Goal: Task Accomplishment & Management: Use online tool/utility

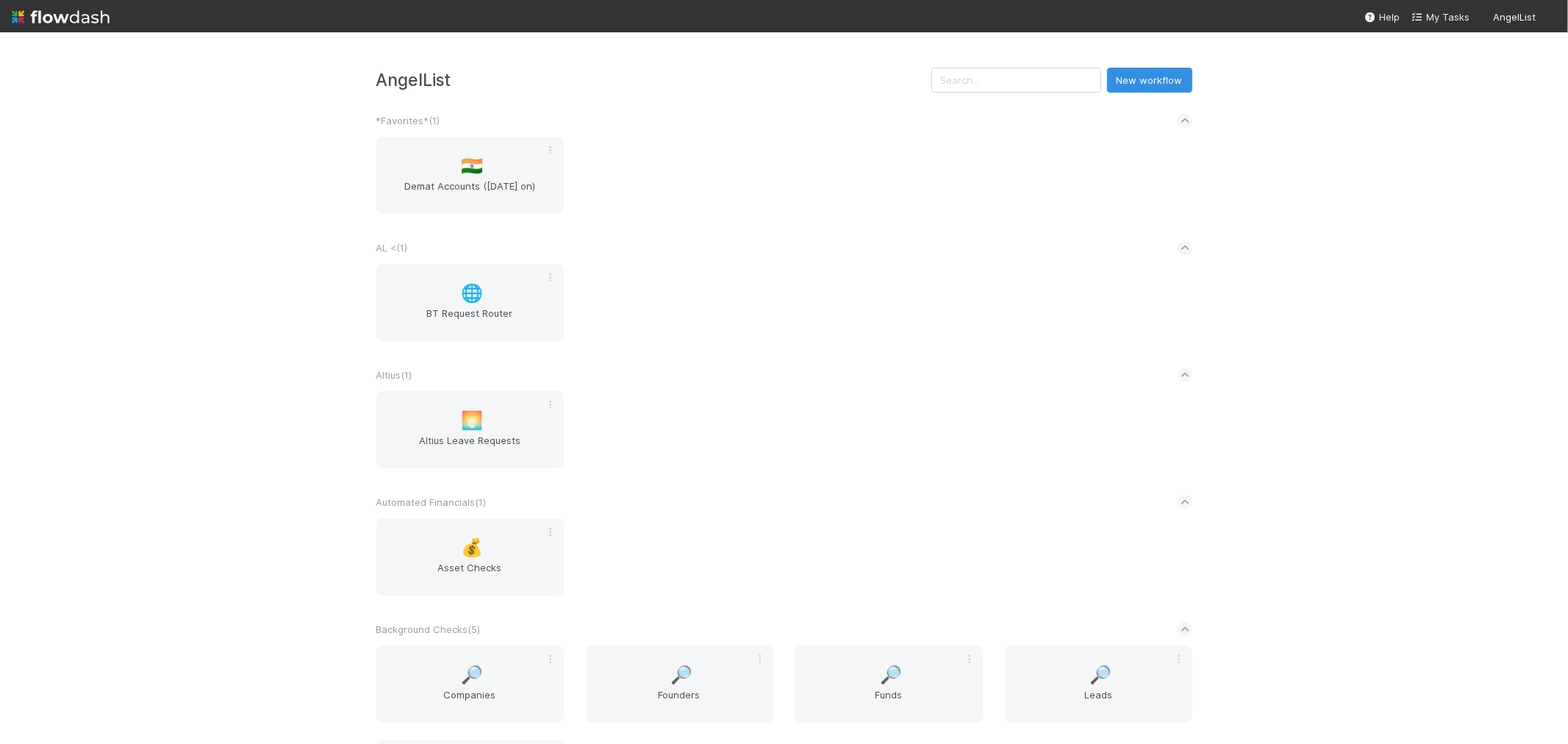
click at [1048, 346] on div "🌐 BT Request Router" at bounding box center [784, 312] width 838 height 95
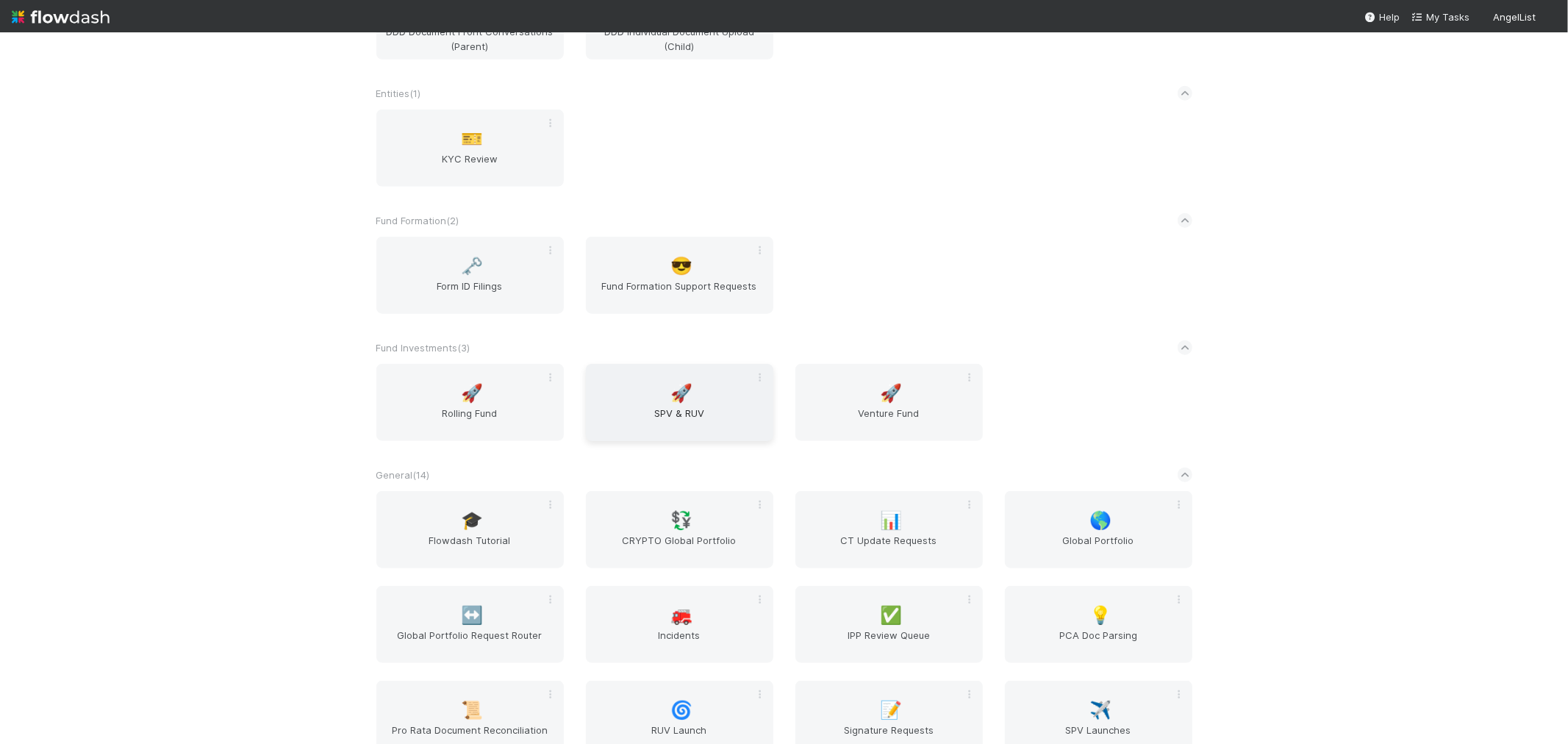
scroll to position [1143, 0]
click at [1126, 399] on div "🚀 Rolling Fund 🚀 SPV & RUV 🚀 Venture Fund" at bounding box center [784, 407] width 838 height 95
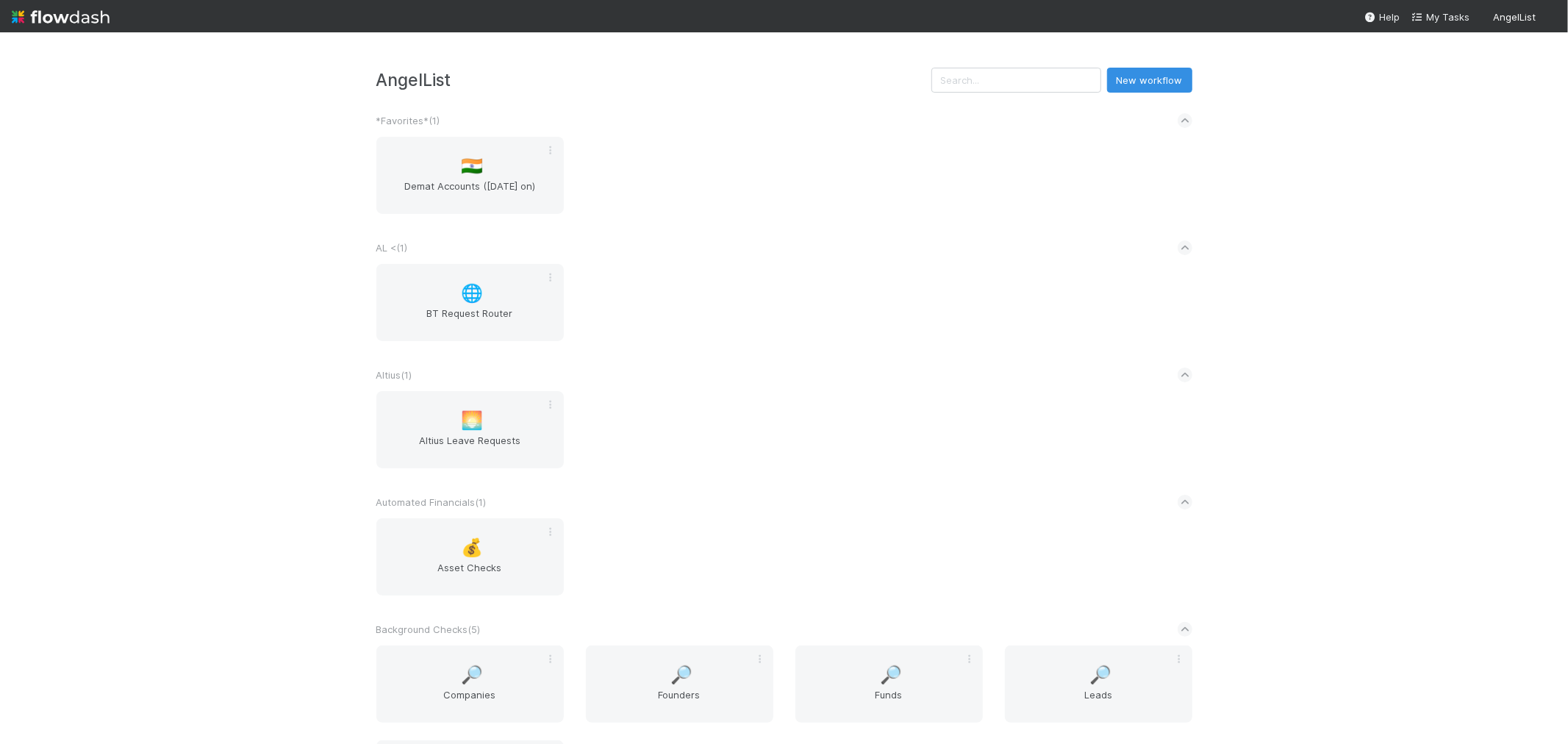
scroll to position [1798, 0]
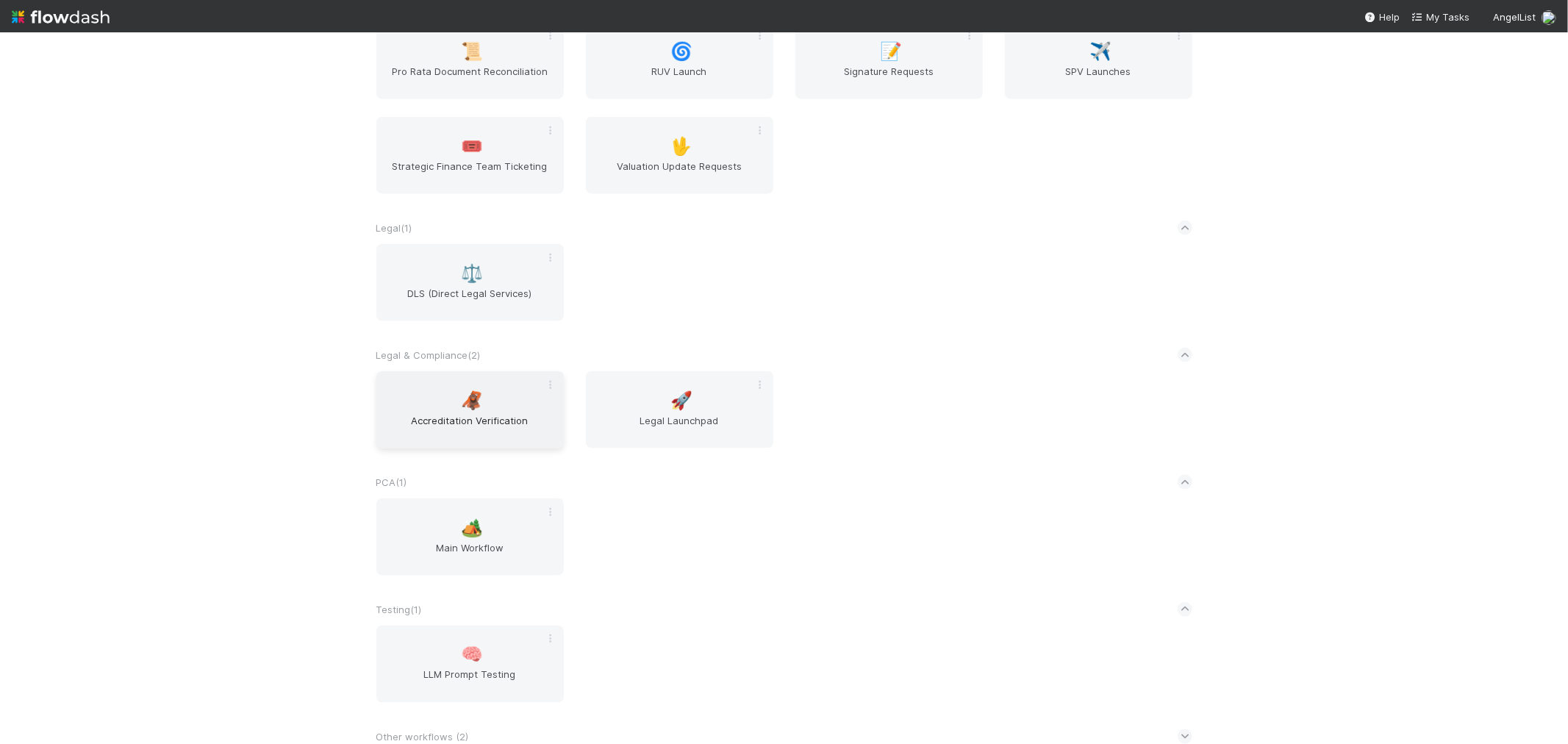
click at [428, 413] on span "Accreditation Verification" at bounding box center [470, 427] width 176 height 30
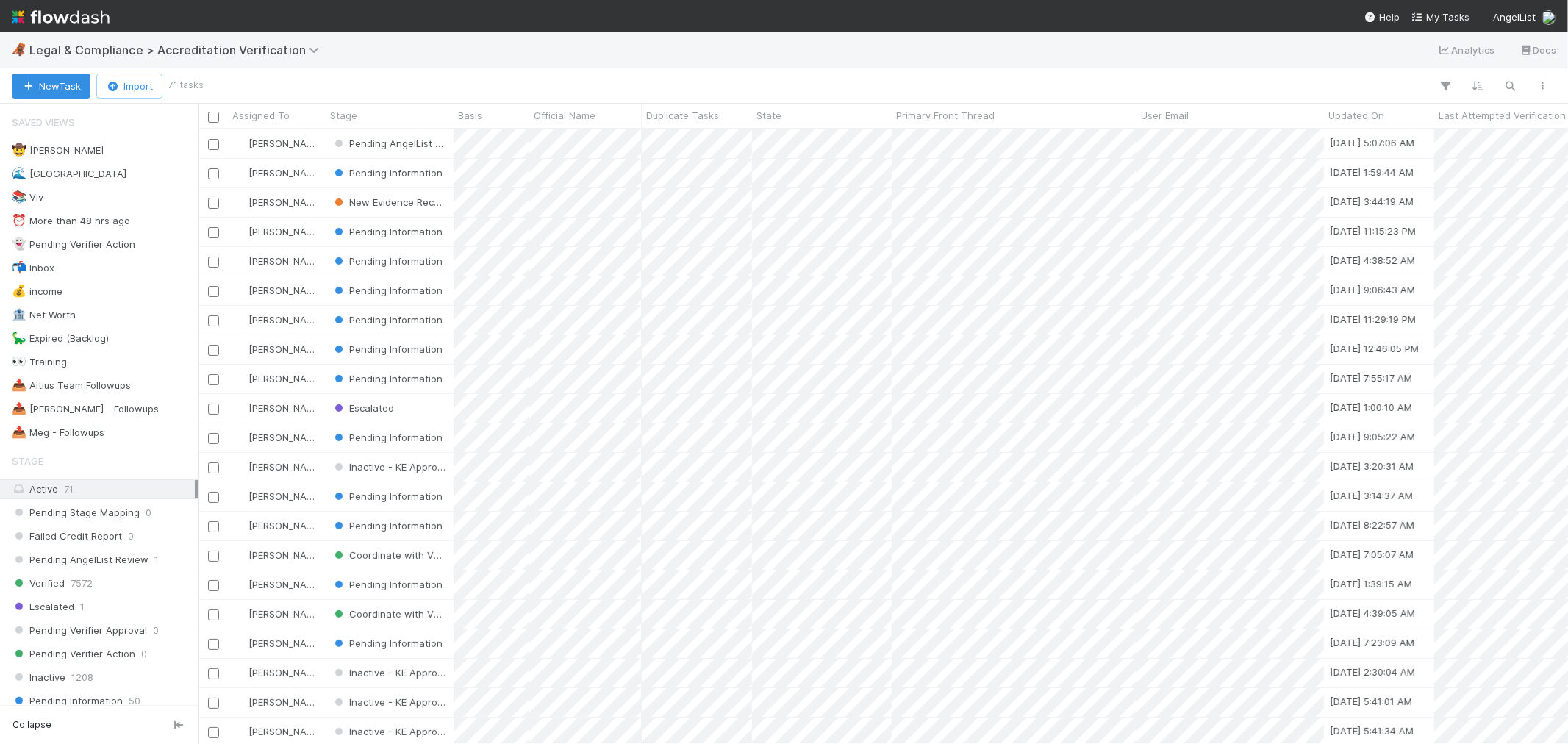
scroll to position [602, 1357]
click at [239, 50] on span "Legal & Compliance > Accreditation Verification" at bounding box center [178, 50] width 297 height 14
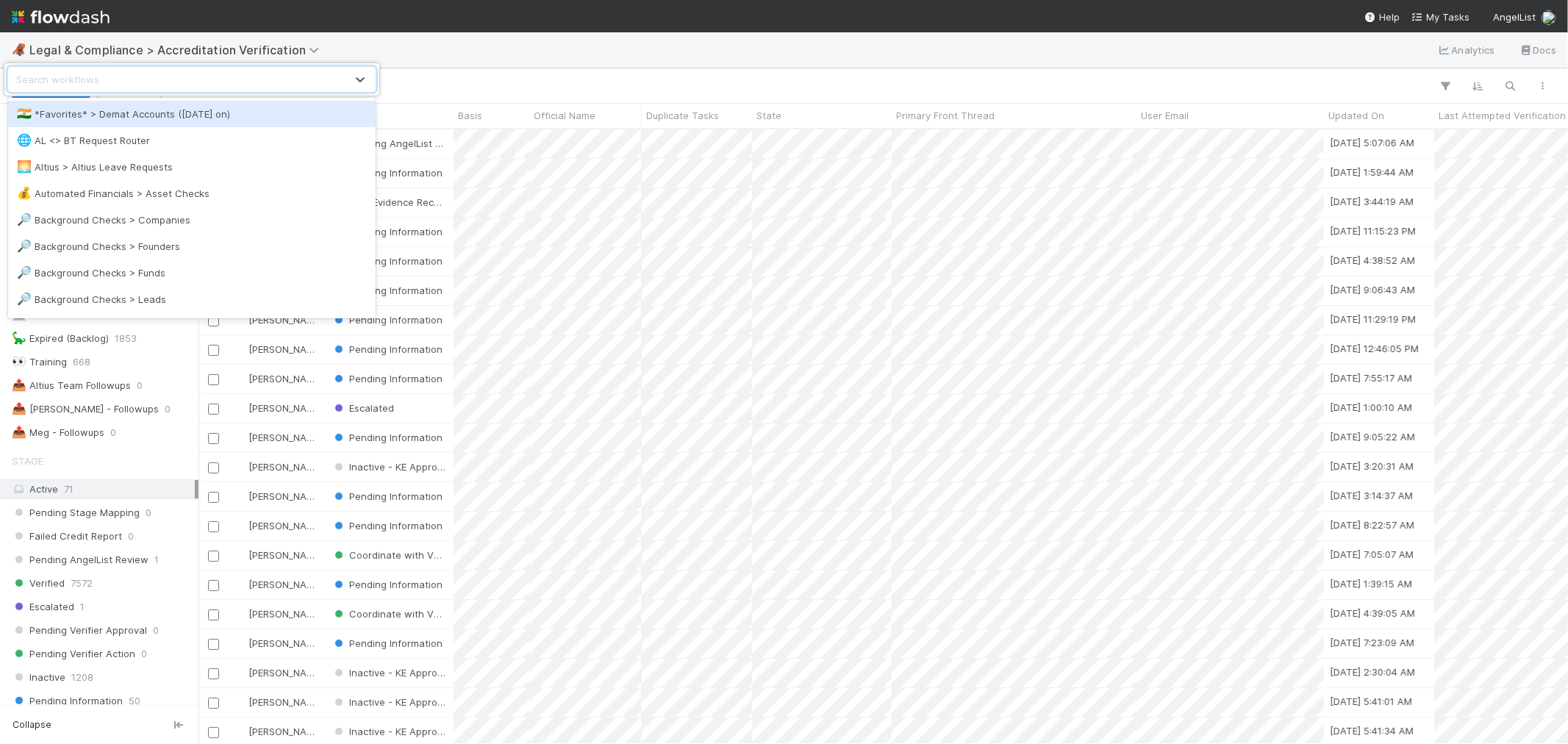
click at [248, 84] on div "Search workflows" at bounding box center [177, 80] width 337 height 23
type input "ipp"
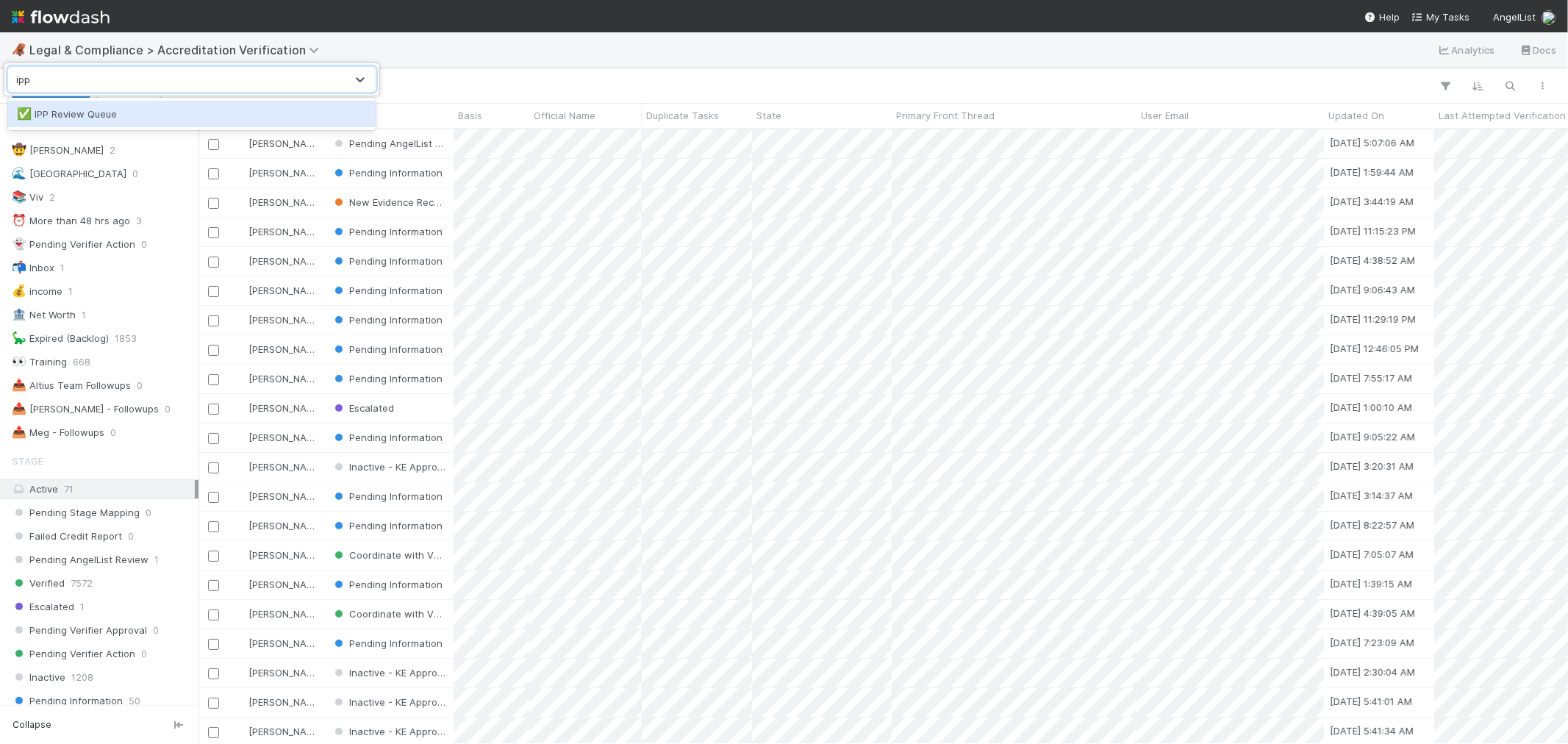
click at [251, 113] on div "✅ IPP Review Queue" at bounding box center [192, 114] width 350 height 14
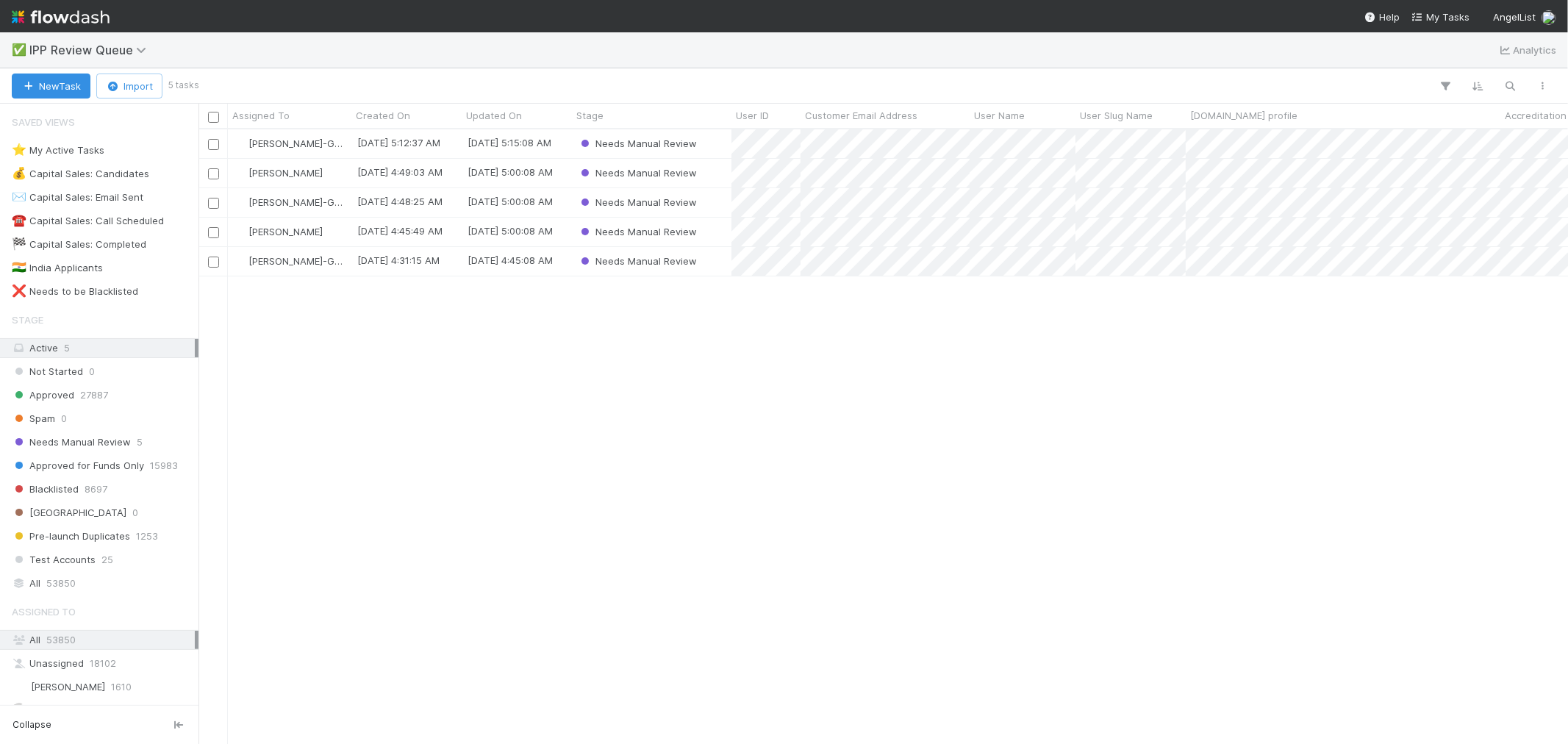
scroll to position [602, 1357]
click at [216, 146] on input "checkbox" at bounding box center [213, 144] width 11 height 11
click at [215, 202] on input "checkbox" at bounding box center [213, 203] width 11 height 11
click at [213, 261] on input "checkbox" at bounding box center [213, 262] width 11 height 11
click at [215, 115] on input "checkbox" at bounding box center [213, 117] width 11 height 11
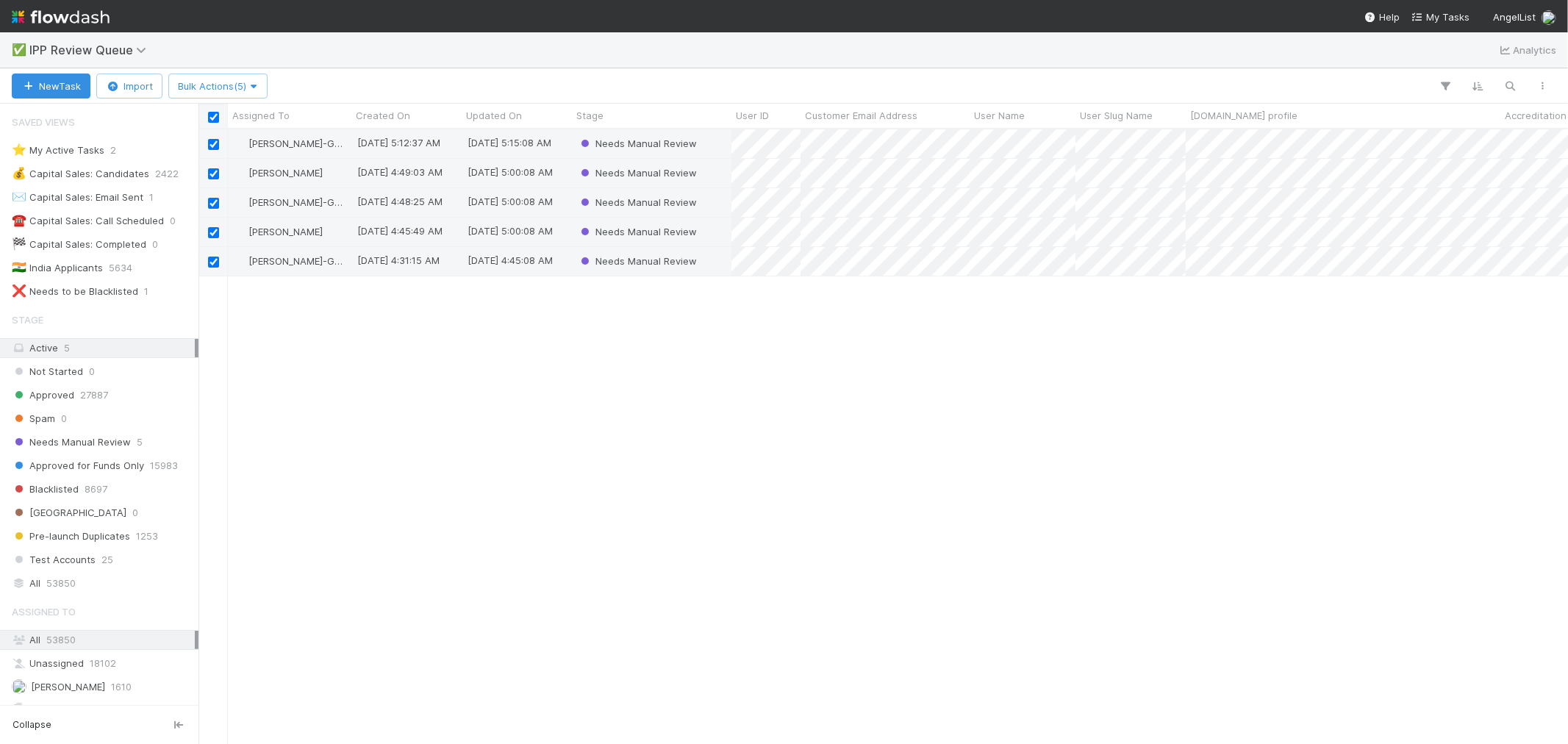
click at [215, 115] on input "checkbox" at bounding box center [213, 117] width 11 height 11
checkbox input "false"
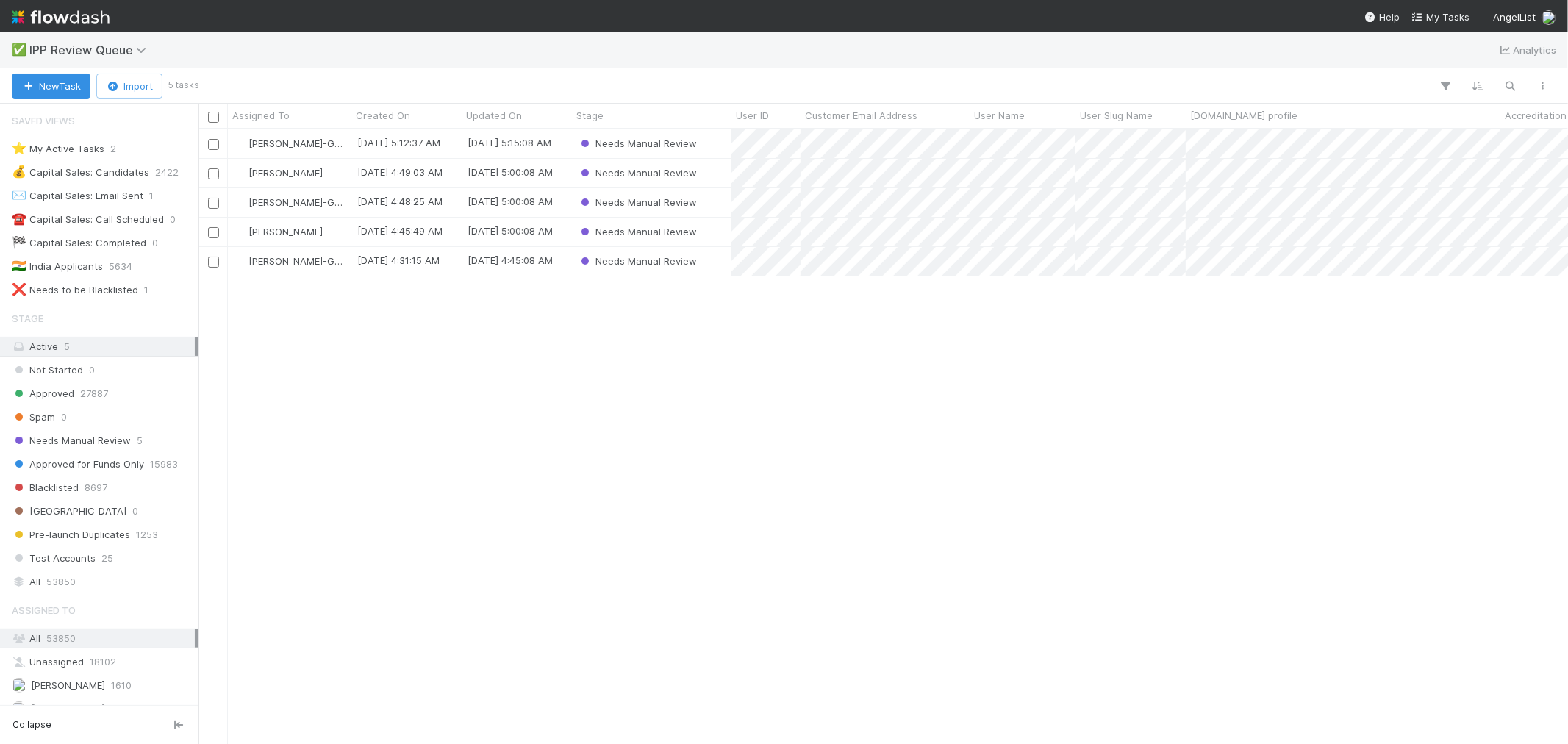
scroll to position [0, 0]
click at [130, 147] on div "⭐ My Active Tasks 2" at bounding box center [103, 150] width 183 height 19
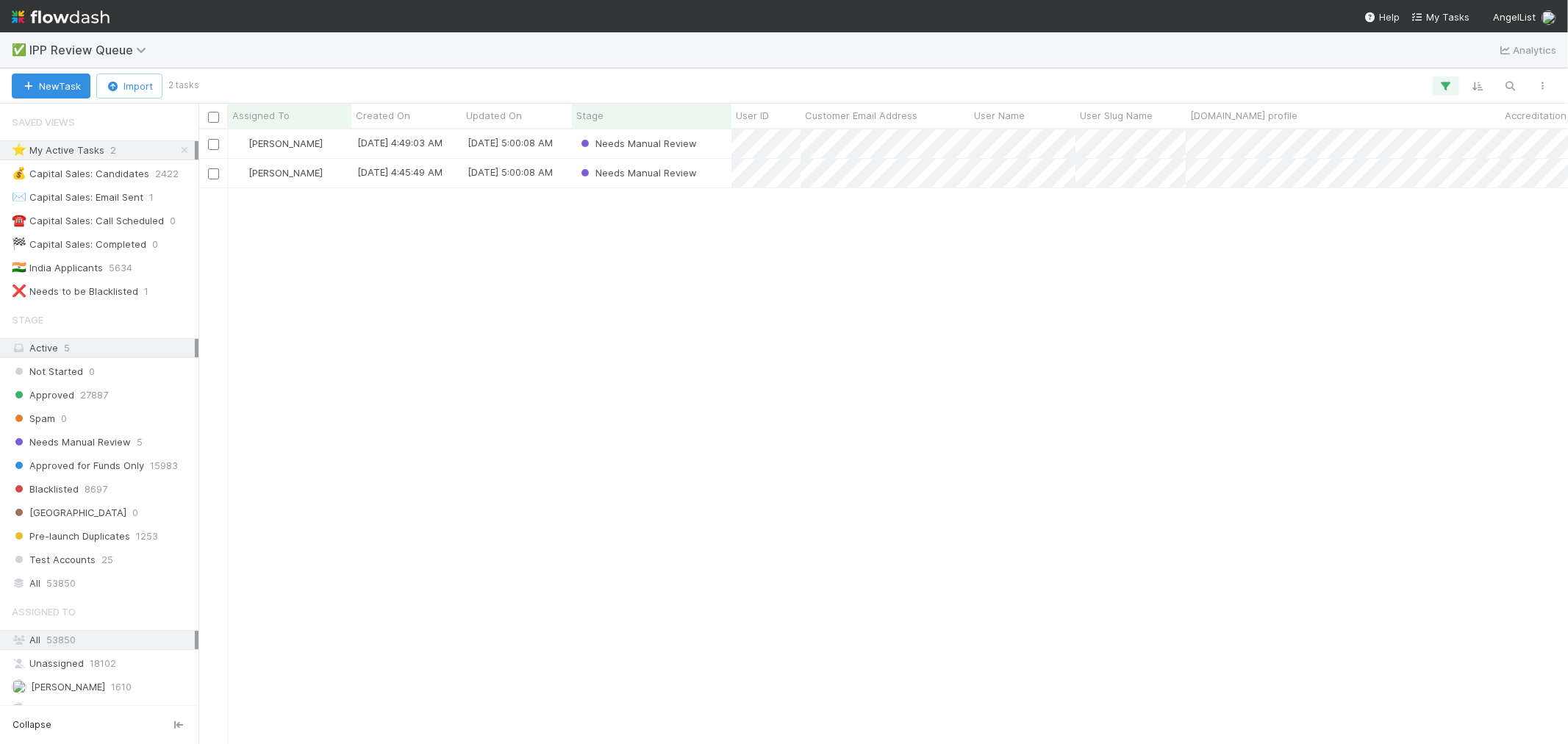
scroll to position [602, 1357]
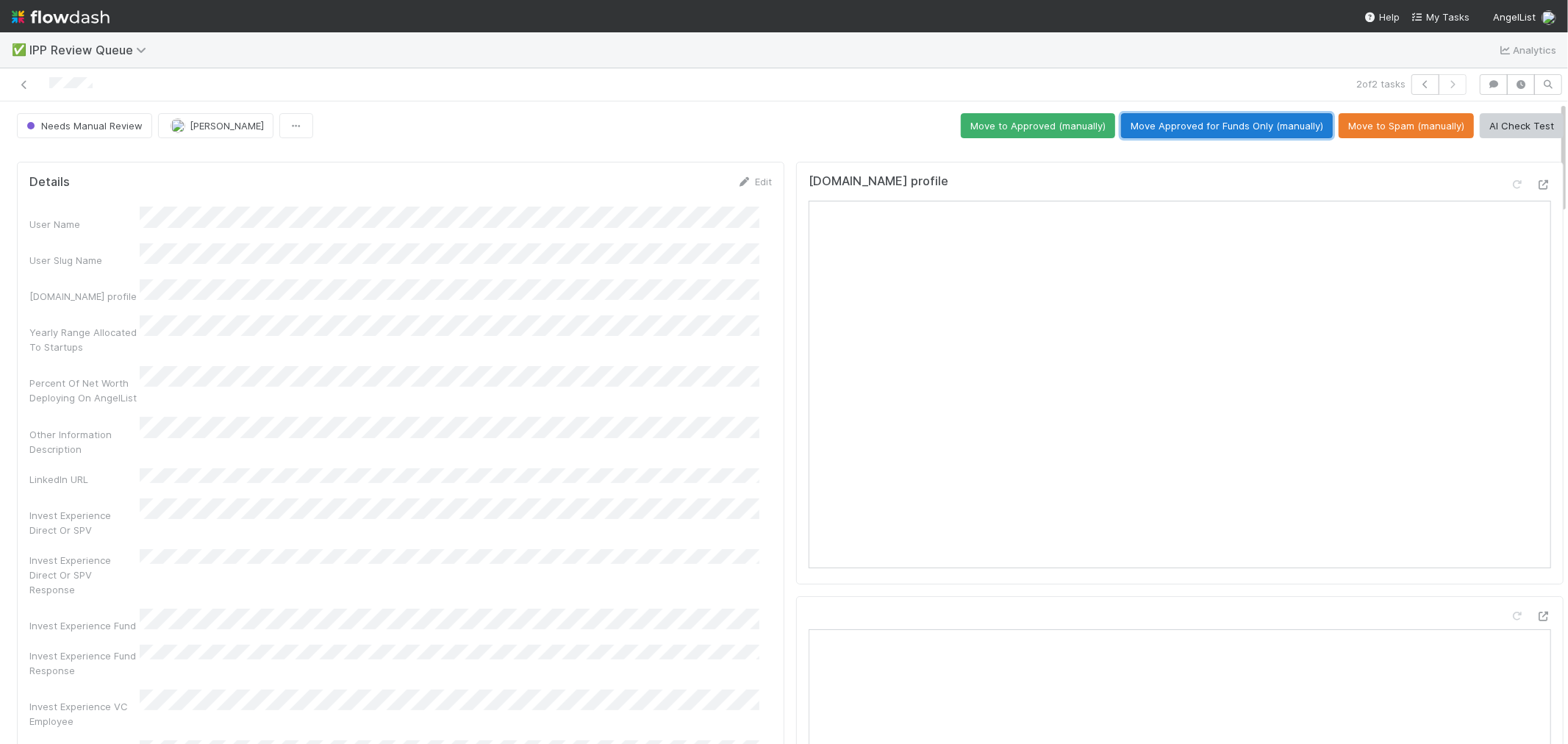
click at [1266, 126] on button "Move Approved for Funds Only (manually)" at bounding box center [1227, 125] width 211 height 25
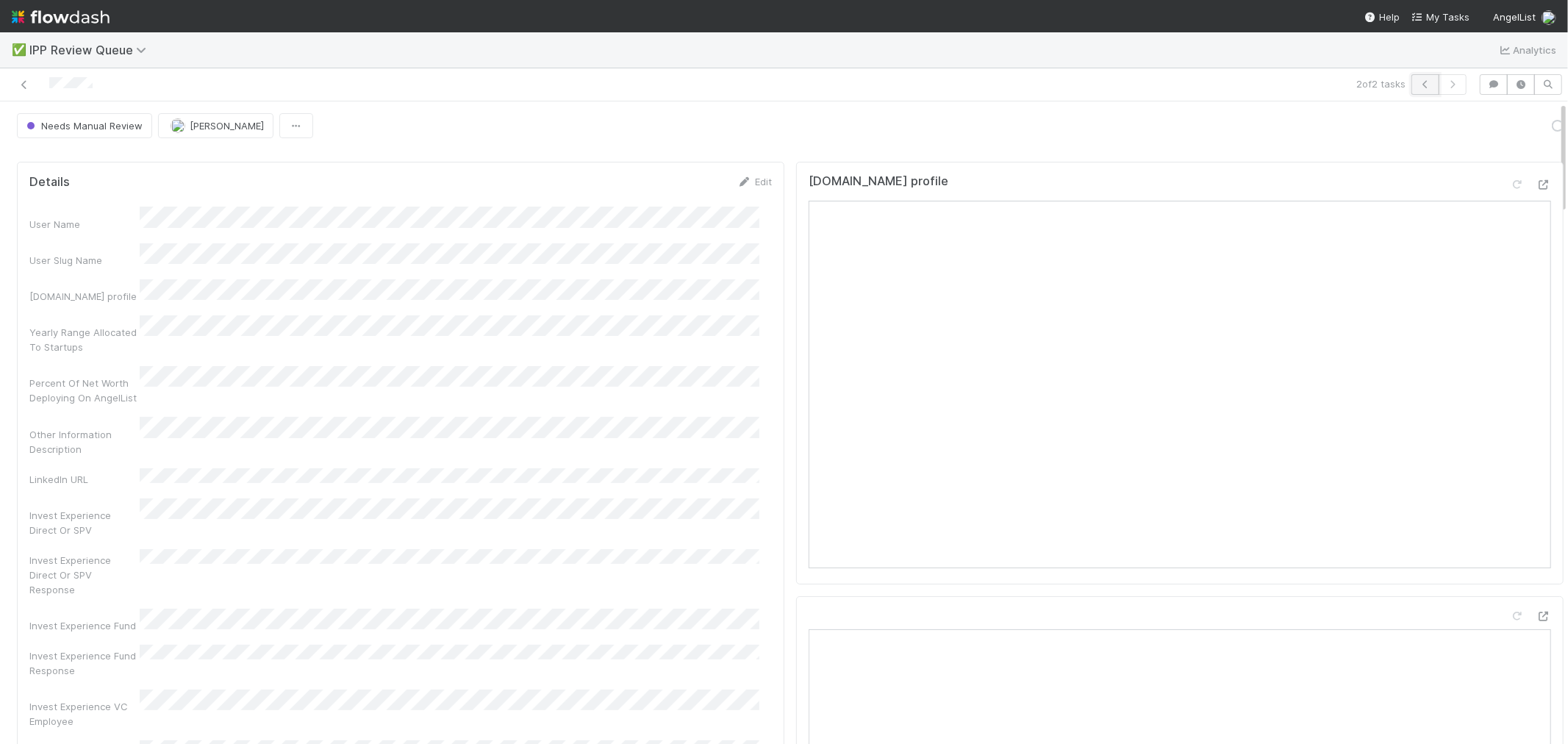
click at [1410, 90] on button "button" at bounding box center [1425, 84] width 28 height 21
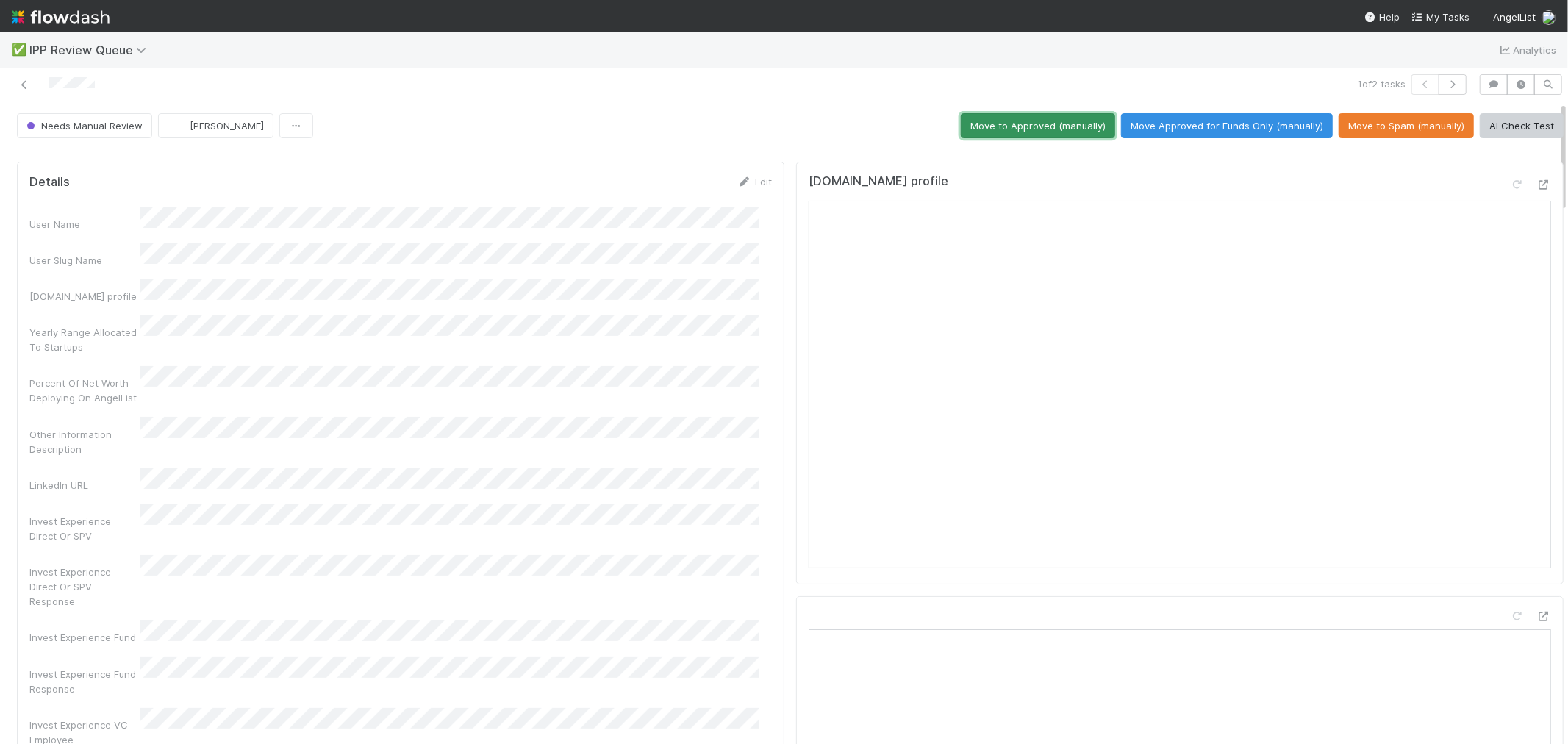
click at [992, 133] on button "Move to Approved (manually)" at bounding box center [1038, 125] width 154 height 25
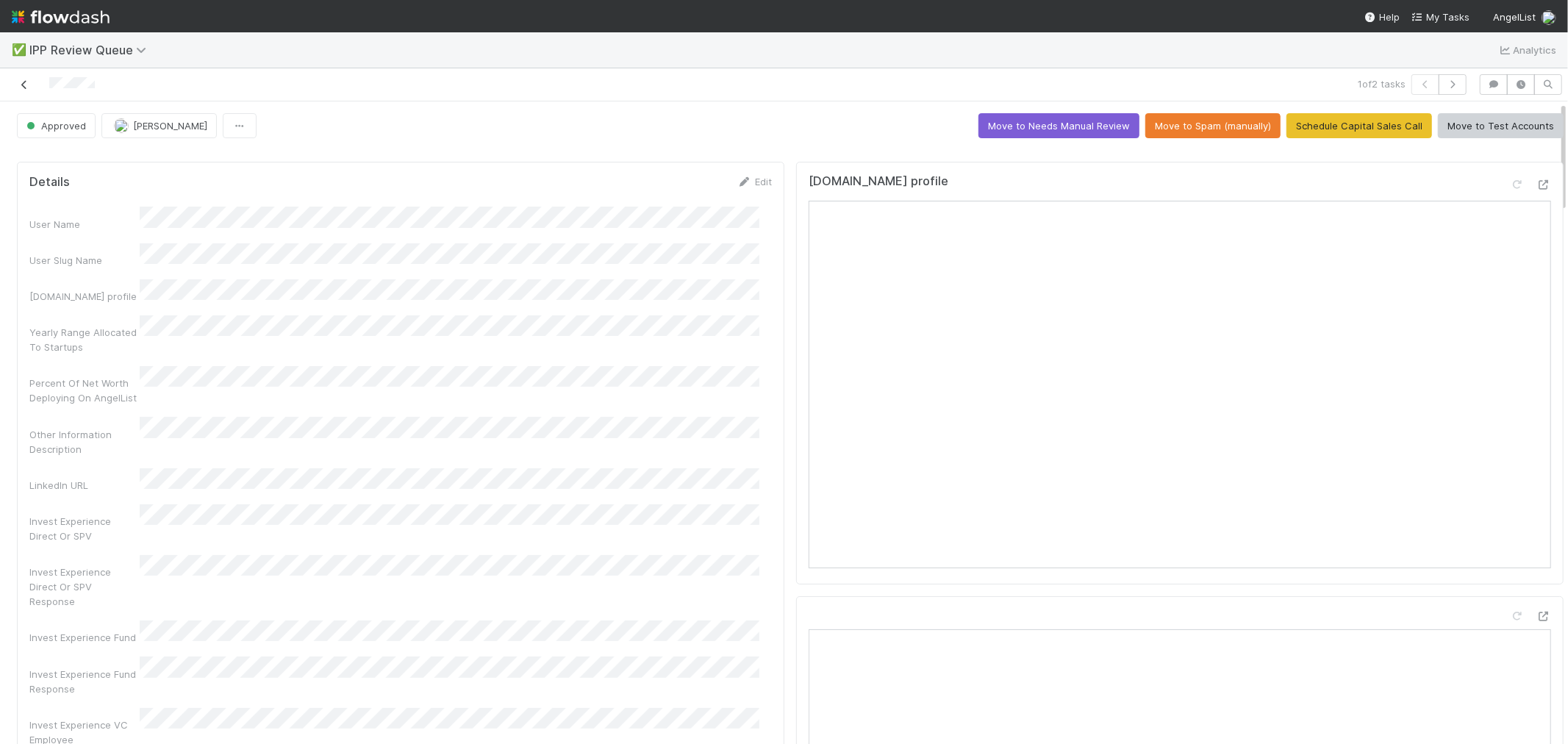
click at [19, 80] on icon at bounding box center [24, 84] width 14 height 10
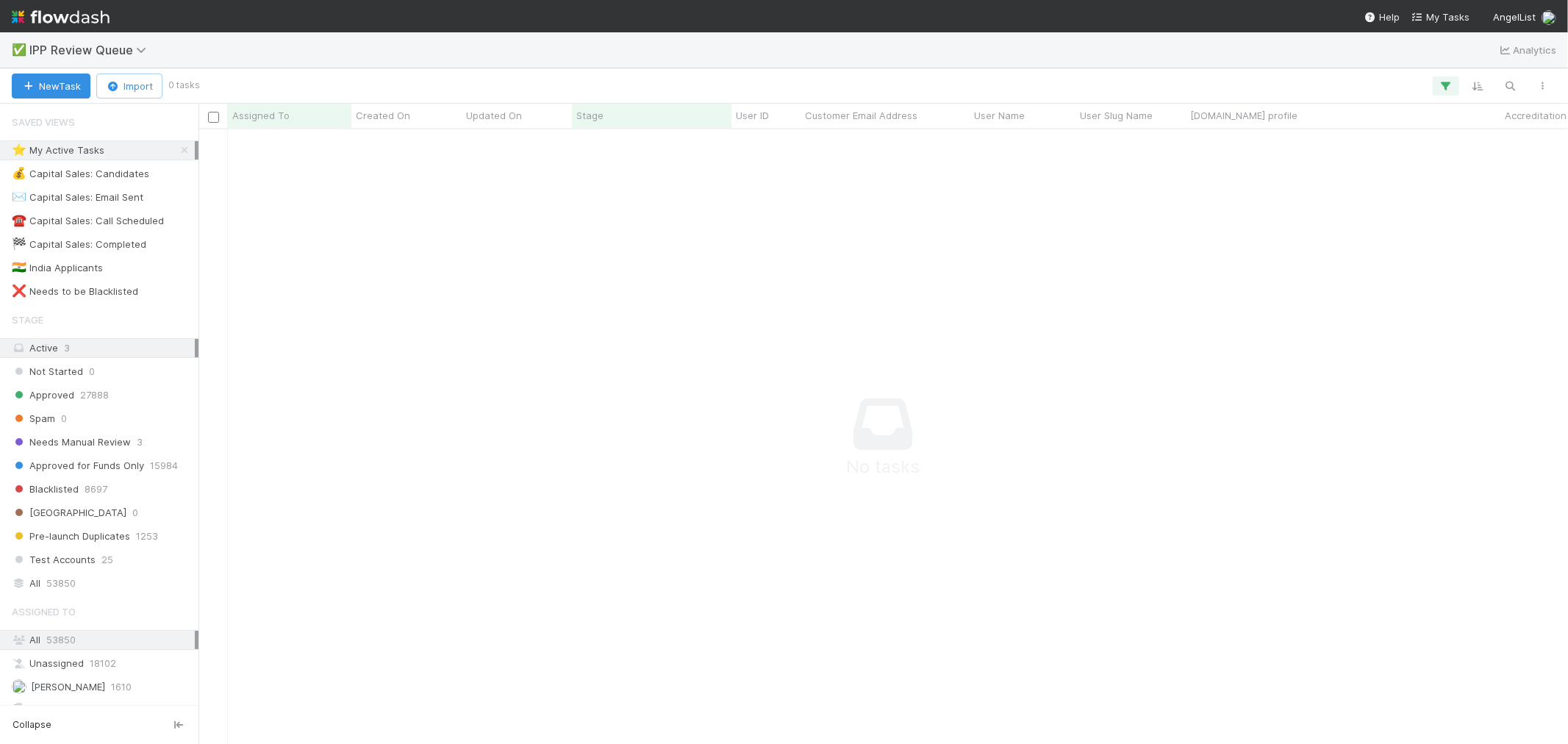
scroll to position [589, 1345]
click at [123, 47] on span "IPP Review Queue" at bounding box center [91, 50] width 124 height 14
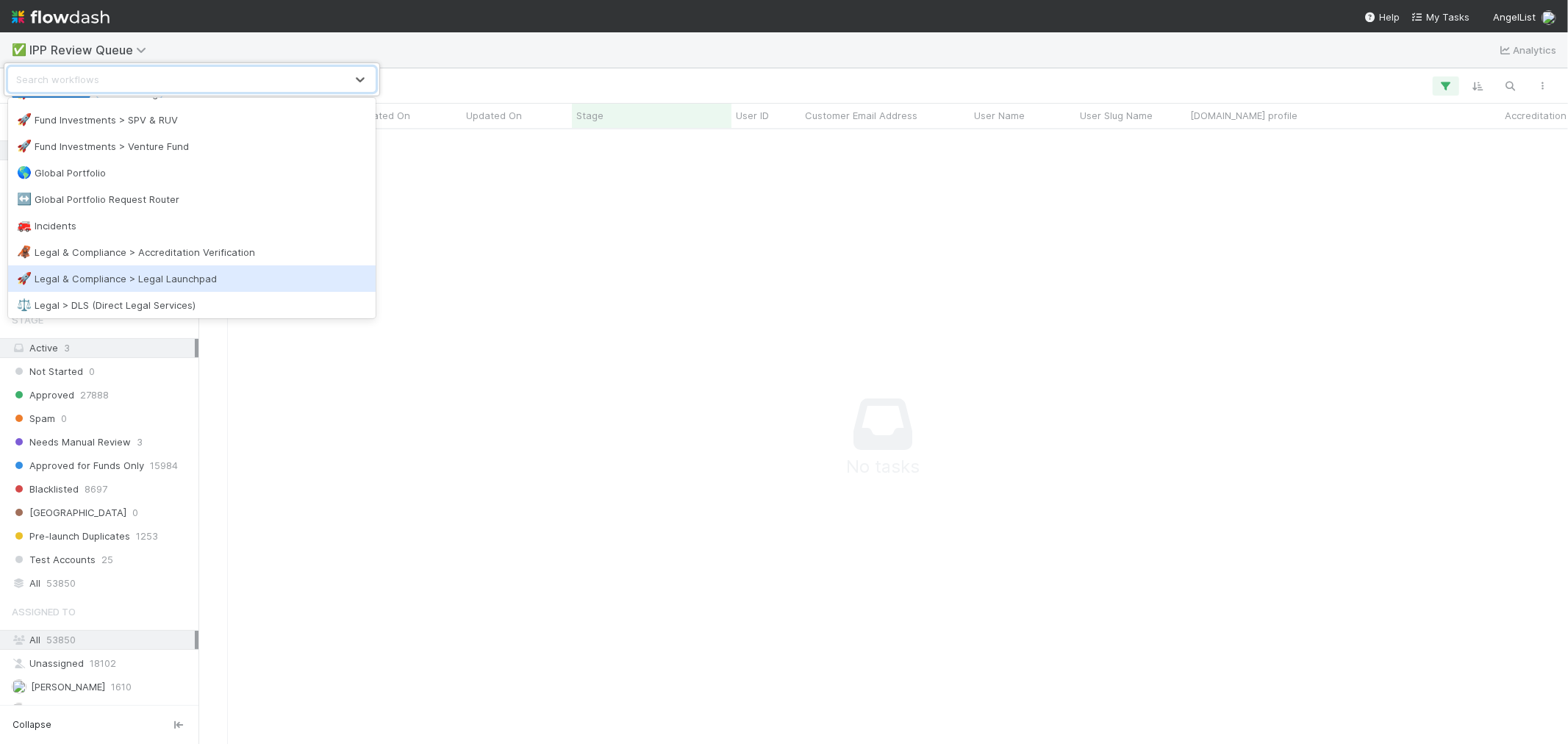
scroll to position [658, 0]
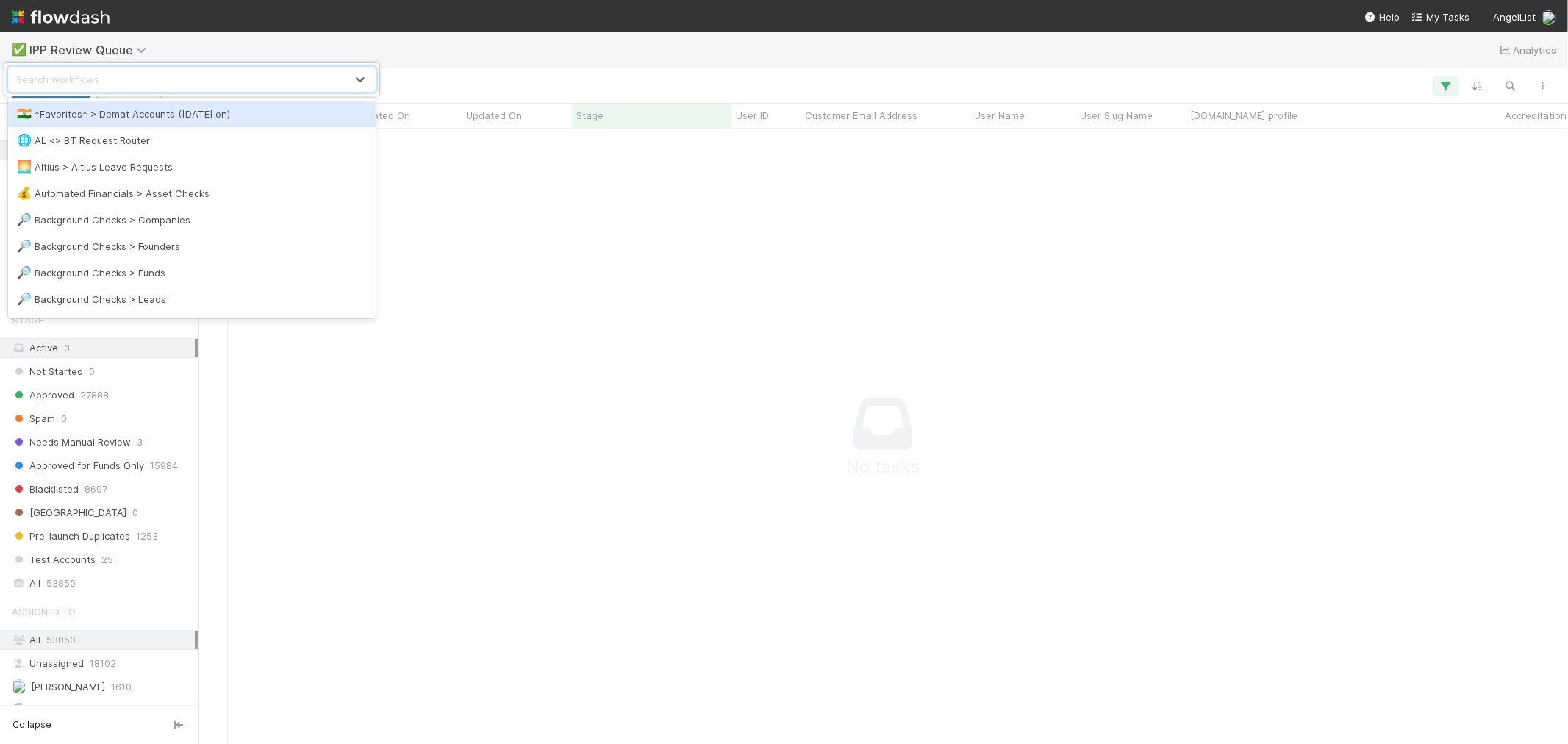
click at [270, 627] on div "option *Favorites* > Demat Accounts (April 2025 on) focused, 1 of 39. 39 result…" at bounding box center [784, 372] width 1568 height 744
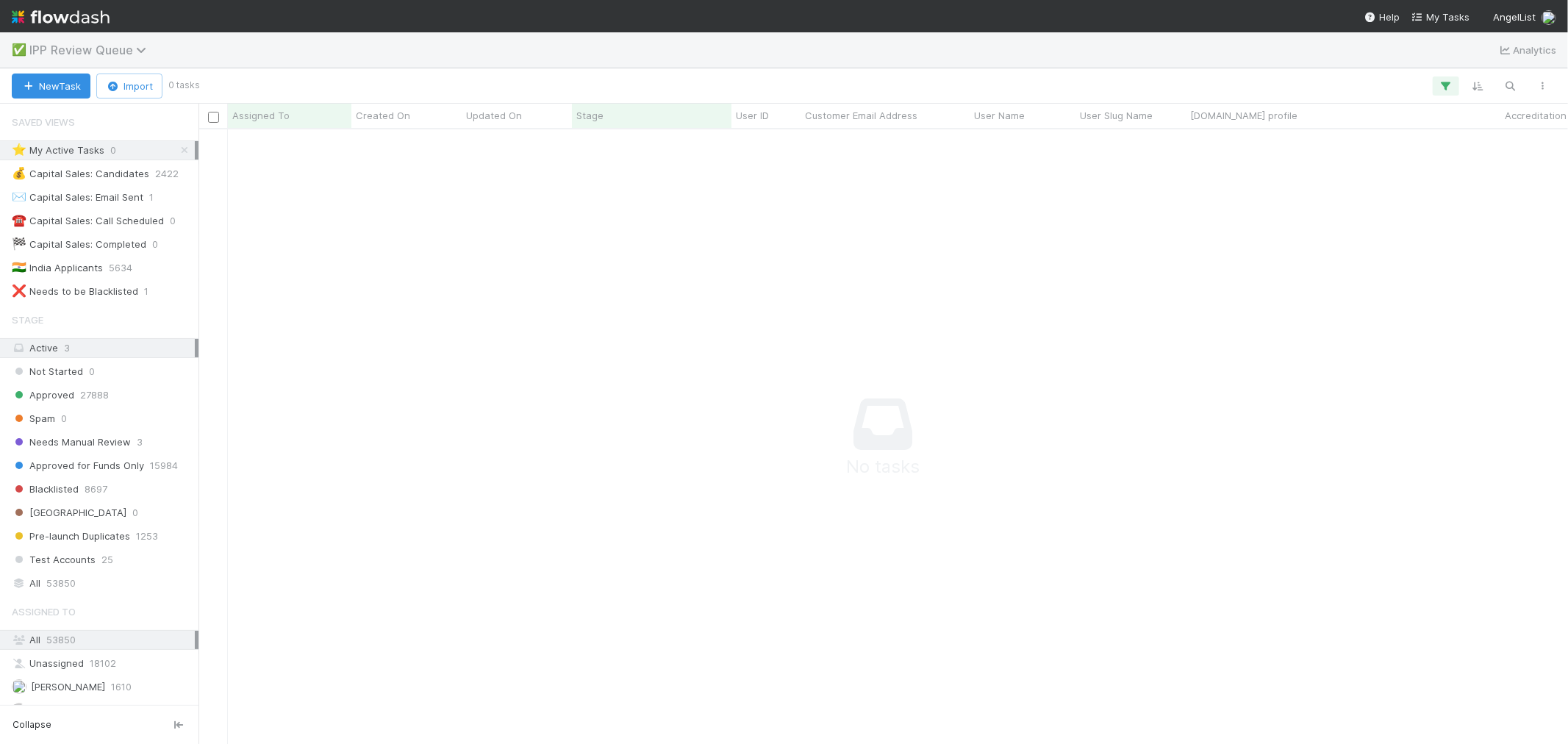
click at [121, 50] on span "IPP Review Queue" at bounding box center [91, 50] width 124 height 14
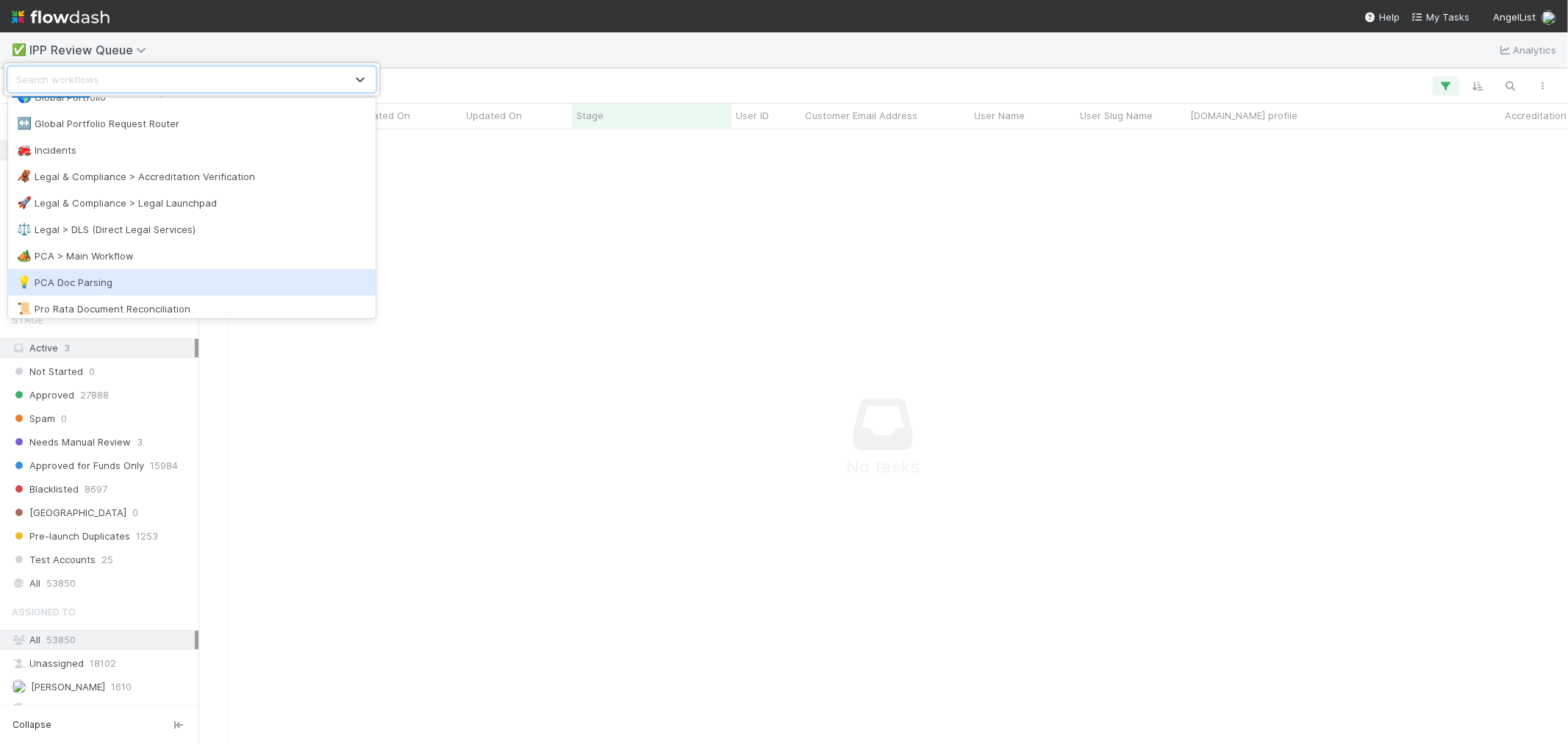
scroll to position [653, 0]
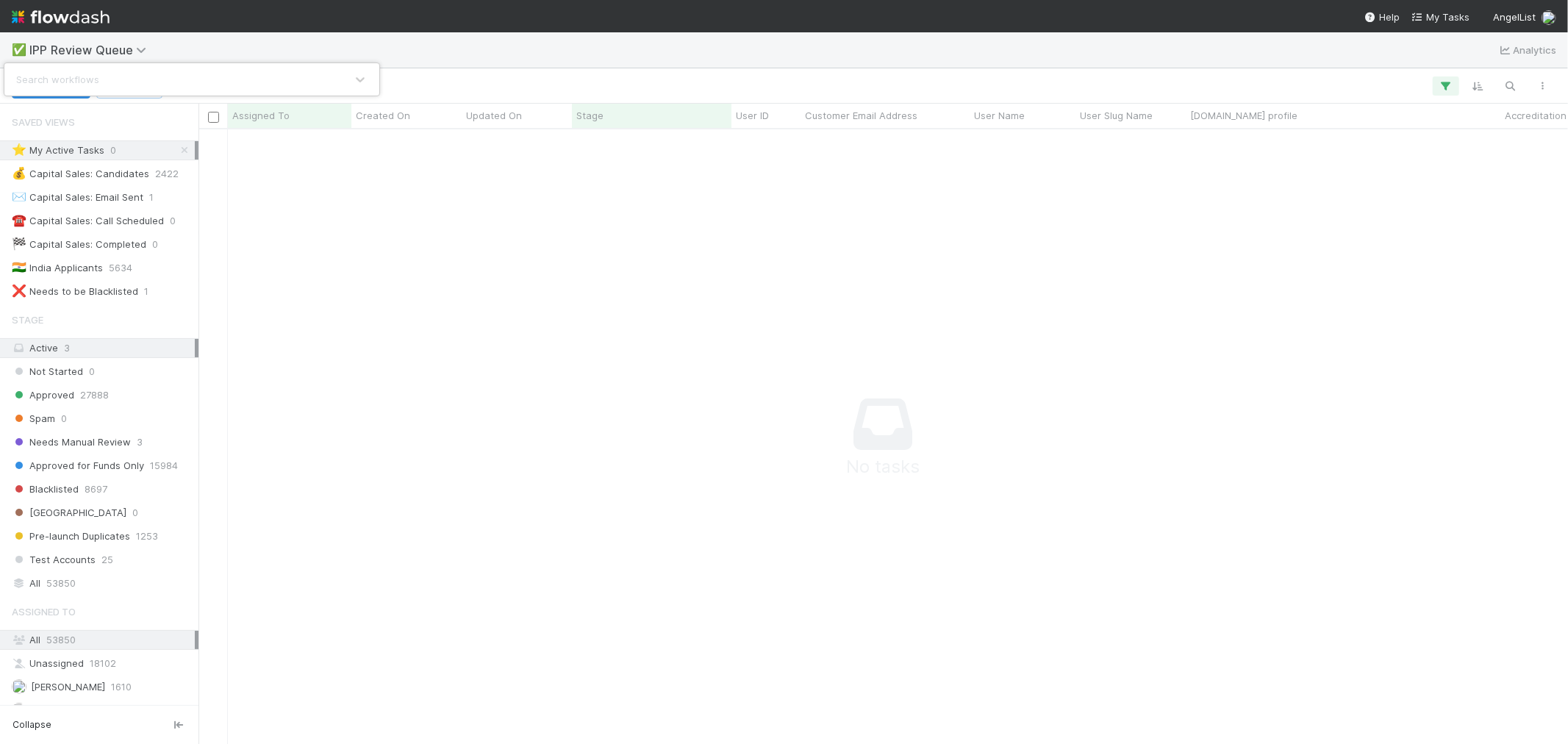
click at [138, 75] on div "Search workflows" at bounding box center [177, 80] width 337 height 23
click at [358, 77] on icon at bounding box center [360, 79] width 14 height 14
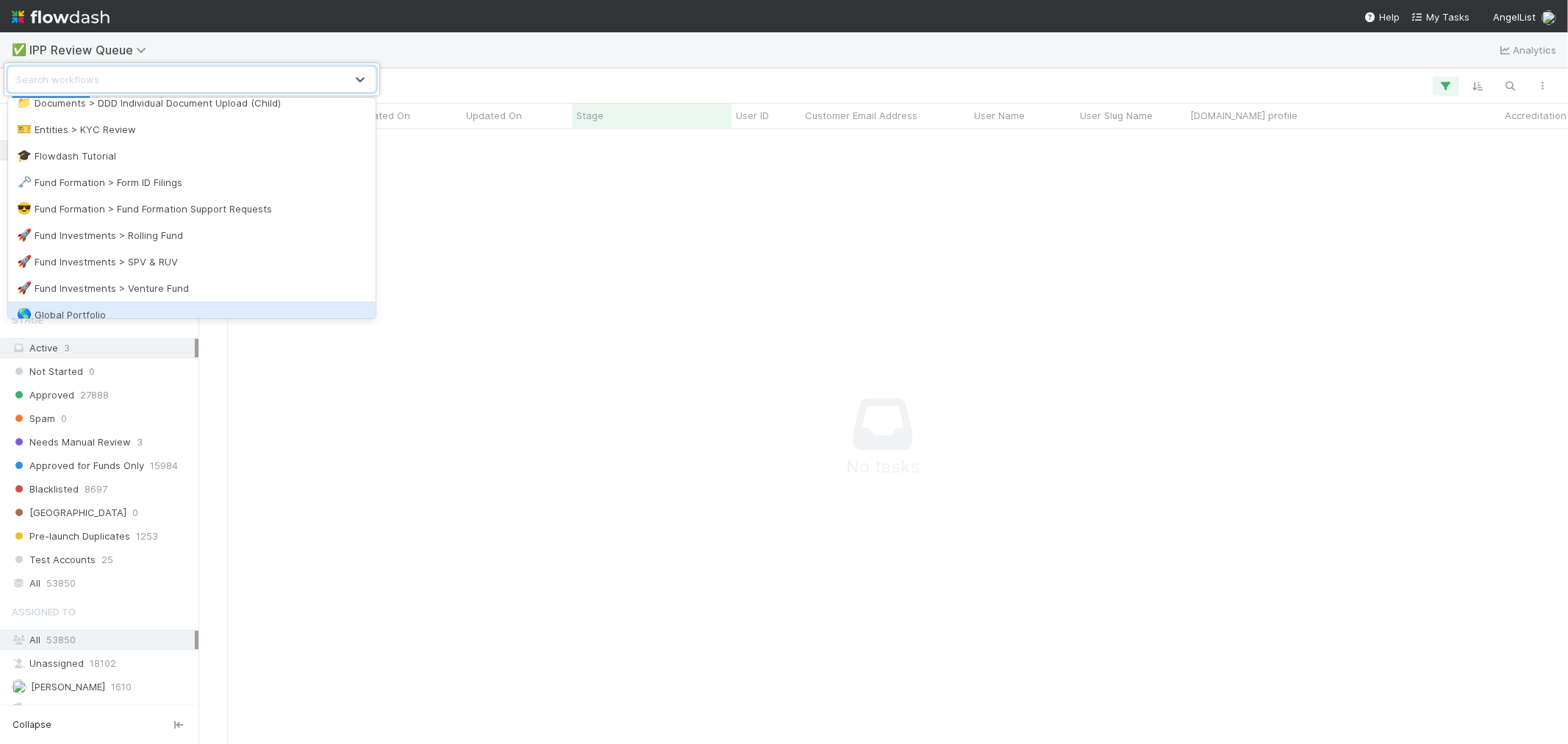
scroll to position [408, 0]
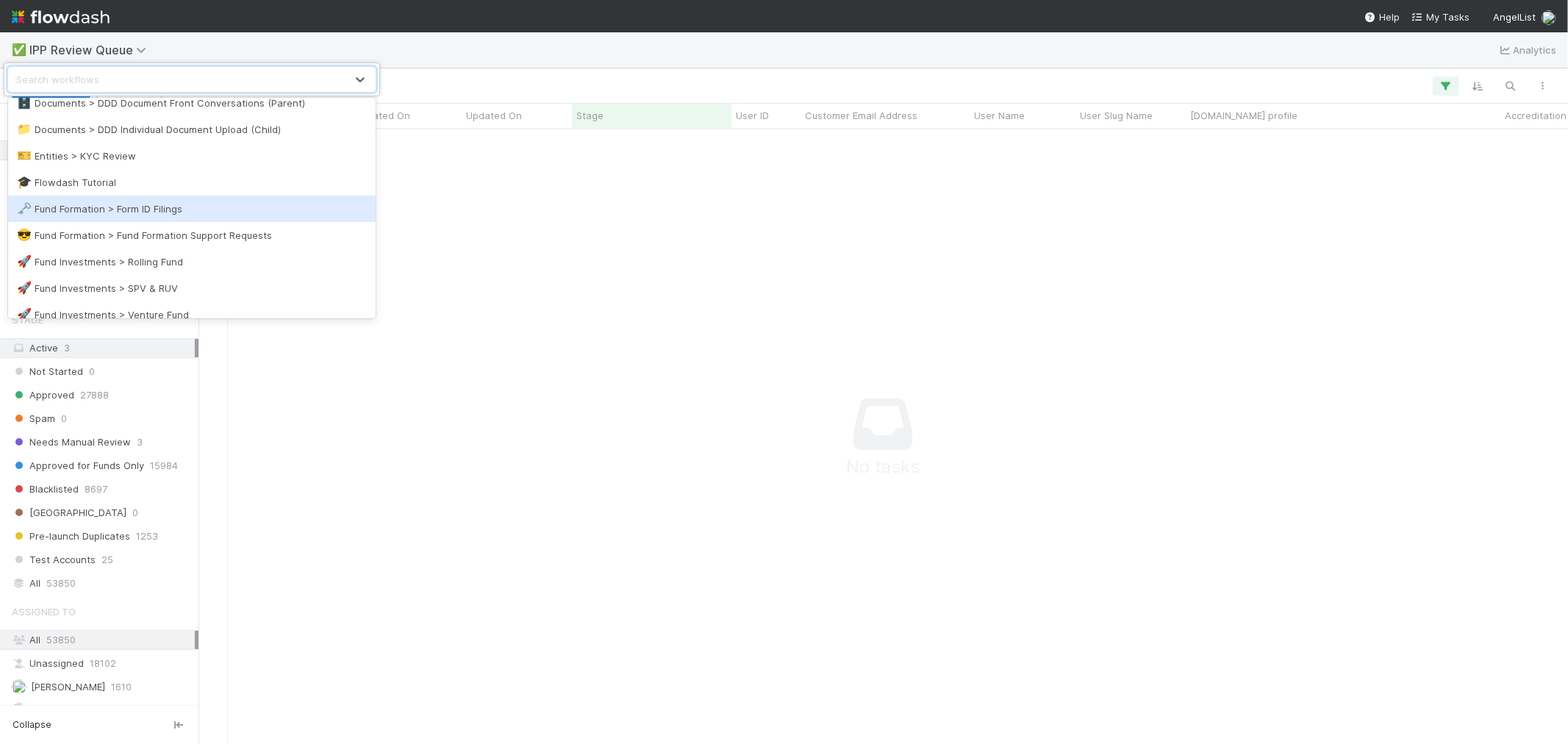
click at [146, 211] on div "🗝️ Fund Formation > Form ID Filings" at bounding box center [192, 209] width 350 height 14
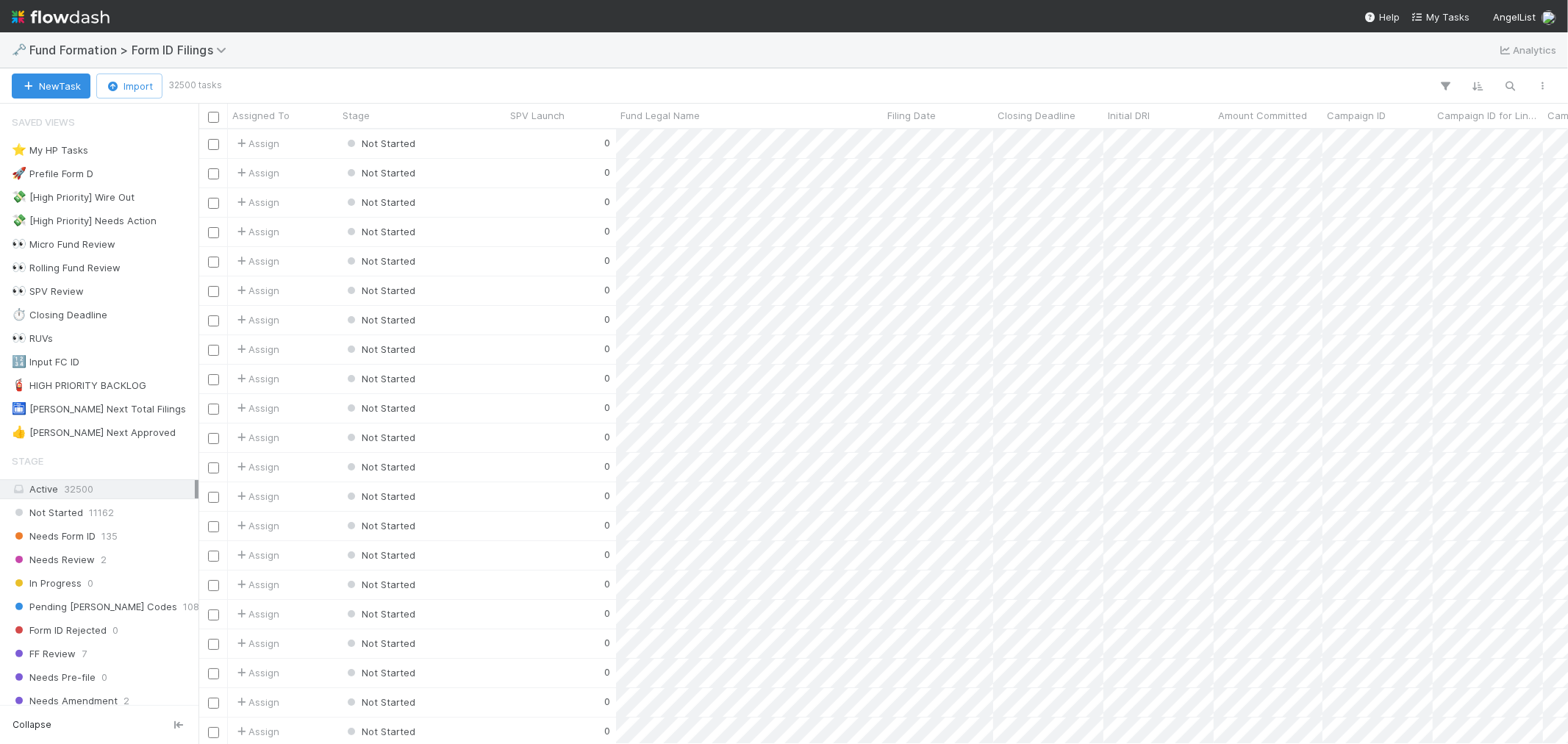
scroll to position [602, 1357]
drag, startPoint x: 99, startPoint y: 147, endPoint x: 92, endPoint y: 160, distance: 14.8
click at [99, 147] on span "0" at bounding box center [97, 150] width 6 height 19
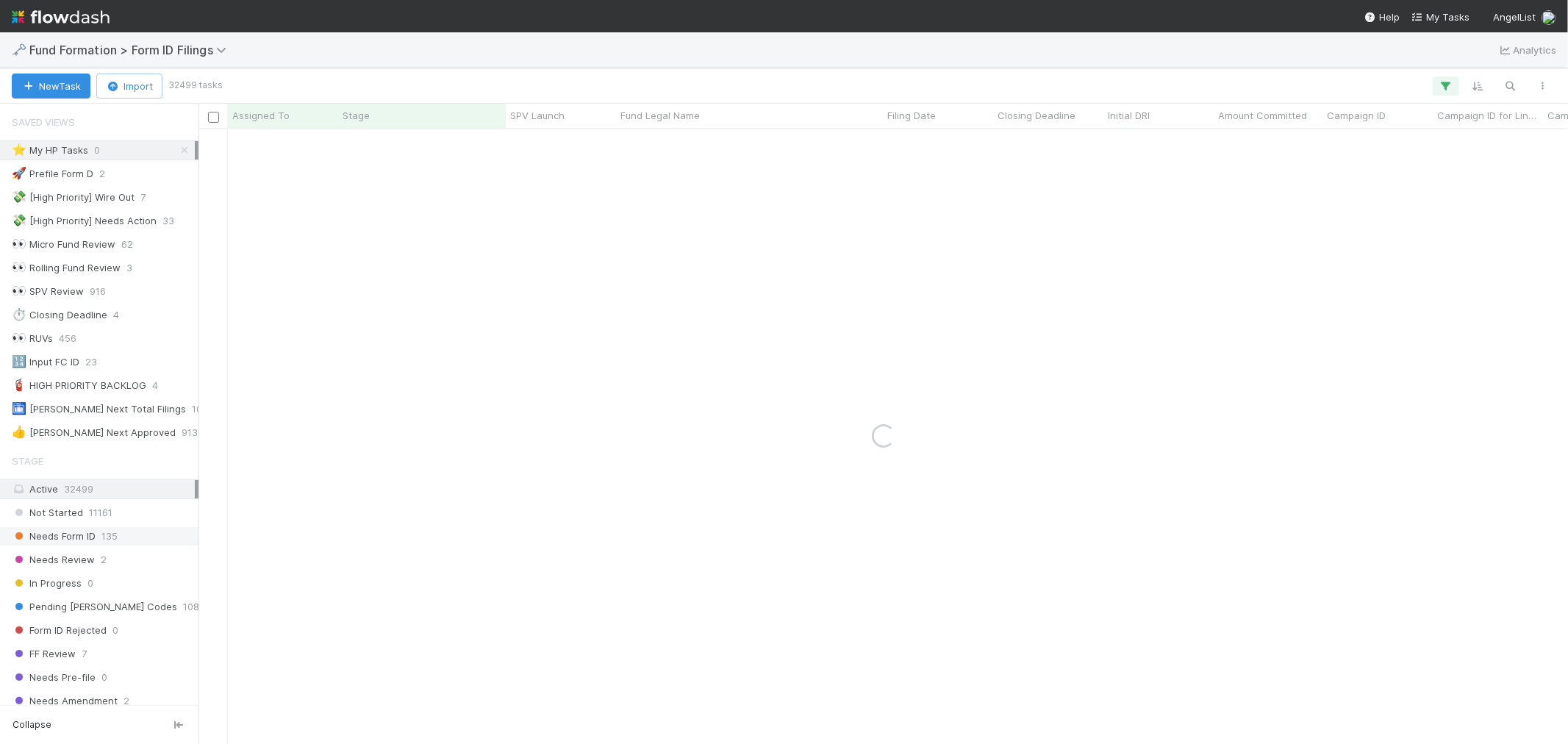
click at [123, 536] on div "Needs Form ID 135" at bounding box center [103, 536] width 183 height 19
click at [177, 146] on icon at bounding box center [184, 150] width 14 height 10
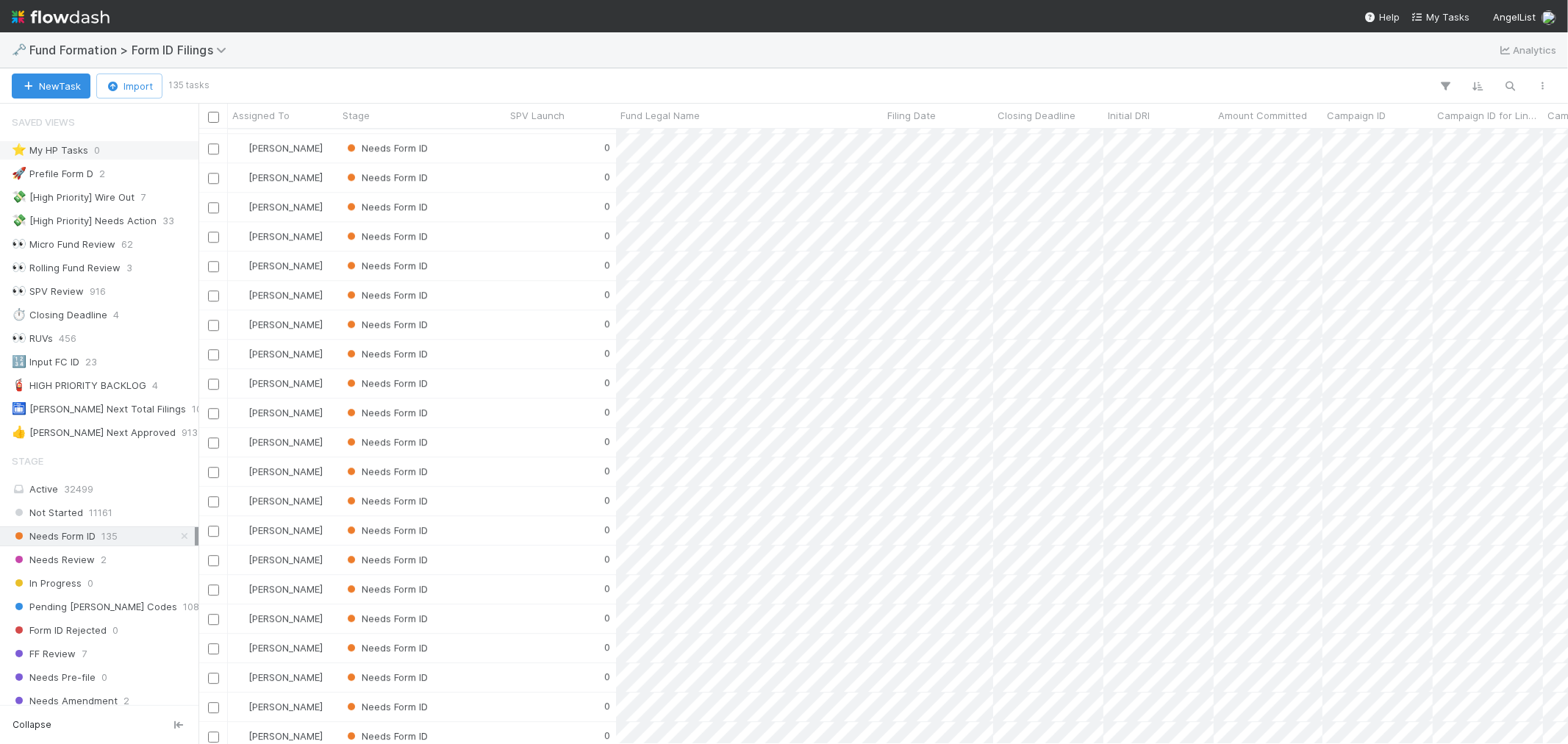
scroll to position [449, 0]
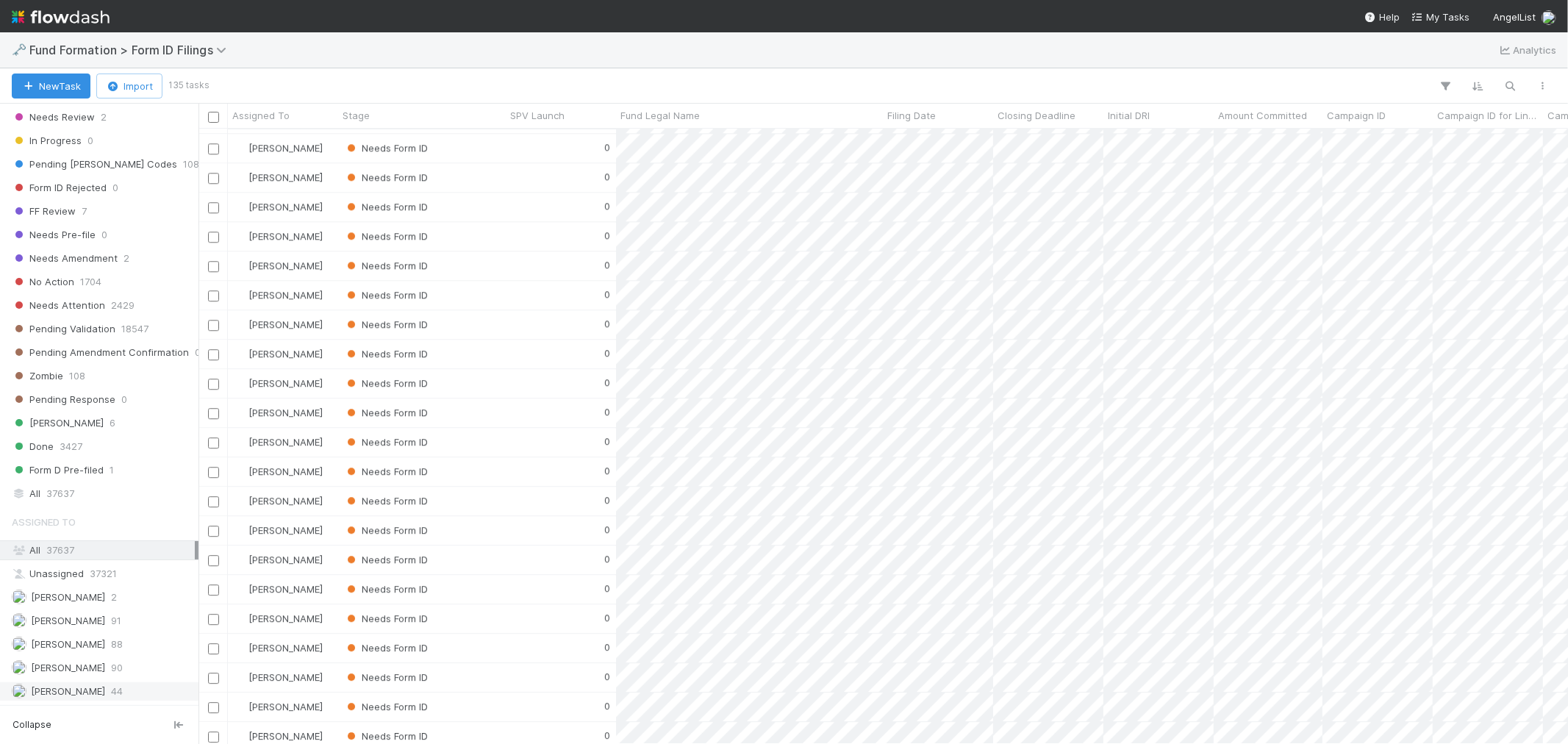
click at [83, 669] on span "[PERSON_NAME]" at bounding box center [67, 690] width 74 height 12
click at [535, 141] on div "0" at bounding box center [561, 143] width 110 height 29
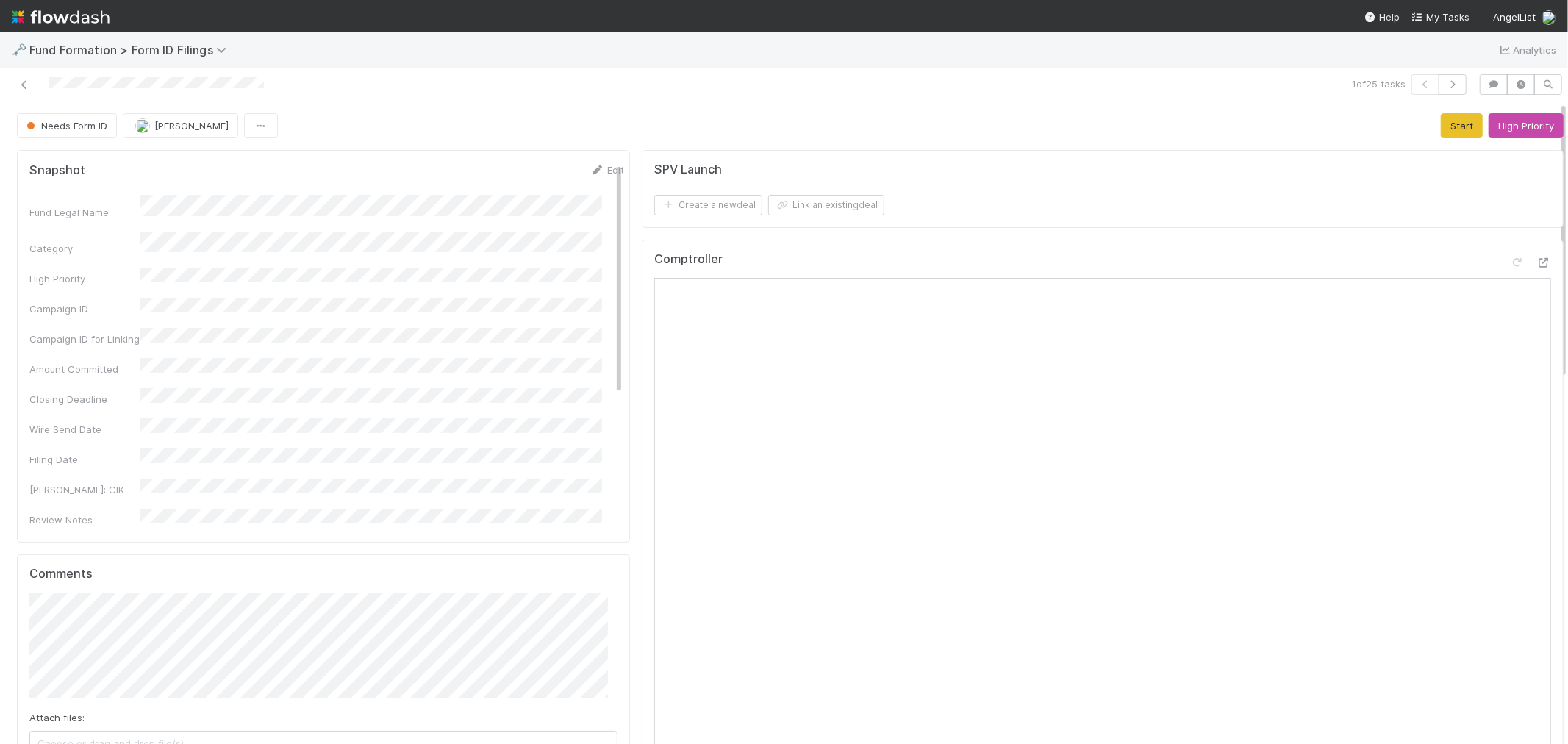
click at [1410, 125] on button "Start" at bounding box center [1461, 125] width 42 height 25
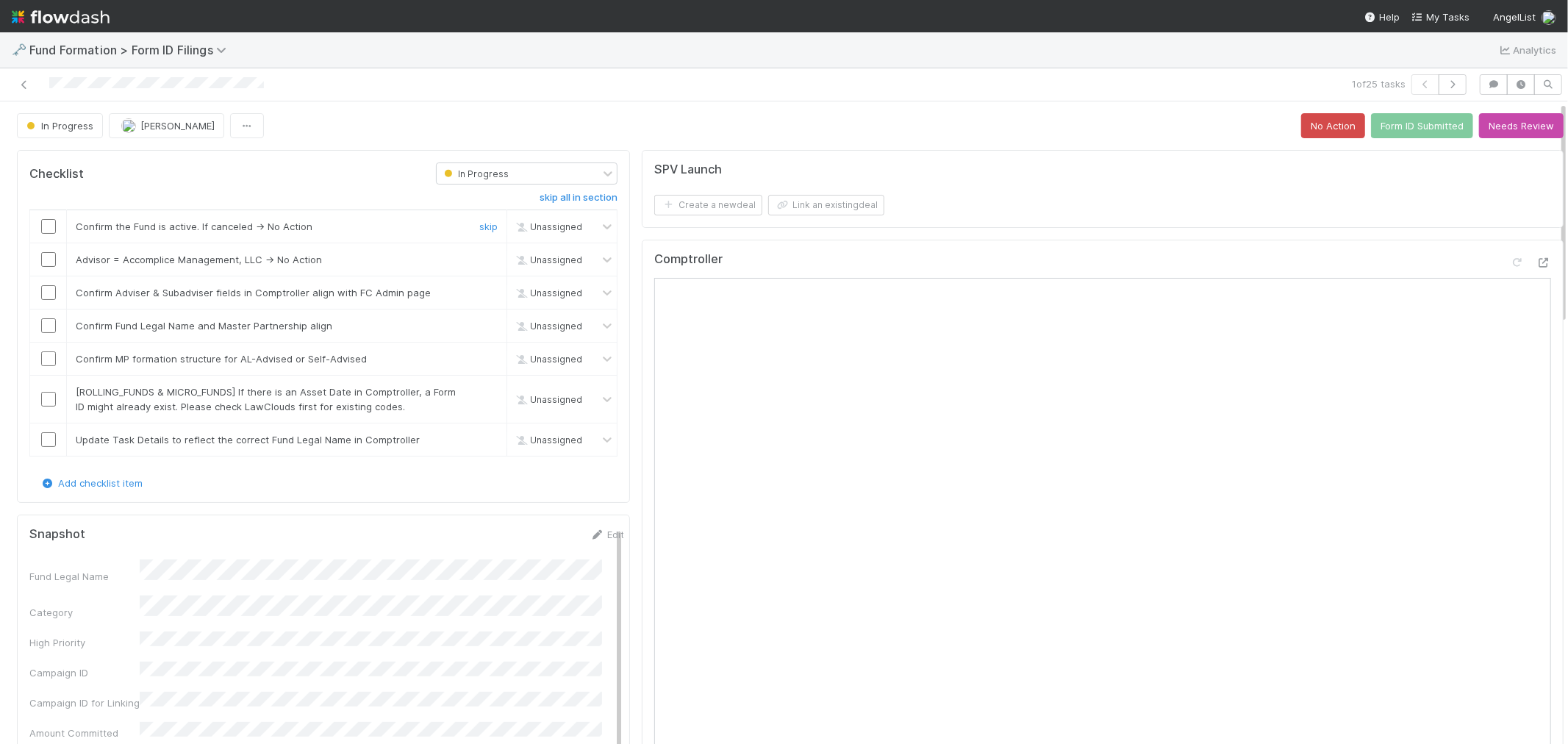
click at [51, 227] on input "checkbox" at bounding box center [48, 227] width 14 height 14
click at [52, 258] on input "checkbox" at bounding box center [48, 260] width 14 height 14
click at [50, 290] on input "checkbox" at bounding box center [48, 293] width 14 height 14
click at [48, 326] on input "checkbox" at bounding box center [48, 325] width 14 height 14
click at [48, 360] on input "checkbox" at bounding box center [48, 358] width 14 height 14
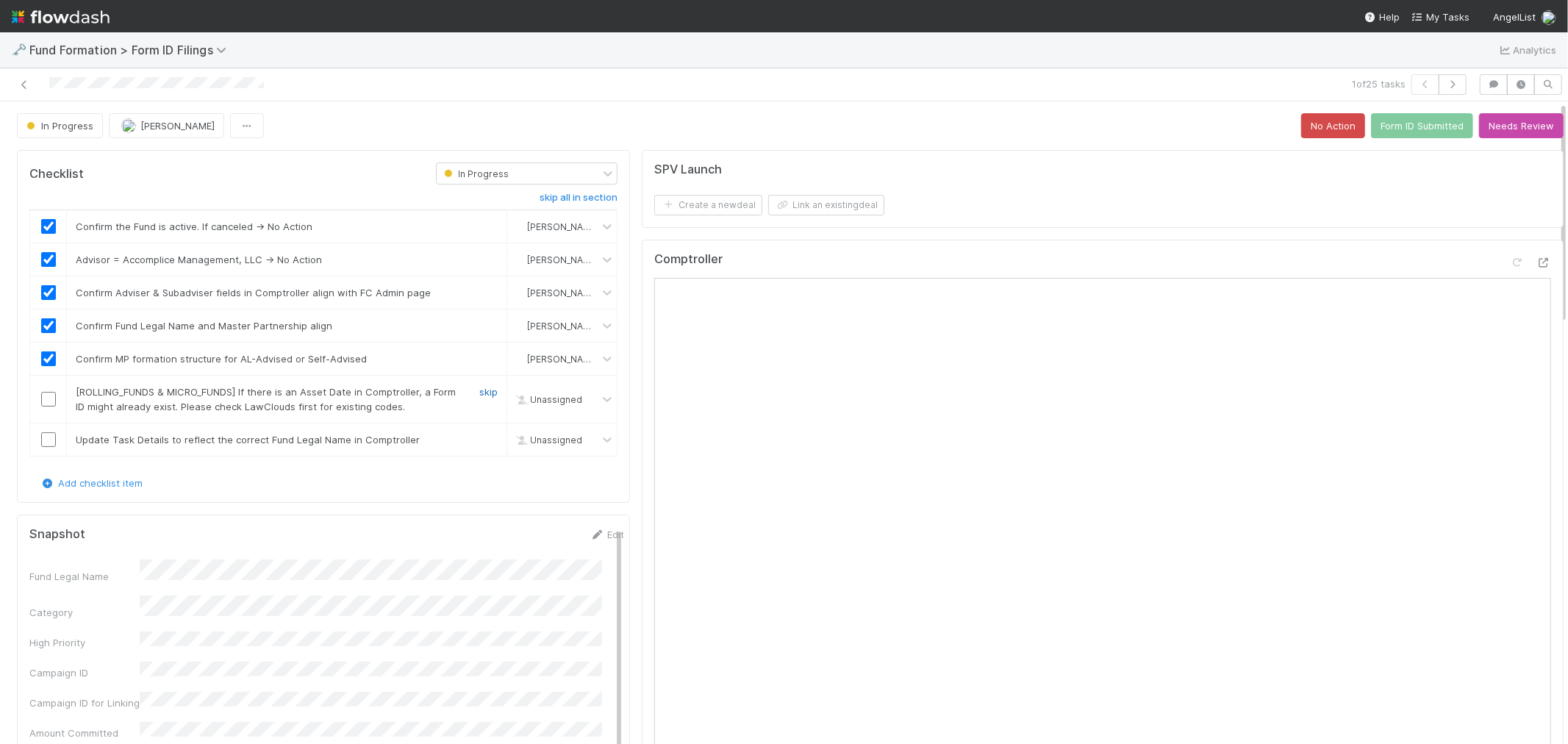
click at [479, 395] on link "skip" at bounding box center [488, 391] width 19 height 12
click at [479, 441] on link "skip" at bounding box center [488, 439] width 19 height 12
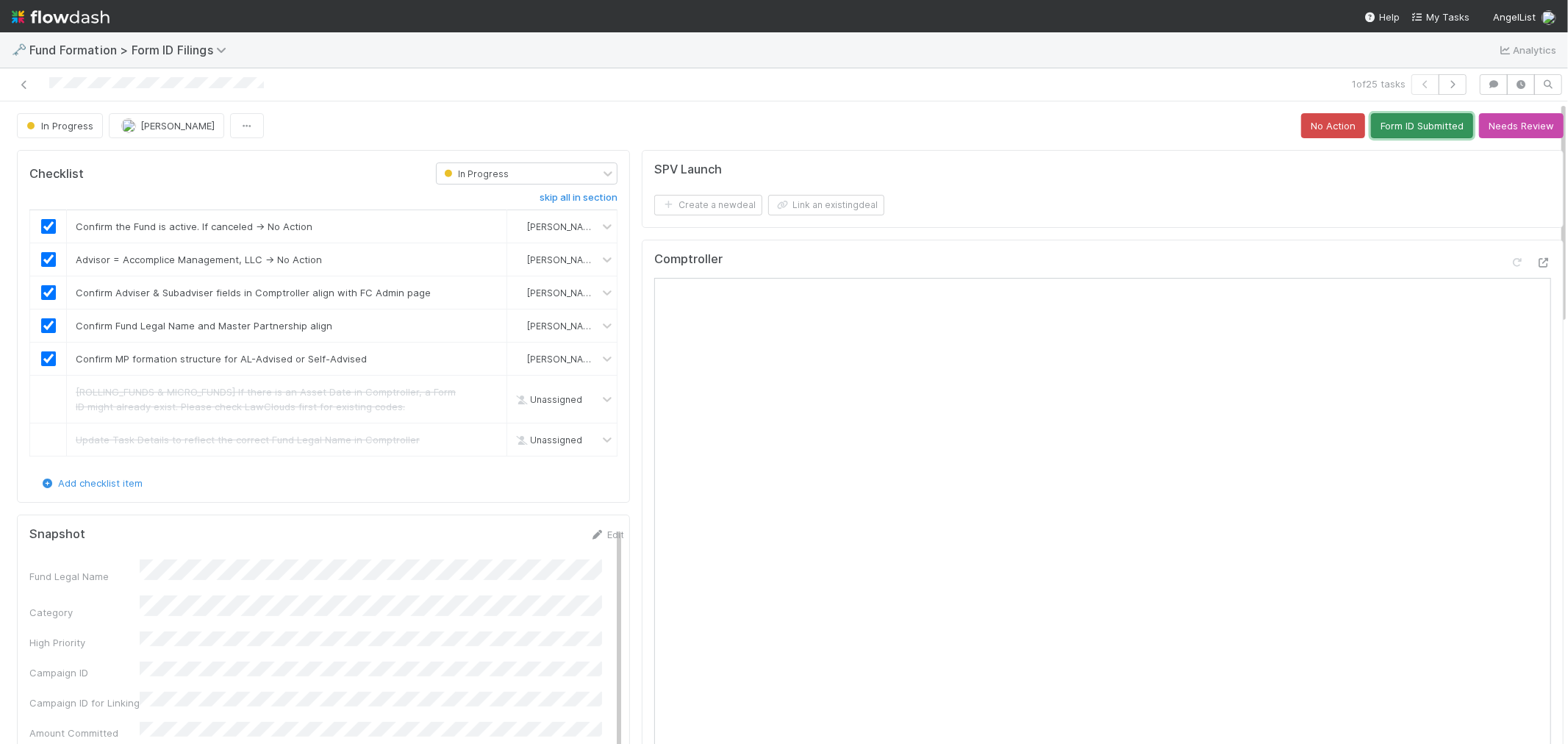
click at [1371, 130] on button "Form ID Submitted" at bounding box center [1422, 125] width 102 height 25
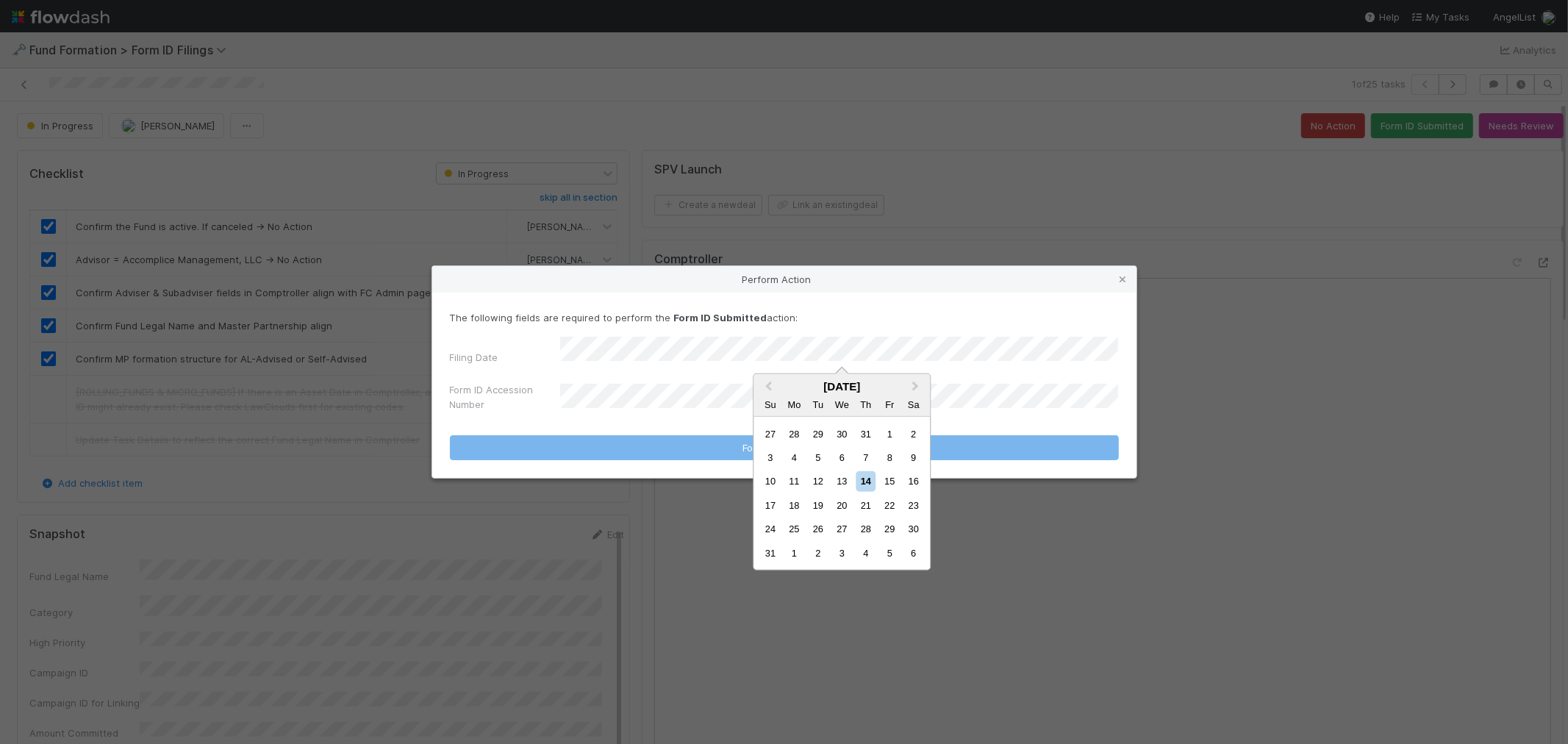
click at [844, 481] on div "13" at bounding box center [842, 481] width 20 height 20
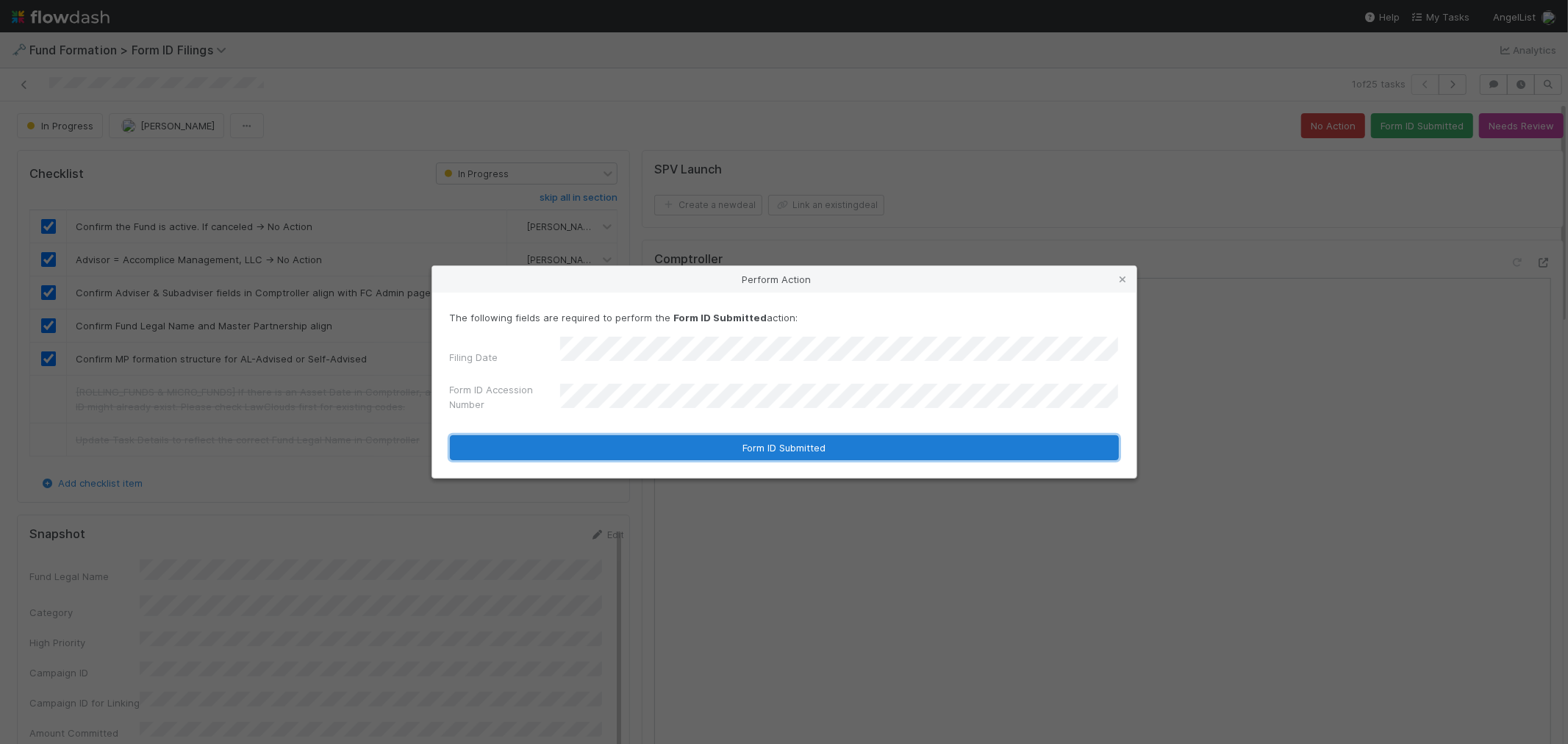
click at [673, 441] on button "Form ID Submitted" at bounding box center [784, 448] width 669 height 25
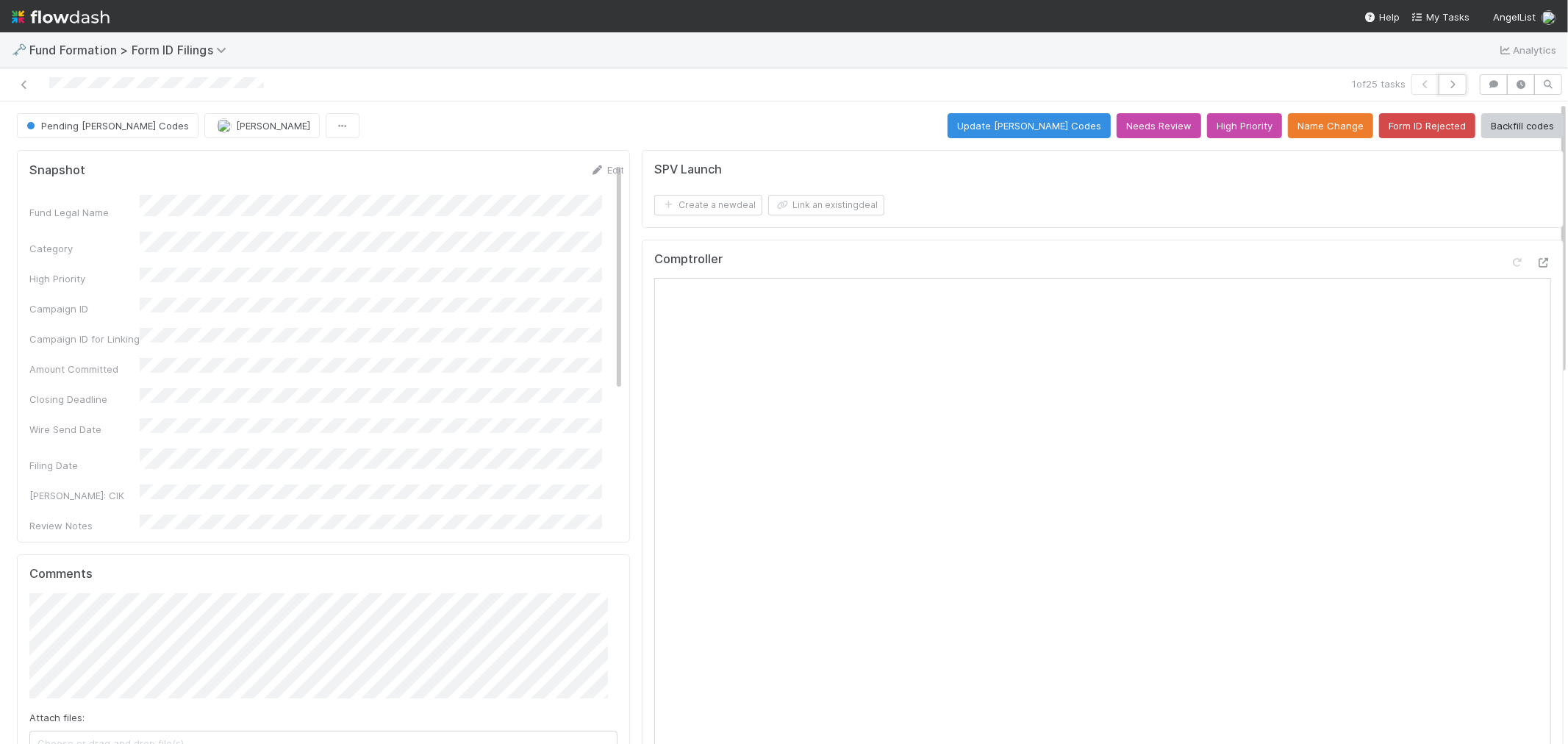
click at [1410, 80] on icon "button" at bounding box center [1452, 84] width 14 height 9
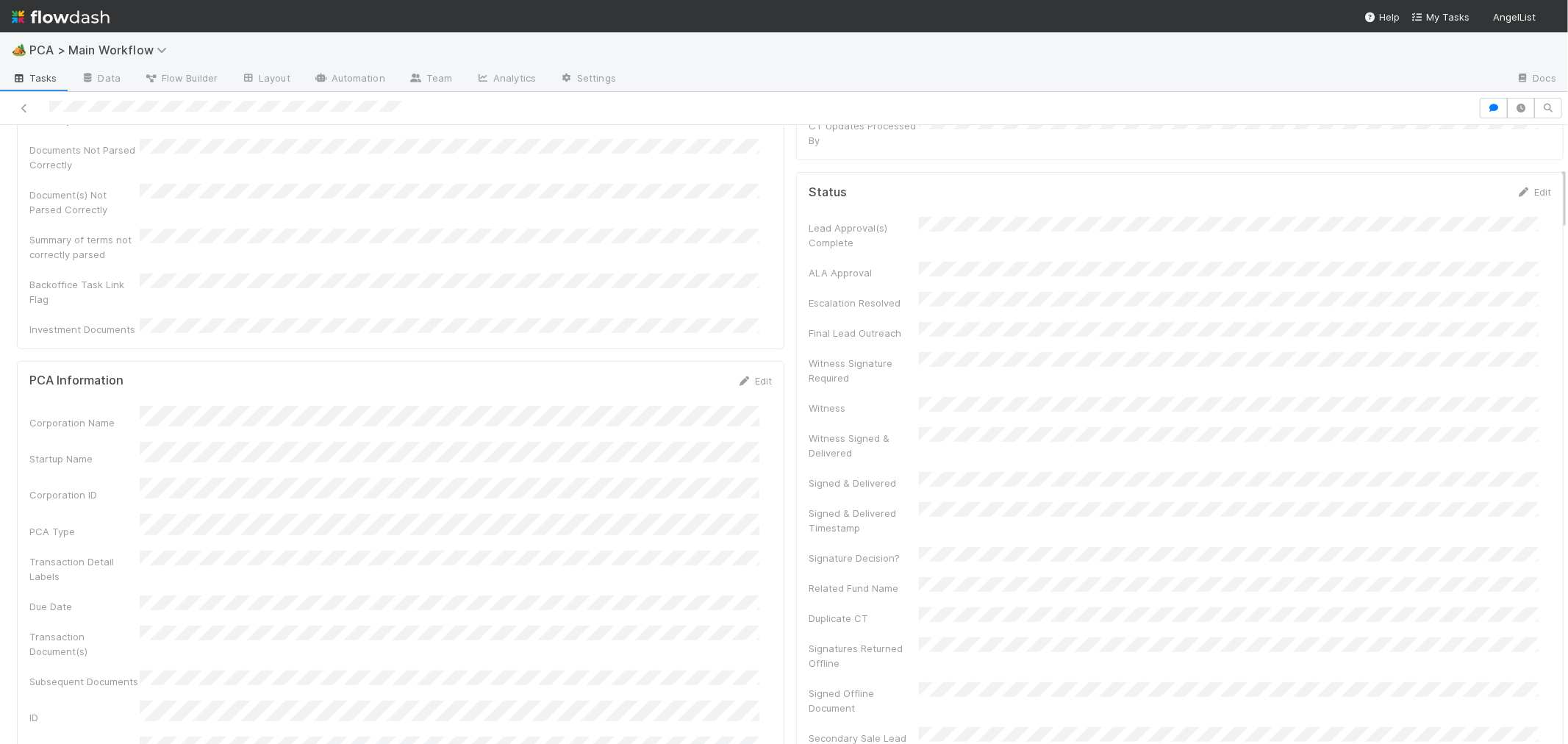
scroll to position [408, 0]
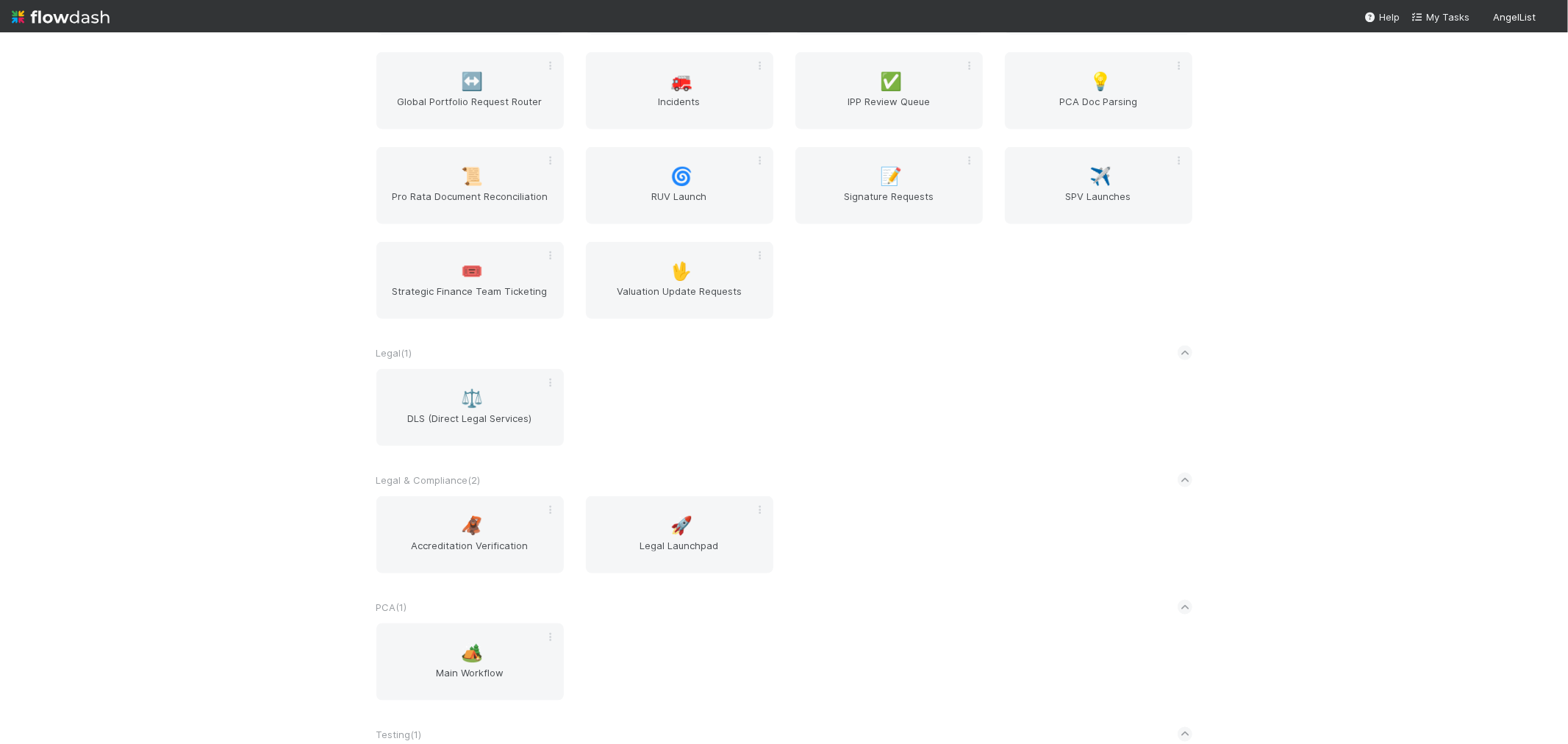
scroll to position [1797, 0]
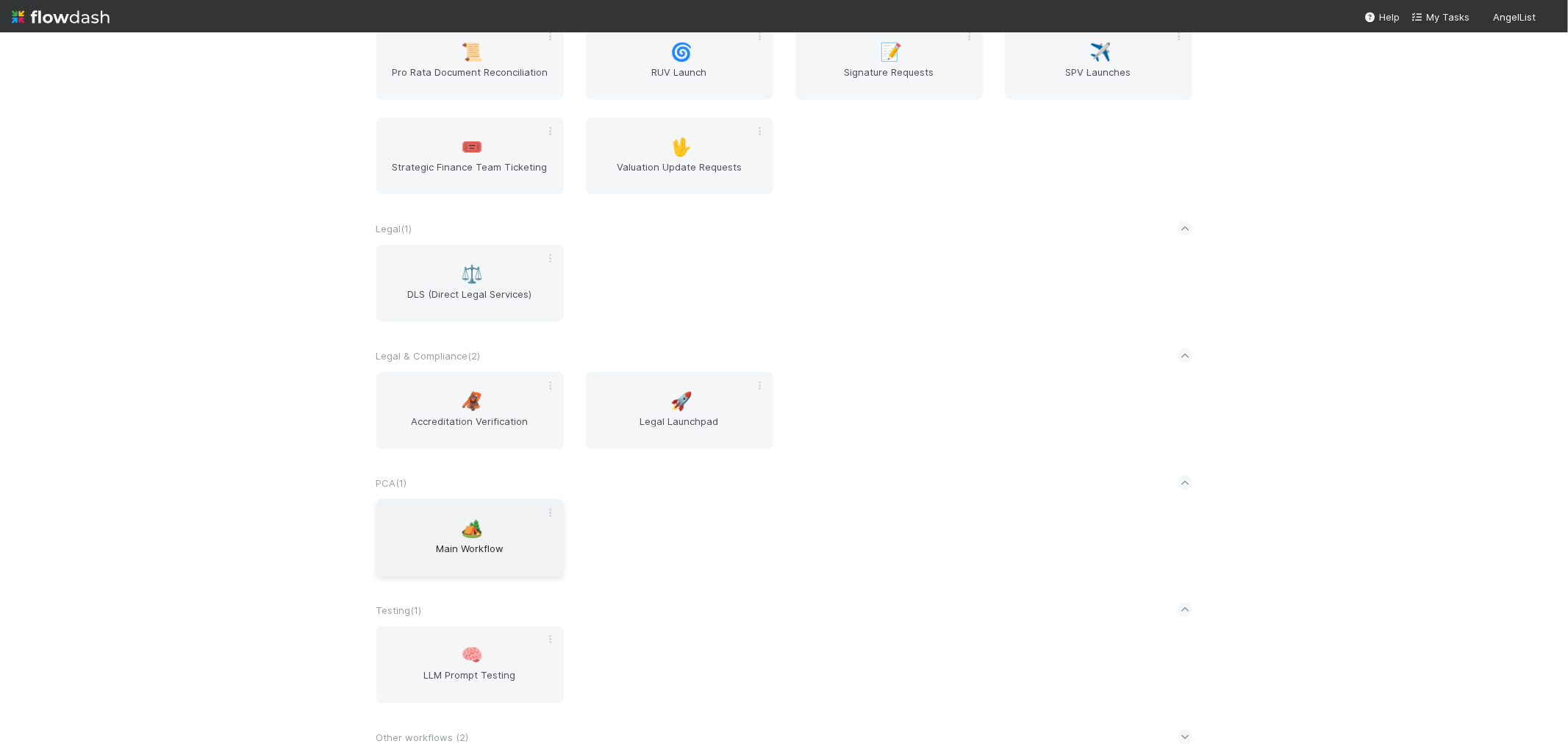
click at [466, 524] on span "🏕️" at bounding box center [472, 528] width 22 height 19
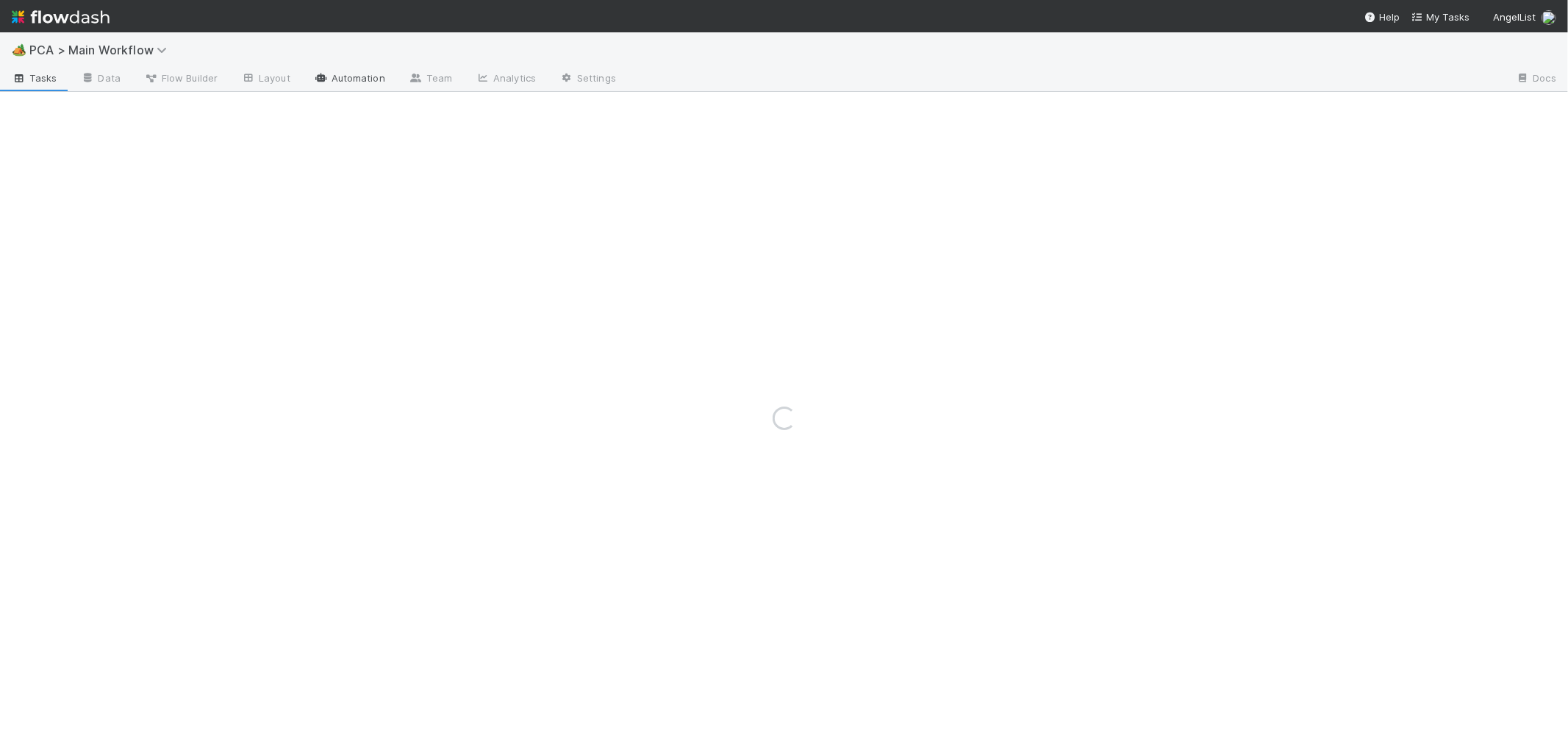
click at [356, 81] on link "Automation" at bounding box center [349, 80] width 95 height 23
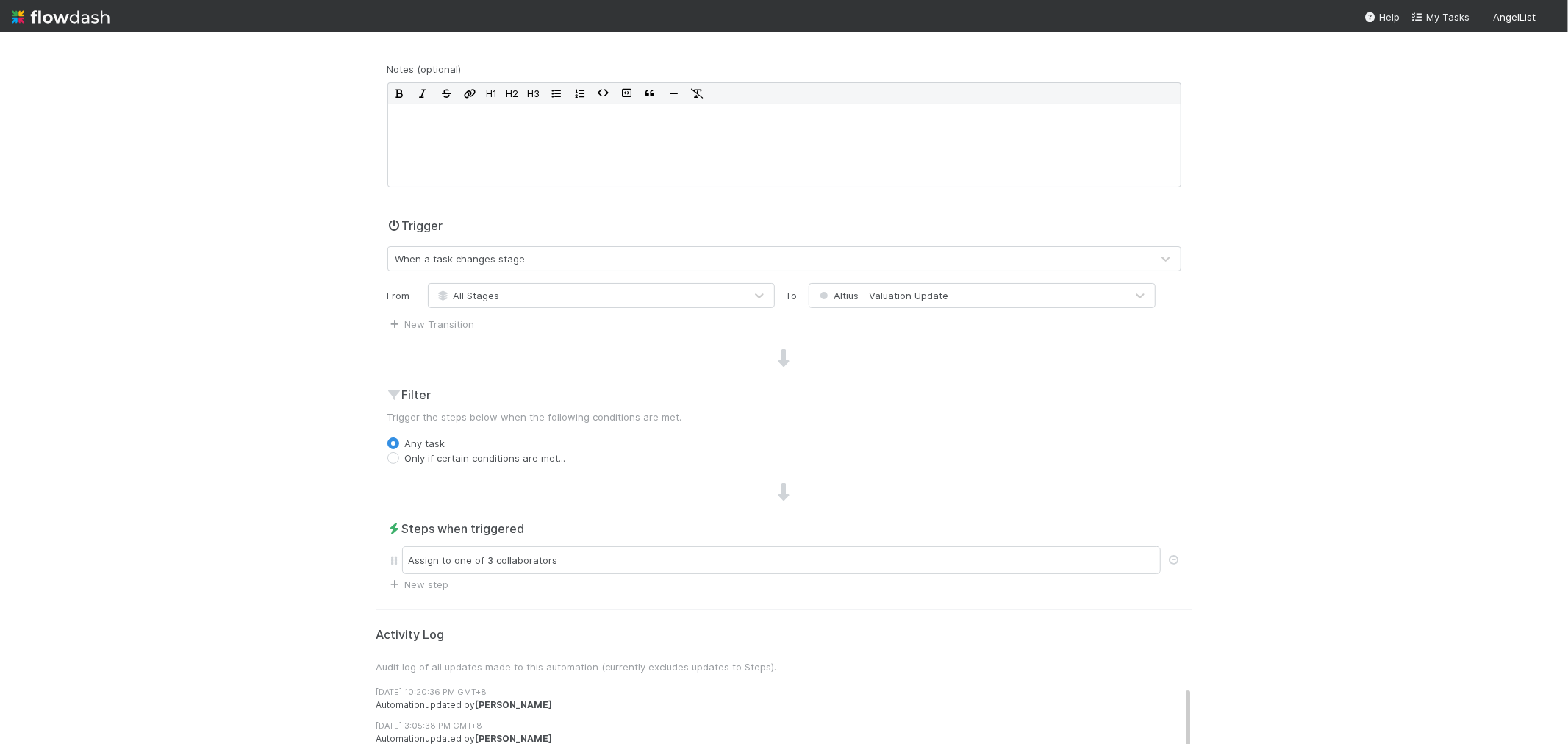
scroll to position [407, 0]
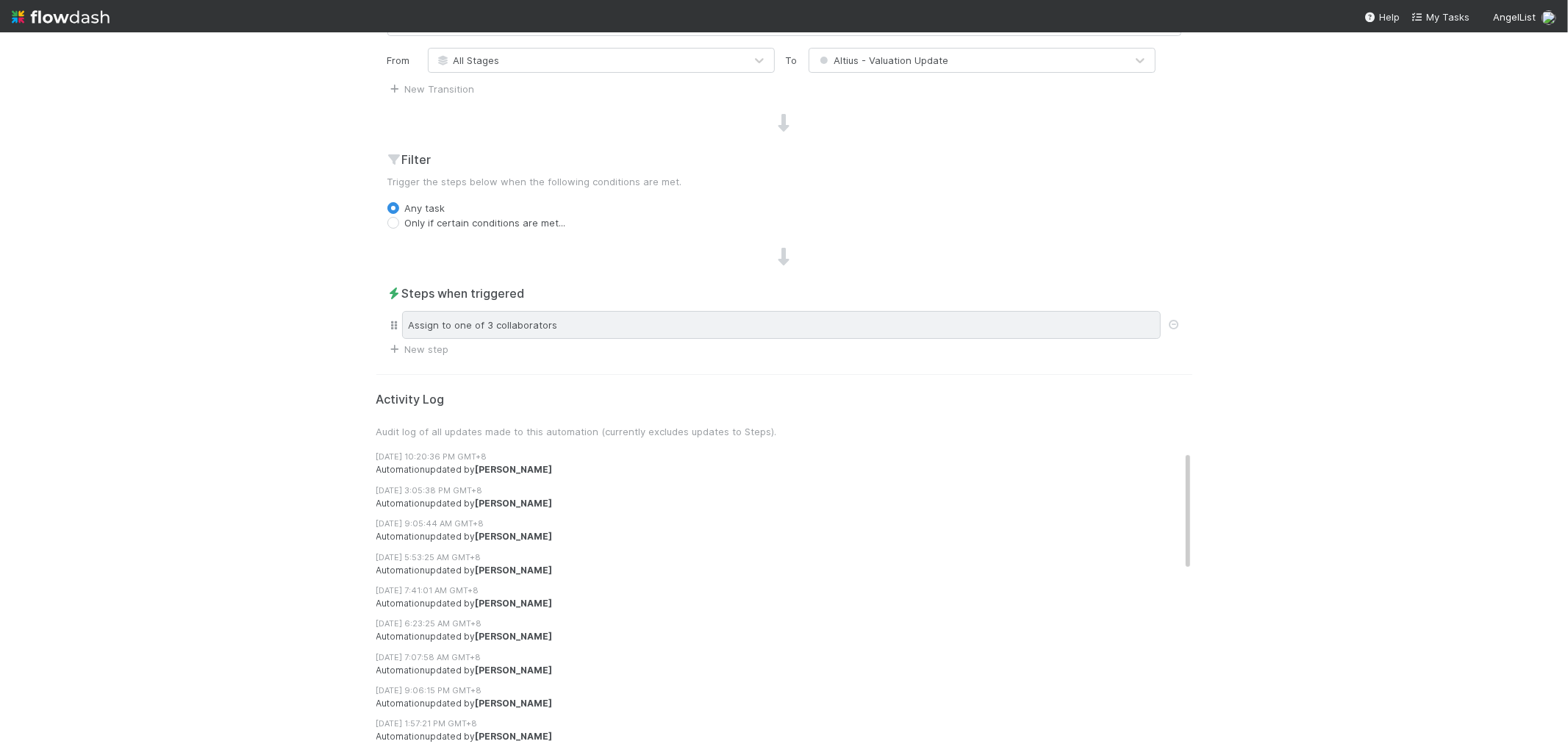
click at [467, 336] on div "Assign to one of 3 collaborators" at bounding box center [781, 324] width 758 height 28
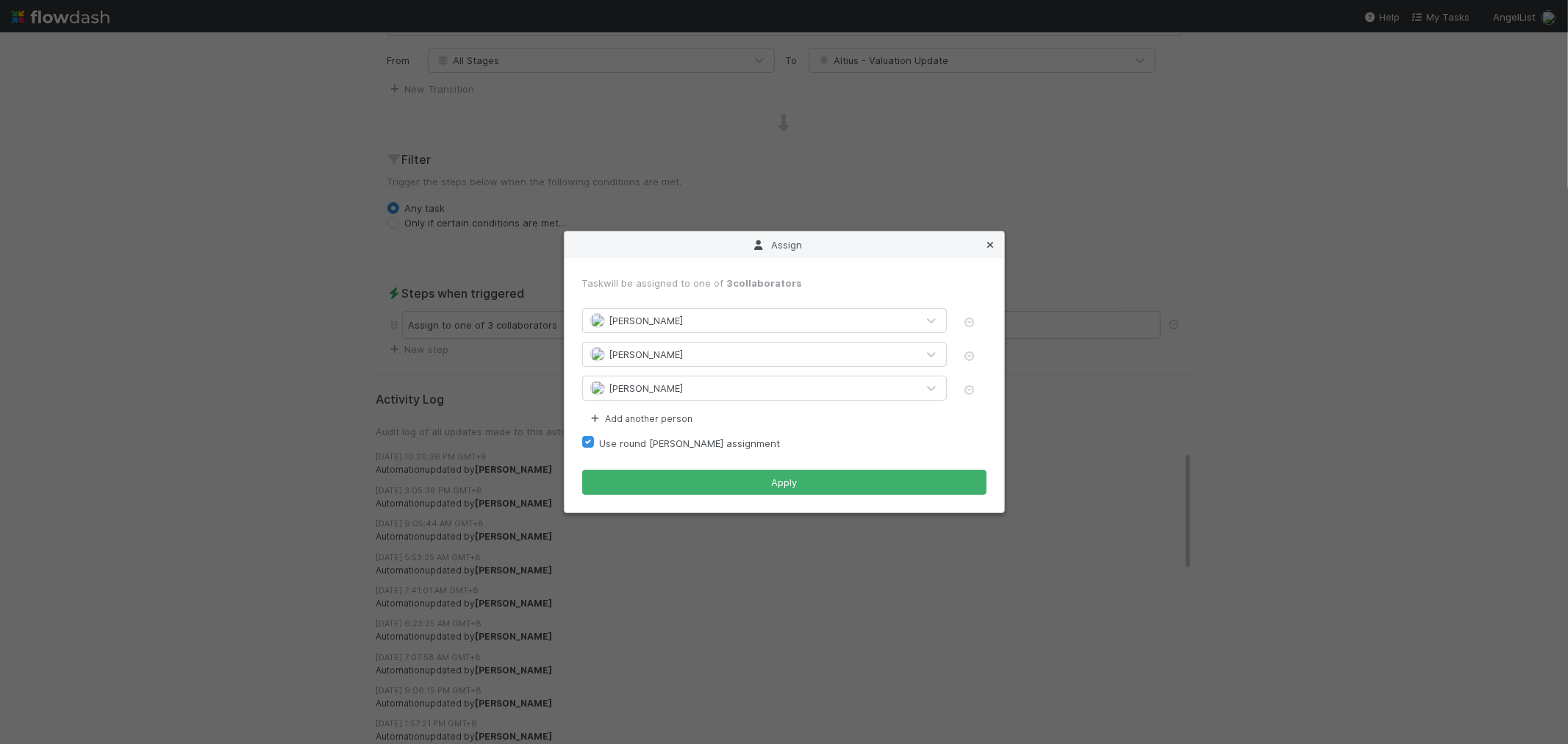
click at [986, 246] on icon at bounding box center [990, 244] width 14 height 10
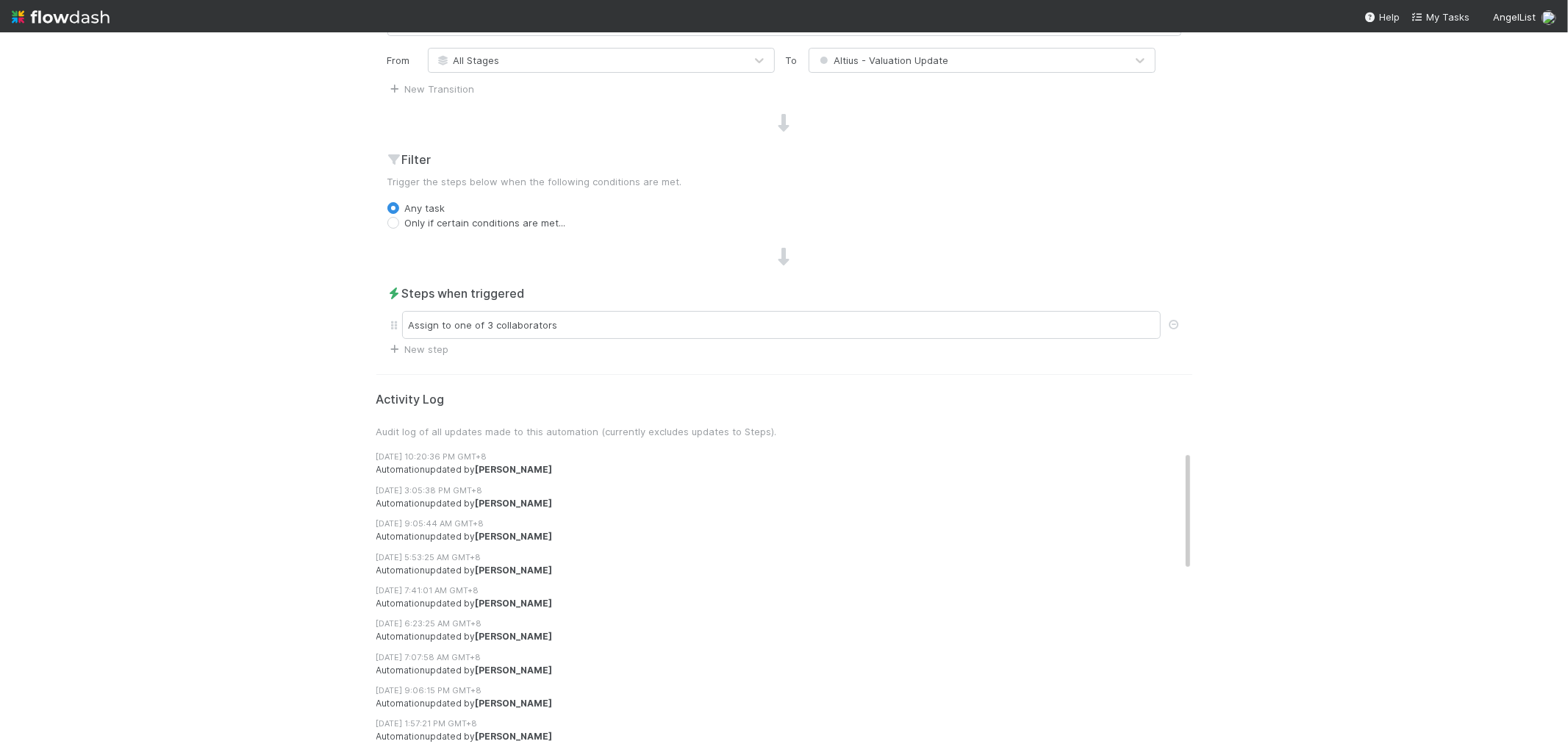
click at [1374, 184] on div "🏕️ PCA > Main Workflow Tasks Data Flow Builder Layout Automation Team Analytics…" at bounding box center [784, 388] width 1568 height 712
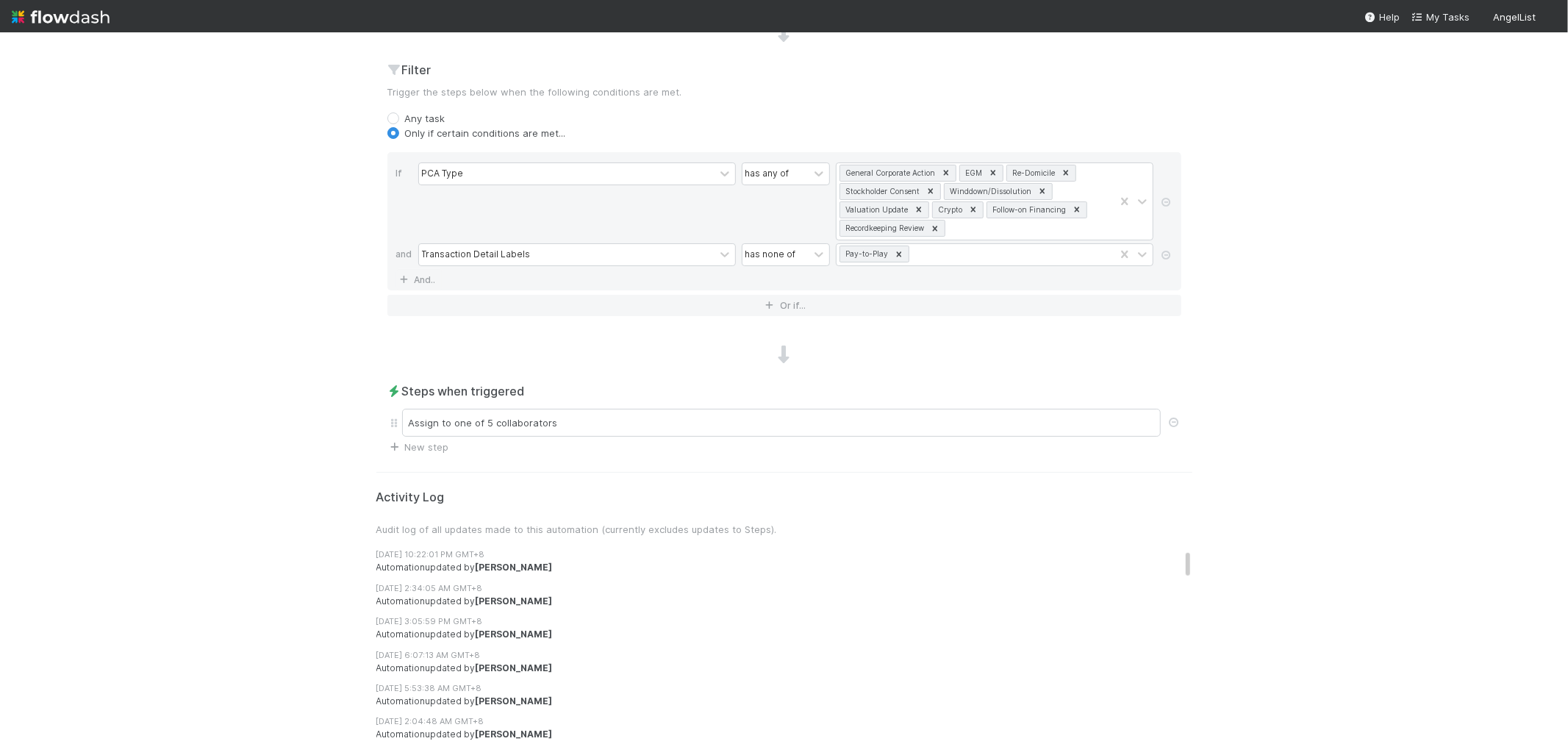
scroll to position [596, 0]
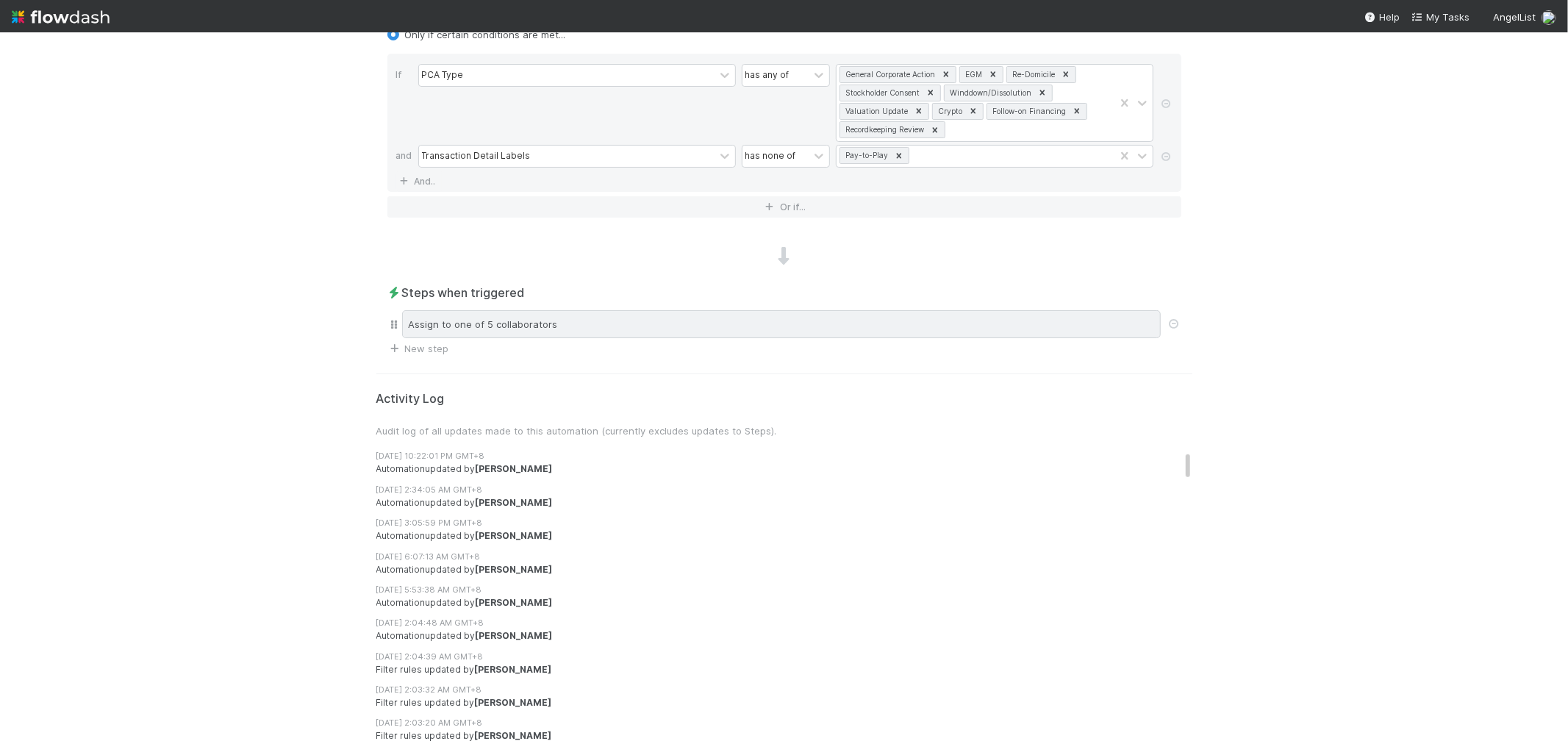
click at [513, 332] on div "Assign to one of 5 collaborators" at bounding box center [781, 323] width 758 height 28
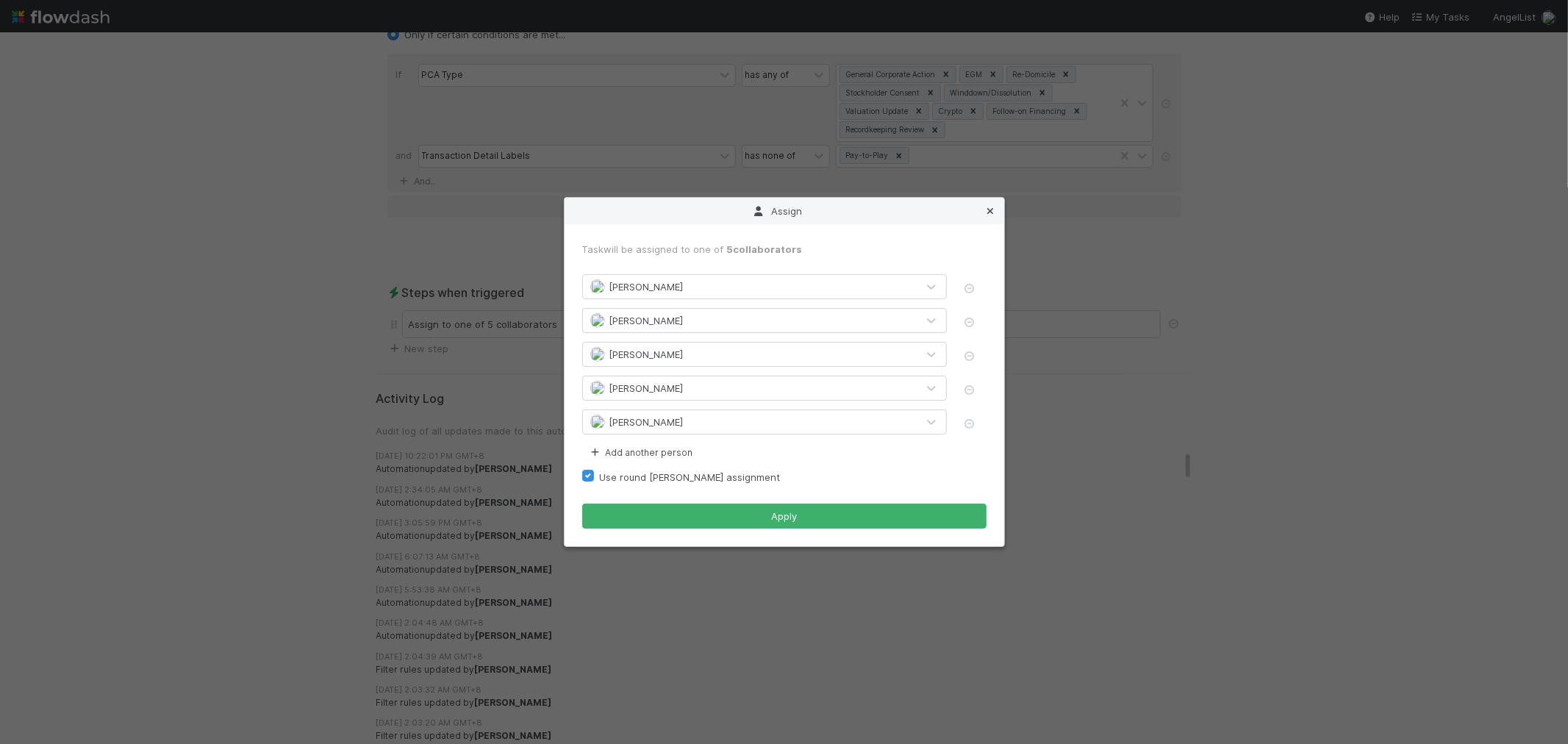
click at [990, 208] on icon at bounding box center [990, 211] width 14 height 10
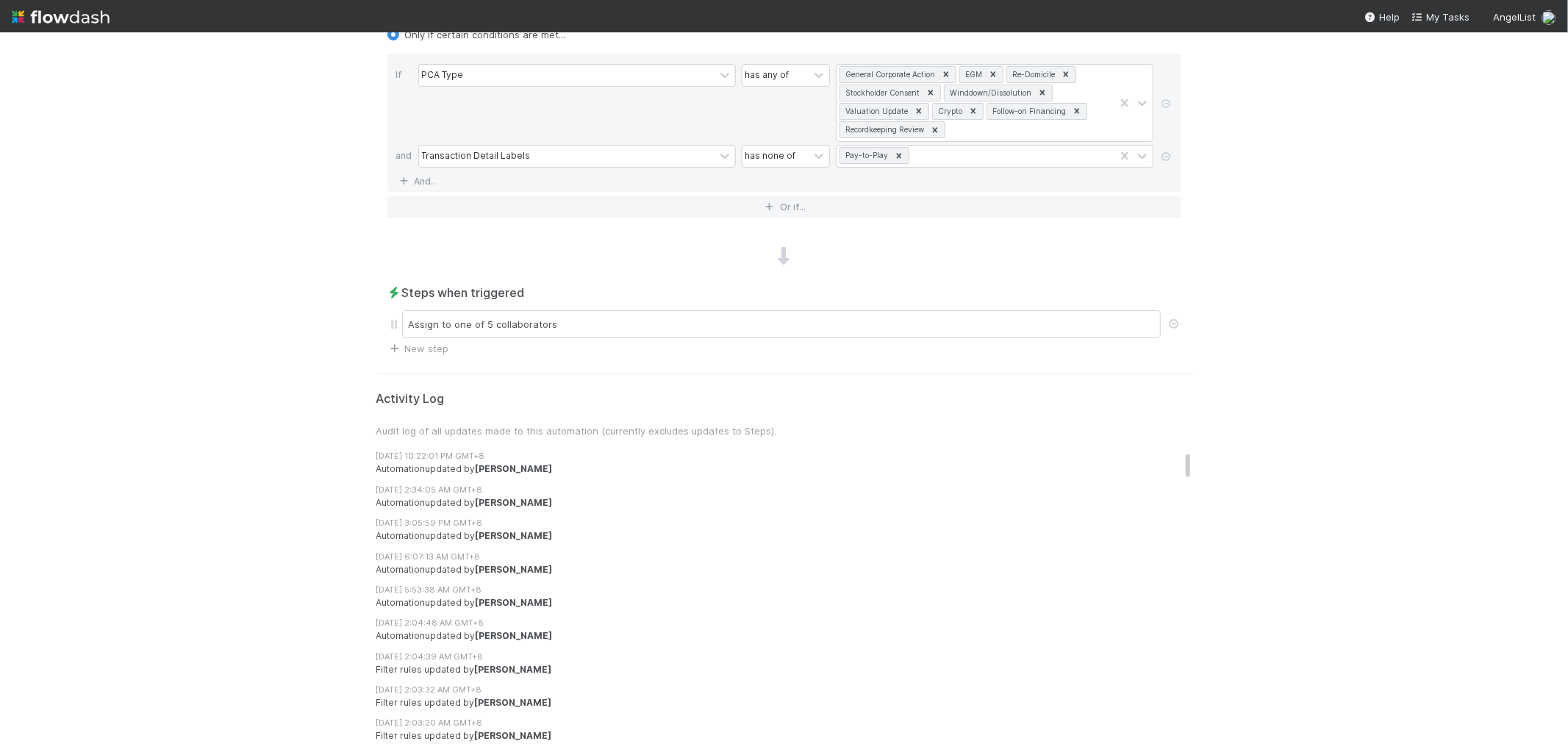
click at [1384, 197] on div "🏕️ PCA > Main Workflow Tasks Data Flow Builder Layout Automation Team Analytics…" at bounding box center [784, 388] width 1568 height 712
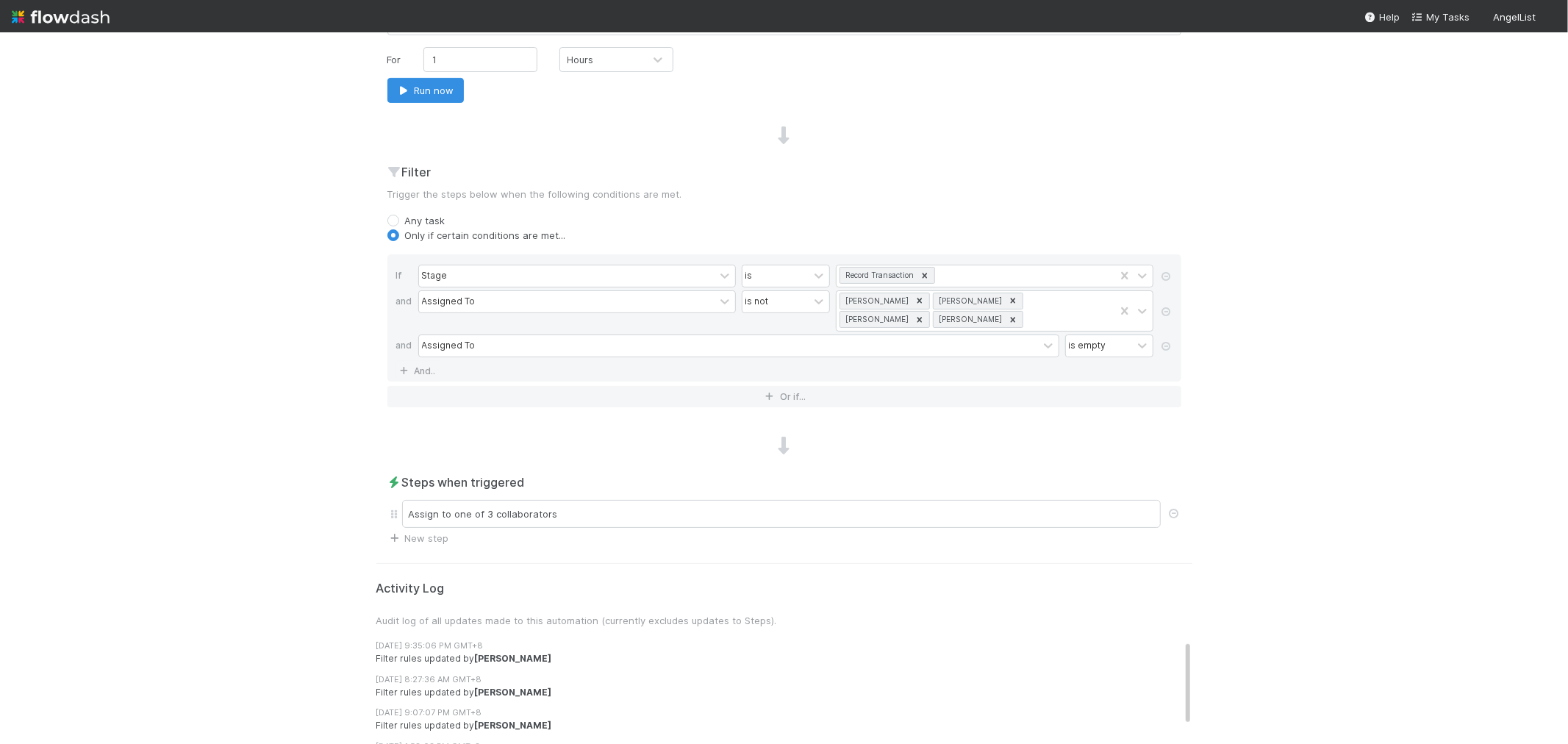
scroll to position [598, 0]
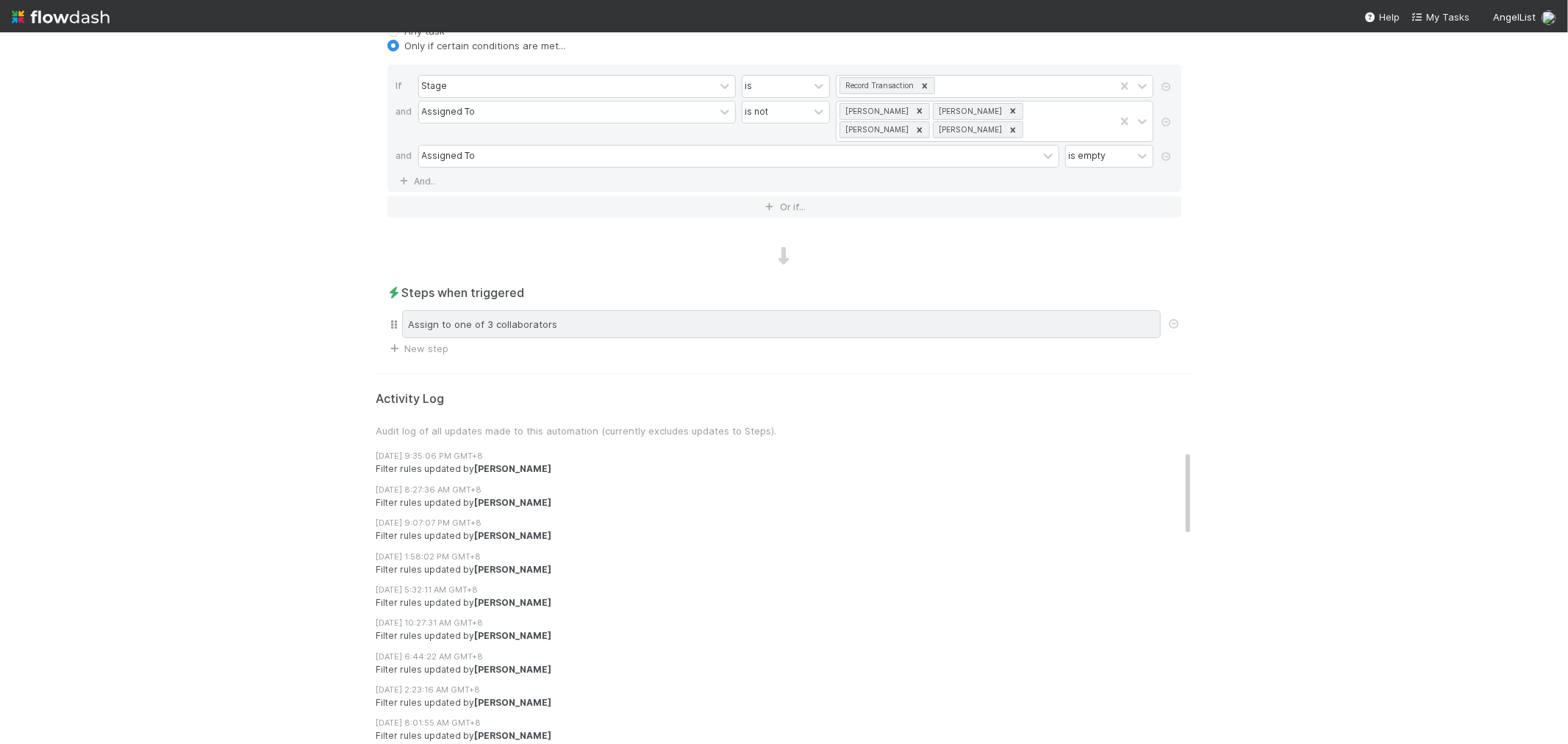
click at [511, 313] on div "Assign to one of 3 collaborators" at bounding box center [781, 323] width 758 height 28
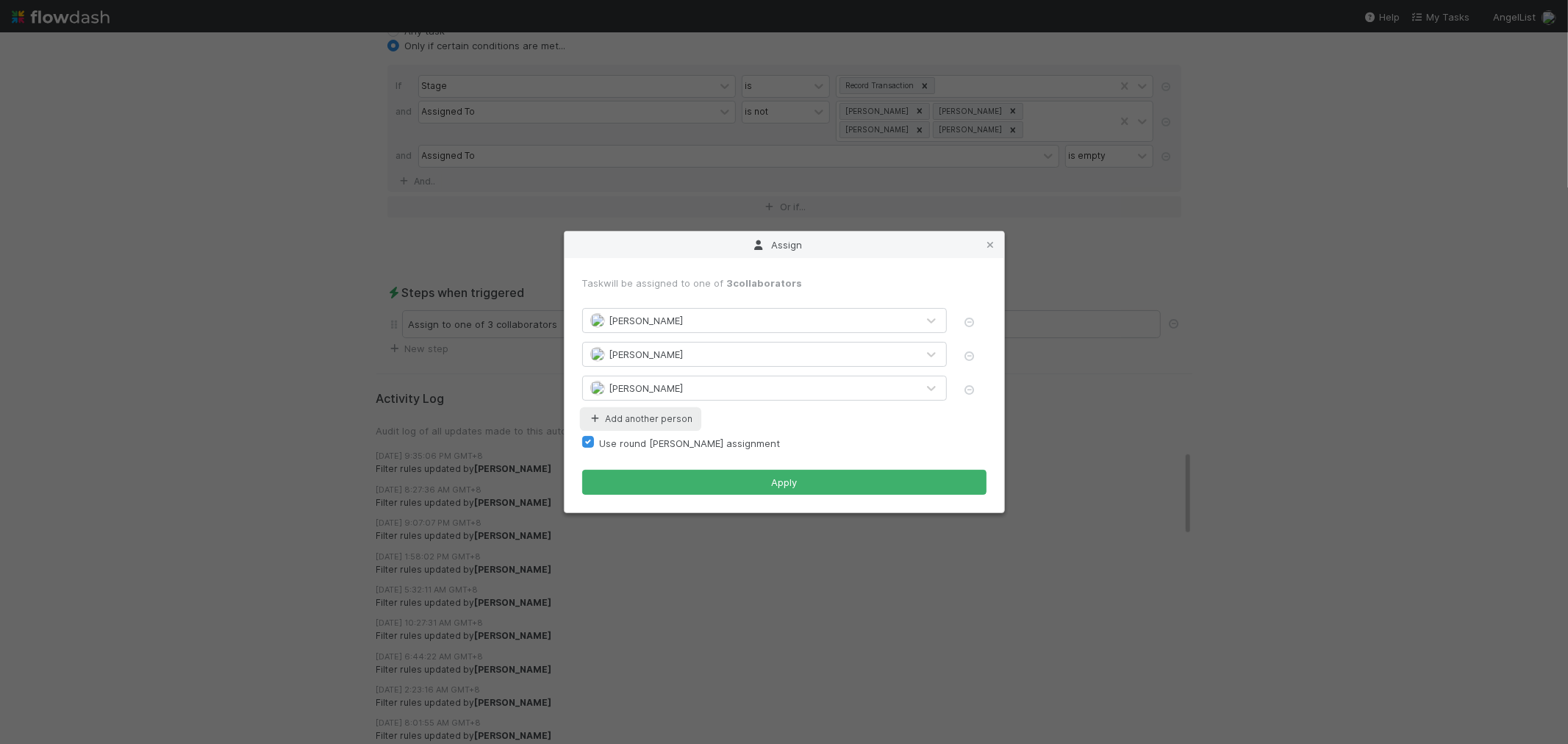
click at [680, 421] on button "Add another person" at bounding box center [640, 418] width 117 height 19
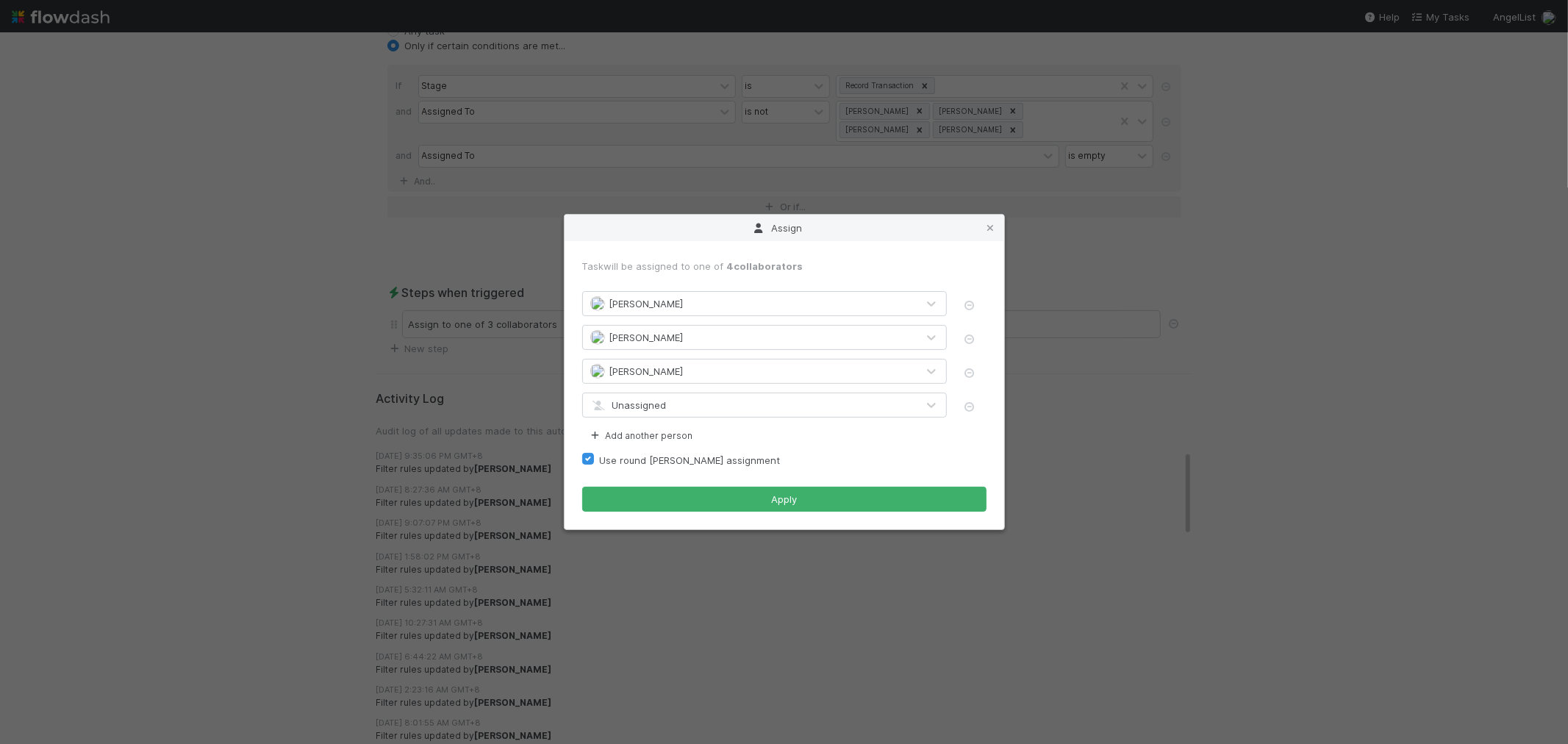
click at [662, 401] on span "Unassigned" at bounding box center [628, 405] width 76 height 12
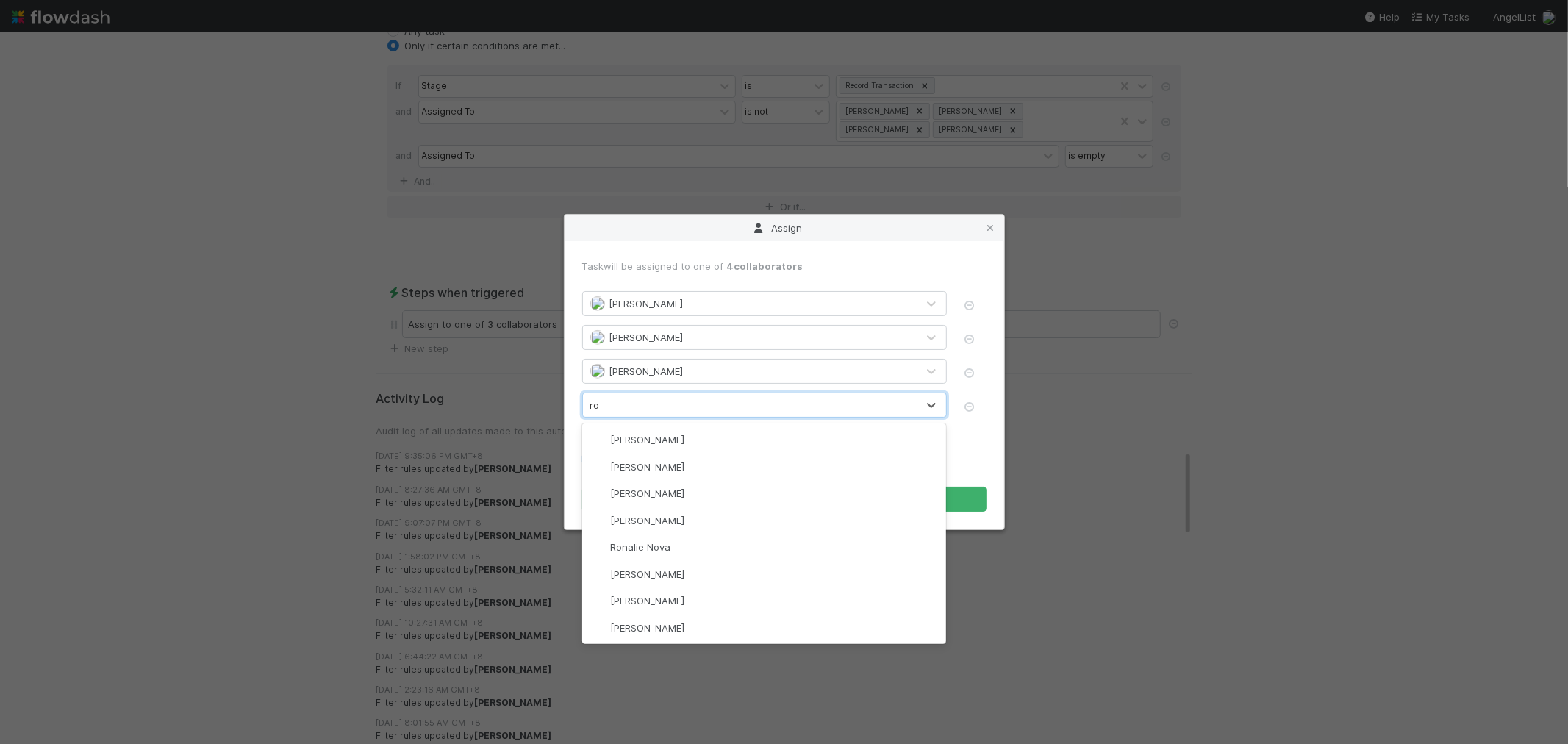
scroll to position [0, 0]
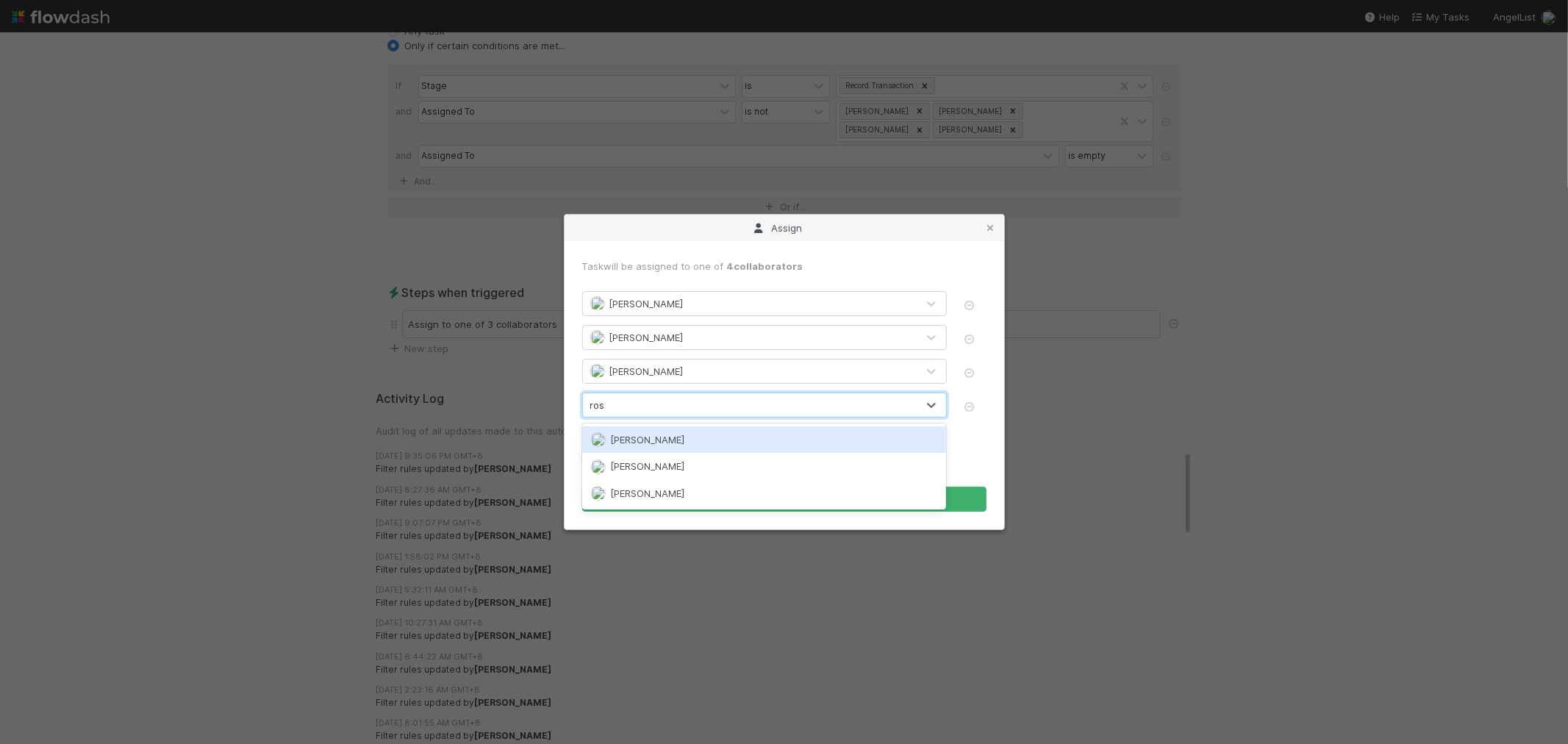
type input "rose"
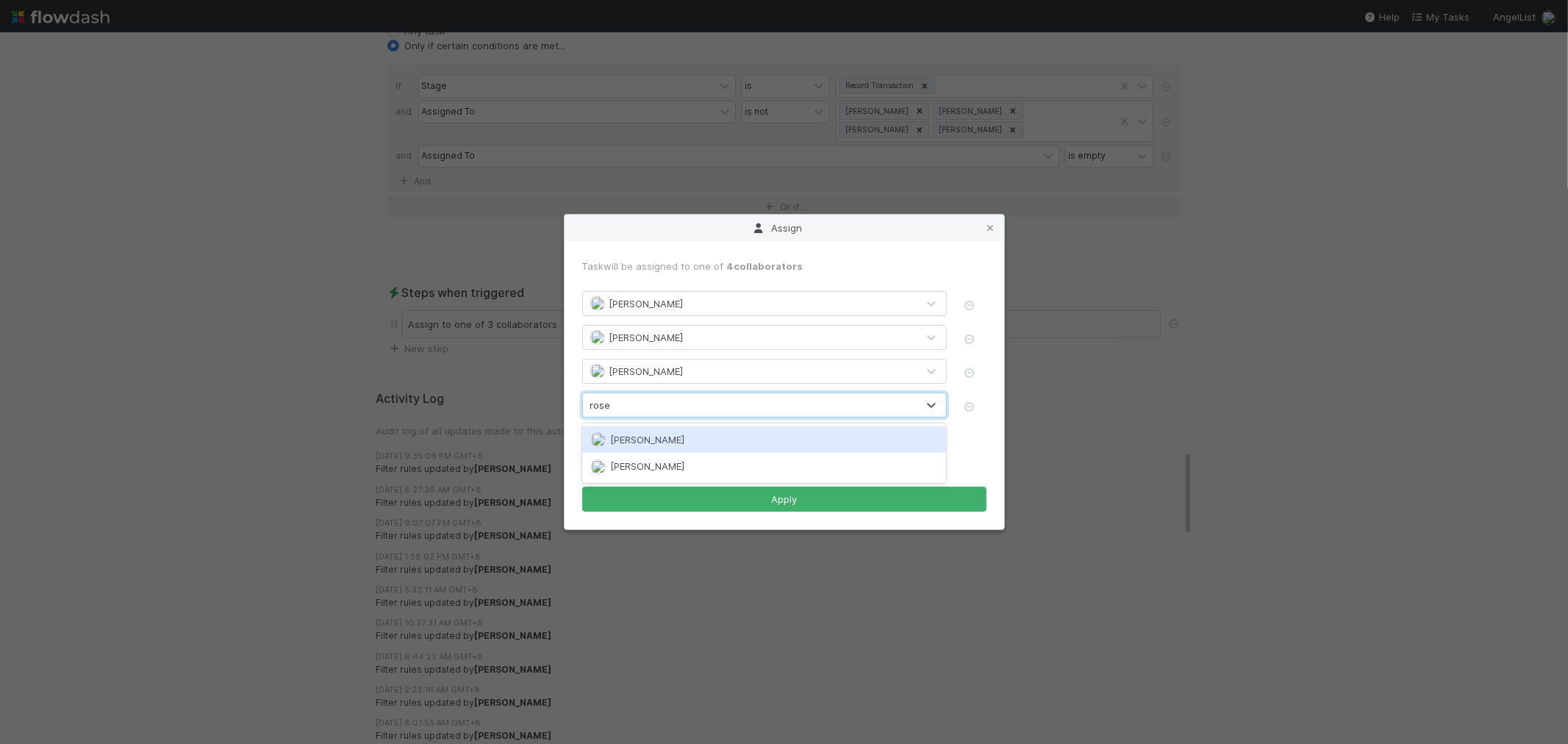
click at [673, 443] on span "[PERSON_NAME]" at bounding box center [647, 439] width 74 height 12
click at [673, 443] on button "Add another person" at bounding box center [640, 435] width 117 height 19
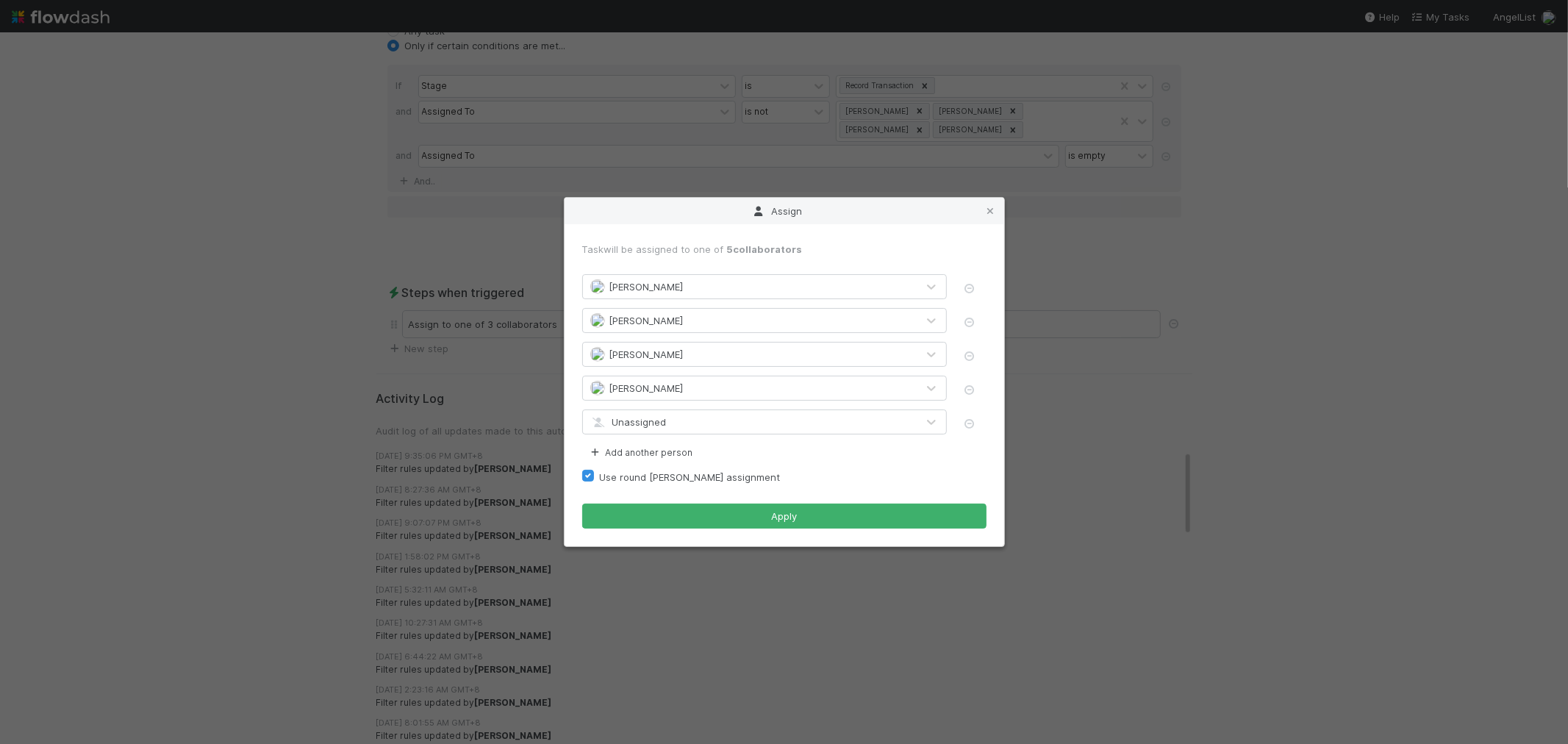
click at [657, 426] on span "Unassigned" at bounding box center [628, 422] width 76 height 12
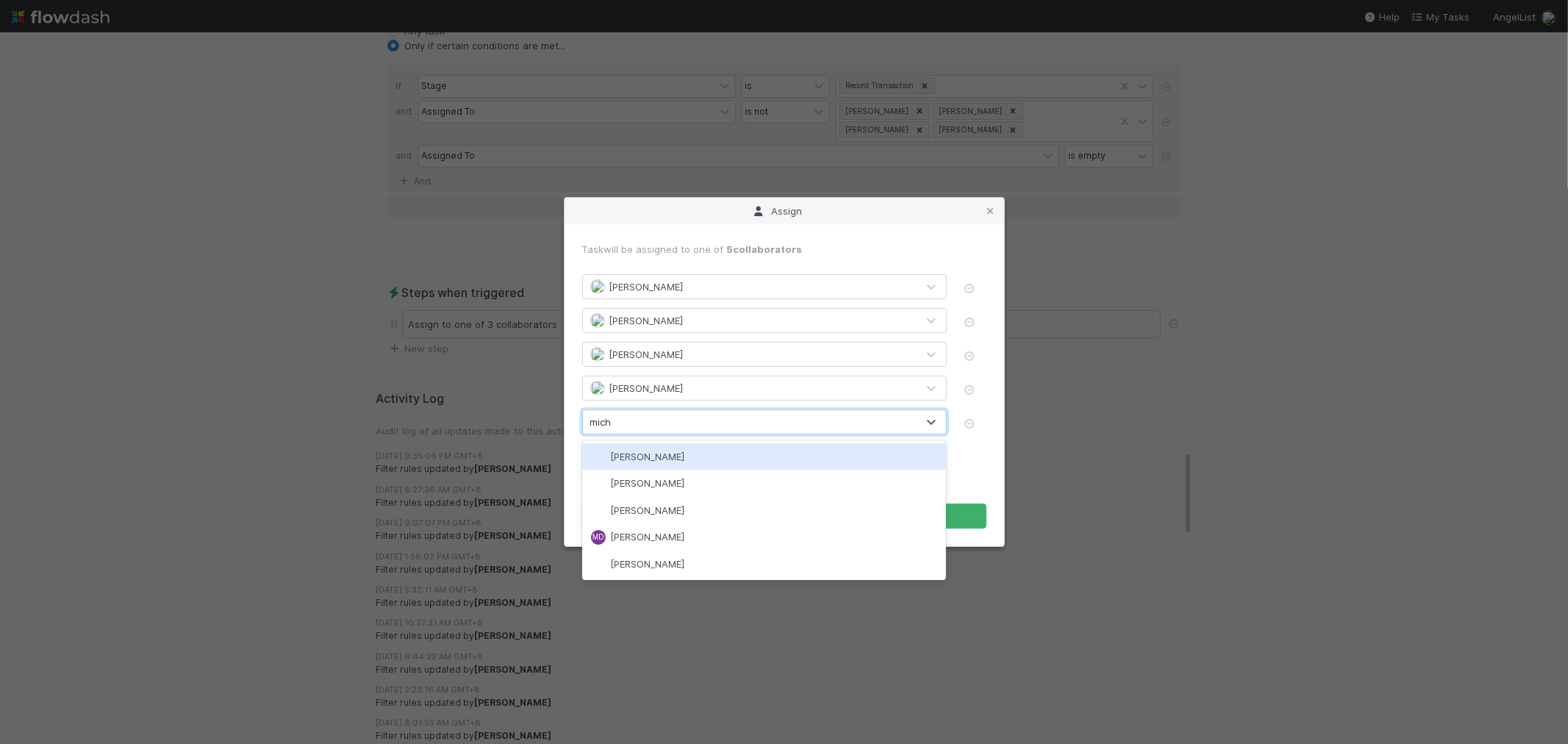
type input "micha"
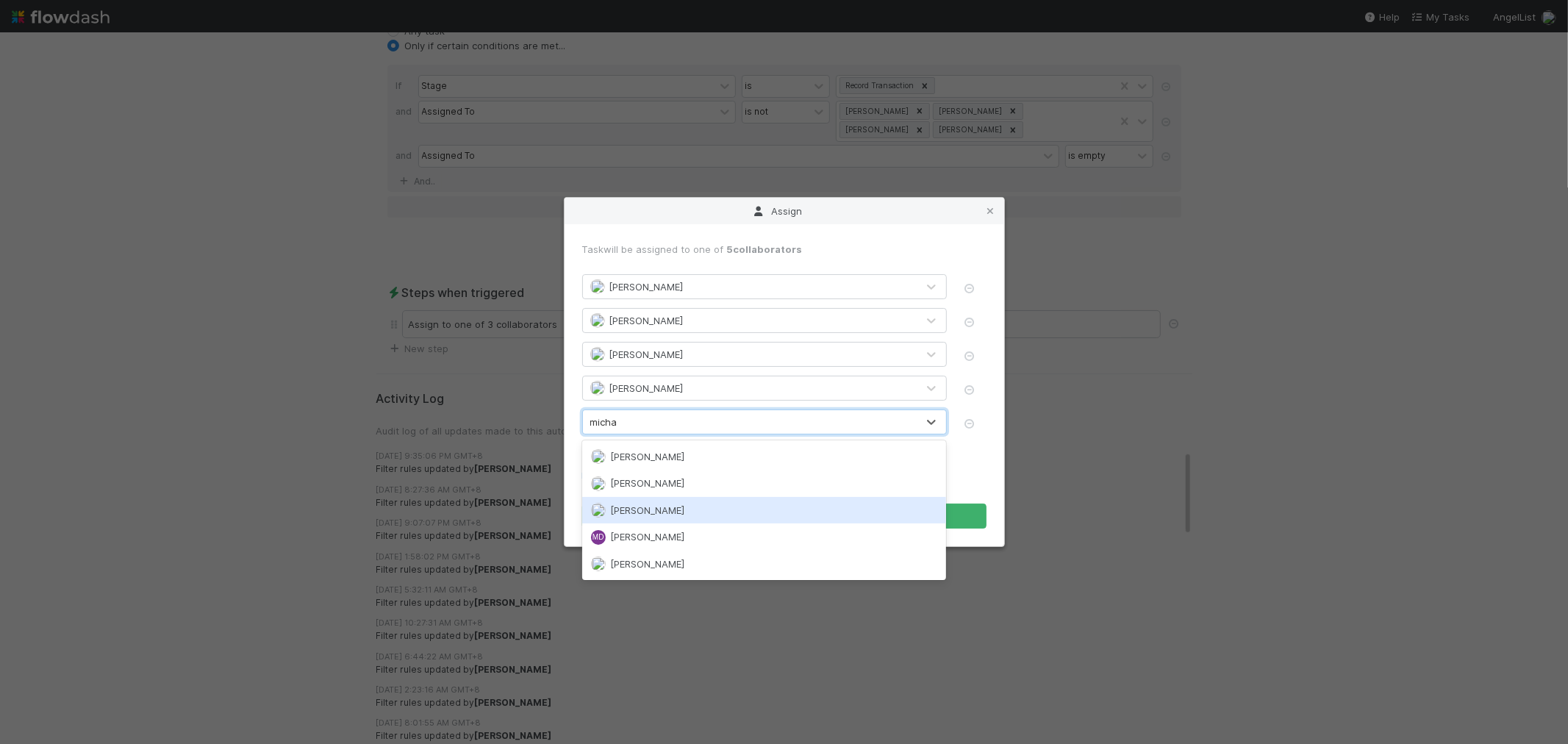
click at [671, 516] on div "Michael Capilitan" at bounding box center [764, 510] width 364 height 27
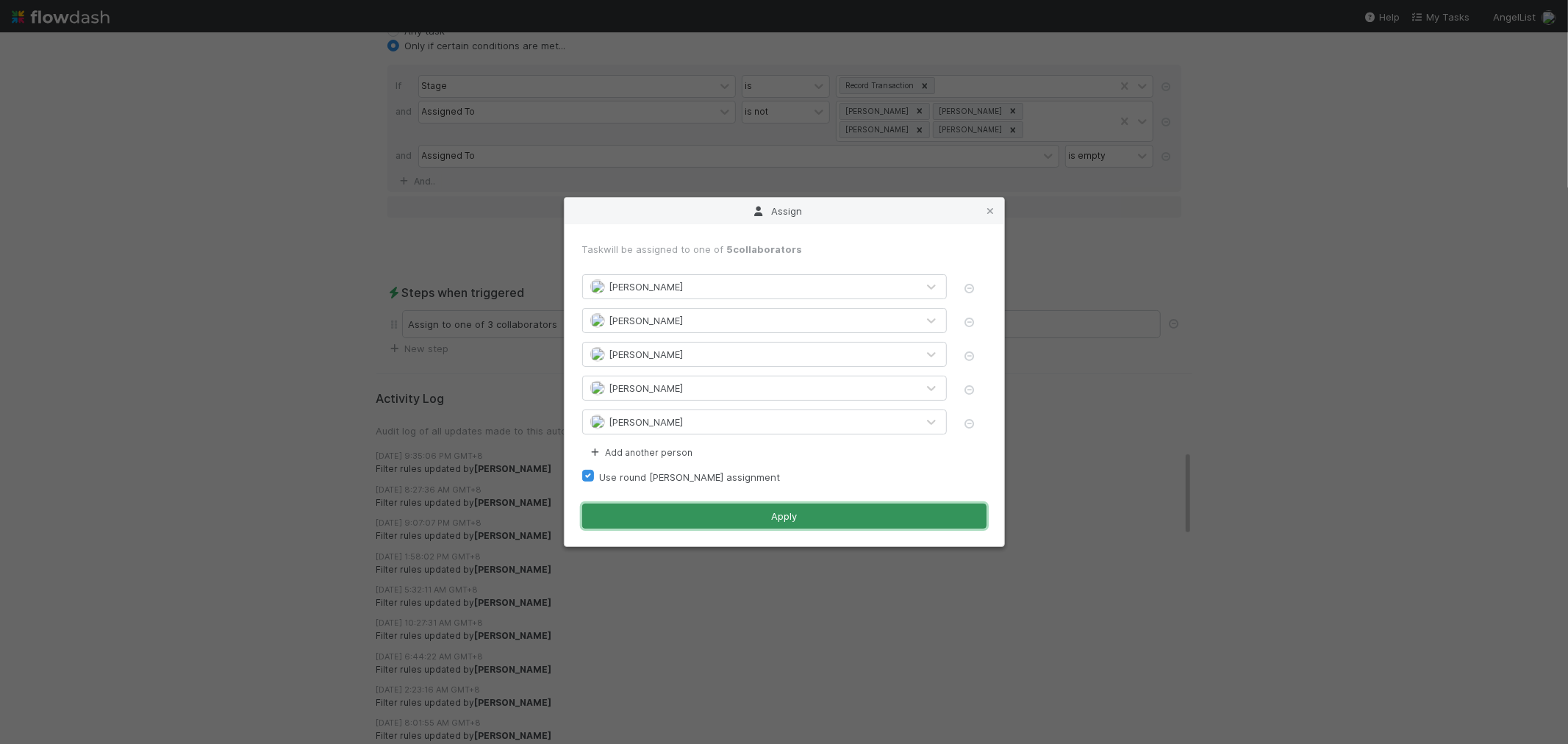
click at [688, 513] on button "Apply" at bounding box center [784, 516] width 405 height 25
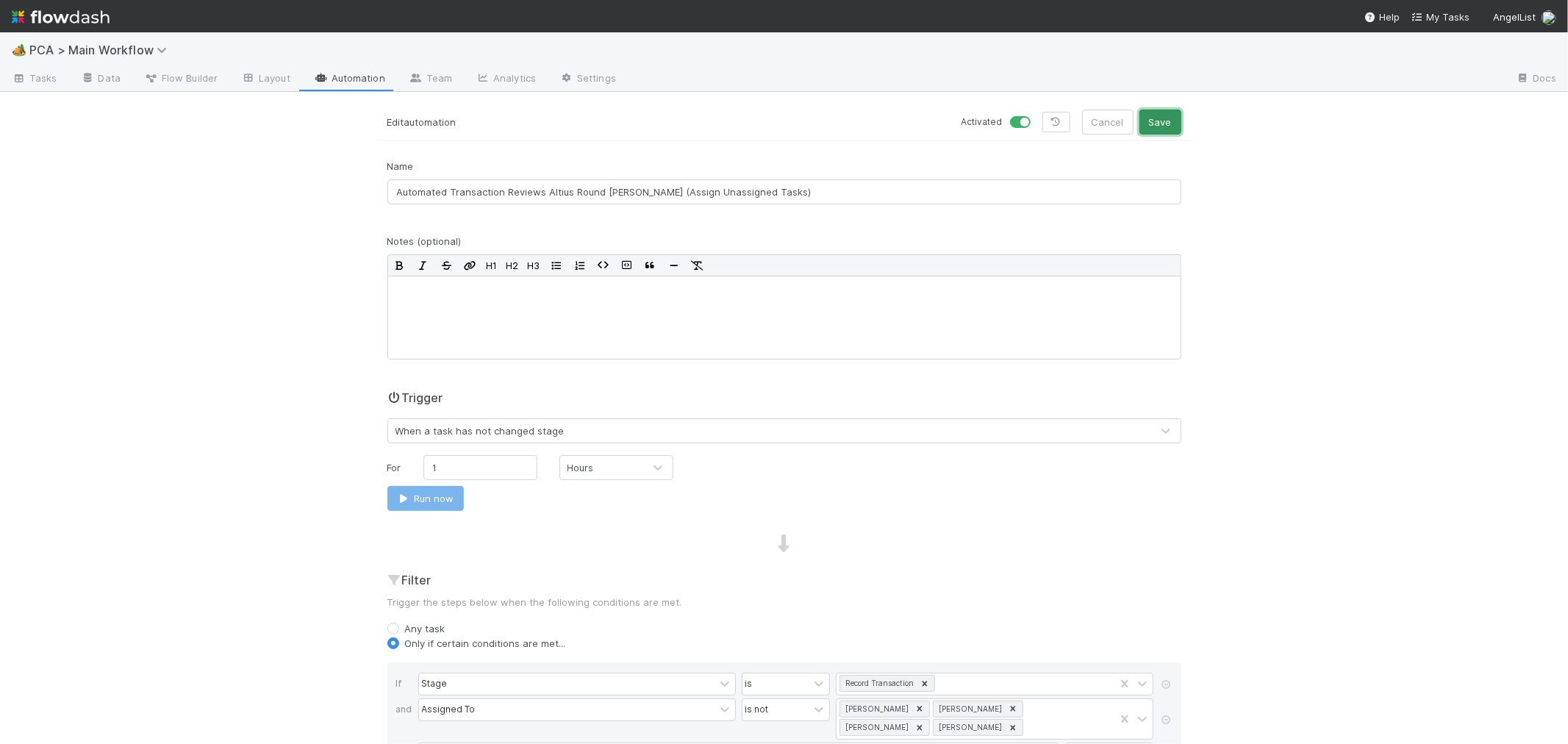
click at [1150, 121] on button "Save" at bounding box center [1160, 122] width 42 height 25
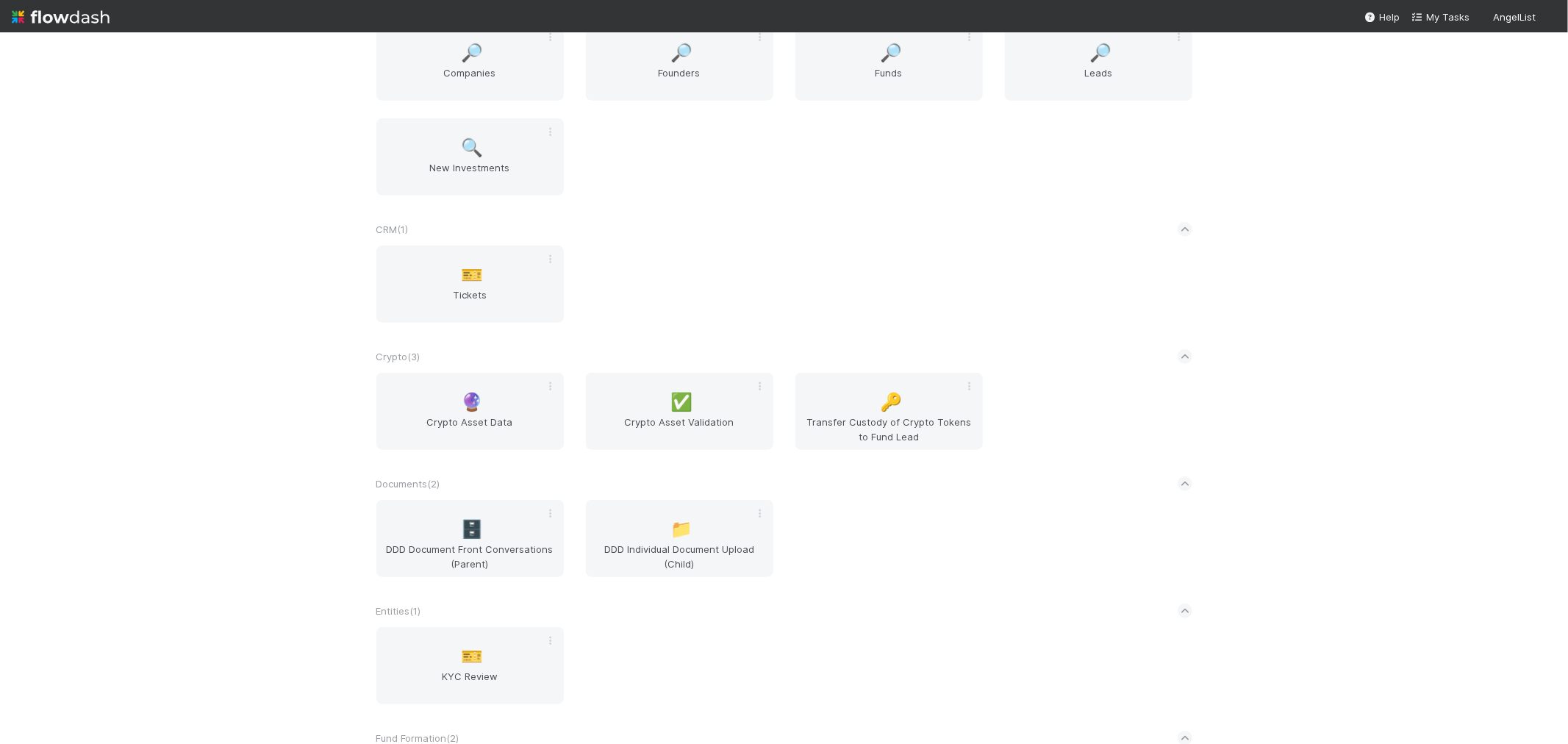
scroll to position [653, 0]
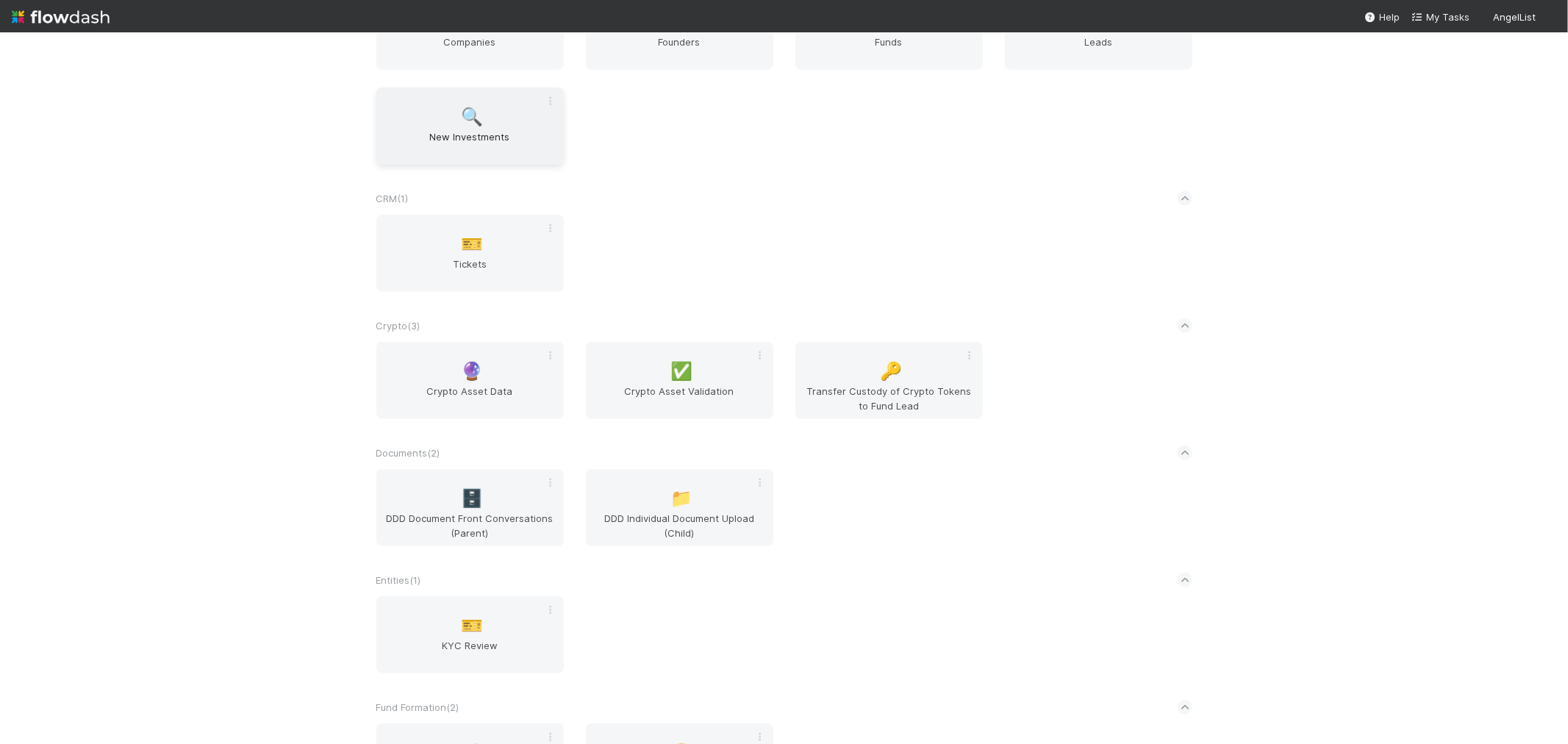
click at [512, 147] on span "New Investments" at bounding box center [470, 143] width 176 height 30
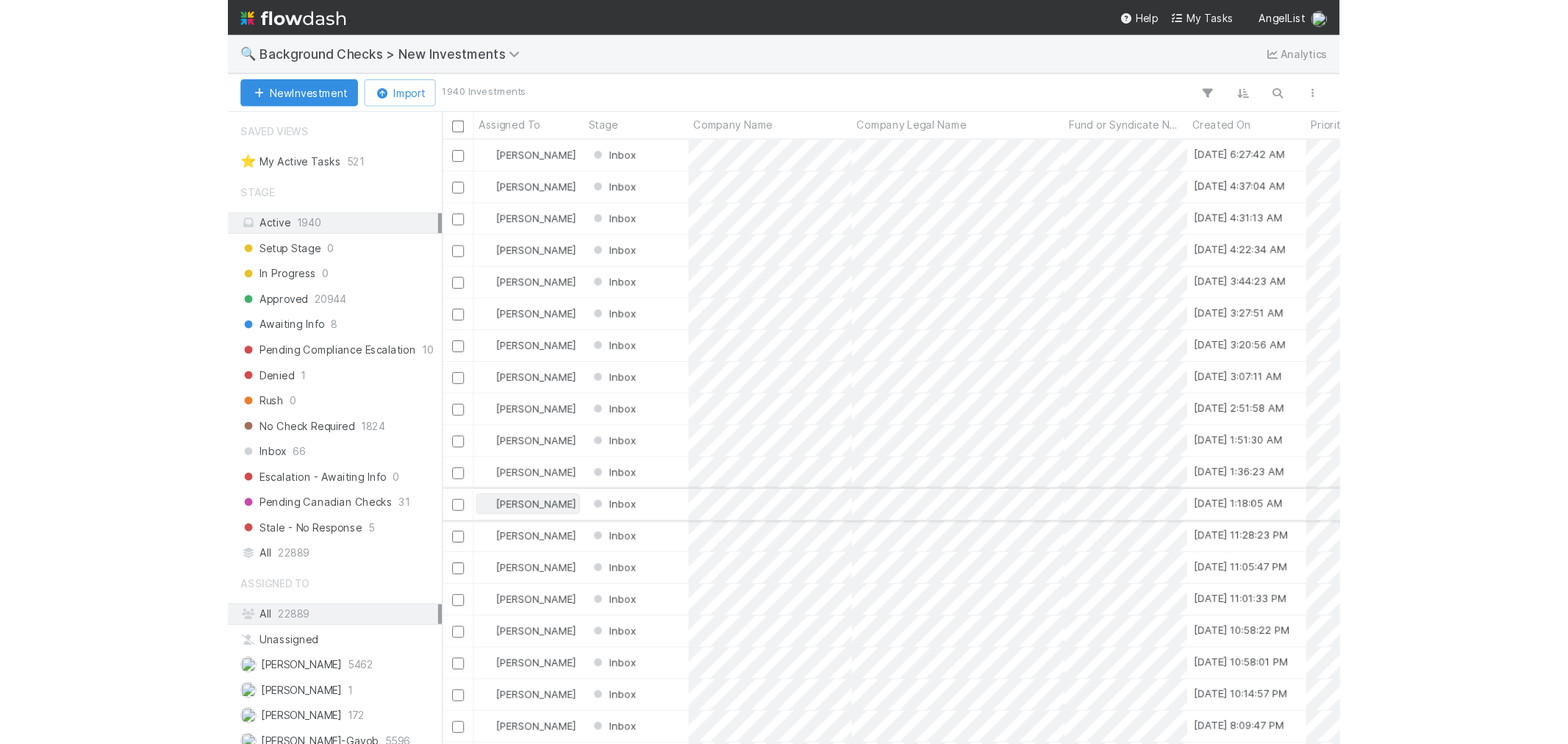
scroll to position [602, 1357]
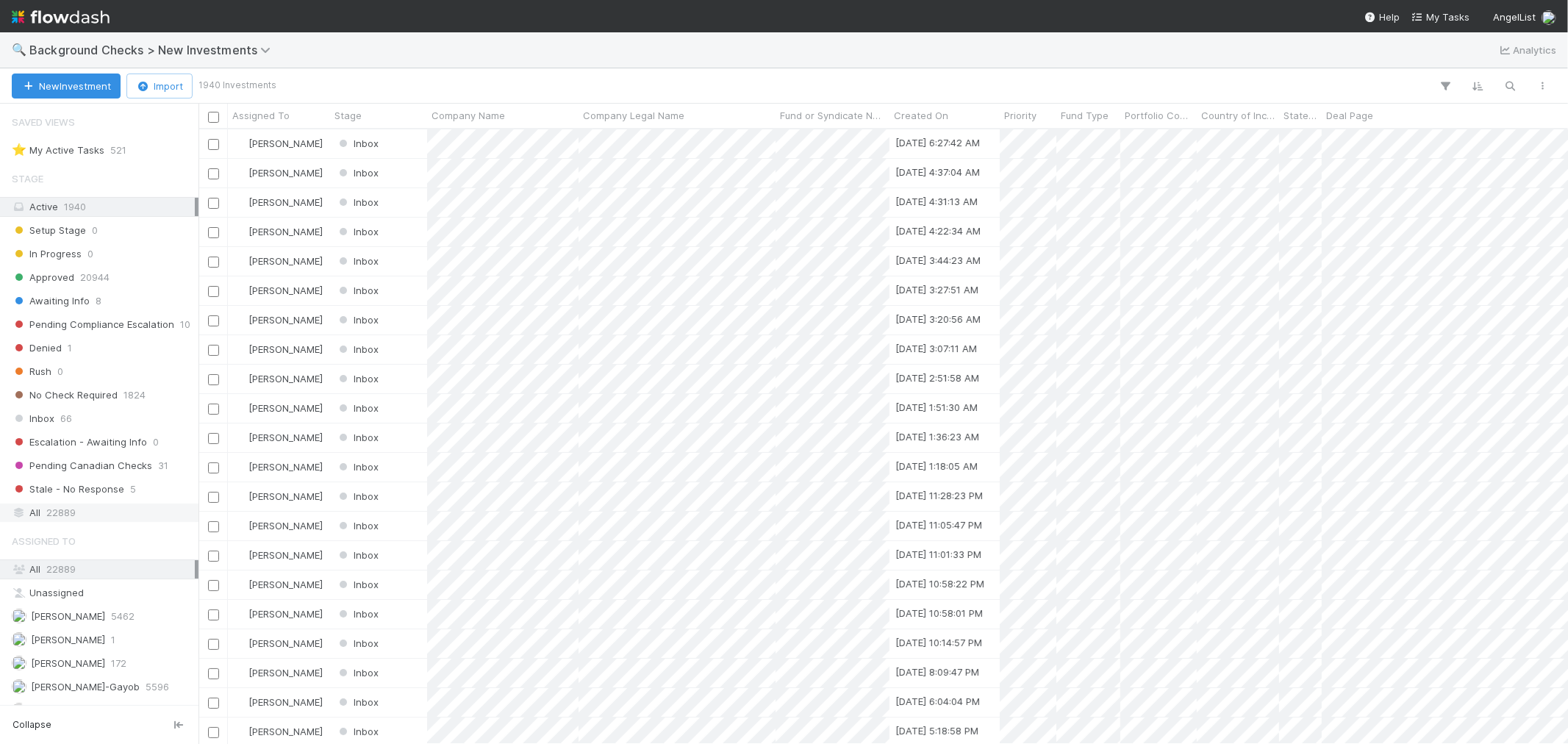
click at [68, 513] on span "22889" at bounding box center [61, 512] width 30 height 19
click at [1507, 84] on icon "button" at bounding box center [1511, 86] width 14 height 13
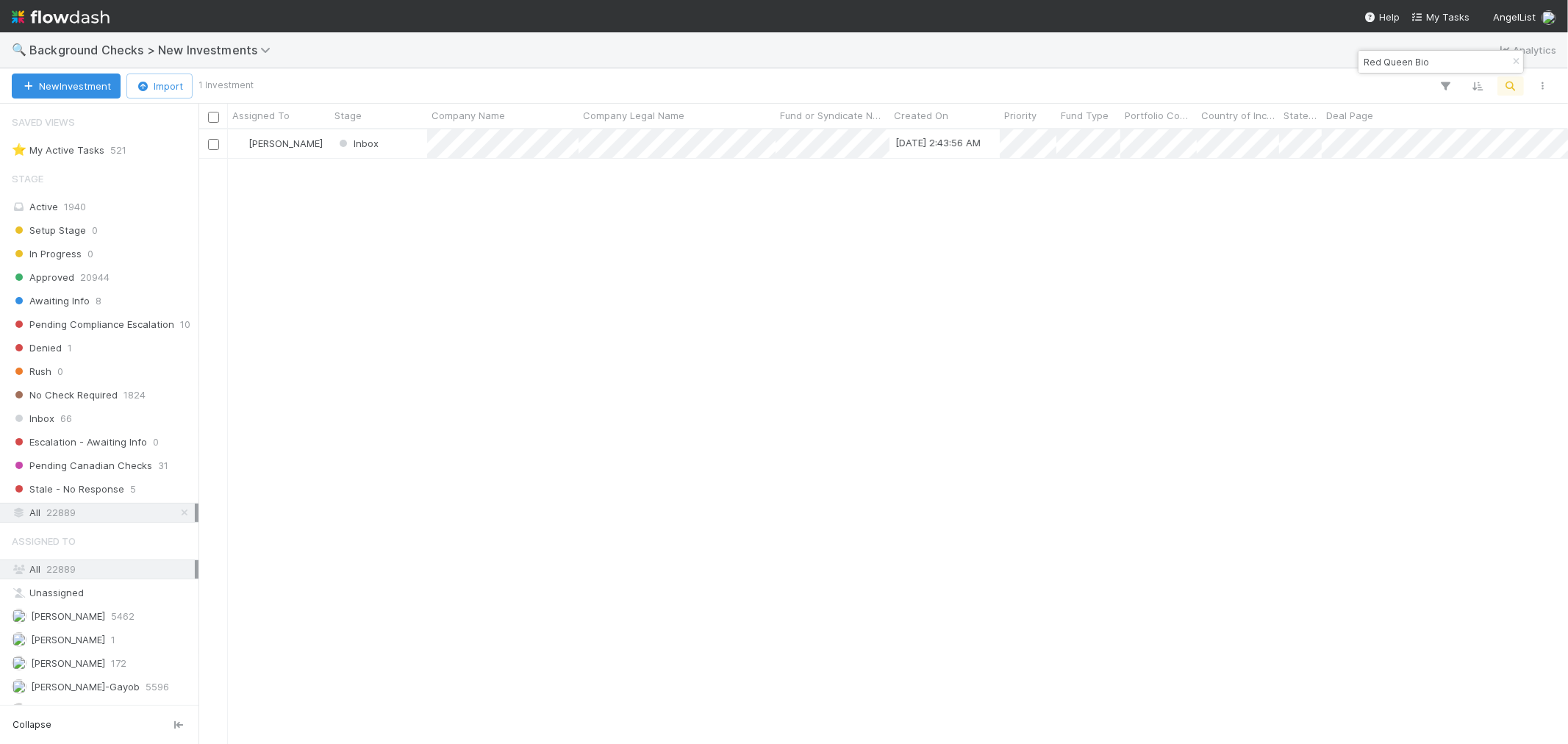
click at [1377, 62] on input "Red Queen Bio" at bounding box center [1435, 62] width 147 height 18
paste input "Womaness"
click at [1372, 67] on input "Womaness" at bounding box center [1435, 62] width 147 height 18
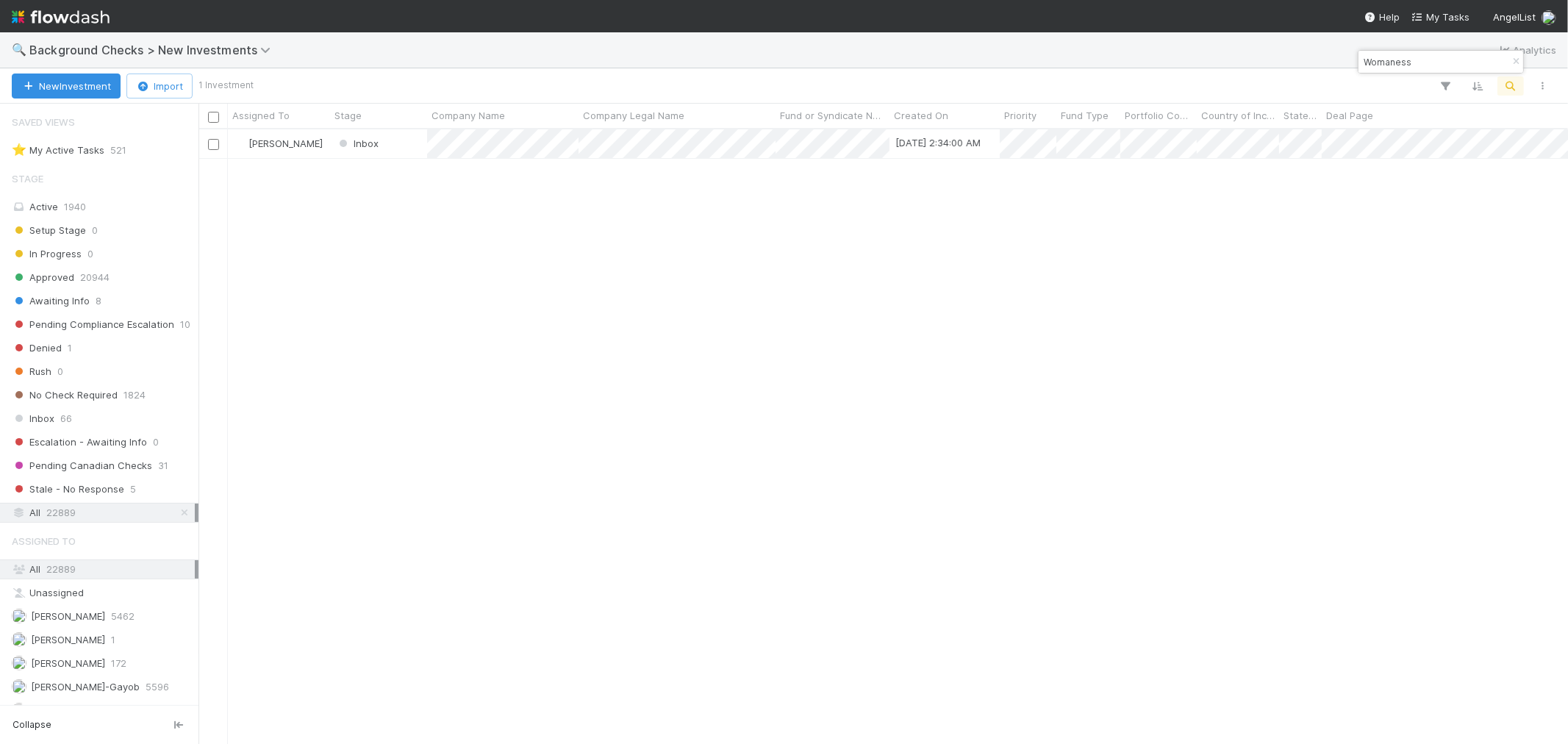
click at [1372, 67] on input "Womaness" at bounding box center [1435, 62] width 147 height 18
paste input "Great Many"
type input "Great Many"
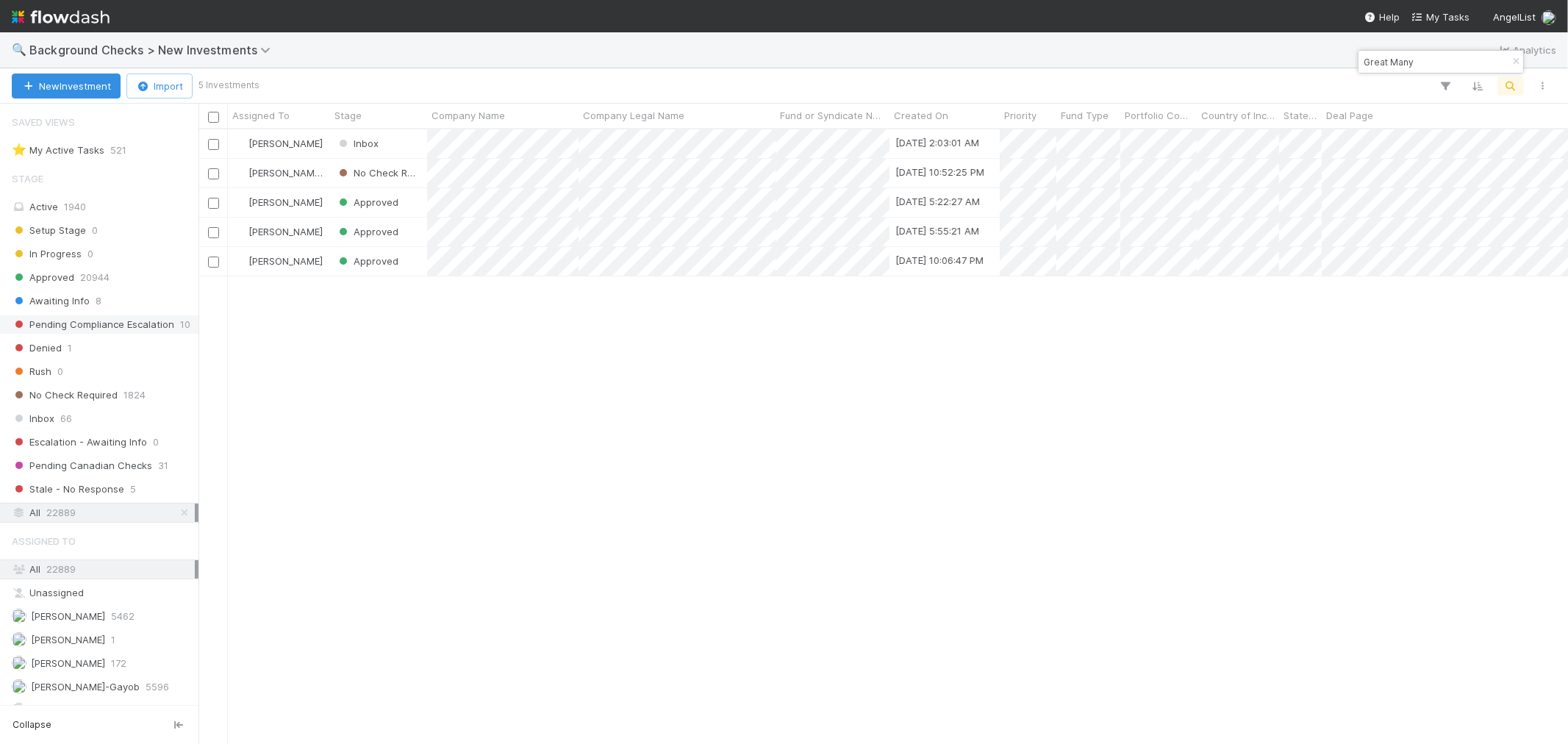
scroll to position [602, 1357]
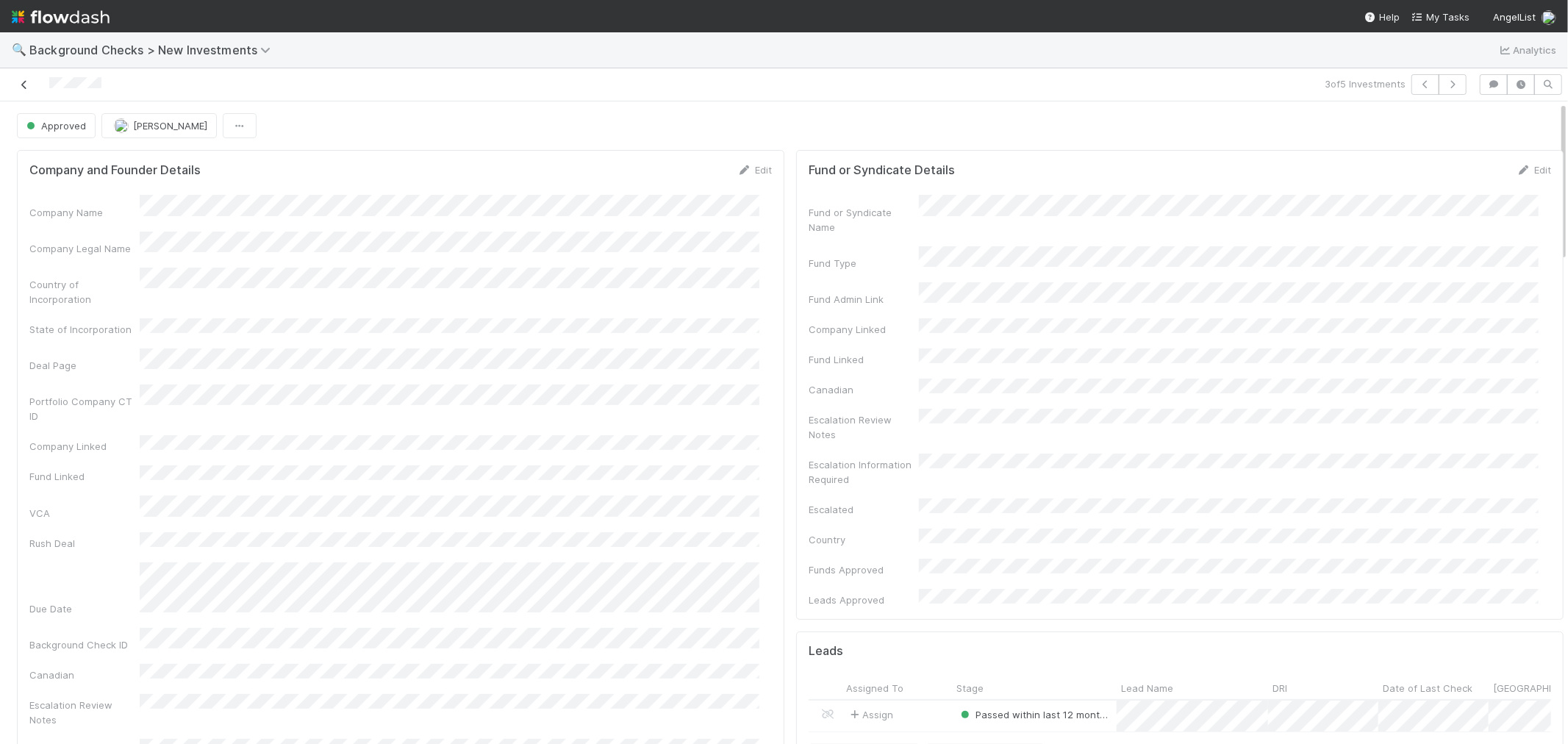
click at [19, 85] on icon at bounding box center [24, 84] width 14 height 10
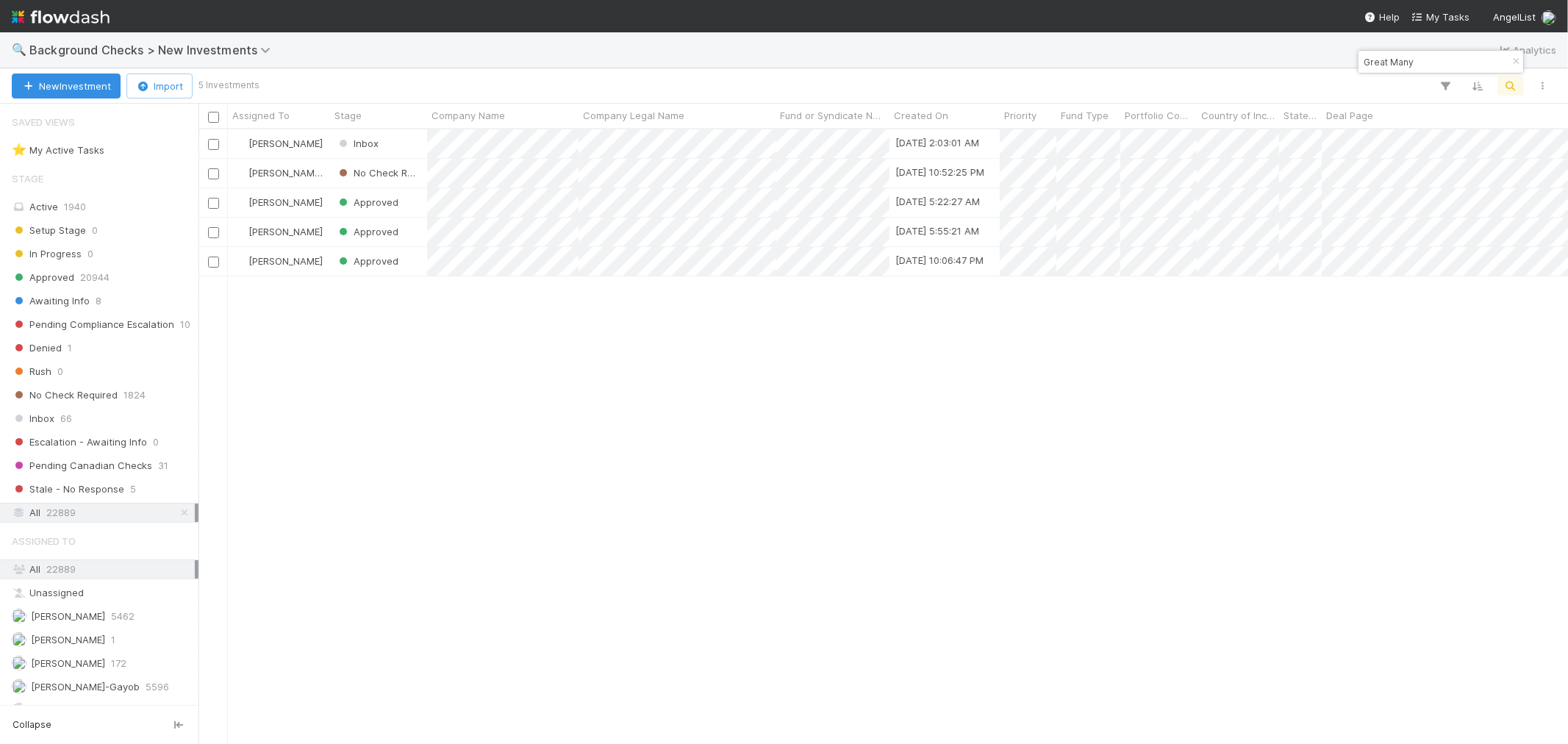
scroll to position [602, 1357]
click at [1371, 66] on div at bounding box center [784, 372] width 1568 height 744
click at [1371, 66] on input "Great Many" at bounding box center [1435, 62] width 147 height 18
paste input "OpenAI"
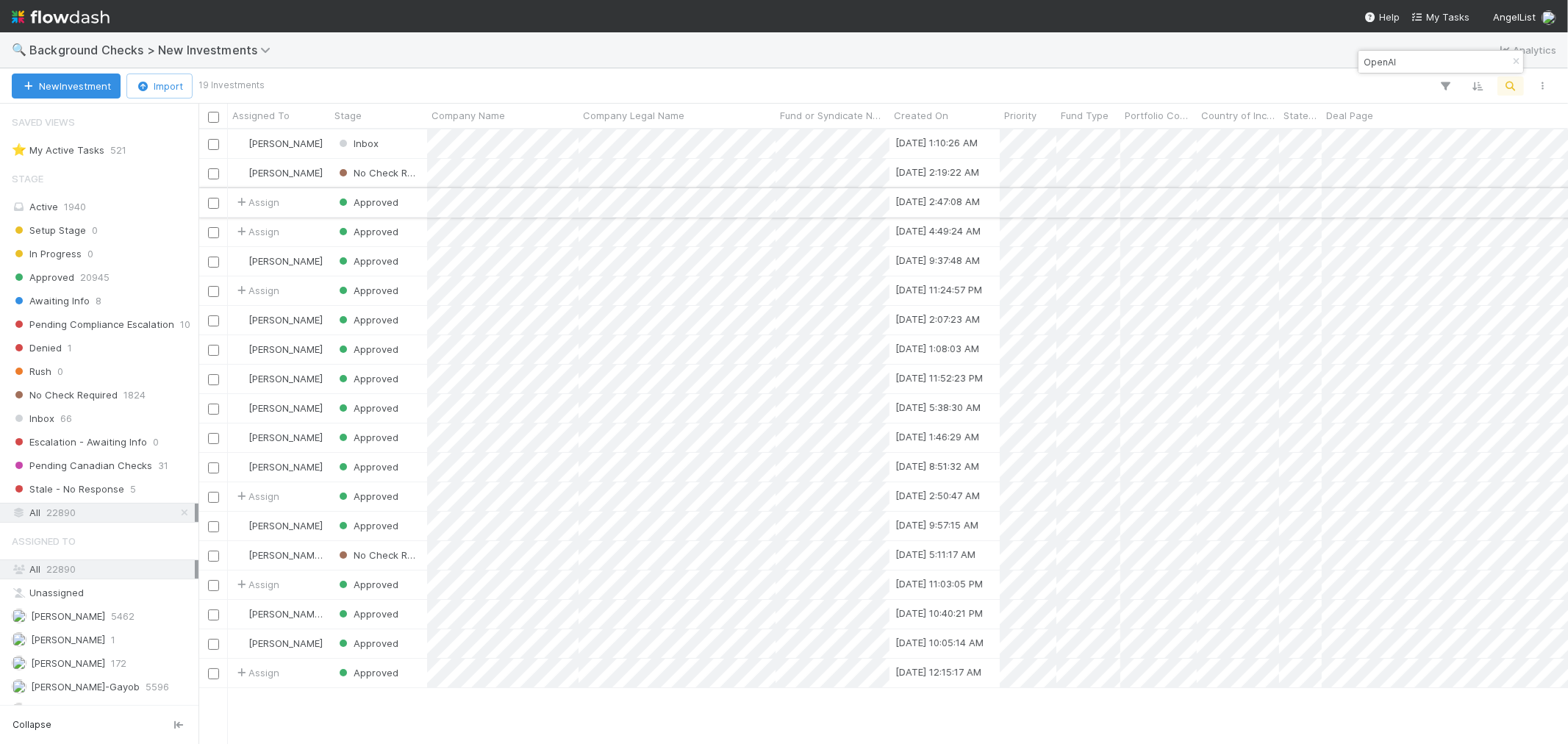
type input "OpenAI"
click at [527, 203] on div at bounding box center [784, 372] width 1568 height 744
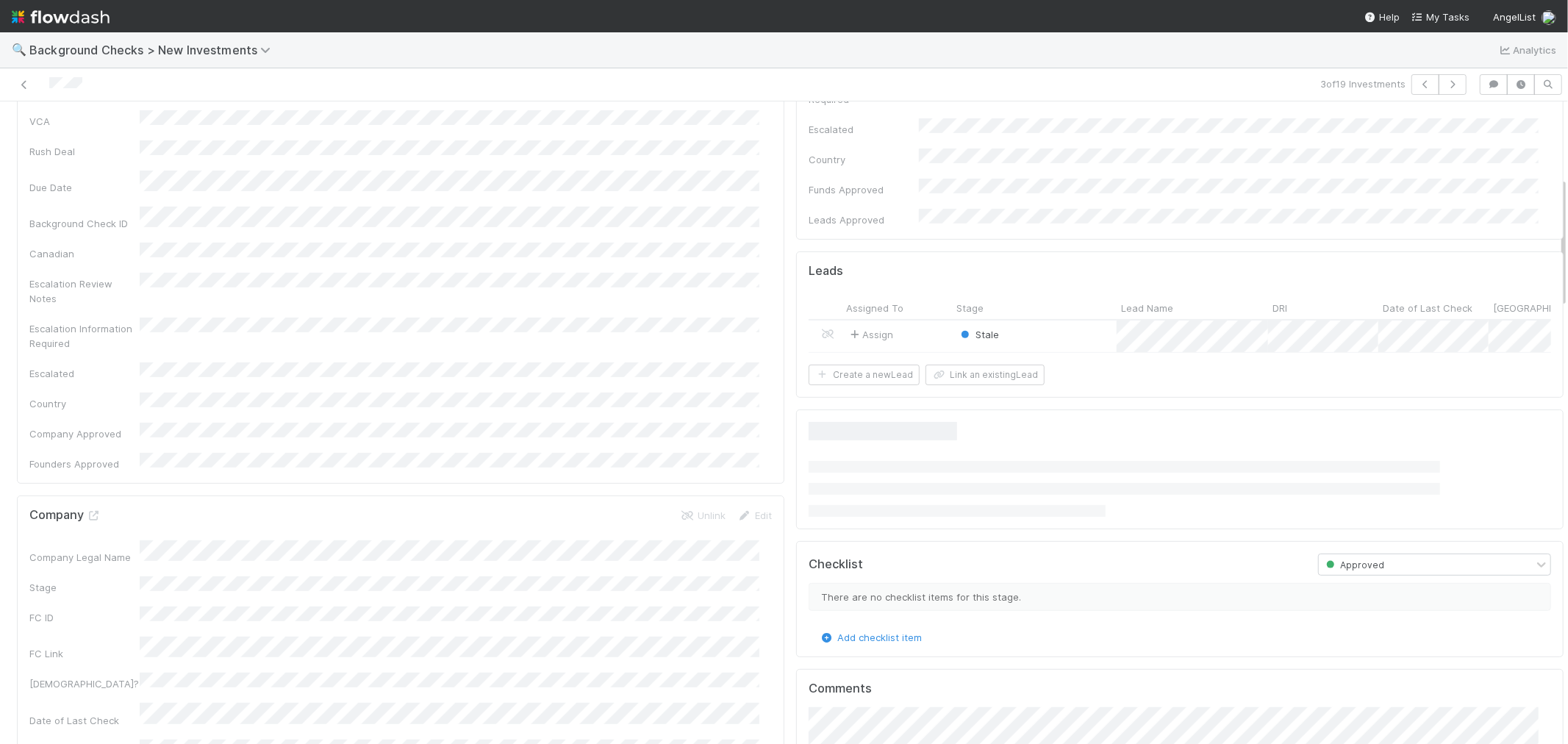
scroll to position [490, 0]
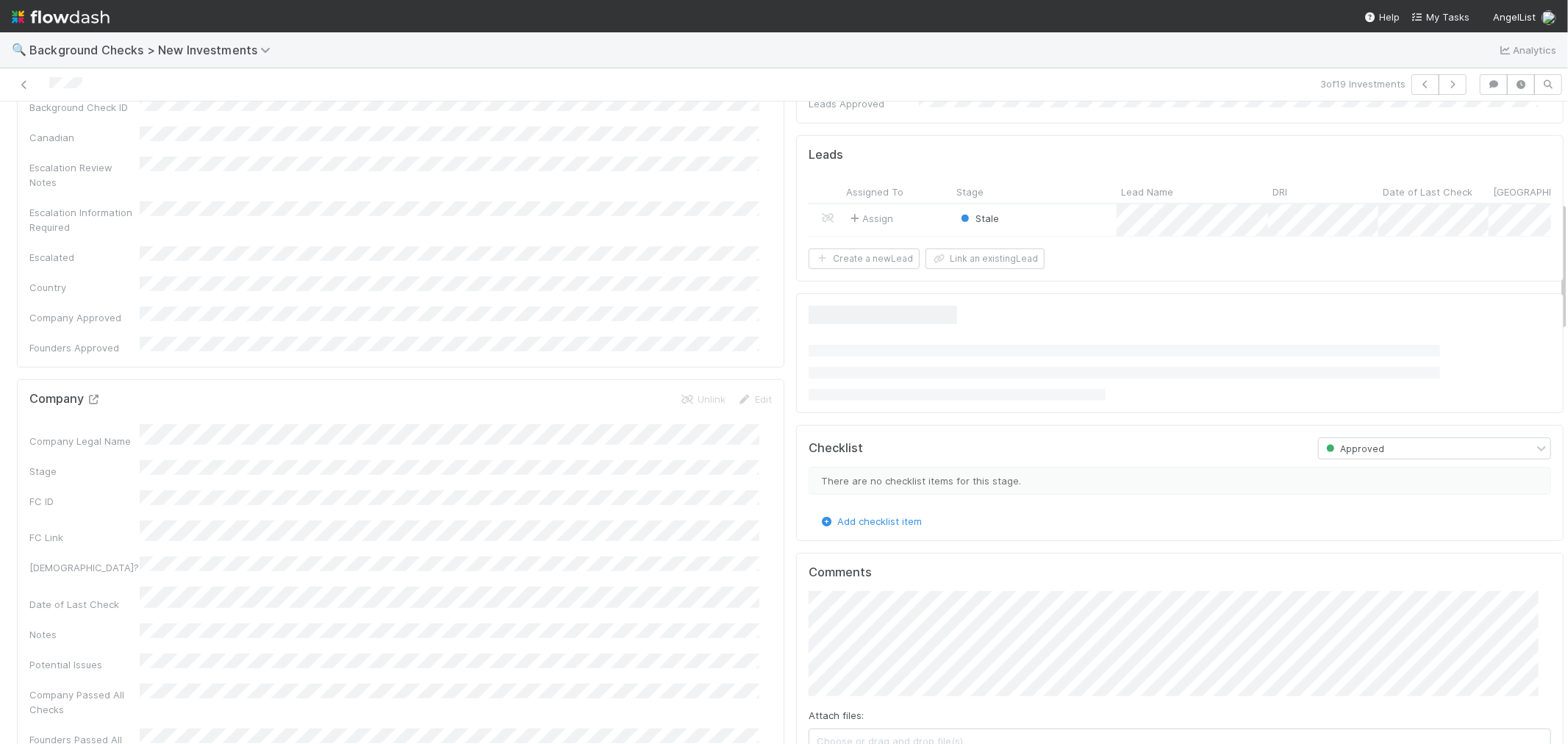
click at [93, 395] on icon at bounding box center [94, 399] width 14 height 10
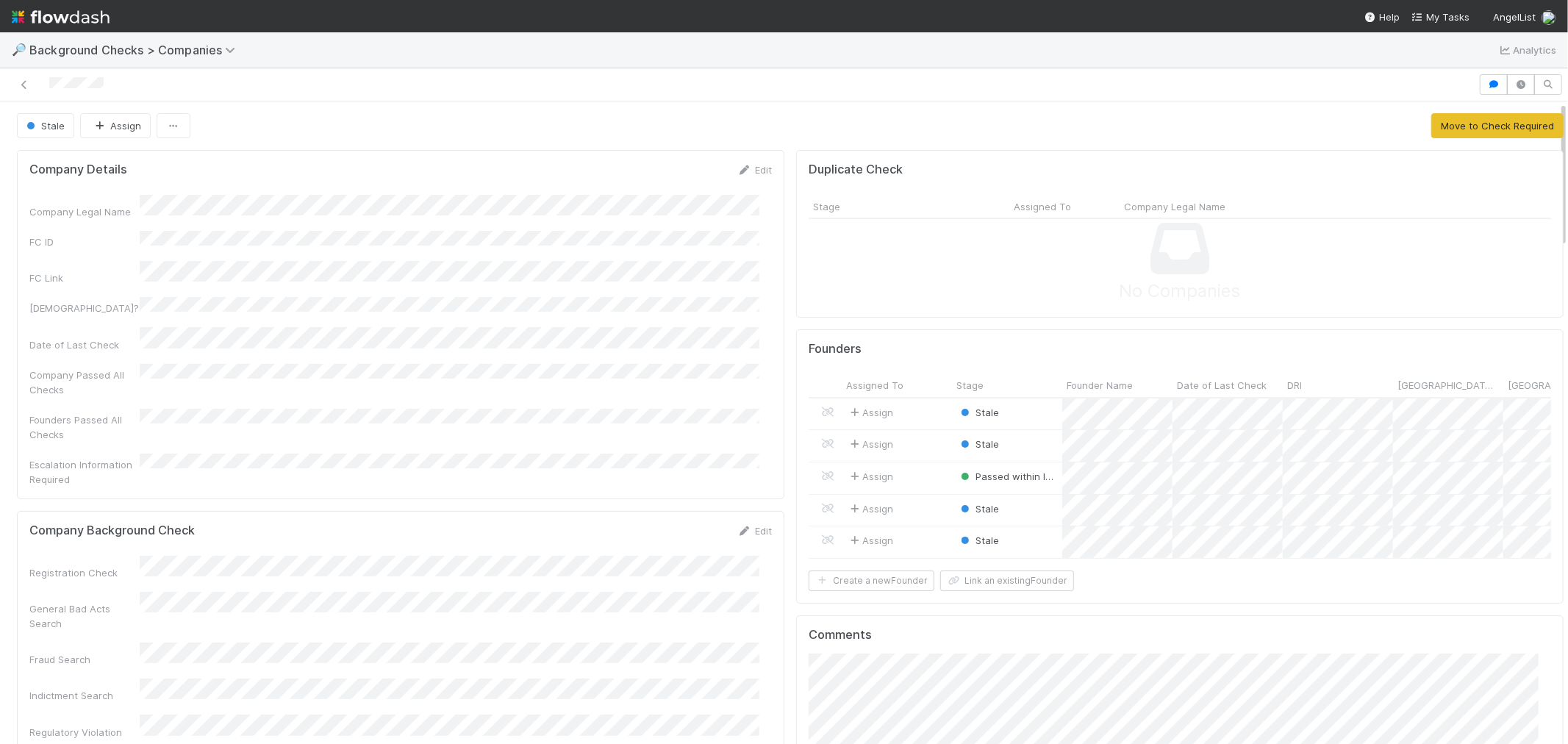
drag, startPoint x: 111, startPoint y: 85, endPoint x: 39, endPoint y: 93, distance: 72.4
click at [39, 93] on div at bounding box center [740, 84] width 1467 height 21
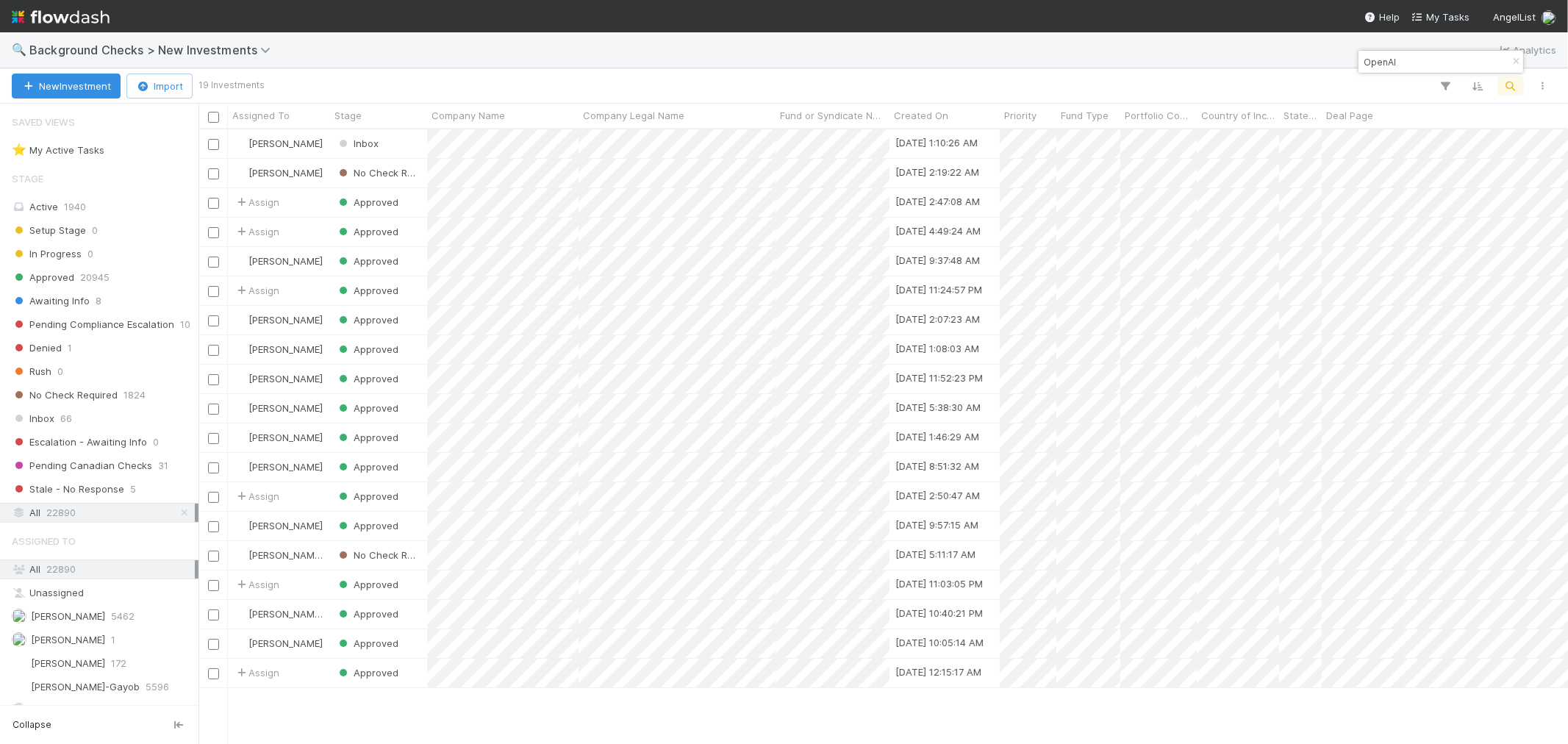
scroll to position [602, 1357]
click at [1378, 68] on input "OpenAI" at bounding box center [1435, 62] width 147 height 18
click at [1377, 67] on input "OpenAI" at bounding box center [1435, 62] width 147 height 18
paste input "aHead App"
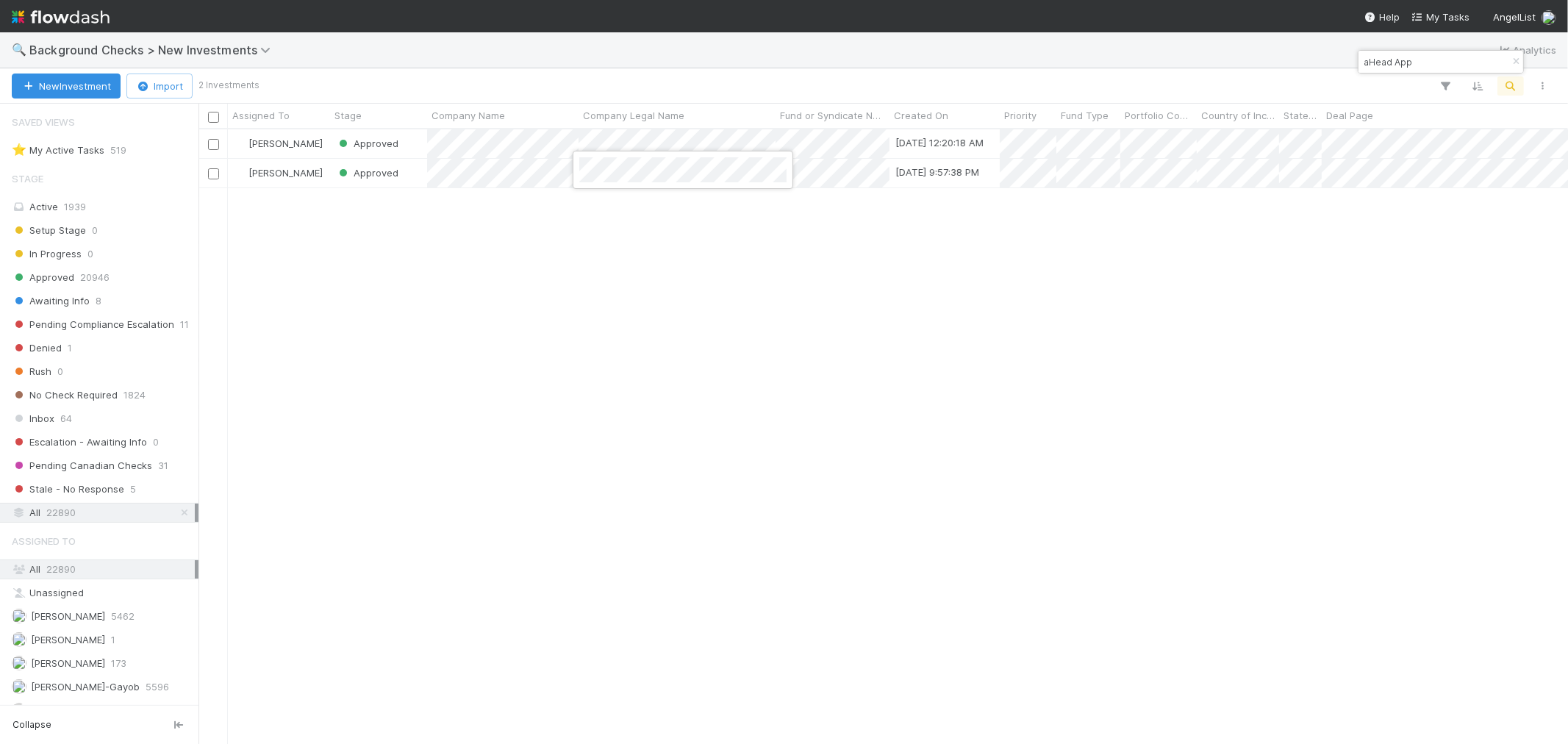
click at [1016, 498] on div at bounding box center [784, 372] width 1568 height 744
click at [1395, 68] on input "aHead App" at bounding box center [1435, 62] width 147 height 18
paste input "Optimus AI Inc."
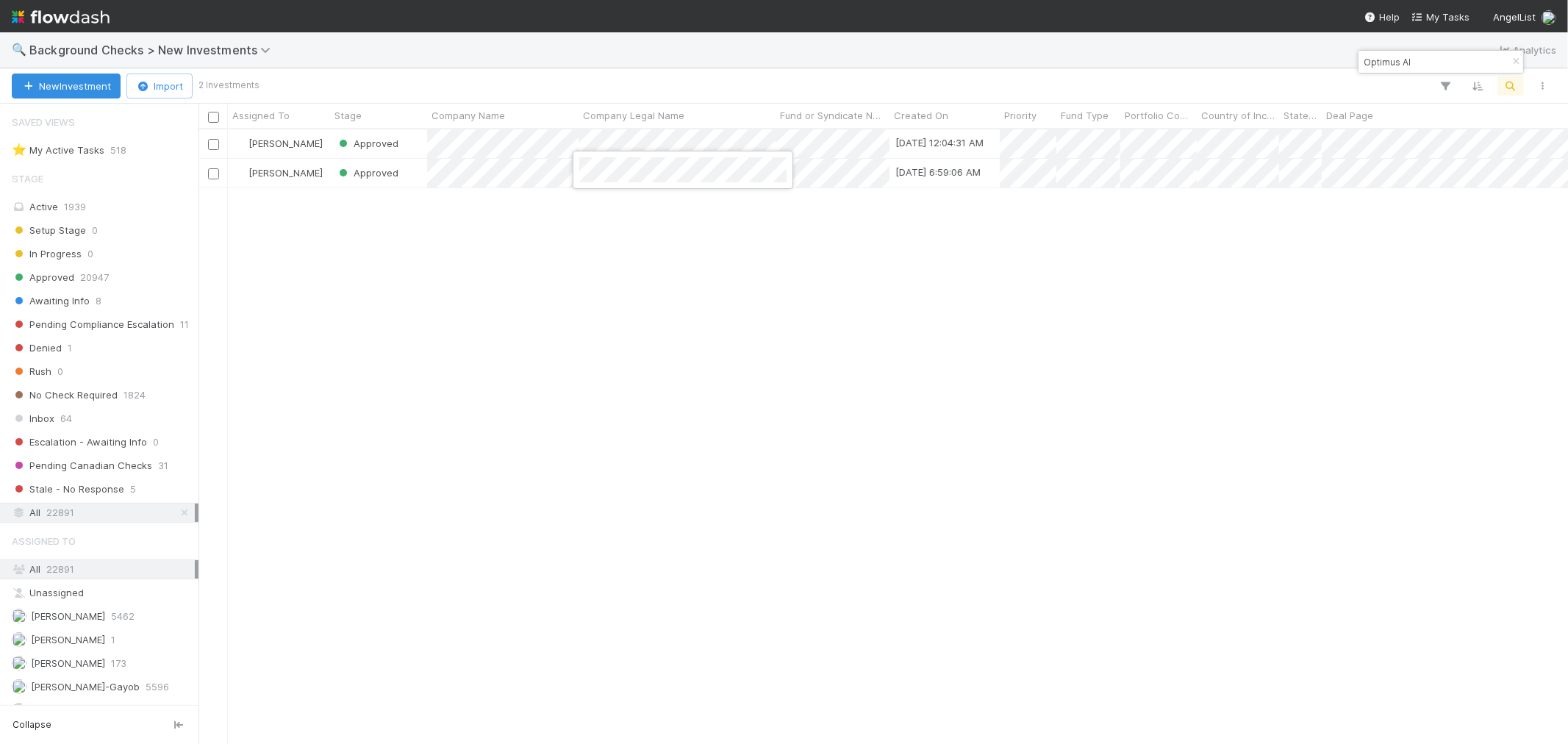
click at [1388, 63] on div at bounding box center [784, 372] width 1568 height 744
click at [1388, 63] on input "Optimus AI" at bounding box center [1435, 62] width 147 height 18
paste input "Casium"
click at [941, 335] on div "Roselyn de Villa Inbox 8/14/25, 6:41:31 AM 0 1 1 0 0 8/14/25, 6:41:33 AM 0 0 0" at bounding box center [883, 436] width 1369 height 614
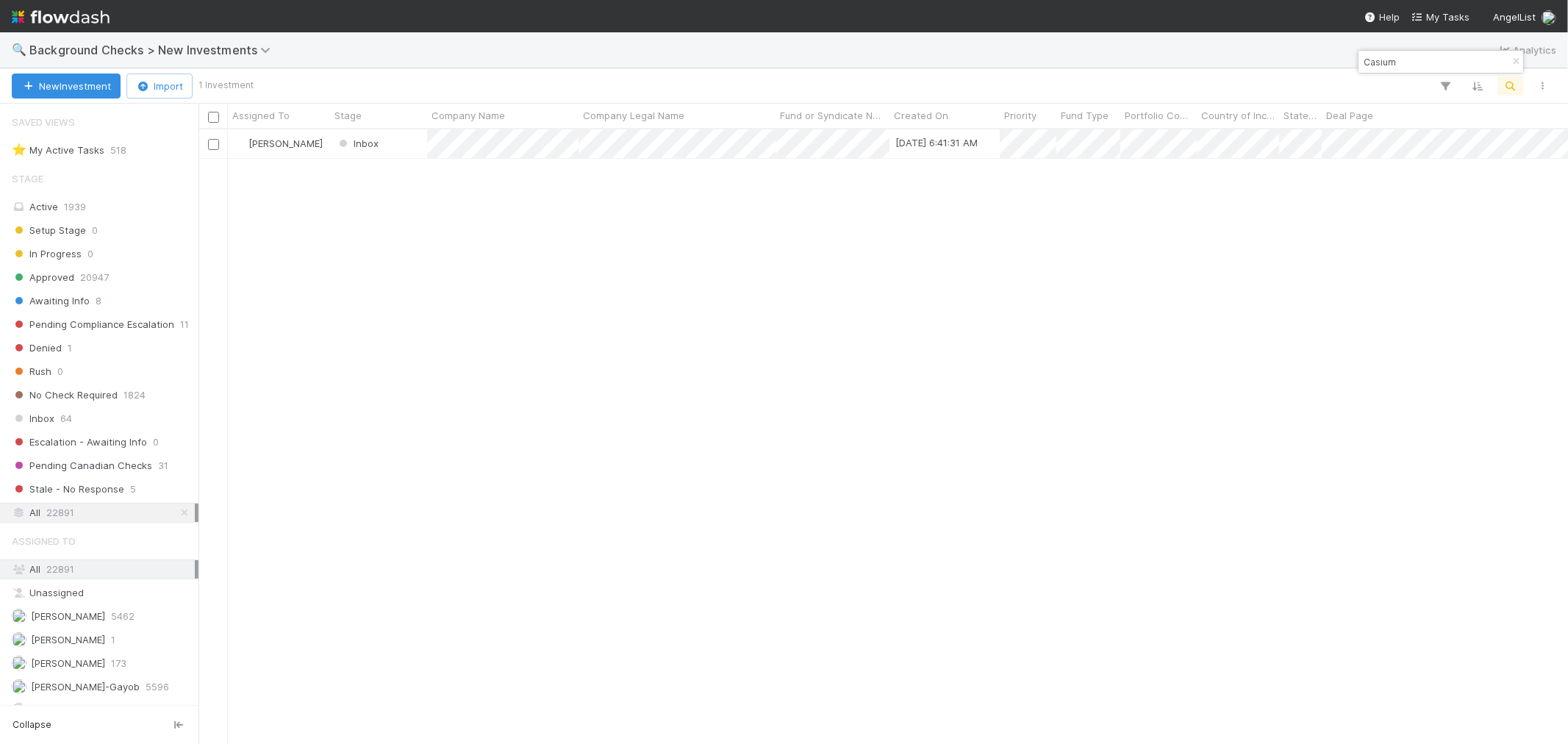
click at [1384, 62] on input "Casium" at bounding box center [1435, 62] width 147 height 18
paste input "Red Queen Bio"
drag, startPoint x: 1006, startPoint y: 372, endPoint x: 1093, endPoint y: 306, distance: 109.2
click at [1008, 372] on div "Roselyn de Villa Inbox 8/12/25, 2:43:56 AM 0 1 0 1 0 8/12/25, 2:44:00 AM 0 0 0" at bounding box center [883, 436] width 1369 height 614
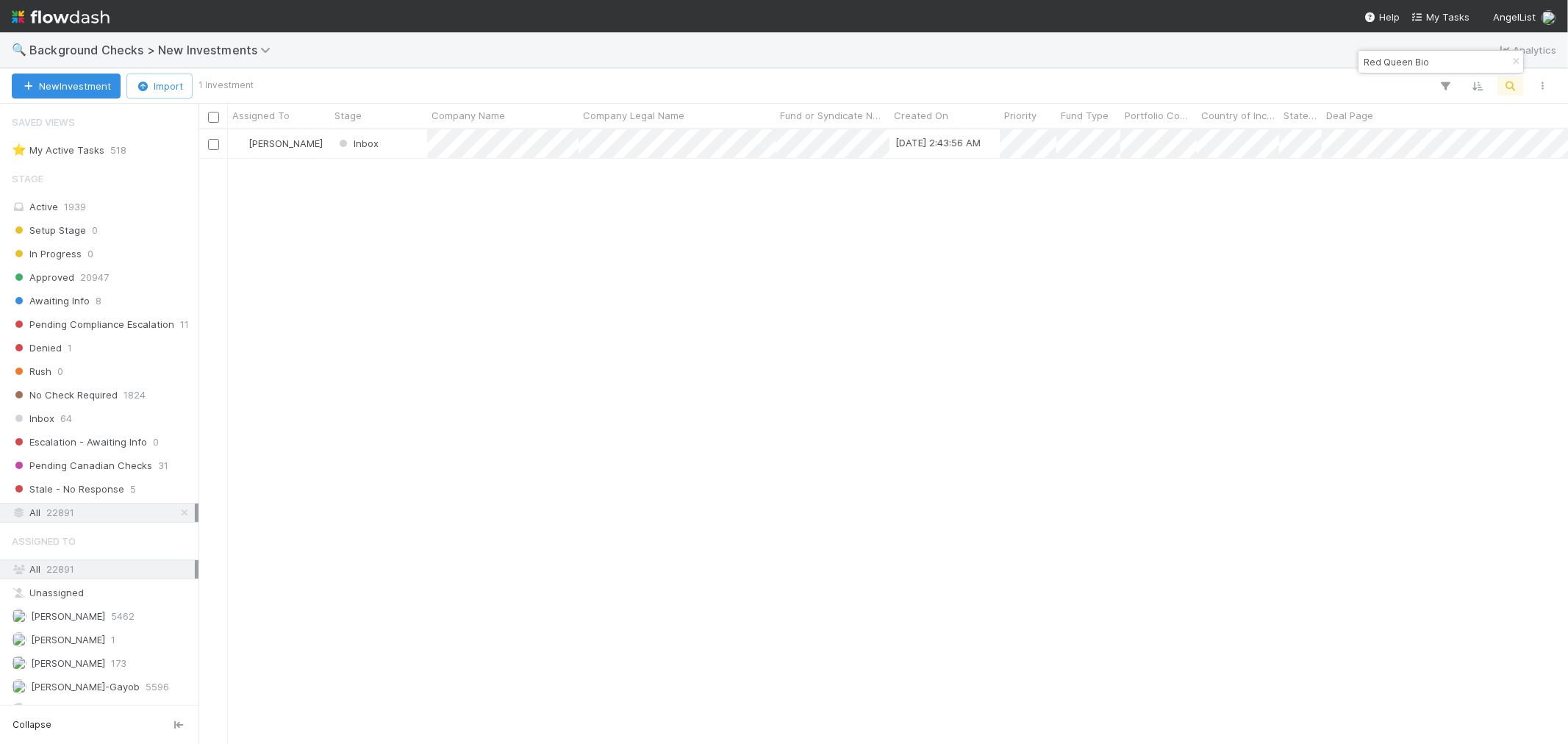
click at [1386, 59] on input "Red Queen Bio" at bounding box center [1435, 62] width 147 height 18
paste input "Womaness"
click at [1215, 400] on div "Roselyn de Villa Inbox 8/12/25, 2:34:00 AM 0 1 1 0 0 8/12/25, 2:34:02 AM 0 0 0" at bounding box center [883, 436] width 1369 height 614
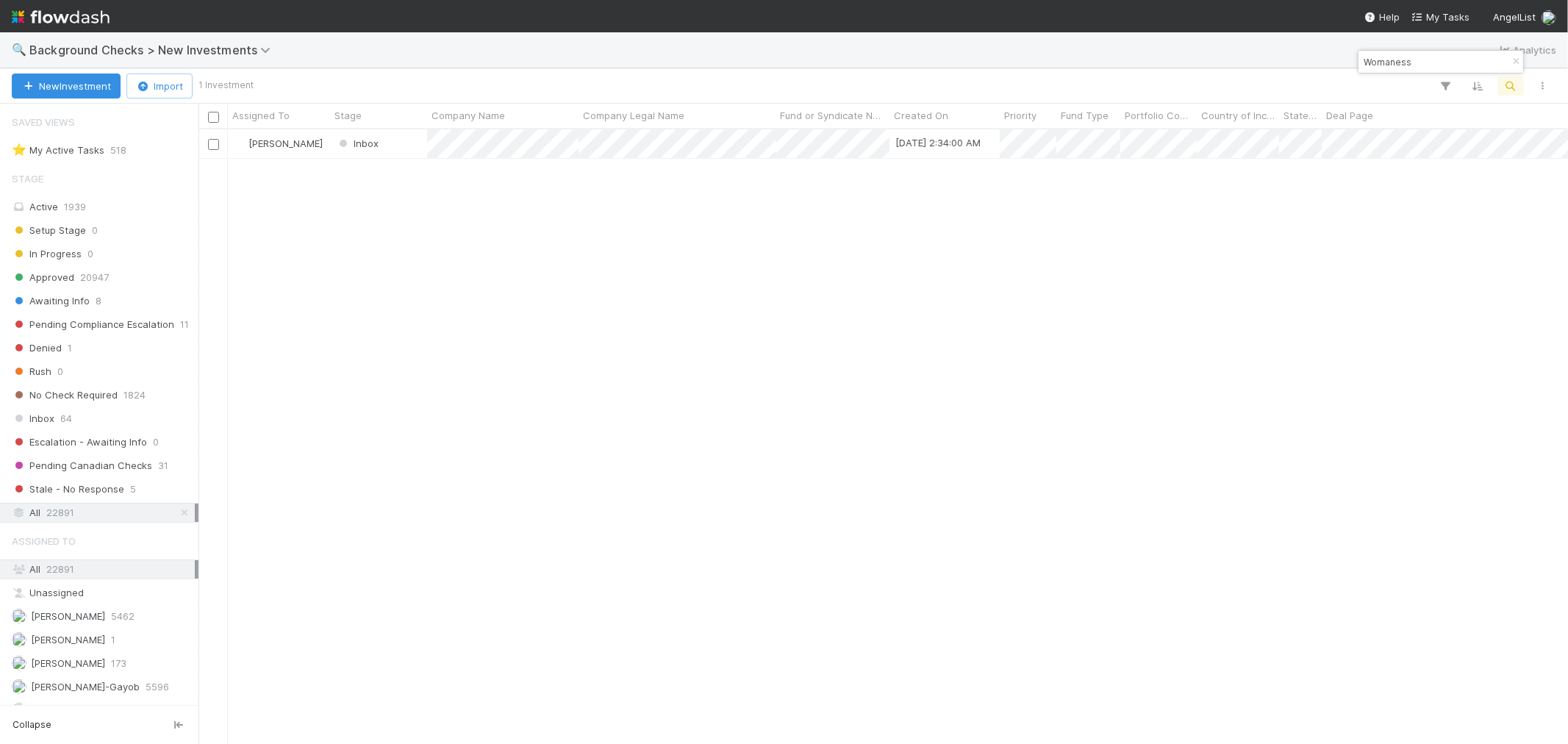
click at [1402, 68] on input "Womaness" at bounding box center [1435, 62] width 147 height 18
paste input "Anthropic"
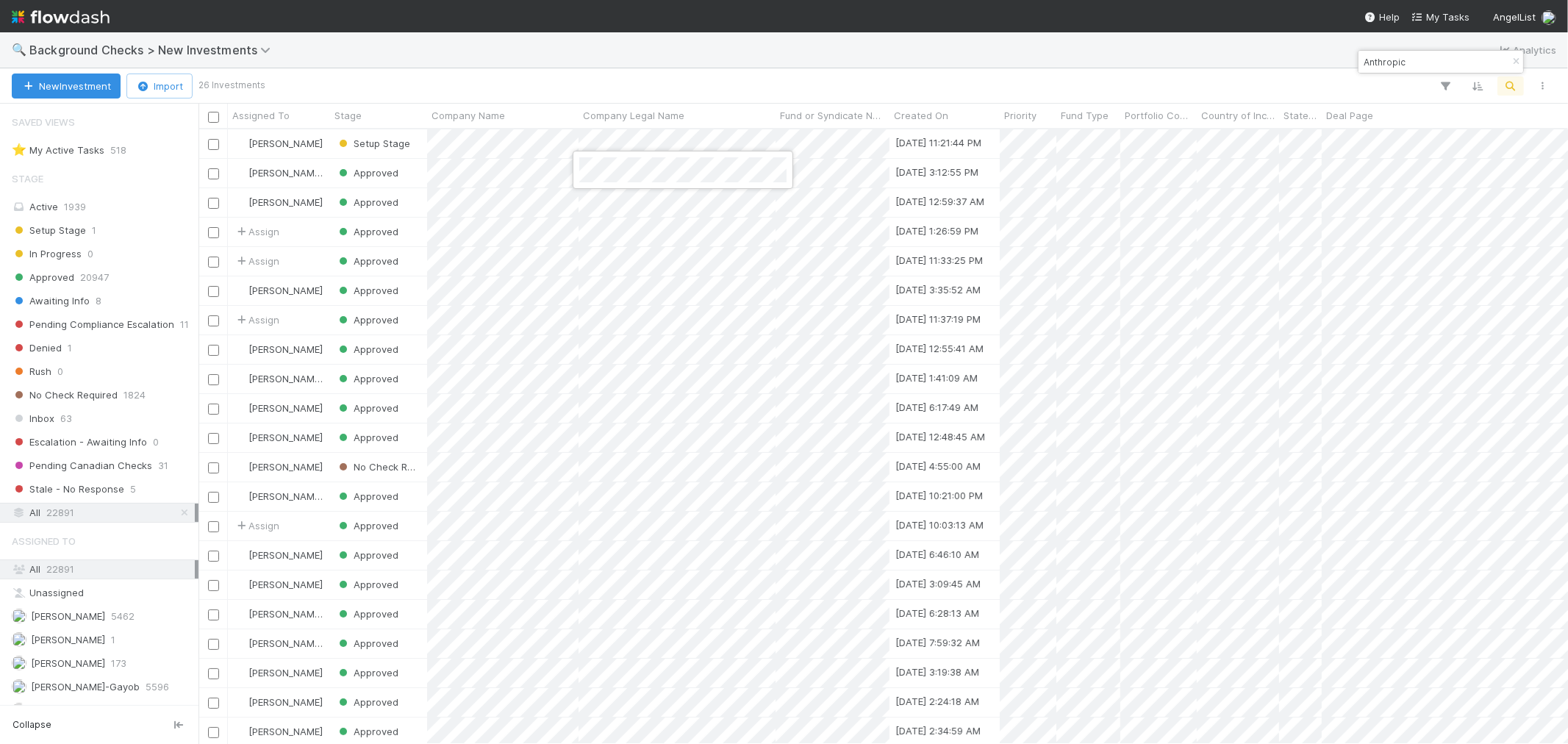
click at [605, 208] on div at bounding box center [784, 372] width 1568 height 744
click at [1370, 64] on div at bounding box center [784, 372] width 1568 height 744
click at [1370, 64] on input "Anthropic" at bounding box center [1435, 62] width 147 height 18
paste input "ttestable"
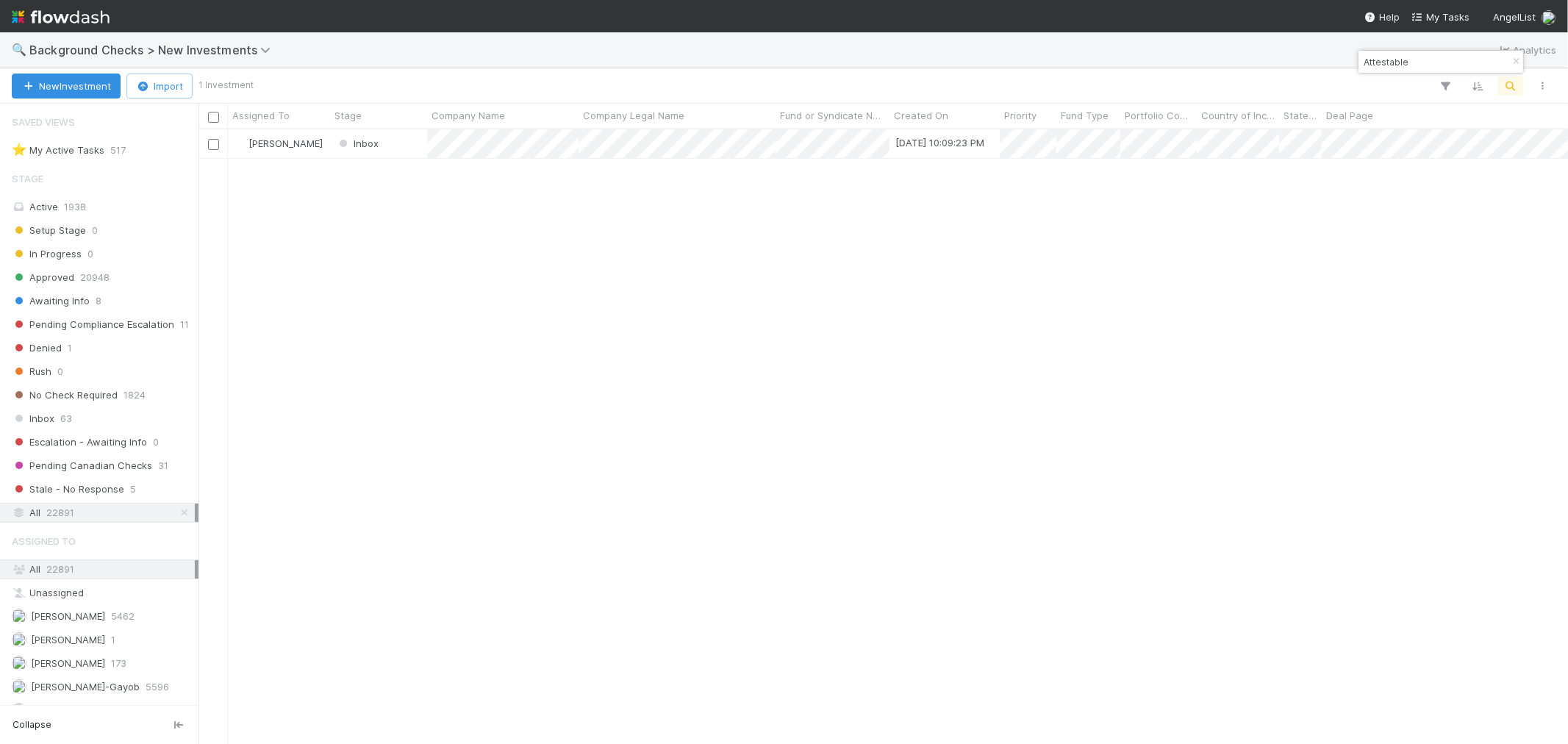
drag, startPoint x: 1387, startPoint y: 440, endPoint x: 1534, endPoint y: 252, distance: 238.6
click at [1388, 441] on div "Roselyn de Villa Inbox 8/11/25, 10:09:23 PM 0 1 1 0 0 8/11/25, 10:09:25 PM 0 0 0" at bounding box center [883, 436] width 1369 height 614
click at [1394, 62] on input "Attestable" at bounding box center [1435, 62] width 147 height 18
paste input "Zayer"
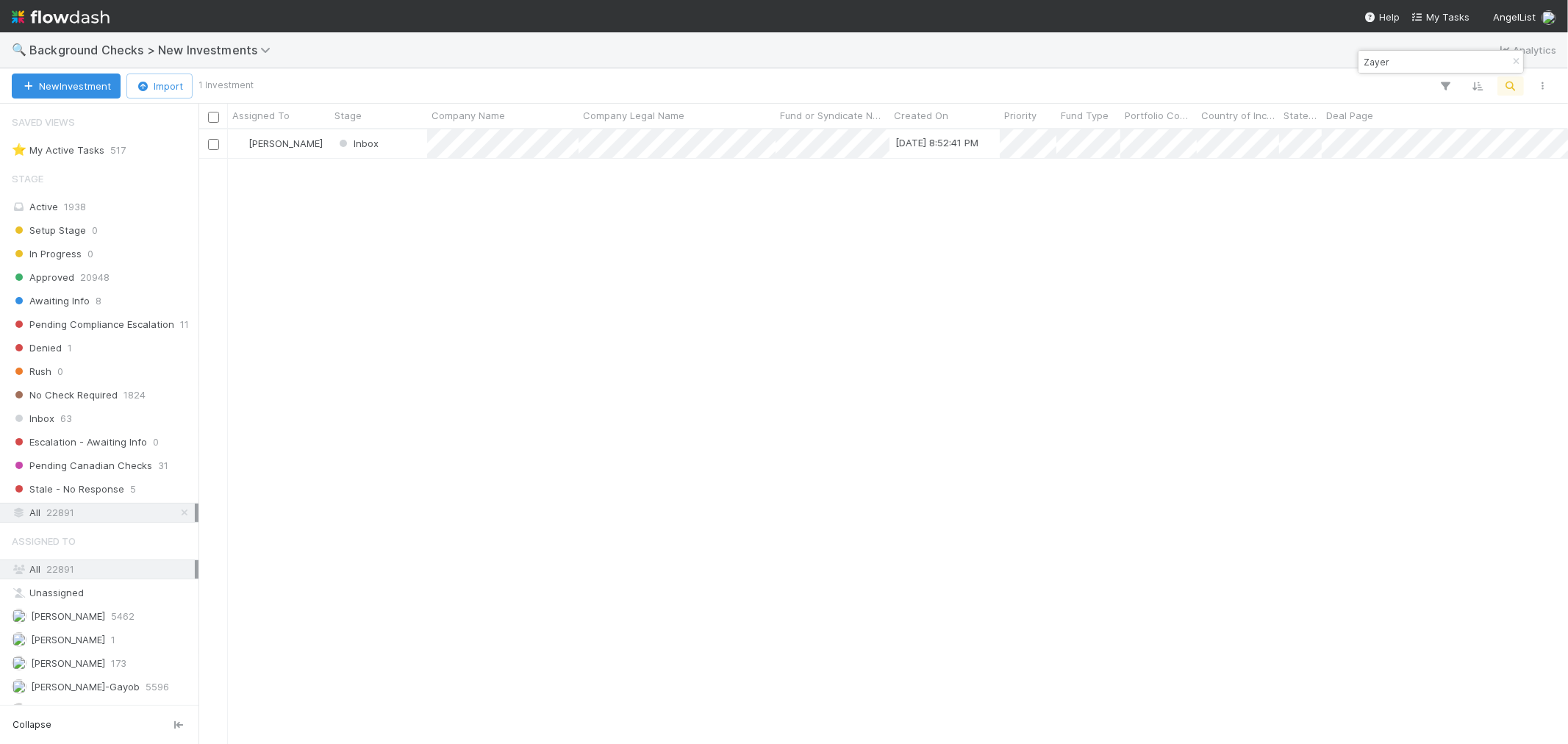
click at [1382, 64] on input "Zayer" at bounding box center [1435, 62] width 147 height 18
paste input "Arctan Technologies Pvt Ltd"
drag, startPoint x: 1392, startPoint y: 66, endPoint x: 1567, endPoint y: 66, distance: 175.0
click at [1567, 66] on body "🔍 Background Checks > New Investments Analytics New Investment Import 1 Investm…" at bounding box center [784, 372] width 1568 height 744
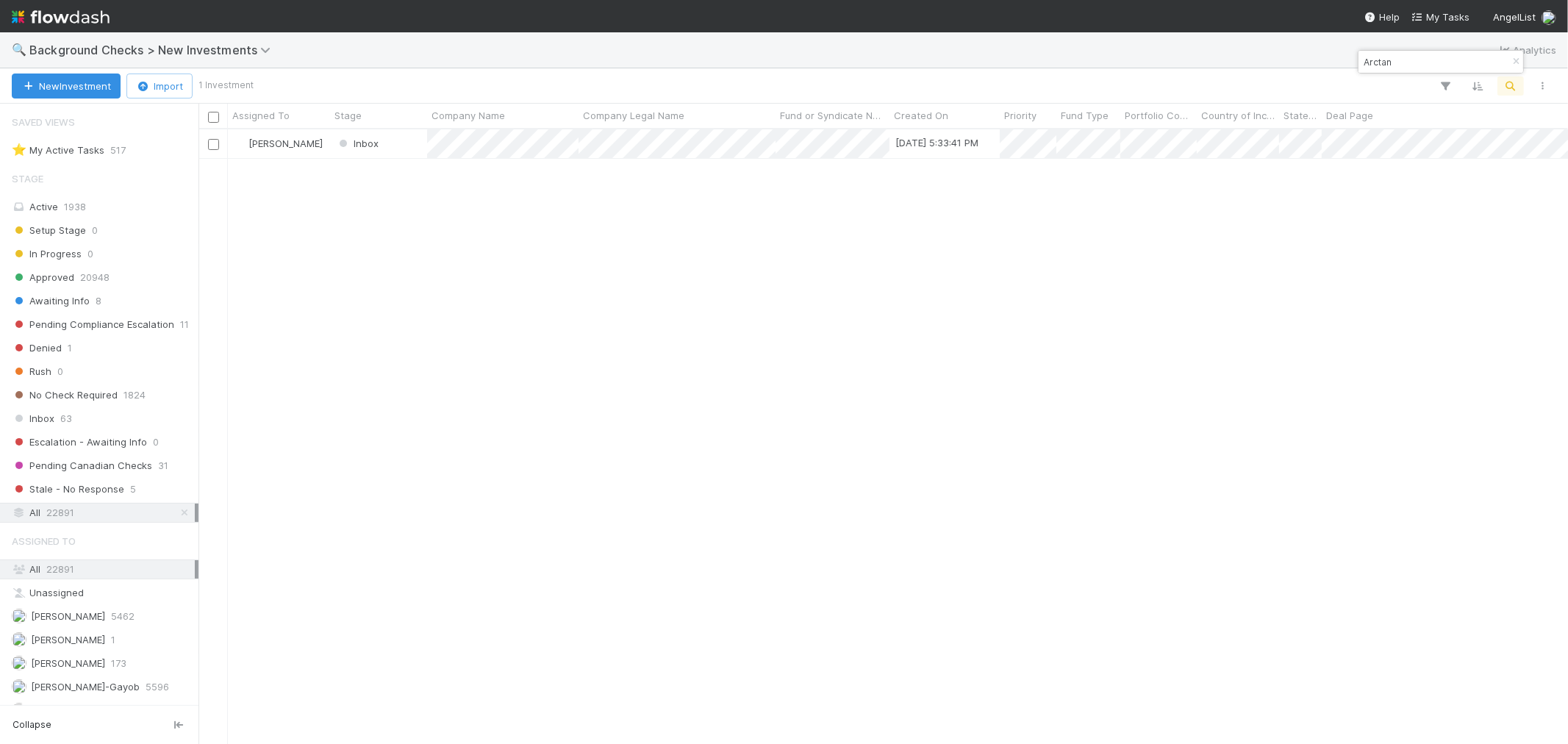
click at [1281, 510] on div "Roselyn de Villa Inbox 8/11/25, 5:33:41 PM 0 1 1 0 0 8/11/25, 5:33:42 PM 0 0 0" at bounding box center [883, 436] width 1369 height 614
click at [1368, 60] on input "Arctan" at bounding box center [1435, 62] width 147 height 18
paste input "HomeRu"
type input "HomeRun"
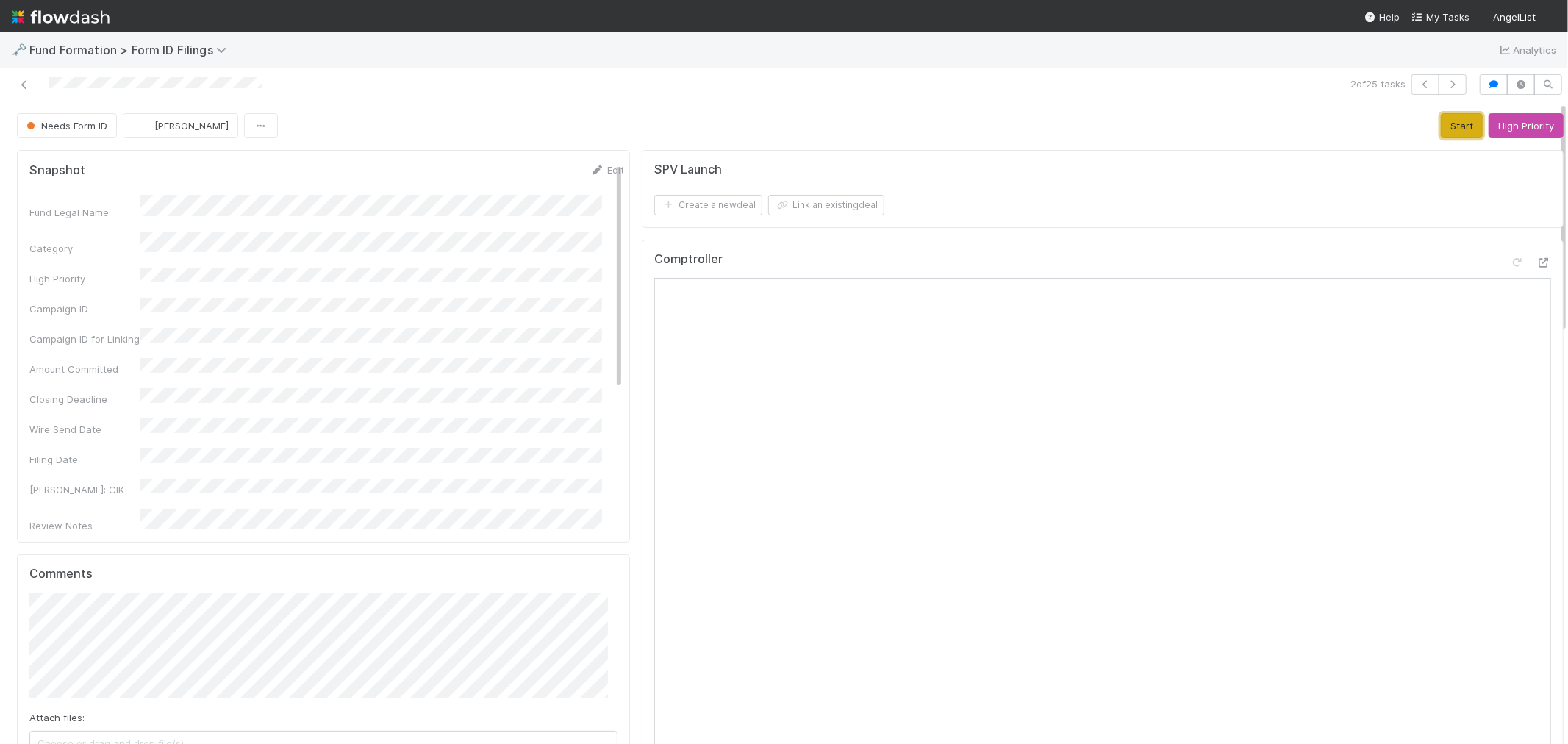
click at [1444, 115] on button "Start" at bounding box center [1461, 125] width 42 height 25
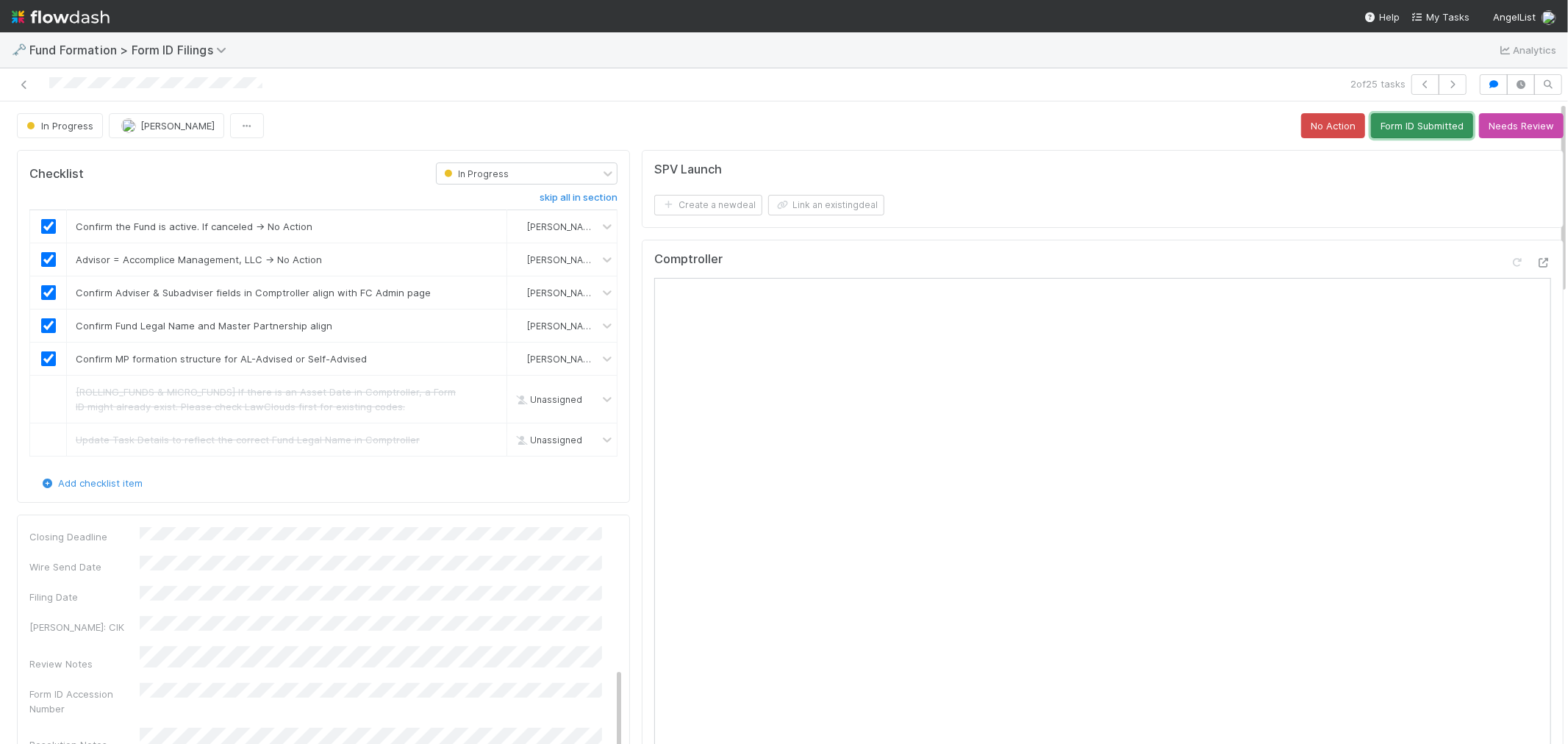
click at [1406, 129] on button "Form ID Submitted" at bounding box center [1422, 125] width 102 height 25
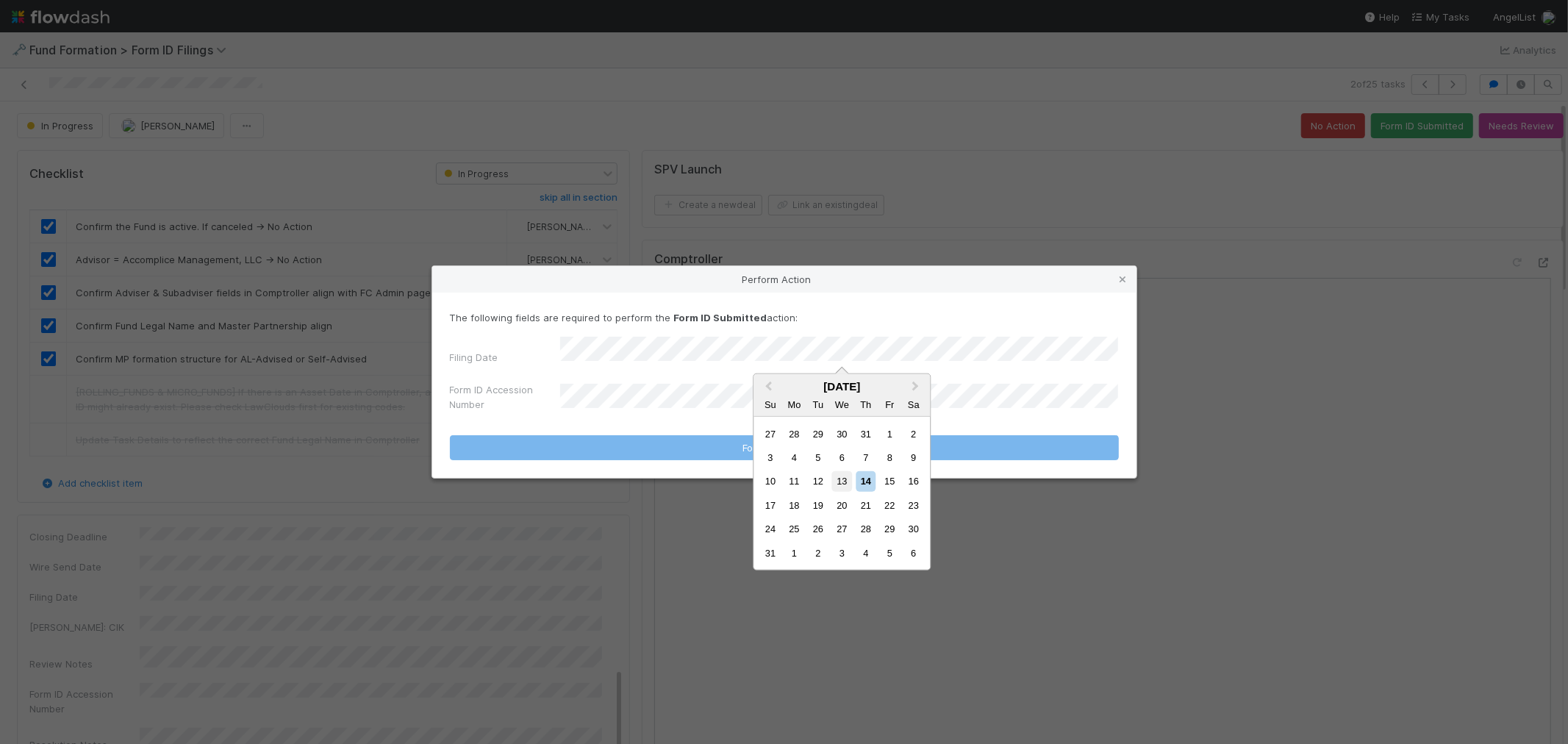
click at [839, 486] on div "13" at bounding box center [842, 481] width 20 height 20
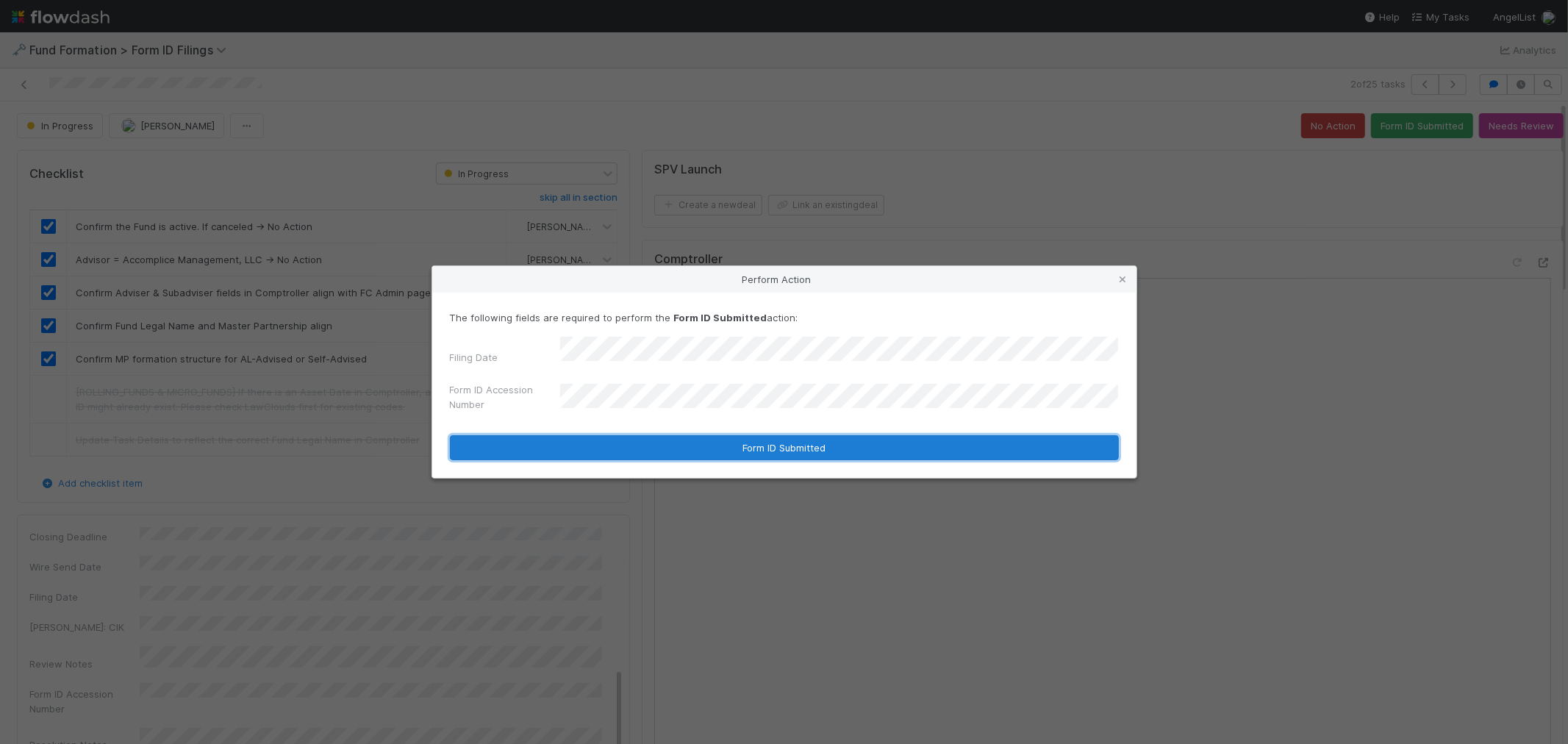
click at [626, 441] on button "Form ID Submitted" at bounding box center [784, 448] width 669 height 25
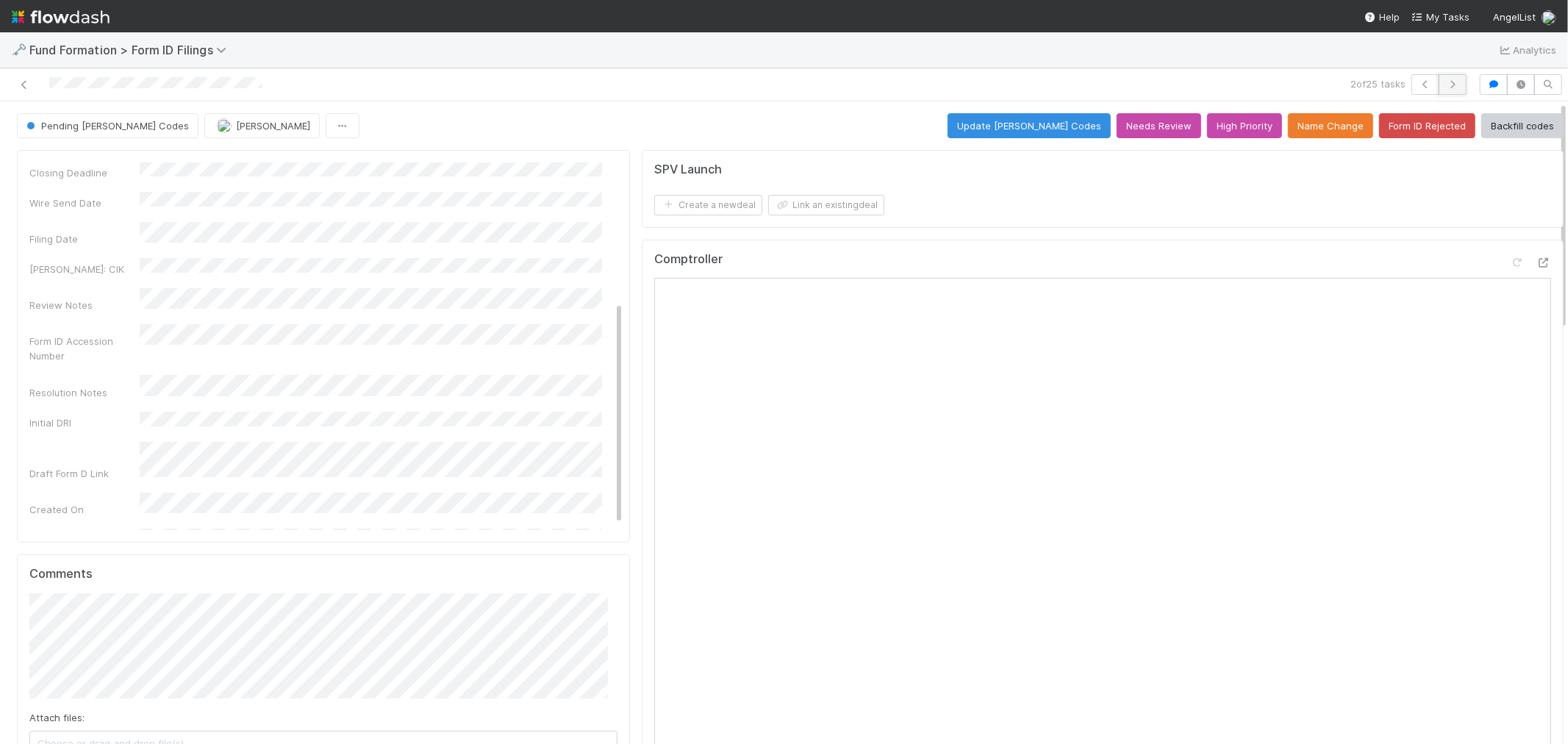
click at [1445, 83] on icon "button" at bounding box center [1452, 84] width 14 height 9
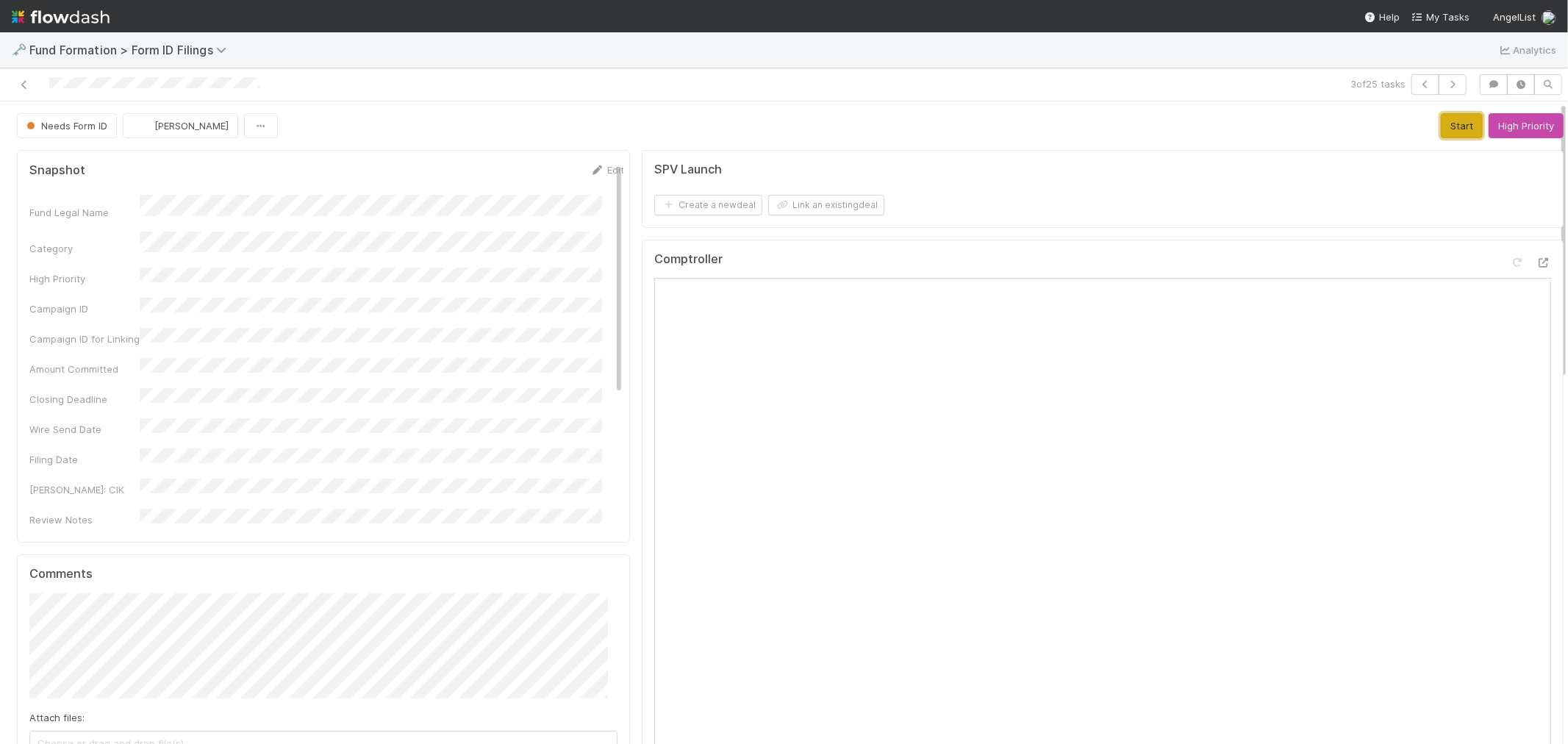
click at [1441, 136] on button "Start" at bounding box center [1461, 125] width 42 height 25
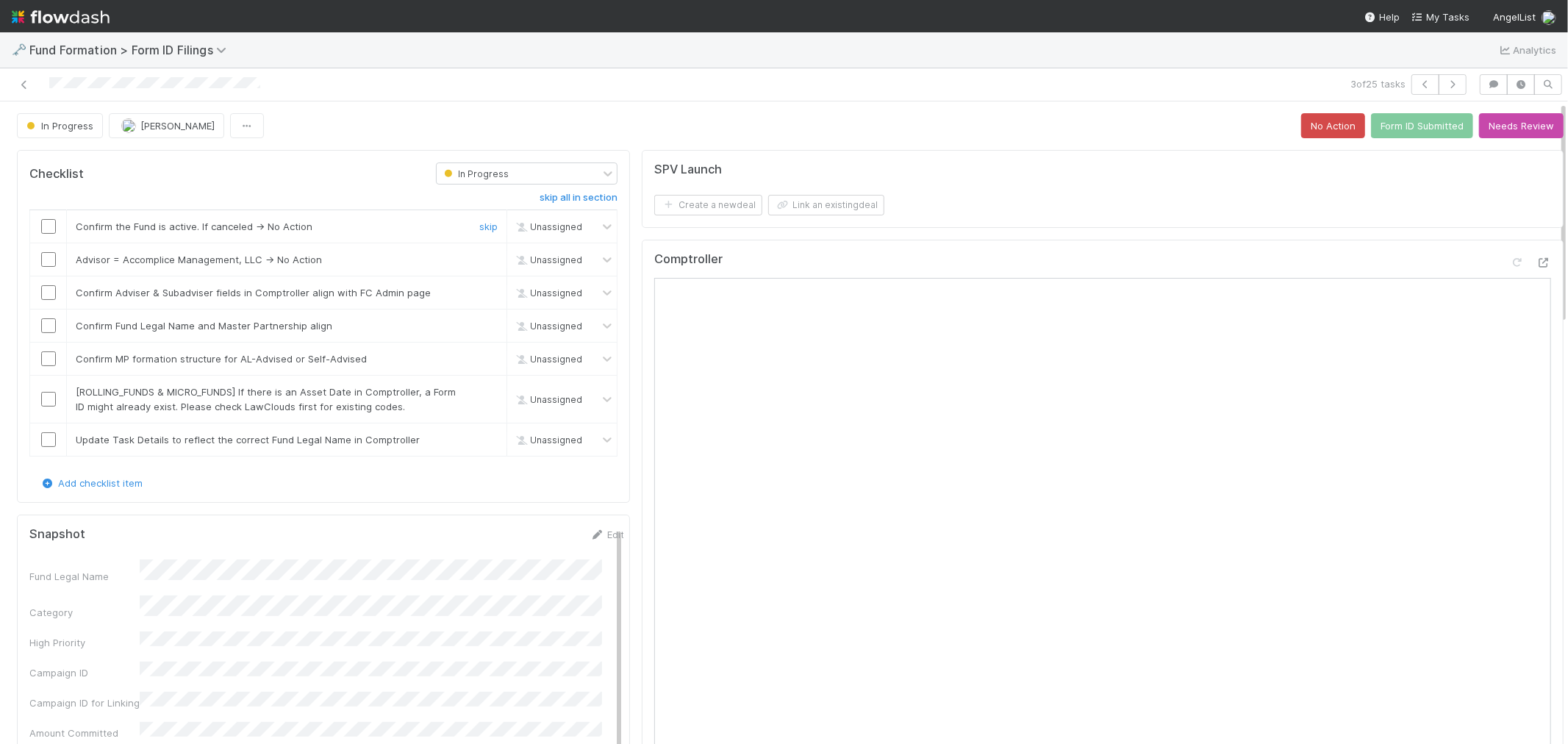
click at [42, 230] on input "checkbox" at bounding box center [48, 227] width 14 height 14
click at [43, 266] on input "checkbox" at bounding box center [48, 260] width 14 height 14
click at [44, 295] on input "checkbox" at bounding box center [48, 293] width 14 height 14
drag, startPoint x: 46, startPoint y: 325, endPoint x: 46, endPoint y: 334, distance: 9.0
click at [45, 325] on input "checkbox" at bounding box center [48, 325] width 14 height 14
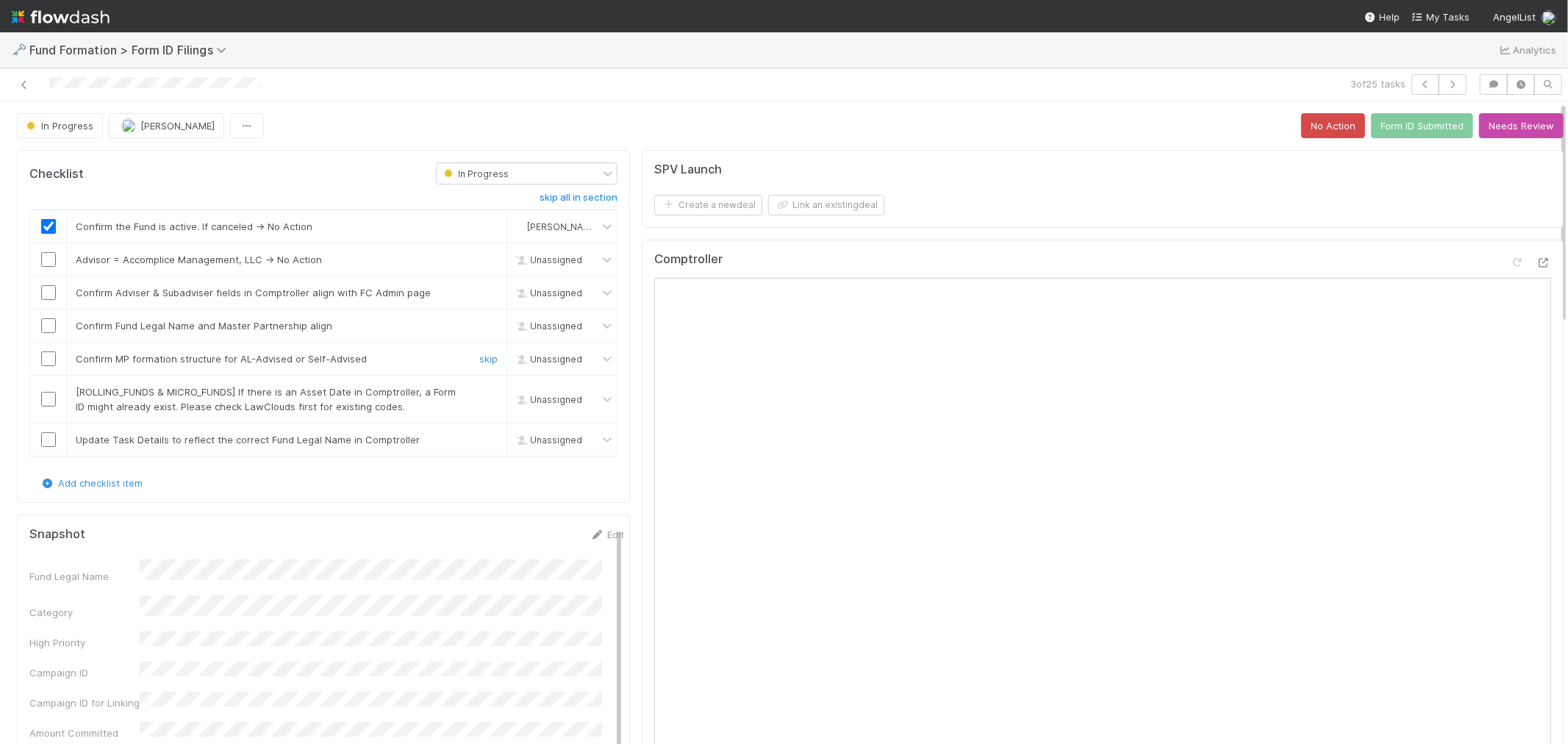
click at [47, 359] on input "checkbox" at bounding box center [48, 358] width 14 height 14
checkbox input "true"
click at [479, 391] on link "skip" at bounding box center [488, 391] width 19 height 12
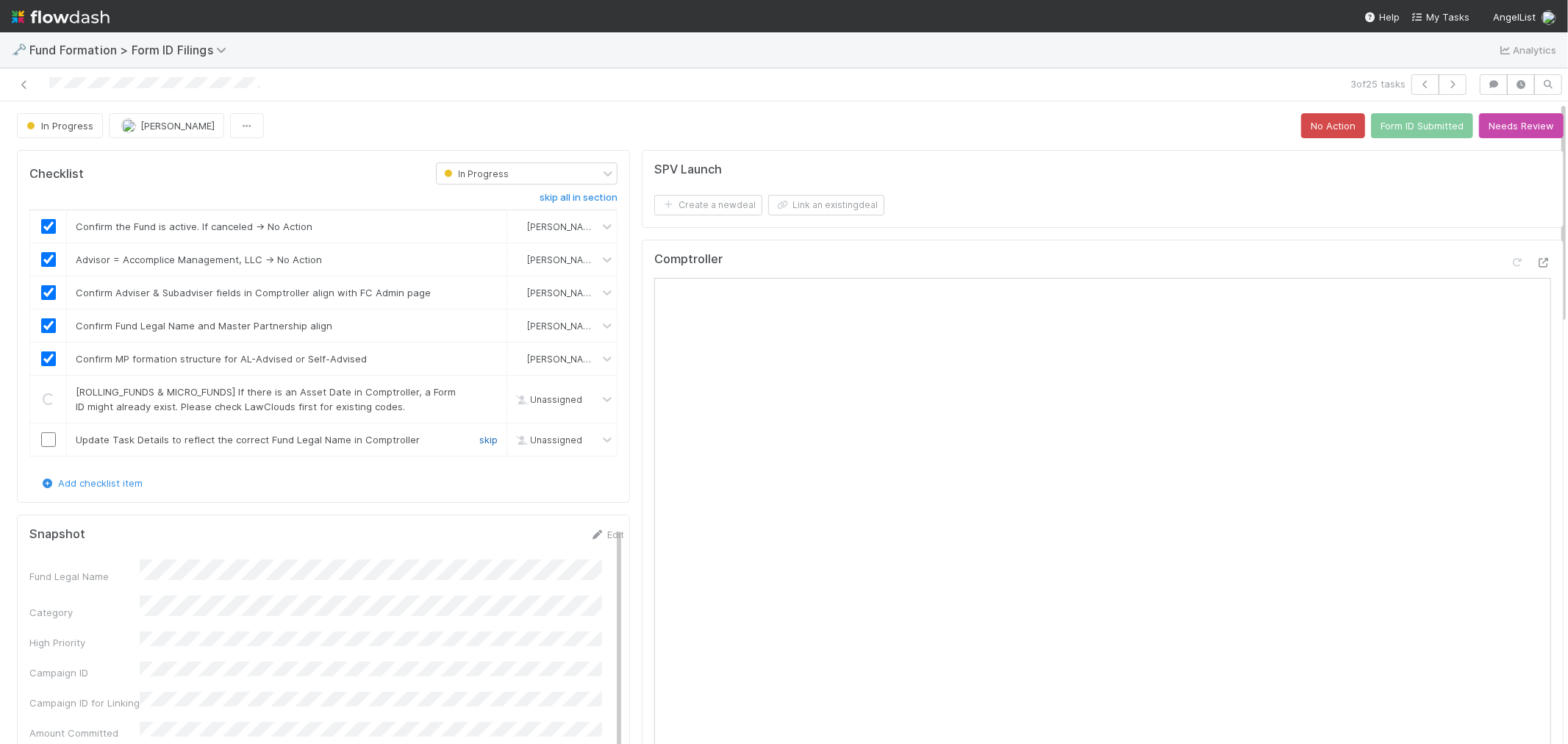
click at [481, 438] on link "skip" at bounding box center [488, 439] width 19 height 12
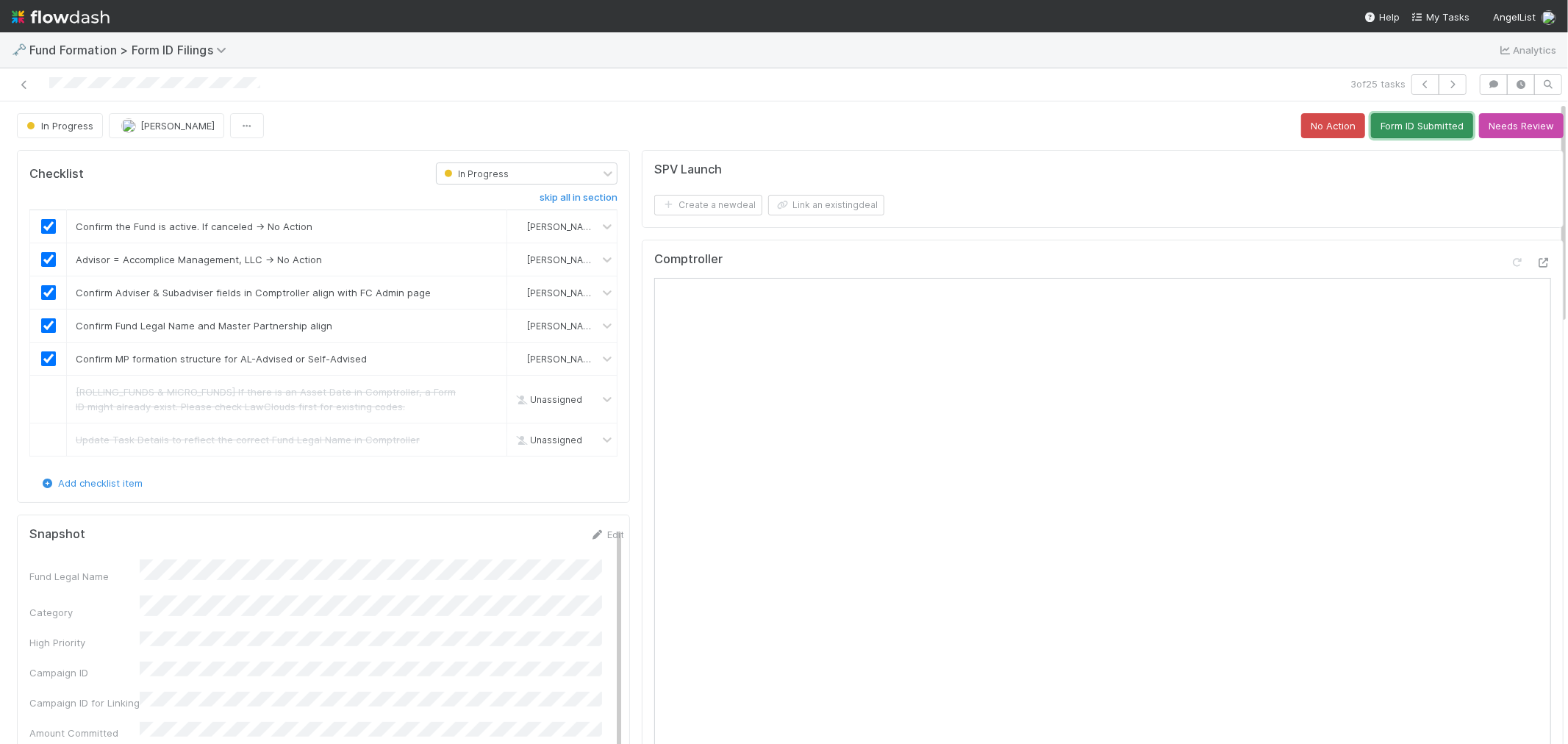
click at [1385, 129] on button "Form ID Submitted" at bounding box center [1422, 125] width 102 height 25
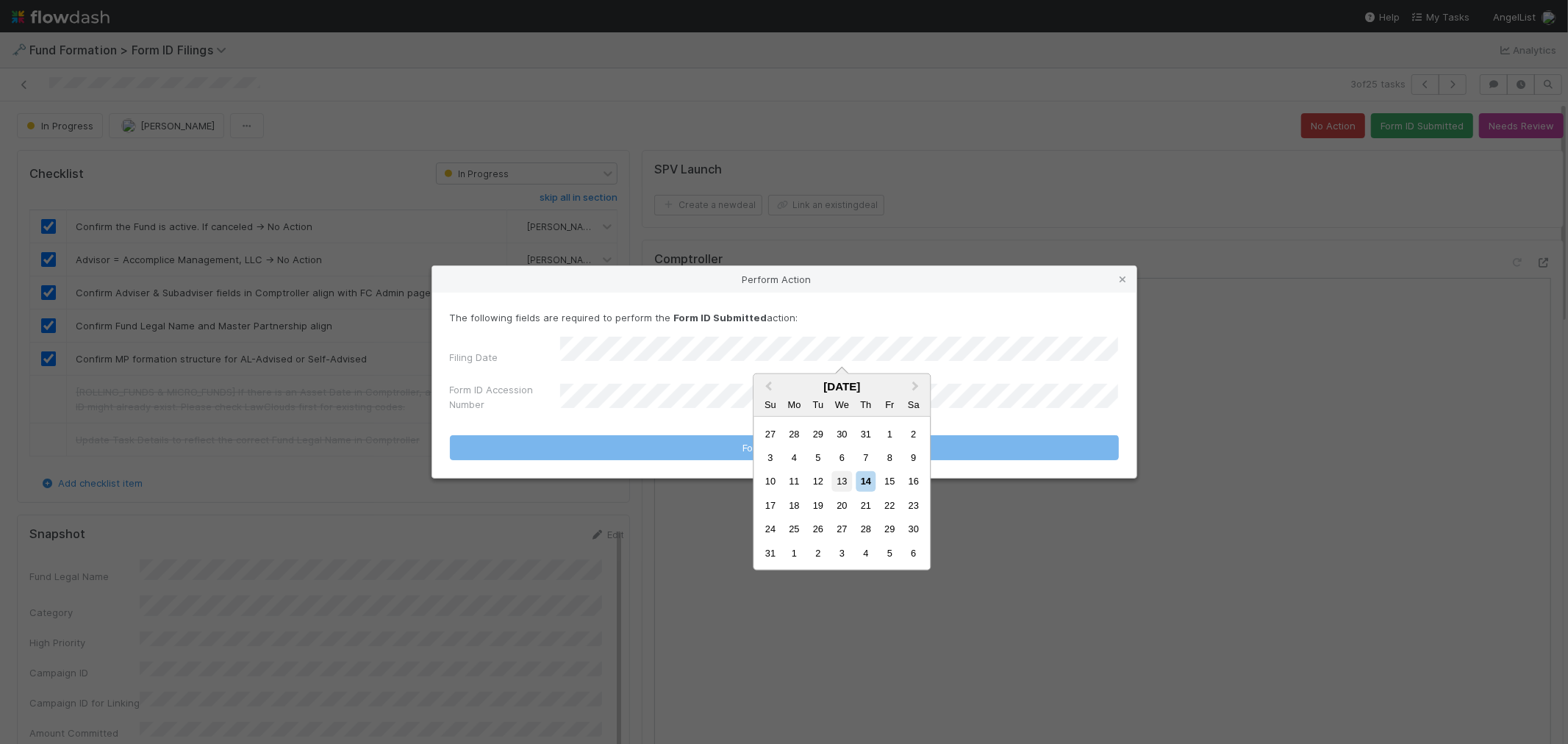
click at [840, 483] on div "13" at bounding box center [842, 481] width 20 height 20
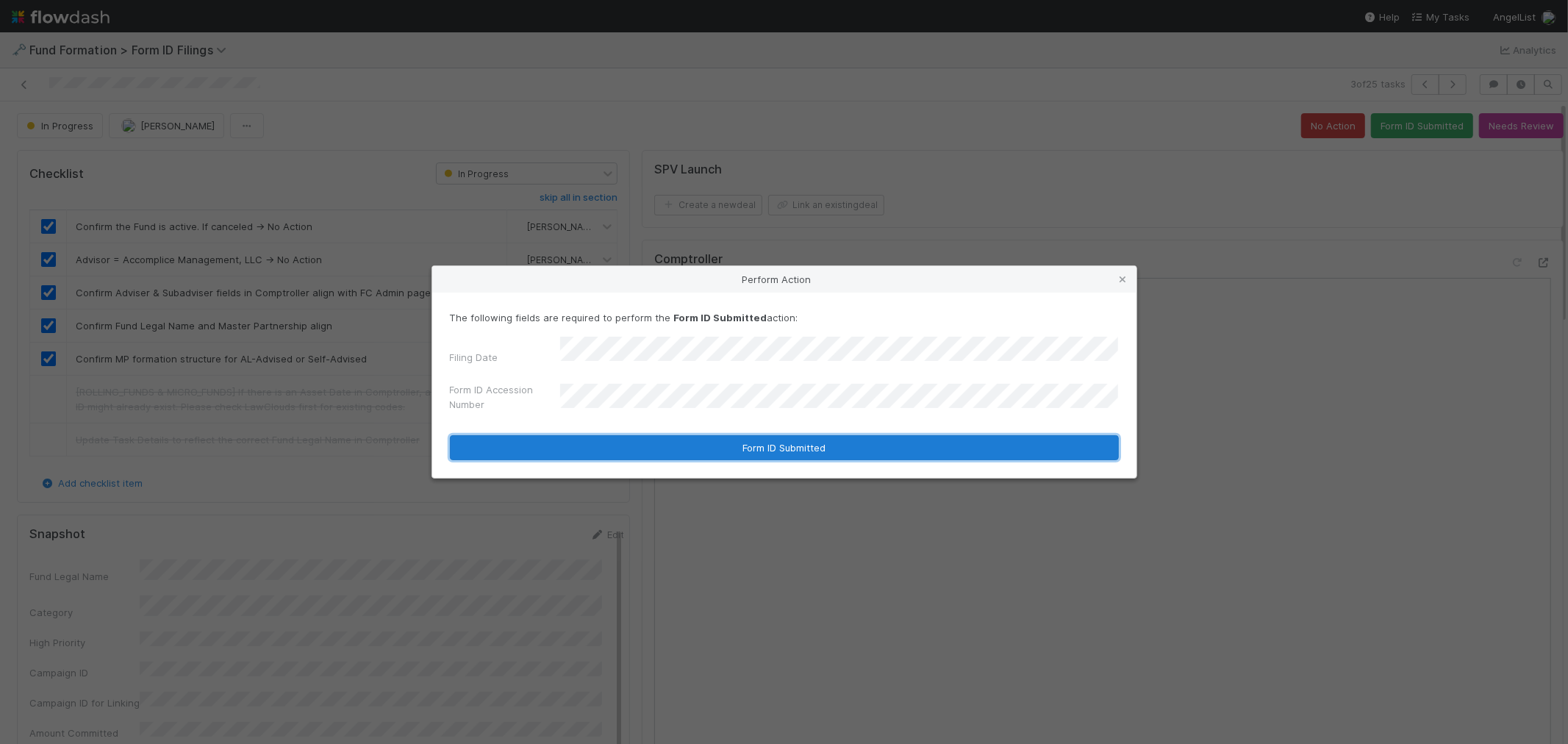
click at [686, 442] on button "Form ID Submitted" at bounding box center [784, 448] width 669 height 25
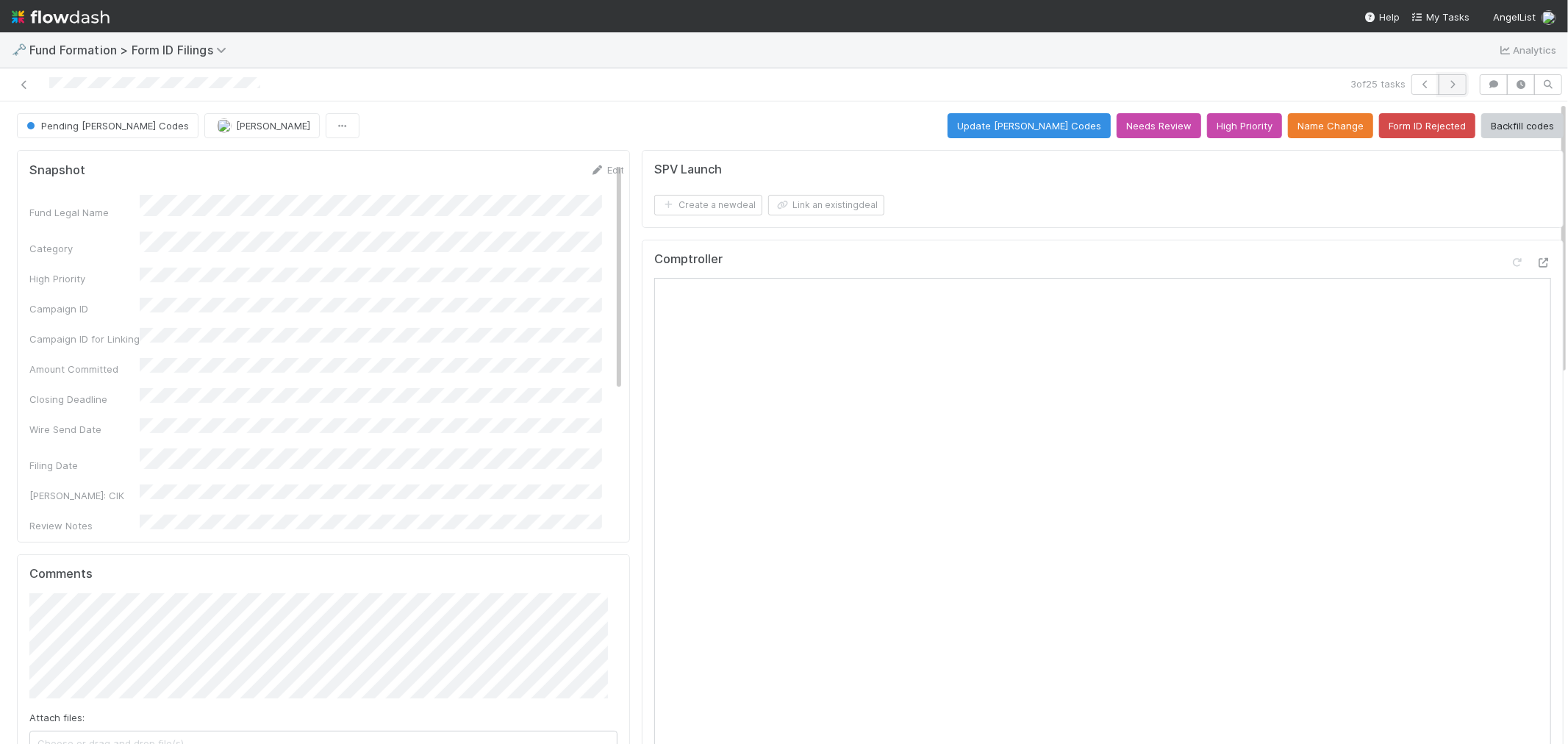
click at [1445, 84] on icon "button" at bounding box center [1452, 84] width 14 height 9
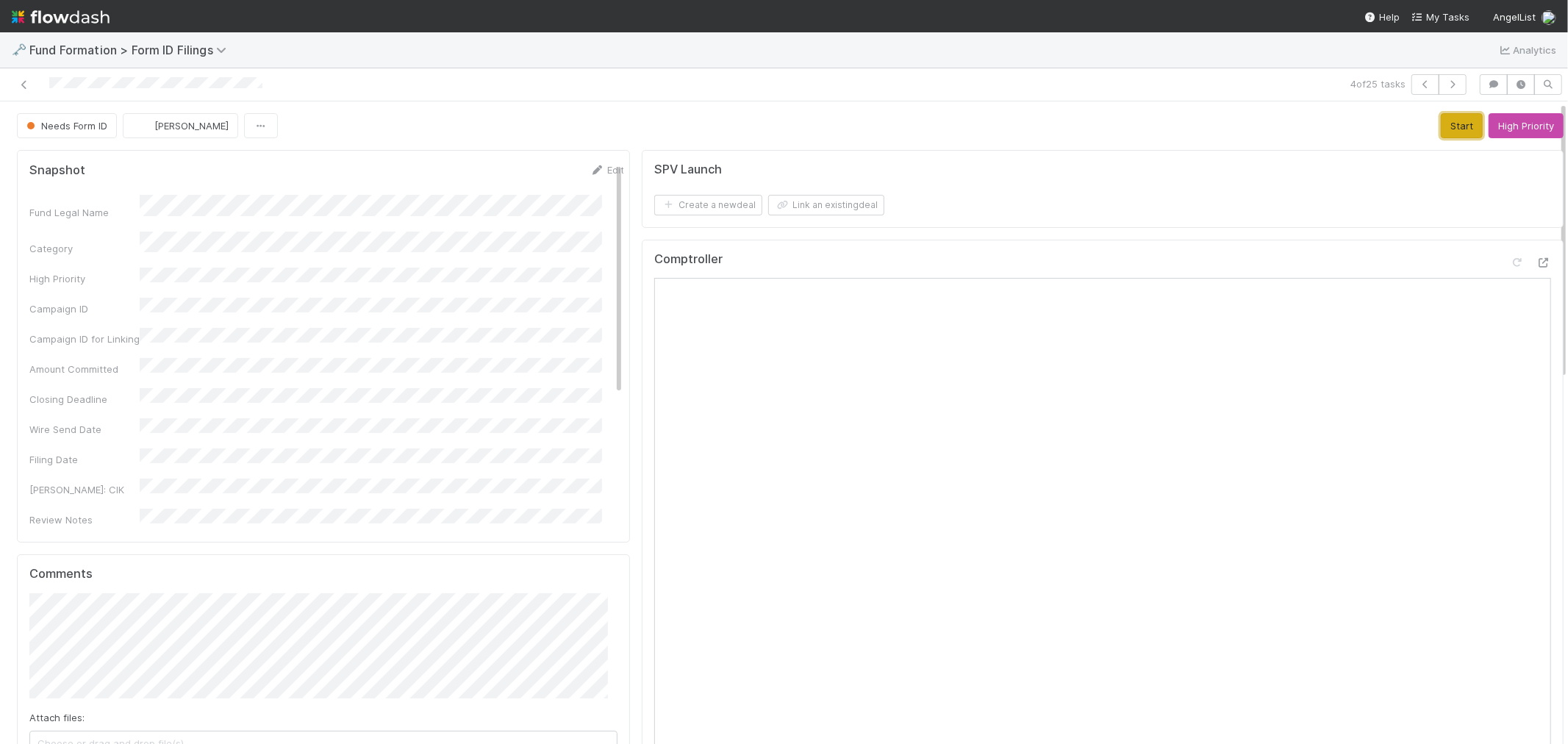
drag, startPoint x: 1434, startPoint y: 130, endPoint x: 1343, endPoint y: 146, distance: 92.4
click at [1441, 130] on button "Start" at bounding box center [1461, 125] width 42 height 25
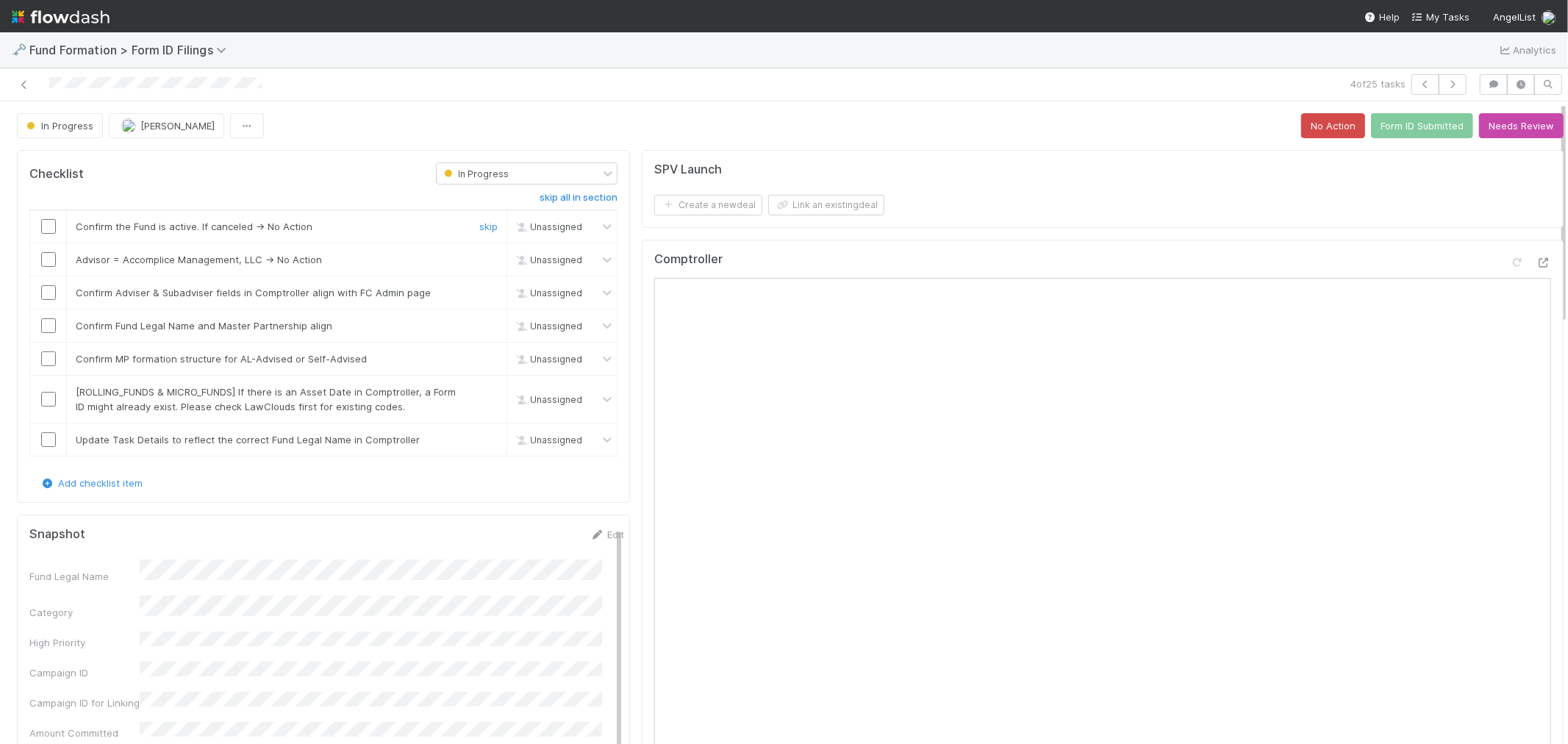
click at [50, 230] on input "checkbox" at bounding box center [48, 227] width 14 height 14
click at [50, 257] on input "checkbox" at bounding box center [48, 260] width 14 height 14
click at [47, 296] on input "checkbox" at bounding box center [48, 293] width 14 height 14
drag, startPoint x: 49, startPoint y: 329, endPoint x: 49, endPoint y: 338, distance: 9.0
click at [49, 330] on input "checkbox" at bounding box center [48, 325] width 14 height 14
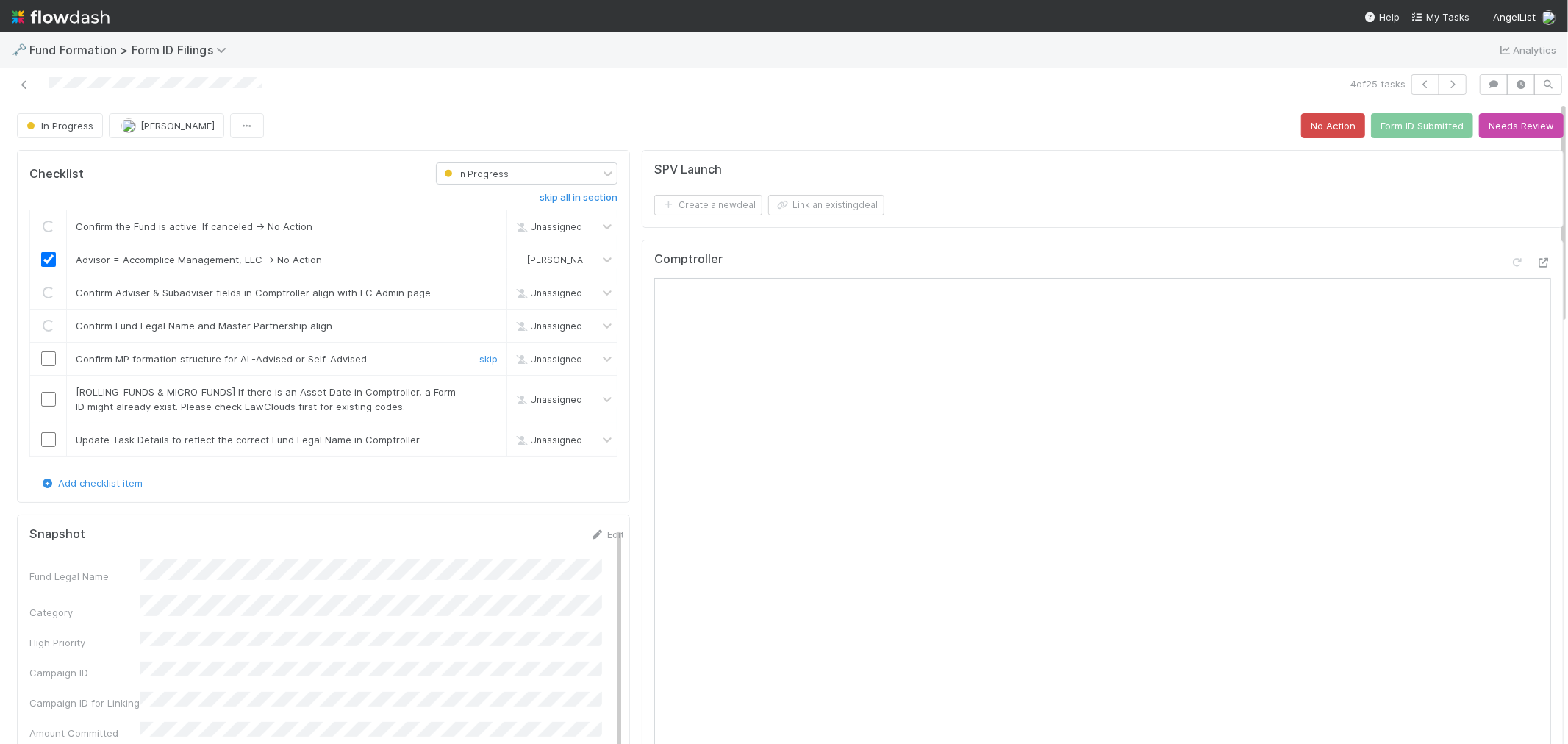
click at [46, 362] on input "checkbox" at bounding box center [48, 358] width 14 height 14
click at [480, 392] on link "skip" at bounding box center [488, 391] width 19 height 12
click at [481, 440] on link "skip" at bounding box center [488, 439] width 19 height 12
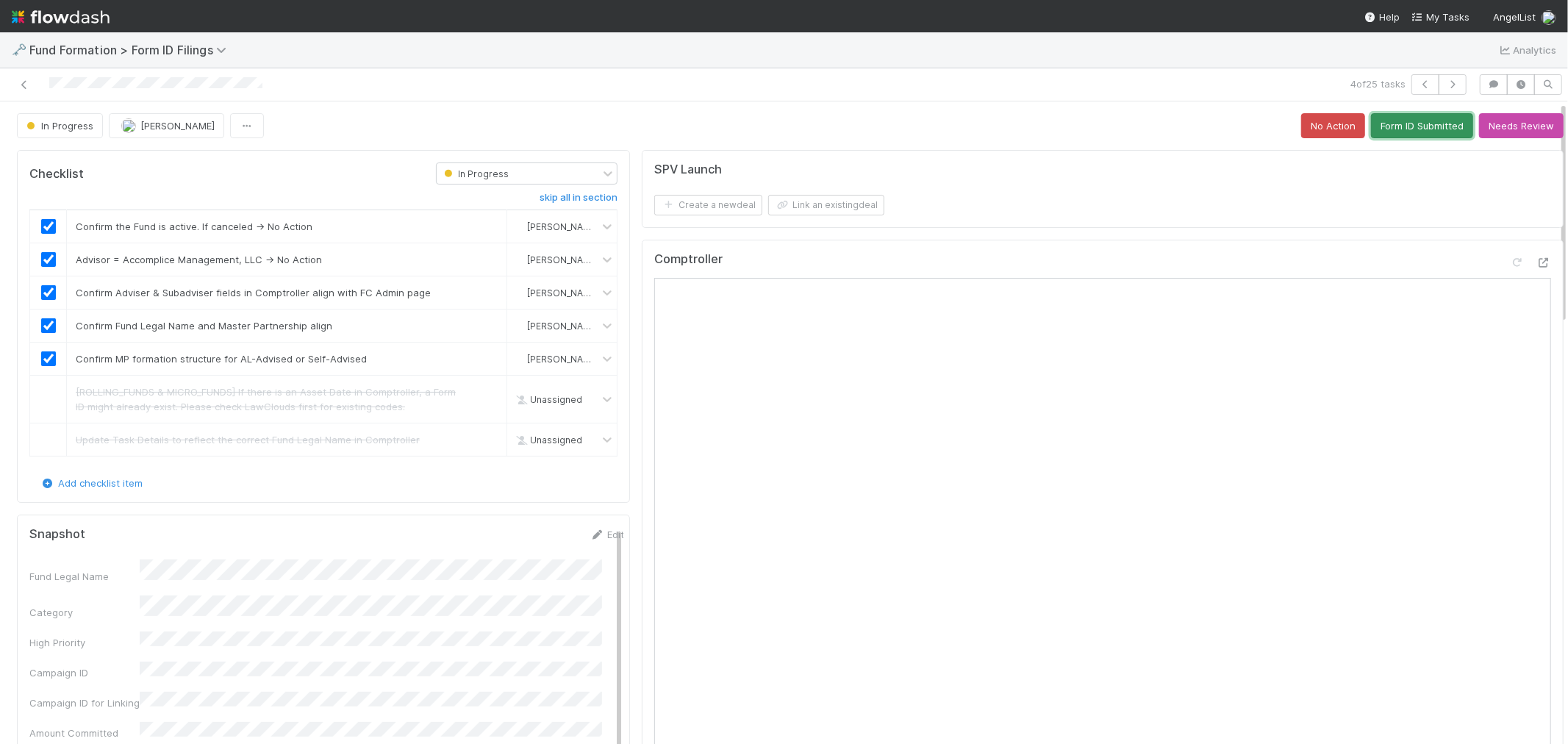
click at [1399, 117] on button "Form ID Submitted" at bounding box center [1422, 125] width 102 height 25
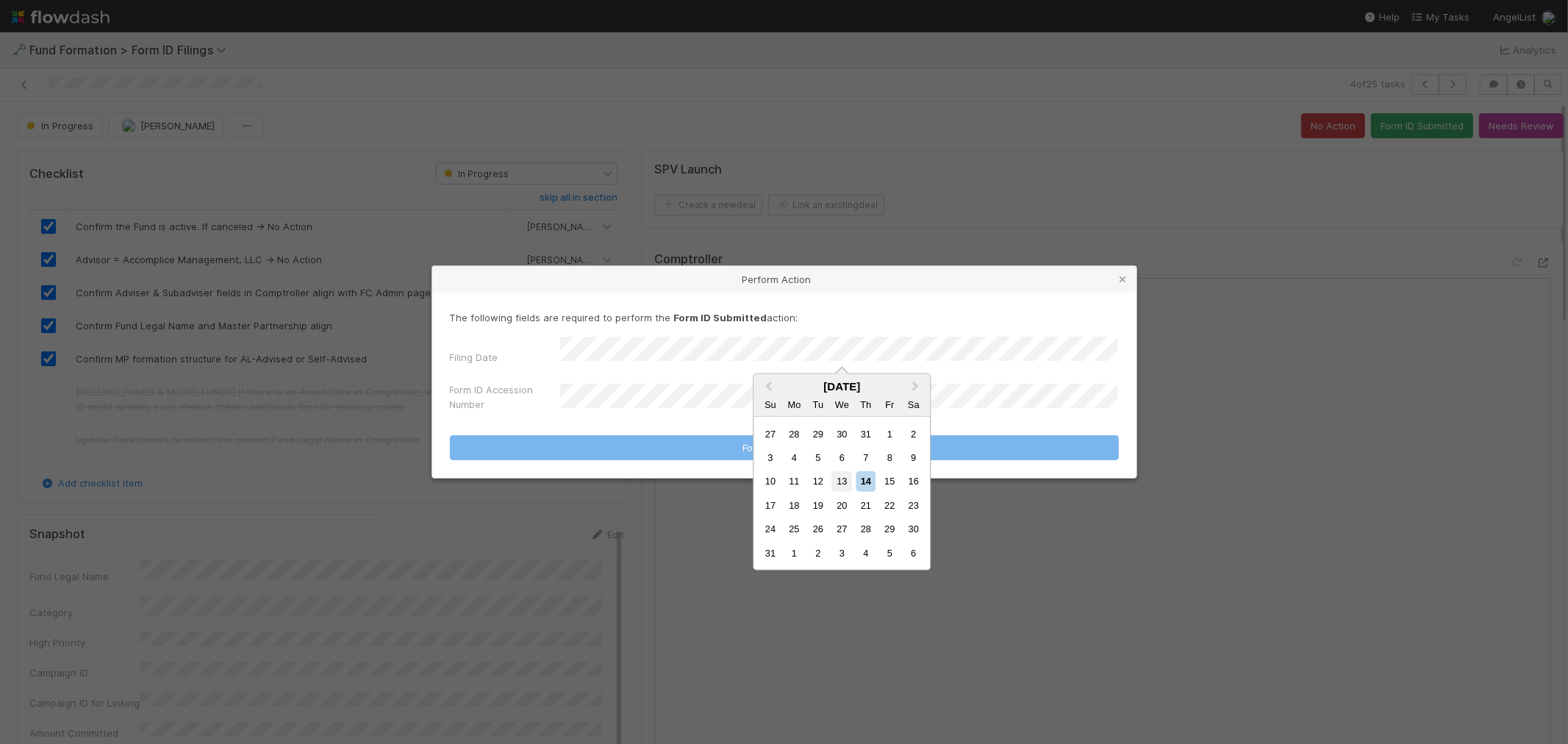
click at [834, 483] on div "13" at bounding box center [842, 481] width 20 height 20
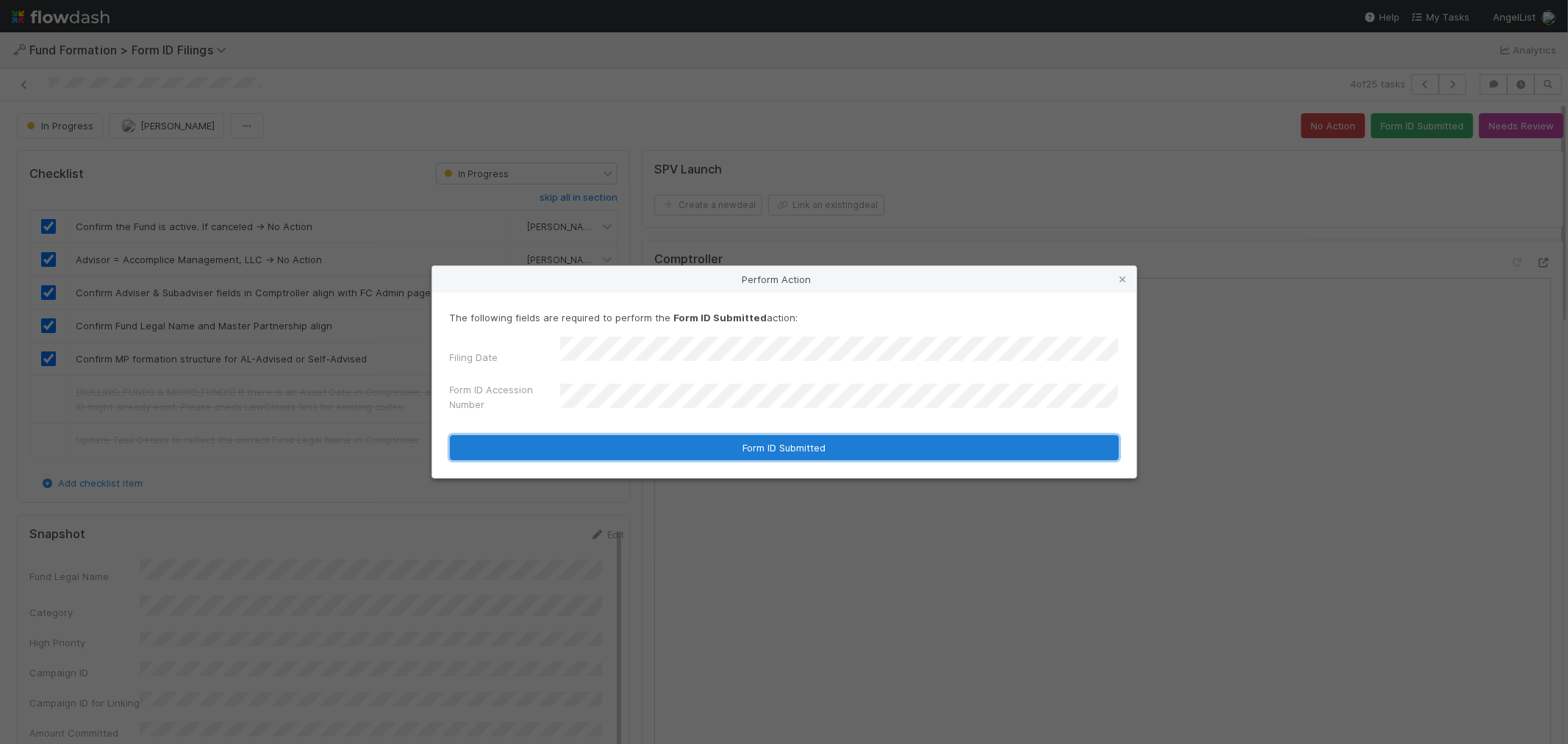
click at [667, 443] on button "Form ID Submitted" at bounding box center [784, 448] width 669 height 25
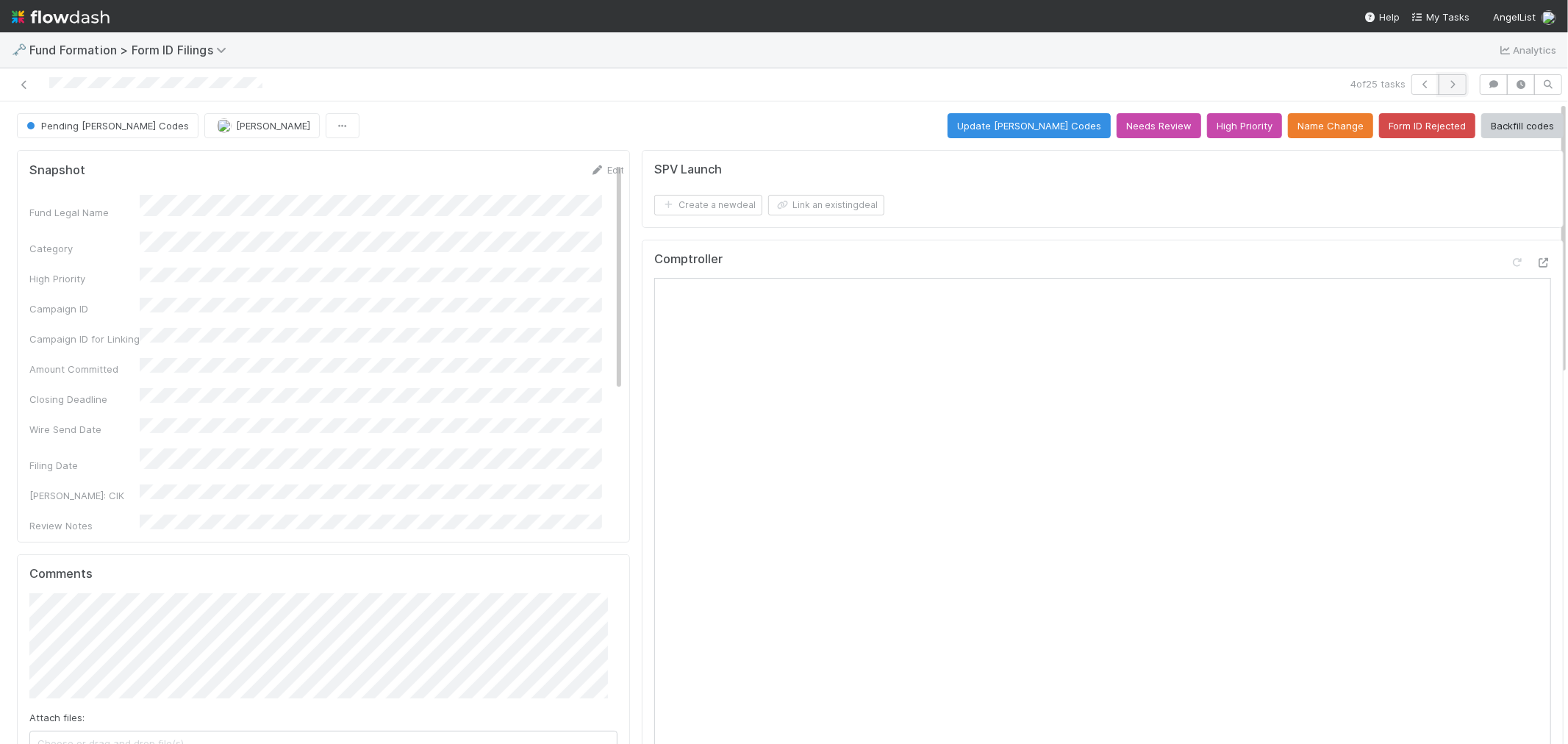
click at [1445, 84] on icon "button" at bounding box center [1452, 84] width 14 height 9
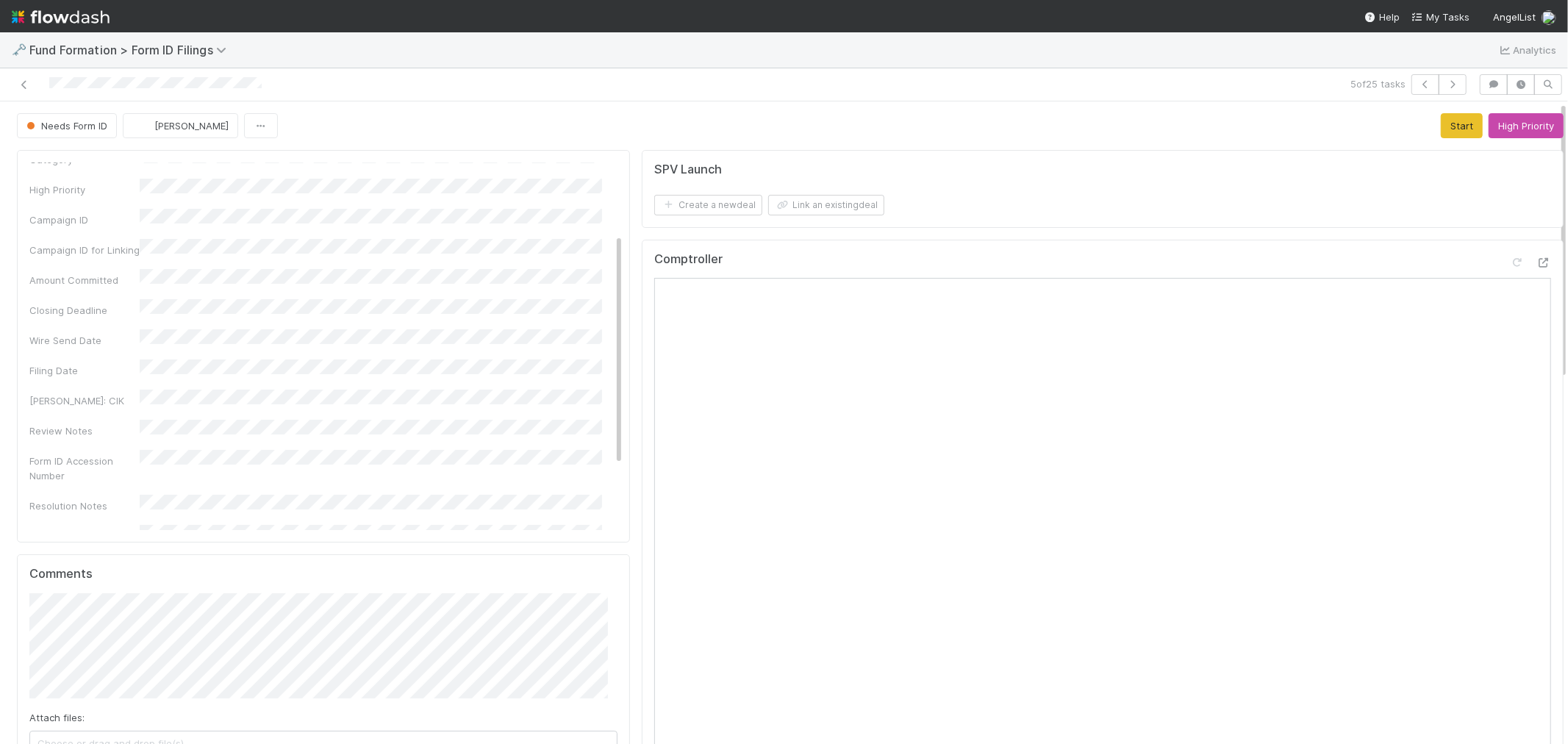
scroll to position [163, 0]
drag, startPoint x: 1443, startPoint y: 133, endPoint x: 1553, endPoint y: 192, distance: 124.8
click at [1442, 133] on button "Start" at bounding box center [1461, 125] width 42 height 25
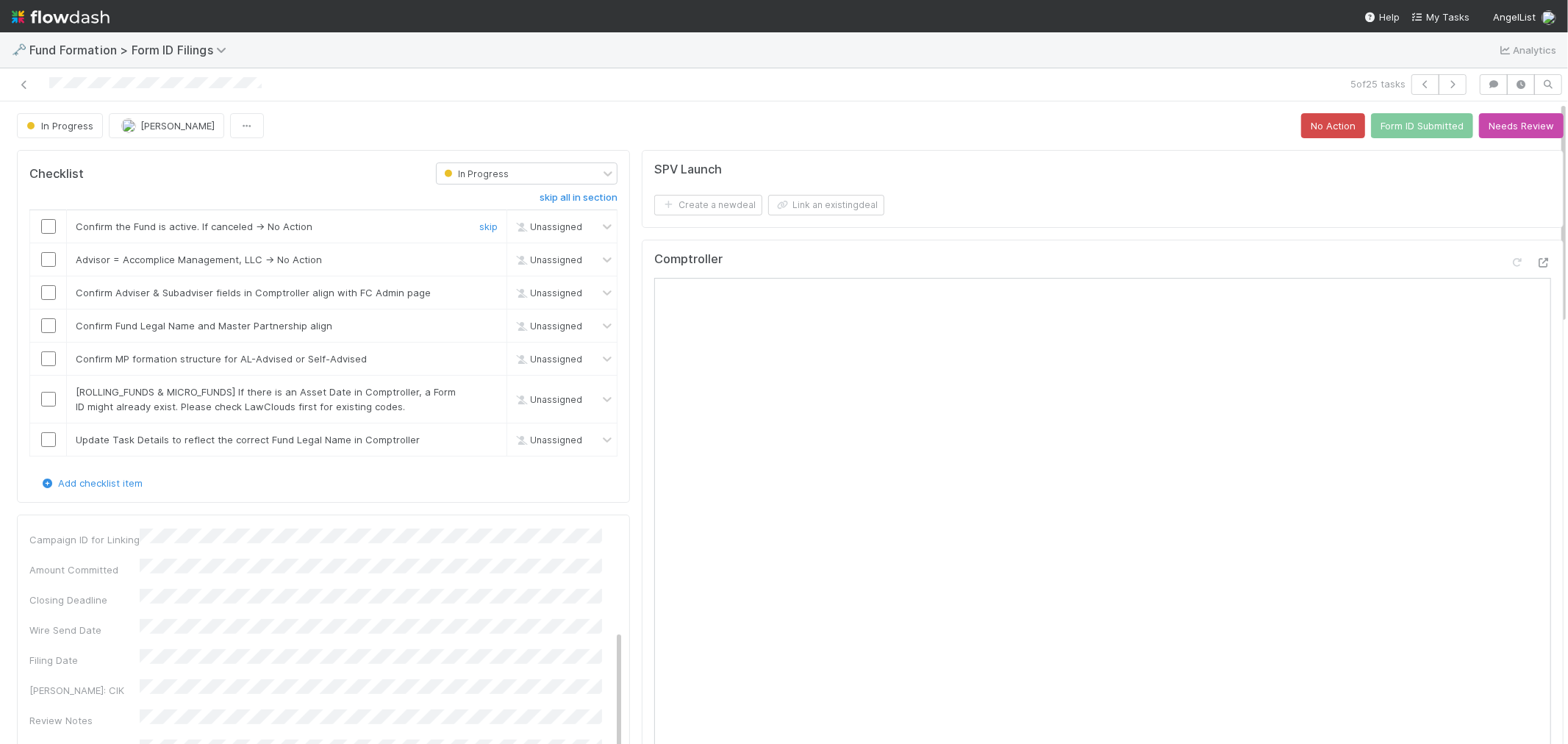
drag, startPoint x: 47, startPoint y: 227, endPoint x: 48, endPoint y: 236, distance: 9.1
click at [47, 227] on input "checkbox" at bounding box center [48, 227] width 14 height 14
click at [48, 261] on input "checkbox" at bounding box center [48, 260] width 14 height 14
click at [47, 295] on input "checkbox" at bounding box center [48, 293] width 14 height 14
click at [49, 329] on input "checkbox" at bounding box center [48, 325] width 14 height 14
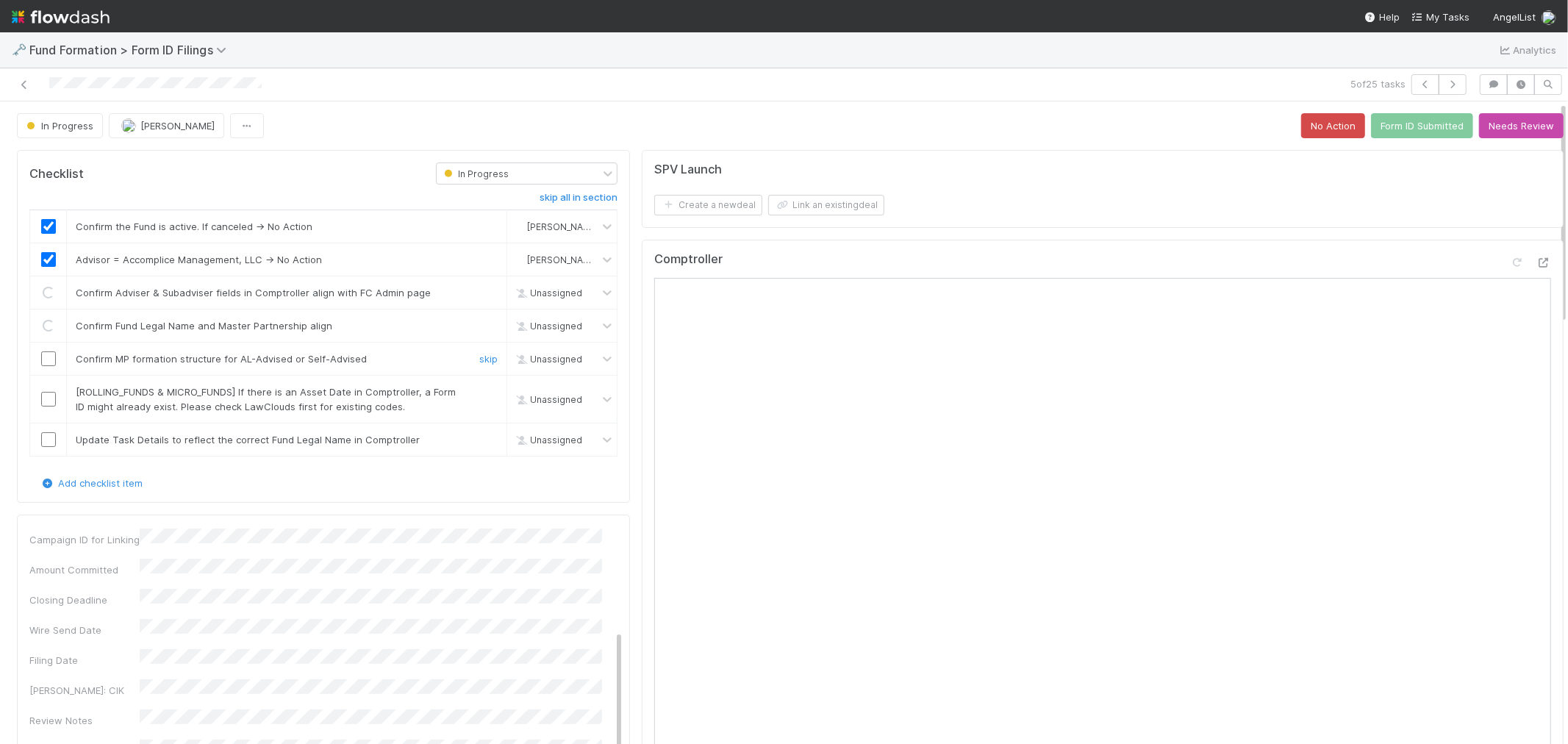
click at [49, 356] on input "checkbox" at bounding box center [48, 358] width 14 height 14
click at [479, 389] on link "skip" at bounding box center [488, 391] width 19 height 12
click at [479, 441] on link "skip" at bounding box center [488, 439] width 19 height 12
click at [479, 392] on link "skip" at bounding box center [488, 391] width 19 height 12
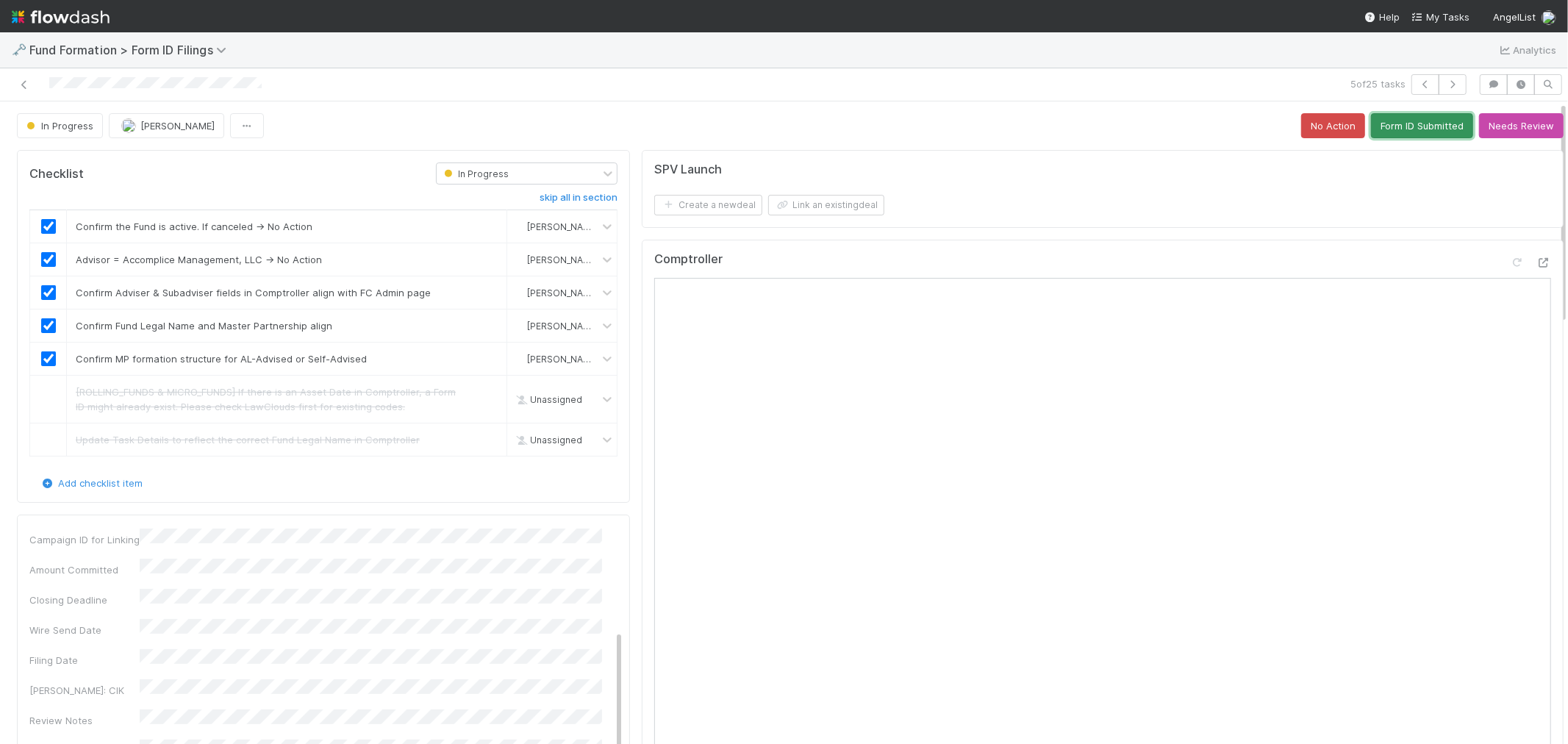
click at [1401, 121] on button "Form ID Submitted" at bounding box center [1422, 125] width 102 height 25
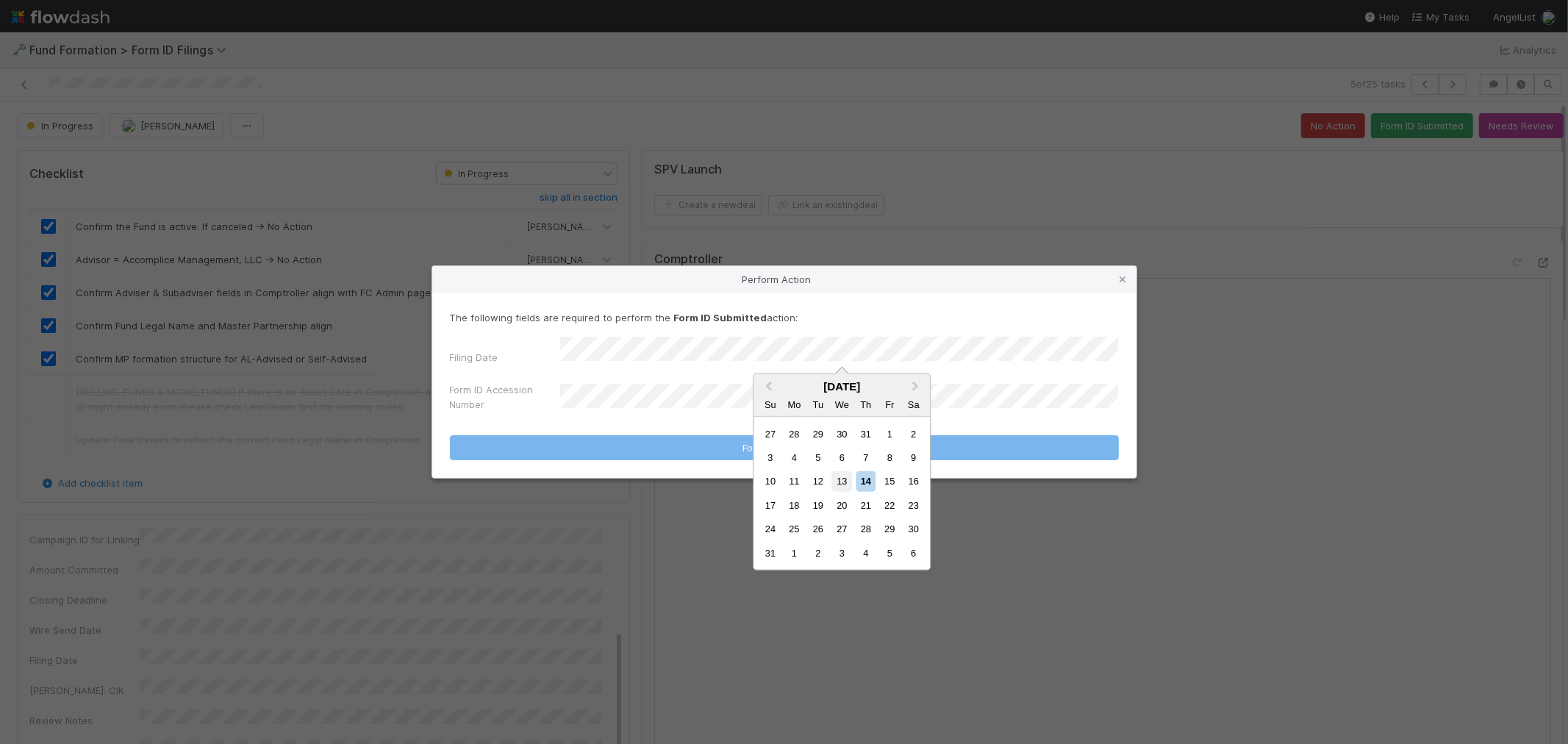
click at [850, 481] on div "13" at bounding box center [842, 481] width 20 height 20
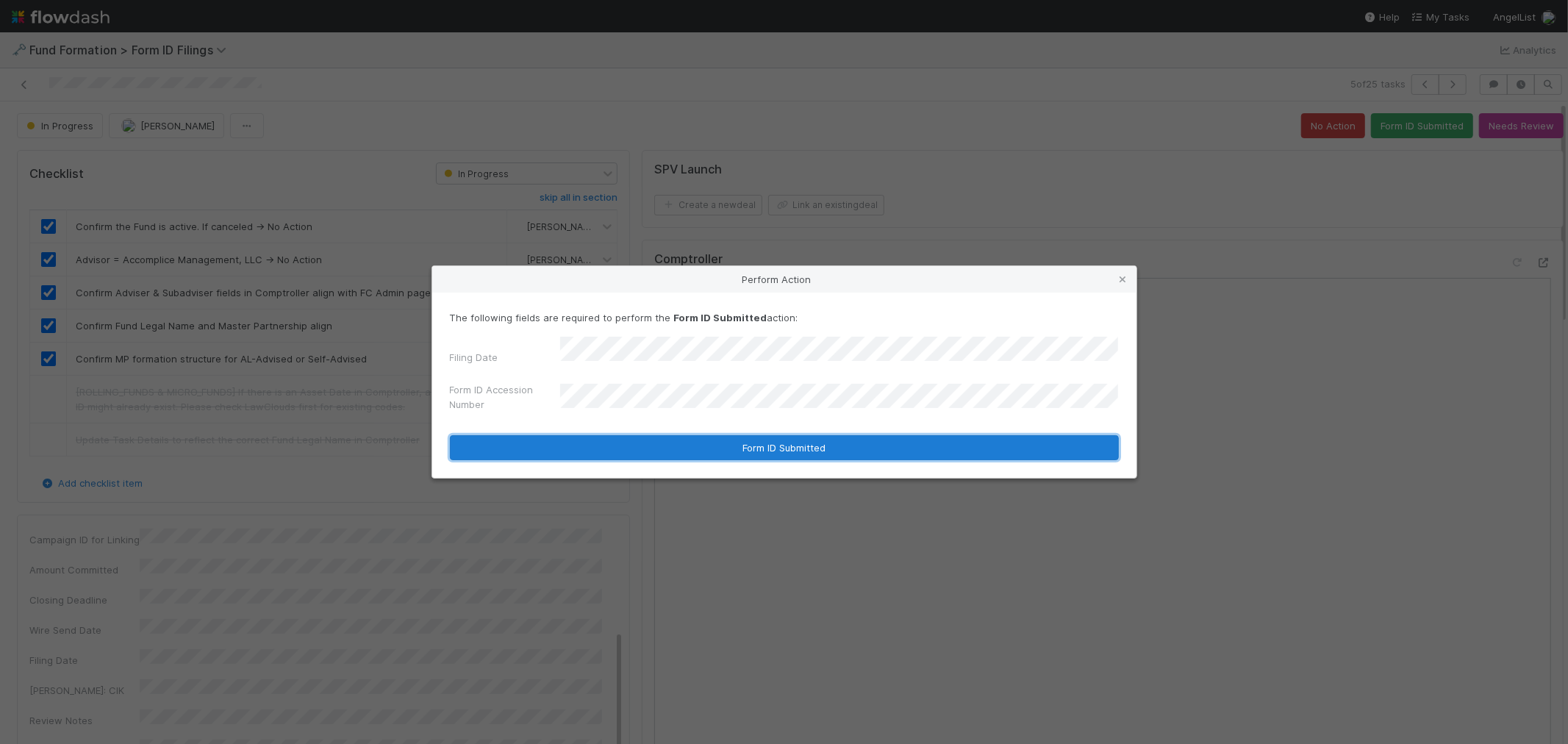
click at [895, 442] on button "Form ID Submitted" at bounding box center [784, 448] width 669 height 25
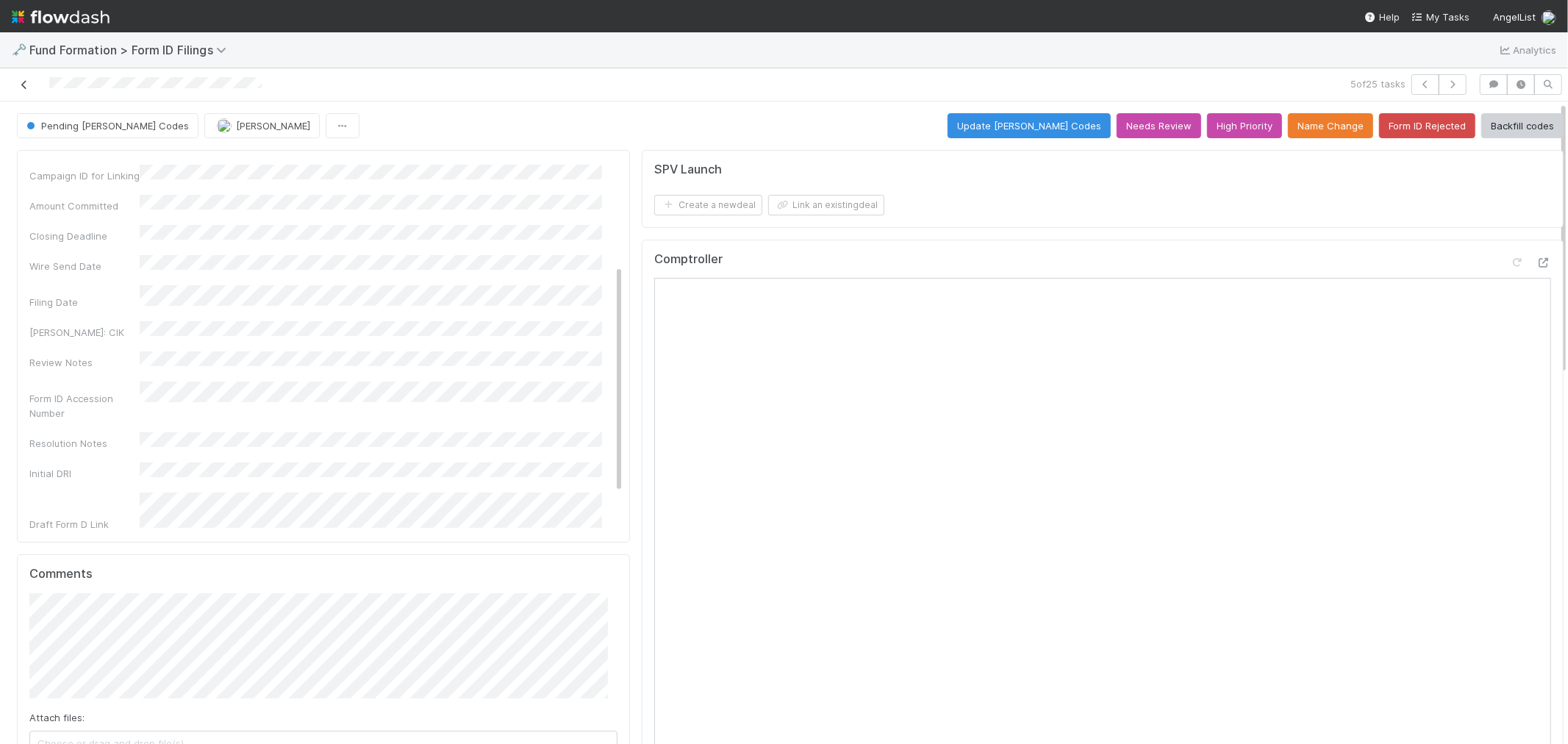
click at [25, 83] on icon at bounding box center [24, 84] width 14 height 10
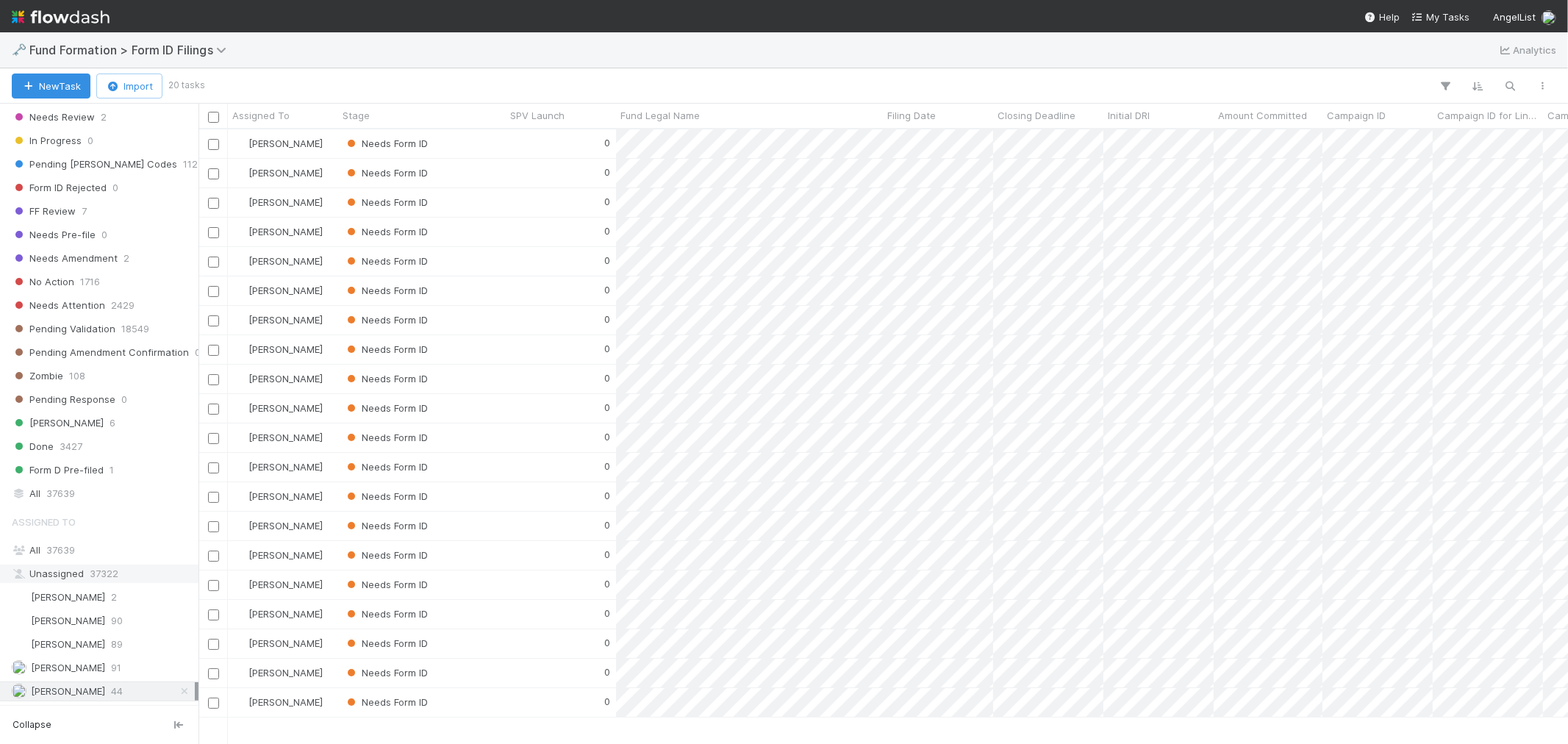
scroll to position [449, 0]
click at [101, 618] on span "Febbie Cervantes" at bounding box center [67, 620] width 74 height 12
click at [99, 651] on div "Meg Castanare 89" at bounding box center [103, 644] width 183 height 19
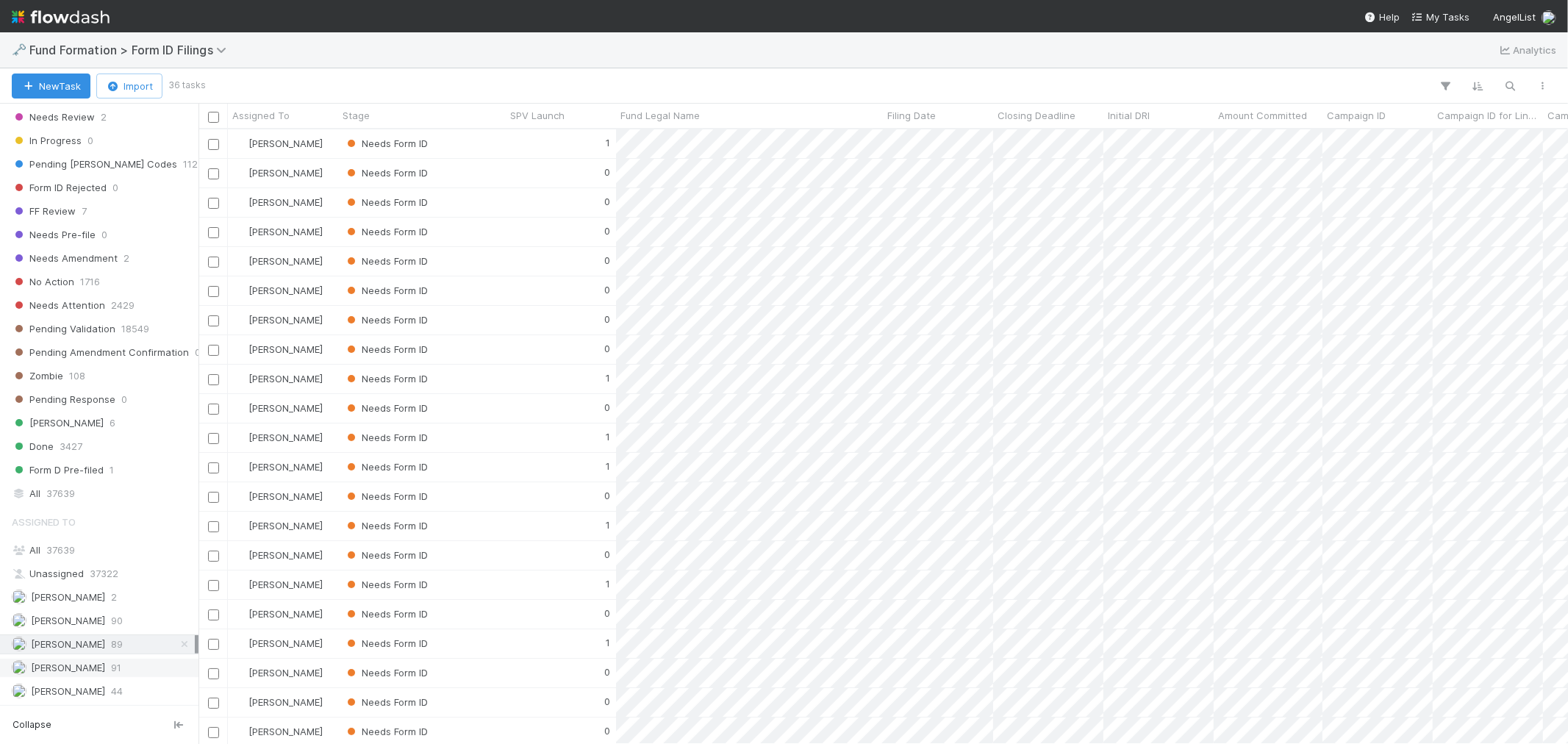
click at [111, 667] on span "91" at bounding box center [116, 668] width 10 height 19
click at [114, 694] on span "44" at bounding box center [116, 691] width 12 height 19
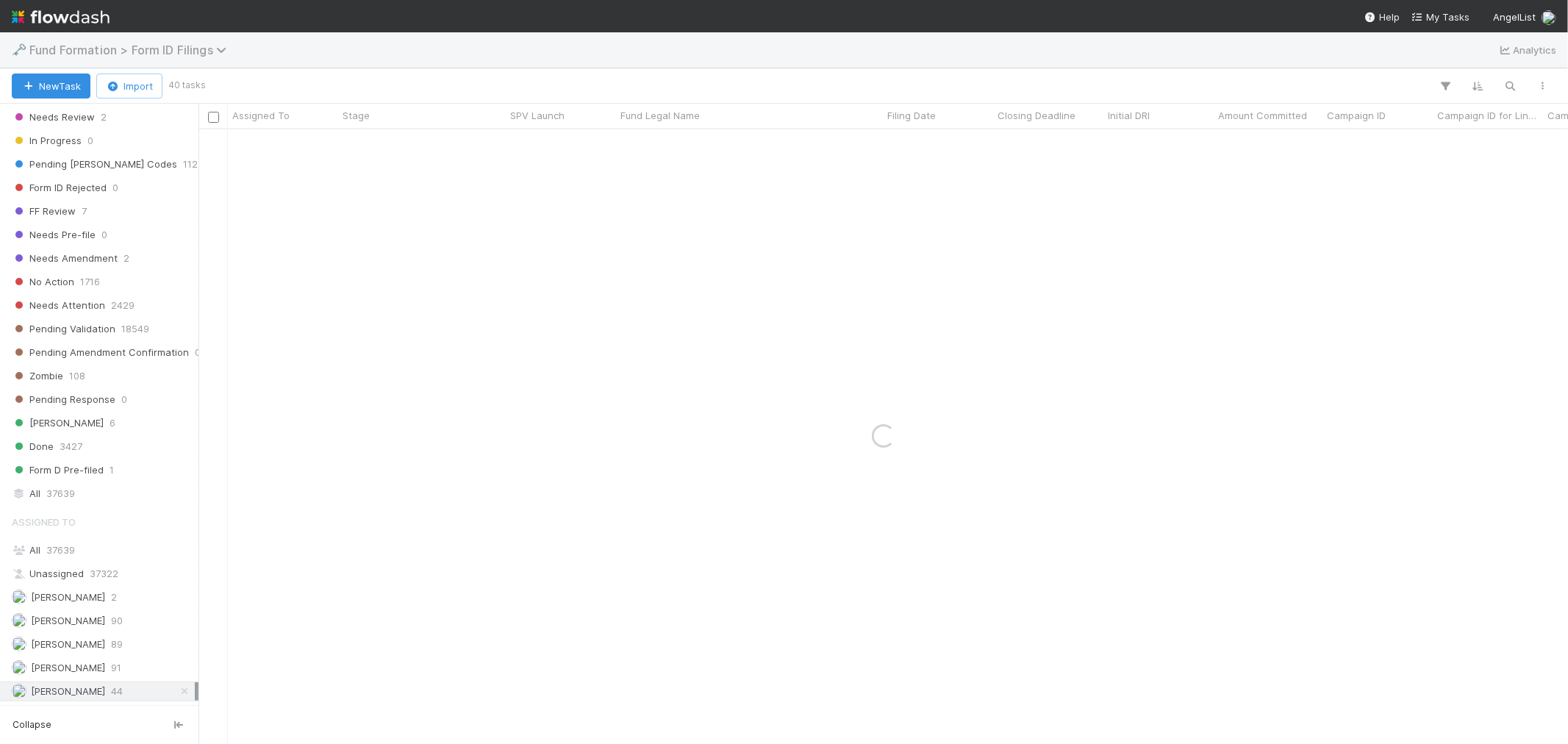
click at [185, 53] on span "Fund Formation > Form ID Filings" at bounding box center [132, 50] width 204 height 14
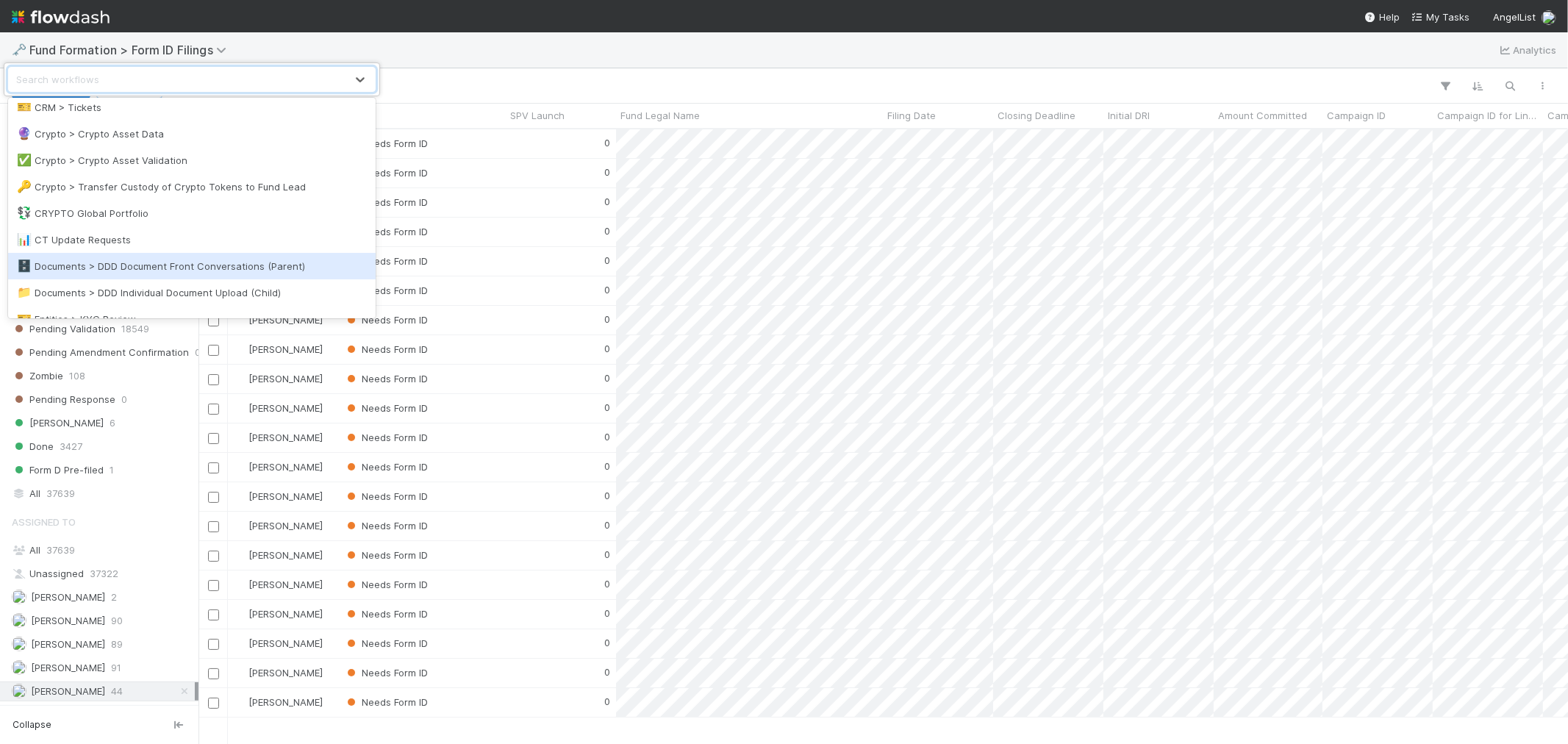
scroll to position [327, 0]
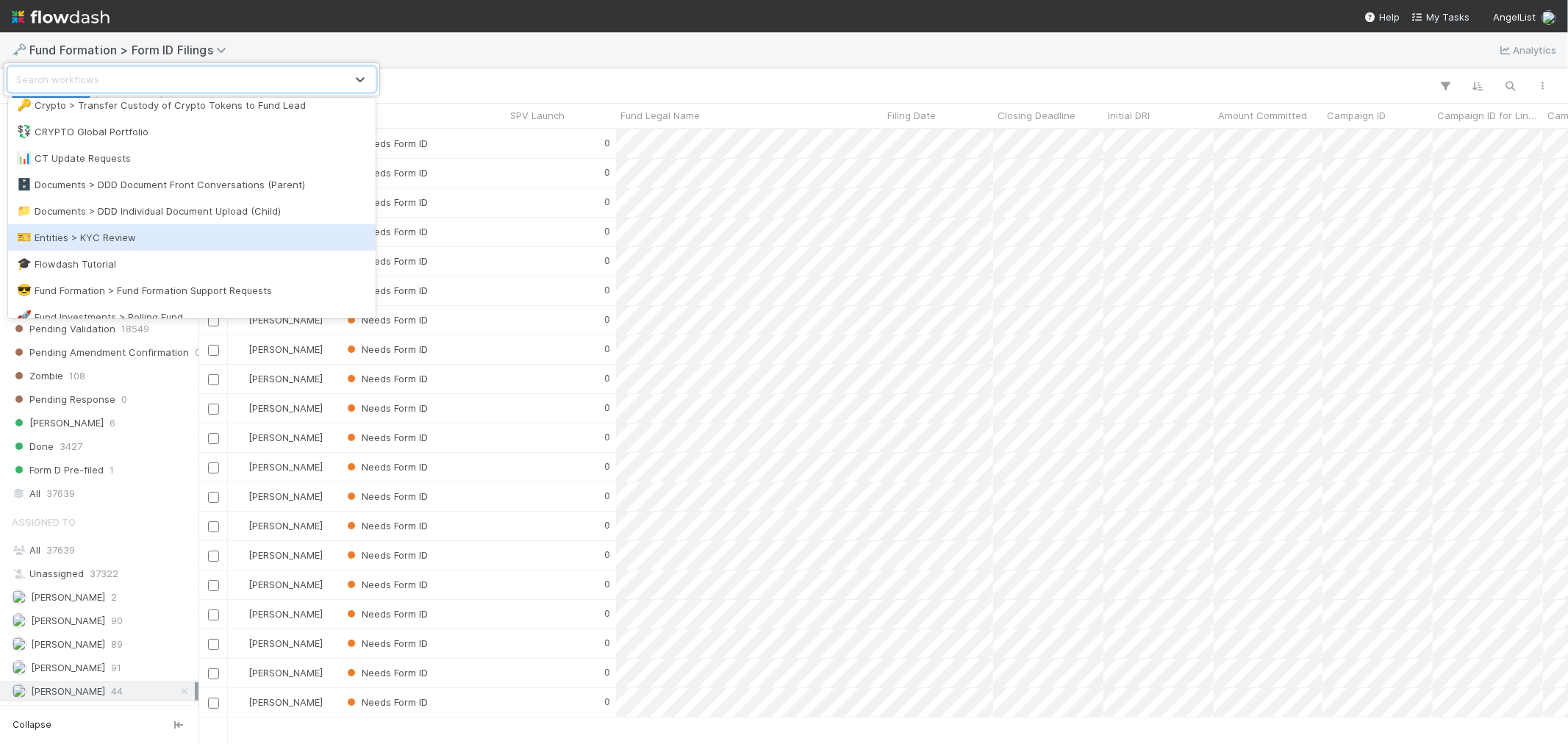
click at [159, 236] on div "🎫 Entities > KYC Review" at bounding box center [192, 237] width 350 height 14
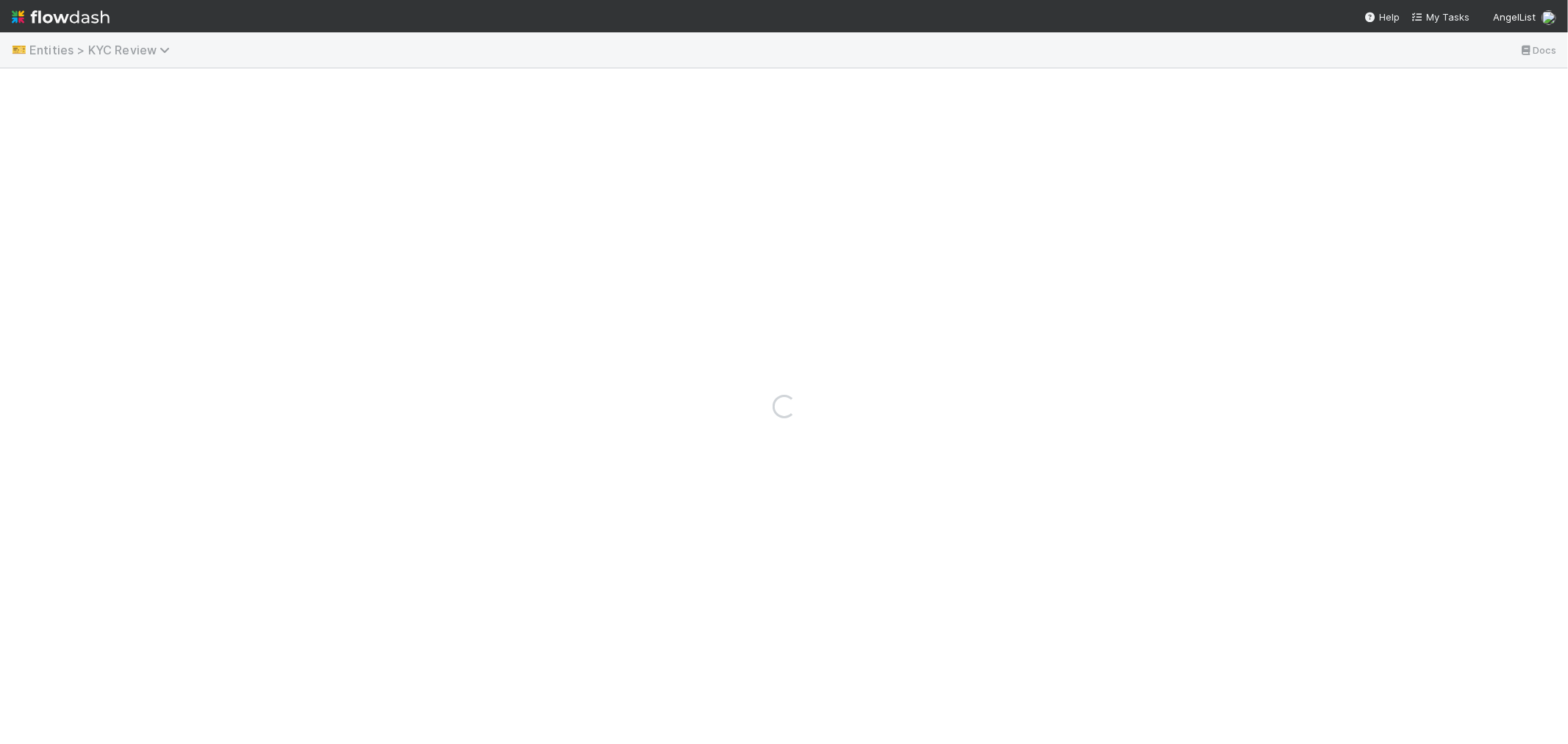
click at [147, 46] on span "Entities > KYC Review" at bounding box center [103, 50] width 148 height 14
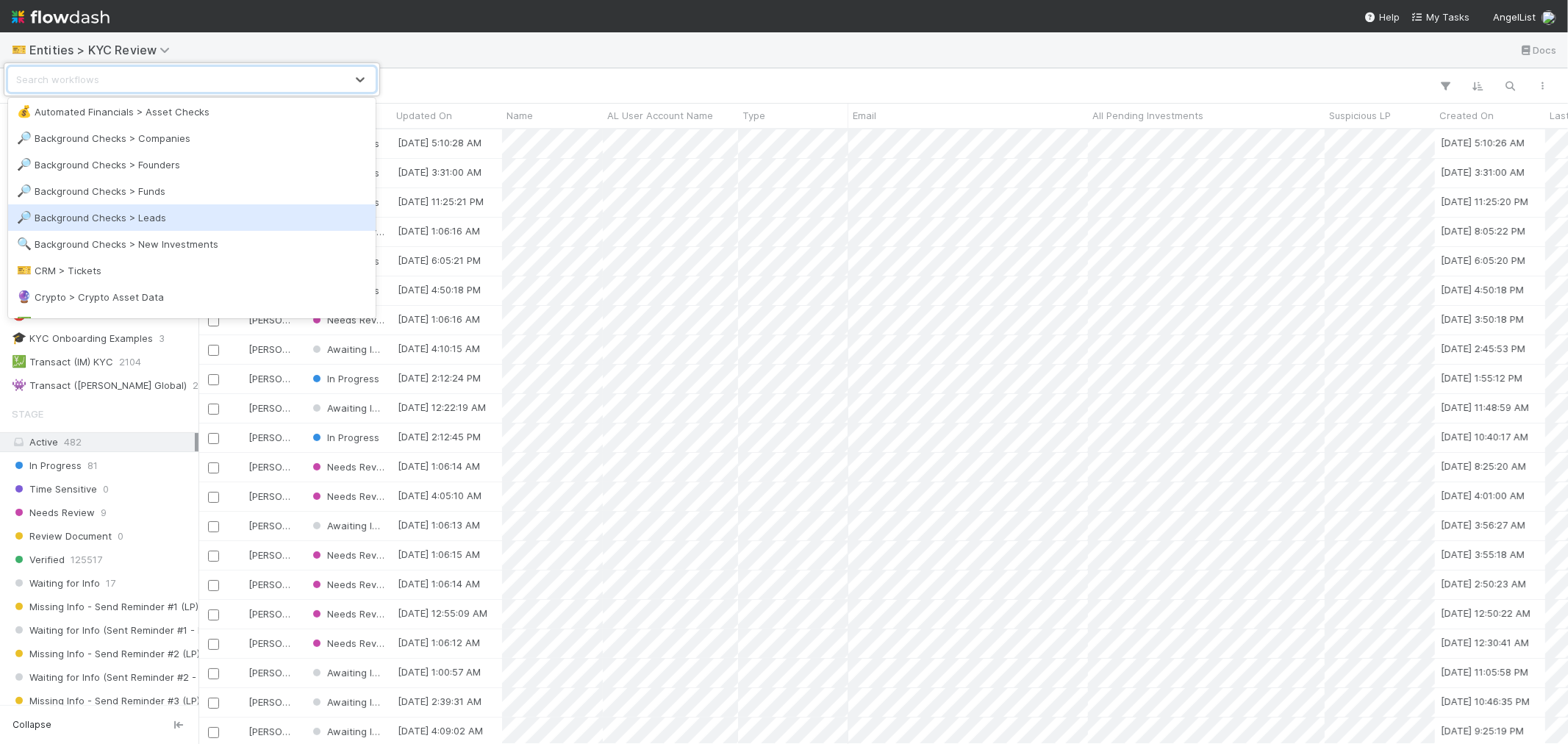
scroll to position [163, 0]
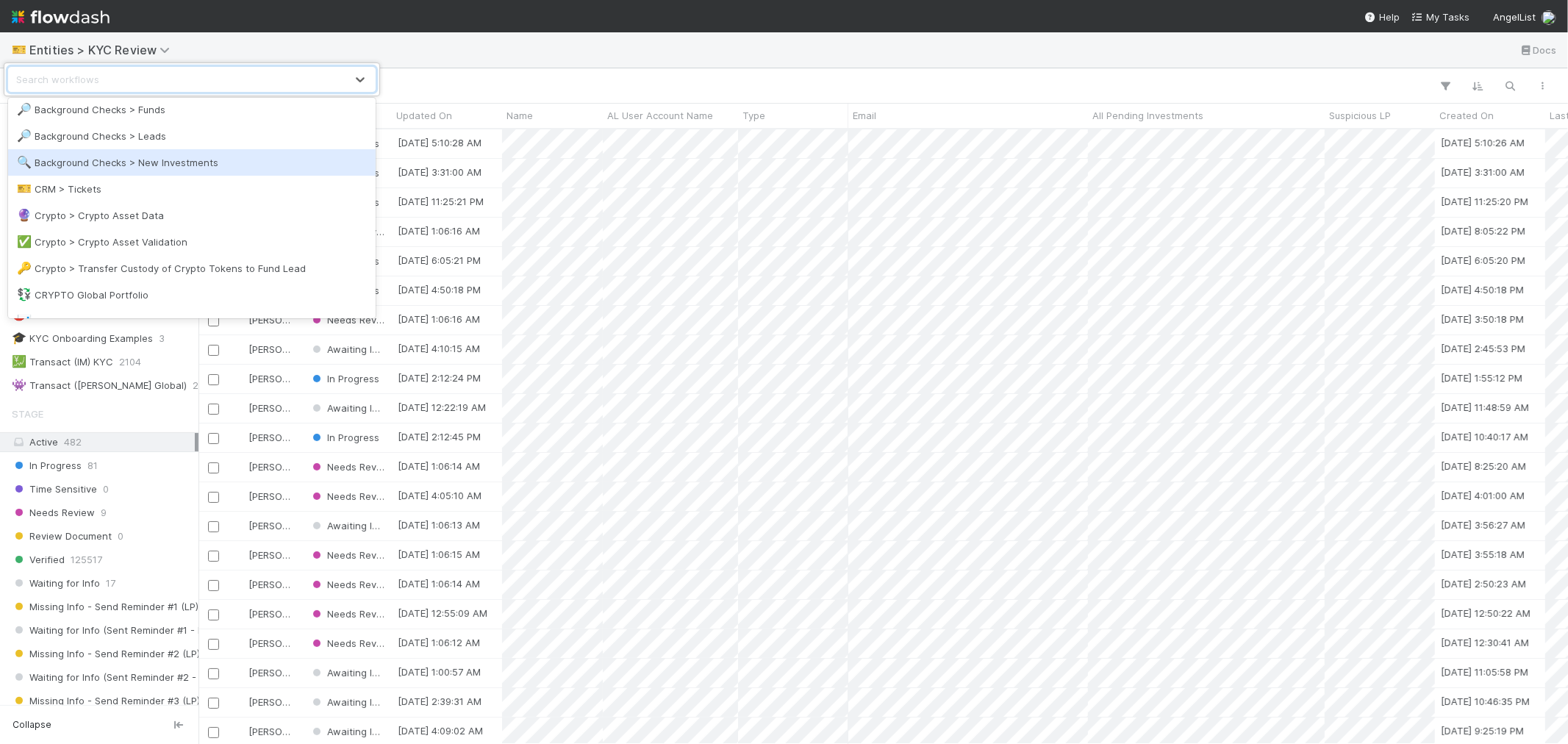
click at [177, 167] on div "🔍 Background Checks > New Investments" at bounding box center [192, 162] width 350 height 14
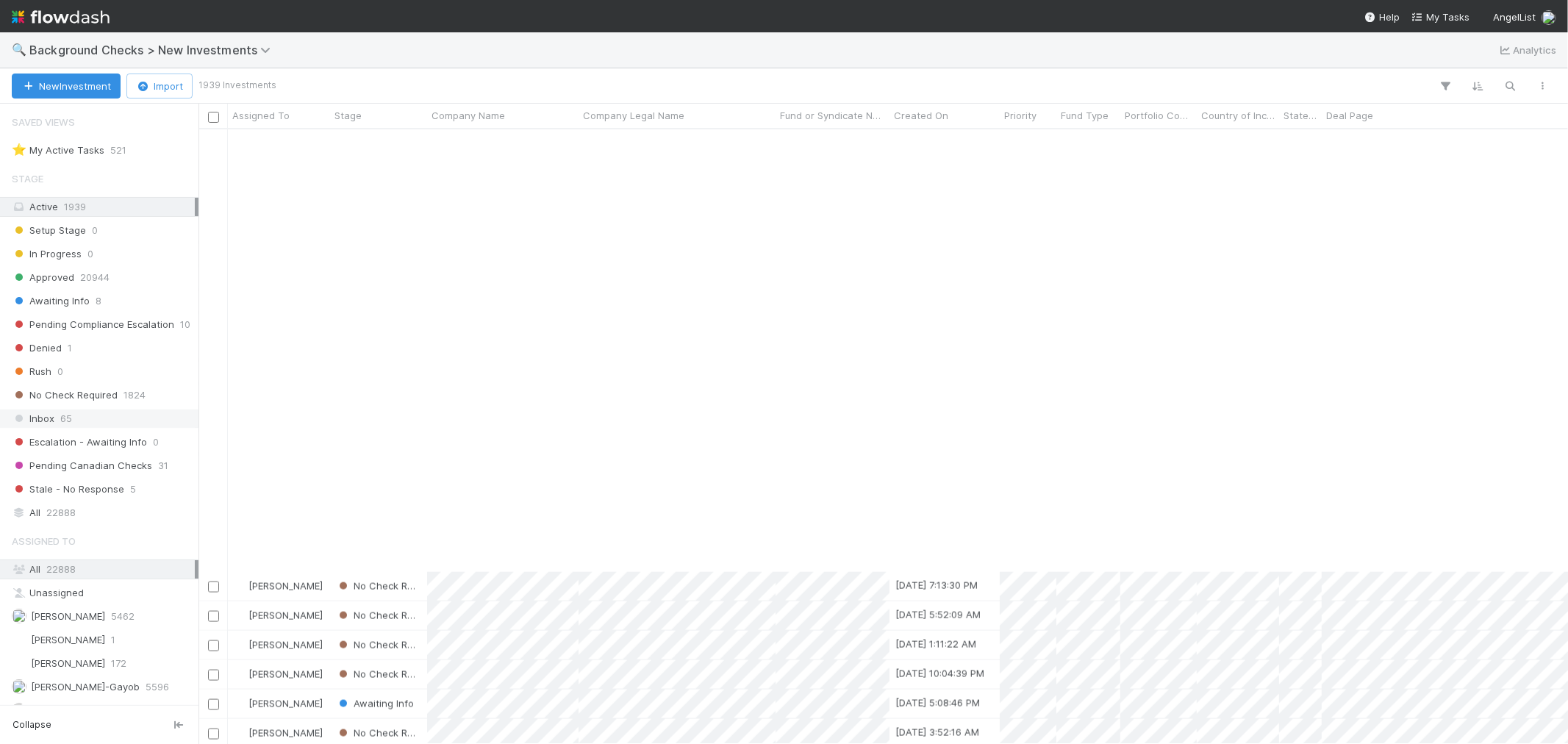
scroll to position [2041, 0]
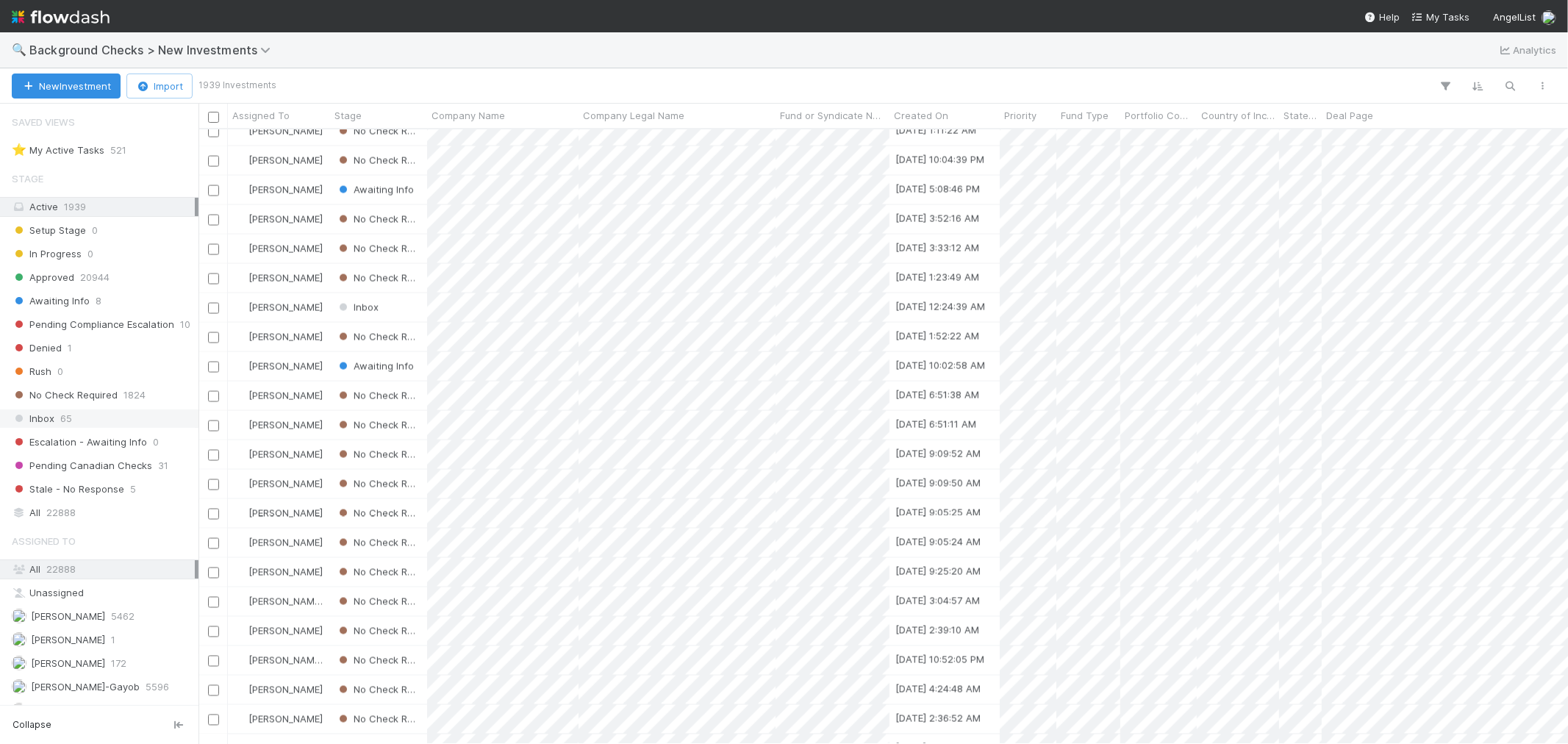
click at [91, 421] on div "Inbox 65" at bounding box center [103, 418] width 183 height 19
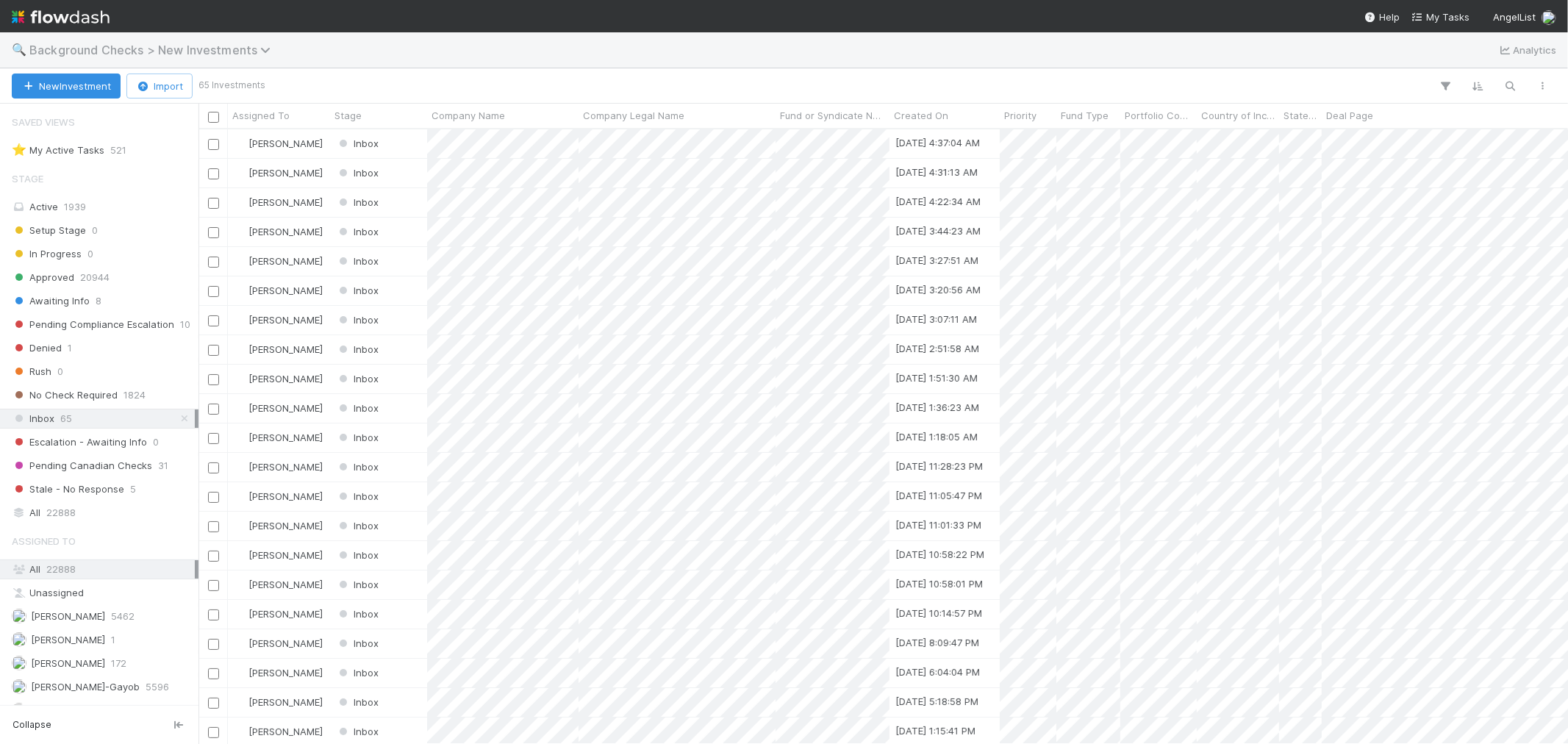
click at [224, 52] on span "Background Checks > New Investments" at bounding box center [153, 50] width 248 height 14
click at [856, 83] on div "Search workflows" at bounding box center [784, 372] width 1568 height 744
click at [211, 142] on input "checkbox" at bounding box center [213, 144] width 11 height 11
click at [214, 173] on input "checkbox" at bounding box center [213, 174] width 11 height 11
click at [211, 204] on input "checkbox" at bounding box center [213, 203] width 11 height 11
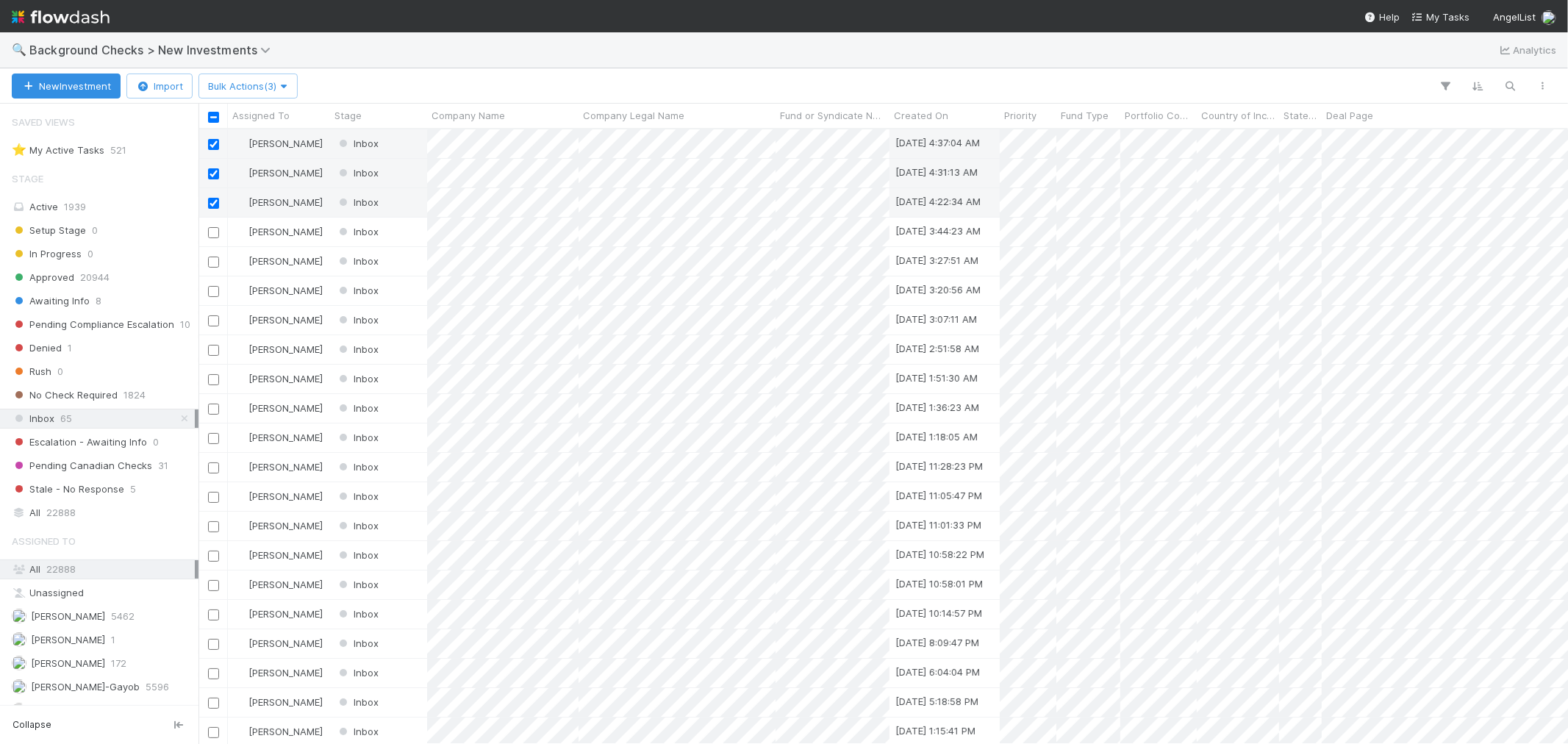
click at [213, 233] on input "checkbox" at bounding box center [213, 233] width 11 height 11
click at [210, 261] on input "checkbox" at bounding box center [213, 262] width 11 height 11
click at [210, 292] on input "checkbox" at bounding box center [213, 291] width 11 height 11
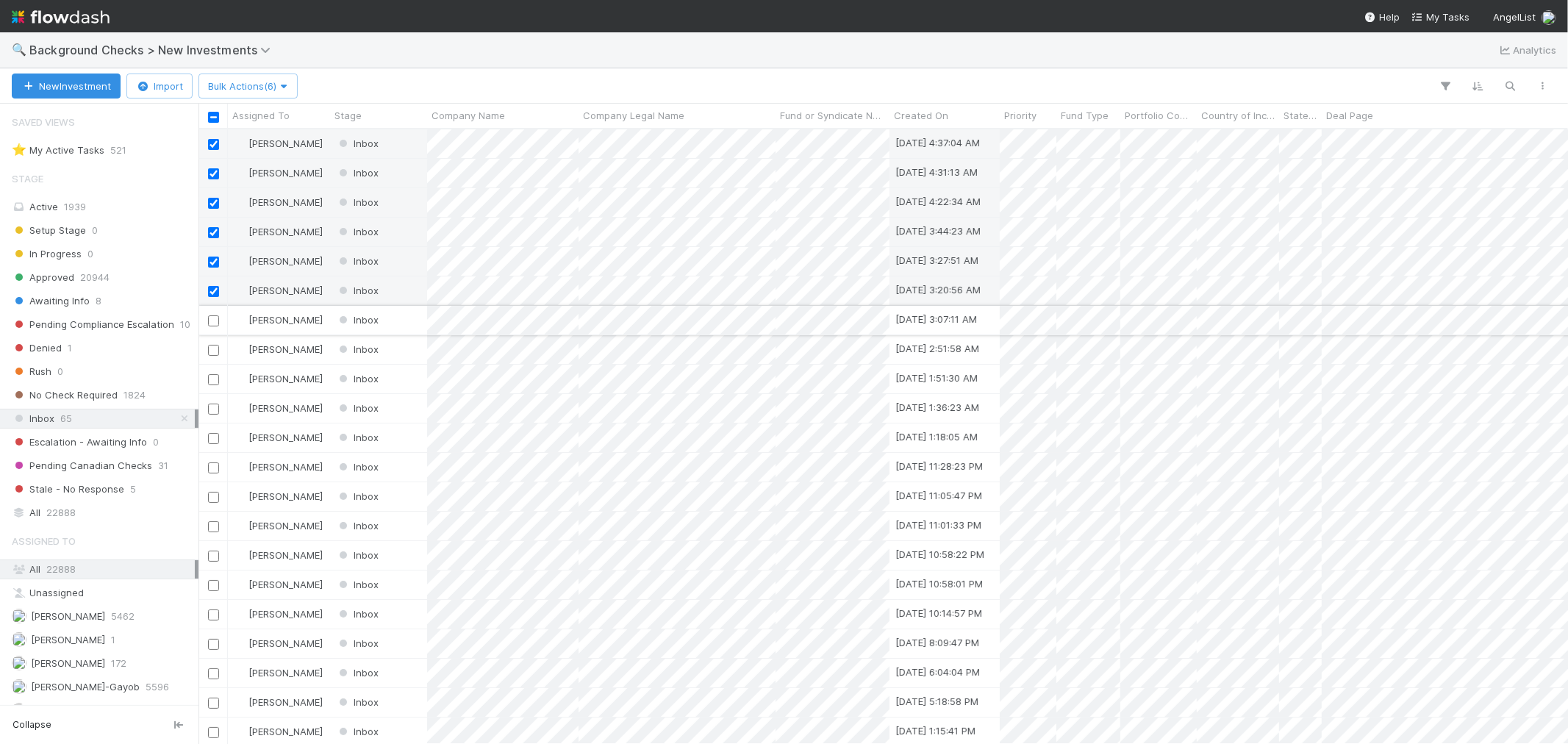
click at [214, 322] on input "checkbox" at bounding box center [213, 321] width 11 height 11
click at [210, 351] on input "checkbox" at bounding box center [213, 350] width 11 height 11
click at [211, 376] on input "checkbox" at bounding box center [213, 380] width 11 height 11
click at [213, 412] on input "checkbox" at bounding box center [213, 409] width 11 height 11
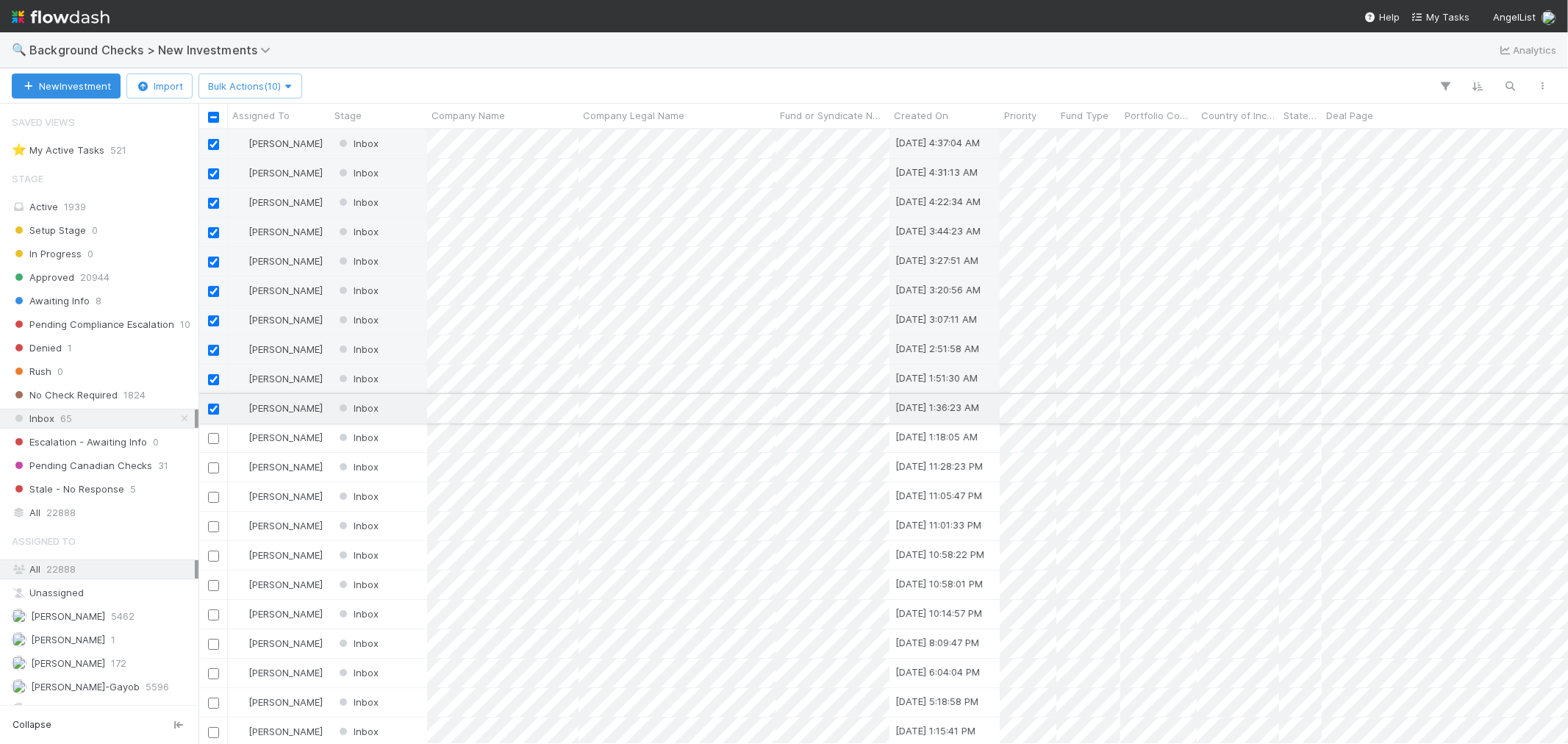
click at [214, 408] on input "checkbox" at bounding box center [213, 409] width 11 height 11
click at [214, 377] on input "checkbox" at bounding box center [213, 380] width 11 height 11
click at [214, 342] on div at bounding box center [213, 349] width 18 height 16
click at [216, 348] on input "checkbox" at bounding box center [213, 350] width 11 height 11
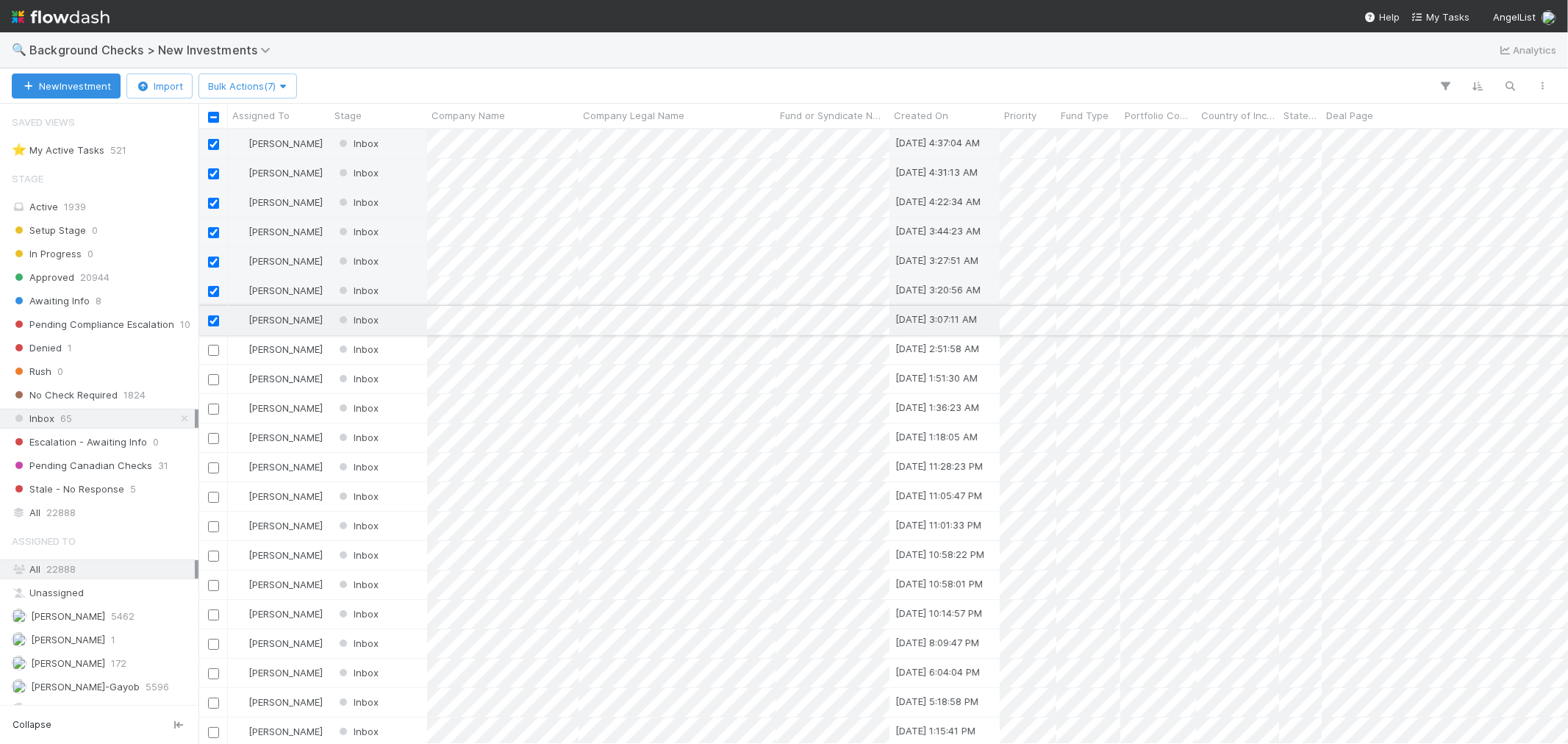
click at [211, 321] on input "checkbox" at bounding box center [213, 321] width 11 height 11
click at [211, 286] on input "checkbox" at bounding box center [213, 291] width 11 height 11
click at [211, 260] on input "checkbox" at bounding box center [213, 262] width 11 height 11
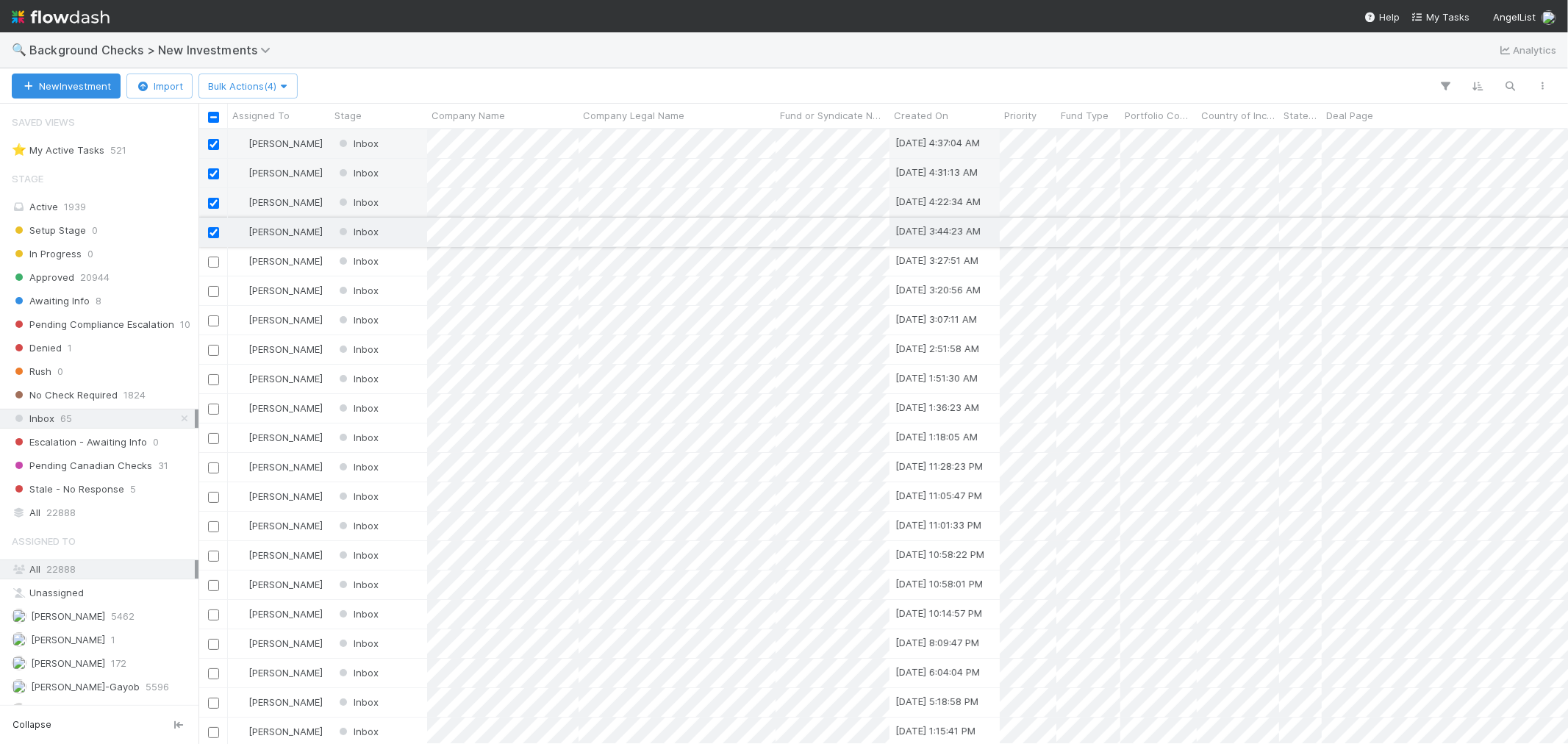
click at [211, 227] on input "checkbox" at bounding box center [213, 233] width 11 height 11
click at [211, 201] on input "checkbox" at bounding box center [213, 203] width 11 height 11
click at [211, 170] on input "checkbox" at bounding box center [213, 174] width 11 height 11
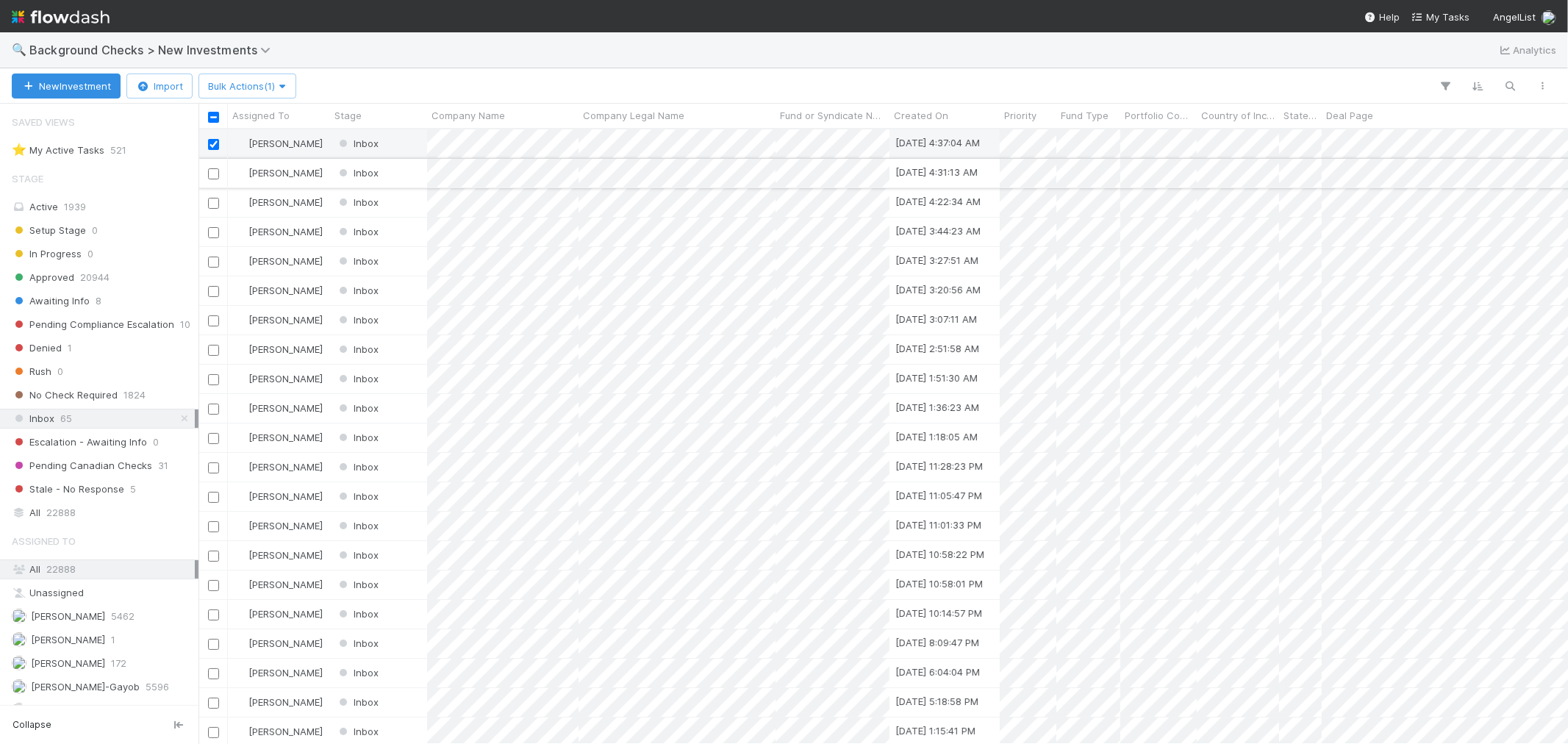
click at [211, 171] on input "checkbox" at bounding box center [213, 174] width 11 height 11
click at [211, 204] on input "checkbox" at bounding box center [213, 203] width 11 height 11
click at [211, 238] on div at bounding box center [213, 232] width 18 height 16
click at [210, 234] on input "checkbox" at bounding box center [213, 233] width 11 height 11
click at [214, 262] on input "checkbox" at bounding box center [213, 262] width 11 height 11
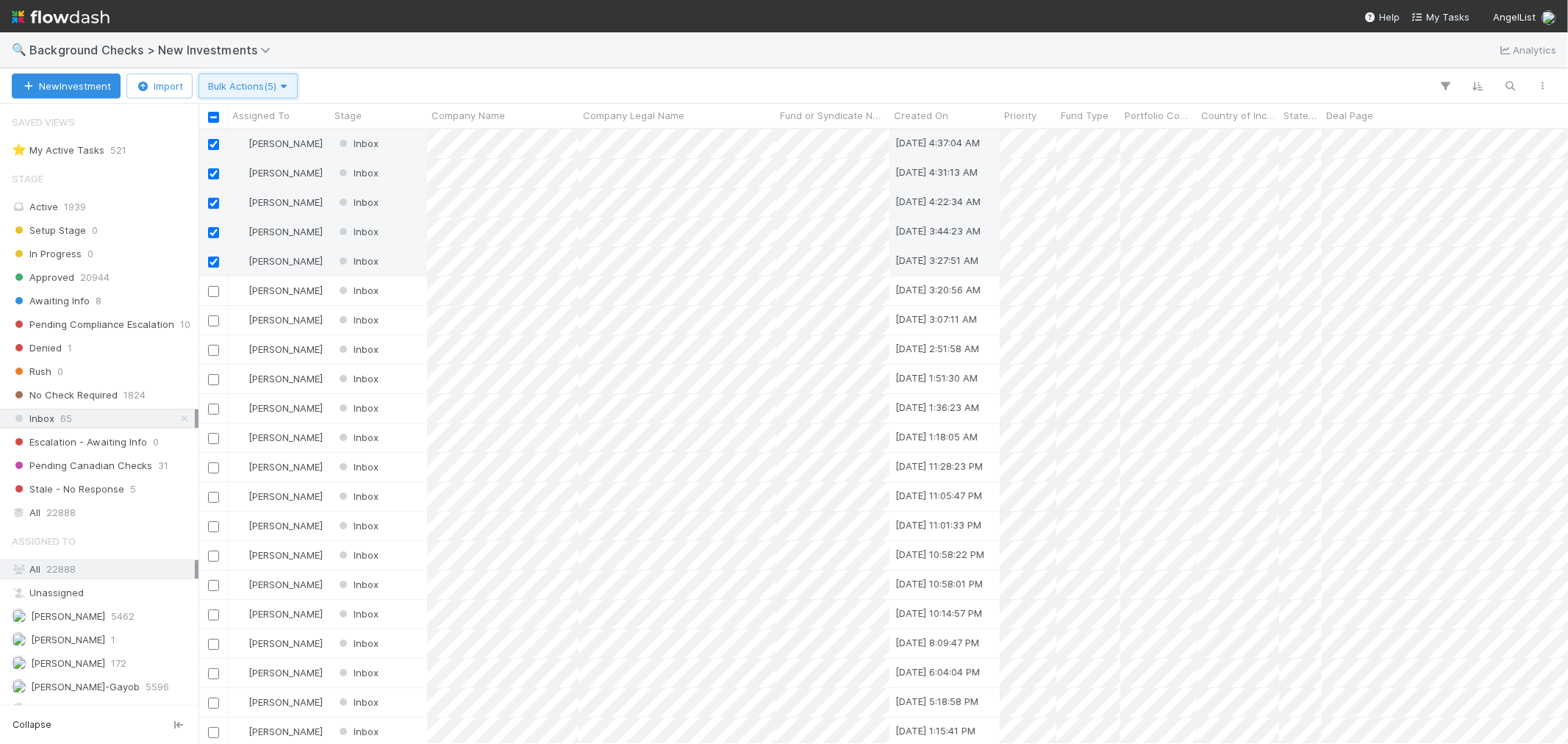
click at [278, 89] on span "Bulk Actions (5)" at bounding box center [247, 85] width 80 height 12
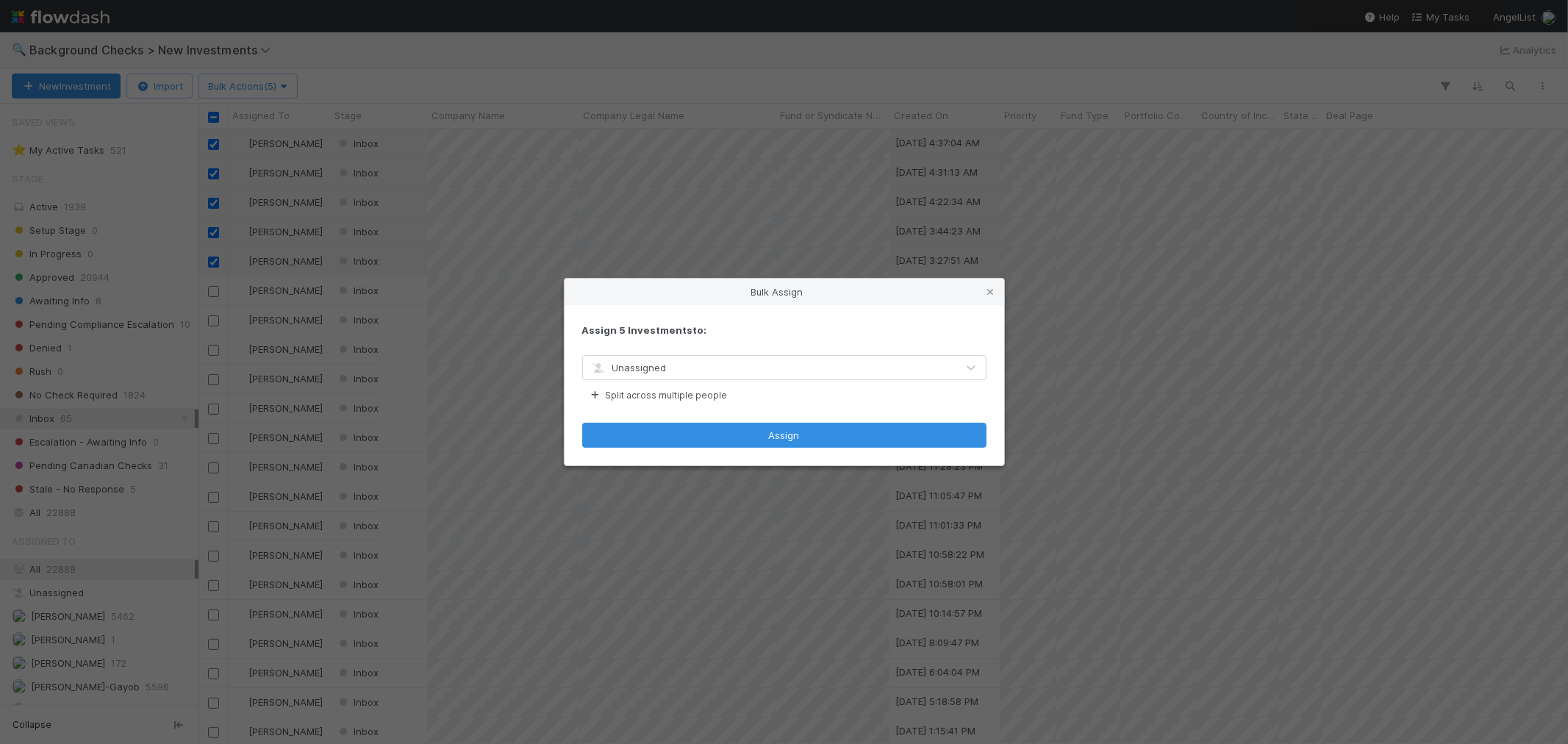
click at [747, 365] on div "Unassigned" at bounding box center [769, 367] width 373 height 23
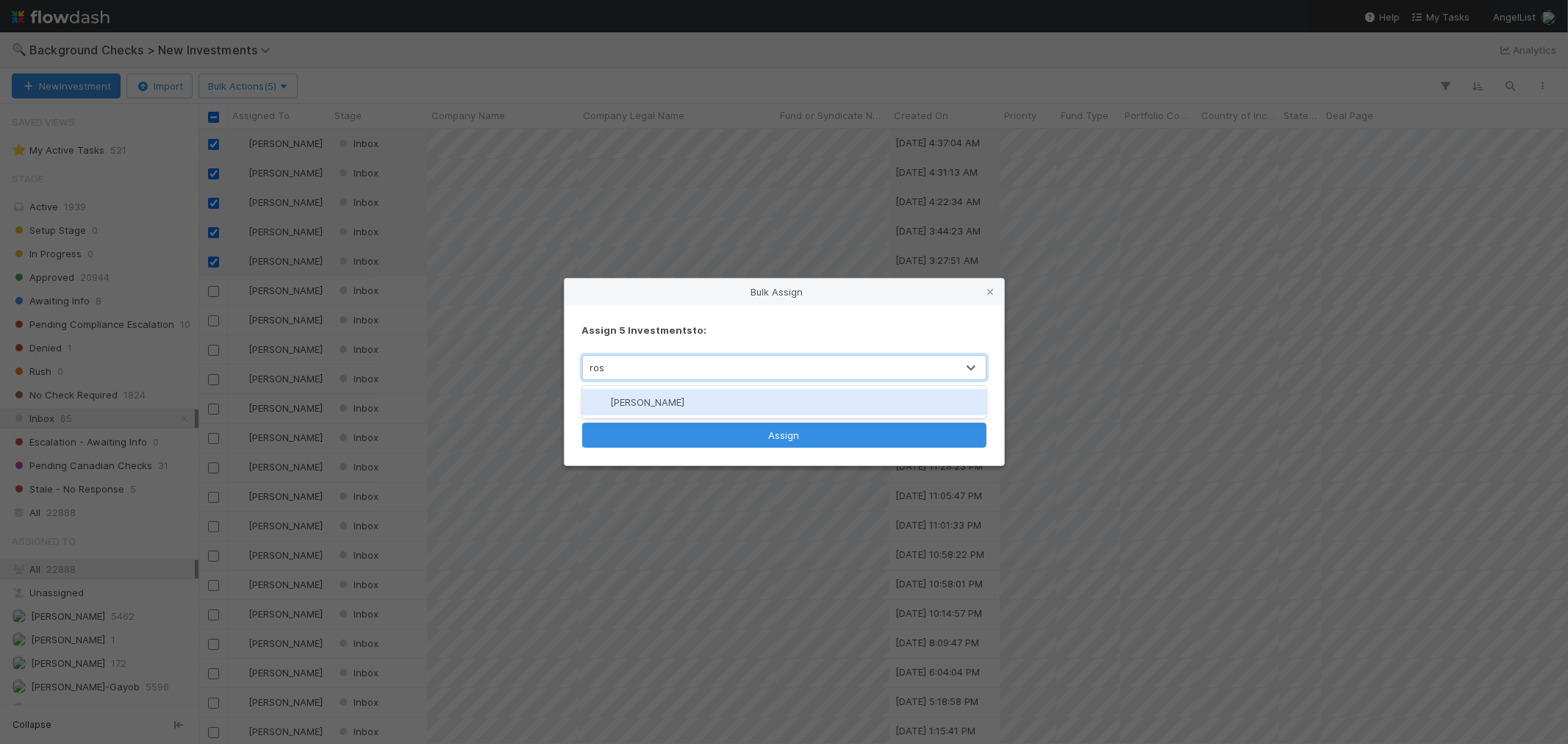
type input "rose"
click at [737, 399] on div "[PERSON_NAME]" at bounding box center [784, 402] width 405 height 27
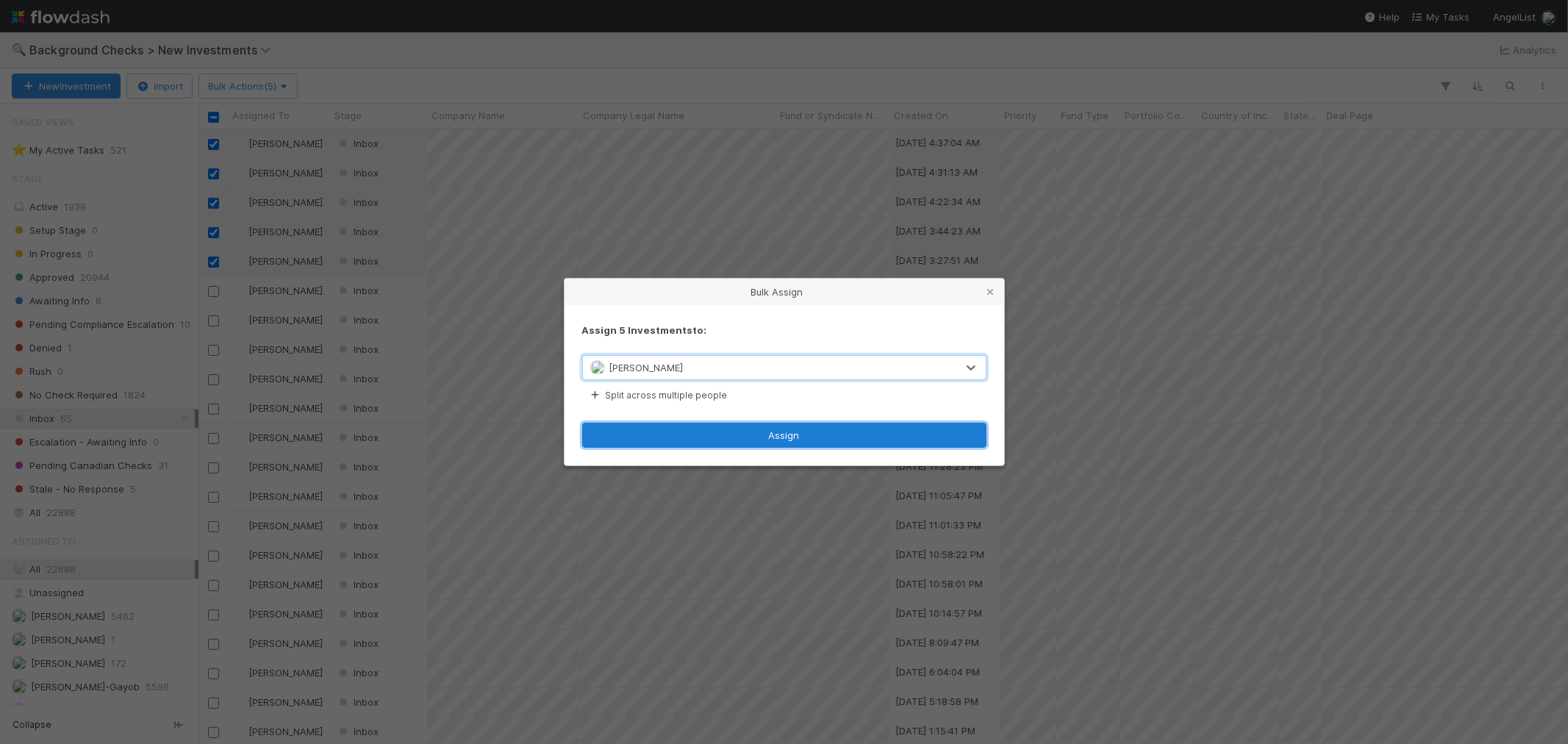
click at [740, 432] on button "Assign" at bounding box center [784, 435] width 405 height 25
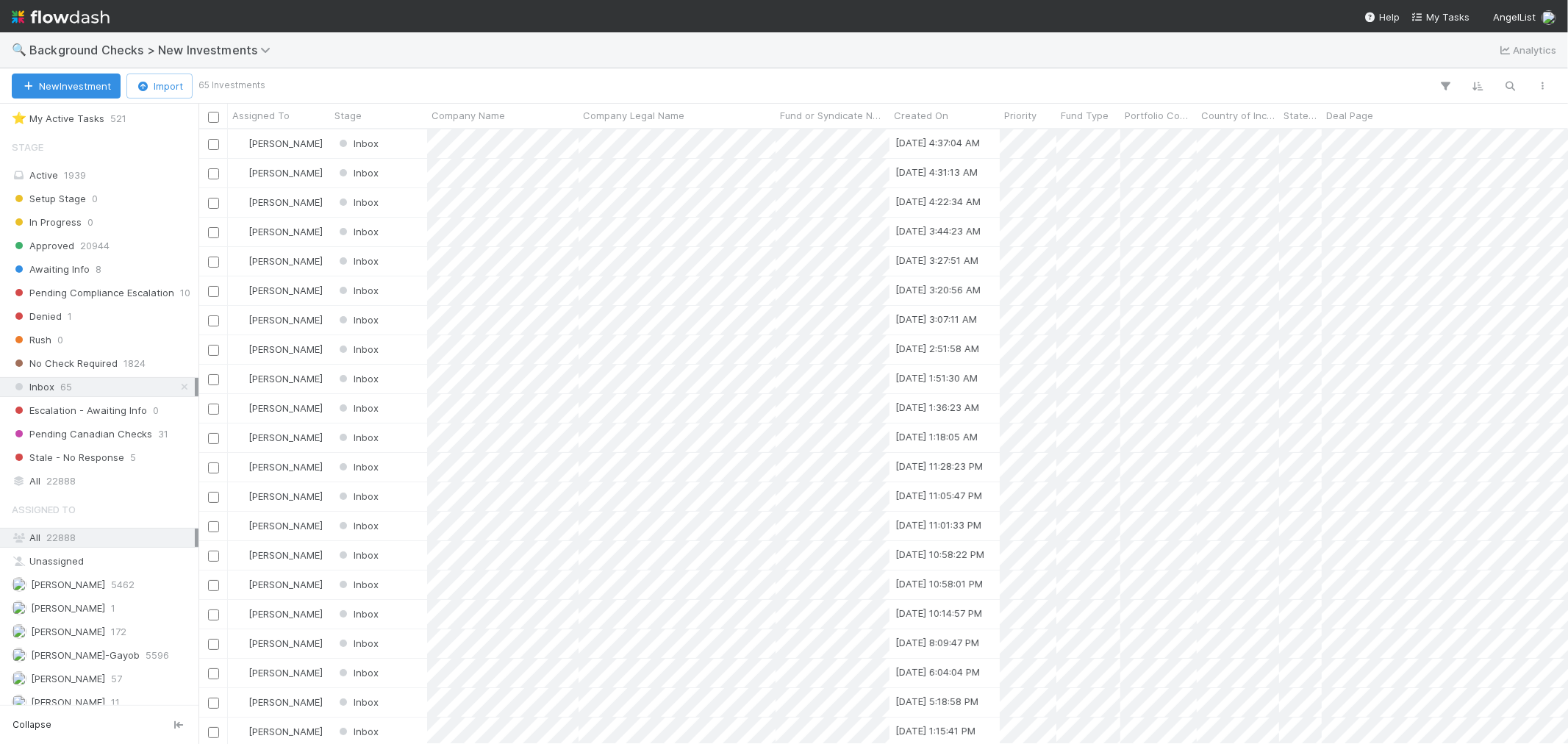
scroll to position [70, 0]
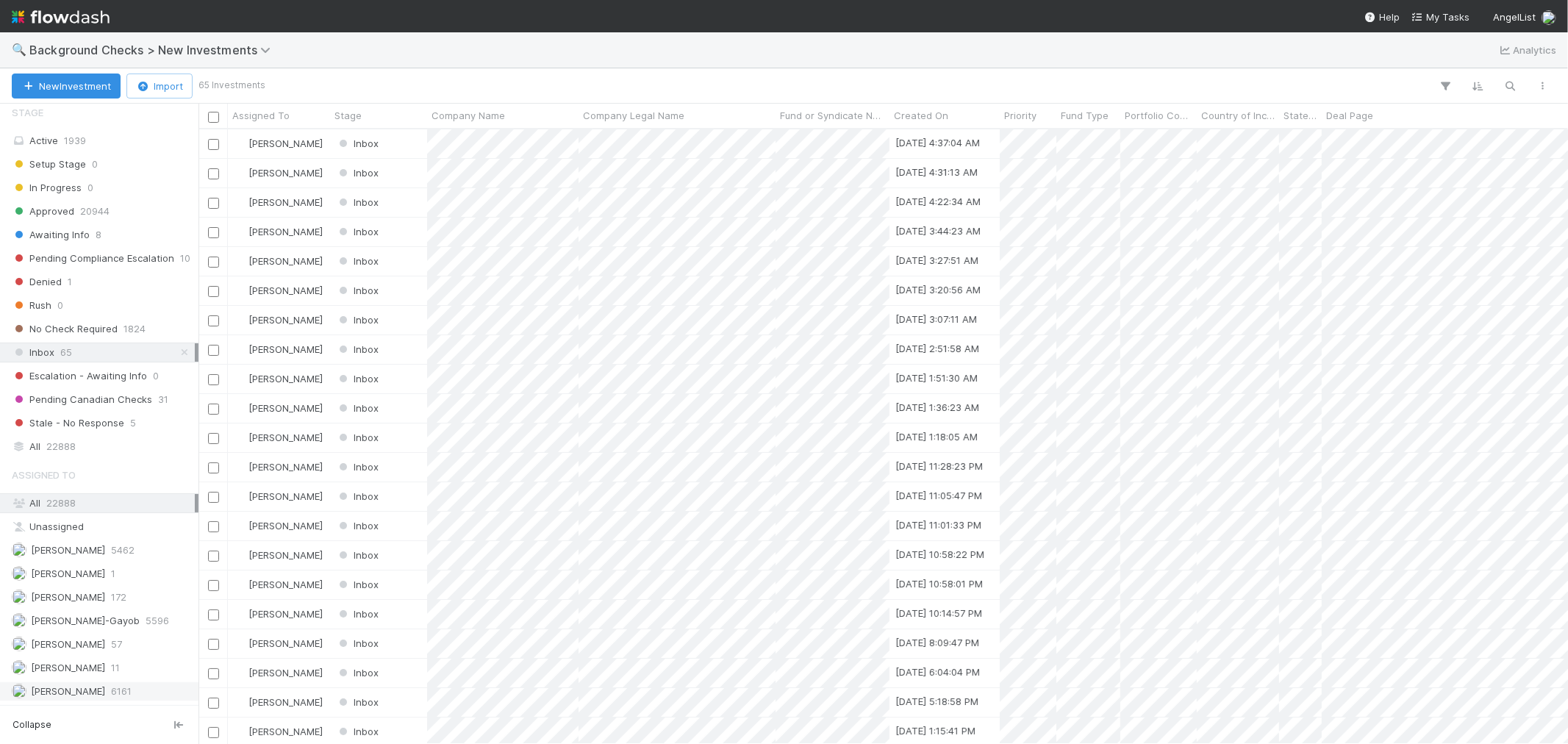
click at [87, 688] on span "[PERSON_NAME]" at bounding box center [67, 690] width 74 height 12
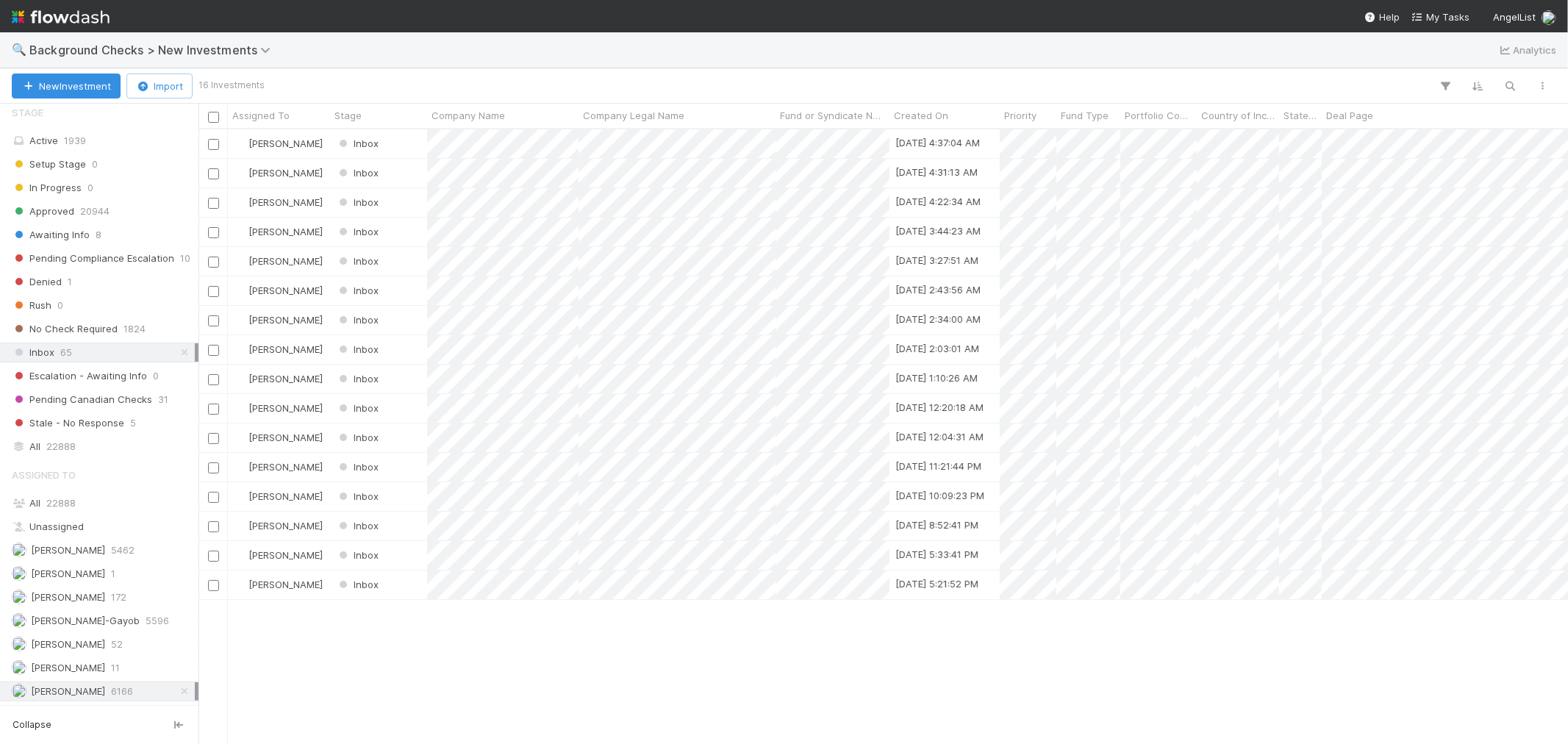
scroll to position [602, 1357]
click at [213, 143] on input "checkbox" at bounding box center [213, 144] width 11 height 11
click at [211, 177] on input "checkbox" at bounding box center [213, 174] width 11 height 11
click at [214, 204] on input "checkbox" at bounding box center [213, 203] width 11 height 11
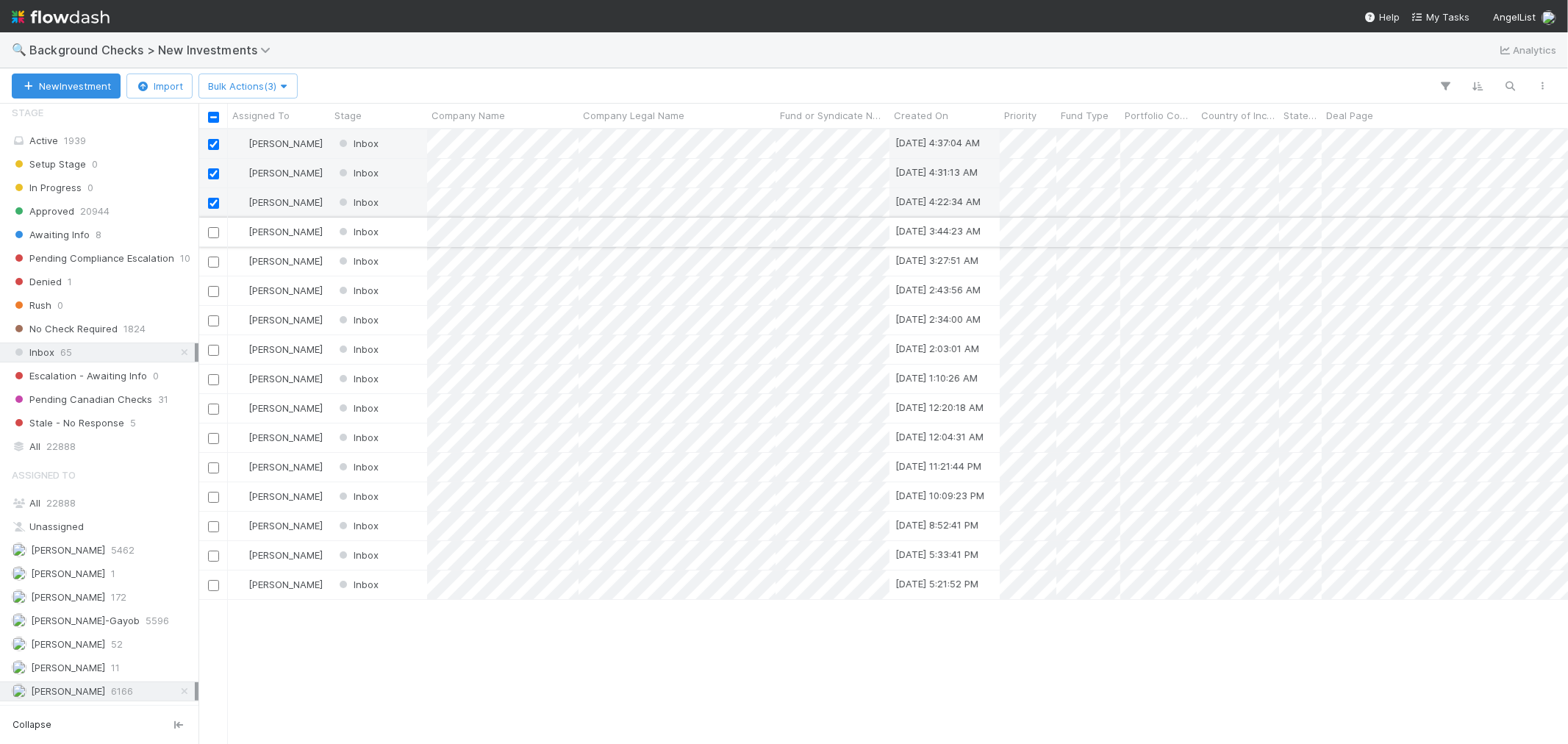
click at [214, 231] on input "checkbox" at bounding box center [213, 233] width 11 height 11
click at [209, 263] on input "checkbox" at bounding box center [213, 262] width 11 height 11
click at [285, 93] on button "Bulk Actions (5)" at bounding box center [248, 86] width 99 height 25
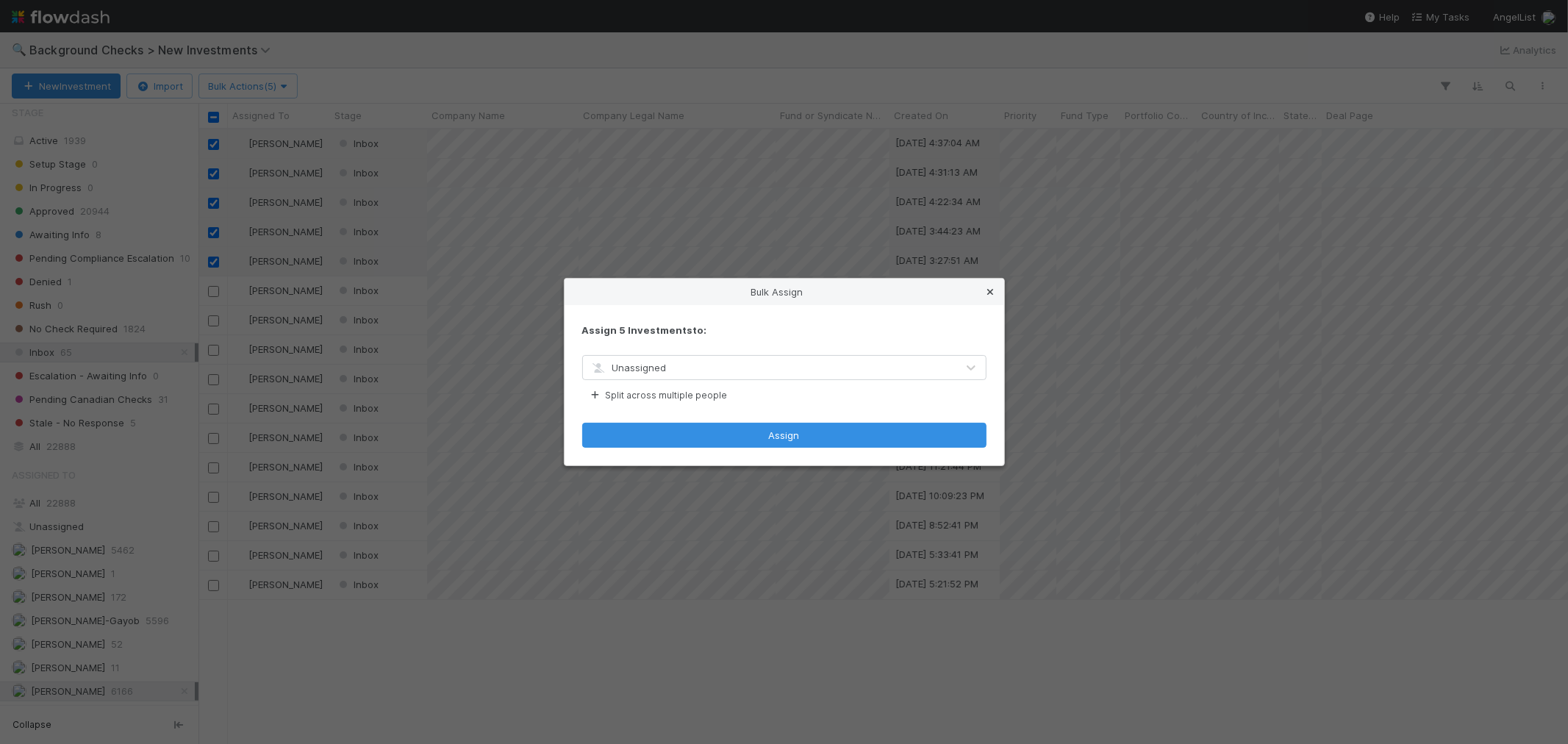
click at [990, 289] on icon at bounding box center [990, 292] width 14 height 10
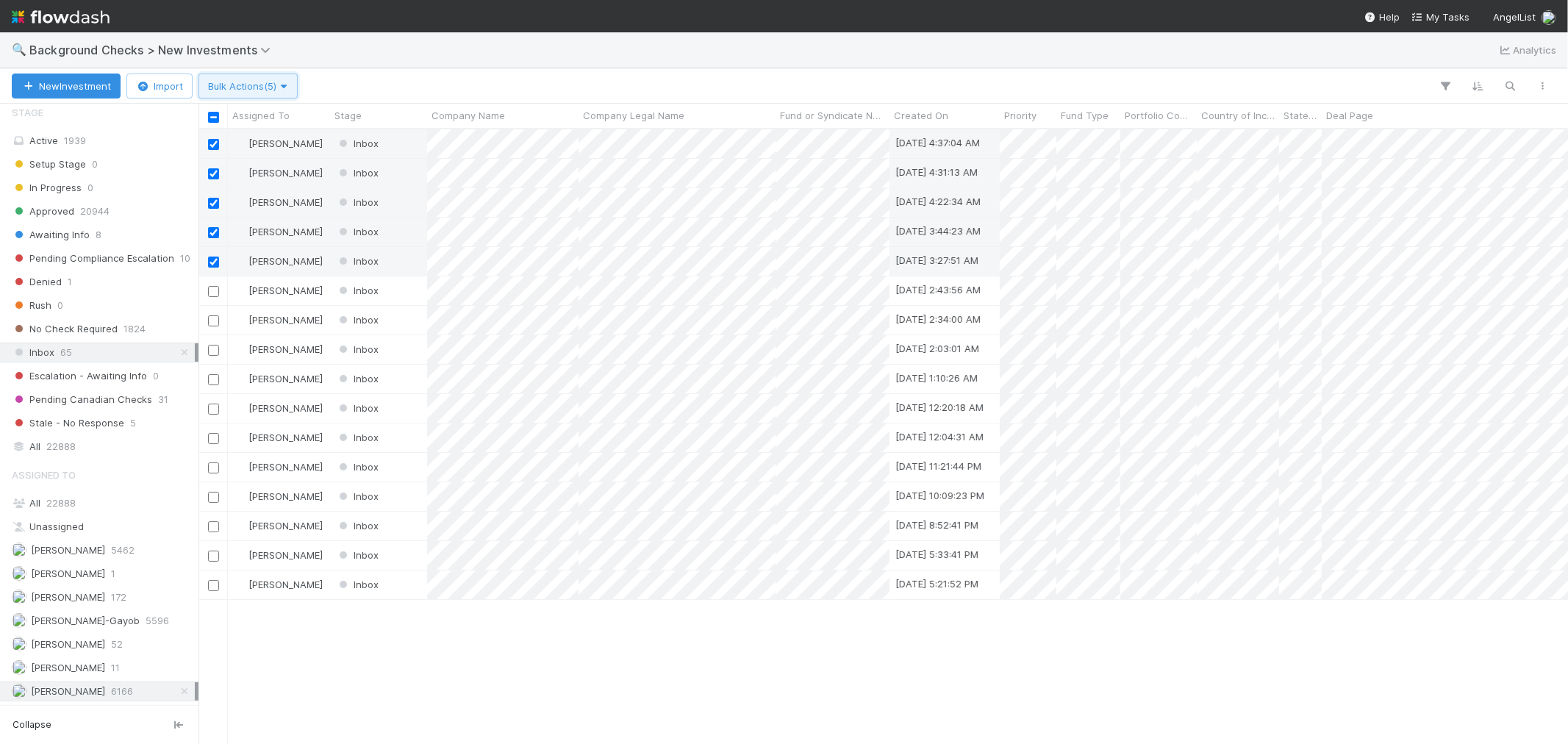
click at [236, 77] on button "Bulk Actions (5)" at bounding box center [248, 86] width 99 height 25
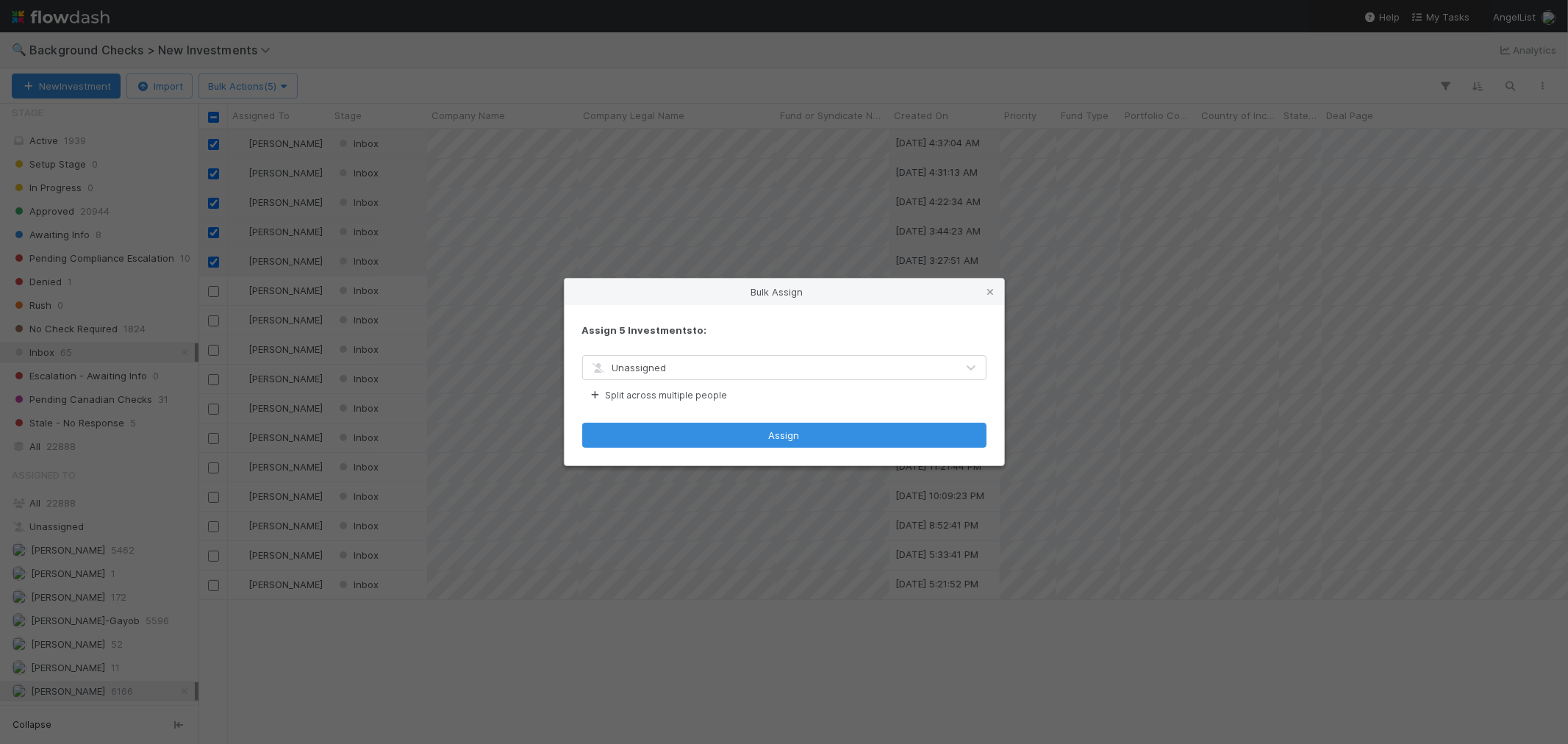
click at [691, 372] on div "Unassigned" at bounding box center [769, 367] width 373 height 23
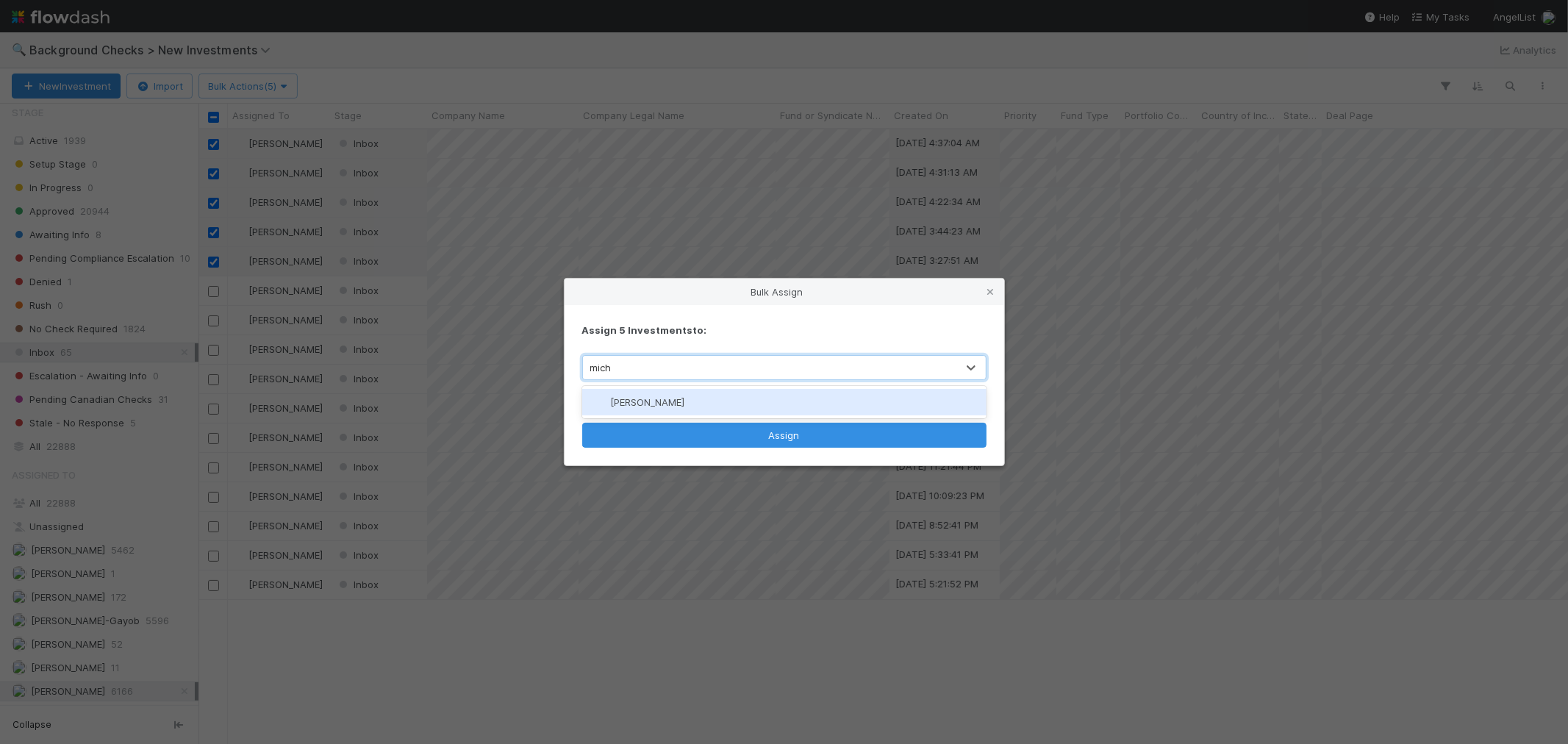
type input "micha"
click at [693, 399] on div "[PERSON_NAME]" at bounding box center [784, 402] width 405 height 27
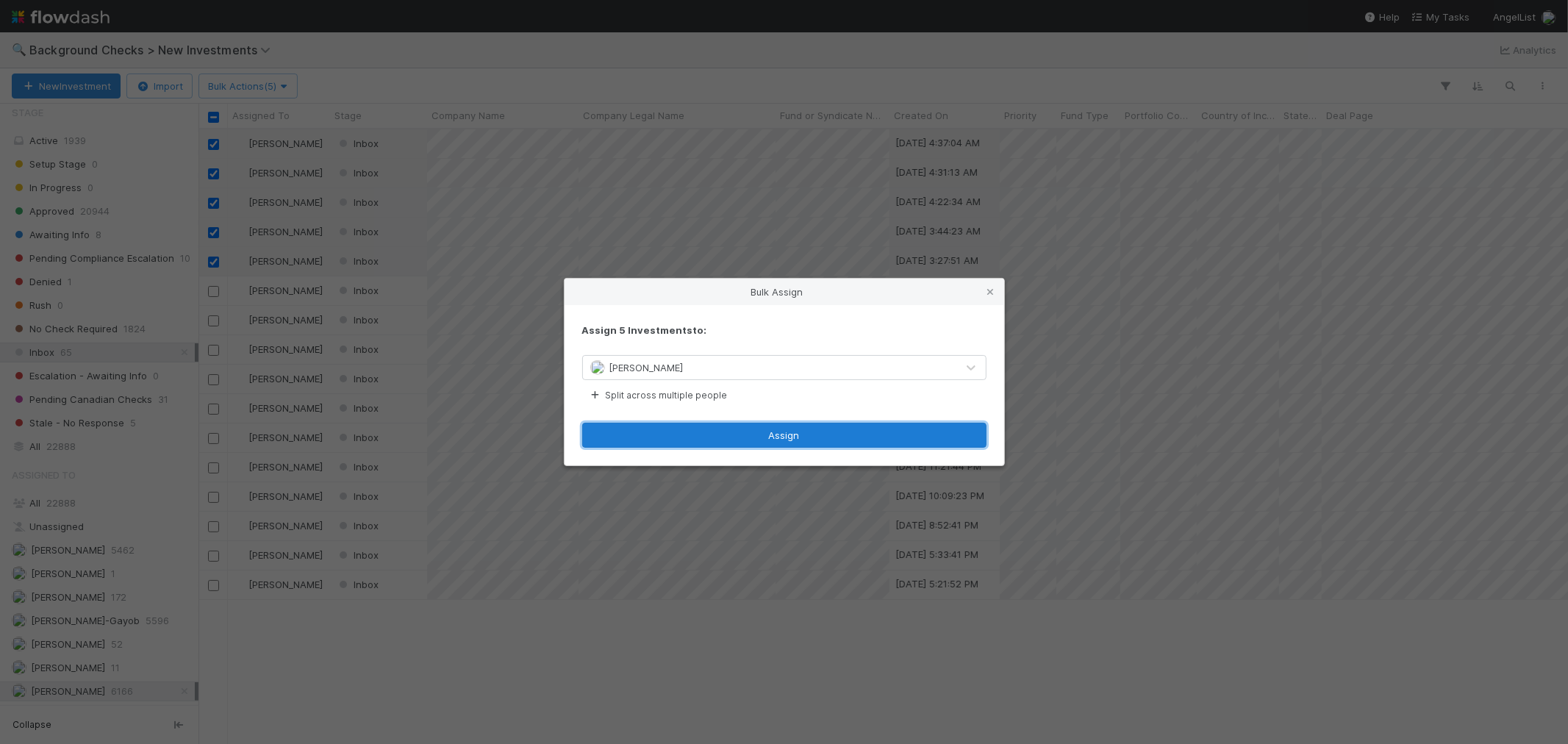
click at [715, 433] on button "Assign" at bounding box center [784, 435] width 405 height 25
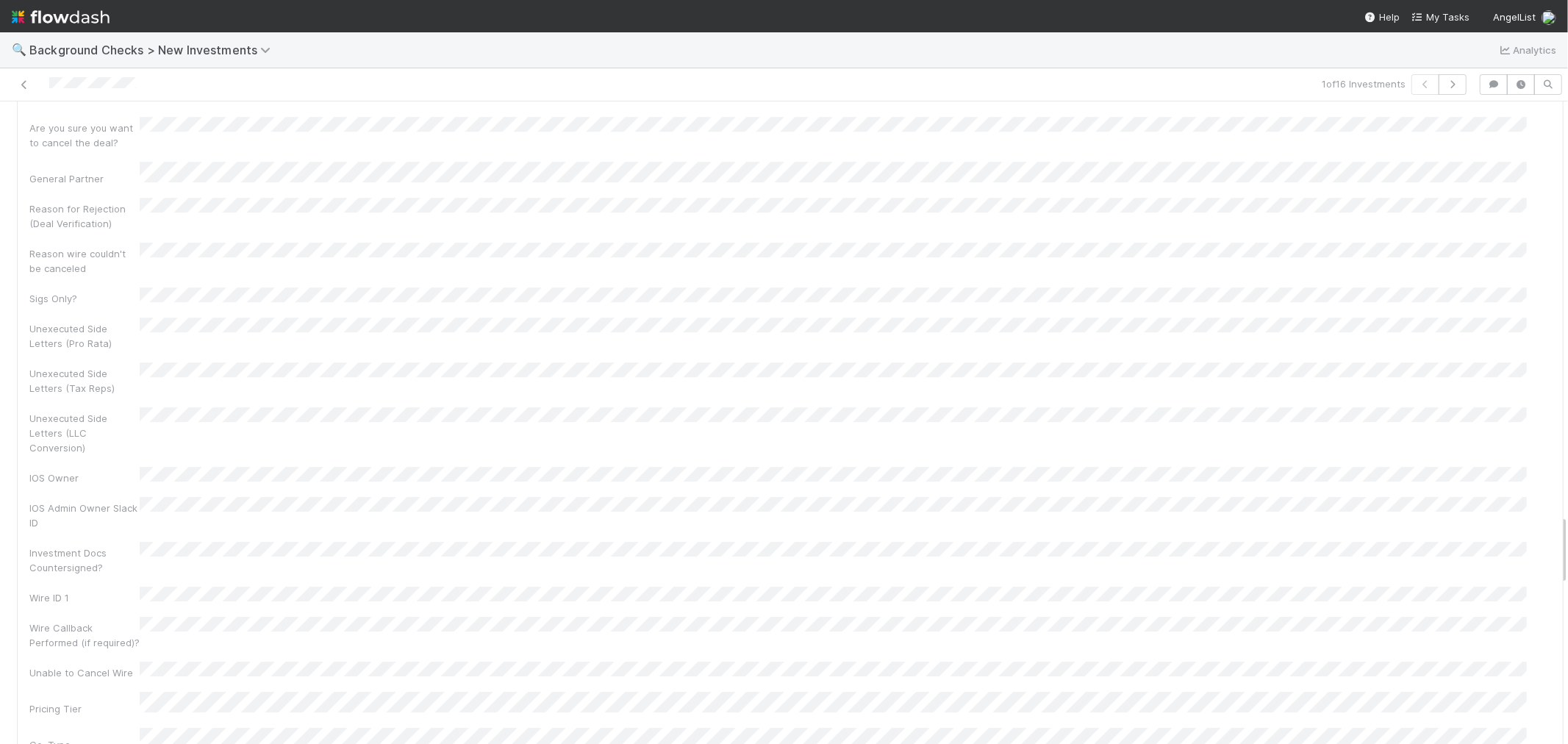
scroll to position [3760, 0]
click at [20, 84] on icon at bounding box center [24, 84] width 14 height 10
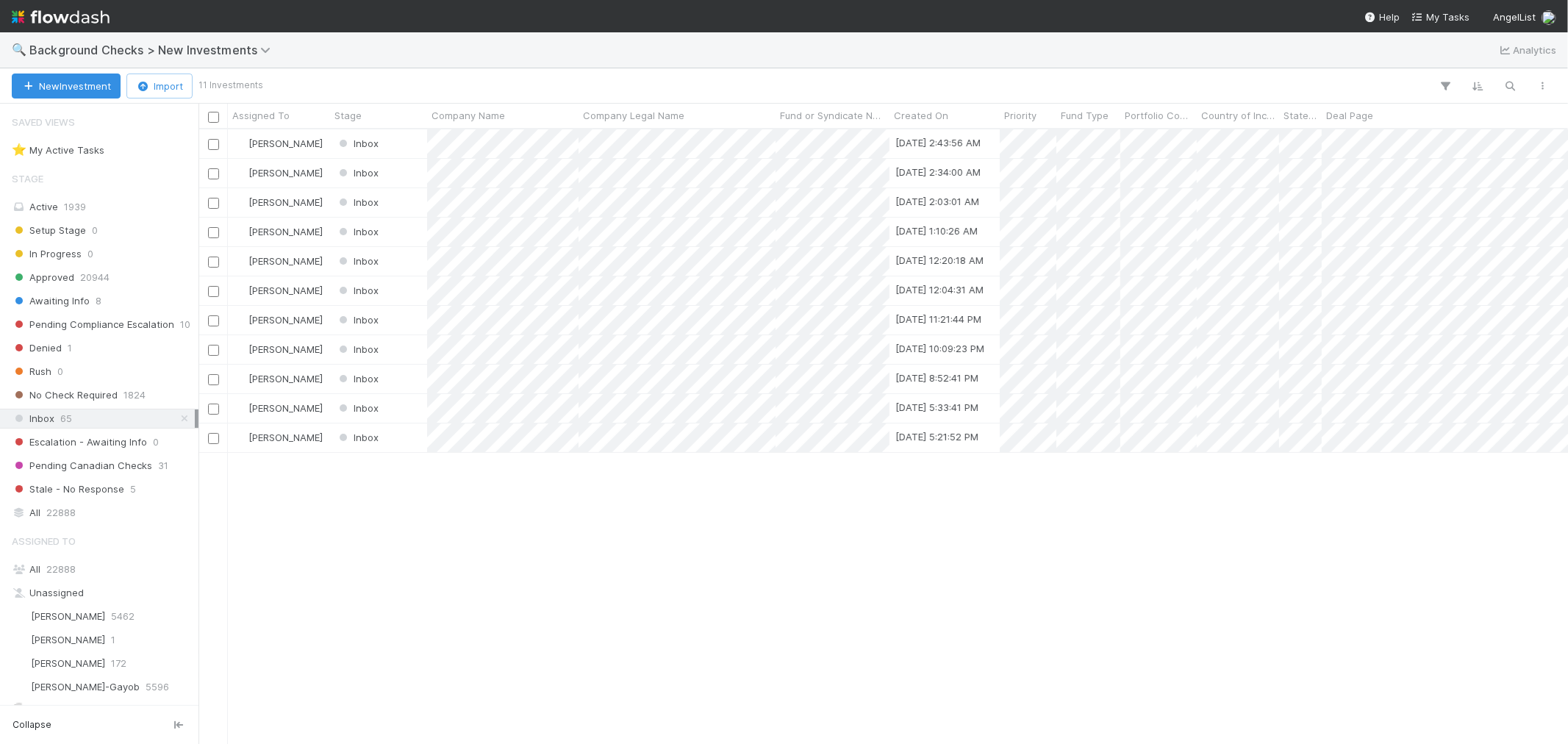
scroll to position [602, 1357]
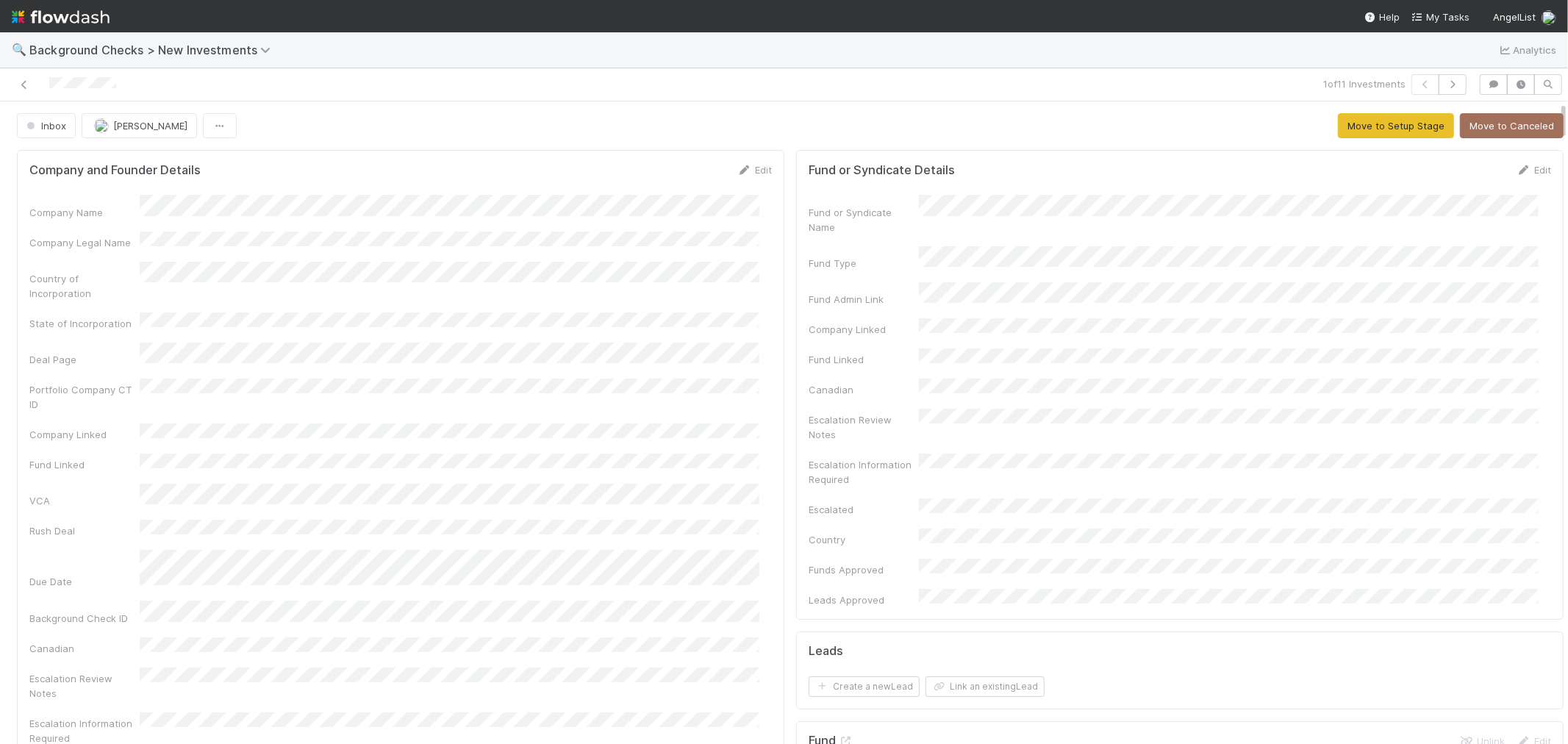
drag, startPoint x: 127, startPoint y: 85, endPoint x: 42, endPoint y: 92, distance: 85.3
click at [42, 92] on div at bounding box center [374, 84] width 736 height 21
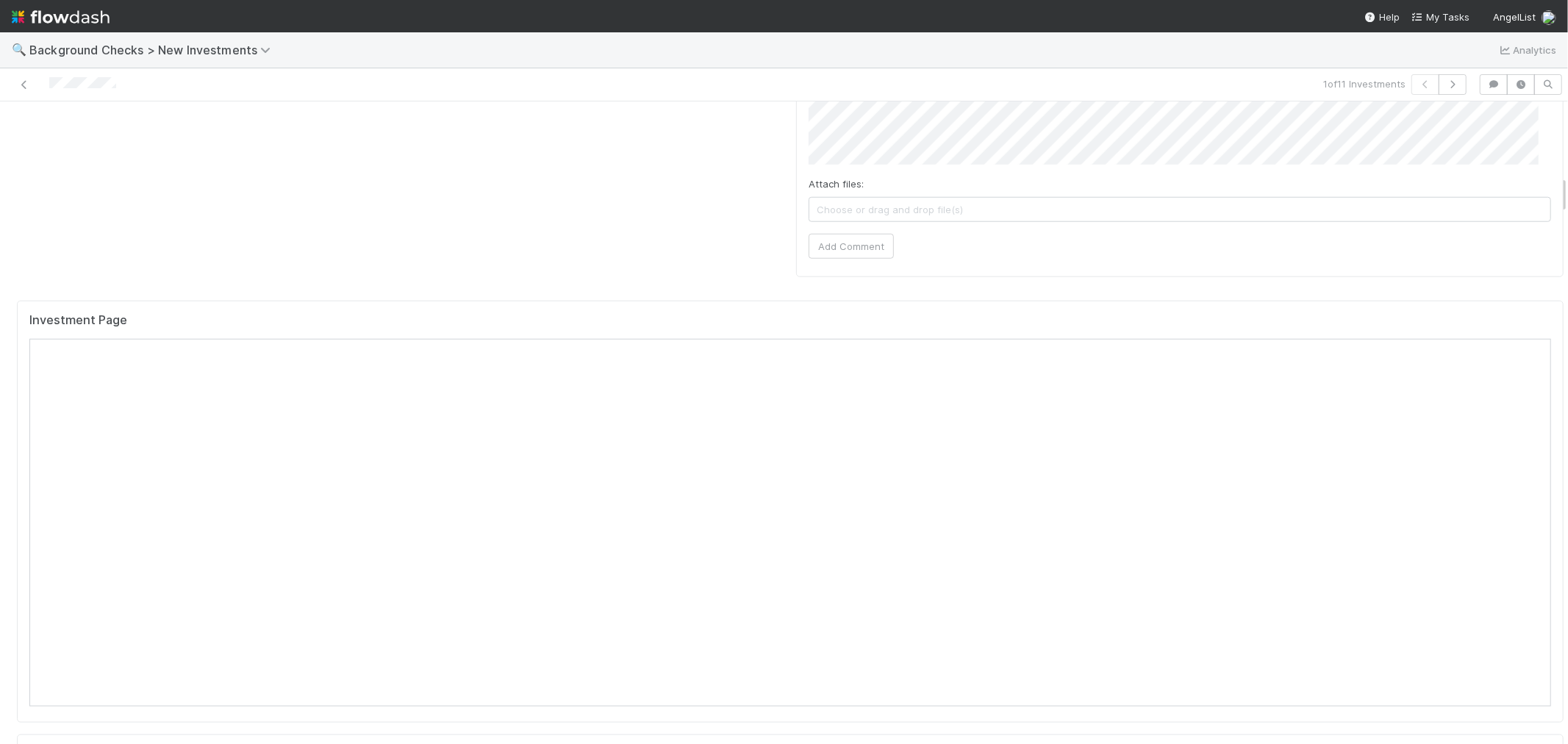
scroll to position [1225, 0]
click at [1444, 89] on button "button" at bounding box center [1452, 84] width 28 height 21
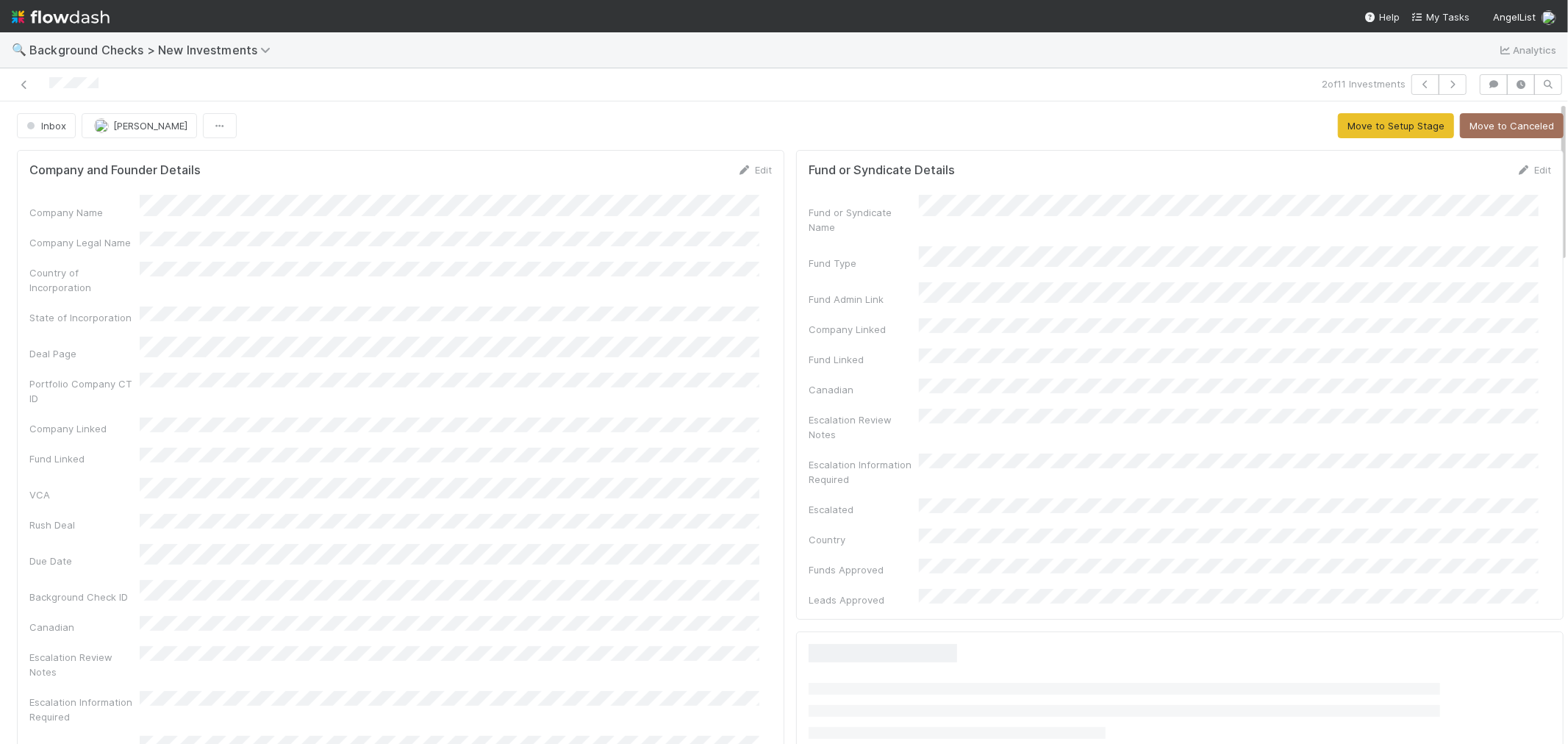
drag, startPoint x: 114, startPoint y: 90, endPoint x: 47, endPoint y: 85, distance: 67.2
click at [47, 85] on div at bounding box center [374, 84] width 736 height 21
click at [1445, 83] on icon "button" at bounding box center [1452, 84] width 14 height 9
drag, startPoint x: 128, startPoint y: 83, endPoint x: 22, endPoint y: 86, distance: 106.0
click at [22, 86] on div at bounding box center [374, 84] width 736 height 21
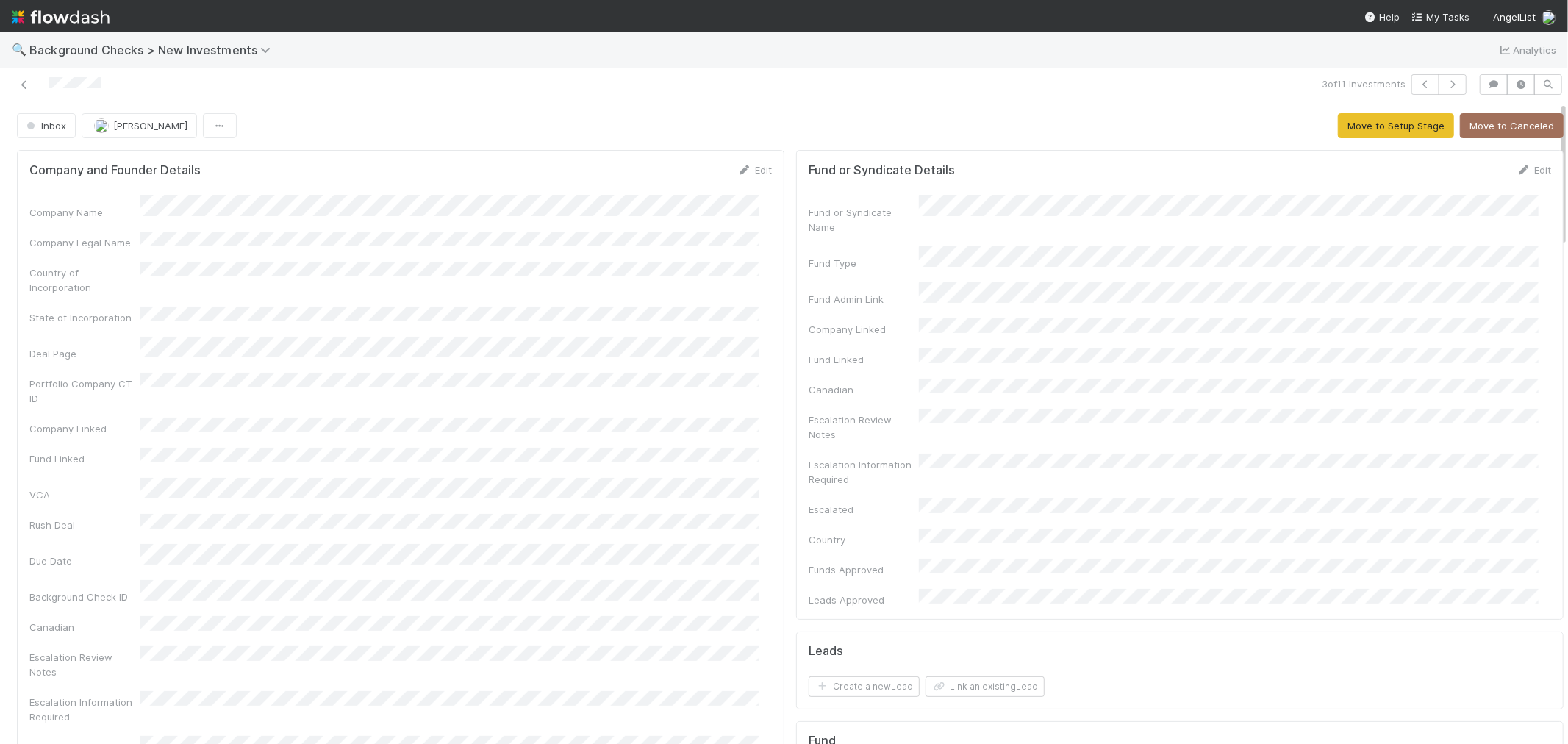
click at [615, 375] on div "Portfolio Company CT ID" at bounding box center [400, 389] width 742 height 33
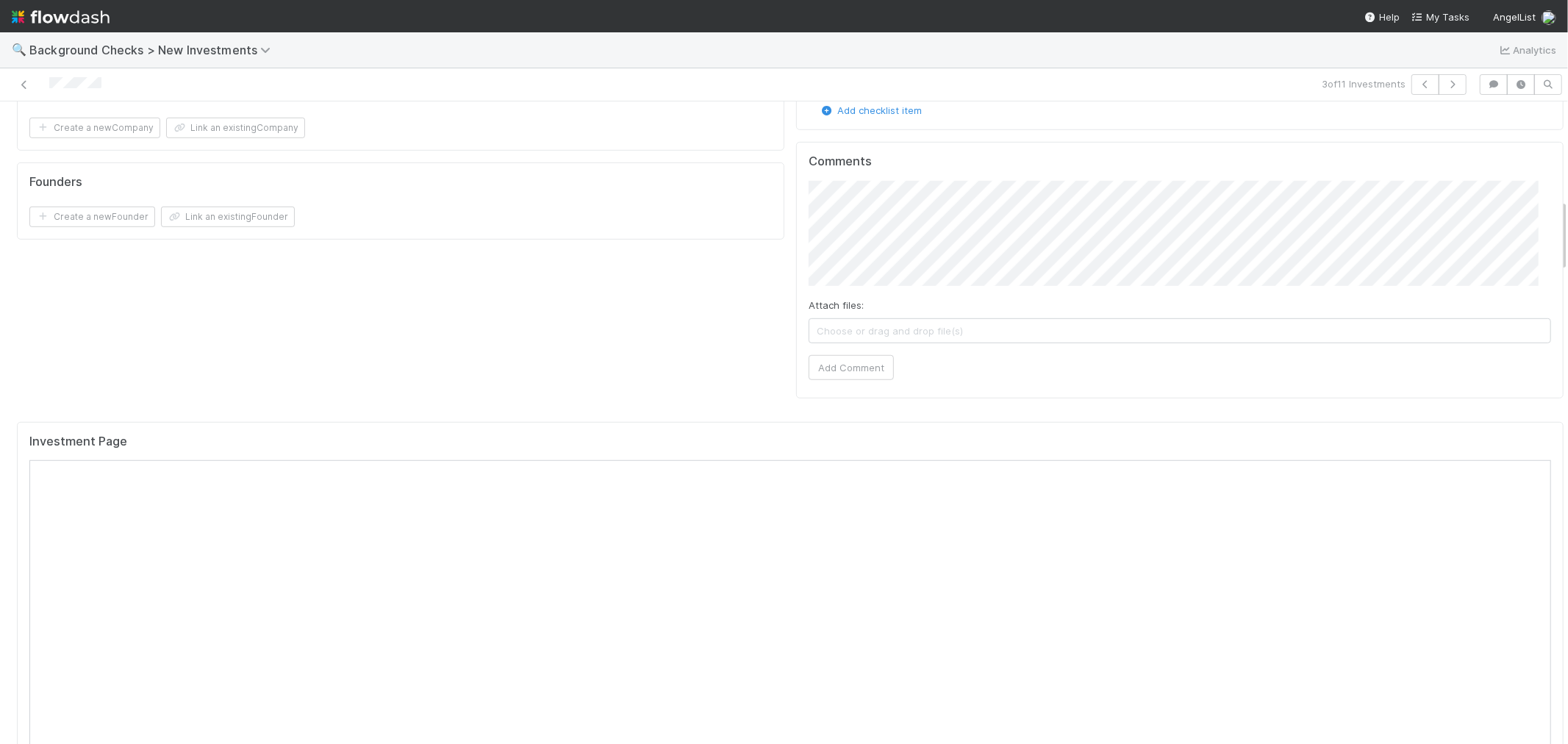
scroll to position [863, 0]
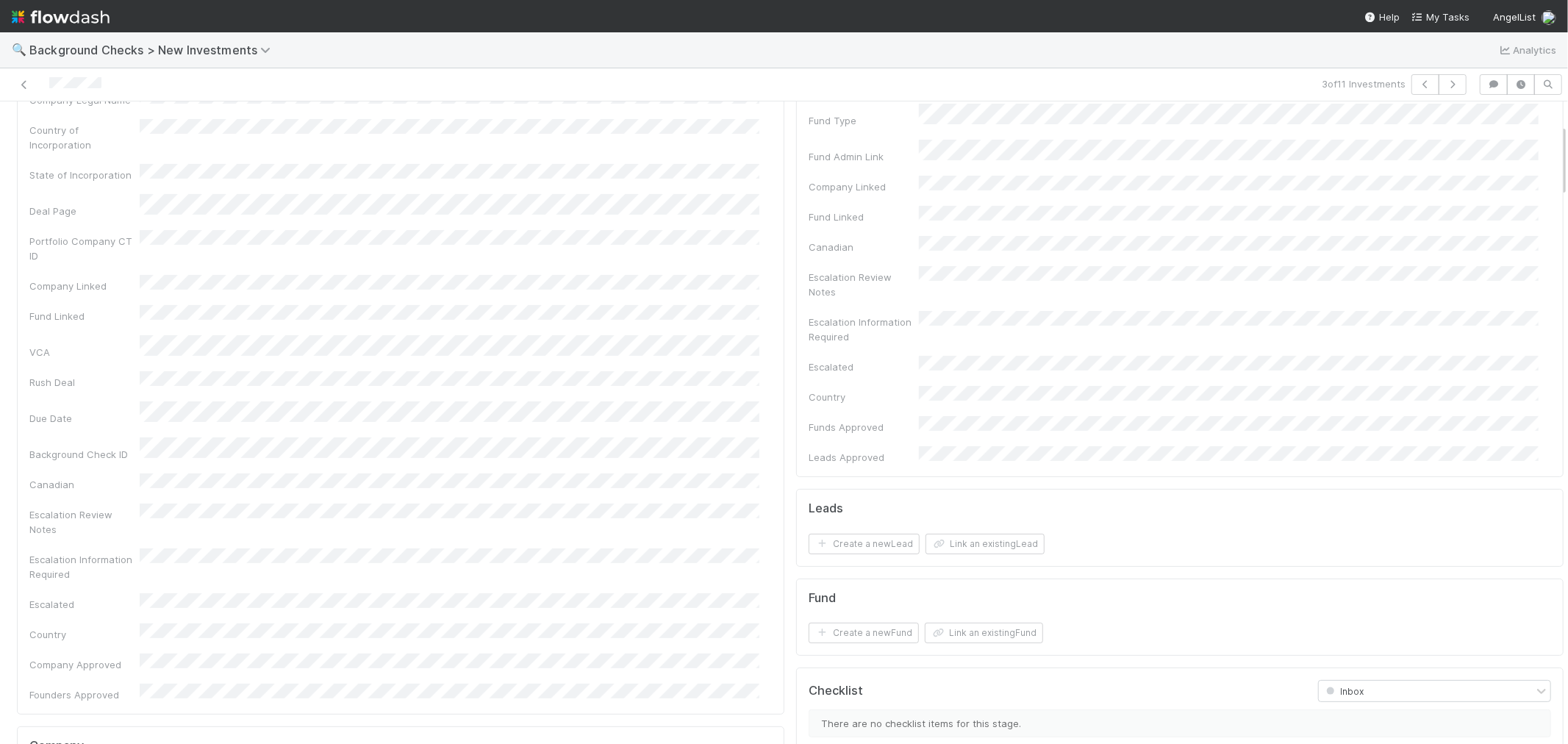
scroll to position [0, 0]
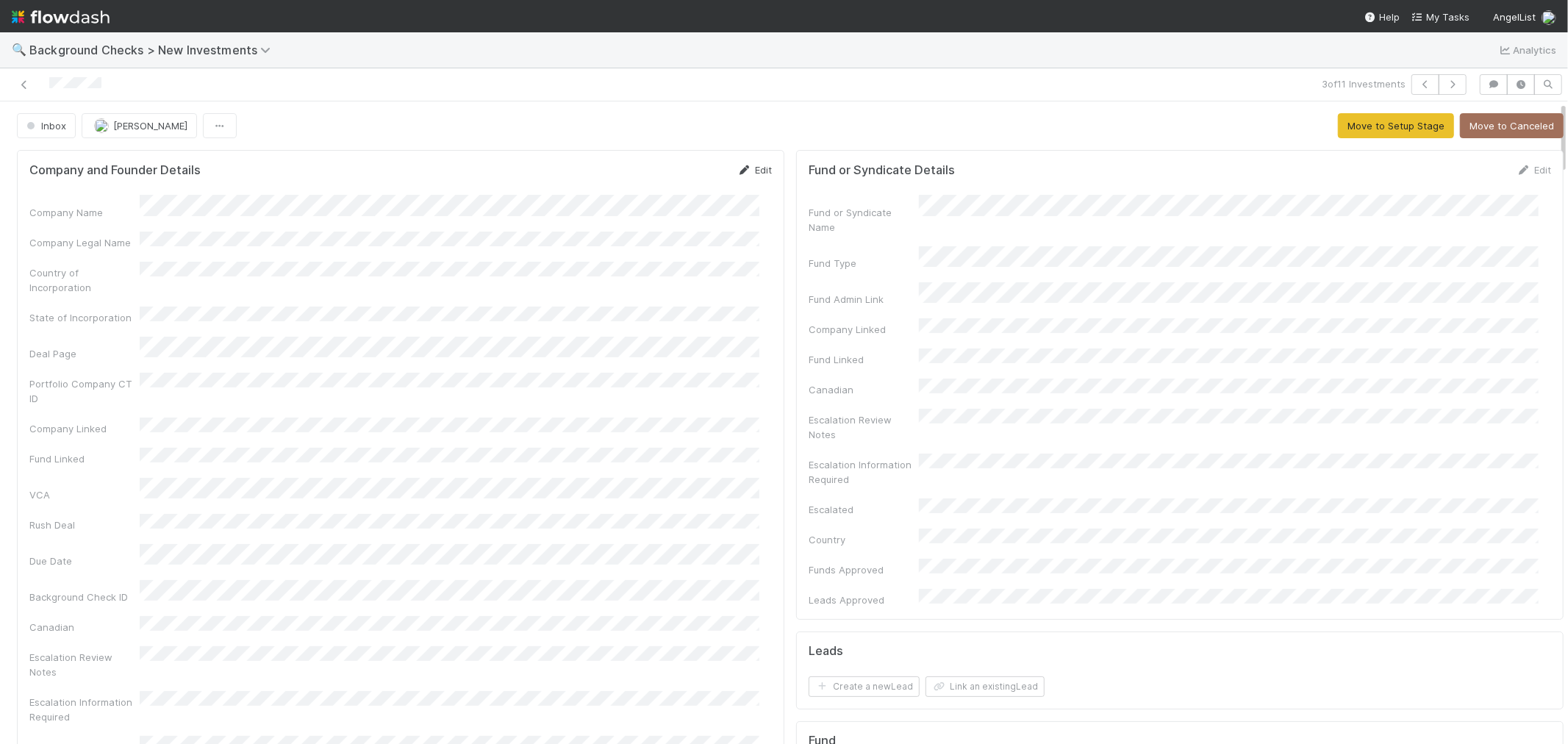
click at [753, 170] on div "Edit" at bounding box center [754, 169] width 35 height 14
click at [749, 170] on link "Edit" at bounding box center [754, 169] width 35 height 12
click at [673, 175] on button "Save" at bounding box center [693, 175] width 42 height 25
click at [1371, 129] on button "Move to Setup Stage" at bounding box center [1396, 125] width 116 height 25
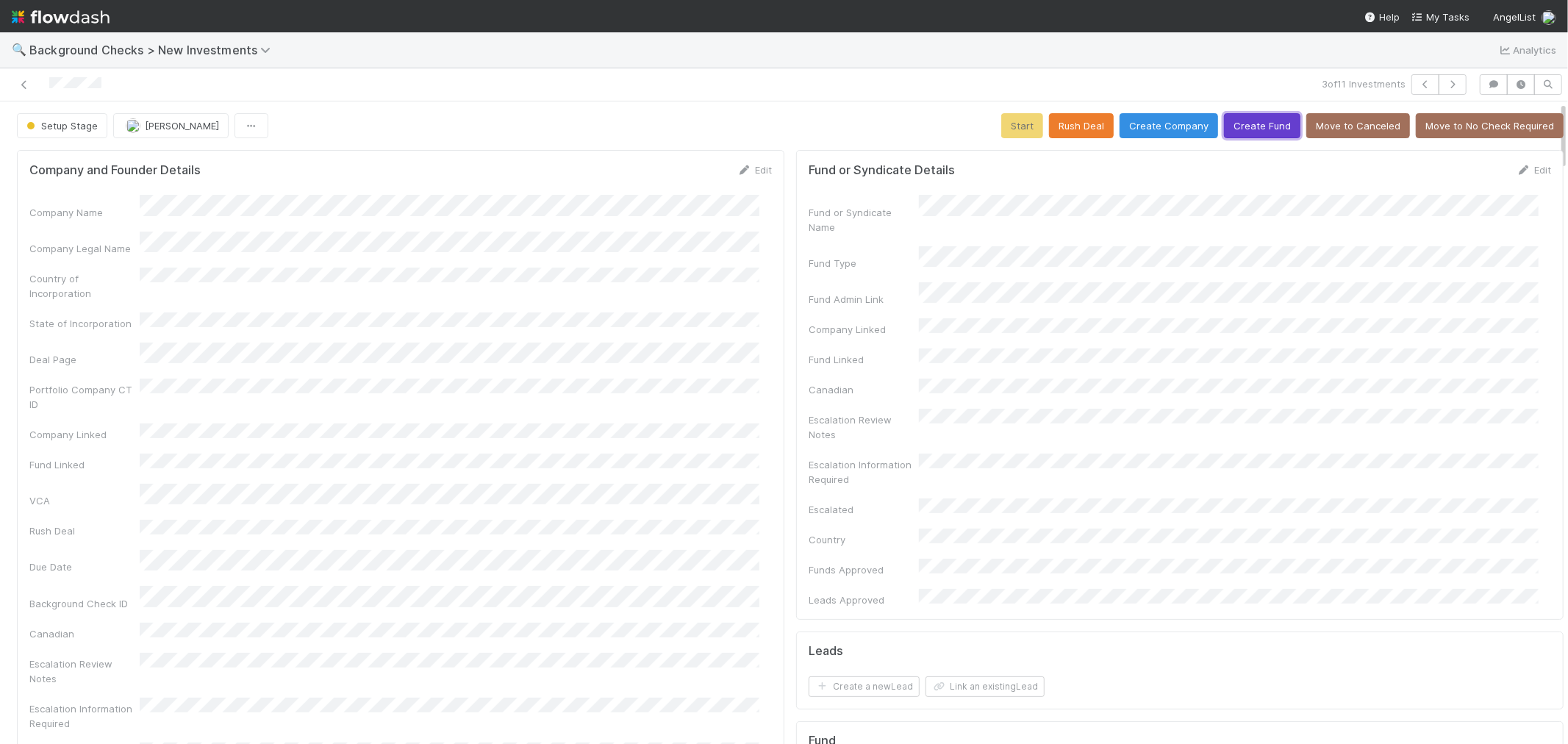
click at [1247, 127] on button "Create Fund" at bounding box center [1262, 125] width 76 height 25
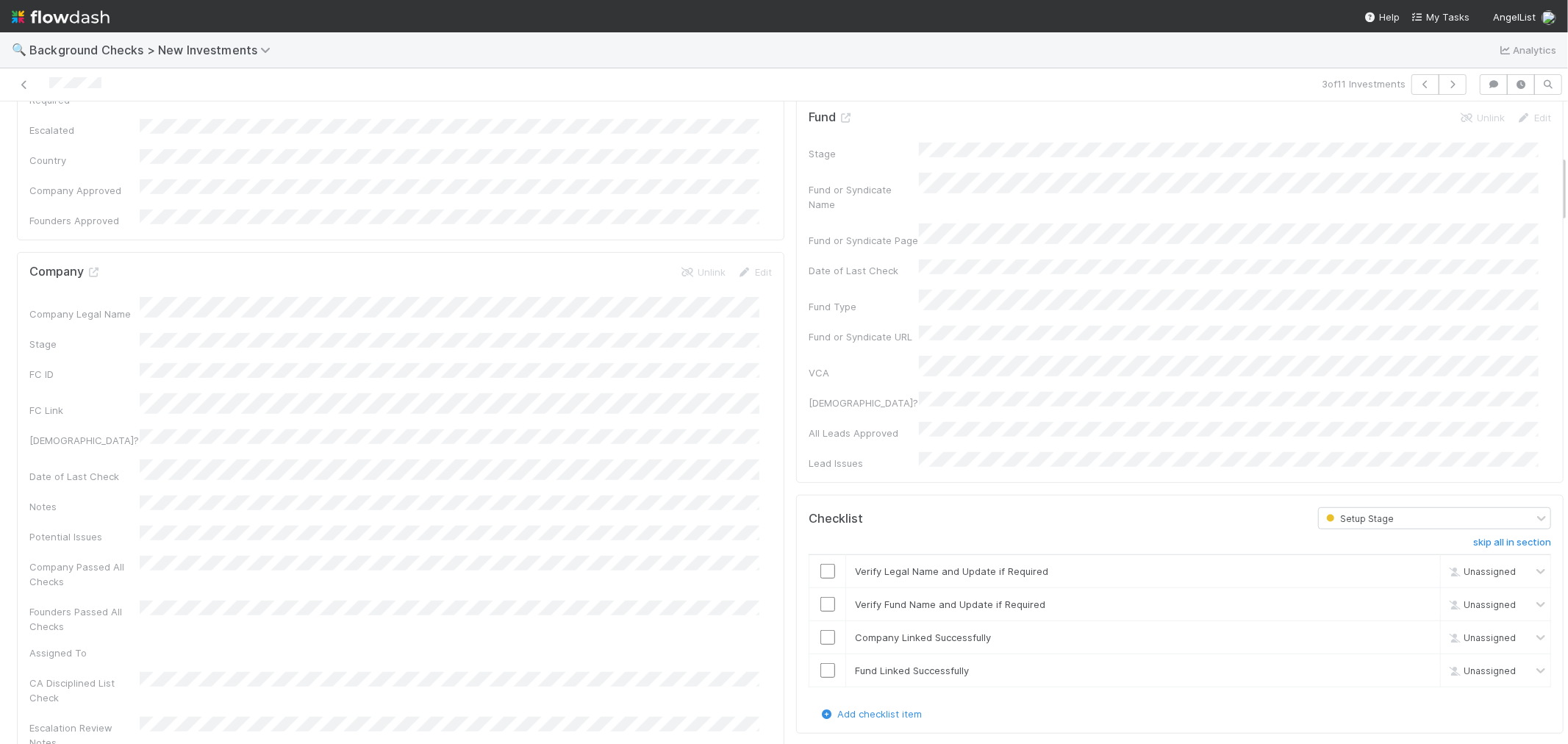
scroll to position [735, 0]
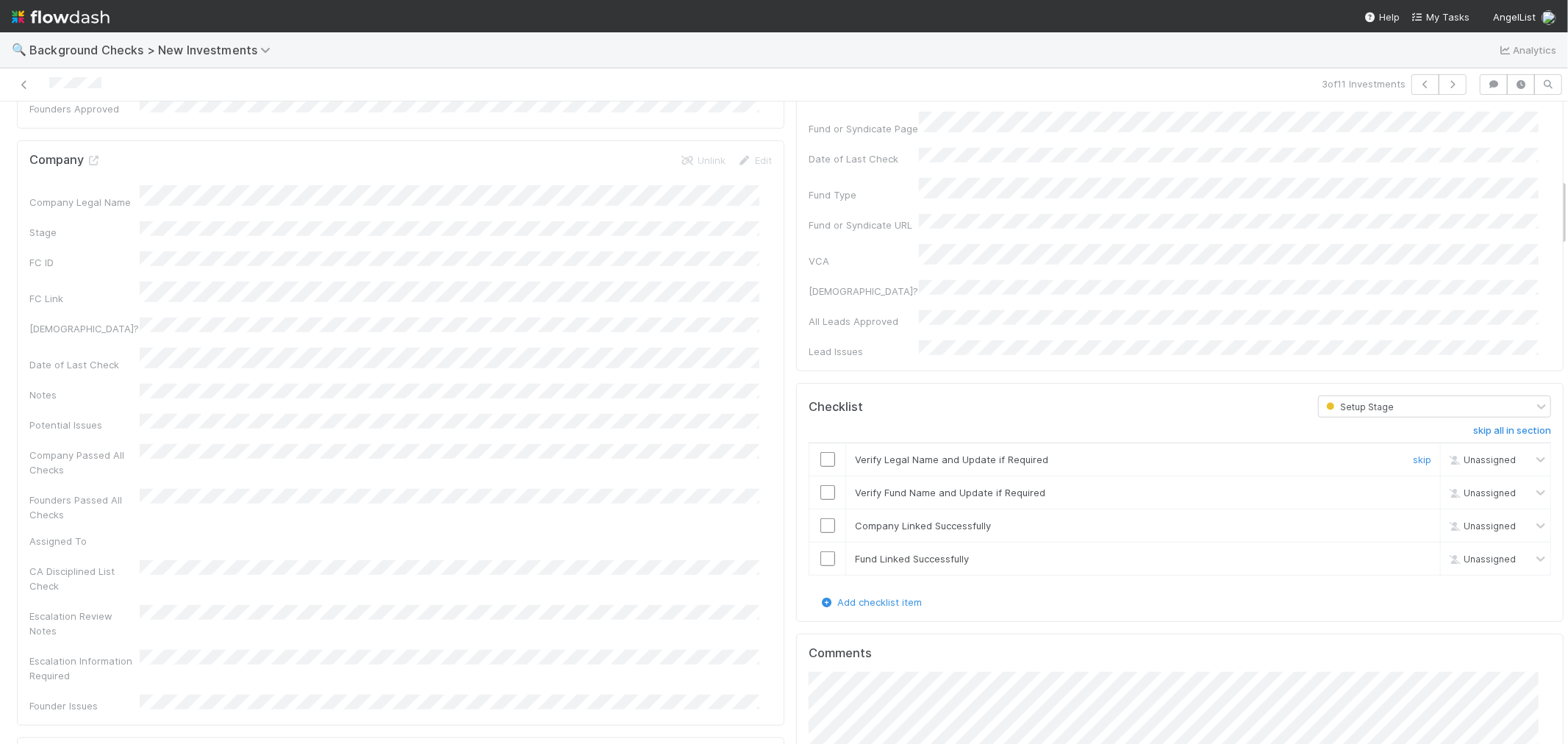
click at [820, 452] on input "checkbox" at bounding box center [827, 459] width 14 height 14
click at [820, 485] on input "checkbox" at bounding box center [827, 492] width 14 height 14
click at [820, 518] on input "checkbox" at bounding box center [827, 526] width 14 height 14
click at [820, 552] on input "checkbox" at bounding box center [827, 559] width 14 height 14
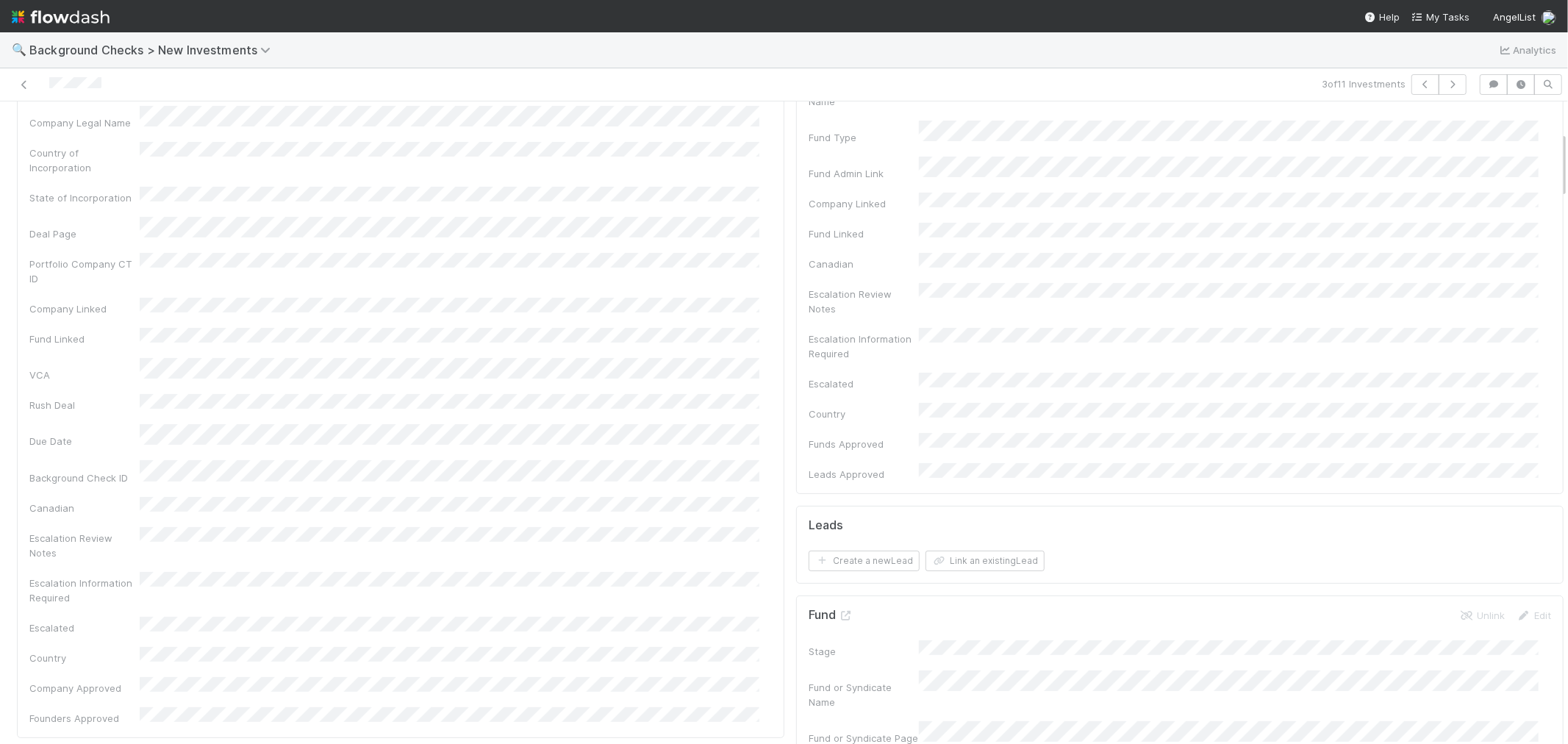
scroll to position [0, 0]
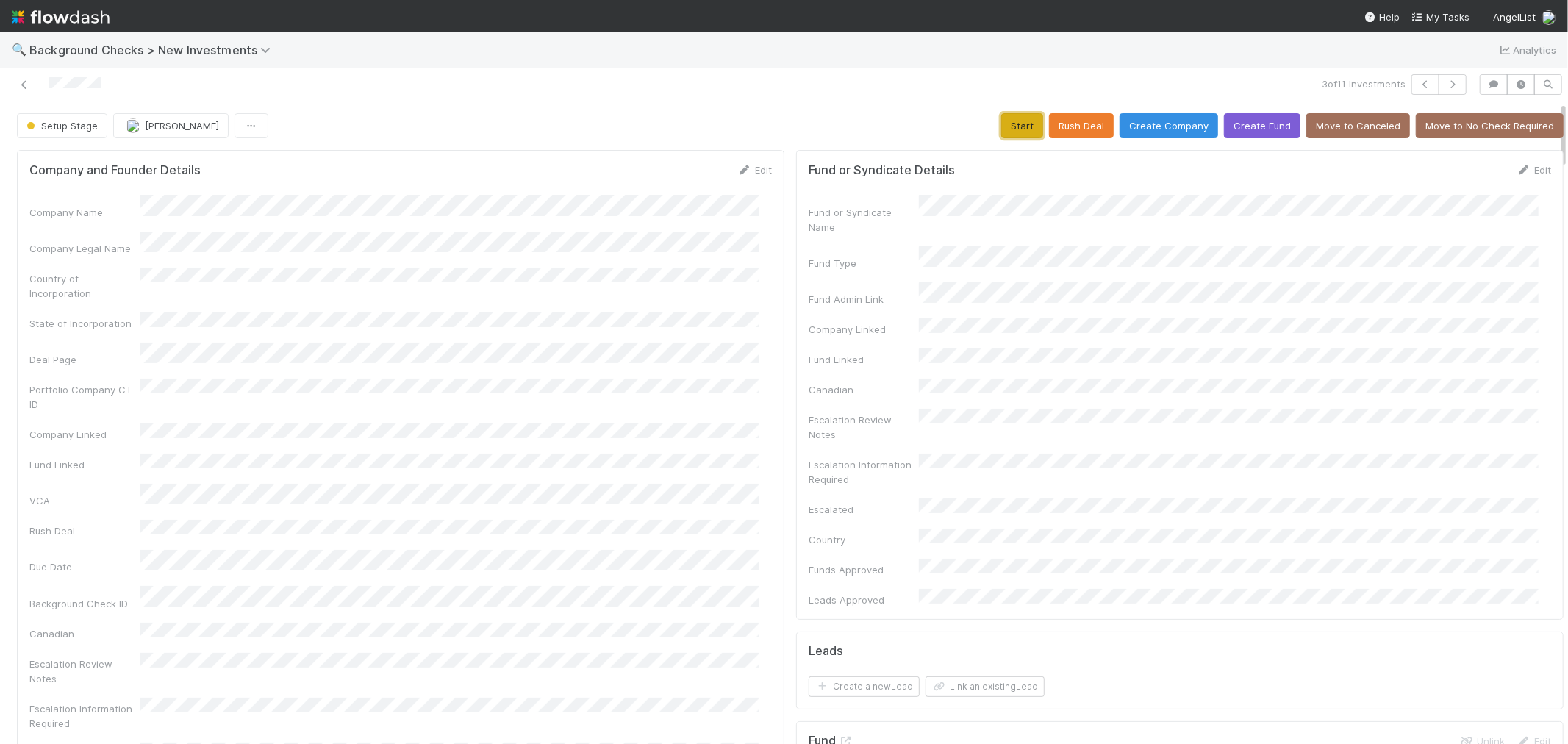
click at [1011, 133] on button "Start" at bounding box center [1022, 125] width 42 height 25
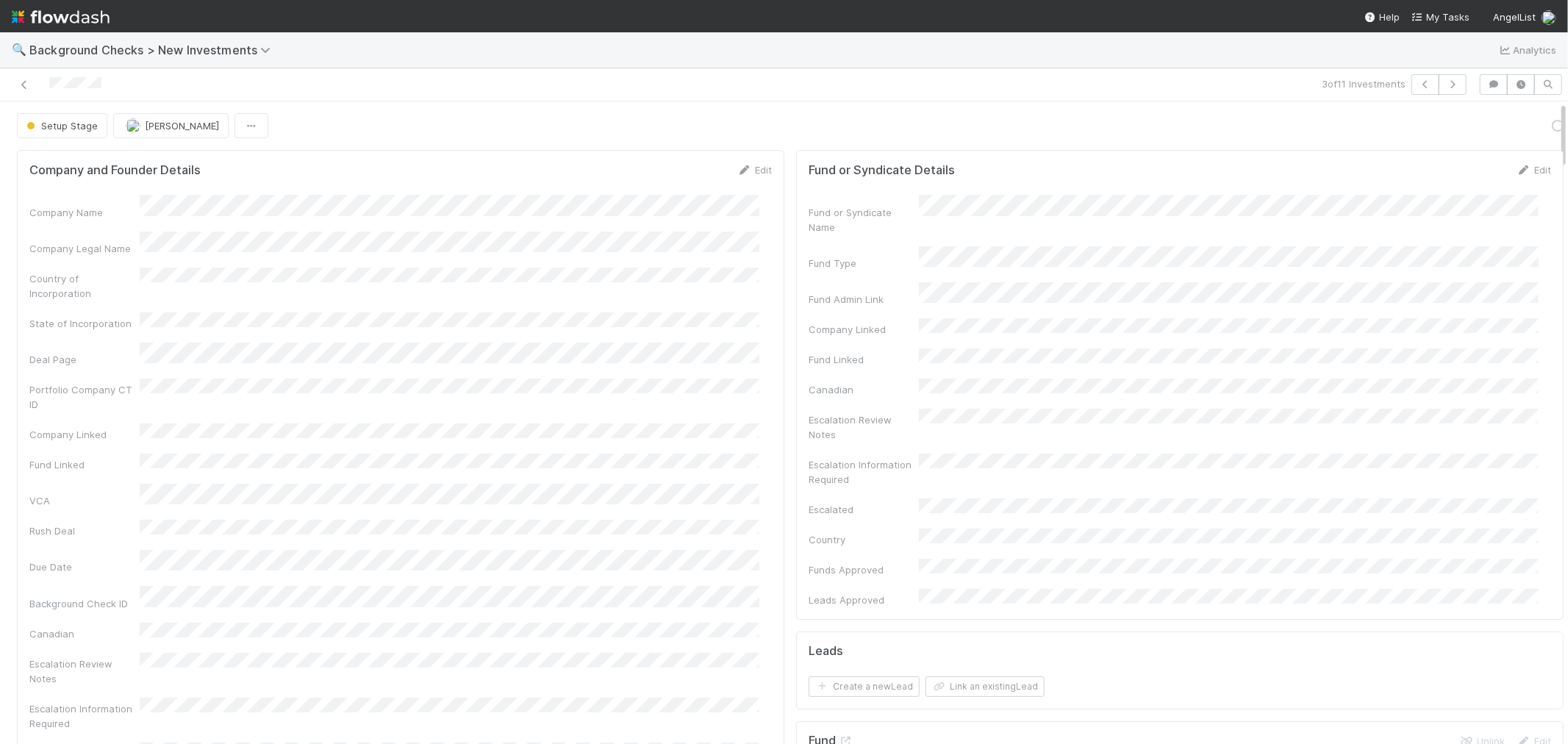
click at [1505, 137] on link "Actions" at bounding box center [1533, 125] width 60 height 25
click at [1435, 297] on button "Link Lead" at bounding box center [1483, 300] width 164 height 21
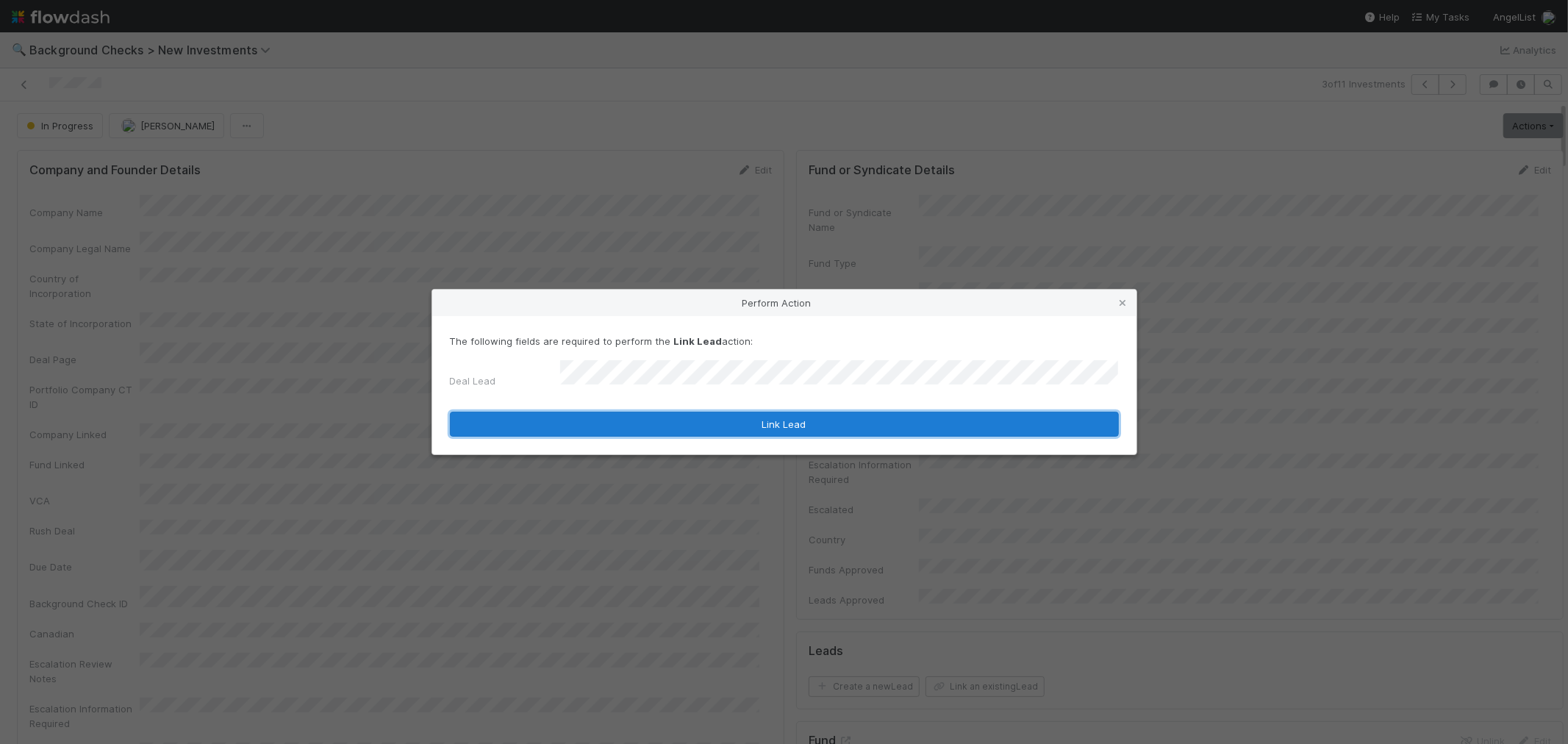
click at [733, 421] on button "Link Lead" at bounding box center [784, 424] width 669 height 25
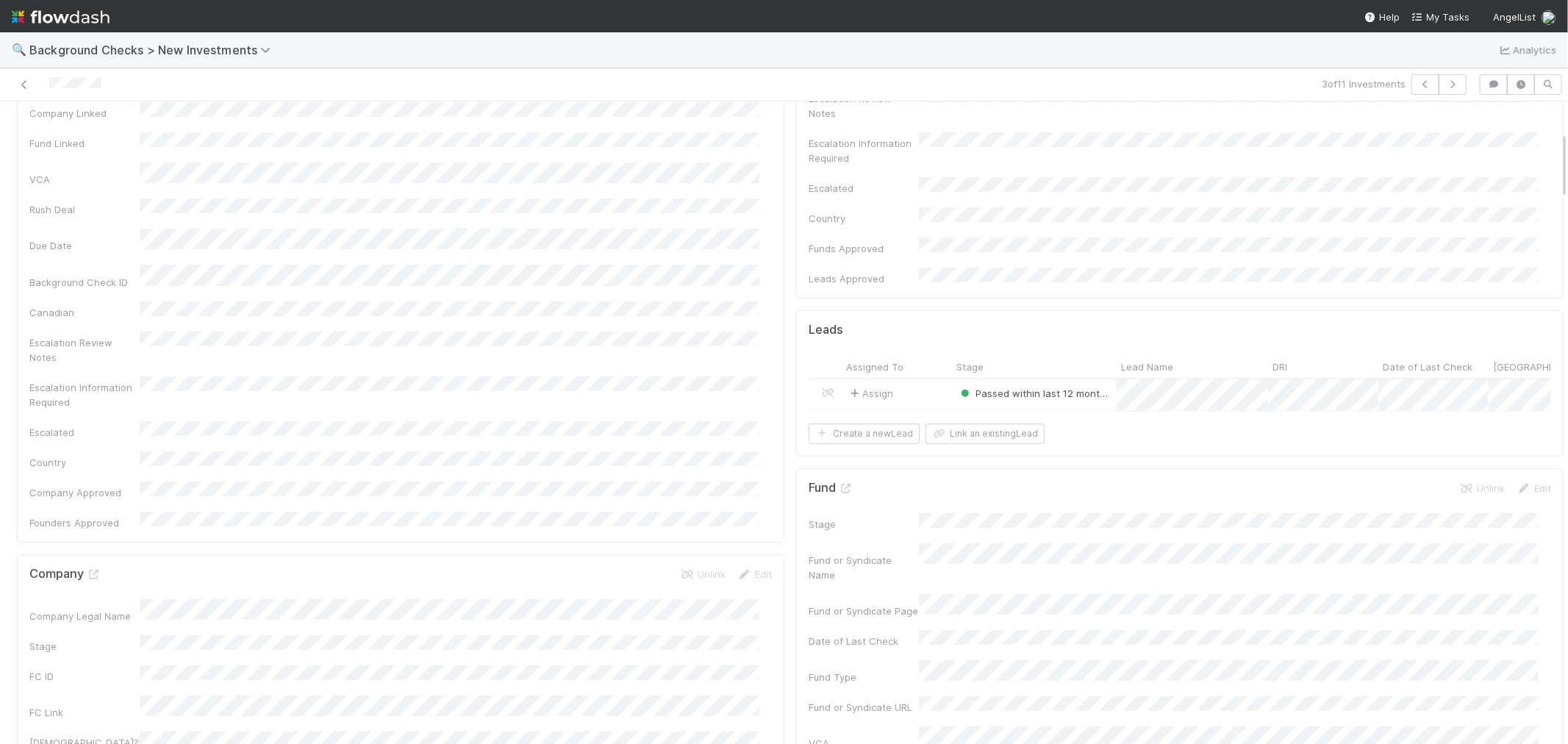
scroll to position [327, 0]
drag, startPoint x: 118, startPoint y: 90, endPoint x: 22, endPoint y: 83, distance: 96.3
click at [22, 83] on div at bounding box center [374, 84] width 736 height 21
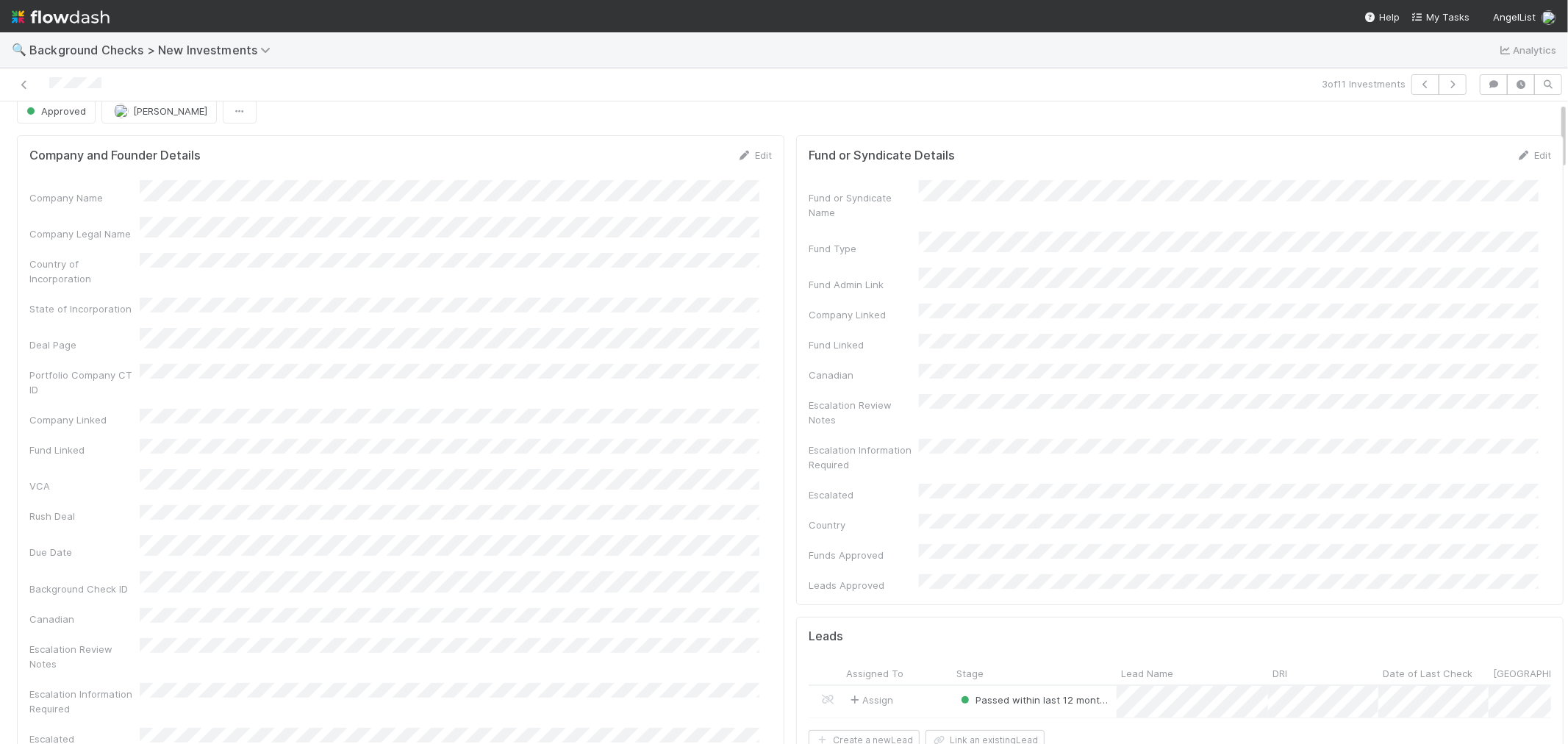
scroll to position [0, 0]
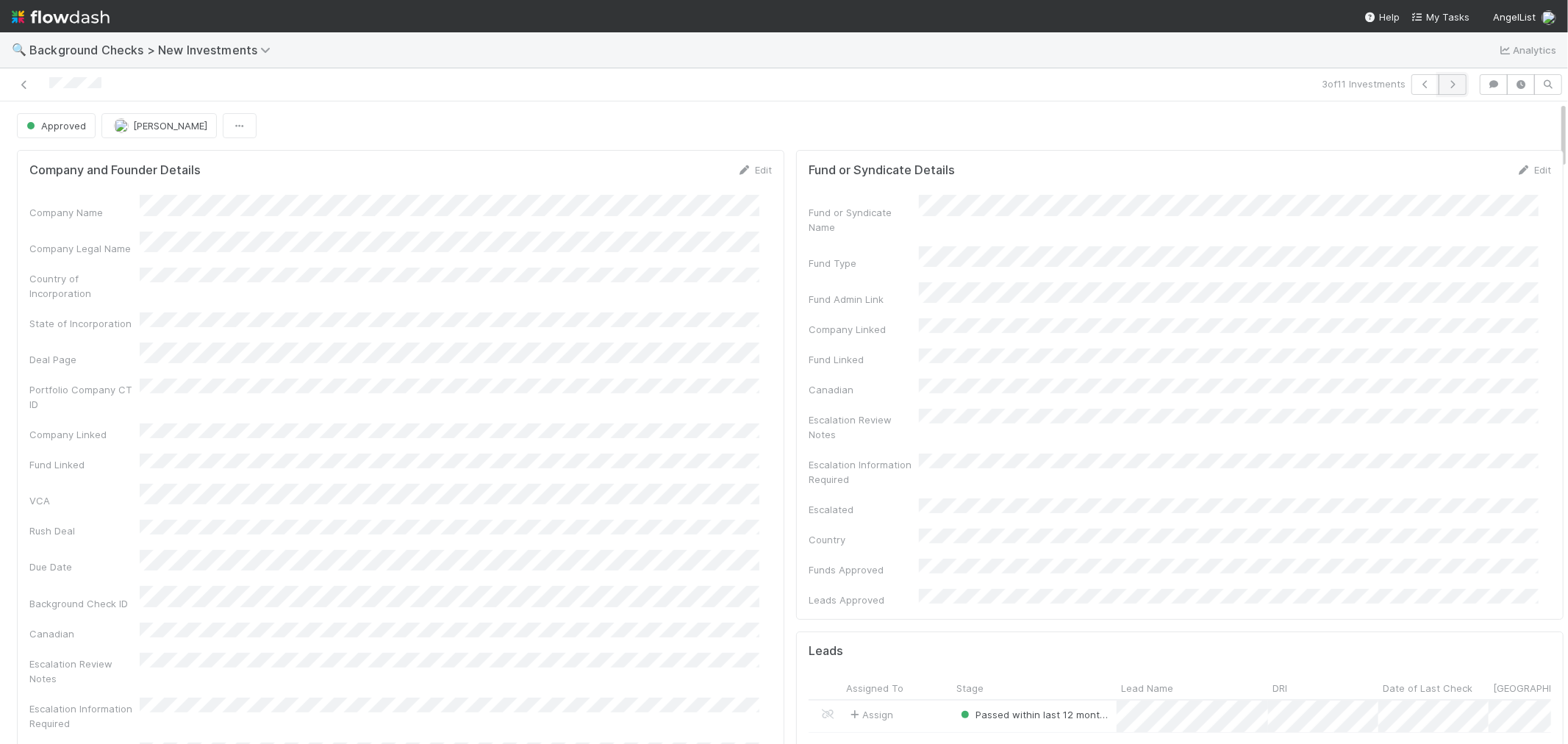
click at [1439, 89] on button "button" at bounding box center [1452, 84] width 28 height 21
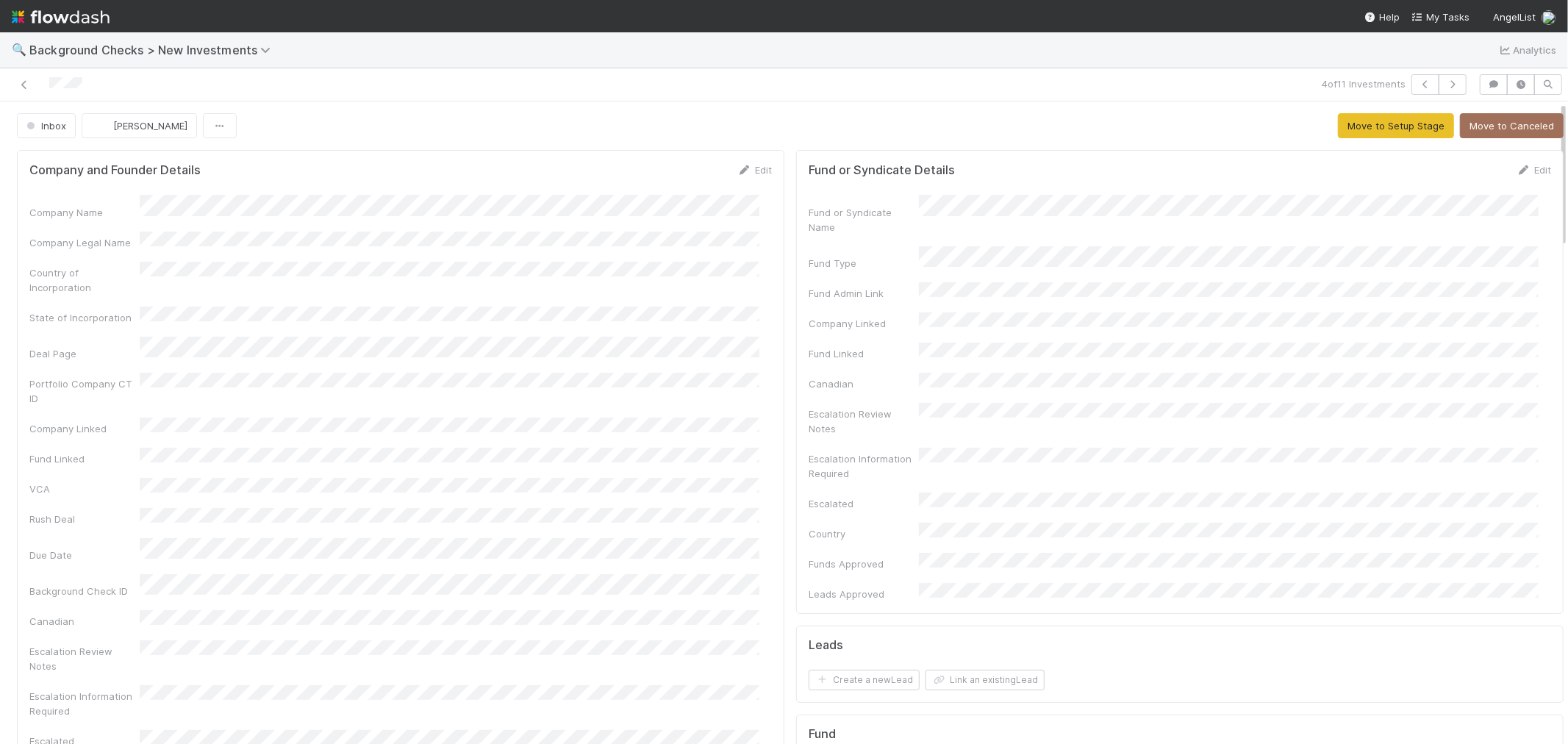
drag, startPoint x: 89, startPoint y: 89, endPoint x: 43, endPoint y: 84, distance: 46.3
click at [43, 84] on div at bounding box center [374, 84] width 736 height 21
click at [701, 444] on div "Company Name Company Legal Name Country of Incorporation State of Incorporation…" at bounding box center [400, 517] width 742 height 644
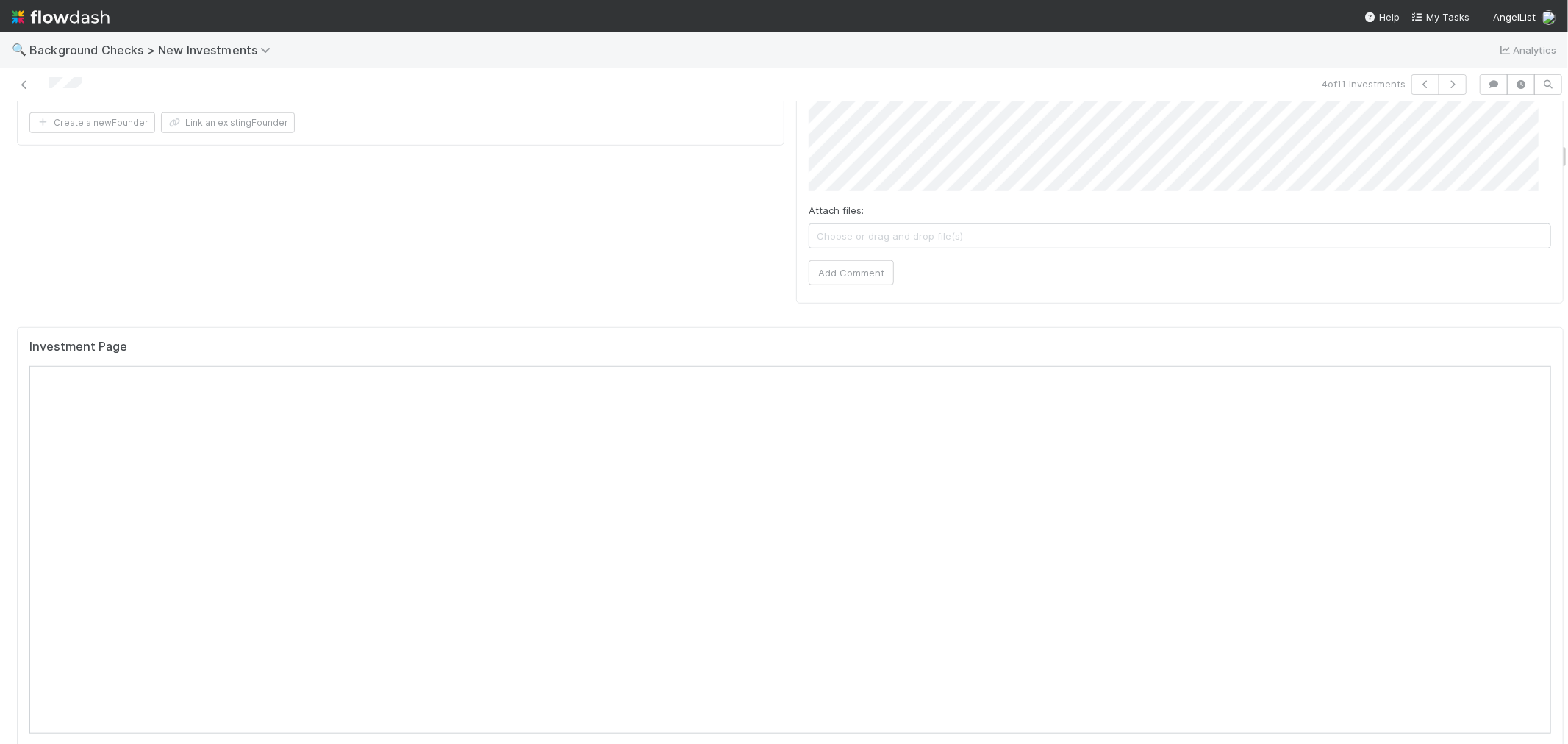
scroll to position [979, 0]
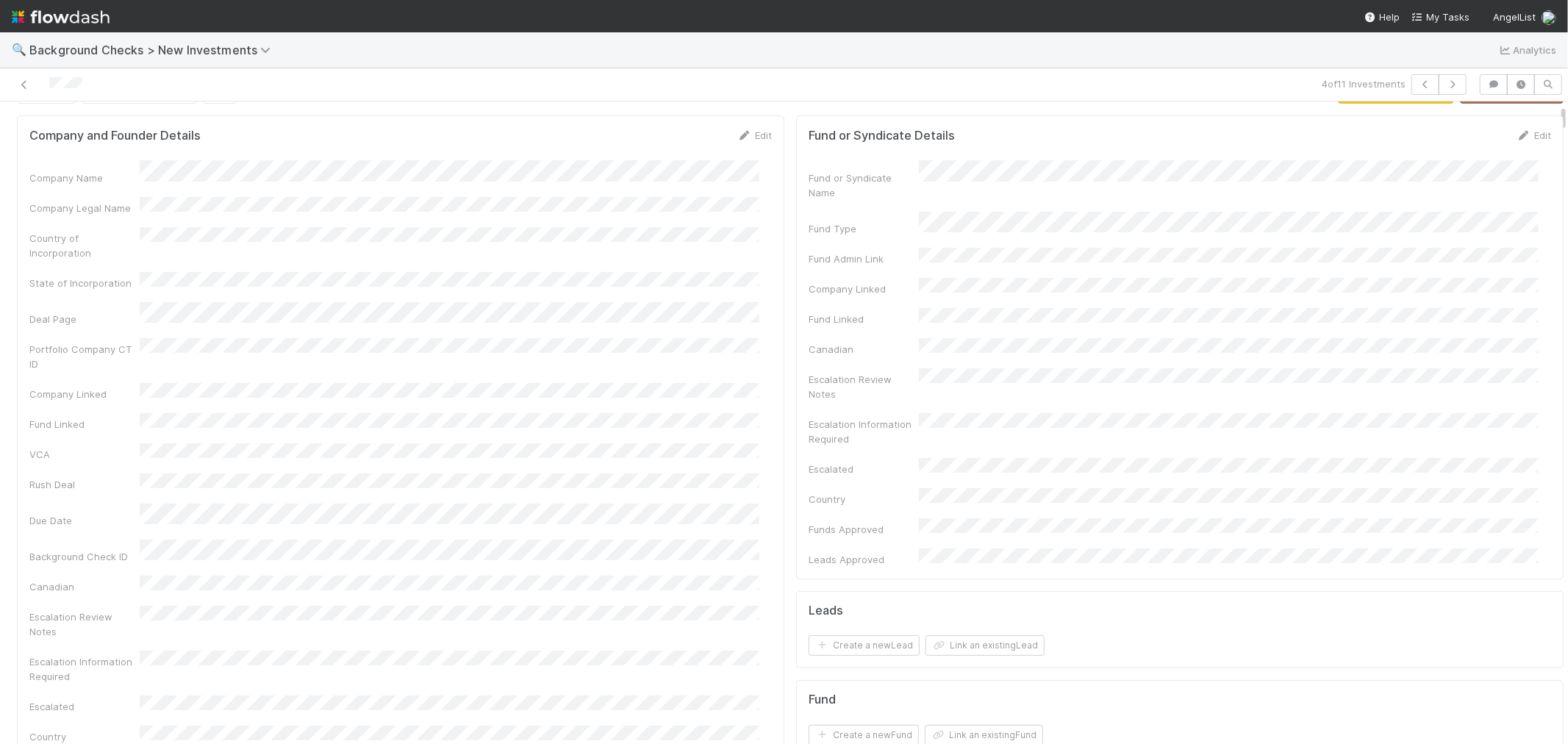
scroll to position [0, 0]
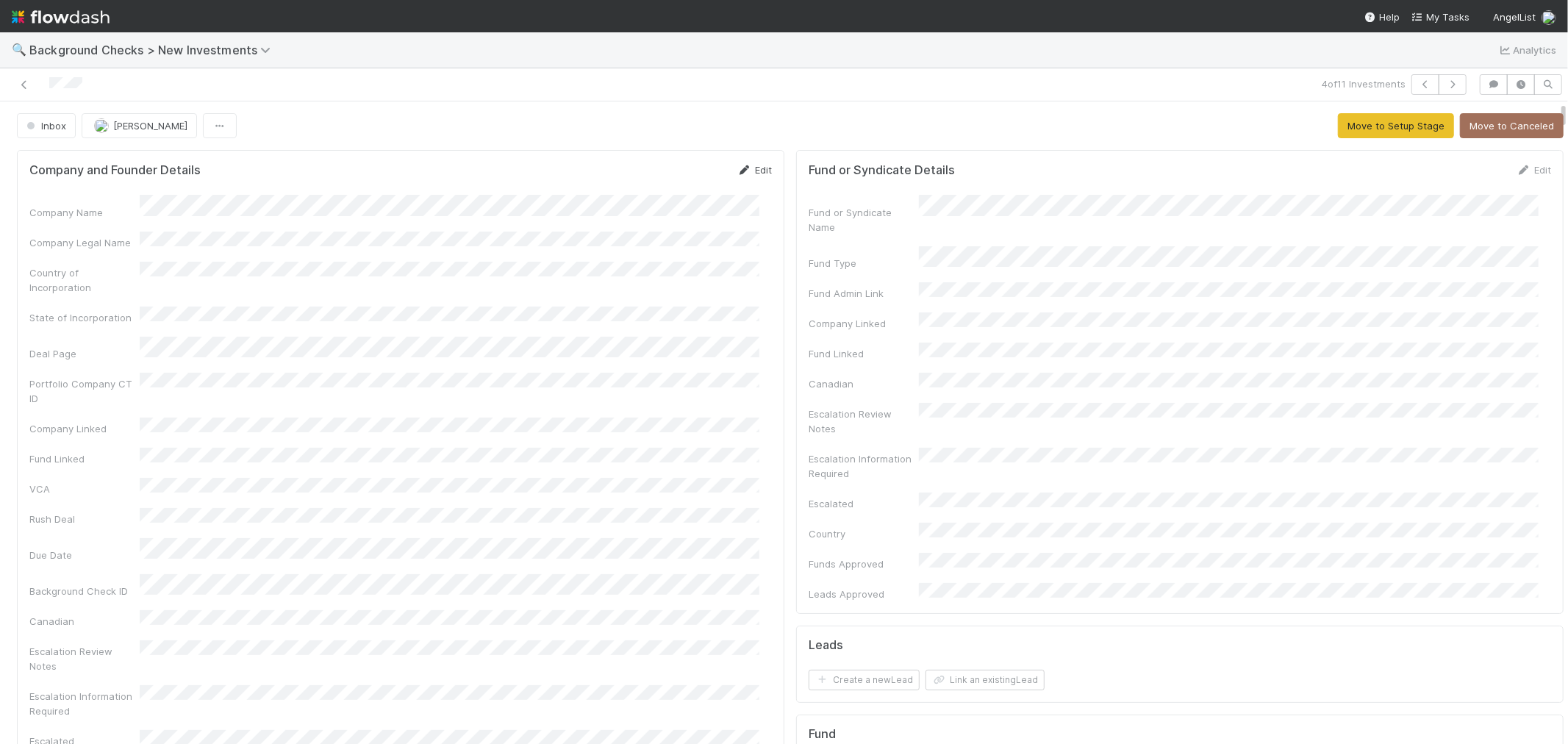
click at [737, 173] on icon at bounding box center [744, 170] width 14 height 10
click at [223, 238] on div "Company Name * Company Legal Name Country of Incorporation State of Incorporati…" at bounding box center [400, 664] width 742 height 919
click at [673, 171] on button "Save" at bounding box center [693, 175] width 42 height 25
drag, startPoint x: 1365, startPoint y: 130, endPoint x: 1110, endPoint y: 224, distance: 271.8
click at [1364, 129] on button "Move to Setup Stage" at bounding box center [1396, 125] width 116 height 25
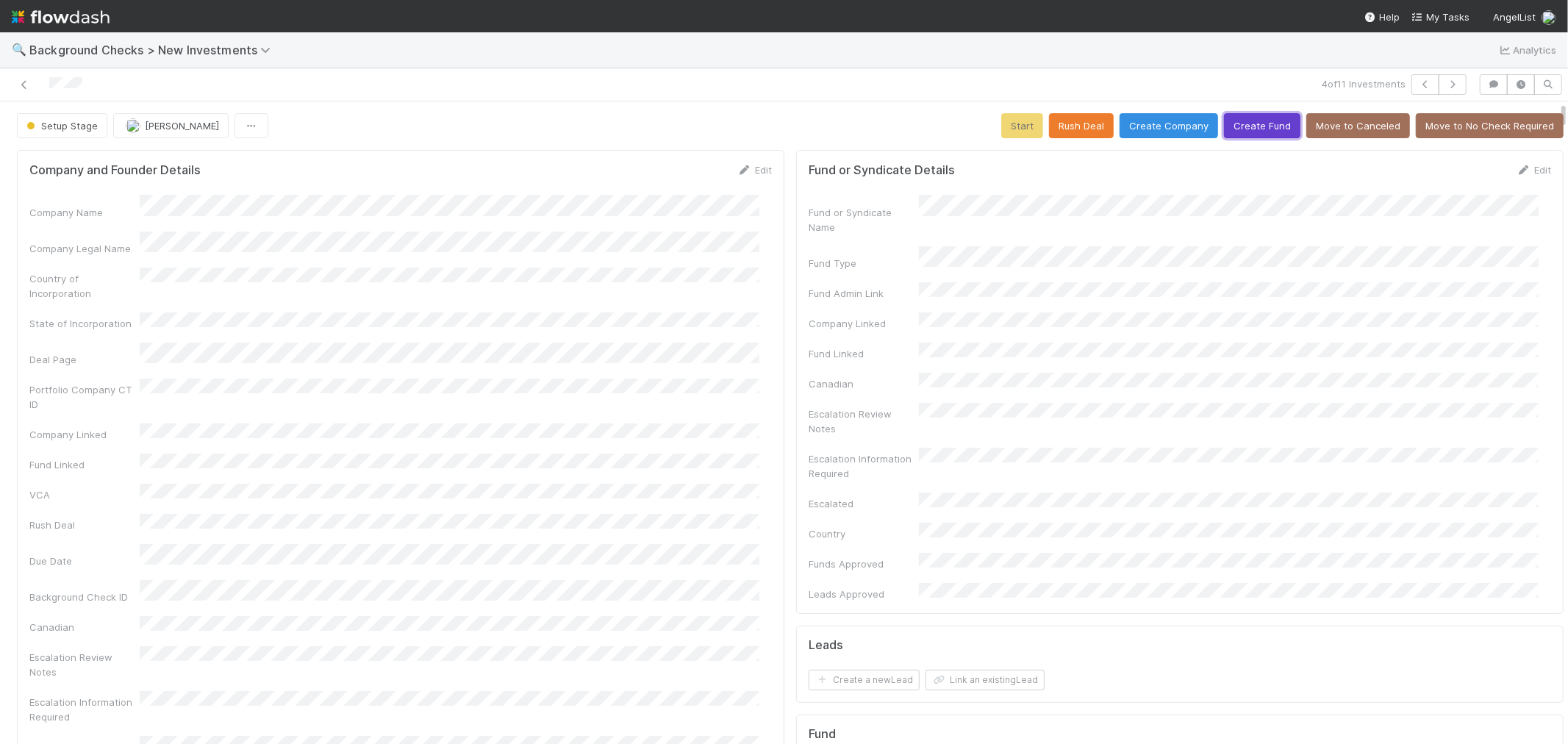
click at [1224, 127] on button "Create Fund" at bounding box center [1262, 125] width 76 height 25
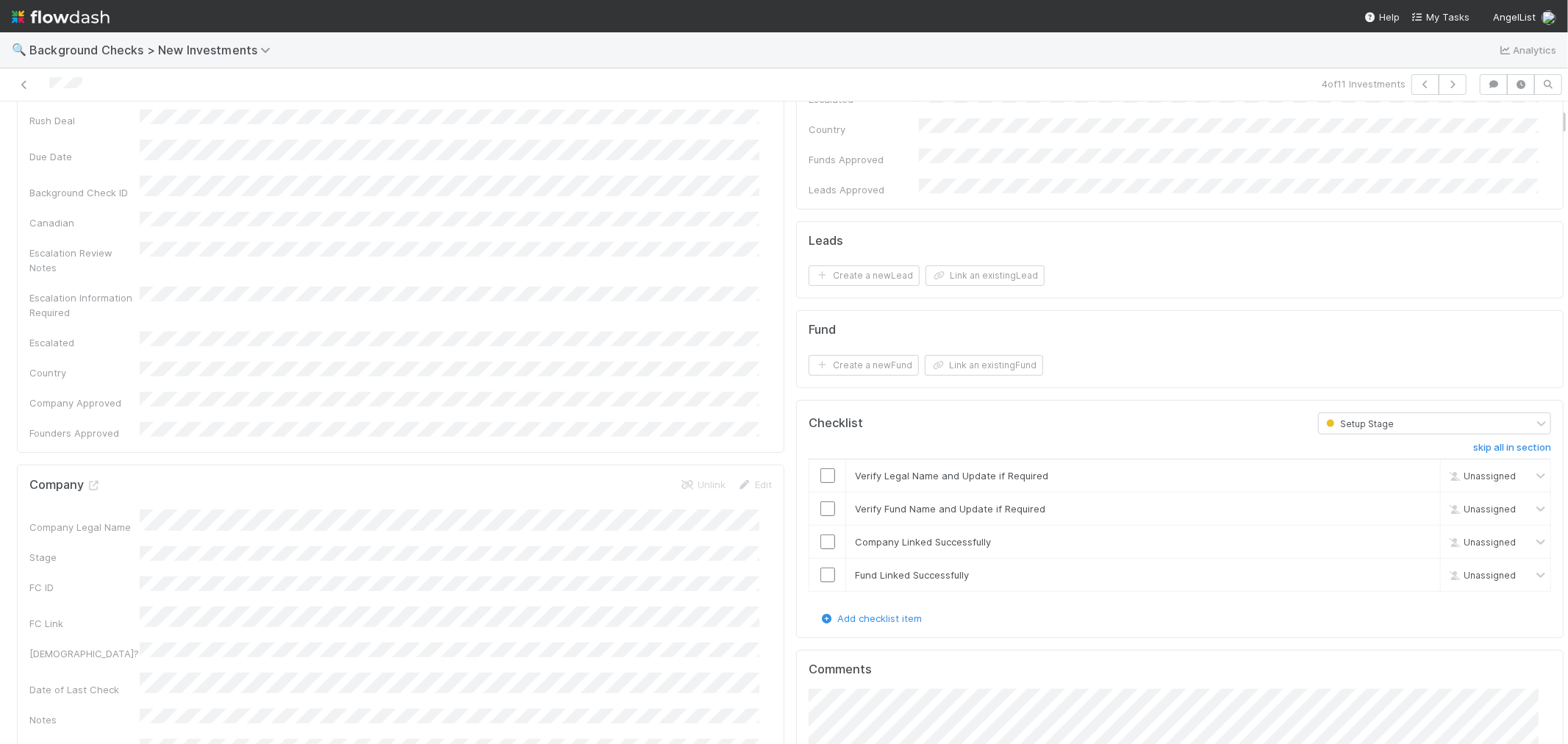
scroll to position [408, 0]
click at [820, 465] on input "checkbox" at bounding box center [827, 472] width 14 height 14
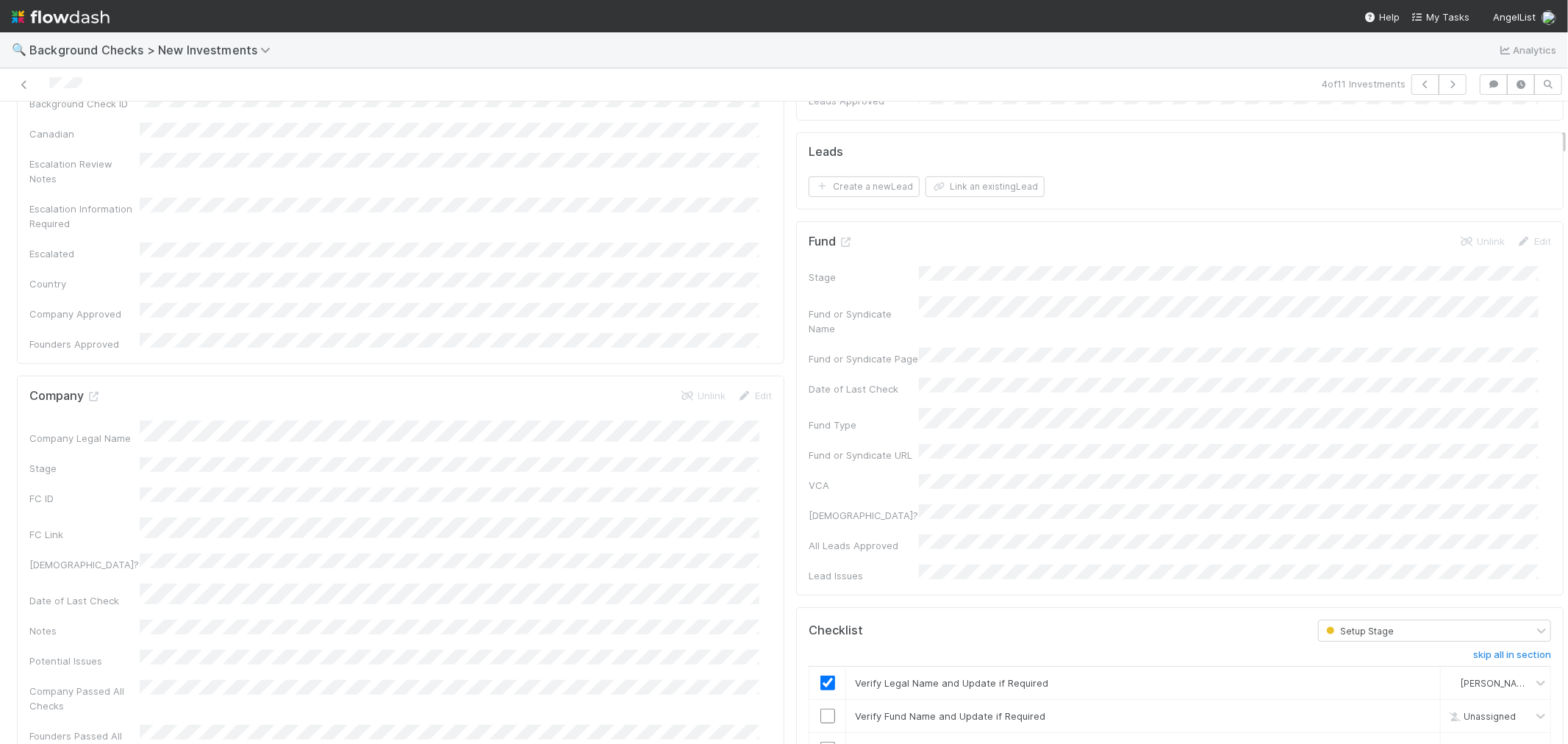
scroll to position [653, 0]
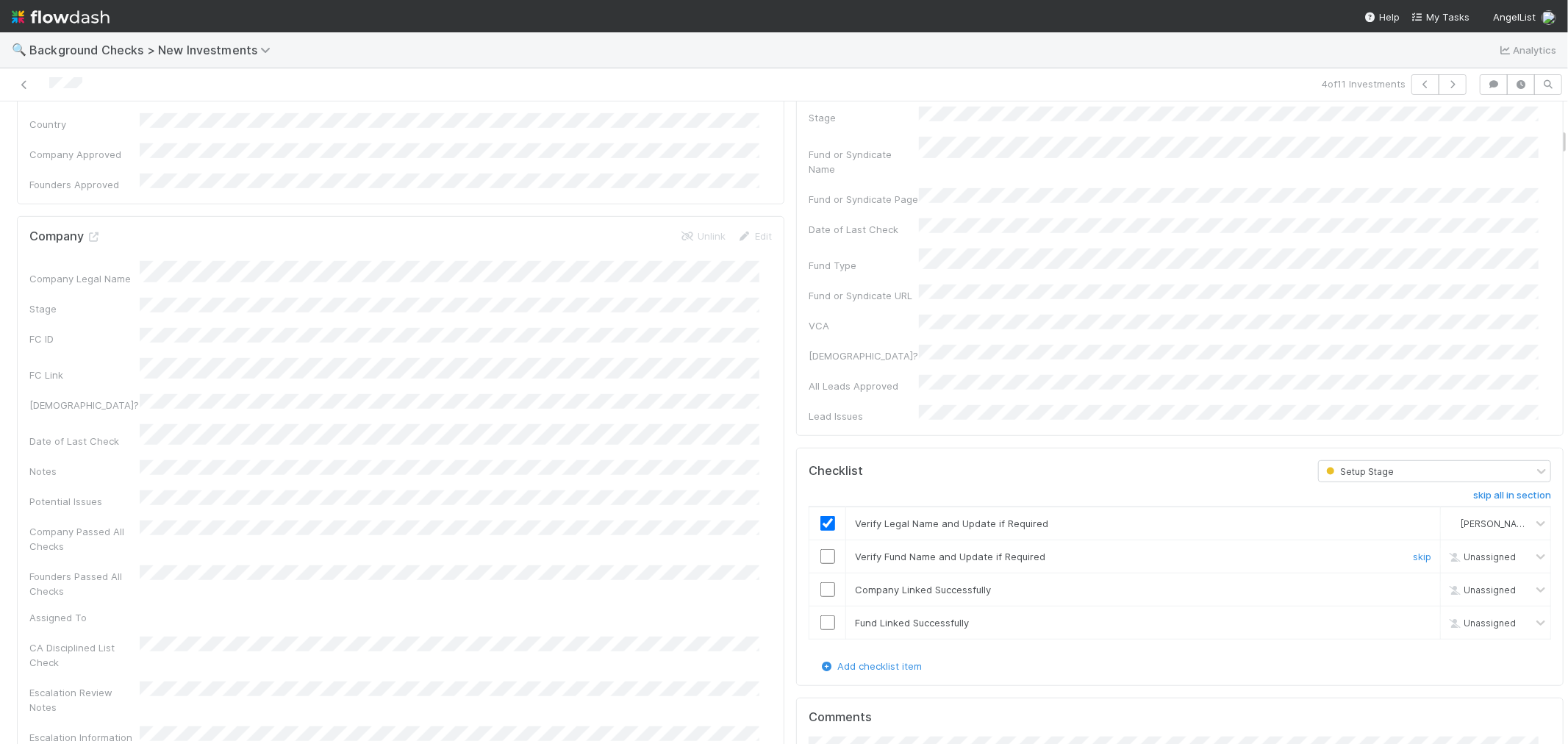
click at [820, 549] on input "checkbox" at bounding box center [827, 556] width 14 height 14
click at [820, 582] on input "checkbox" at bounding box center [827, 589] width 14 height 14
click at [820, 615] on input "checkbox" at bounding box center [827, 622] width 14 height 14
click at [820, 582] on input "checkbox" at bounding box center [827, 589] width 14 height 14
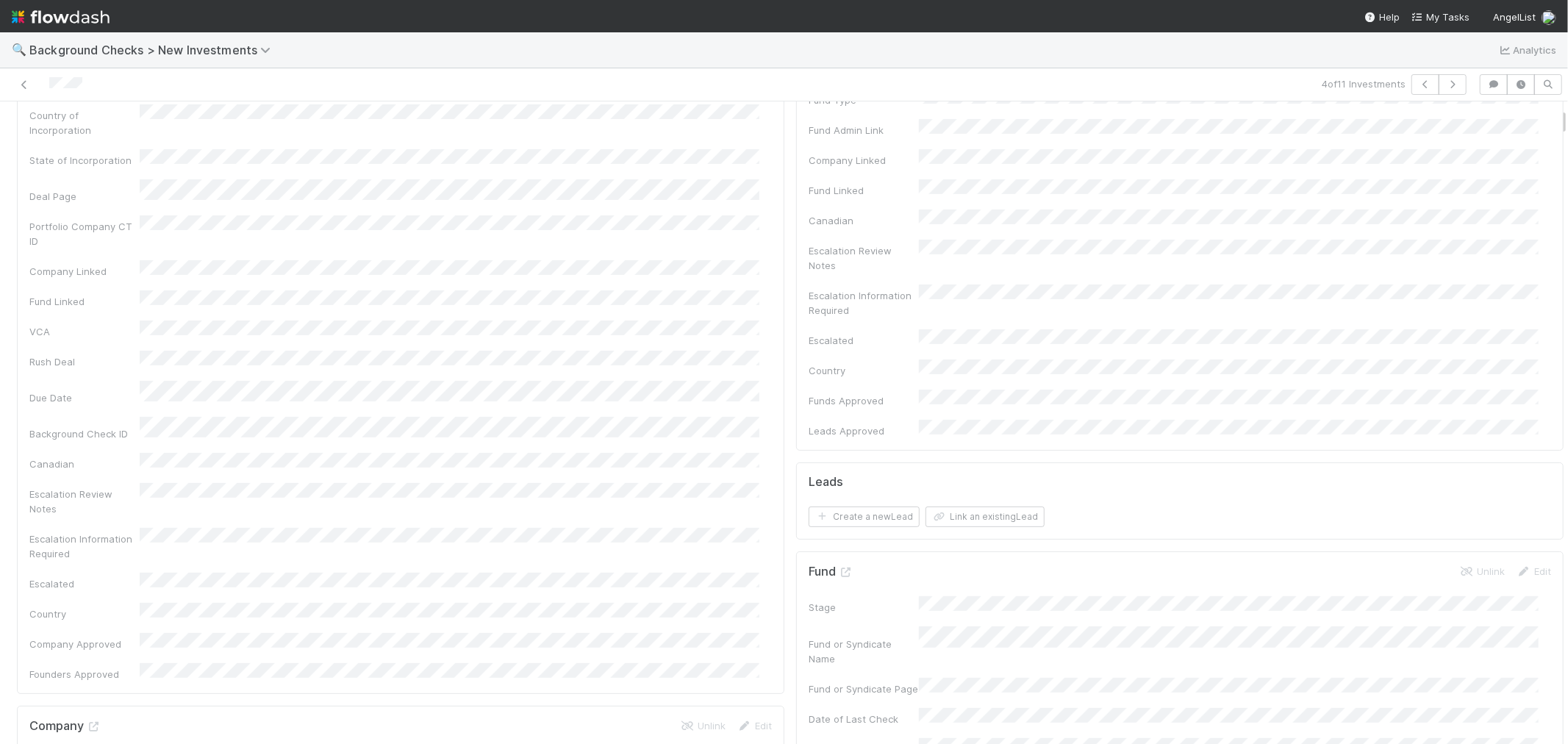
scroll to position [0, 0]
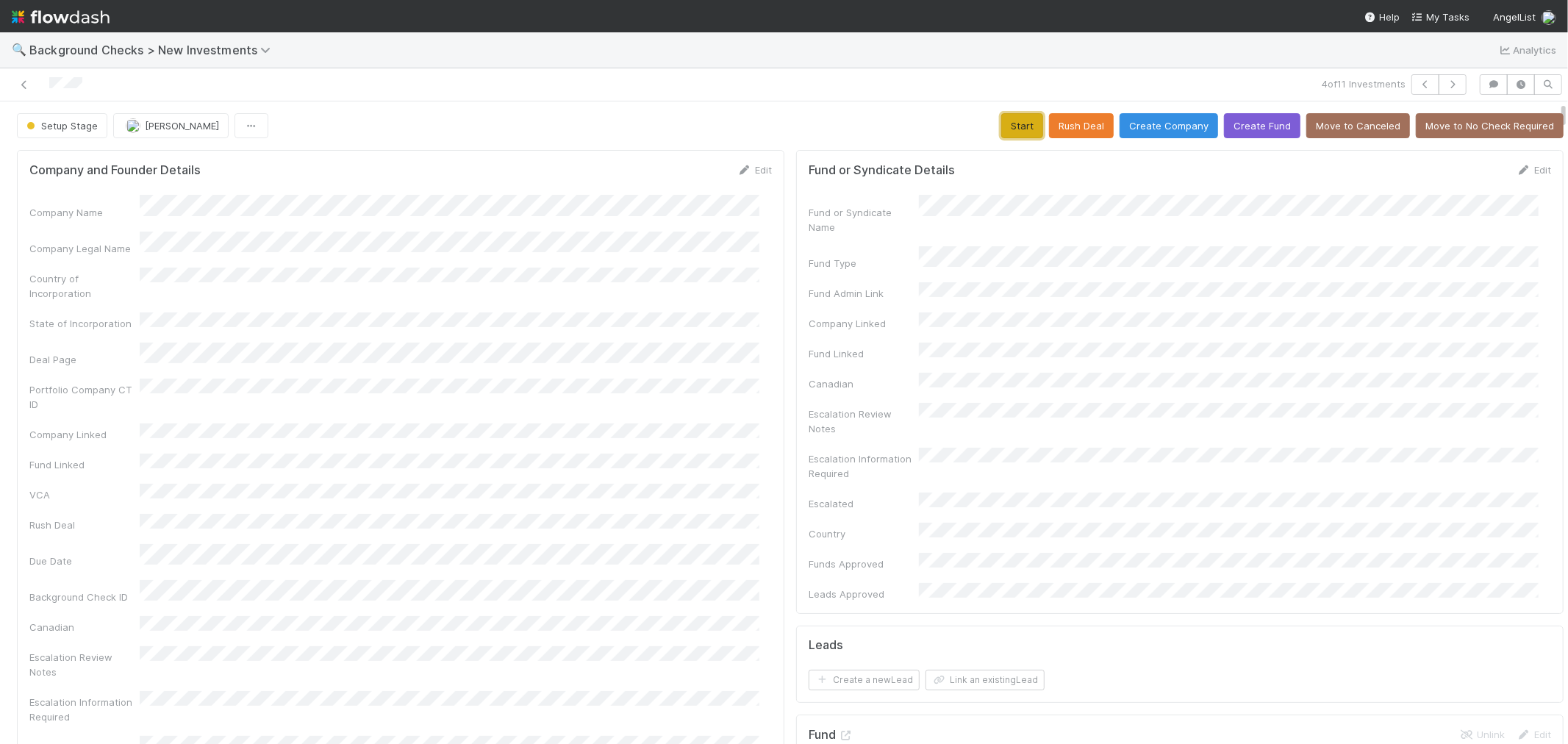
click at [1009, 125] on button "Start" at bounding box center [1022, 125] width 42 height 25
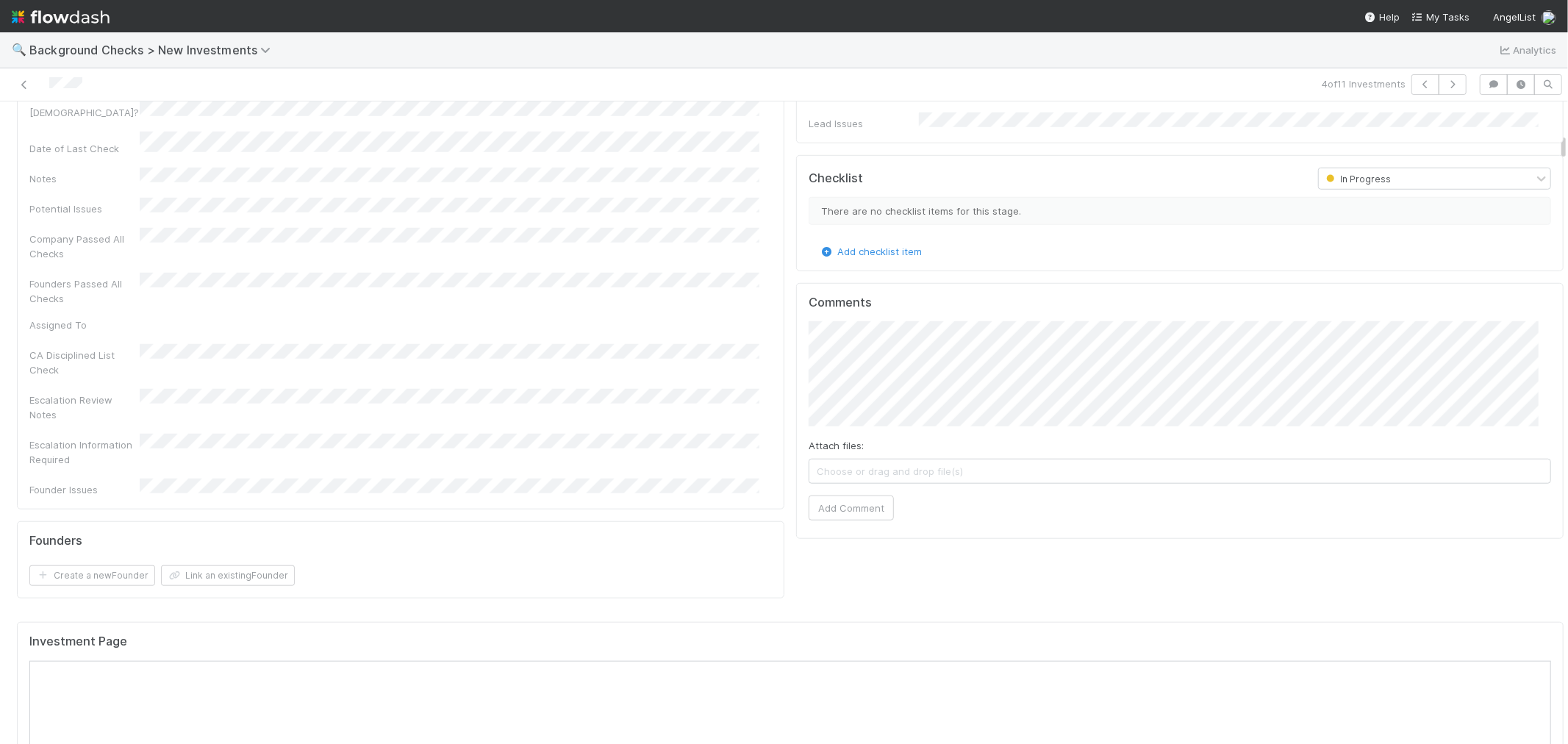
scroll to position [490, 0]
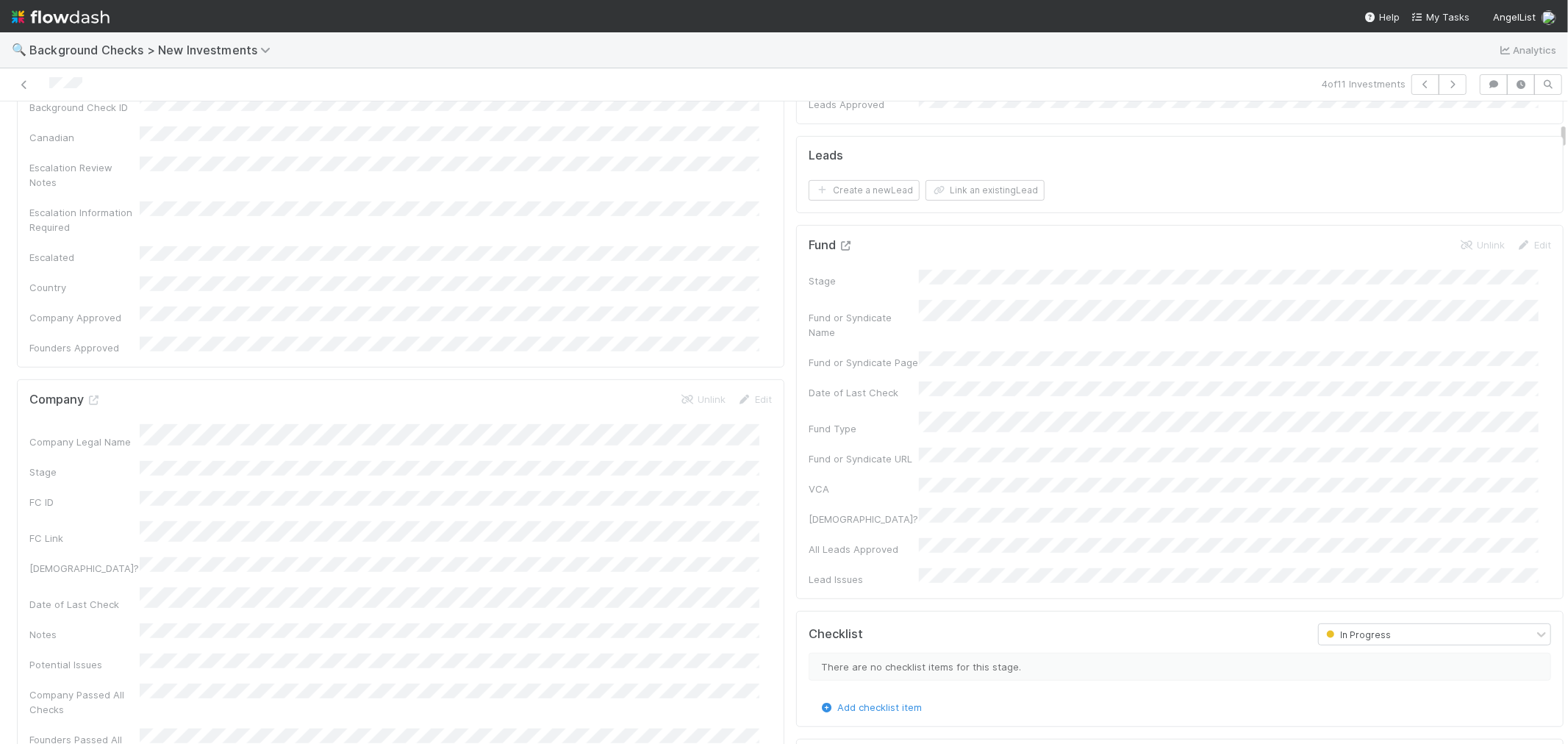
drag, startPoint x: 838, startPoint y: 190, endPoint x: 834, endPoint y: 199, distance: 9.8
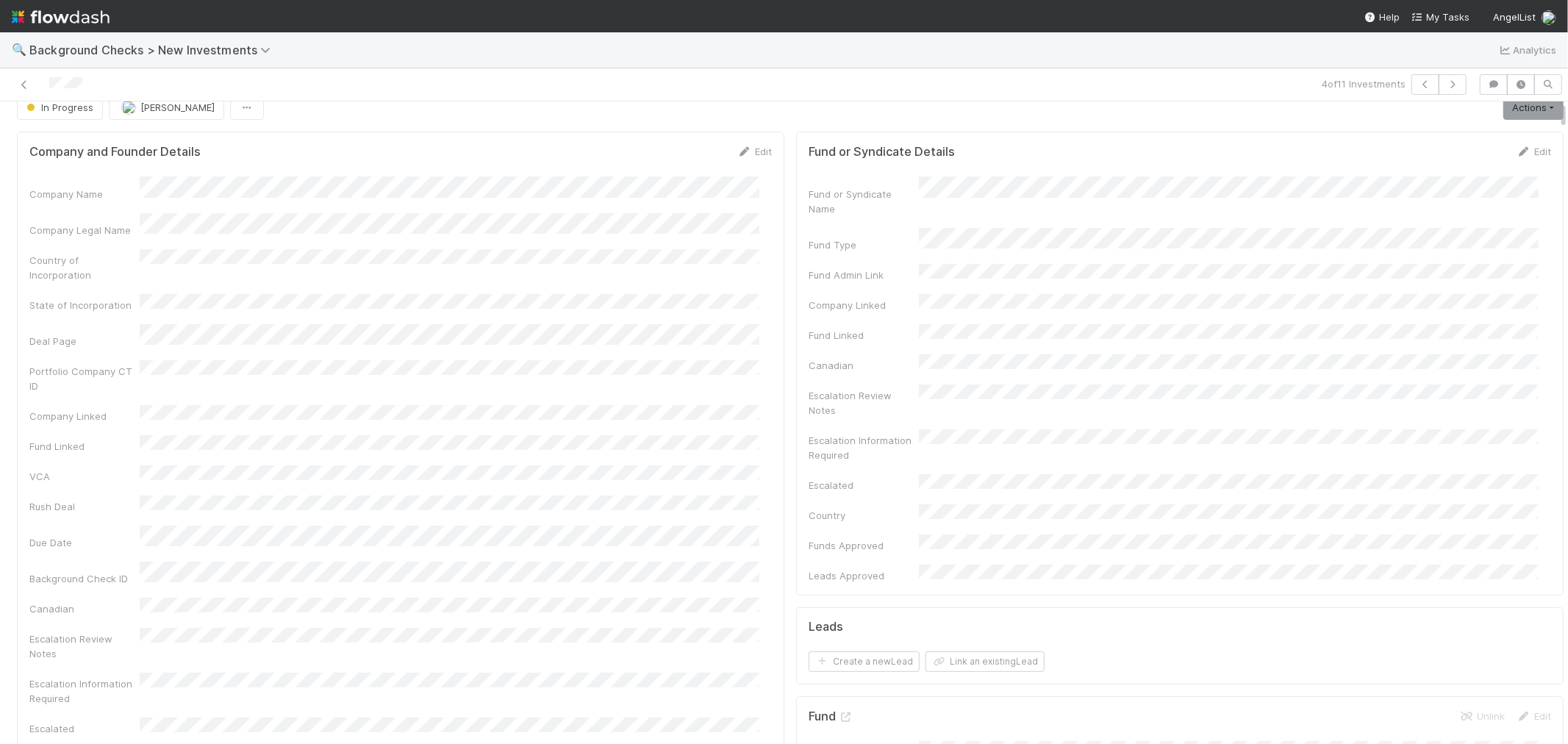
scroll to position [0, 0]
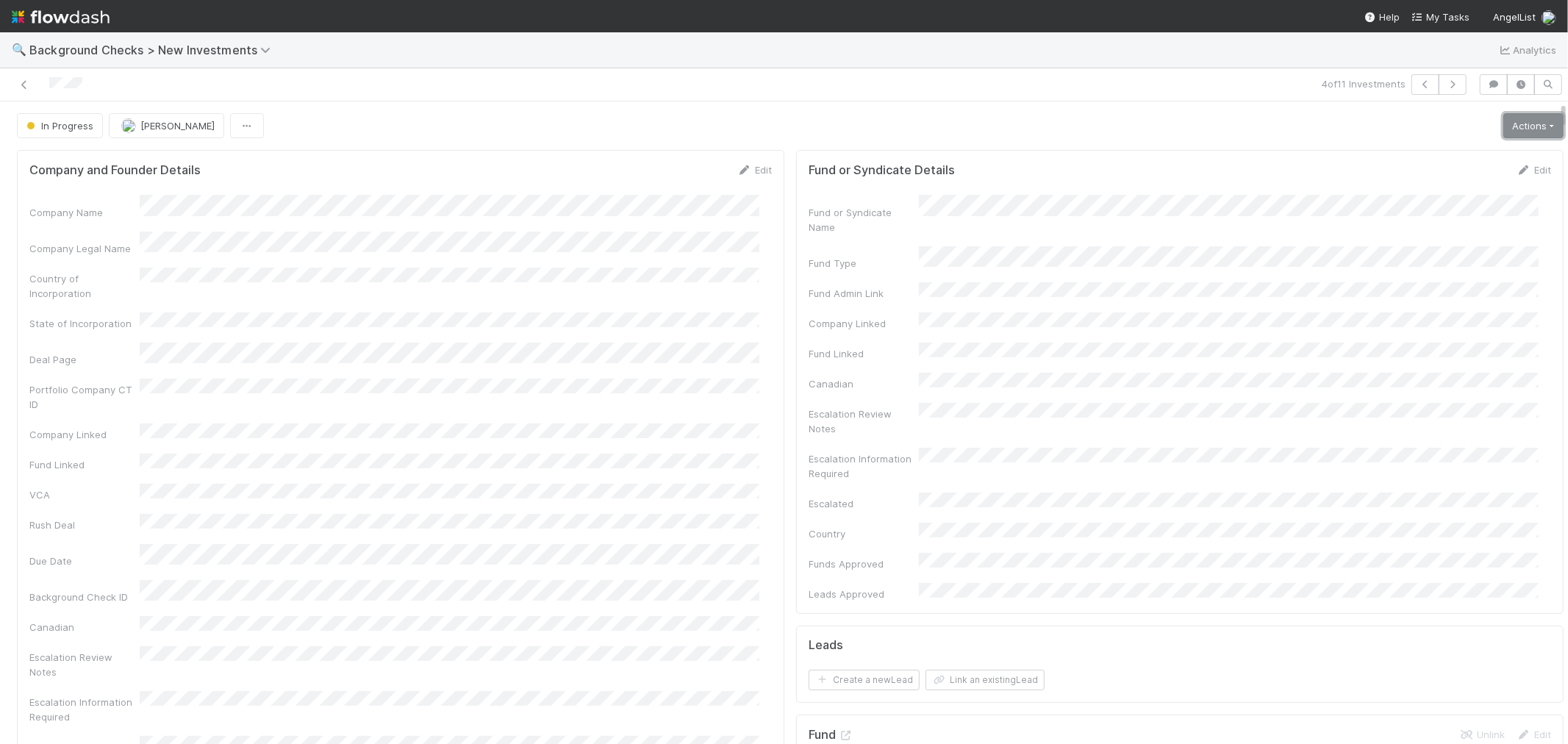
drag, startPoint x: 1517, startPoint y: 129, endPoint x: 1452, endPoint y: 185, distance: 85.8
click at [1516, 128] on link "Actions" at bounding box center [1533, 125] width 60 height 25
click at [1422, 297] on button "Link Lead" at bounding box center [1483, 300] width 164 height 21
click at [1509, 125] on link "Actions" at bounding box center [1533, 125] width 60 height 25
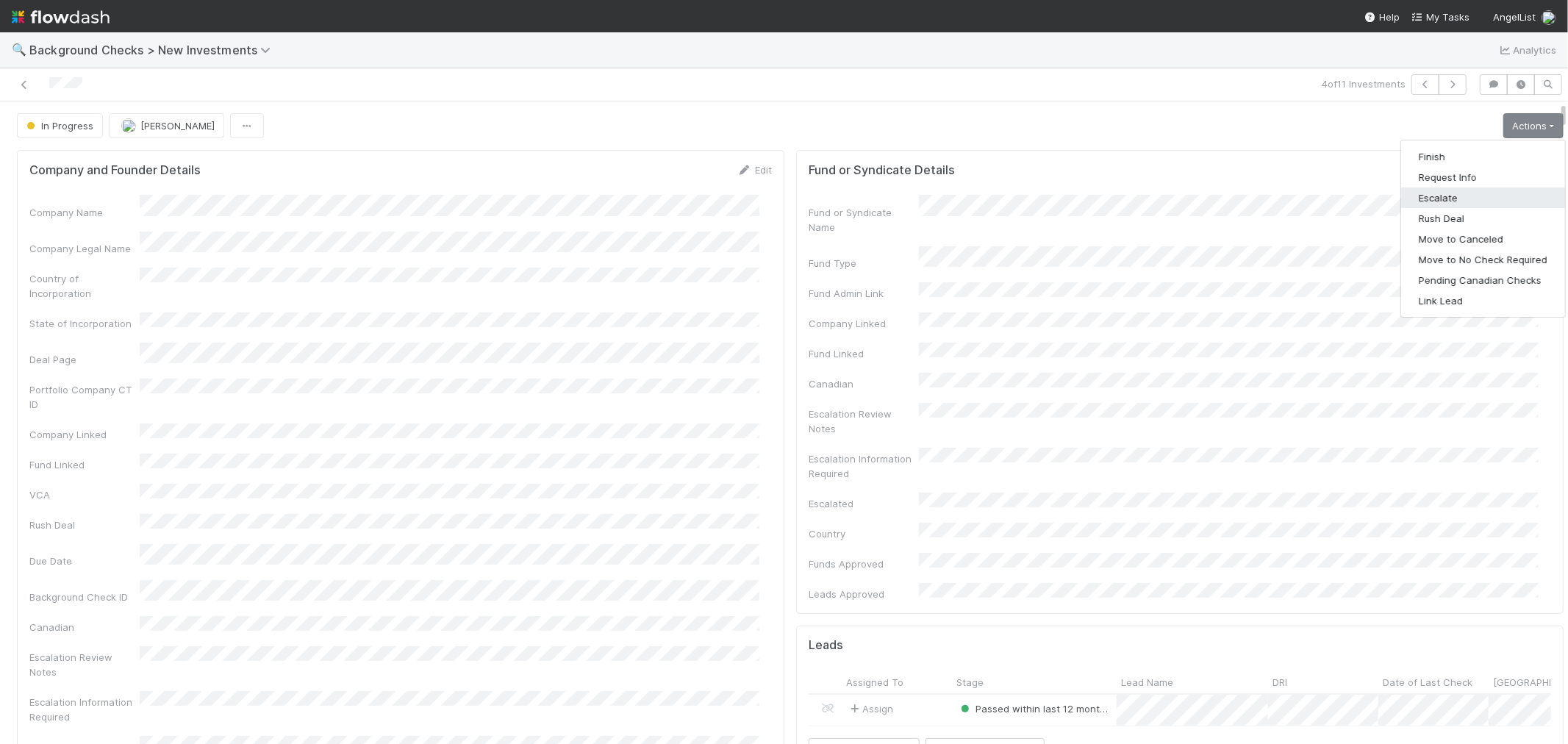
click at [1435, 200] on button "Escalate" at bounding box center [1483, 197] width 164 height 21
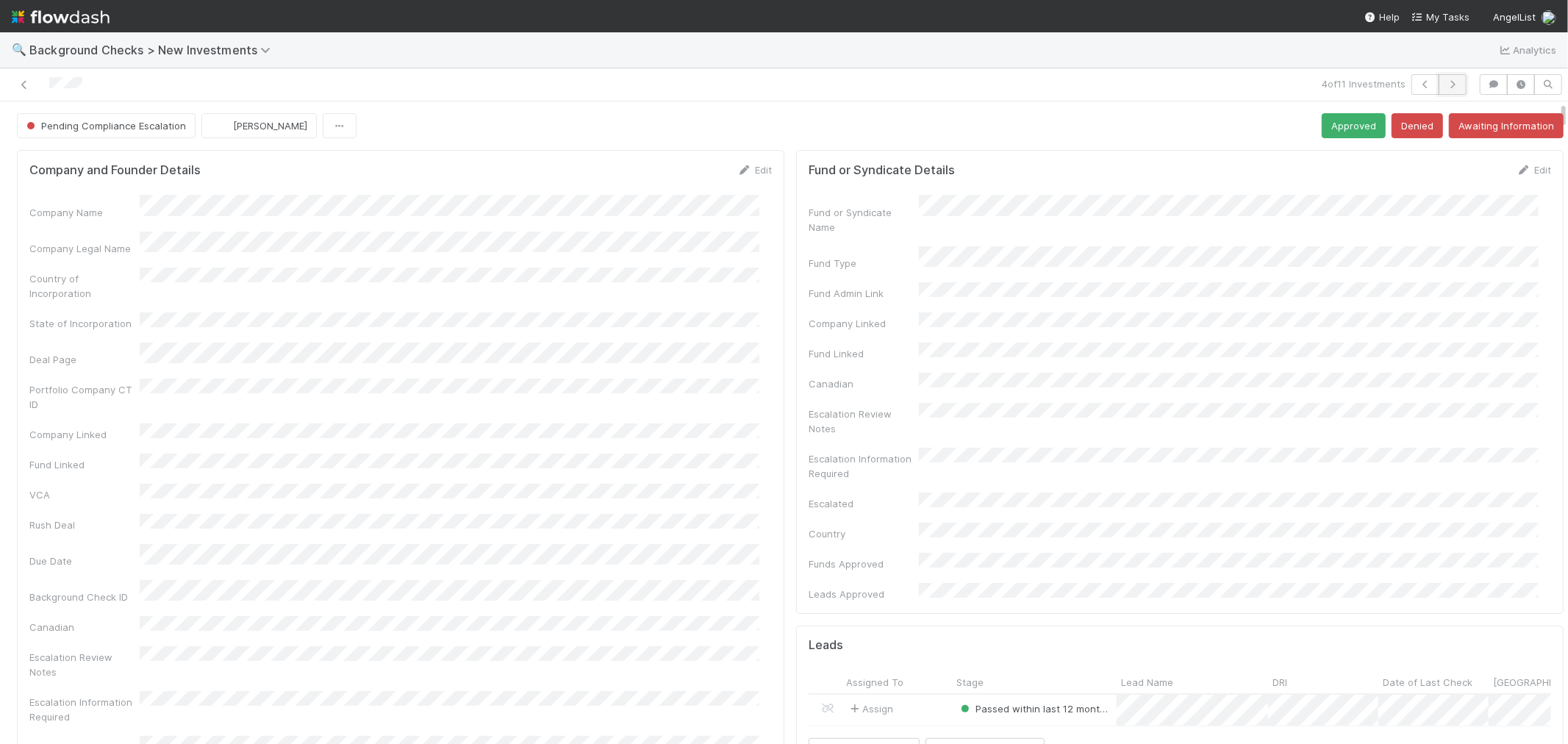
click at [1445, 86] on icon "button" at bounding box center [1452, 84] width 14 height 9
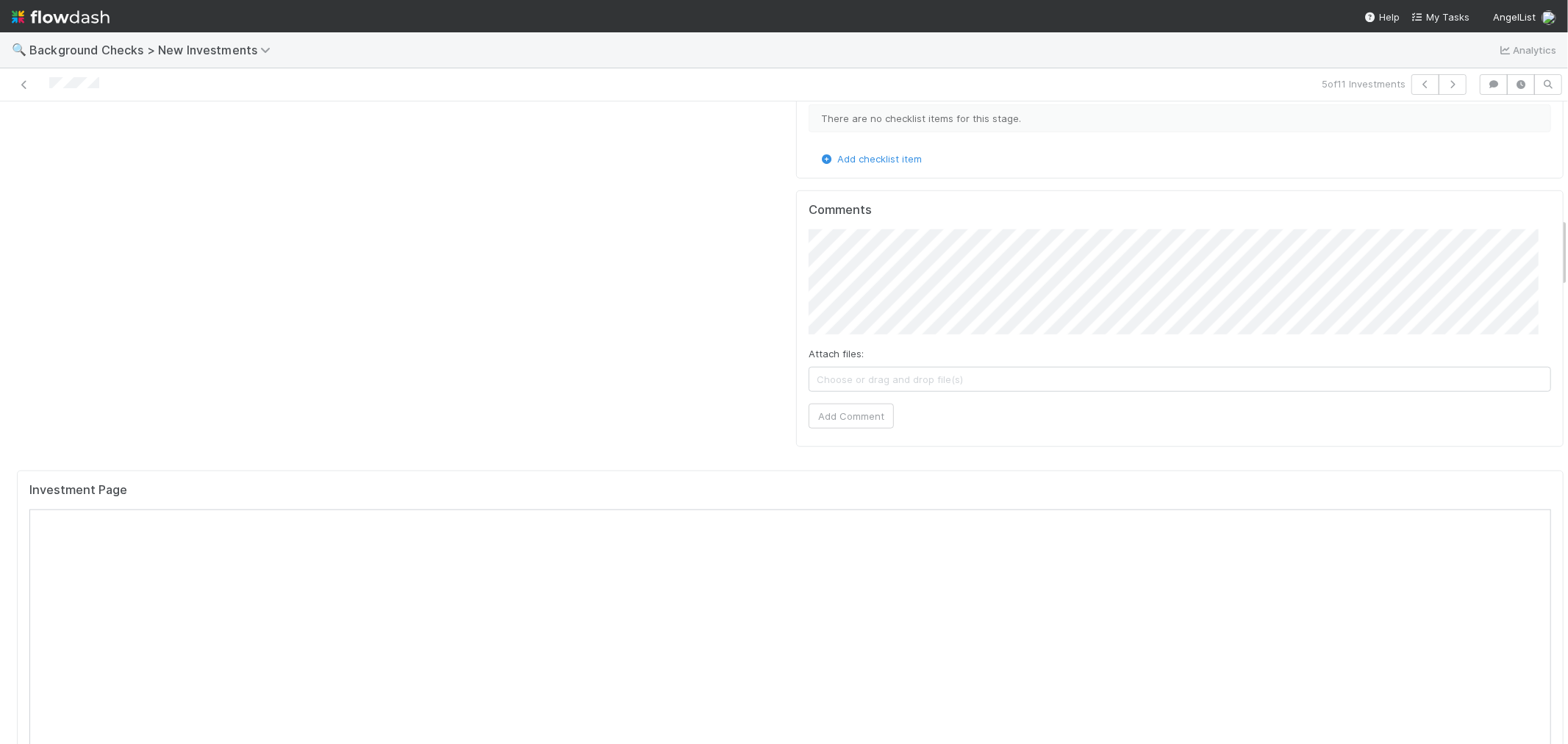
scroll to position [1388, 0]
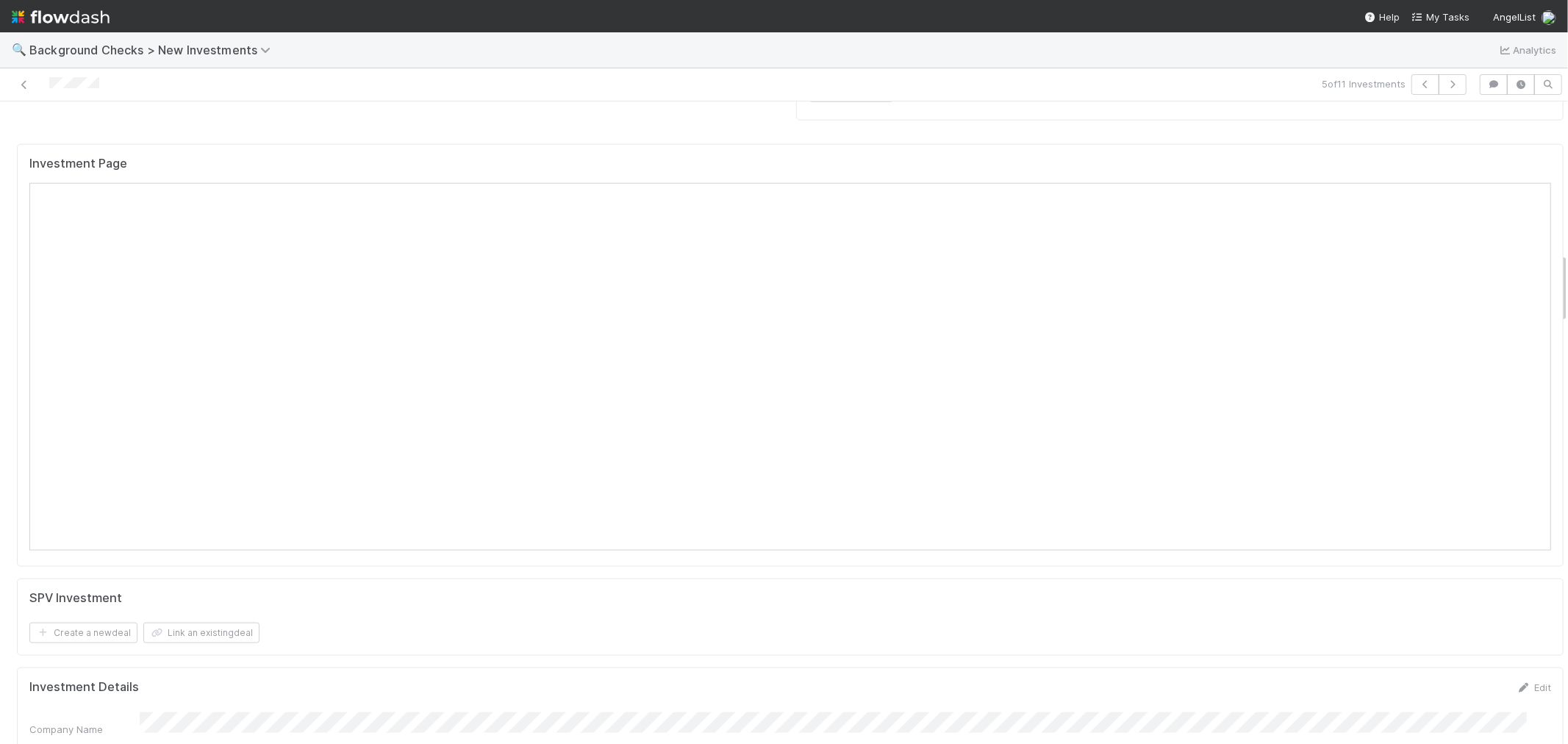
click at [700, 89] on div at bounding box center [374, 84] width 736 height 21
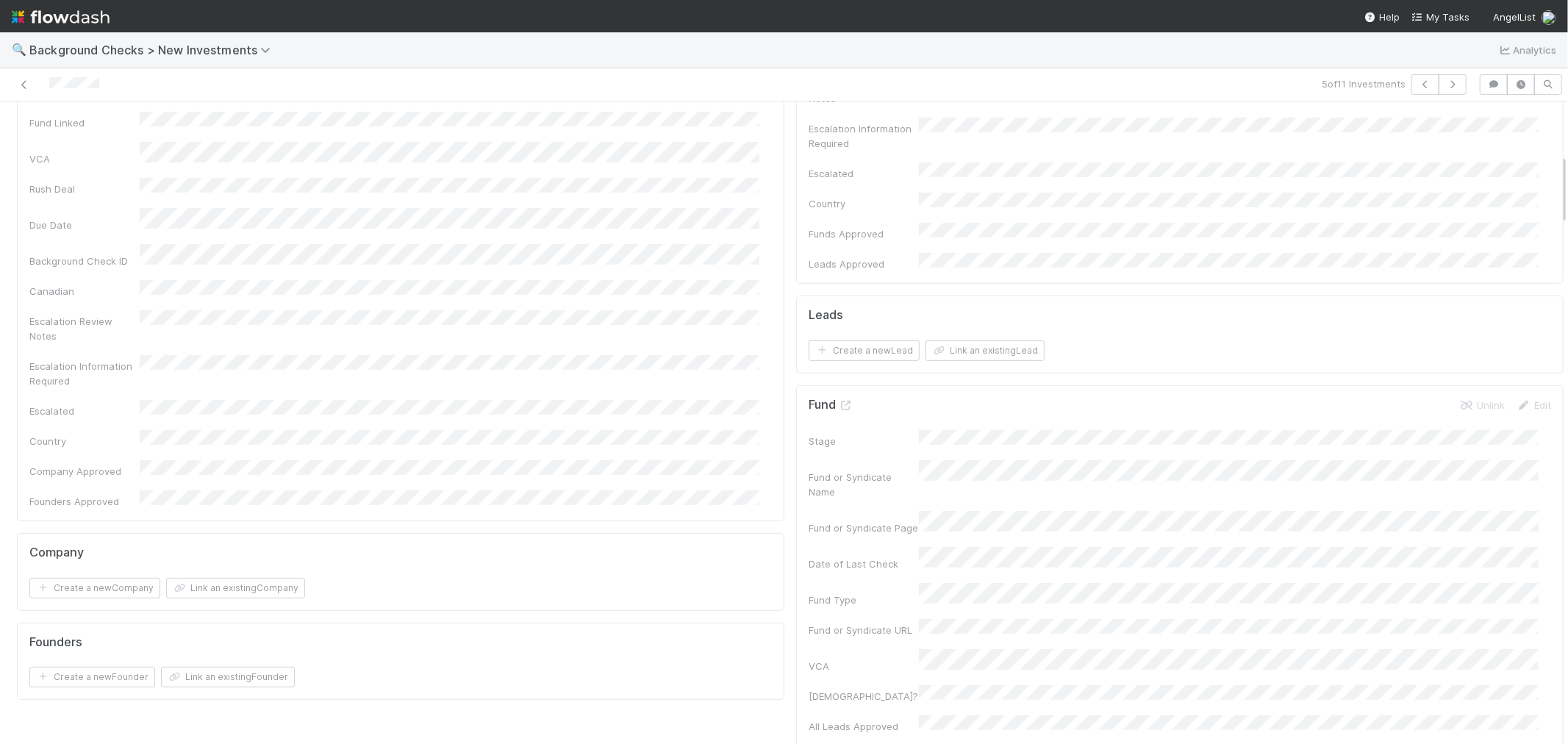
scroll to position [0, 0]
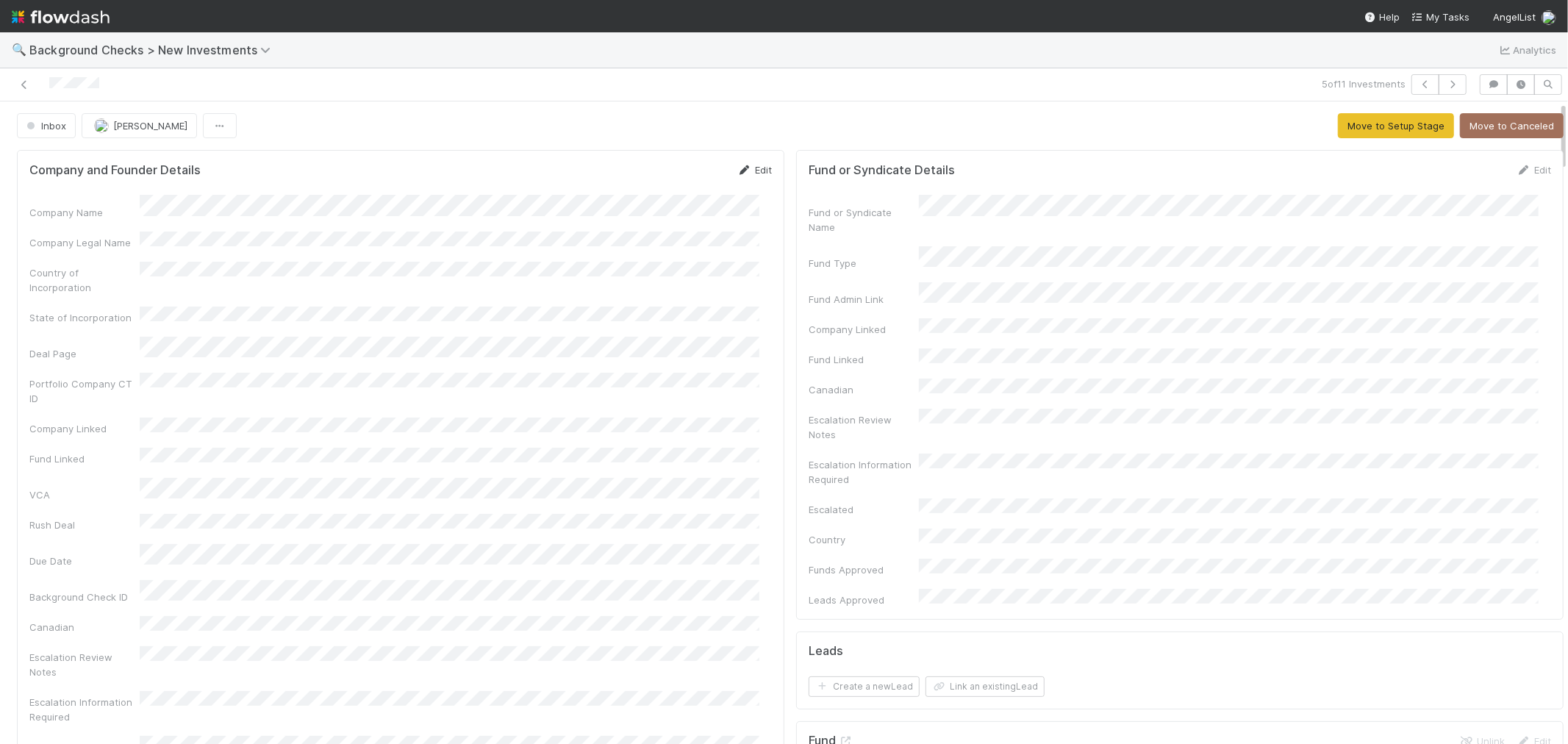
click at [749, 170] on link "Edit" at bounding box center [754, 169] width 35 height 12
click at [673, 183] on button "Save" at bounding box center [693, 175] width 42 height 25
click at [1357, 128] on button "Move to Setup Stage" at bounding box center [1396, 125] width 116 height 25
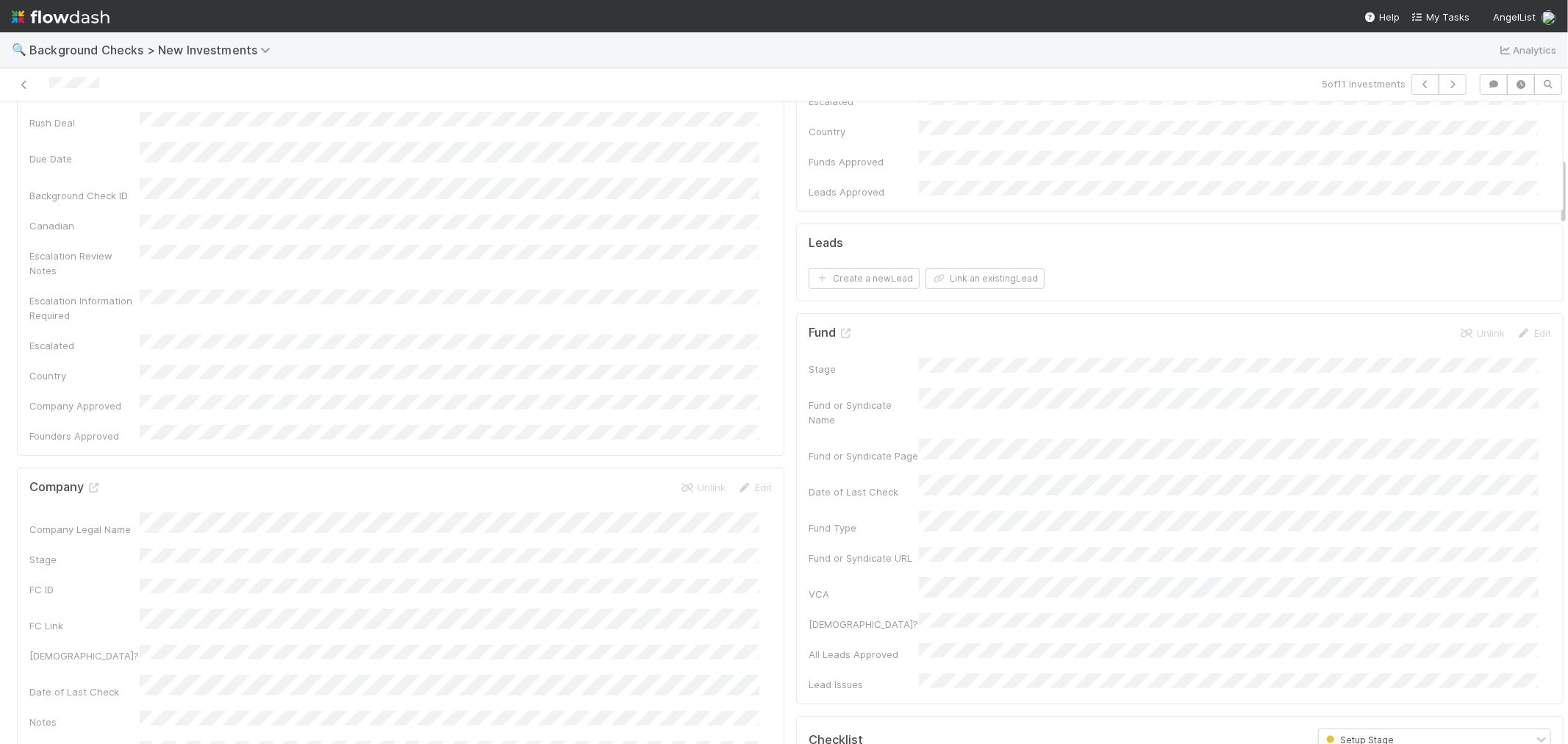
scroll to position [735, 0]
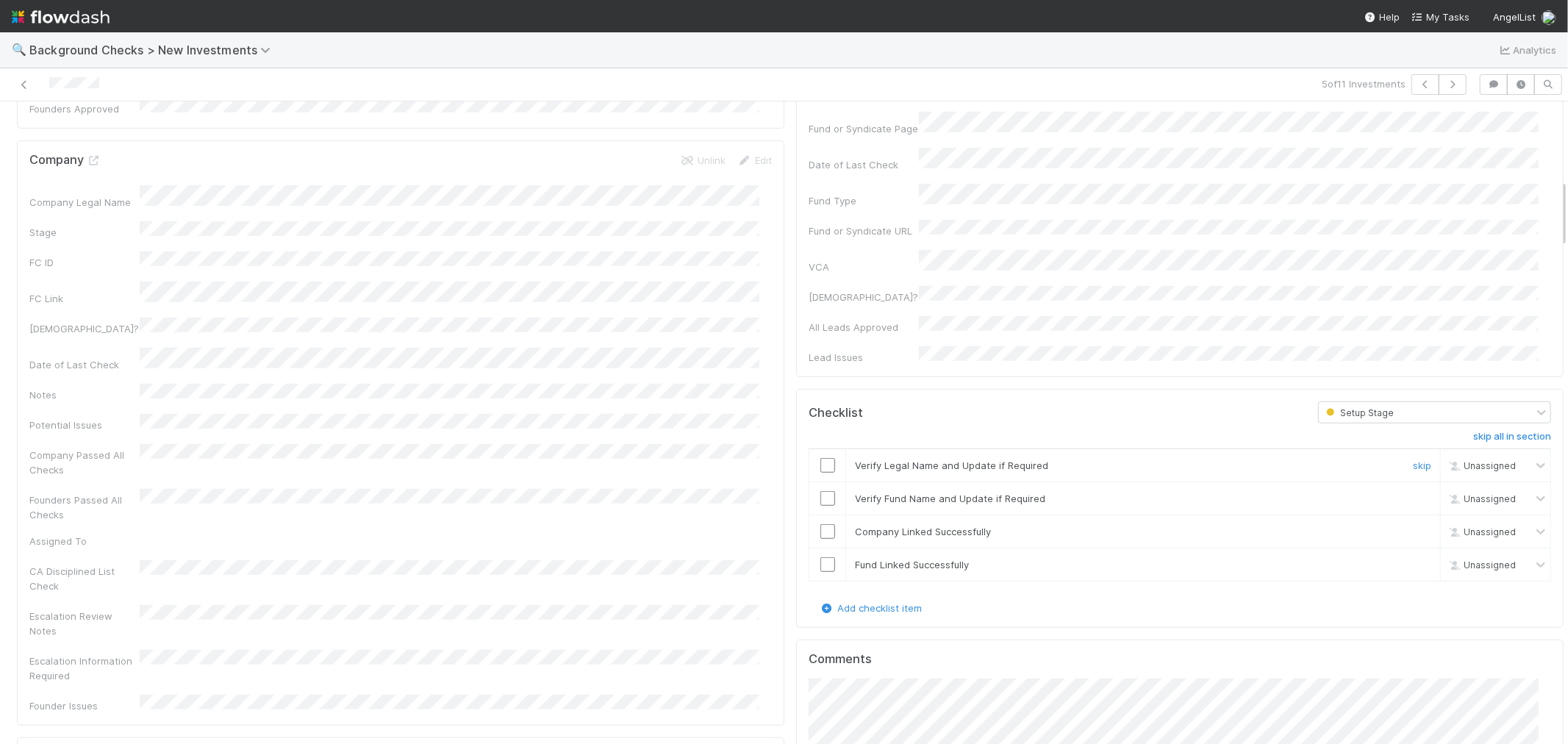
click at [820, 458] on input "checkbox" at bounding box center [827, 465] width 14 height 14
click at [820, 491] on input "checkbox" at bounding box center [827, 498] width 14 height 14
click at [820, 524] on input "checkbox" at bounding box center [827, 531] width 14 height 14
click at [820, 557] on input "checkbox" at bounding box center [827, 564] width 14 height 14
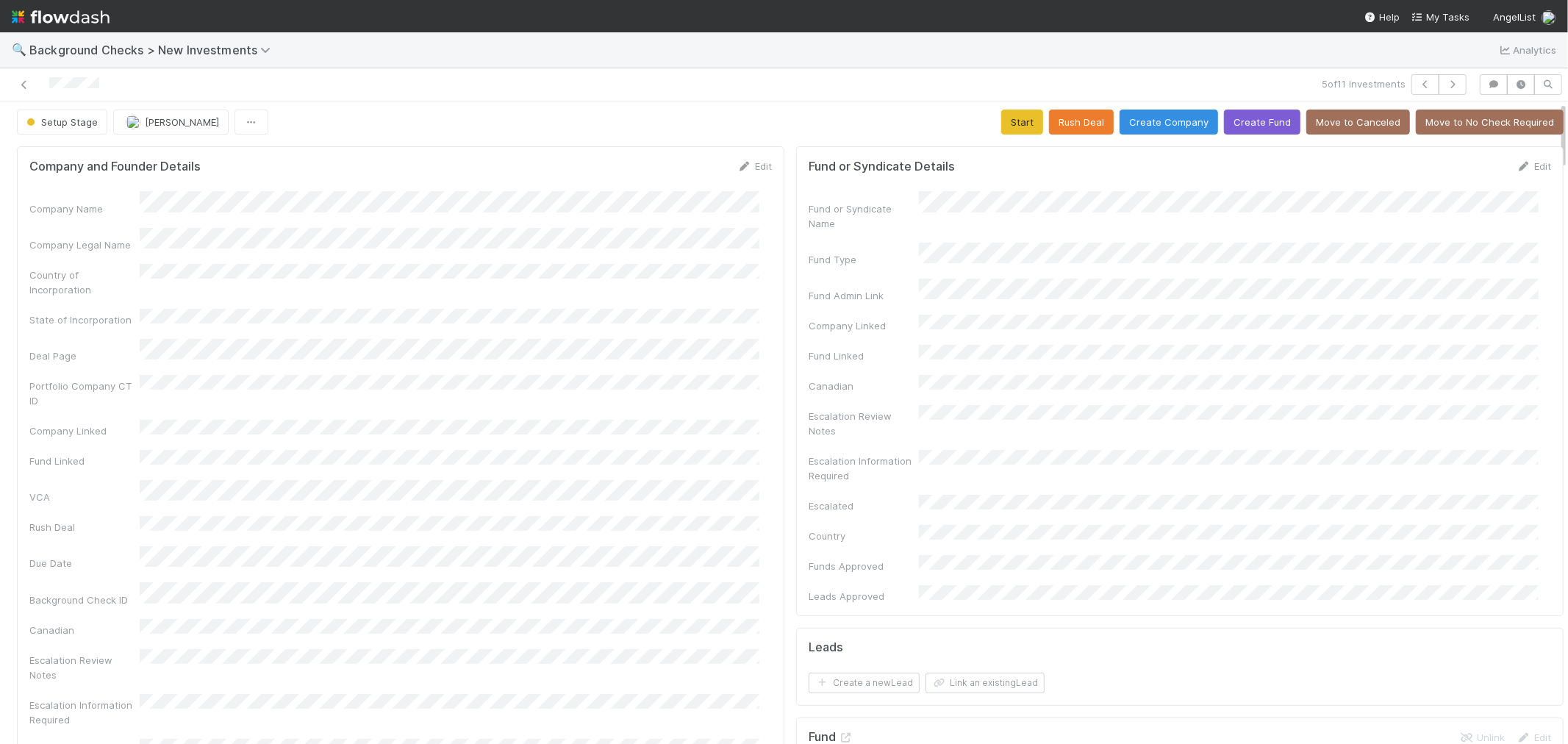
scroll to position [0, 0]
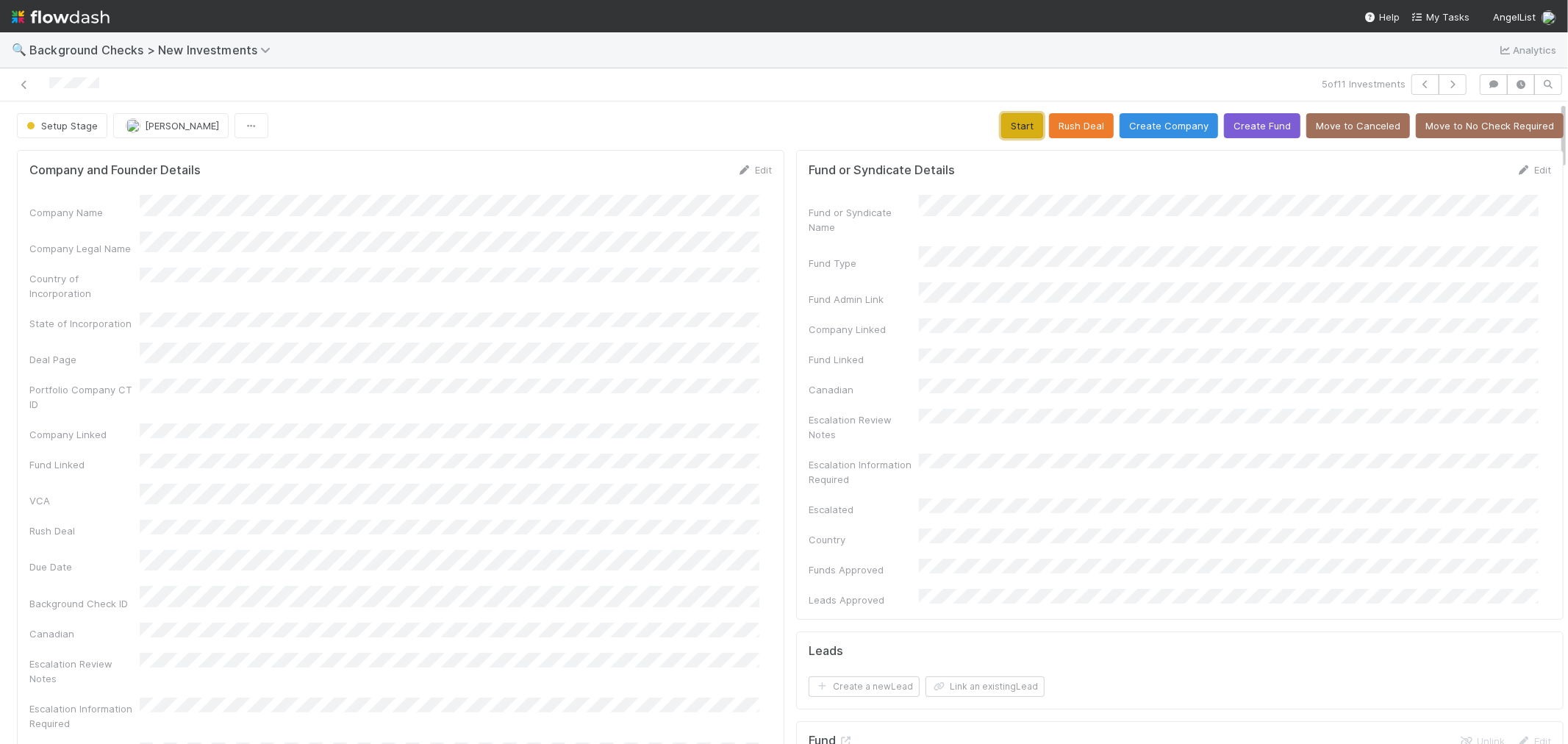
click at [1009, 133] on button "Start" at bounding box center [1022, 125] width 42 height 25
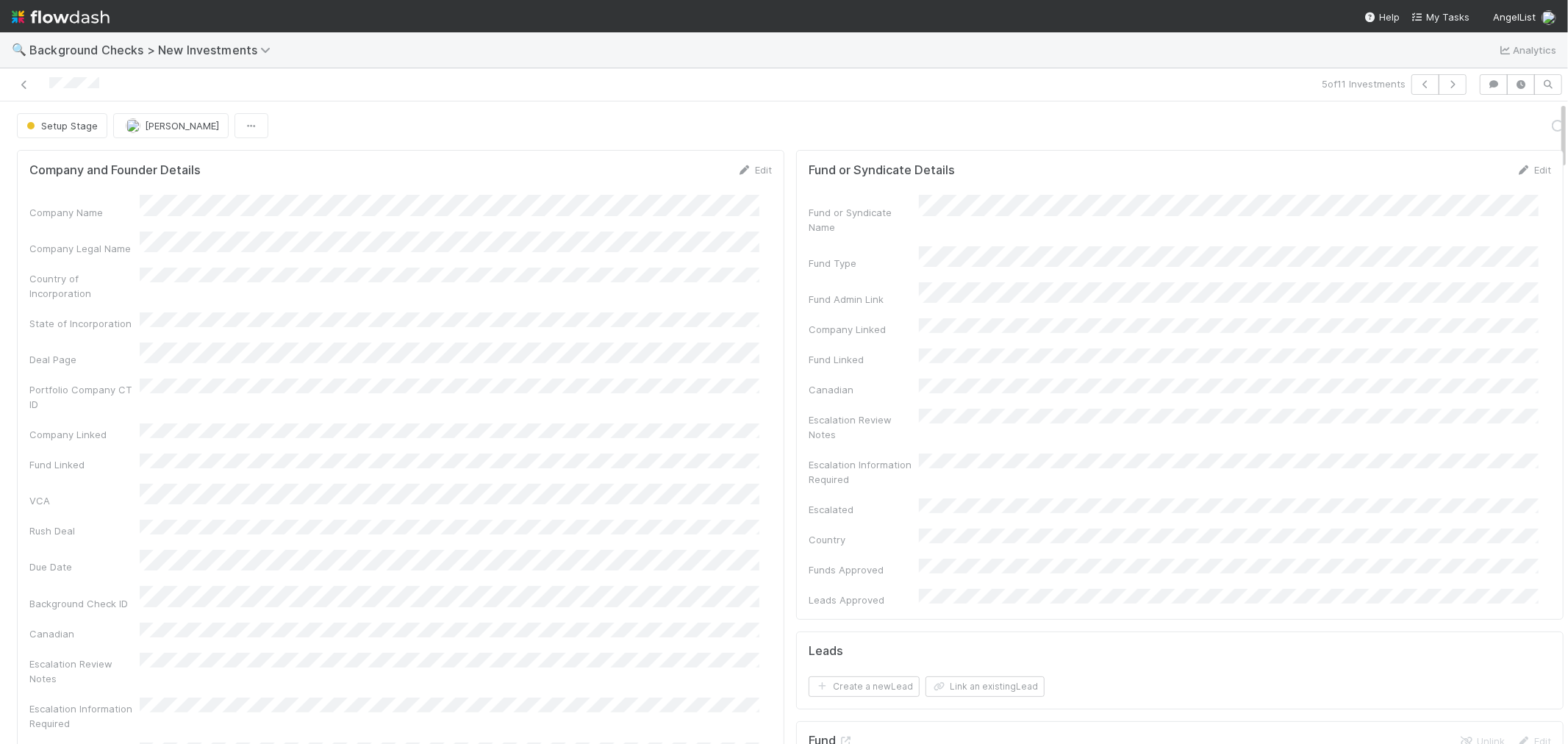
click at [698, 395] on div "Company Name Company Legal Name Country of Incorporation State of Incorporation…" at bounding box center [400, 523] width 742 height 655
click at [1504, 134] on link "Actions" at bounding box center [1533, 125] width 60 height 25
click at [1444, 298] on button "Link Lead" at bounding box center [1483, 300] width 164 height 21
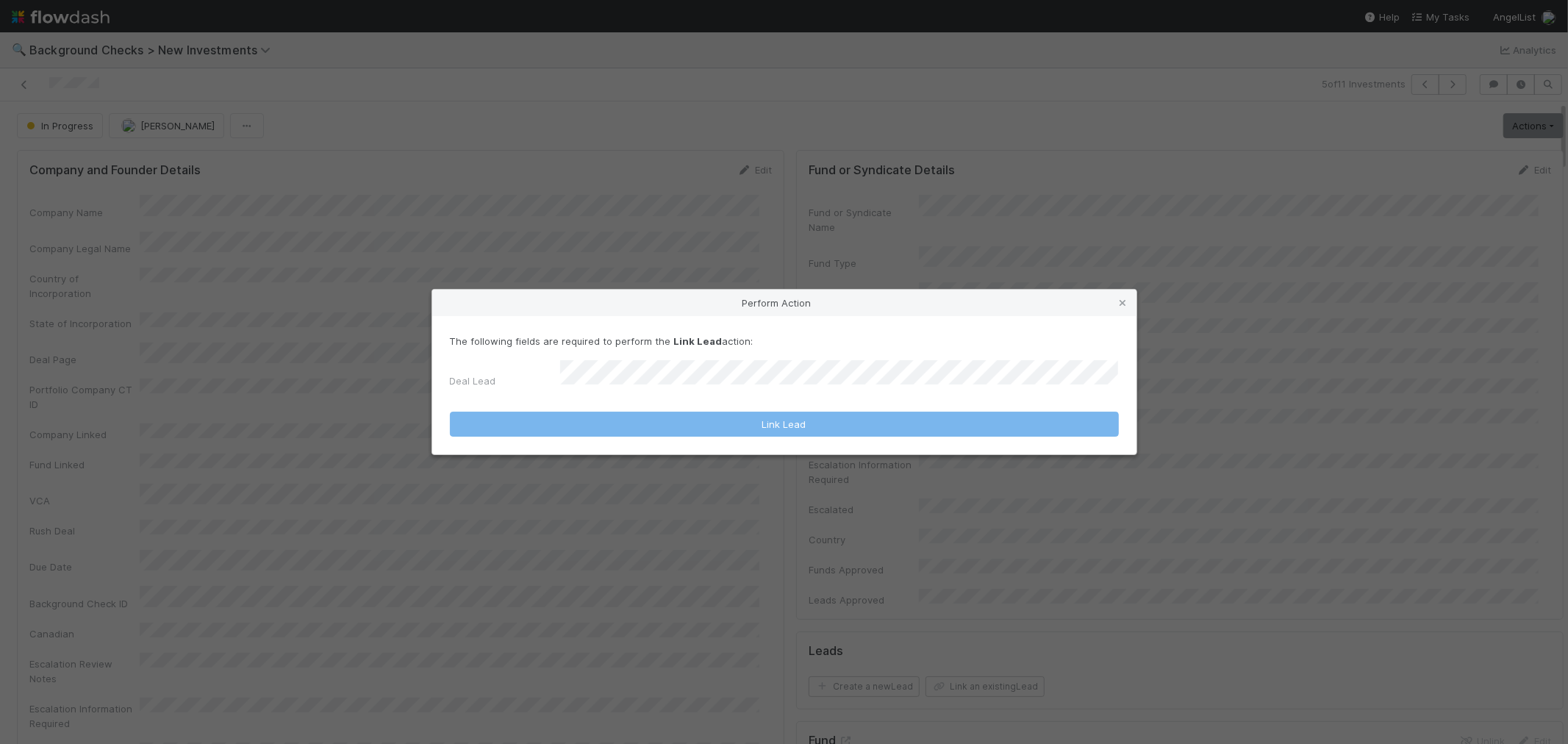
click at [870, 392] on form "The following fields are required to perform the Link Lead action: Deal Lead Li…" at bounding box center [784, 386] width 669 height 104
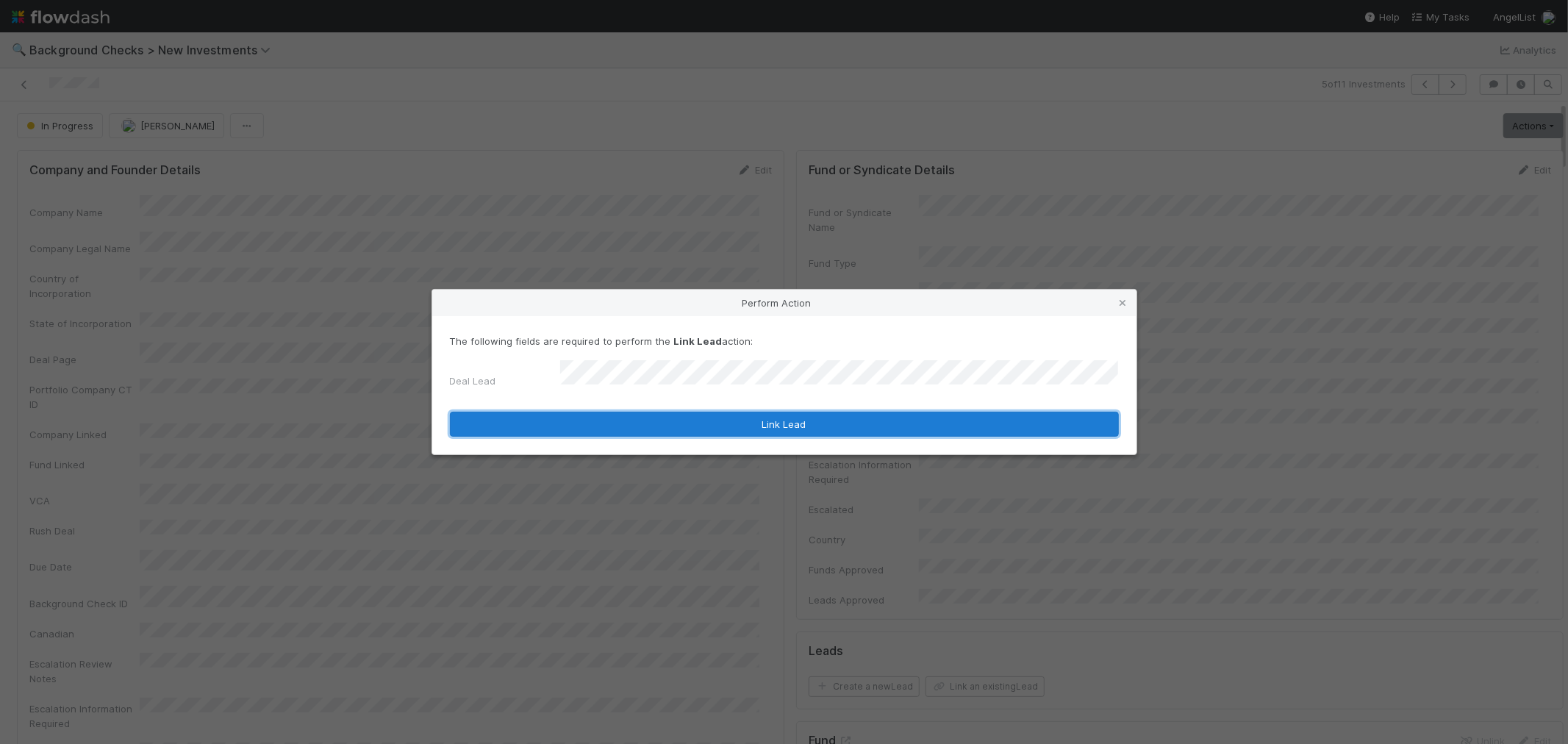
click at [857, 412] on button "Link Lead" at bounding box center [784, 424] width 669 height 25
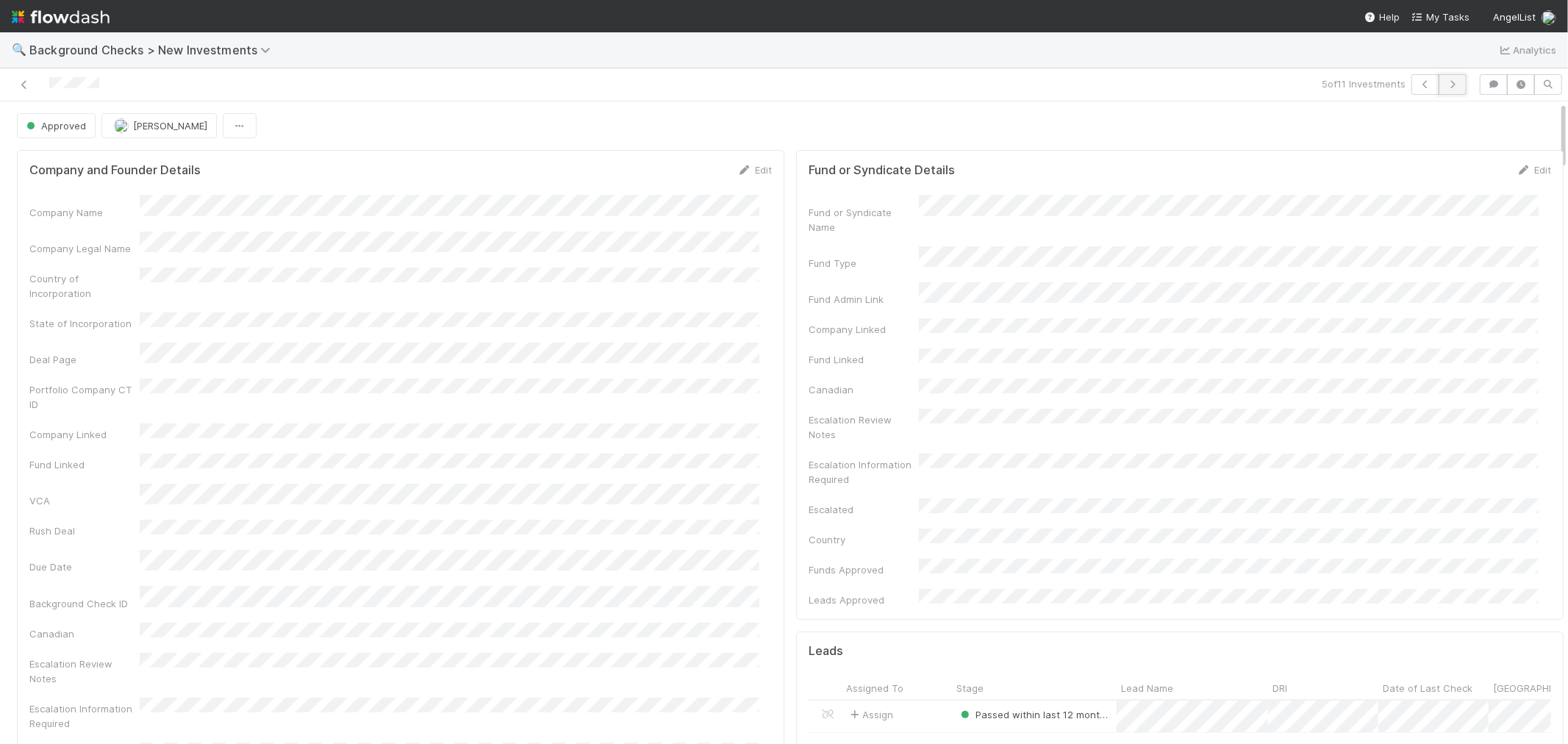
click at [1445, 84] on icon "button" at bounding box center [1452, 84] width 14 height 9
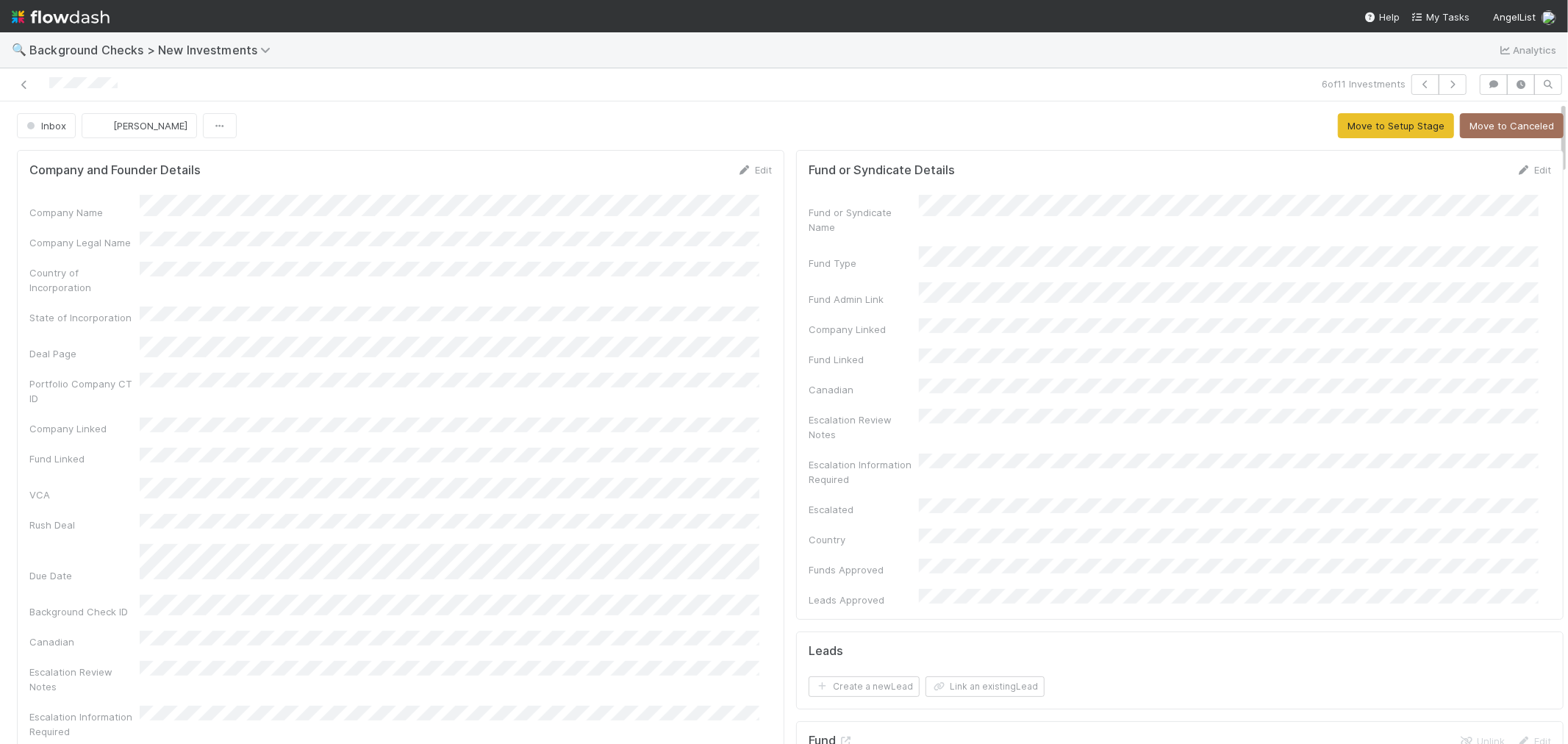
drag, startPoint x: 129, startPoint y: 84, endPoint x: 32, endPoint y: 99, distance: 98.2
click at [32, 99] on div "6 of 11 Investments" at bounding box center [784, 84] width 1568 height 33
click at [769, 469] on div "Company and Founder Details Edit Company Name Company Legal Name Country of Inc…" at bounding box center [400, 510] width 767 height 722
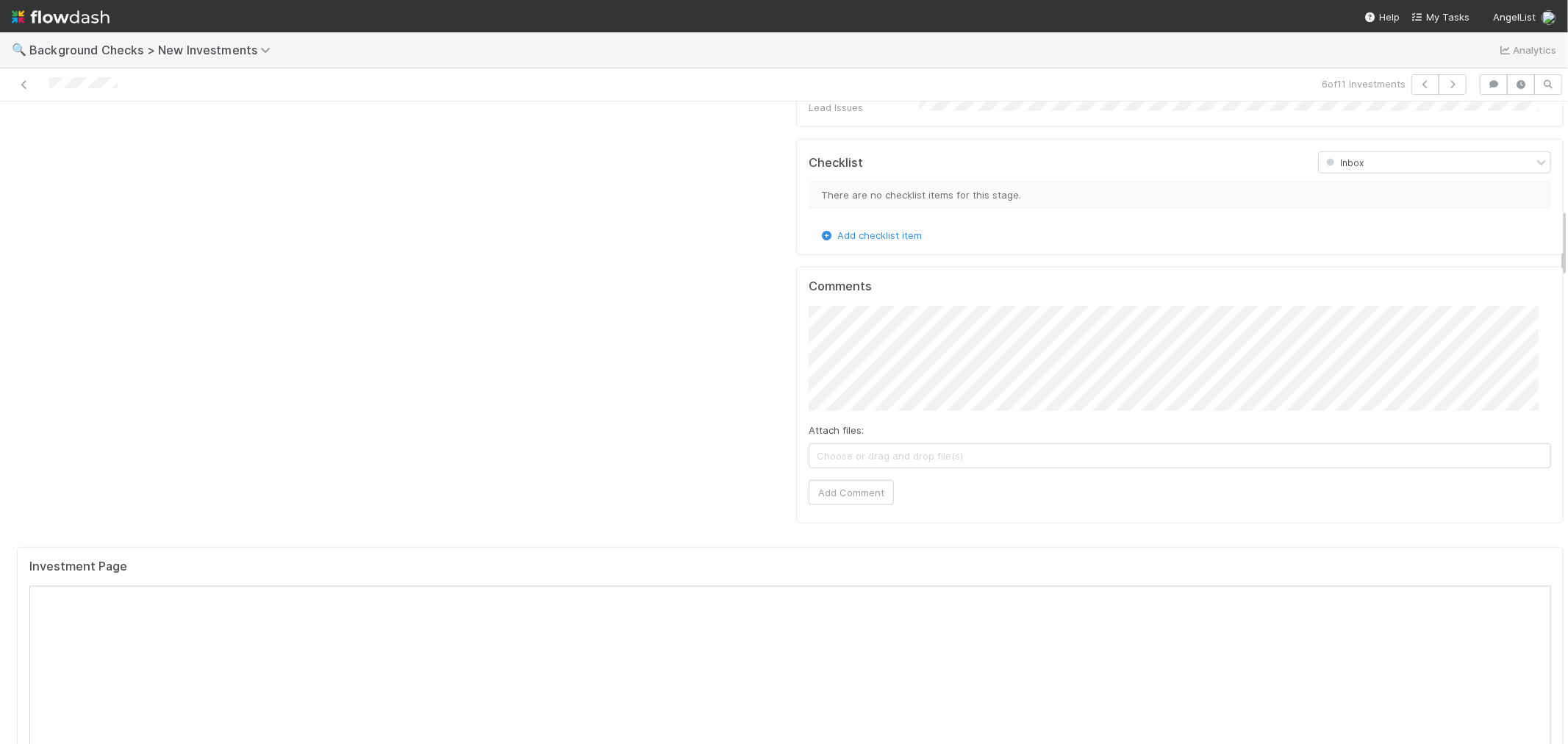
scroll to position [1225, 0]
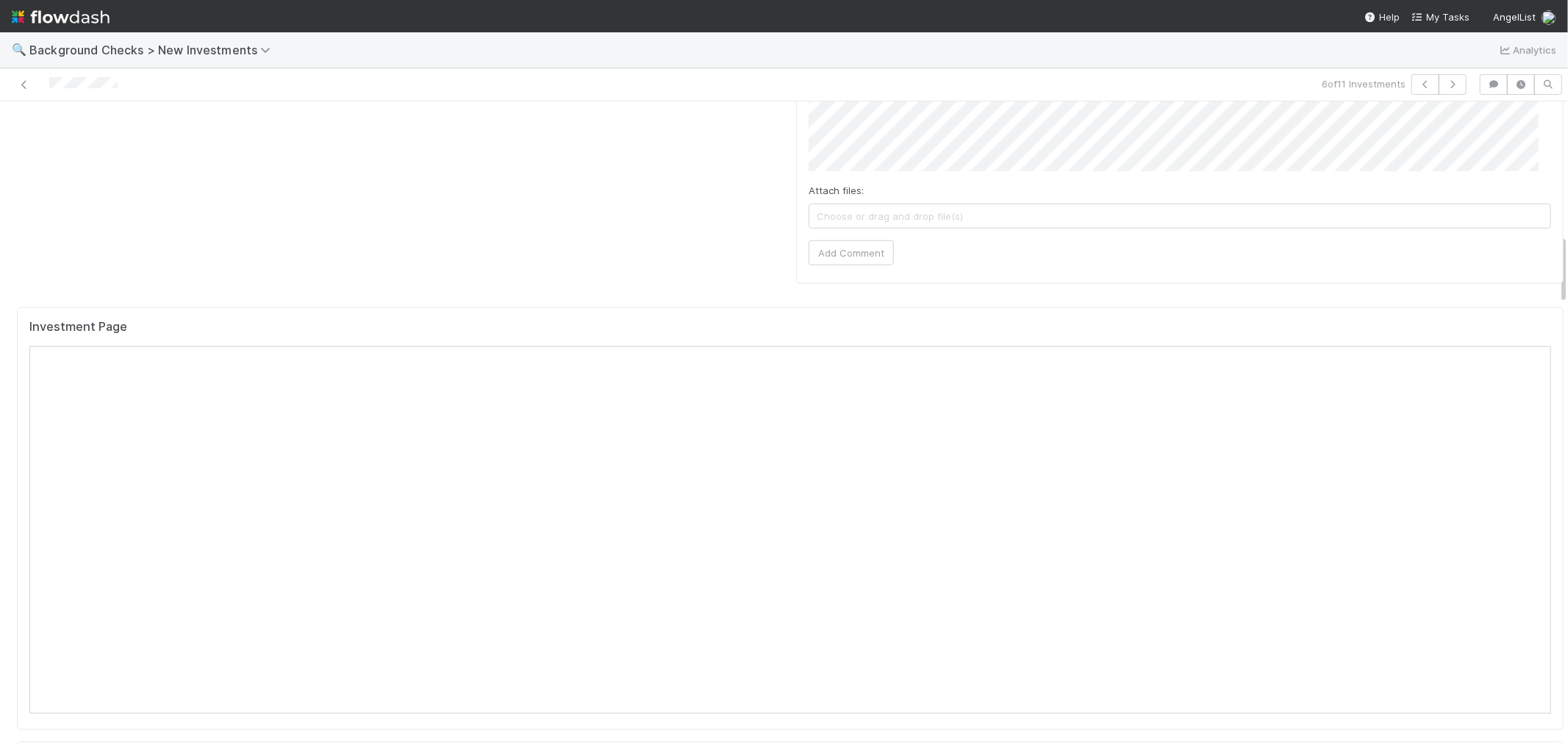
click at [796, 192] on div "Comments Attach files: Choose or drag and drop file(s) Add Comment" at bounding box center [1179, 155] width 767 height 257
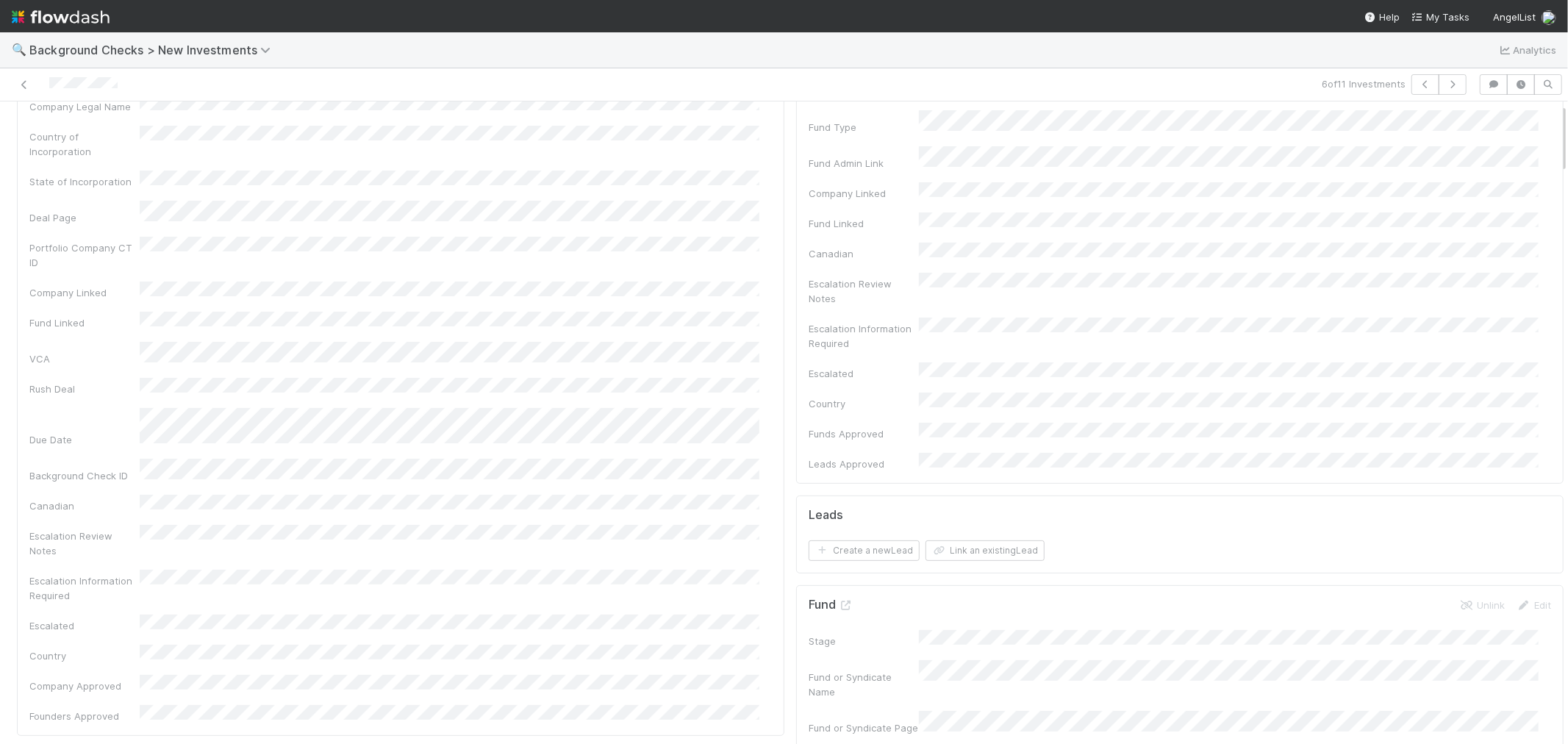
scroll to position [0, 0]
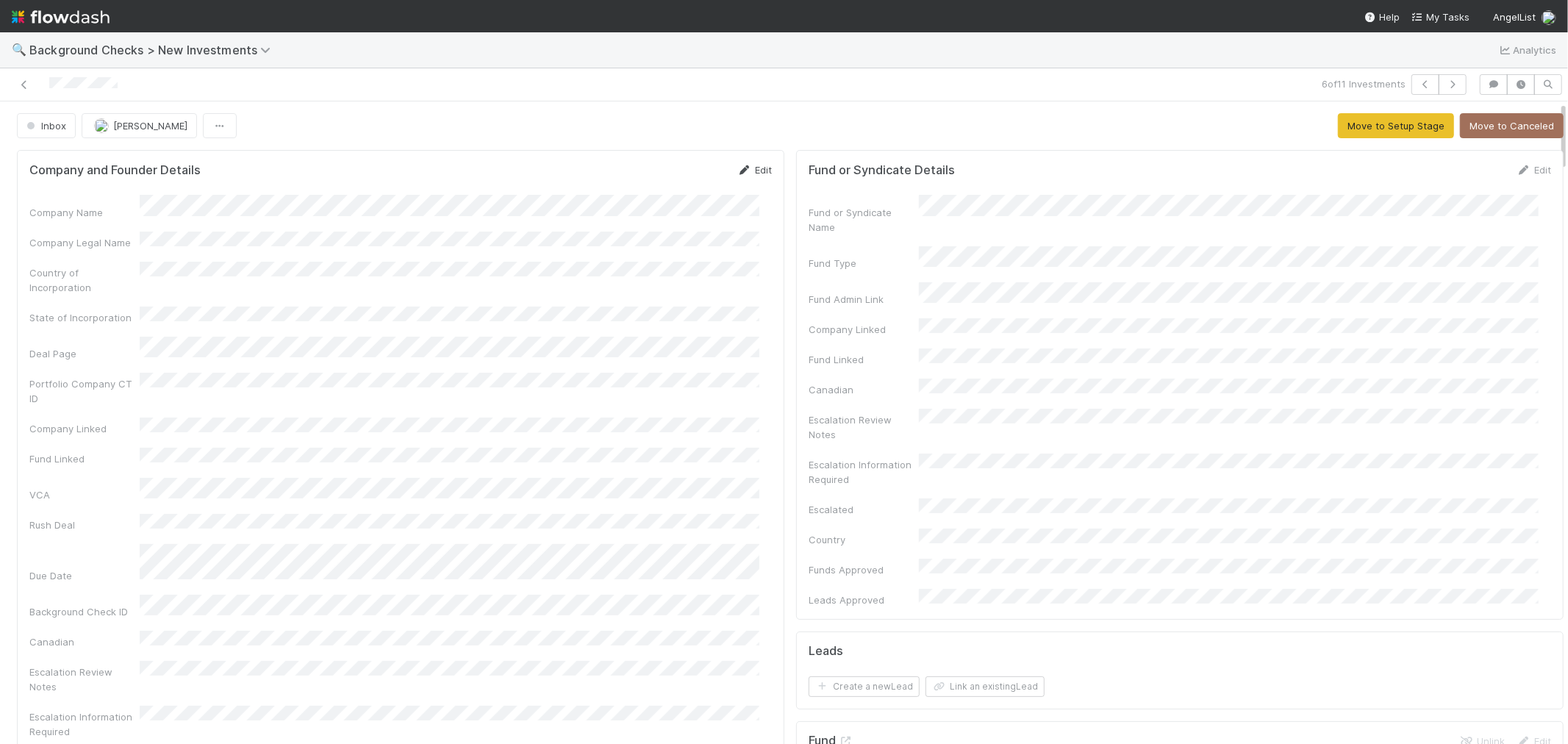
click at [745, 165] on link "Edit" at bounding box center [754, 169] width 35 height 12
click at [693, 170] on button "Save" at bounding box center [693, 175] width 42 height 25
click at [1341, 121] on button "Move to Setup Stage" at bounding box center [1396, 125] width 116 height 25
click at [706, 391] on div "Company Name Company Legal Name Country of Incorporation State of Incorporation…" at bounding box center [400, 530] width 742 height 671
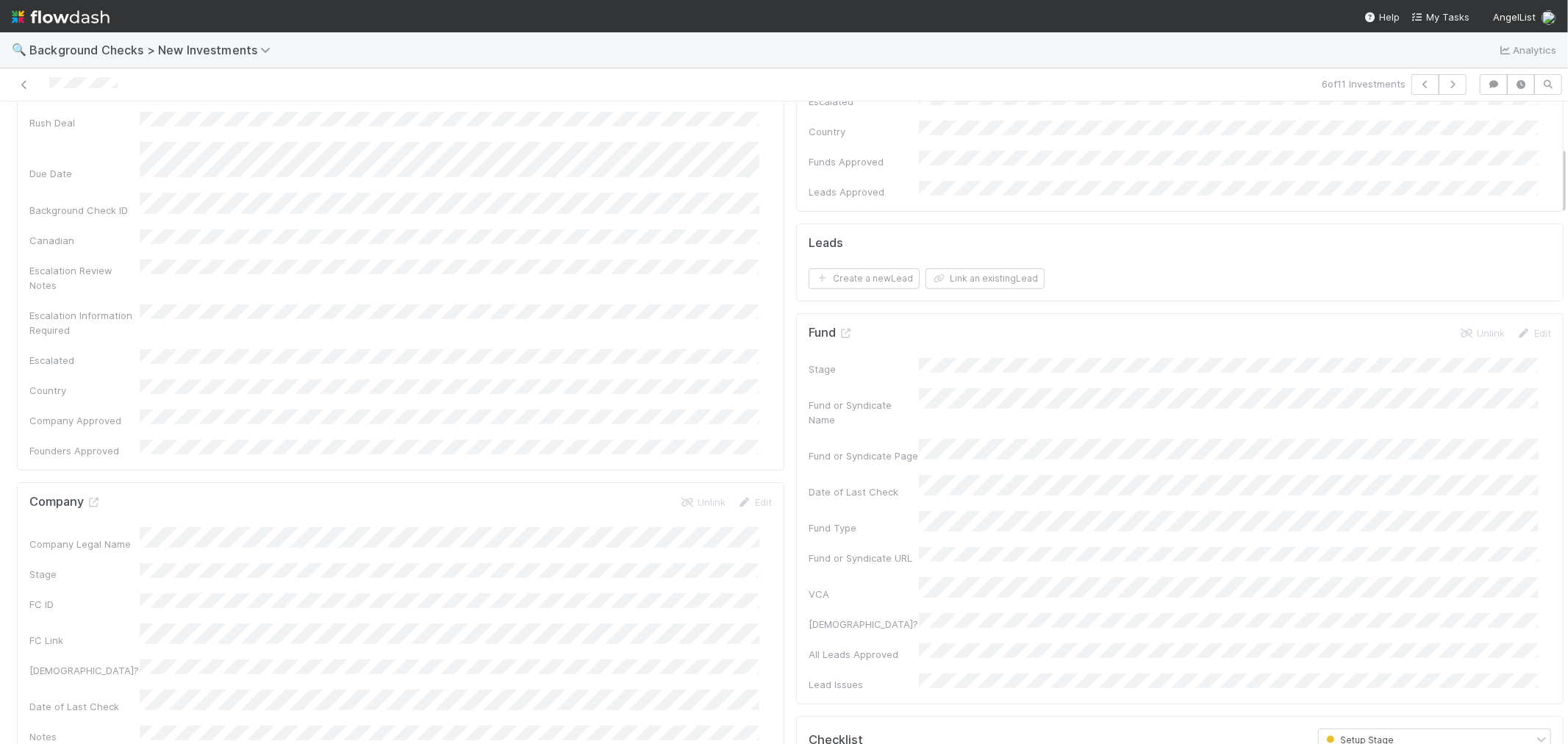
scroll to position [653, 0]
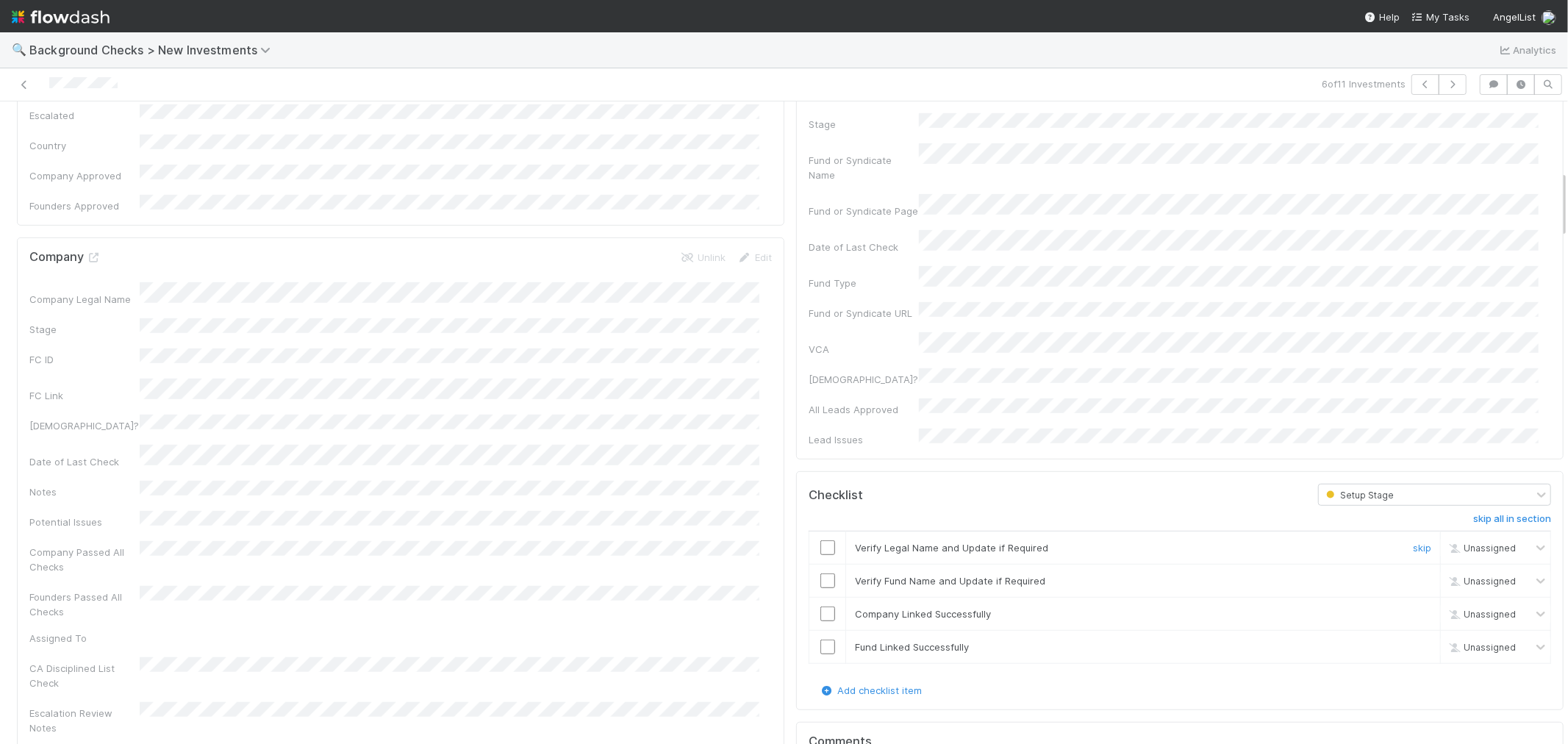
click at [820, 540] on input "checkbox" at bounding box center [827, 547] width 14 height 14
click at [820, 573] on input "checkbox" at bounding box center [827, 580] width 14 height 14
click at [820, 606] on input "checkbox" at bounding box center [827, 613] width 14 height 14
click at [820, 639] on input "checkbox" at bounding box center [827, 646] width 14 height 14
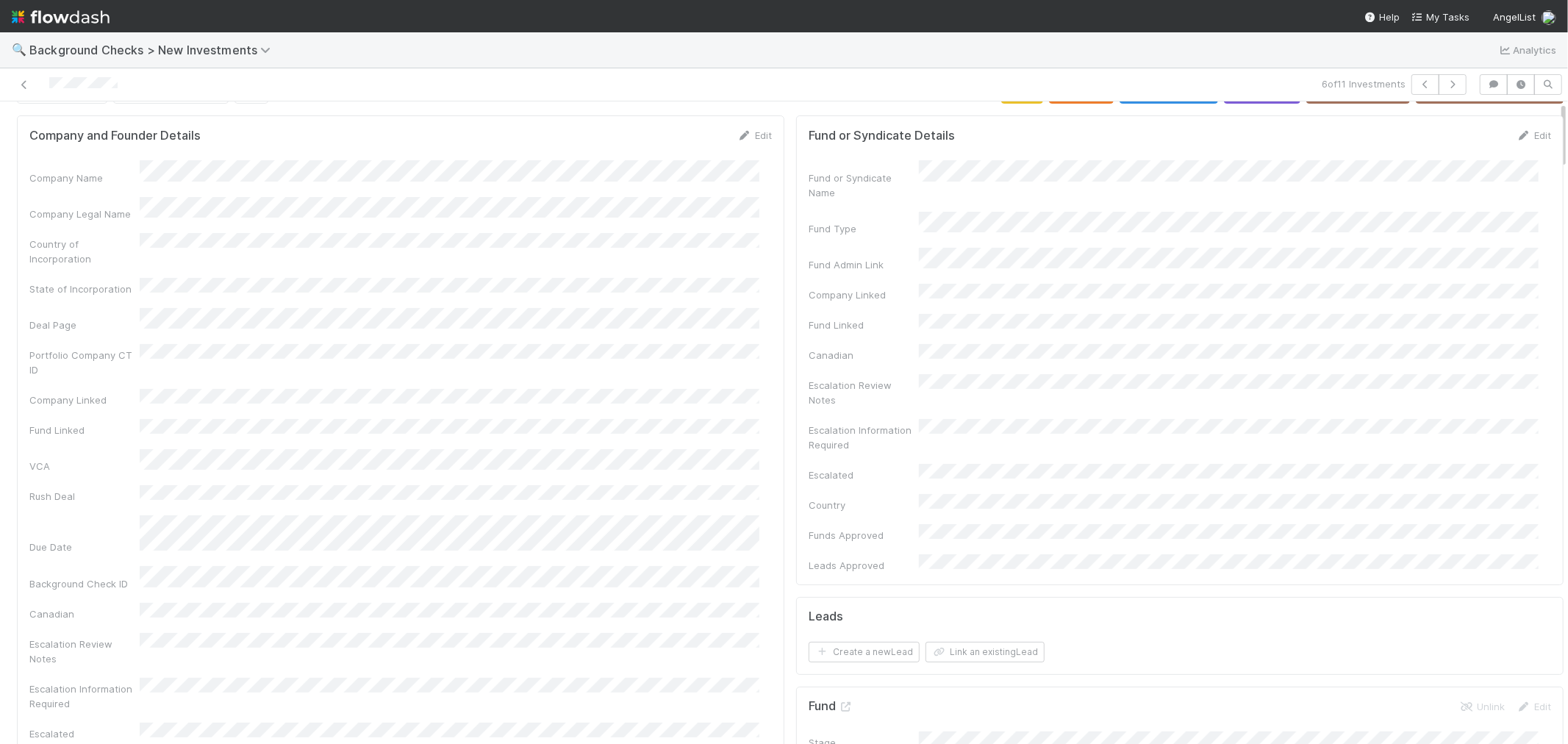
scroll to position [0, 0]
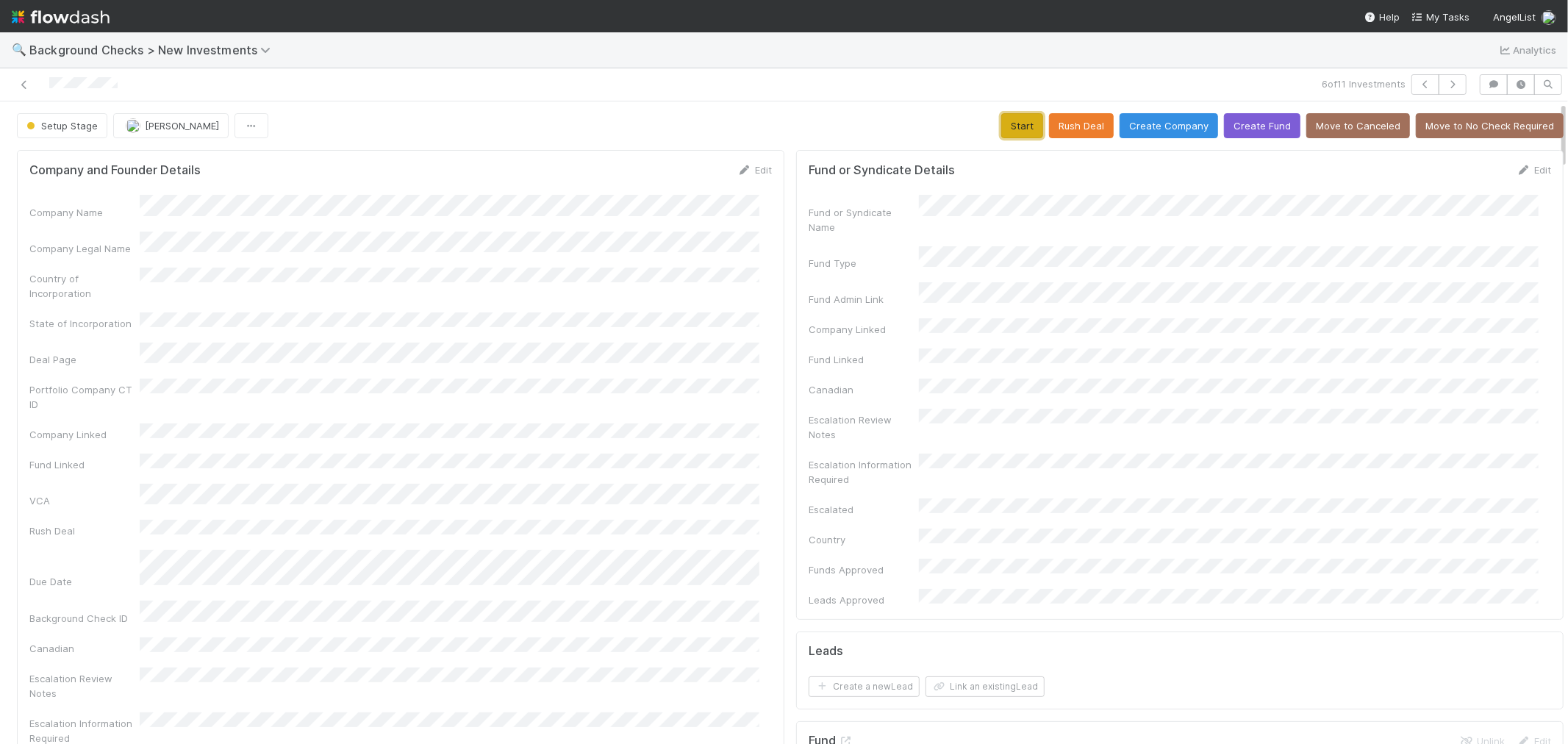
click at [1008, 122] on button "Start" at bounding box center [1022, 125] width 42 height 25
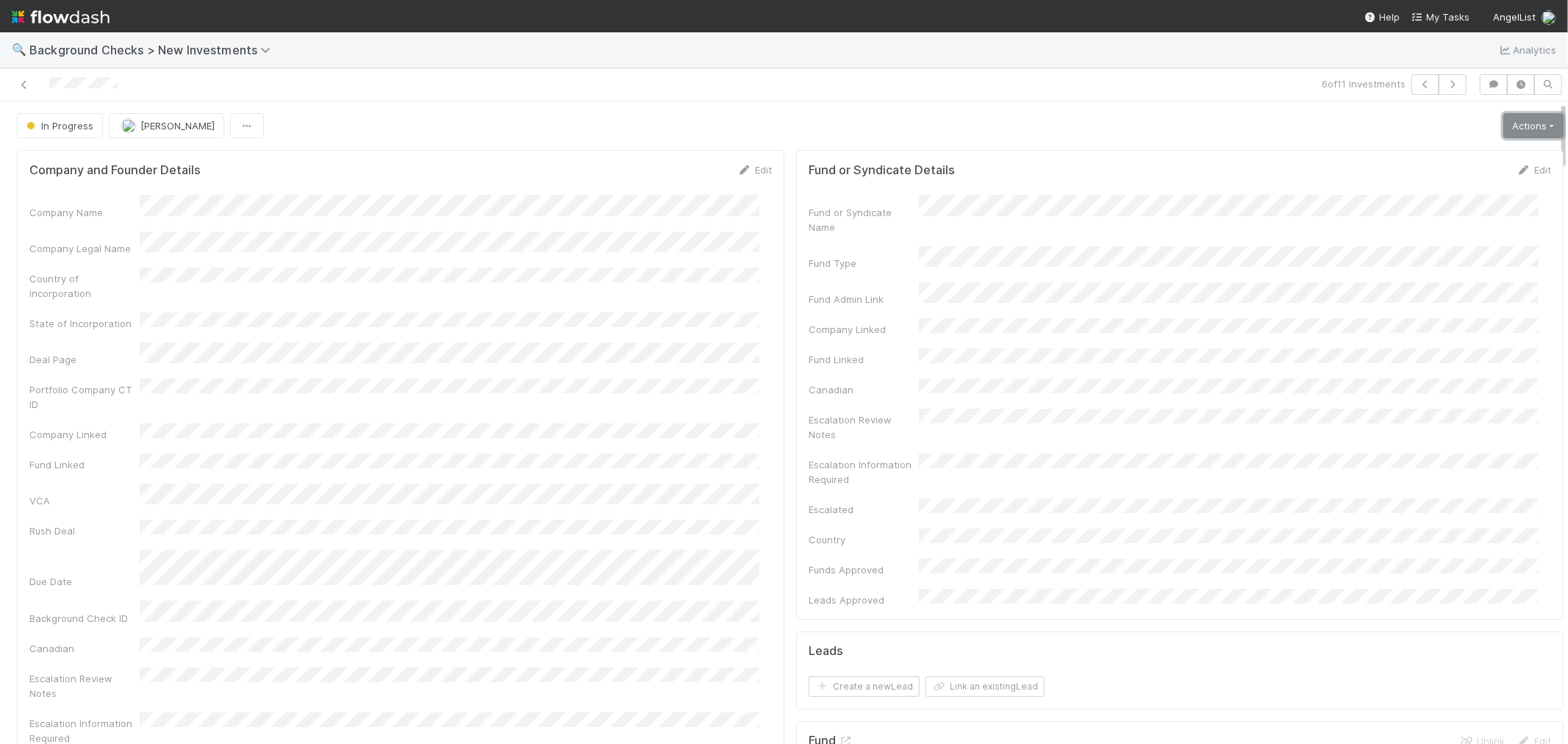
click at [1525, 137] on link "Actions" at bounding box center [1533, 125] width 60 height 25
click at [1429, 309] on button "Link Lead" at bounding box center [1483, 300] width 164 height 21
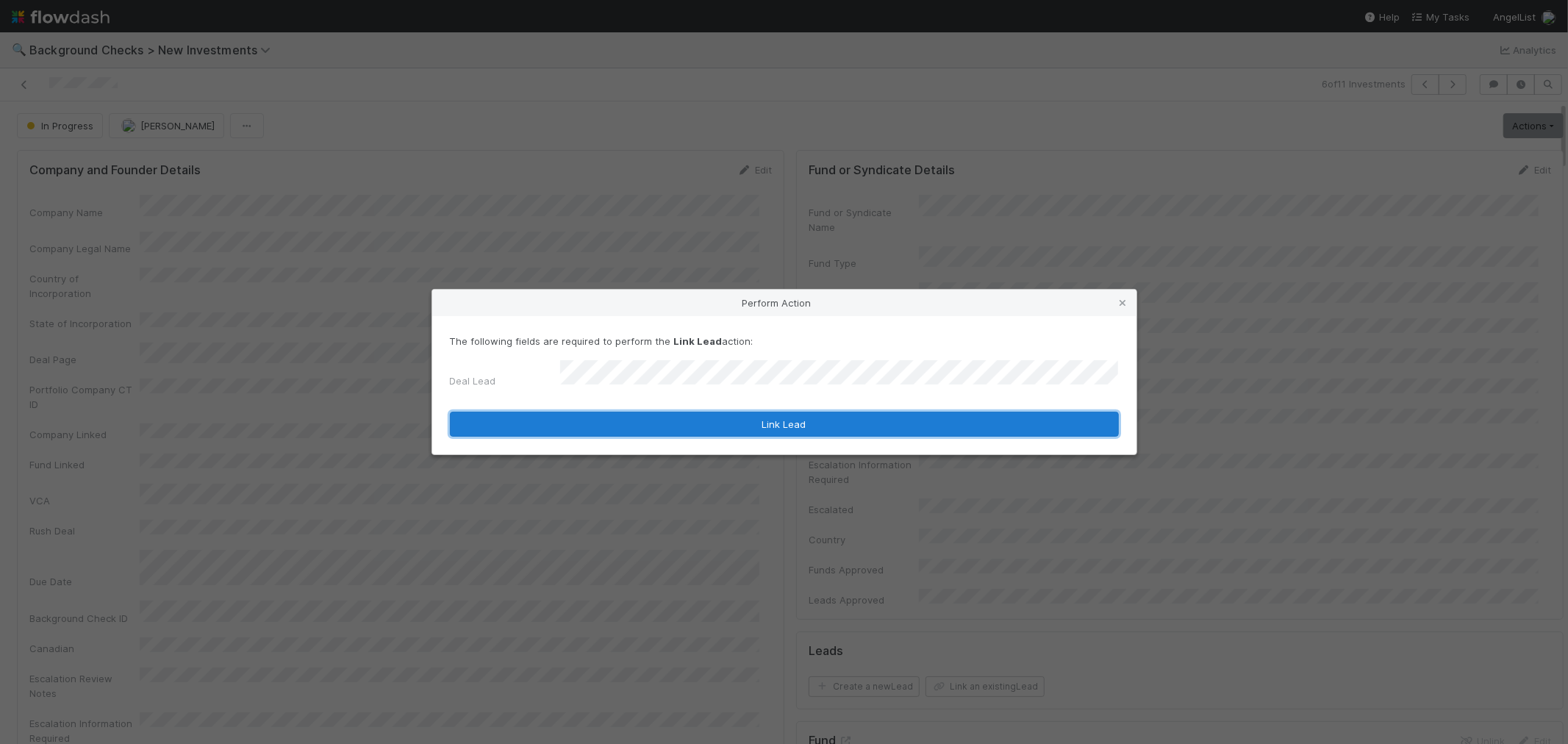
click at [875, 412] on button "Link Lead" at bounding box center [784, 424] width 669 height 25
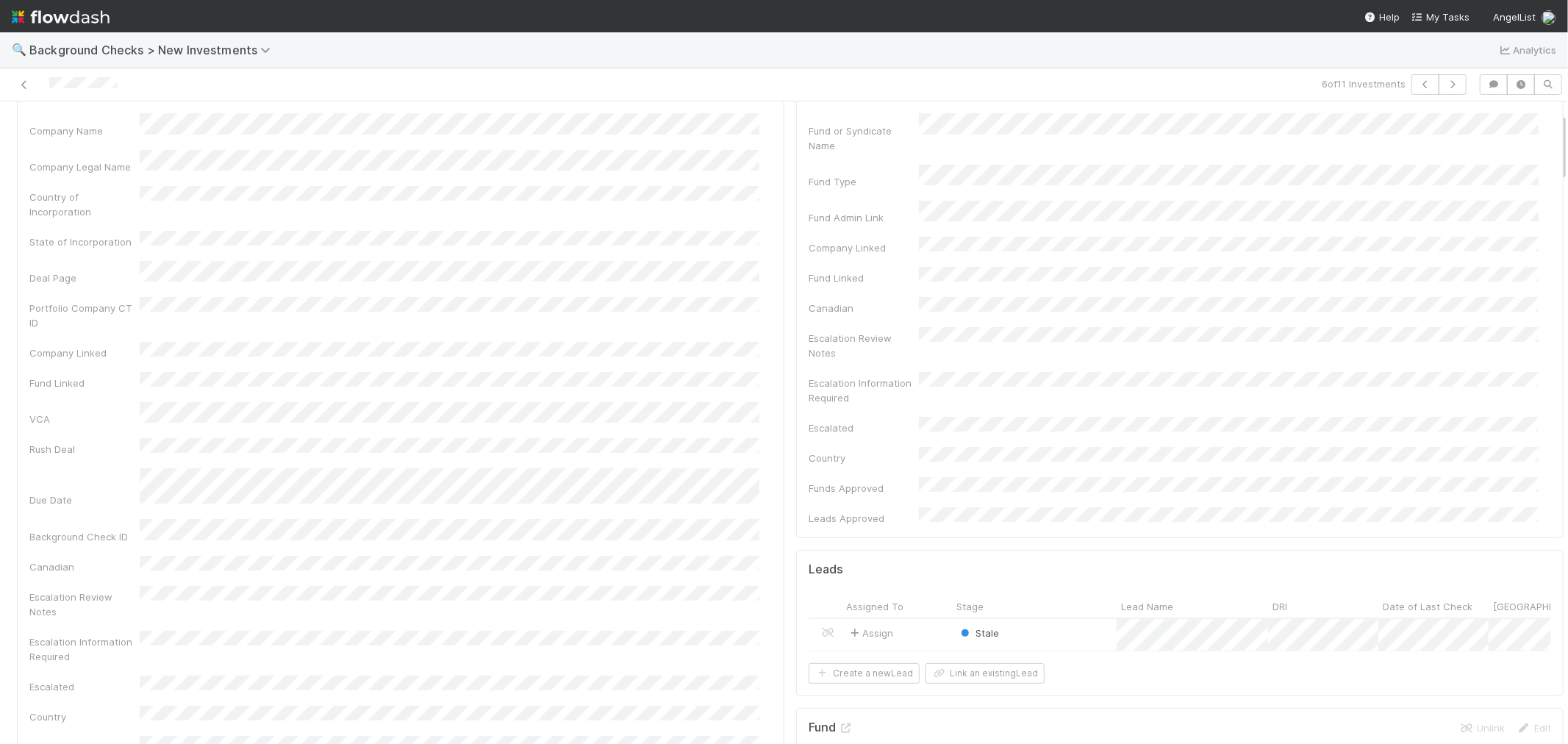
scroll to position [327, 0]
click at [840, 478] on icon at bounding box center [846, 483] width 14 height 10
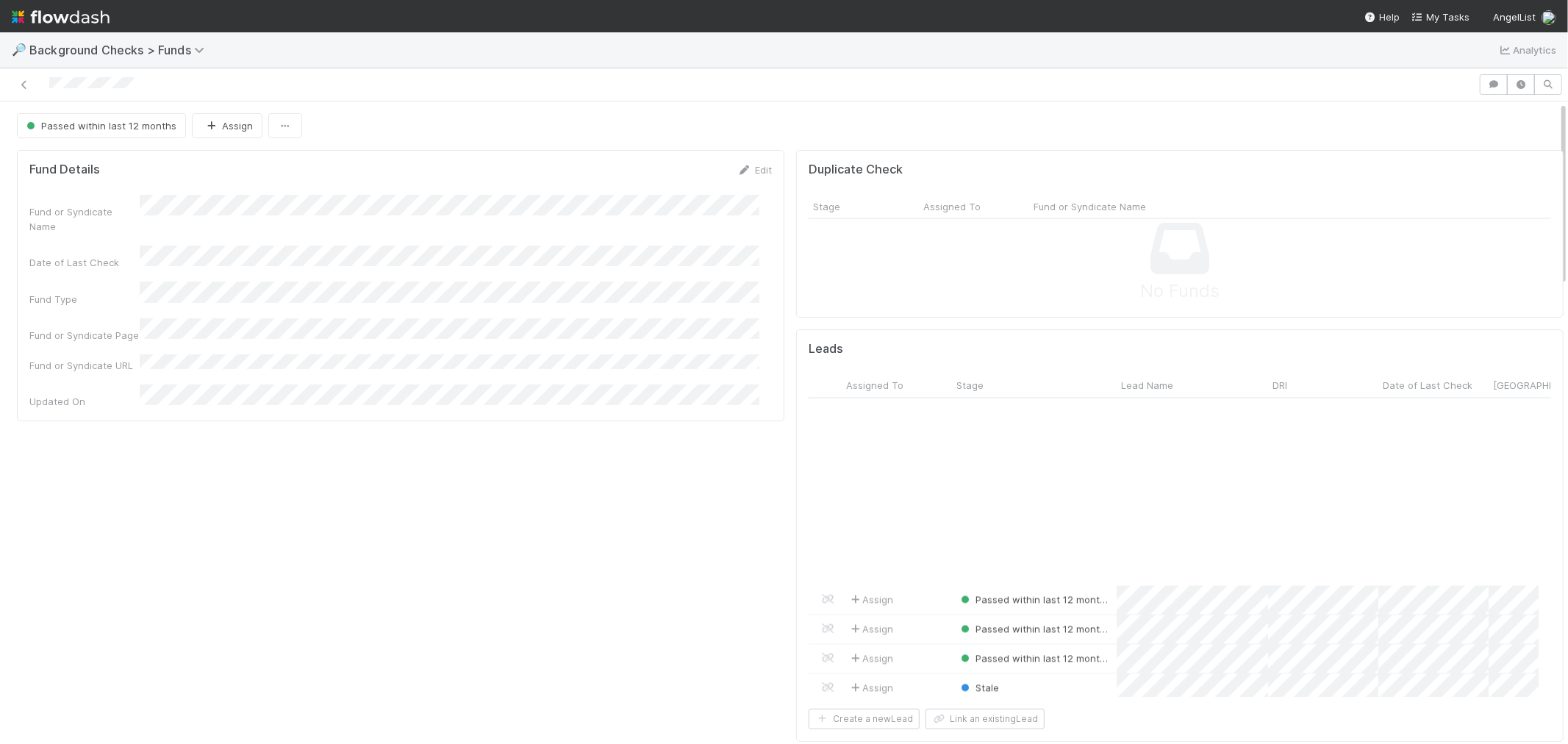
scroll to position [3022, 0]
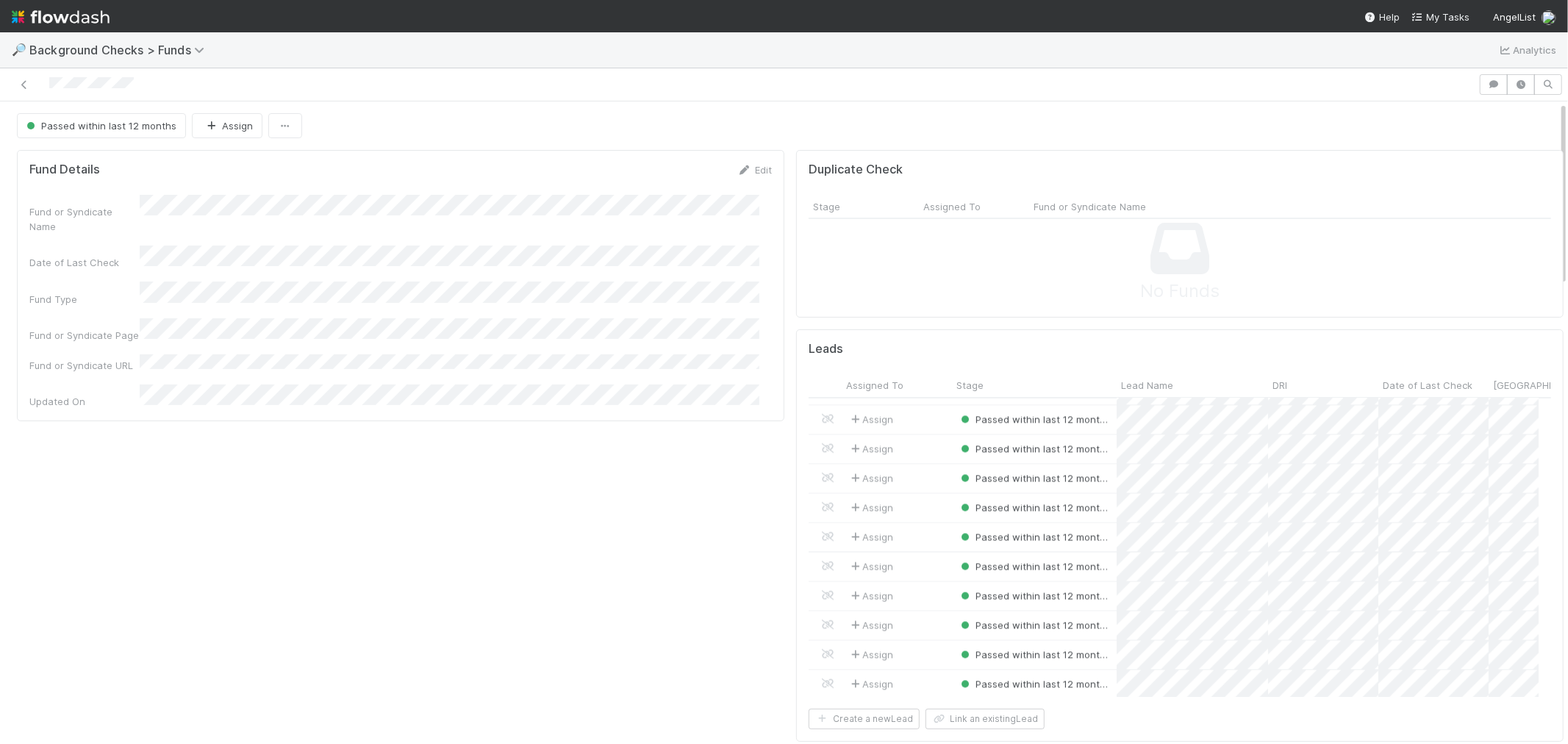
click at [732, 577] on div "Fund Details Edit Fund or Syndicate Name Date of Last Check Fund Type Fund or S…" at bounding box center [400, 586] width 779 height 884
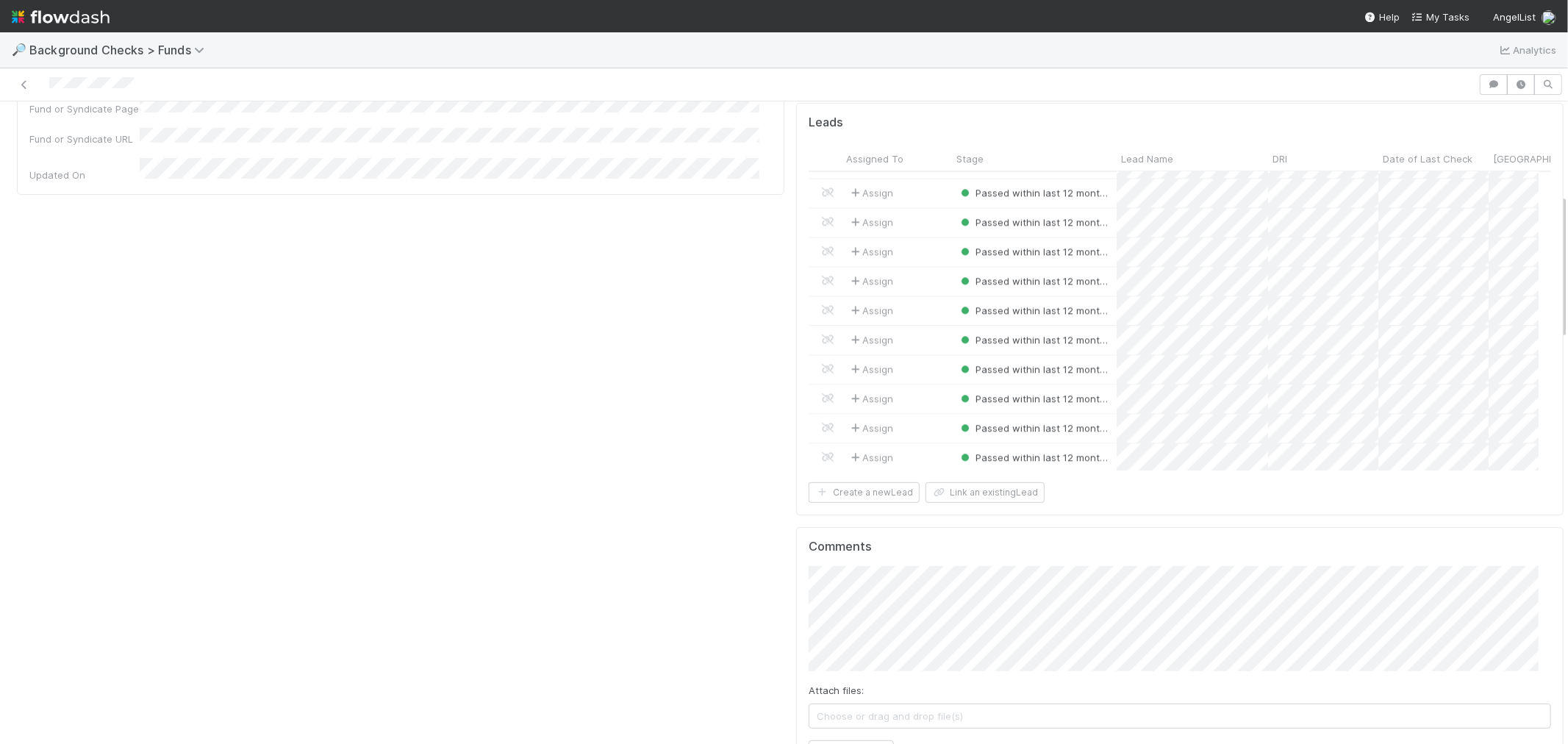
scroll to position [408, 0]
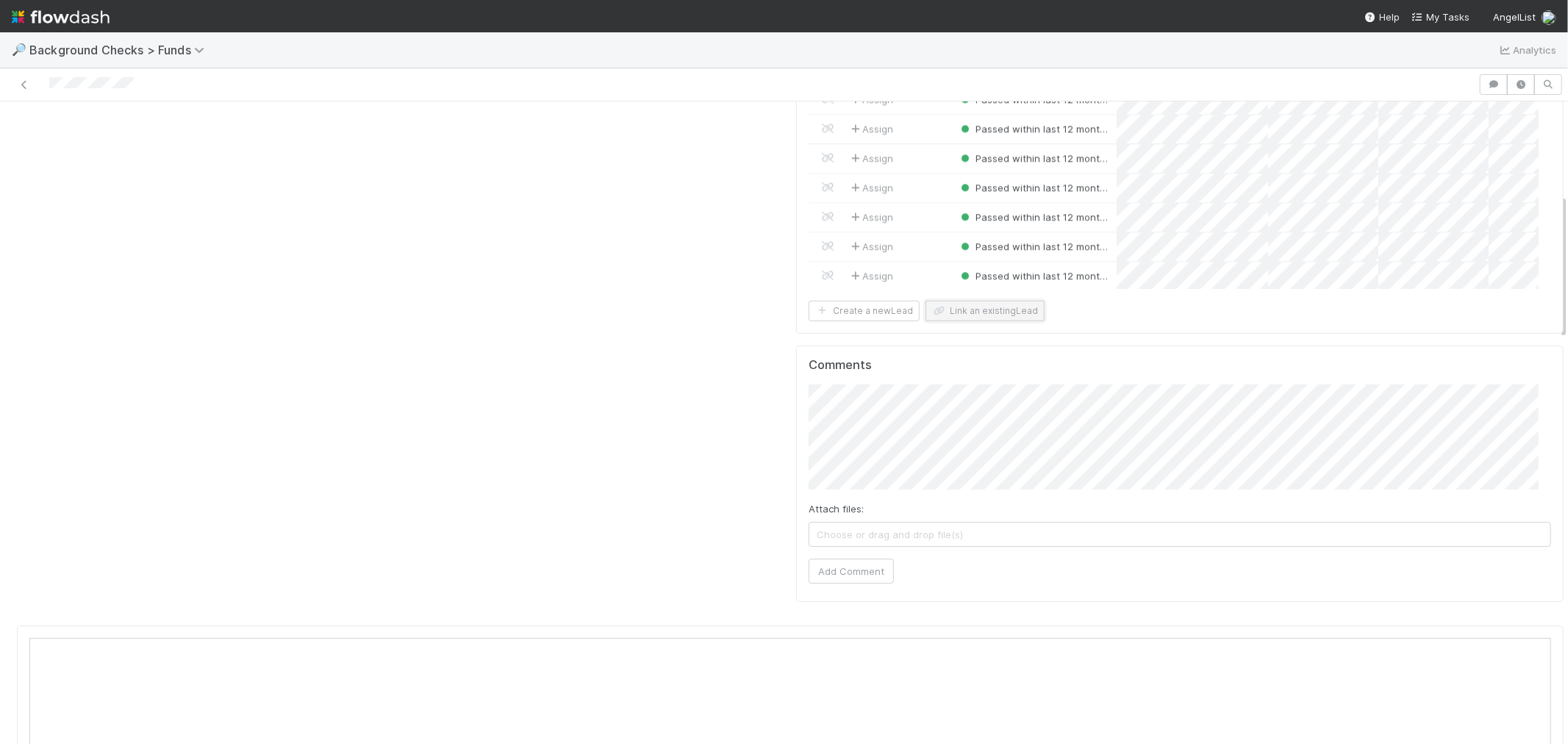
click at [969, 312] on button "Link an existing Lead" at bounding box center [985, 311] width 119 height 21
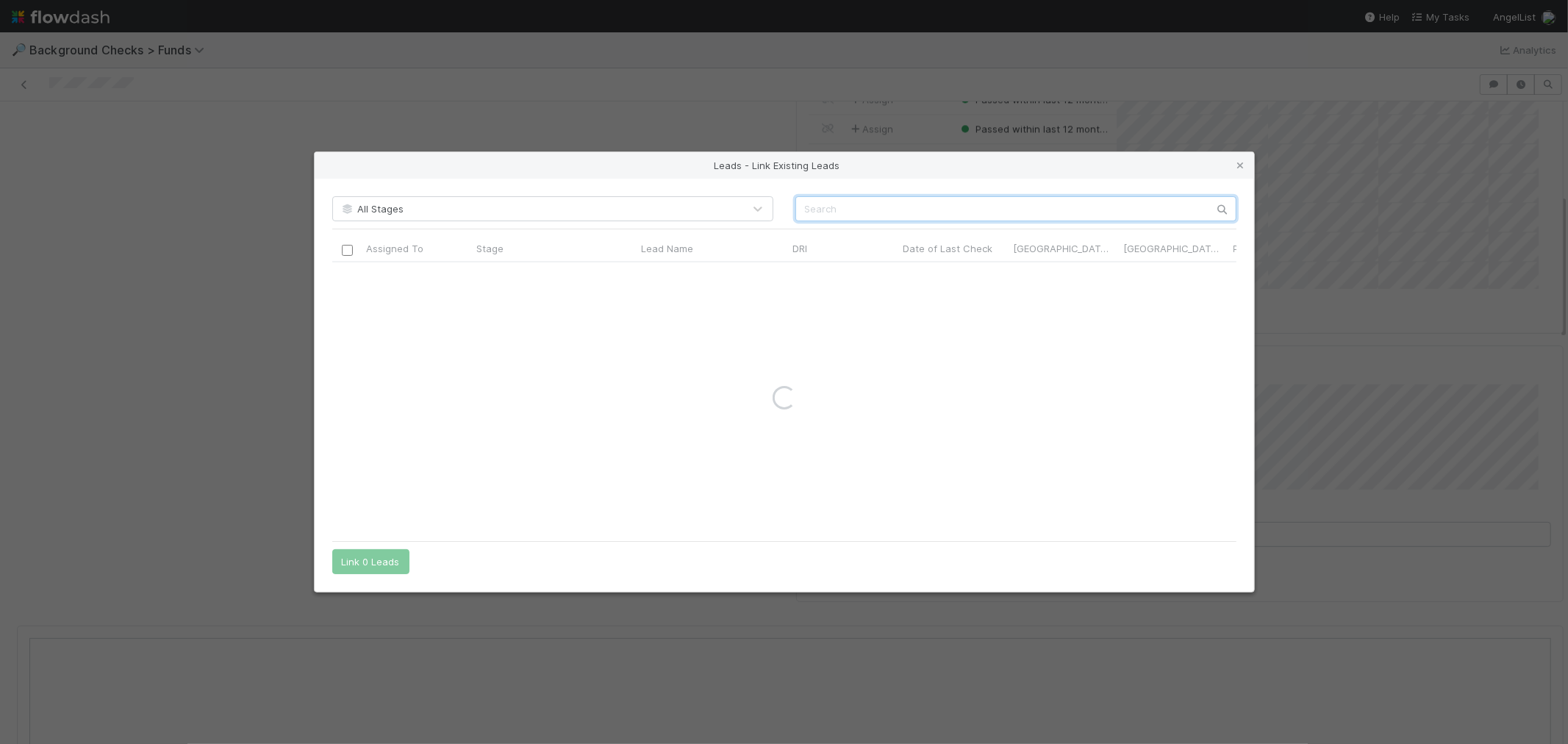
click at [889, 210] on input "text" at bounding box center [1015, 209] width 441 height 25
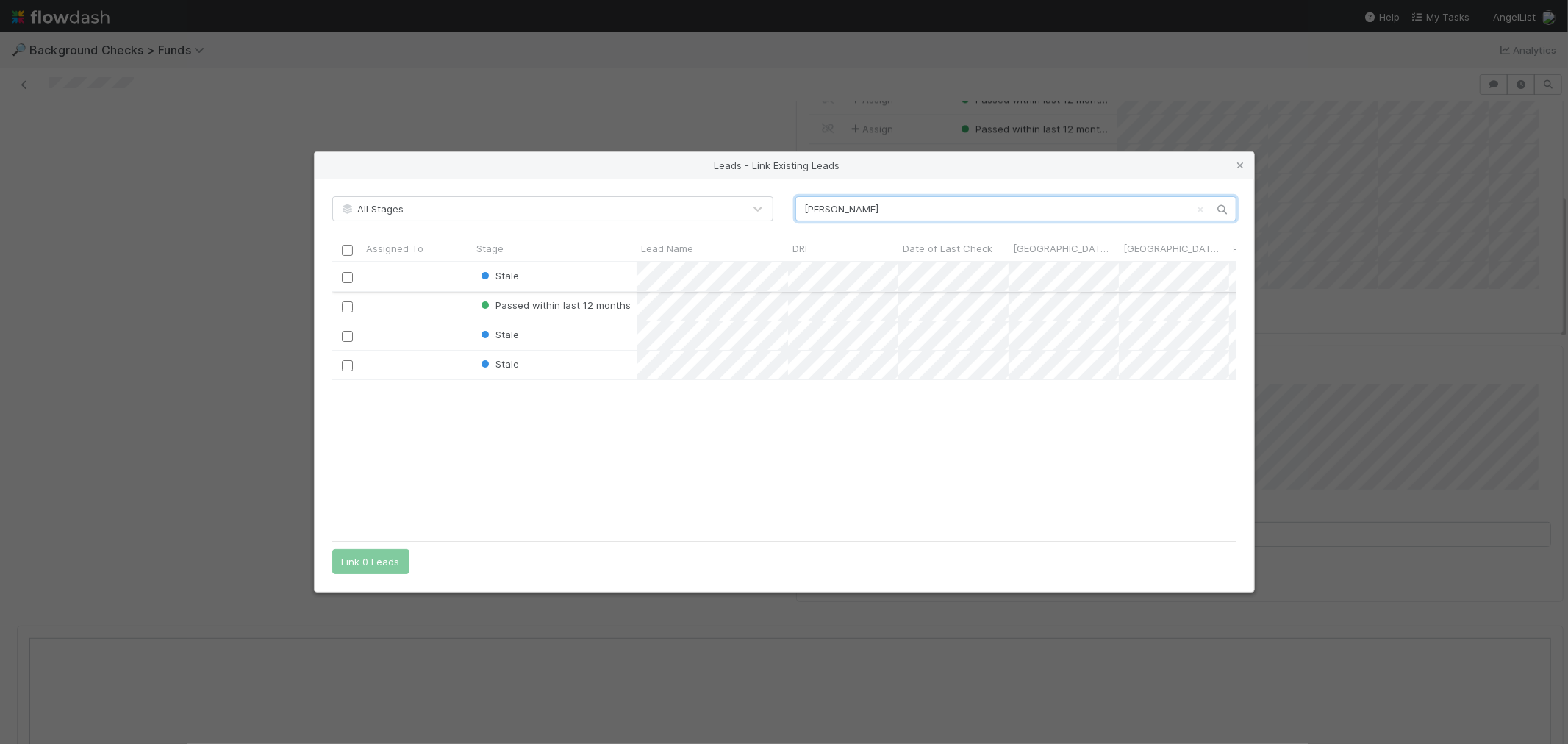
scroll to position [260, 892]
type input "lara"
click at [347, 279] on input "checkbox" at bounding box center [347, 278] width 11 height 11
click at [385, 566] on button "Link 1 Lead" at bounding box center [367, 561] width 71 height 25
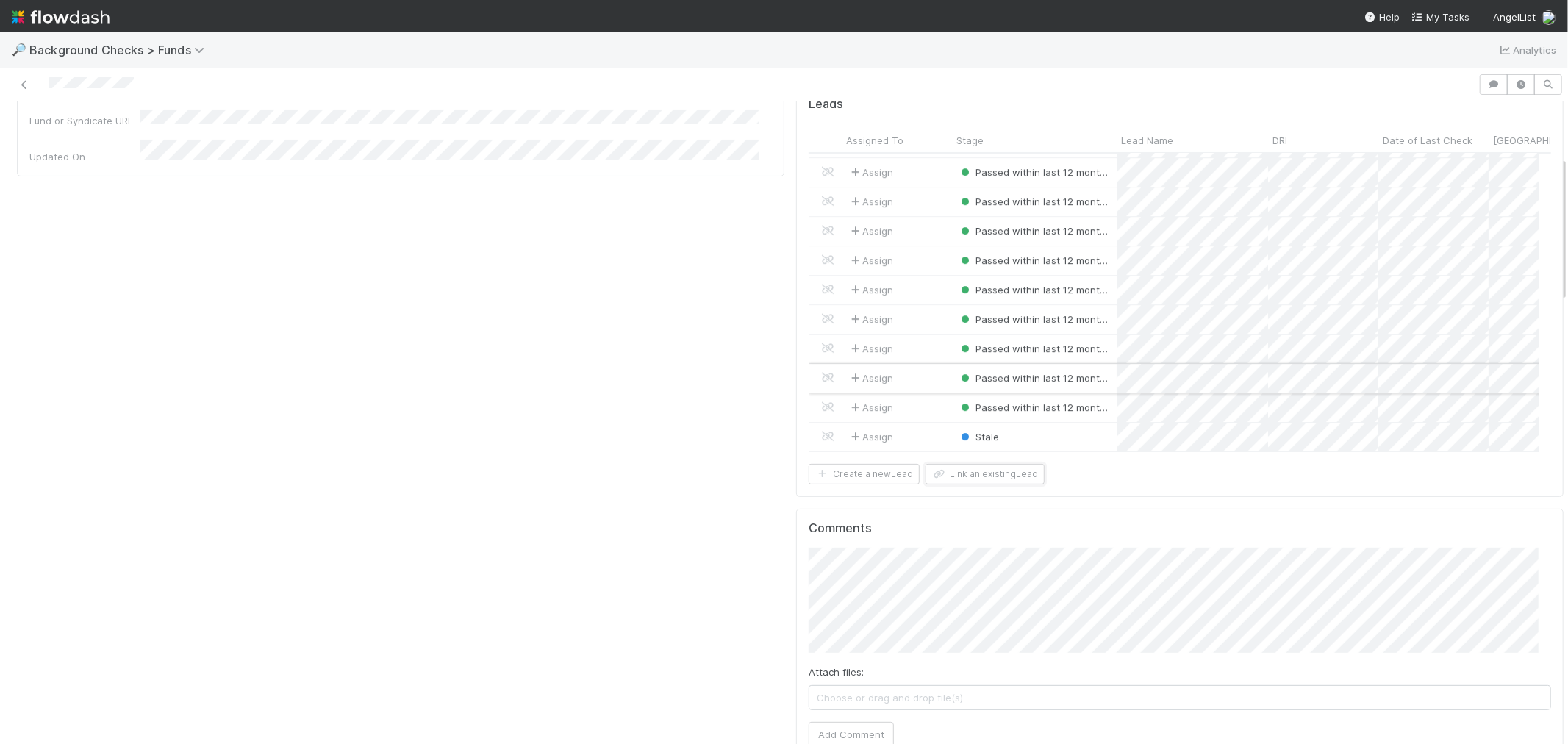
scroll to position [3860, 0]
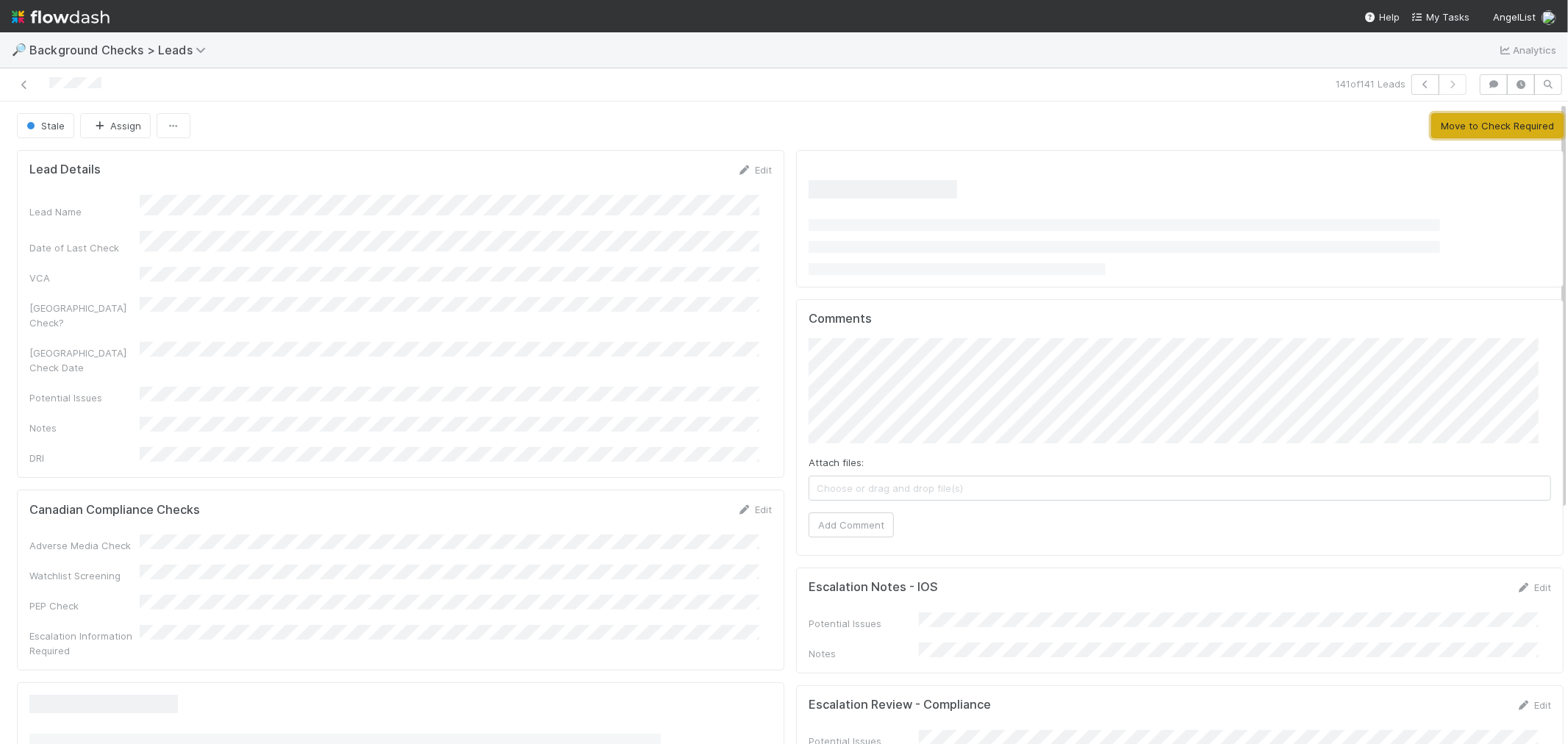
click at [1453, 118] on button "Move to Check Required" at bounding box center [1497, 125] width 133 height 25
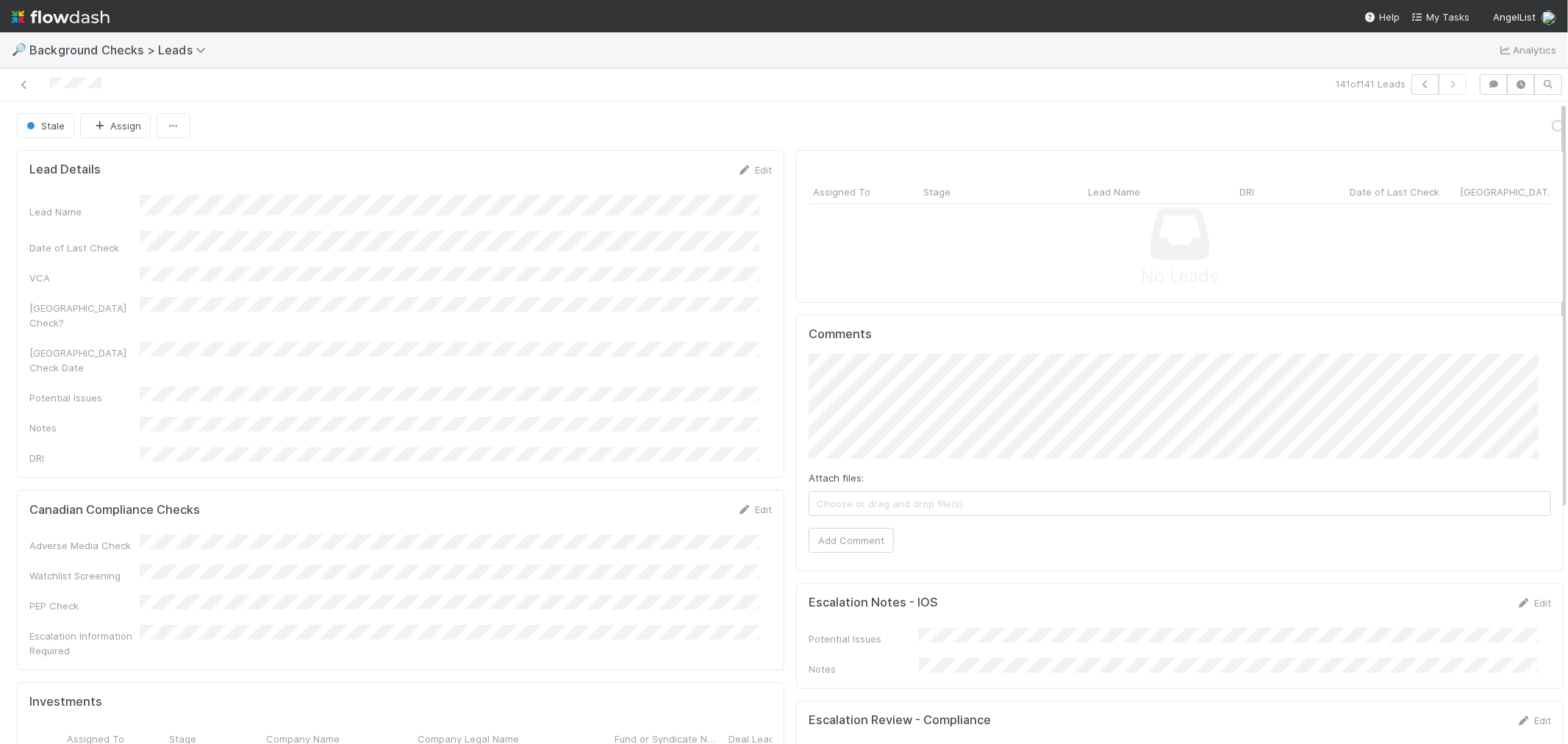
drag, startPoint x: 113, startPoint y: 89, endPoint x: 46, endPoint y: 86, distance: 67.1
click at [46, 86] on div at bounding box center [374, 84] width 736 height 21
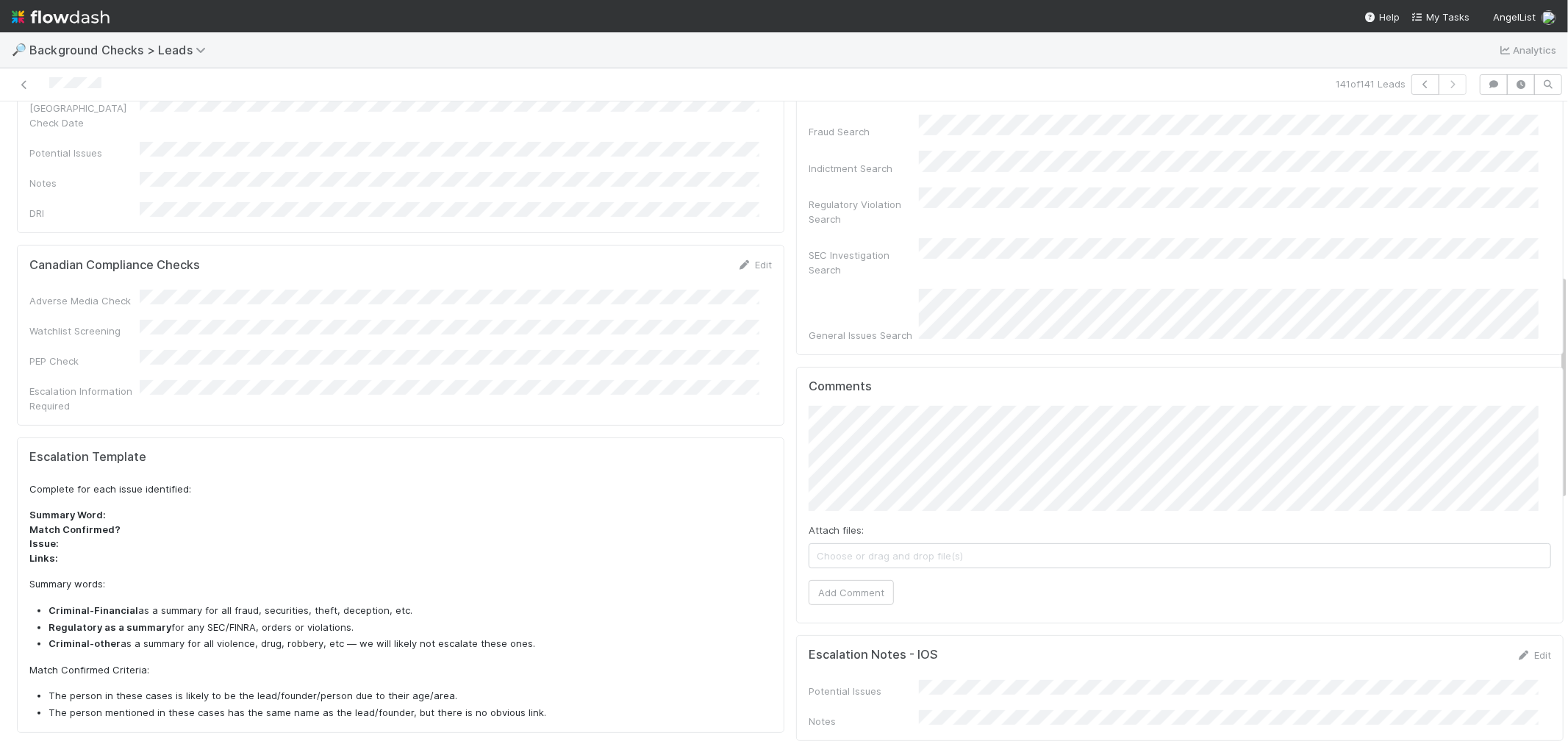
scroll to position [490, 0]
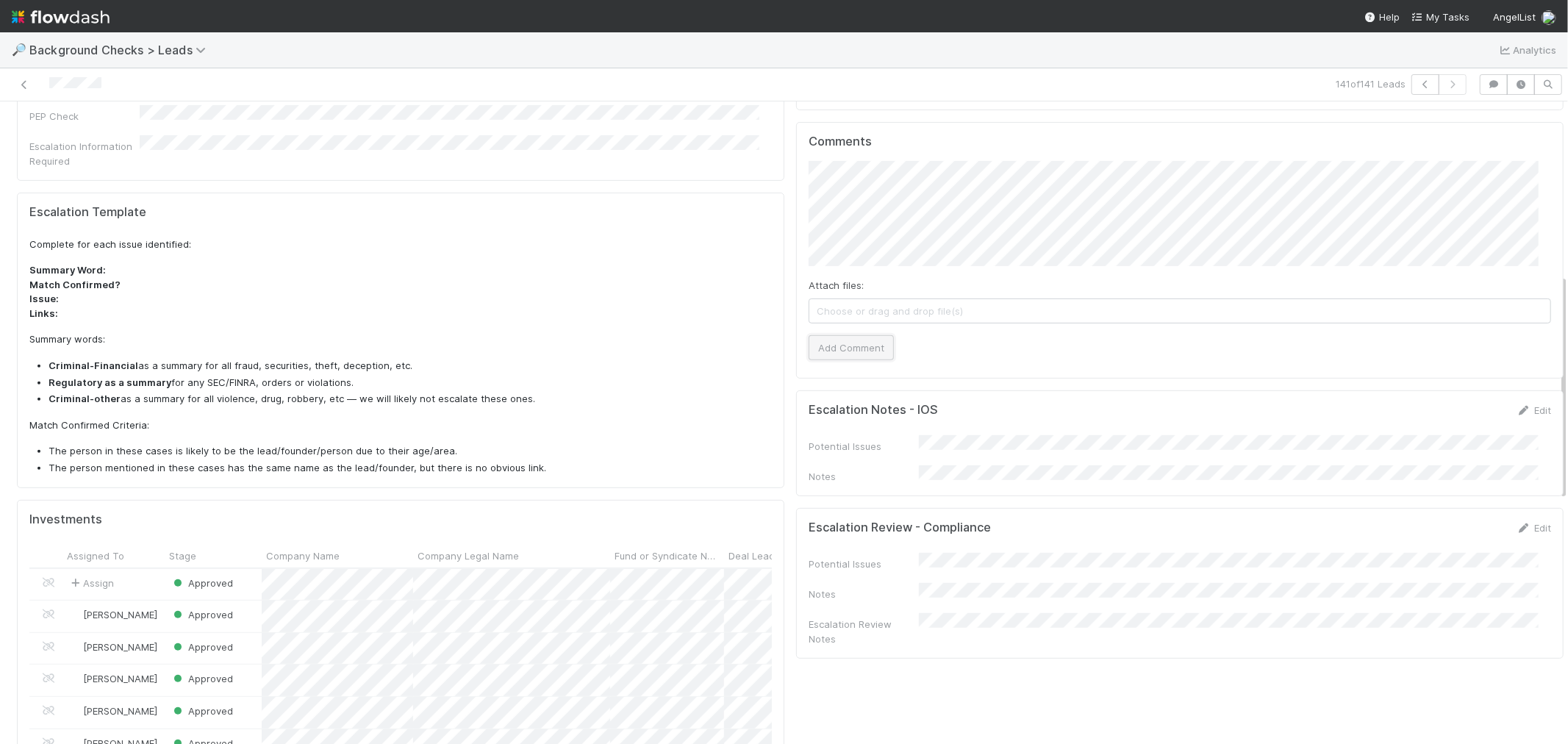
click at [844, 335] on button "Add Comment" at bounding box center [851, 347] width 85 height 25
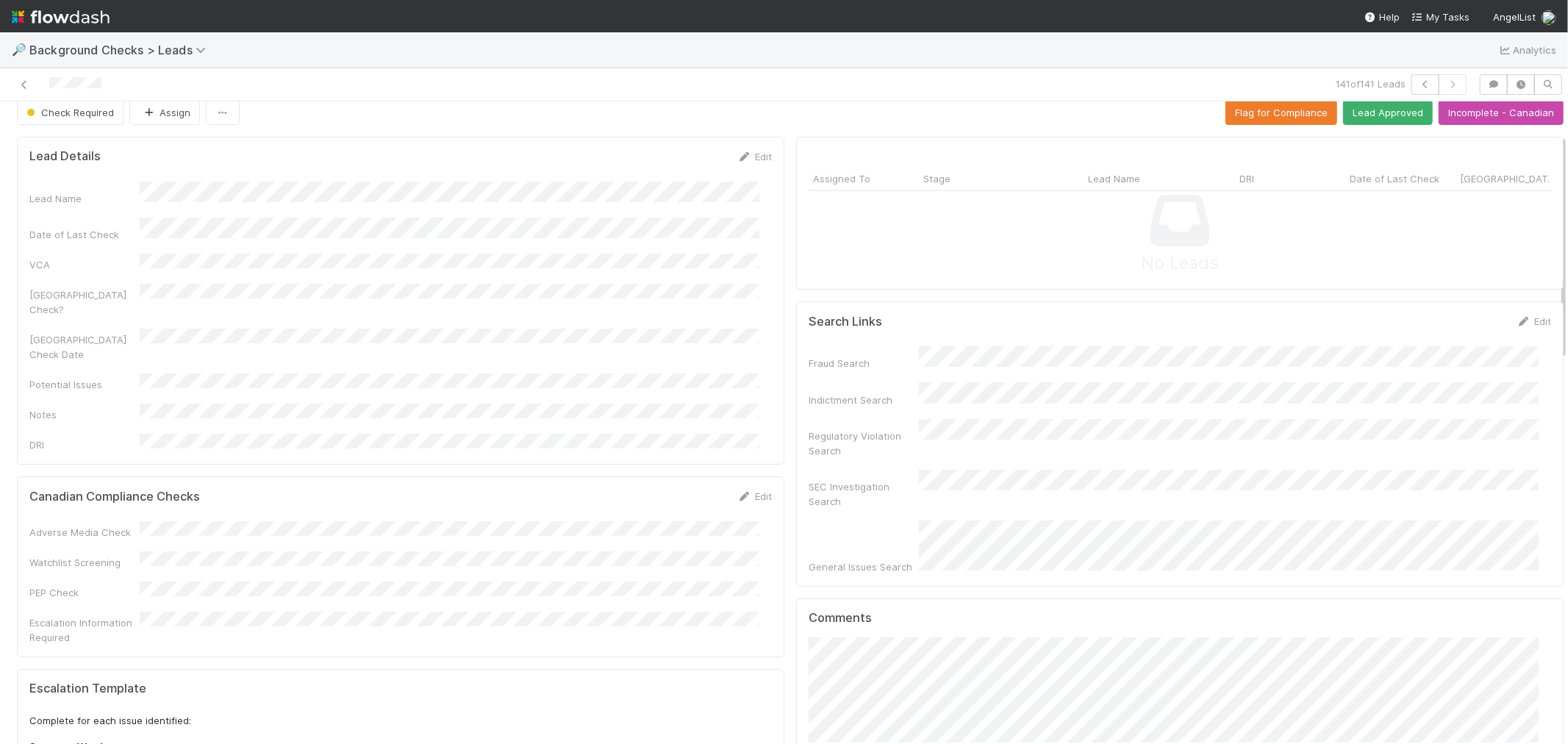
scroll to position [0, 0]
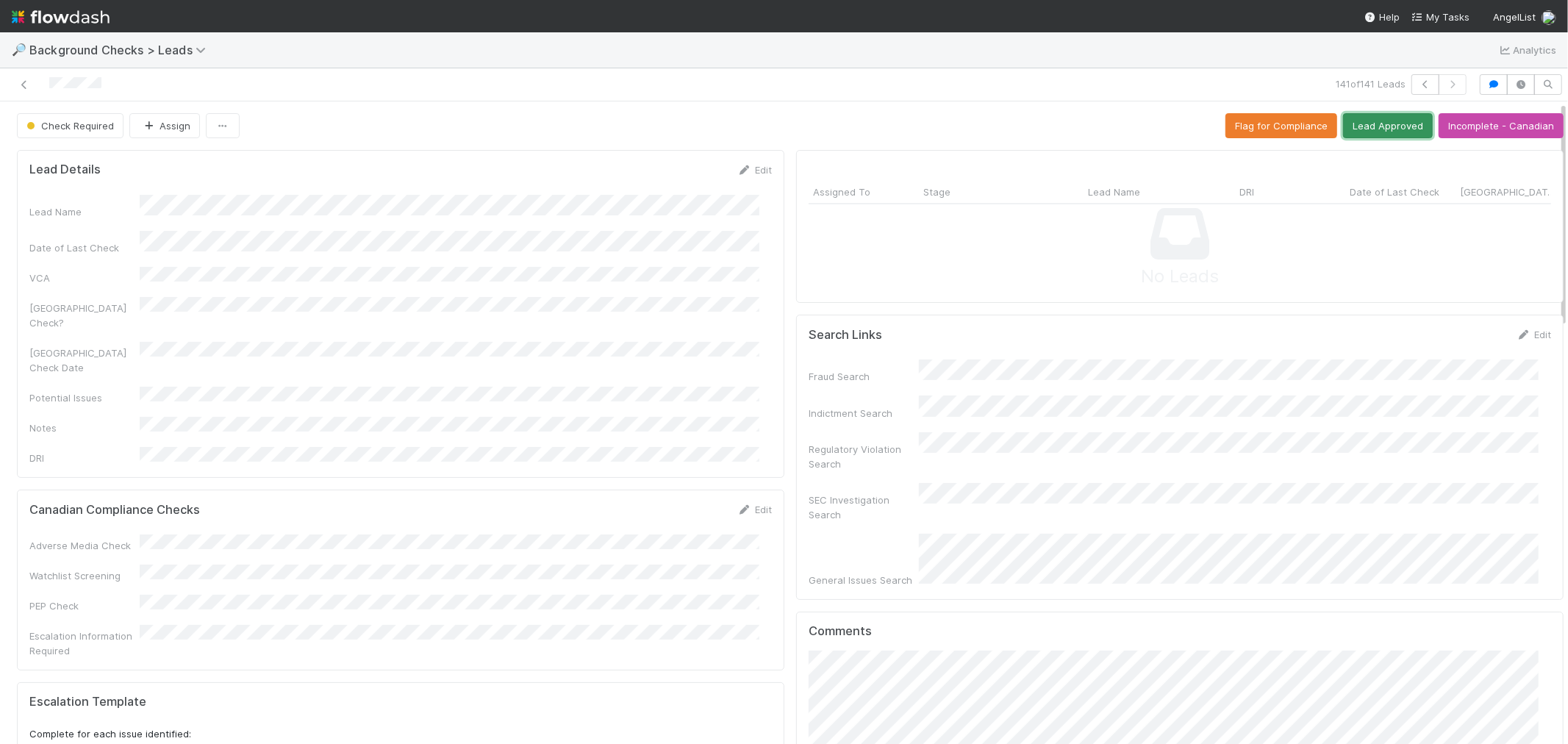
click at [1378, 126] on button "Lead Approved" at bounding box center [1388, 125] width 90 height 25
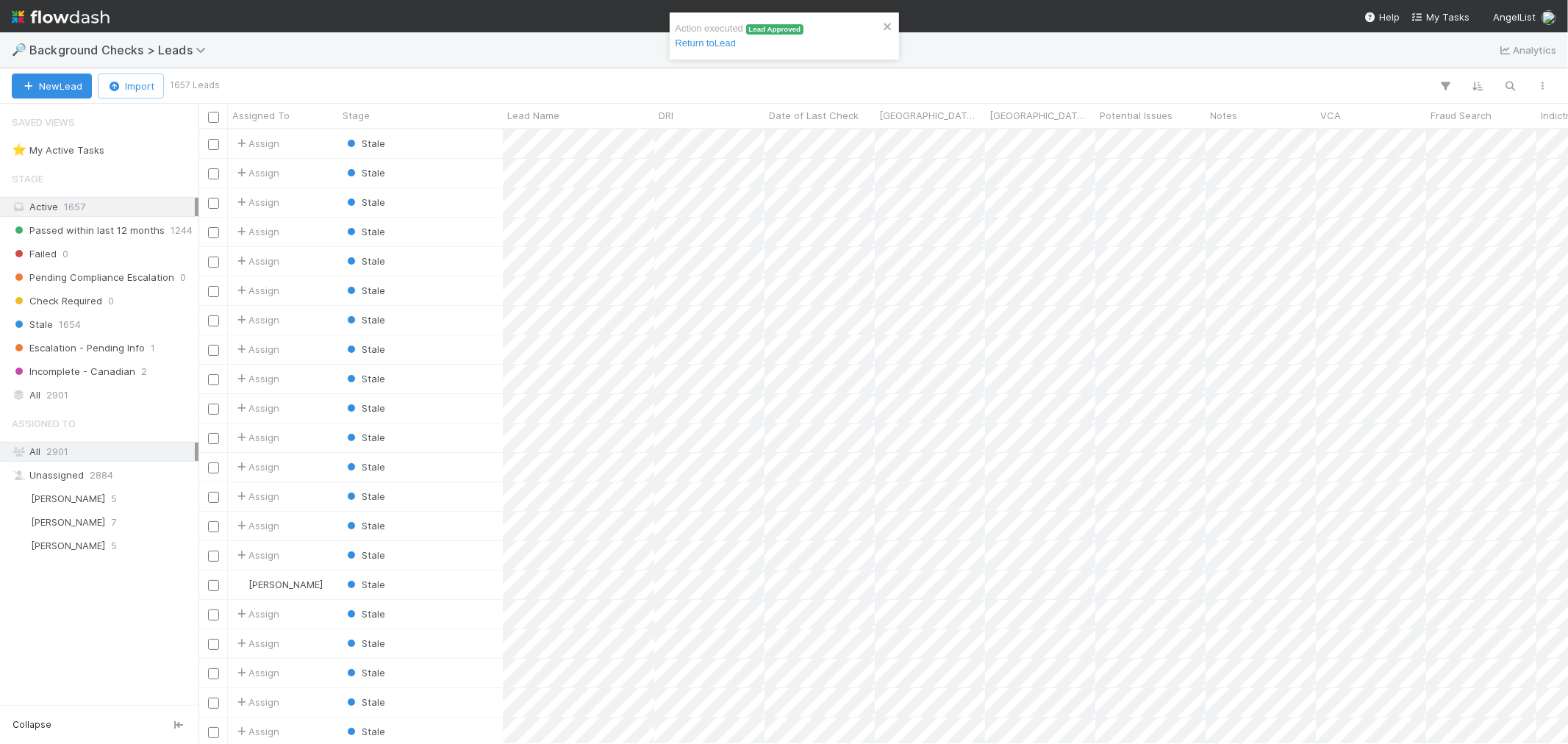
scroll to position [602, 1357]
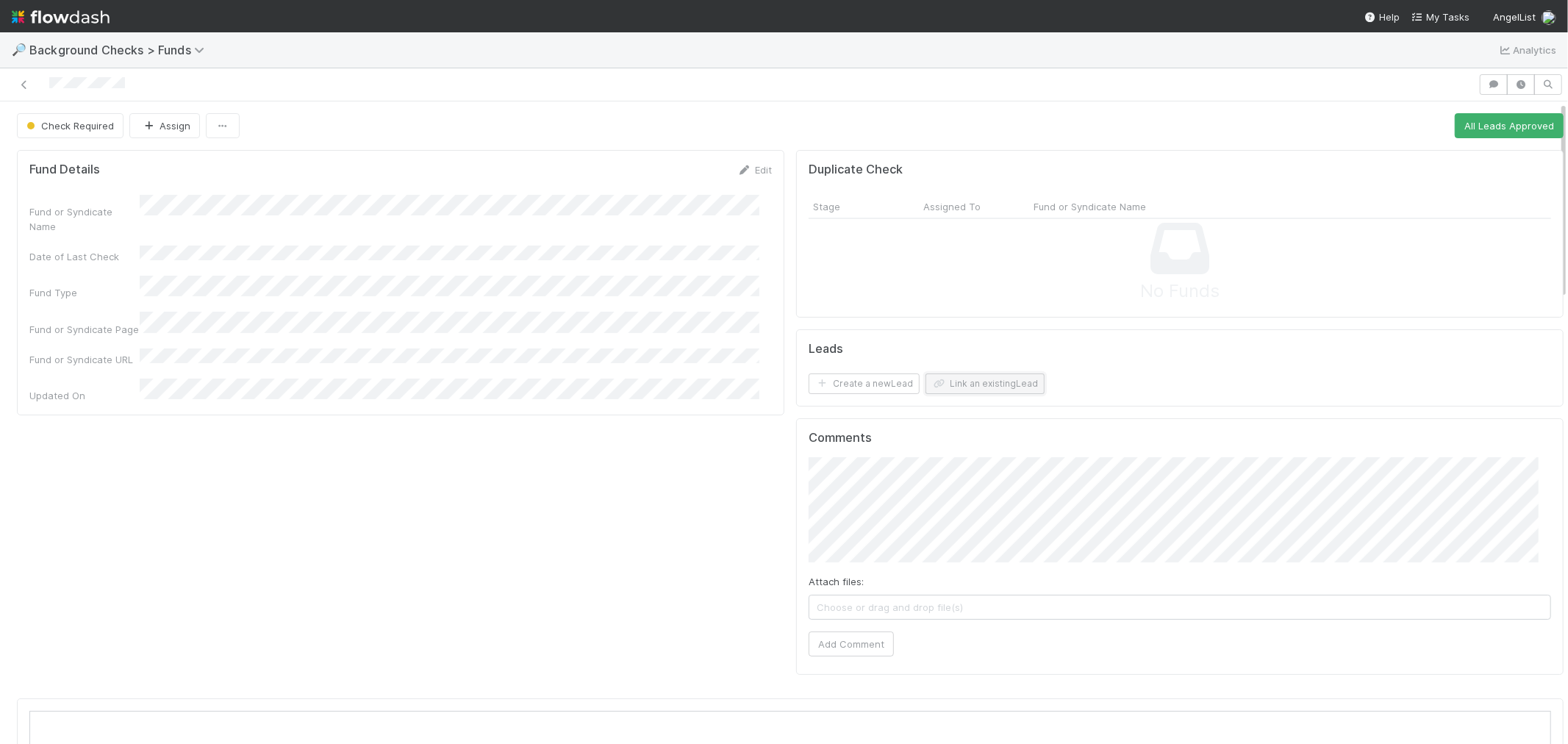
click at [985, 376] on button "Link an existing Lead" at bounding box center [985, 383] width 119 height 21
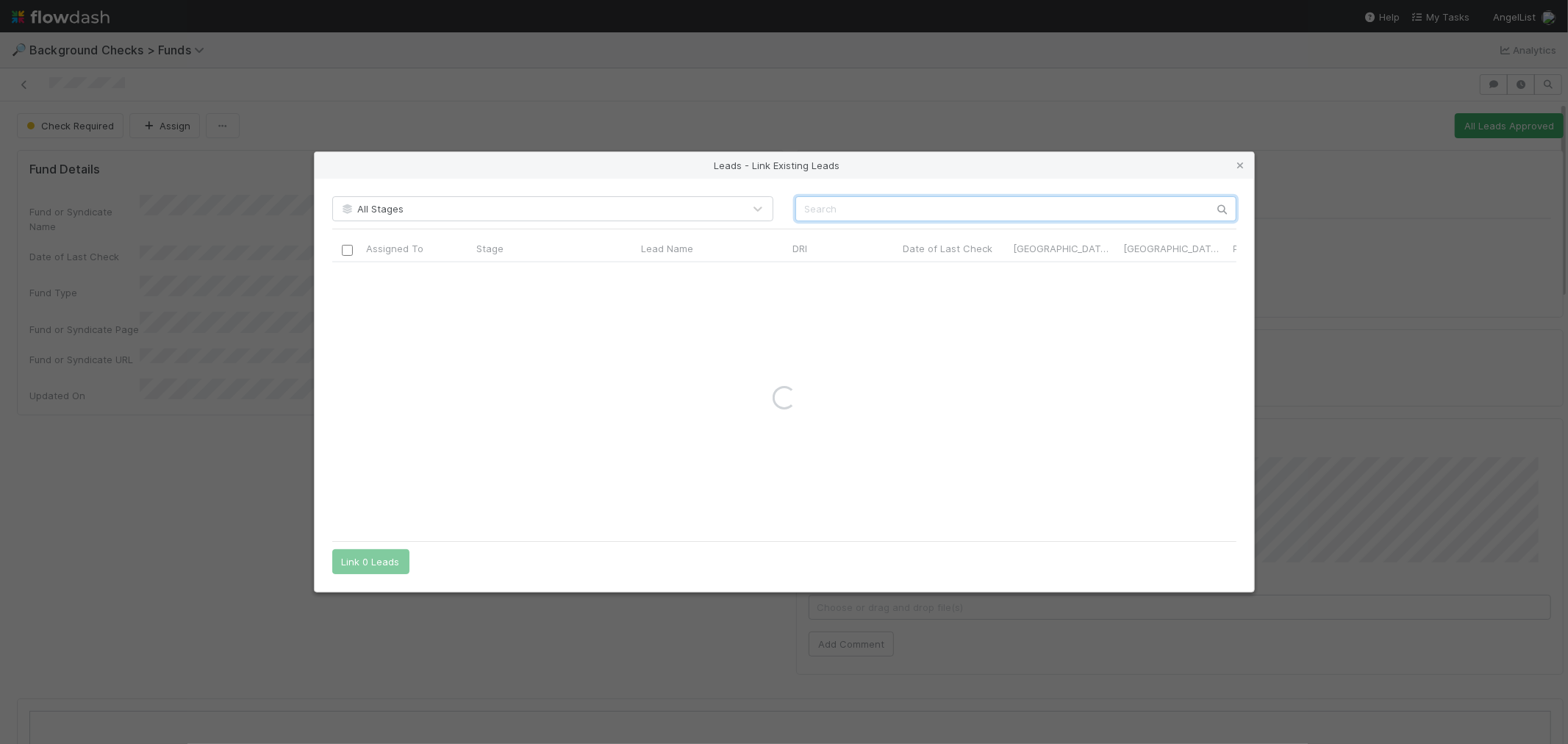
click at [923, 204] on input "text" at bounding box center [1015, 209] width 441 height 25
paste input "[PERSON_NAME]"
type input "Mike LaVitola"
click at [344, 273] on input "checkbox" at bounding box center [347, 278] width 11 height 11
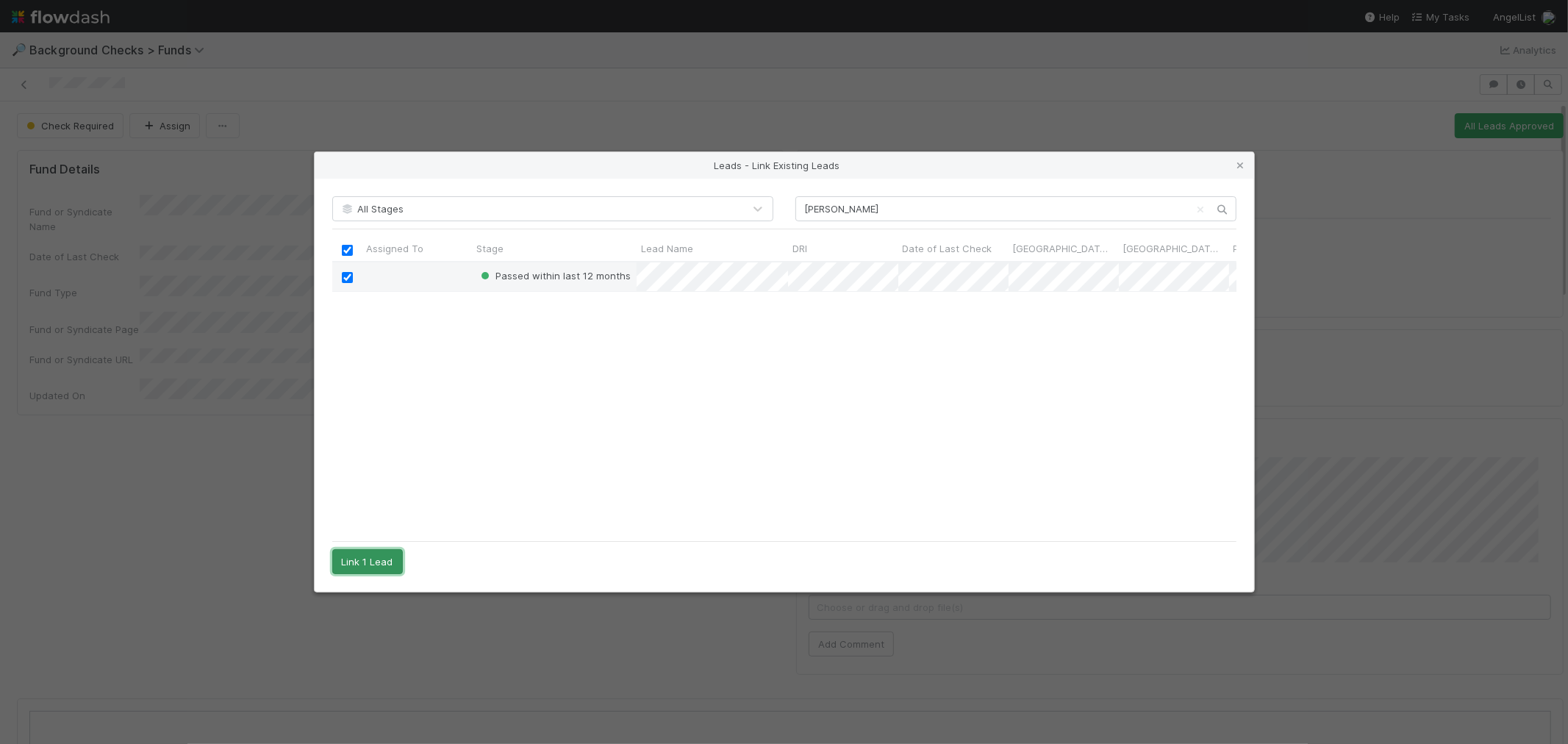
click at [373, 560] on button "Link 1 Lead" at bounding box center [367, 561] width 71 height 25
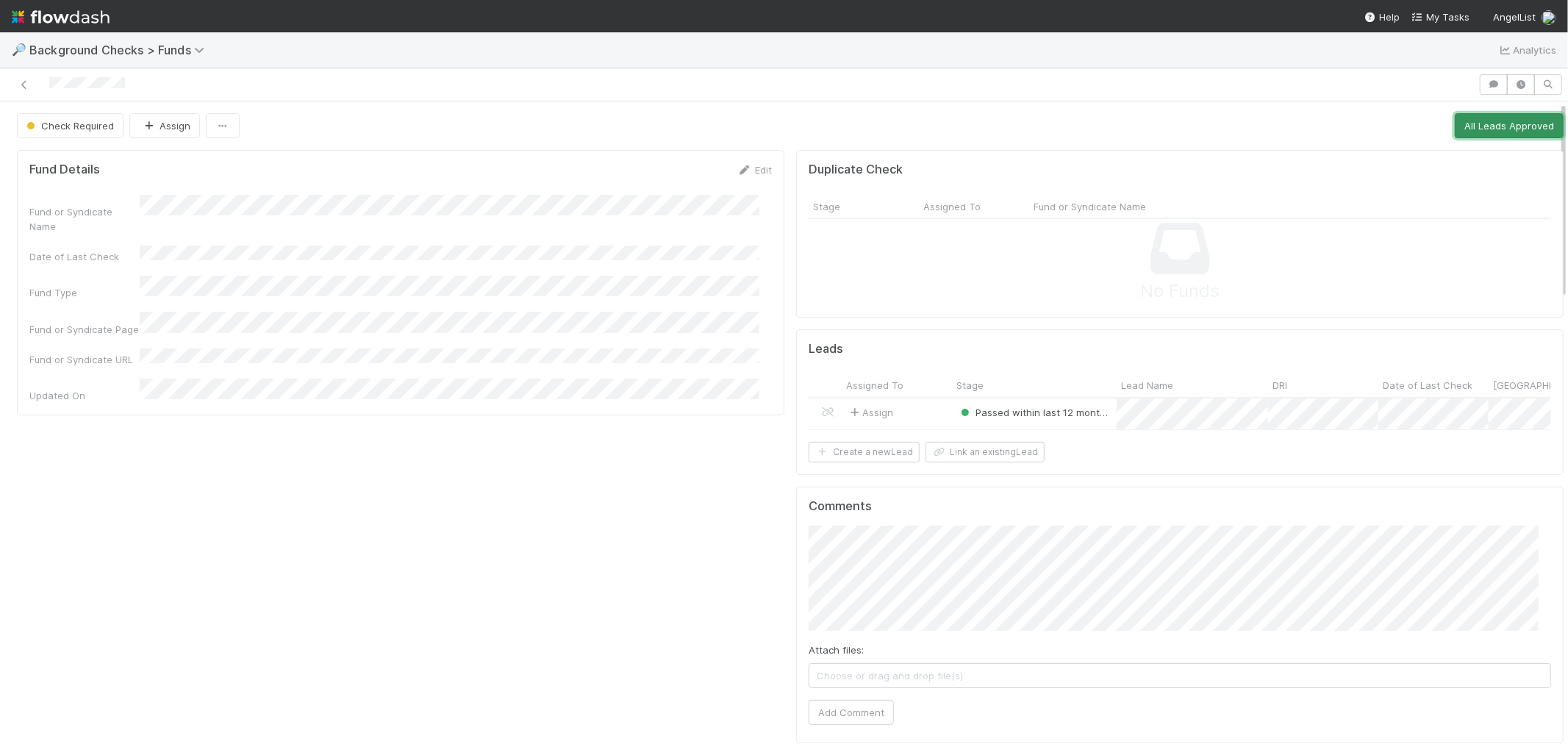
click at [1455, 130] on button "All Leads Approved" at bounding box center [1510, 125] width 109 height 25
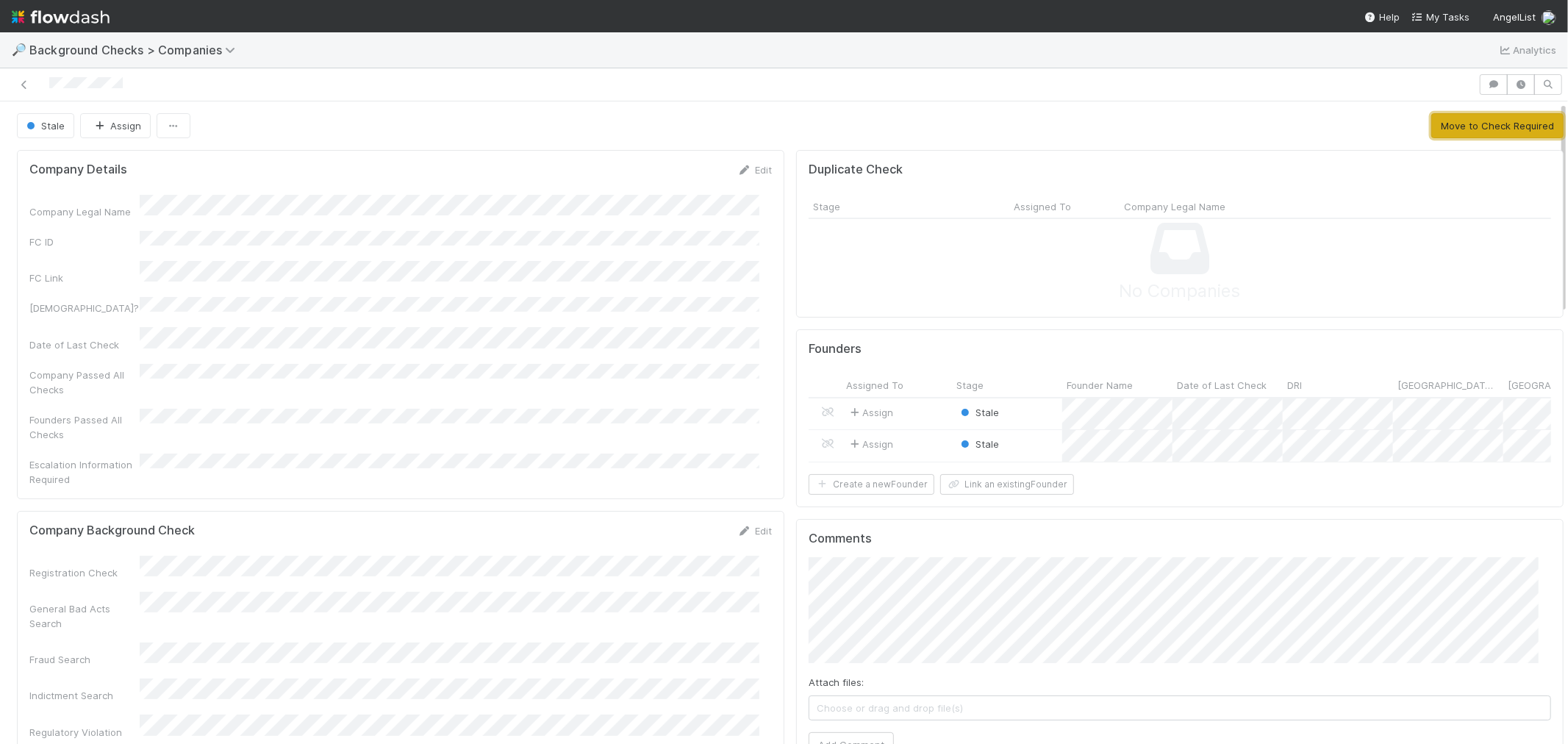
click at [1466, 128] on button "Move to Check Required" at bounding box center [1497, 125] width 133 height 25
click at [1028, 415] on div "Stale" at bounding box center [1007, 414] width 110 height 31
click at [1468, 131] on button "Move to Check Required" at bounding box center [1497, 125] width 133 height 25
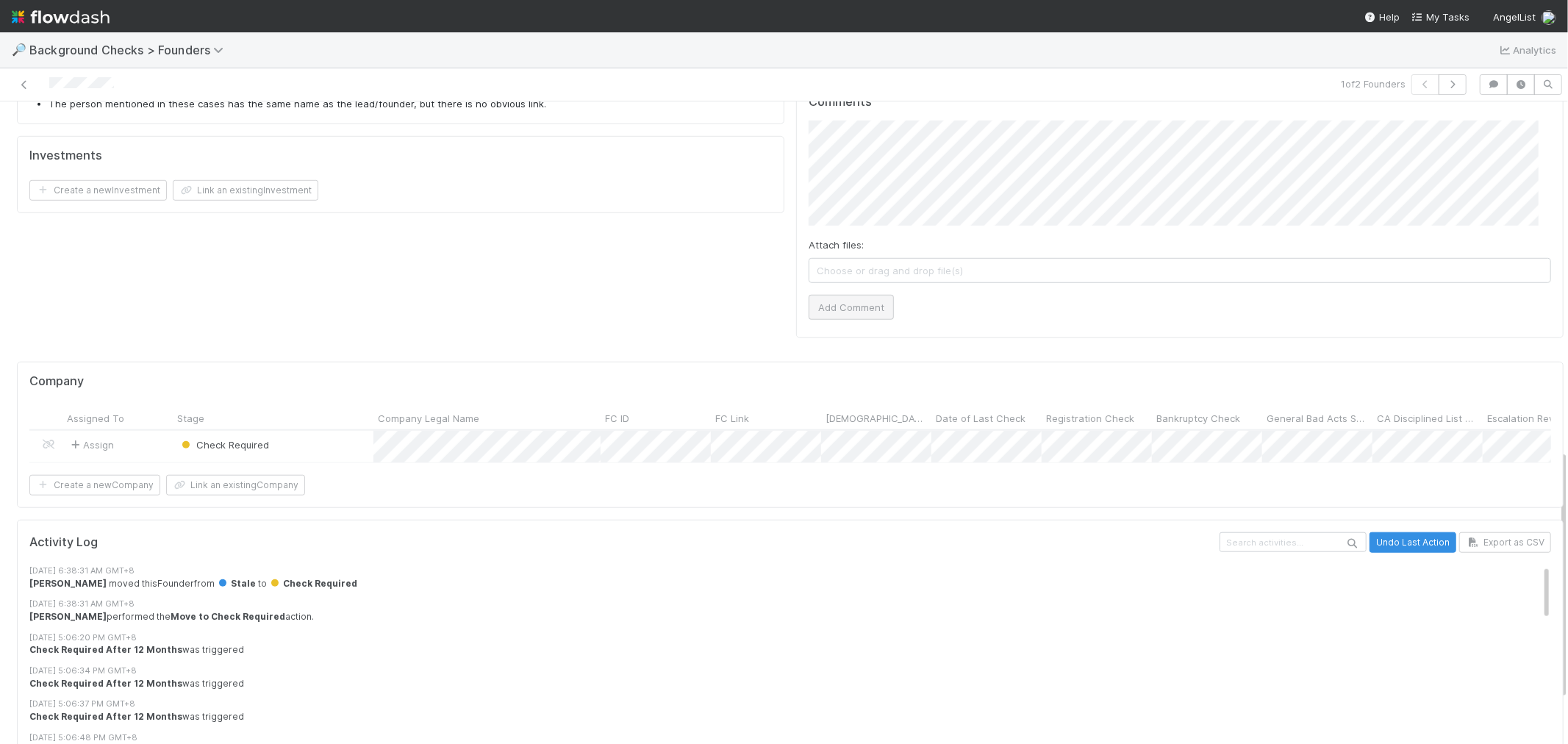
scroll to position [894, 0]
click at [858, 299] on button "Add Comment" at bounding box center [851, 312] width 85 height 25
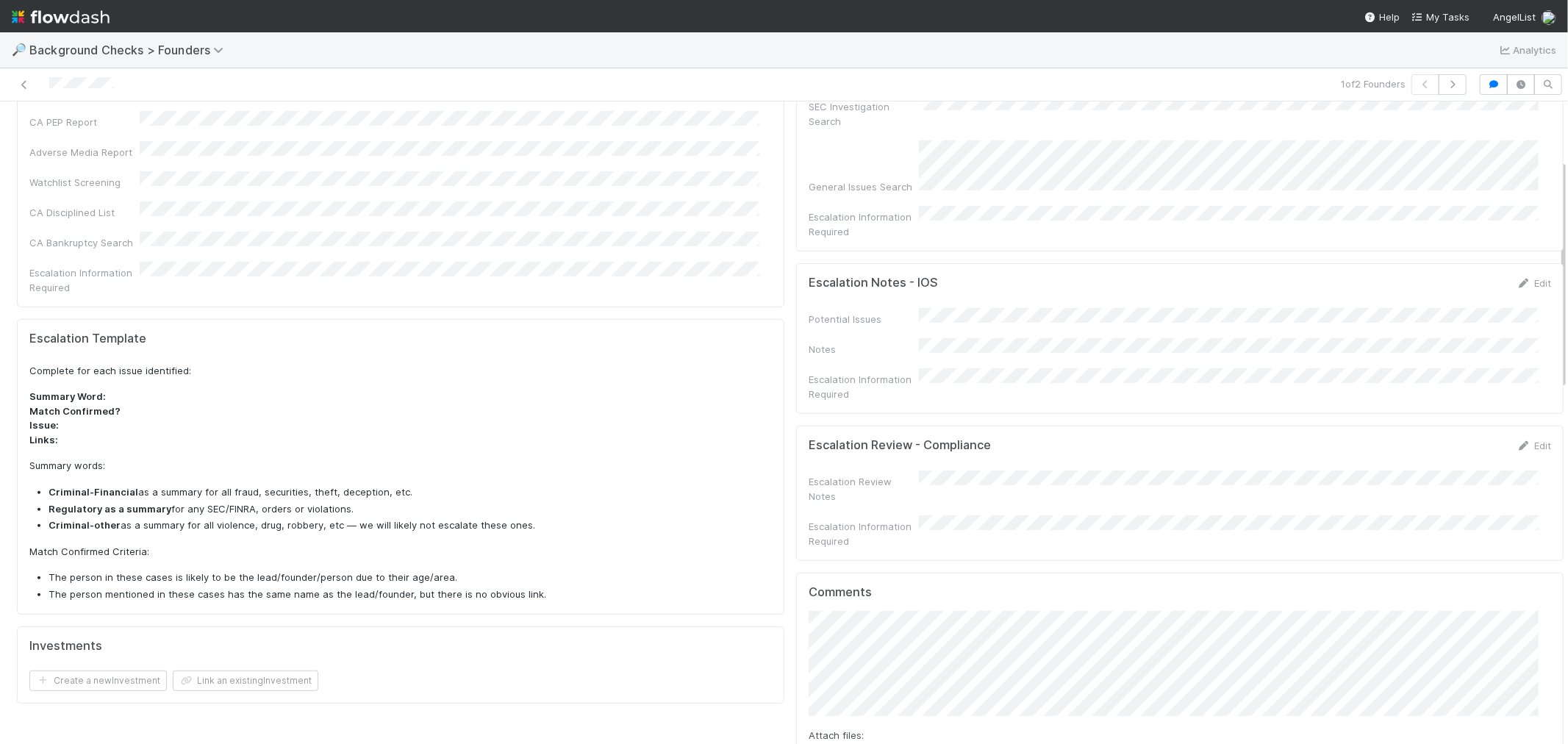
scroll to position [0, 0]
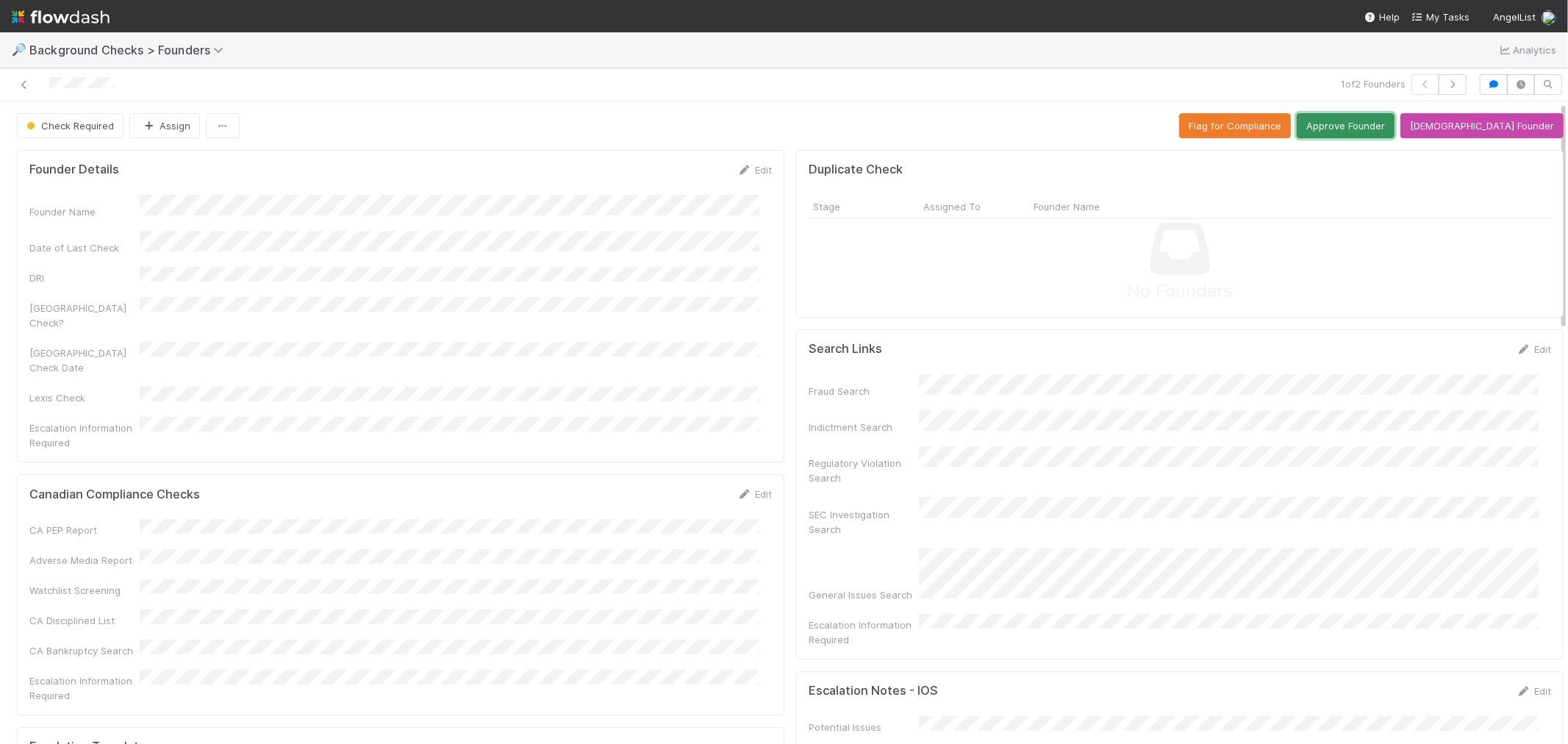
click at [1378, 127] on button "Approve Founder" at bounding box center [1345, 125] width 98 height 25
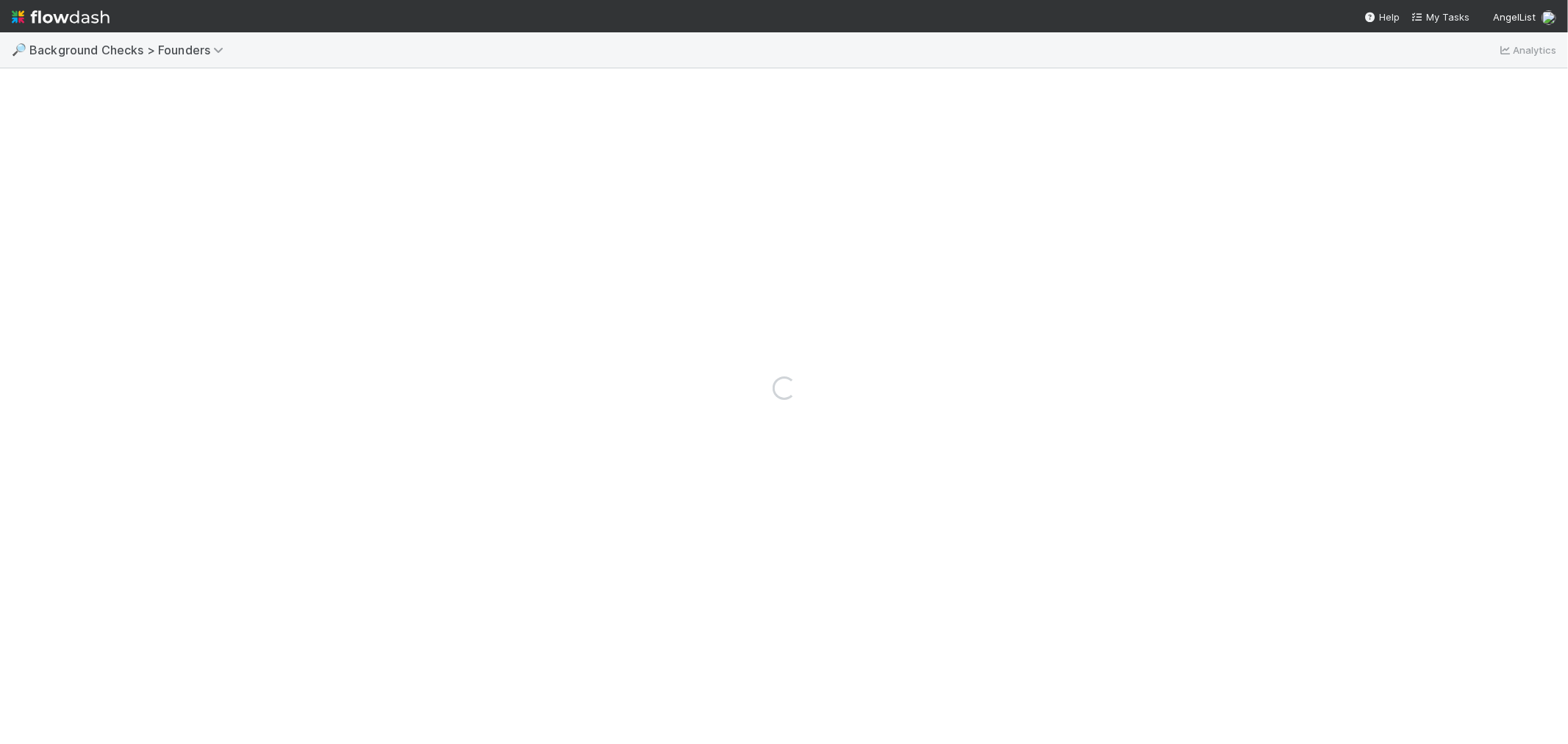
click at [86, 97] on div "Loading..." at bounding box center [784, 388] width 1568 height 712
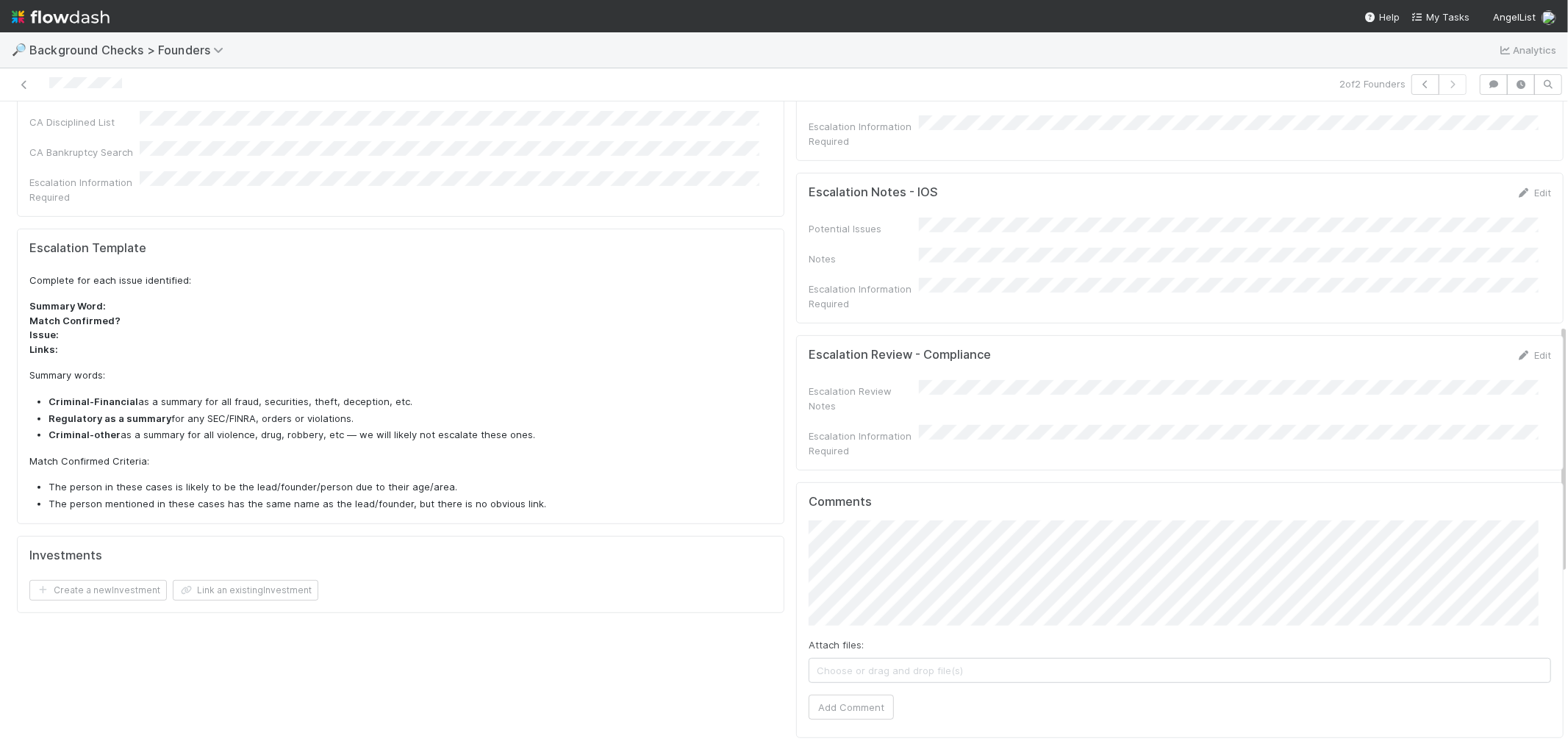
scroll to position [571, 0]
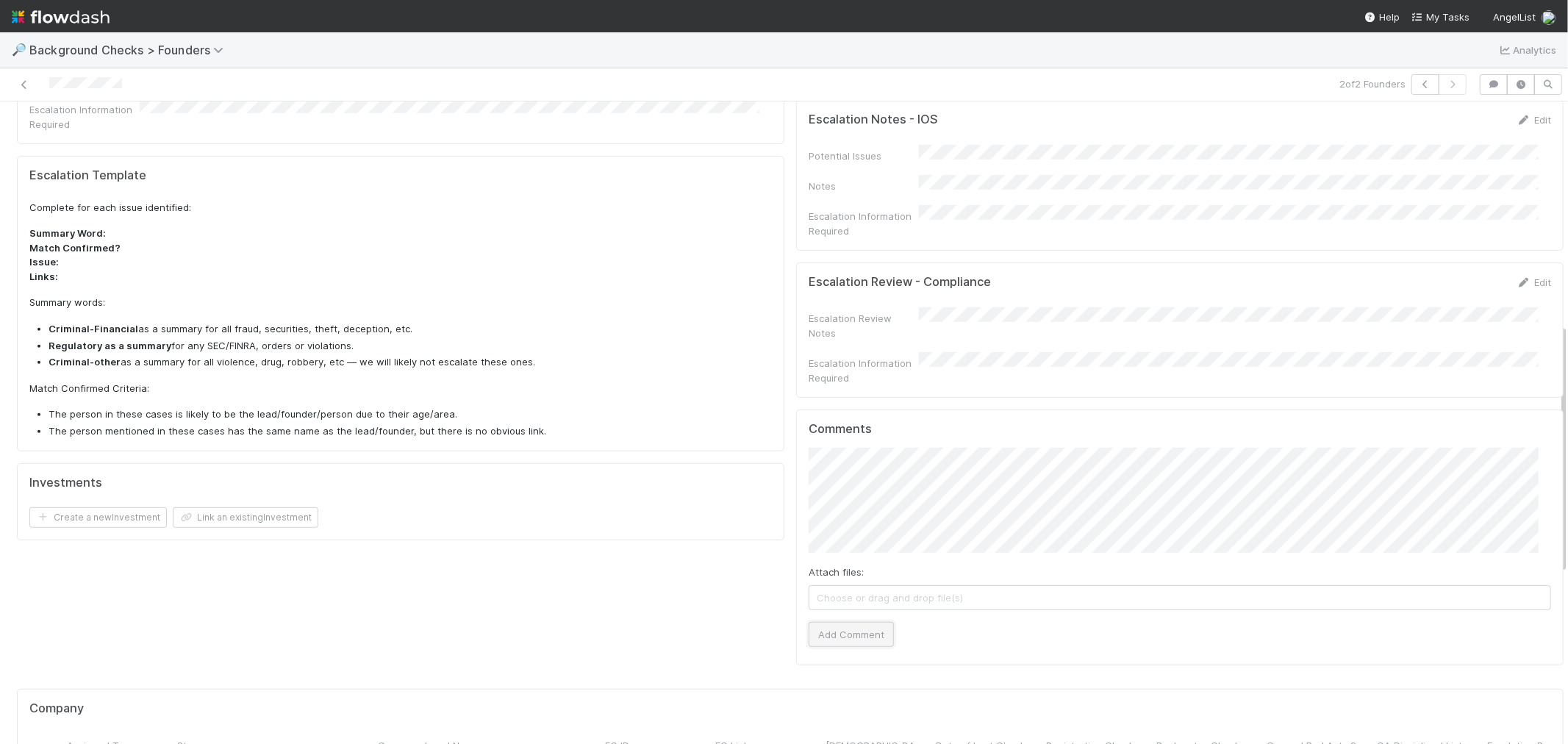
click at [845, 622] on button "Add Comment" at bounding box center [851, 635] width 85 height 25
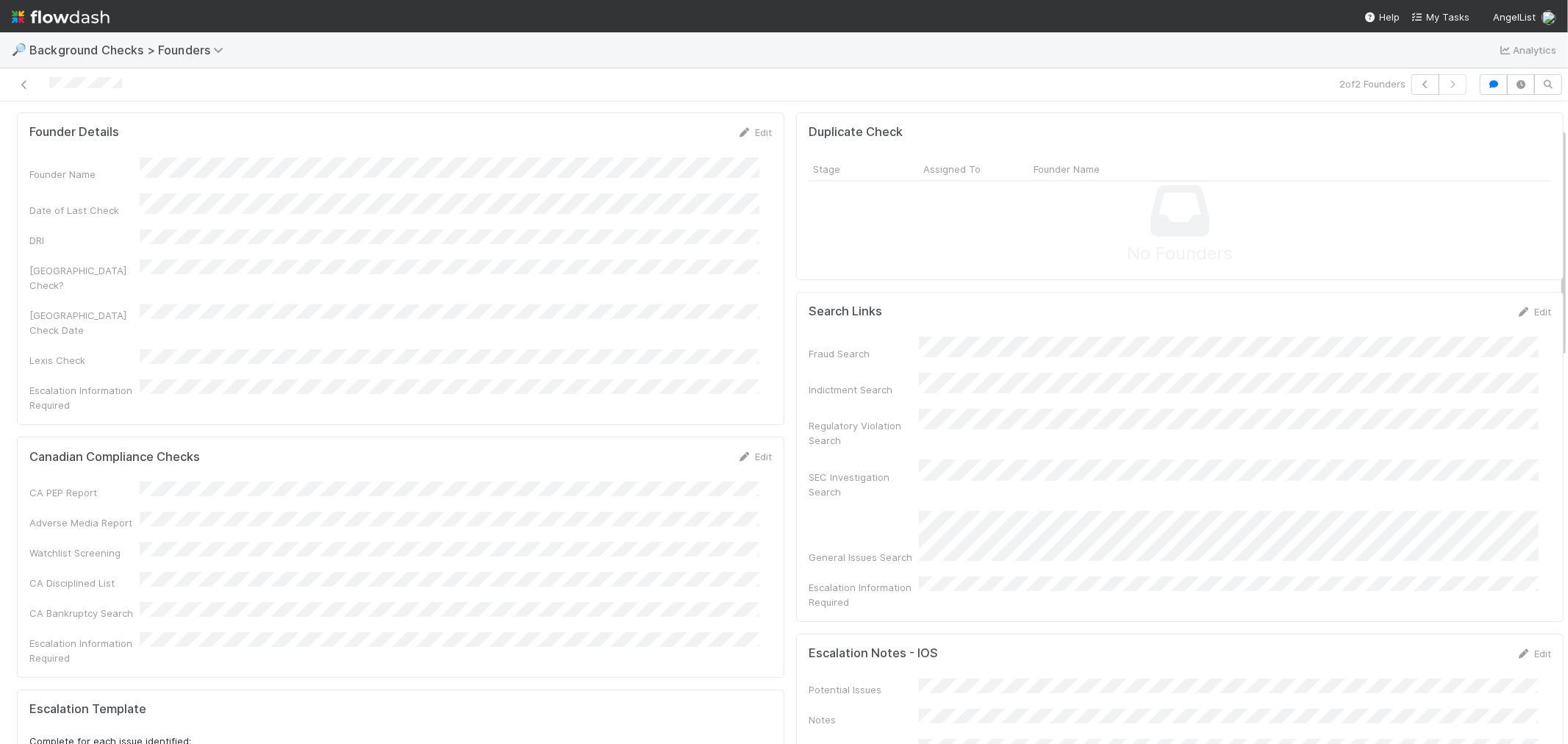
scroll to position [0, 0]
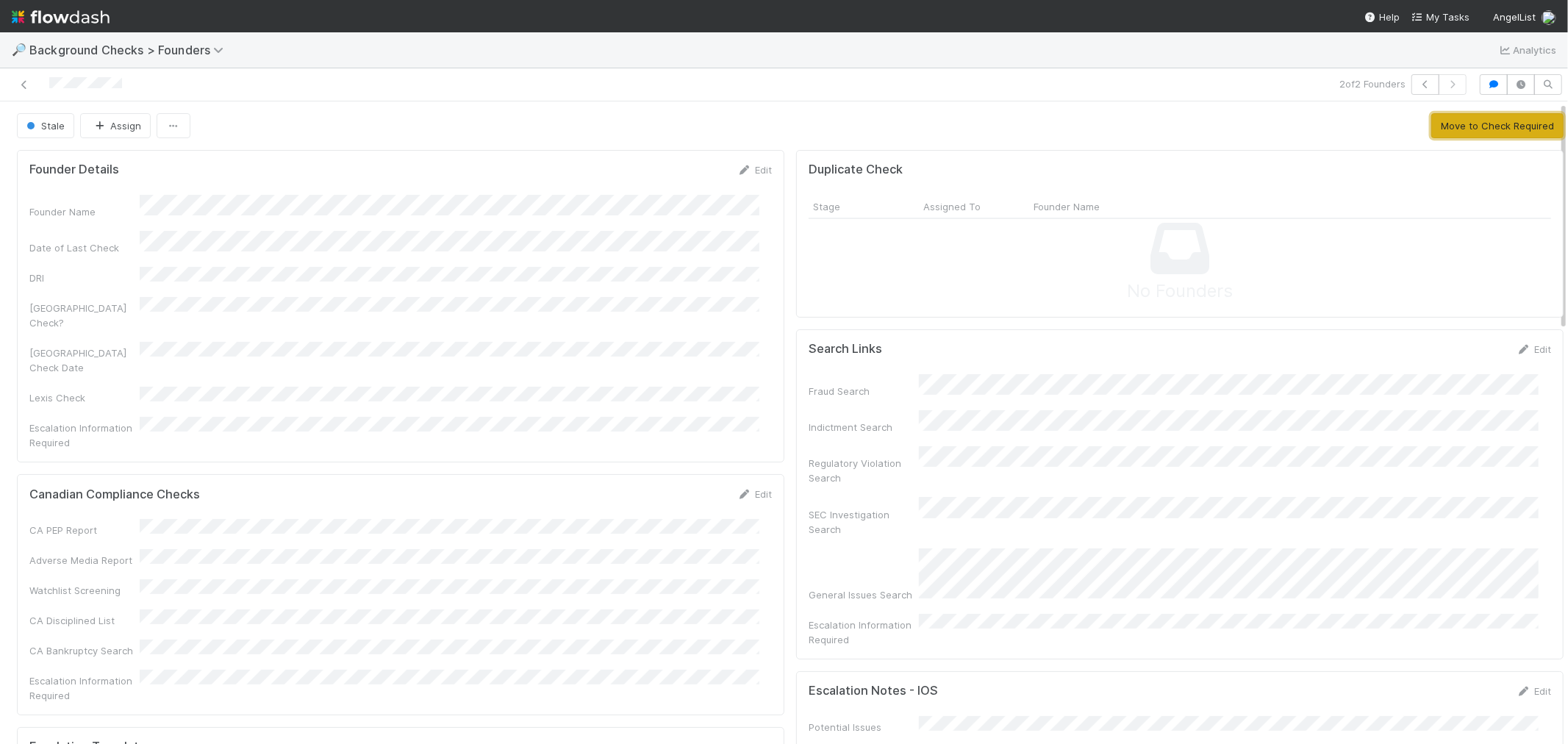
click at [1471, 120] on button "Move to Check Required" at bounding box center [1497, 125] width 133 height 25
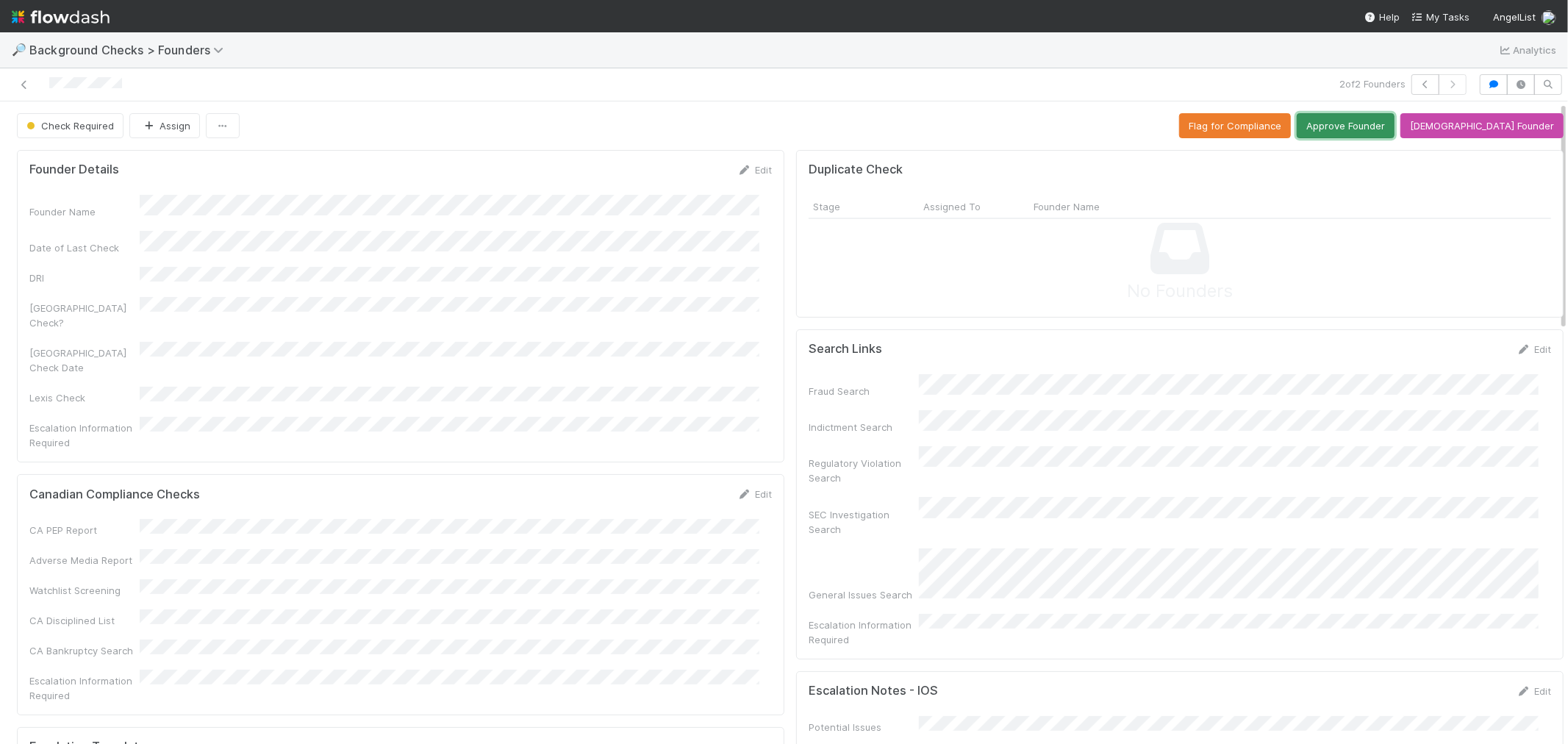
click at [1390, 128] on button "Approve Founder" at bounding box center [1345, 125] width 98 height 25
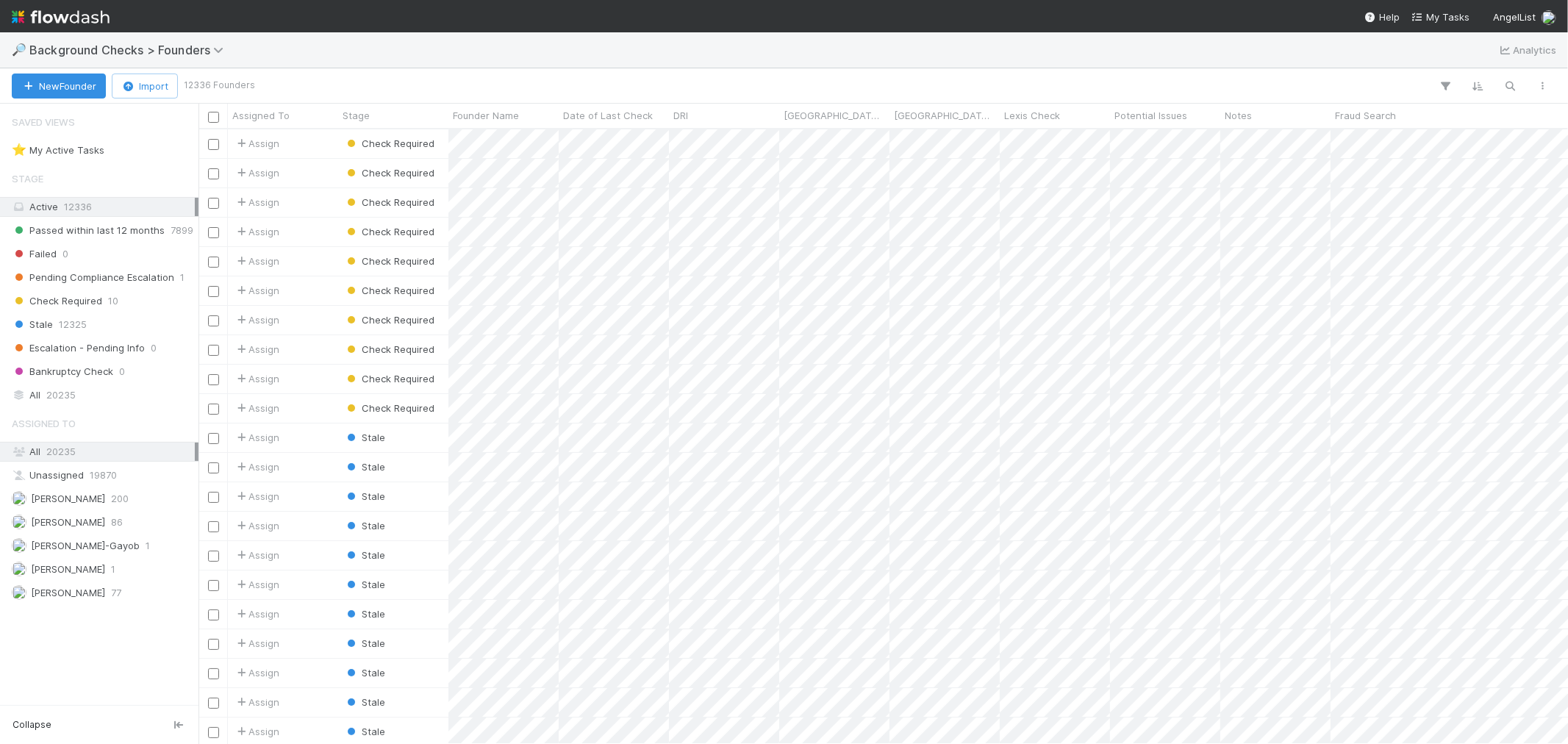
scroll to position [602, 1357]
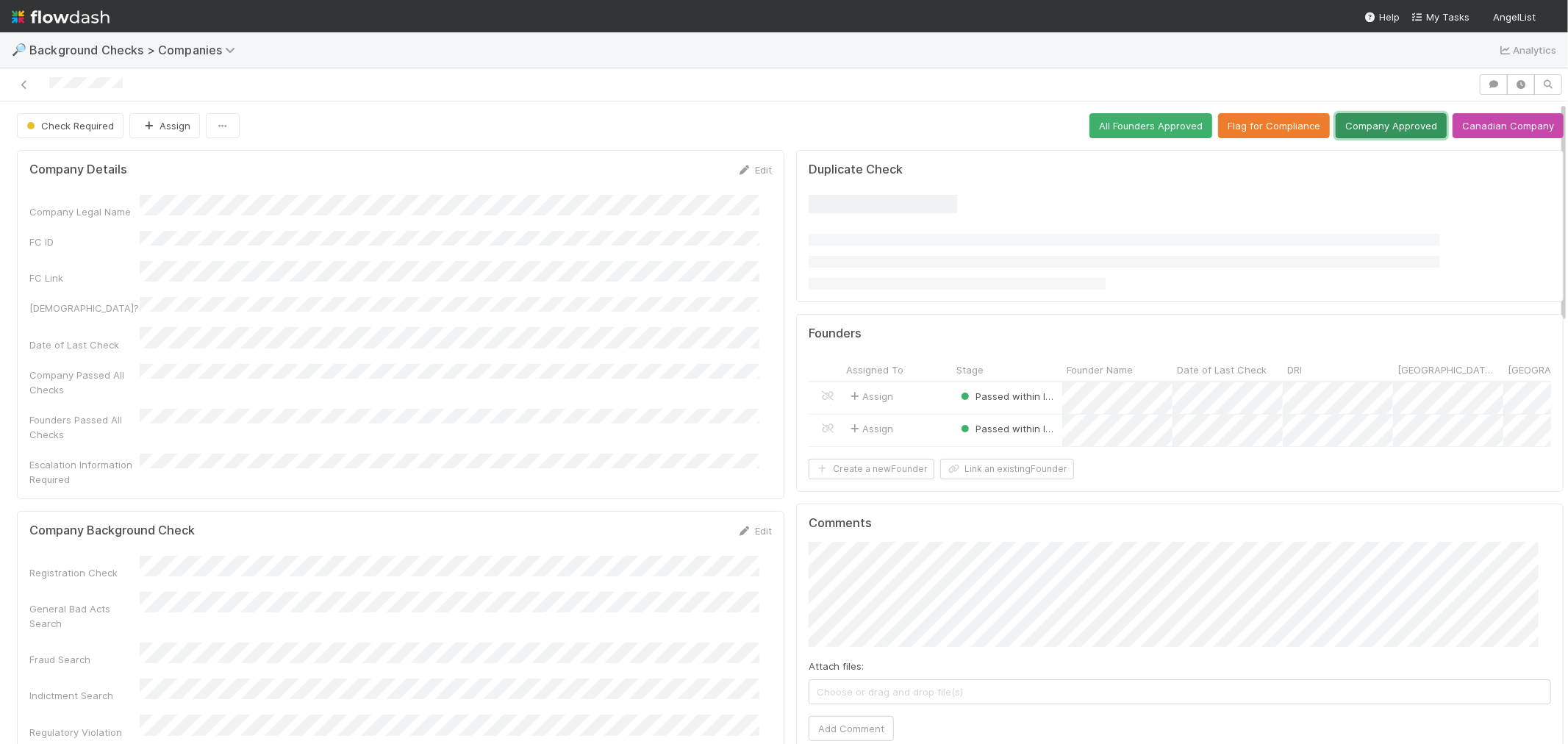
click at [1349, 133] on button "Company Approved" at bounding box center [1392, 125] width 111 height 25
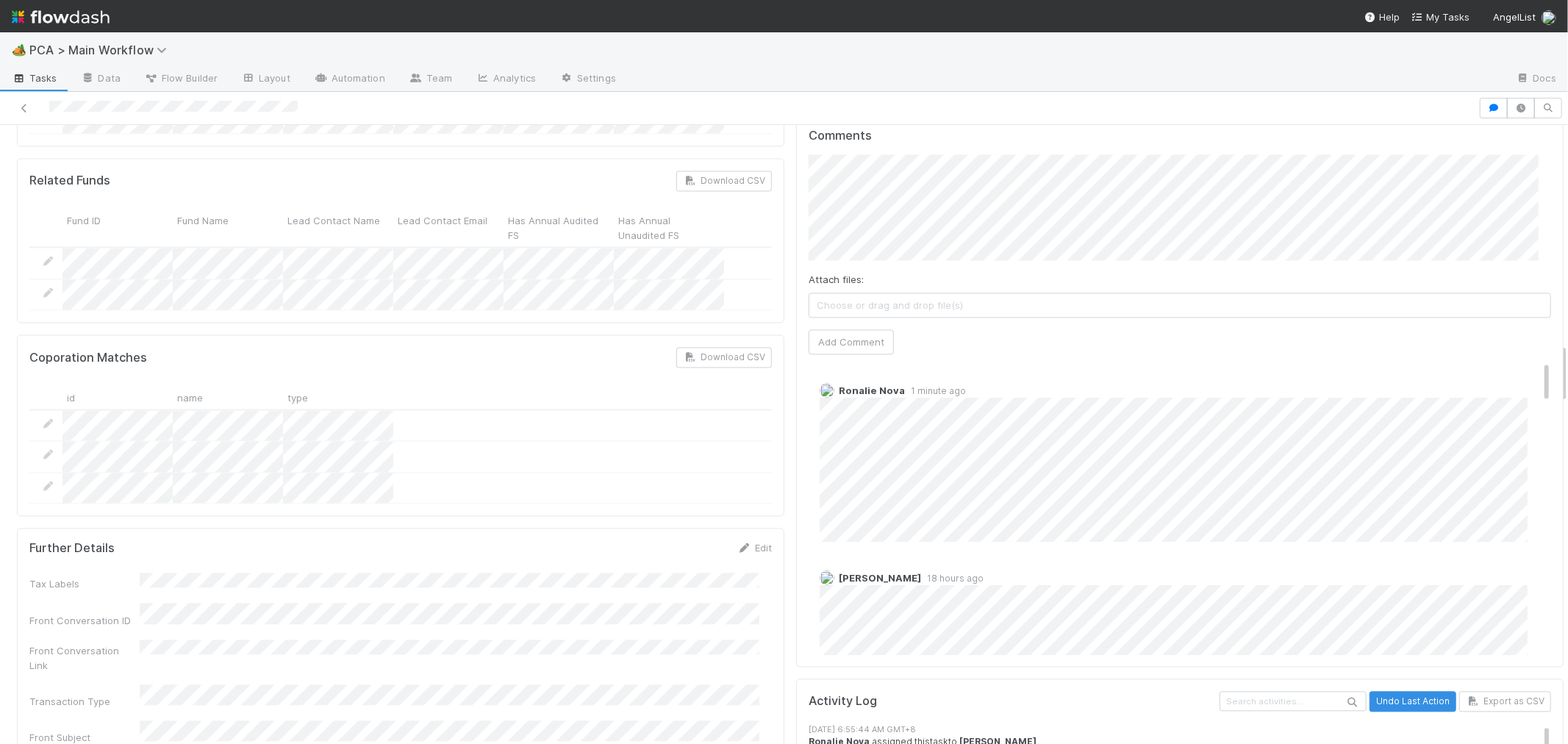
scroll to position [2205, 0]
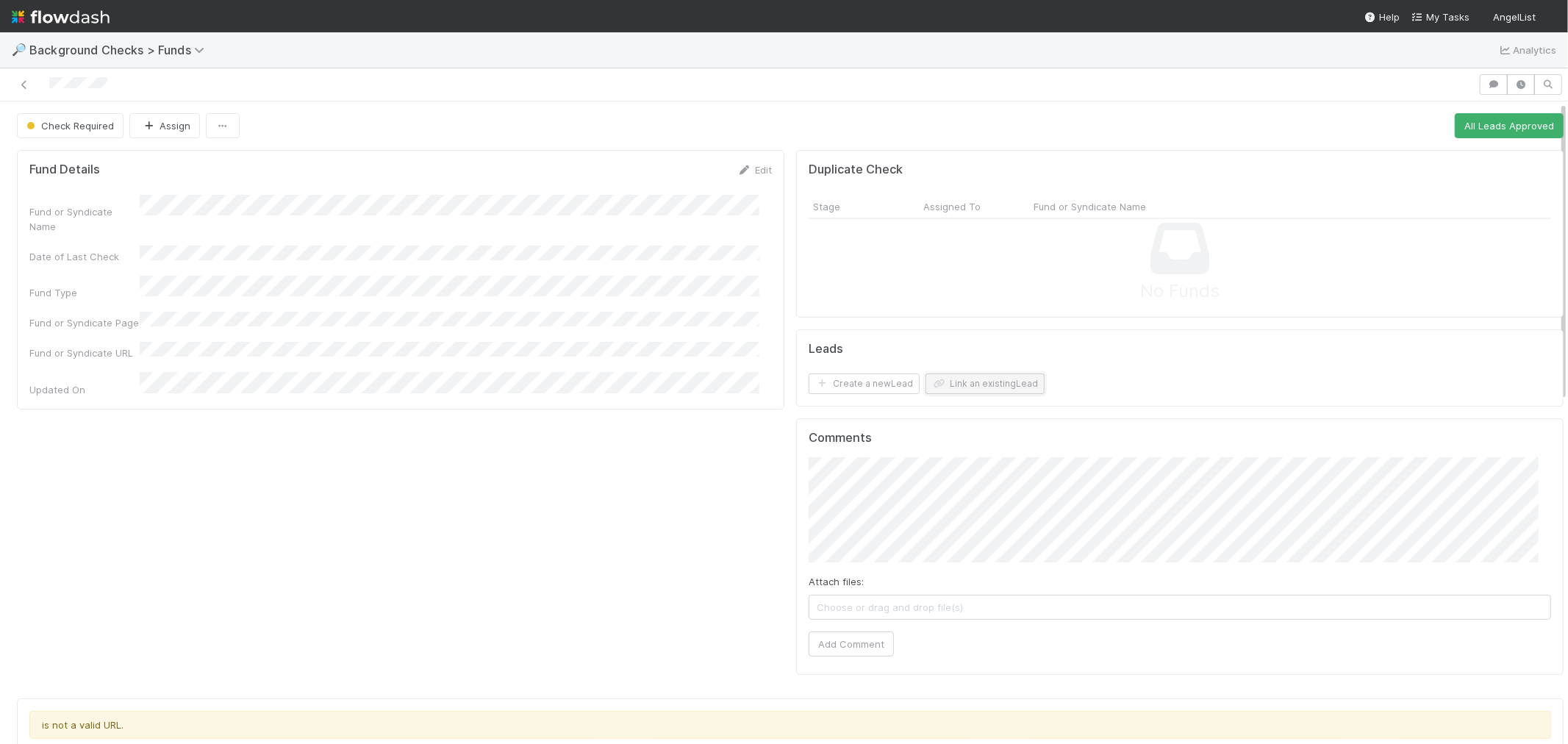
click at [947, 387] on button "Link an existing Lead" at bounding box center [985, 383] width 119 height 21
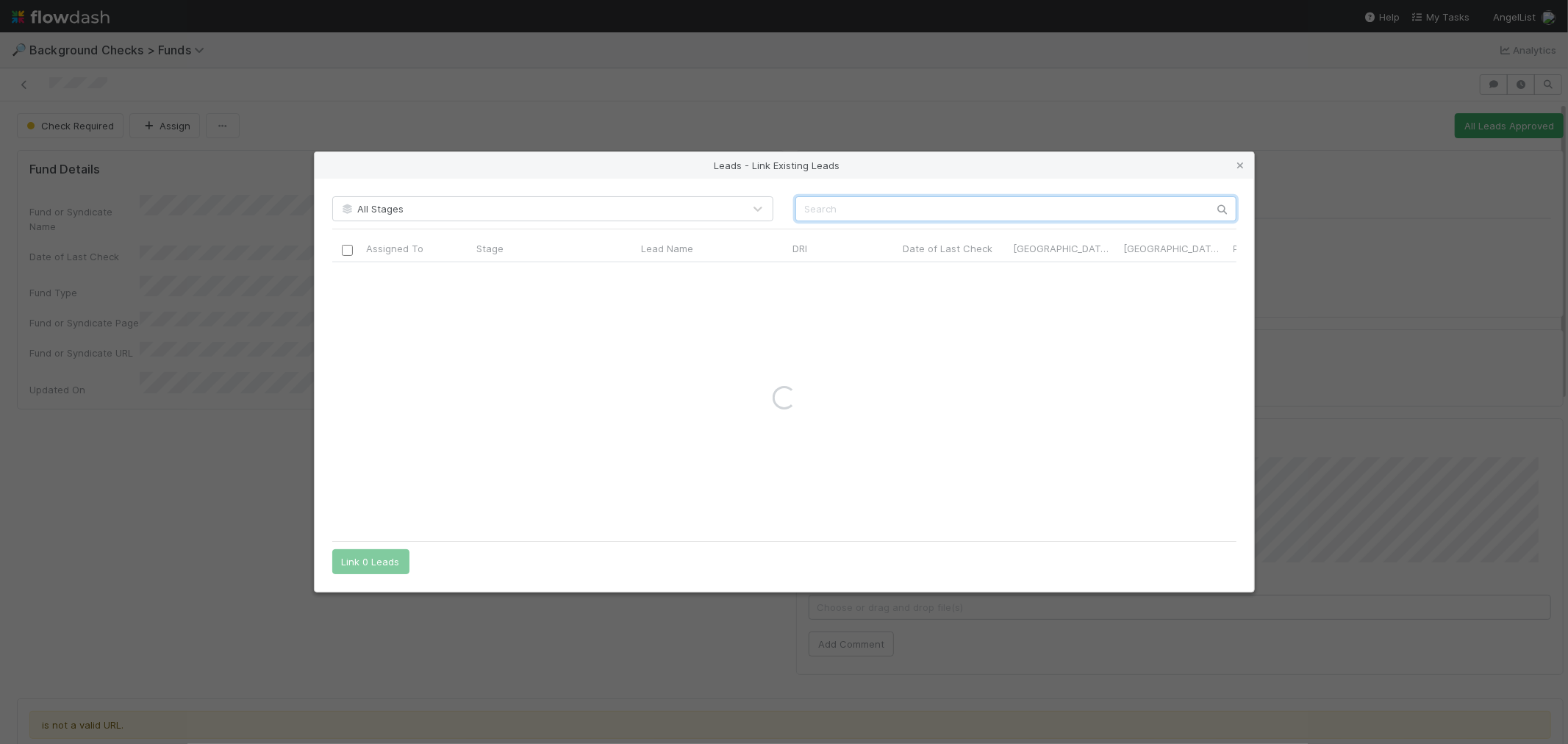
click at [864, 218] on input "text" at bounding box center [1015, 209] width 441 height 25
paste input "Paul Davison"
type input "Paul Davison"
click at [1241, 167] on icon at bounding box center [1241, 166] width 14 height 10
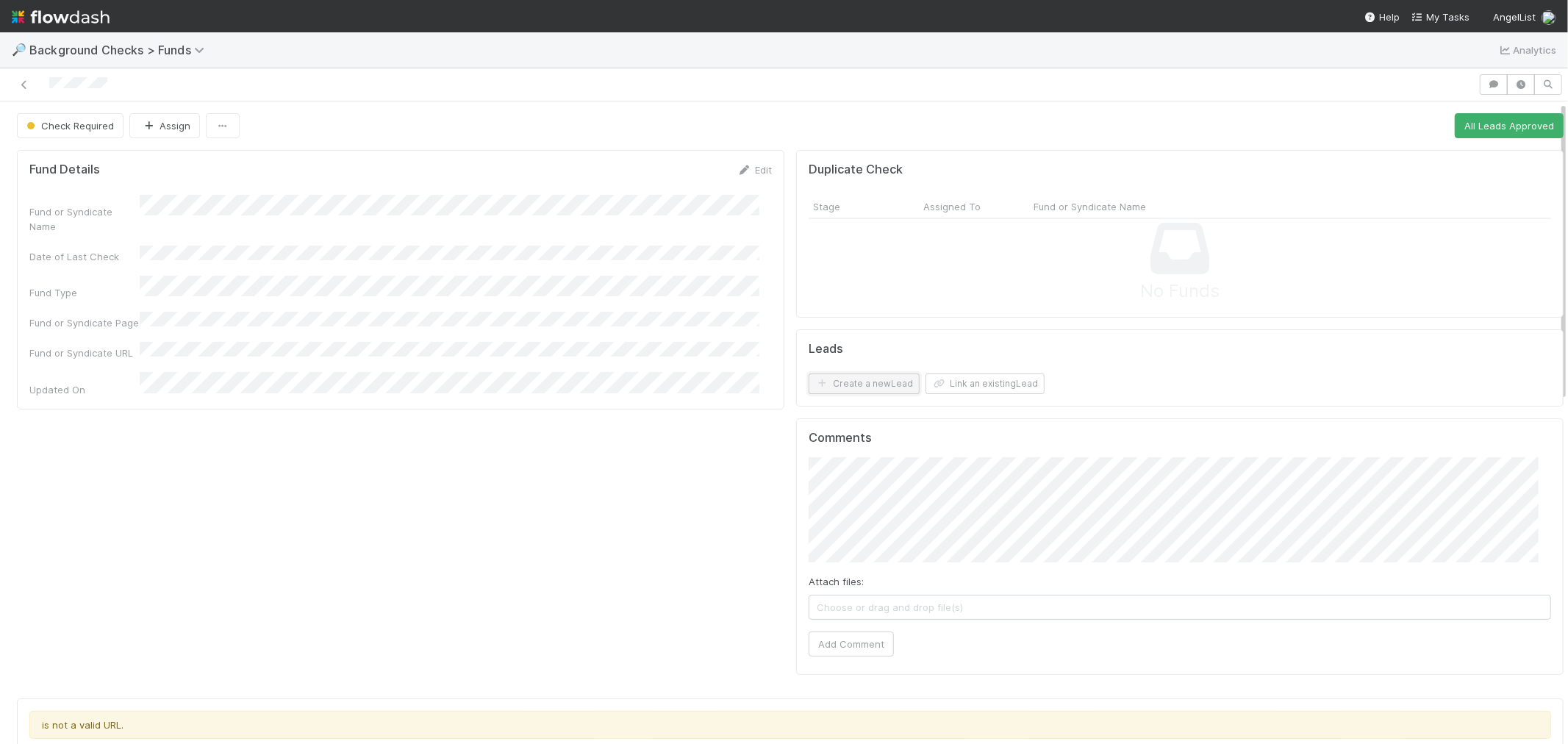
click at [889, 379] on button "Create a new Lead" at bounding box center [864, 383] width 111 height 21
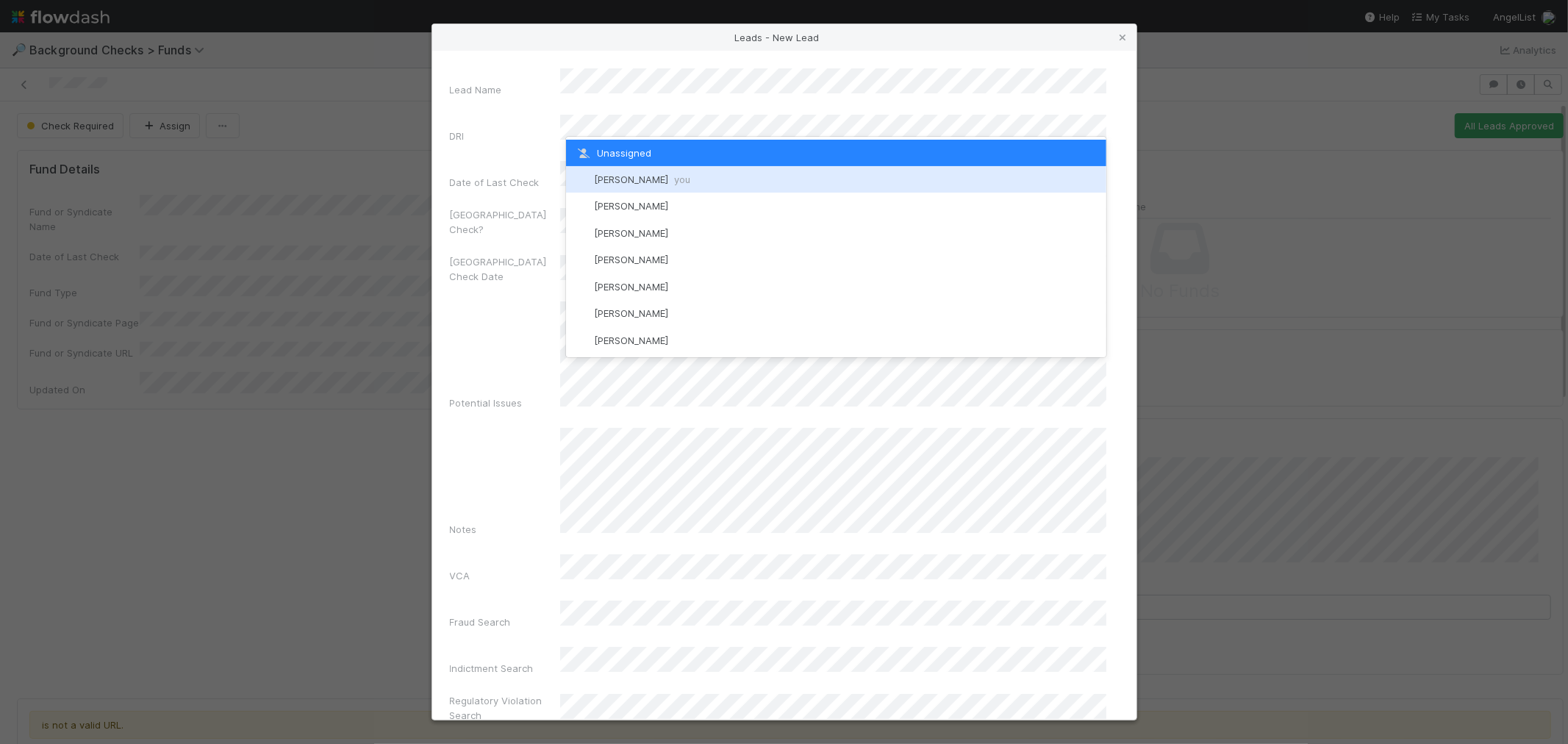
click at [616, 170] on div "Roselyn de Villa you" at bounding box center [835, 180] width 540 height 27
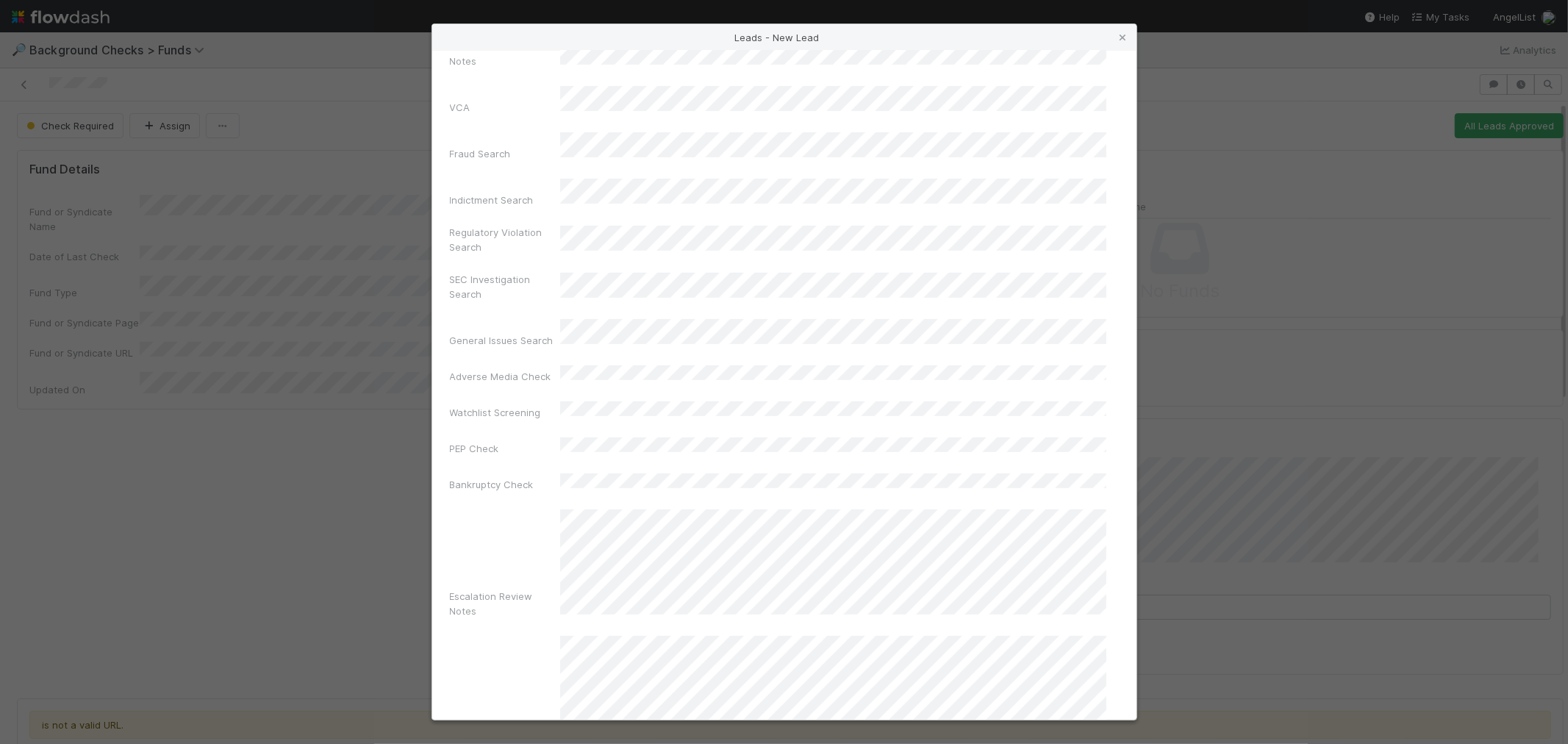
scroll to position [534, 0]
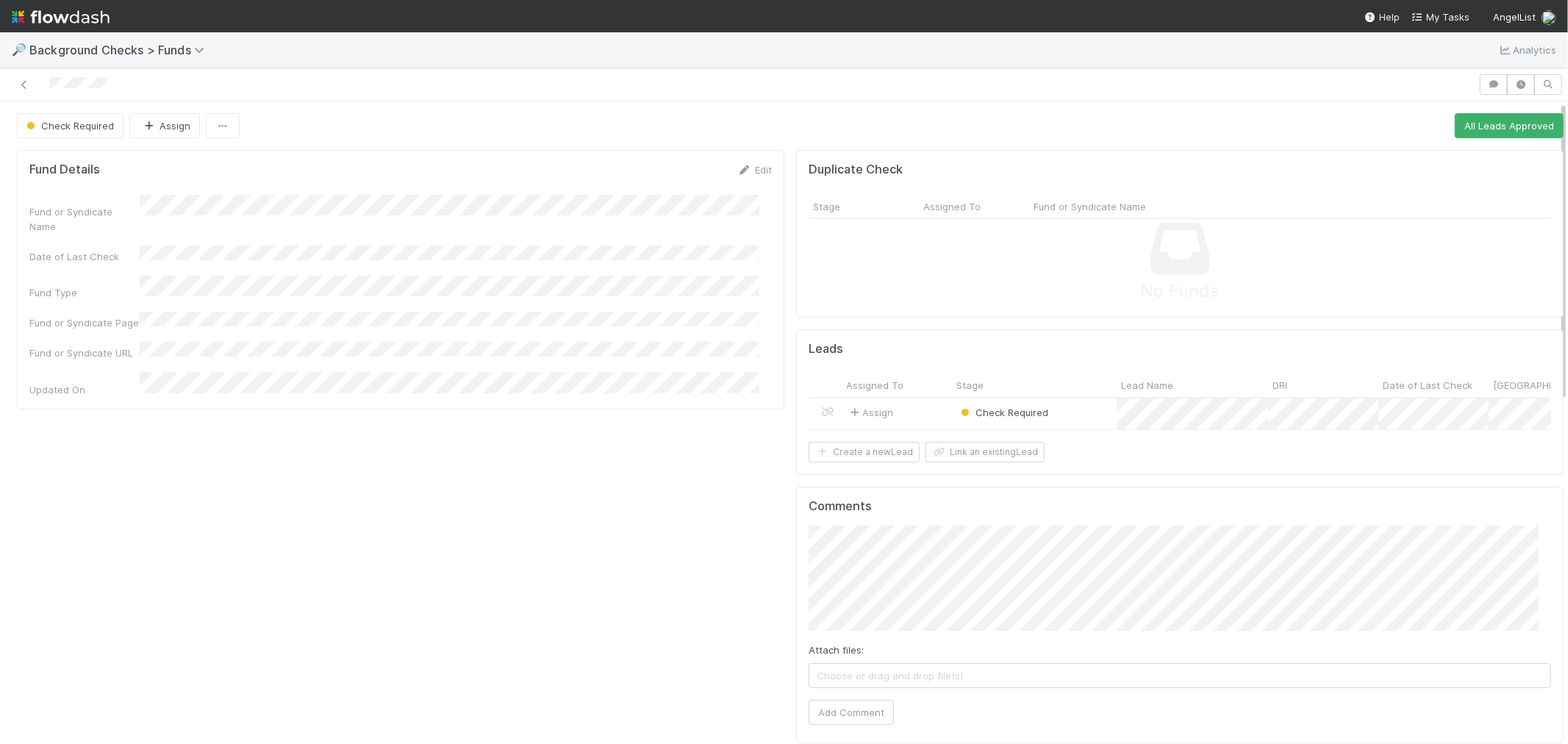
click at [920, 417] on div "Assign" at bounding box center [896, 414] width 110 height 31
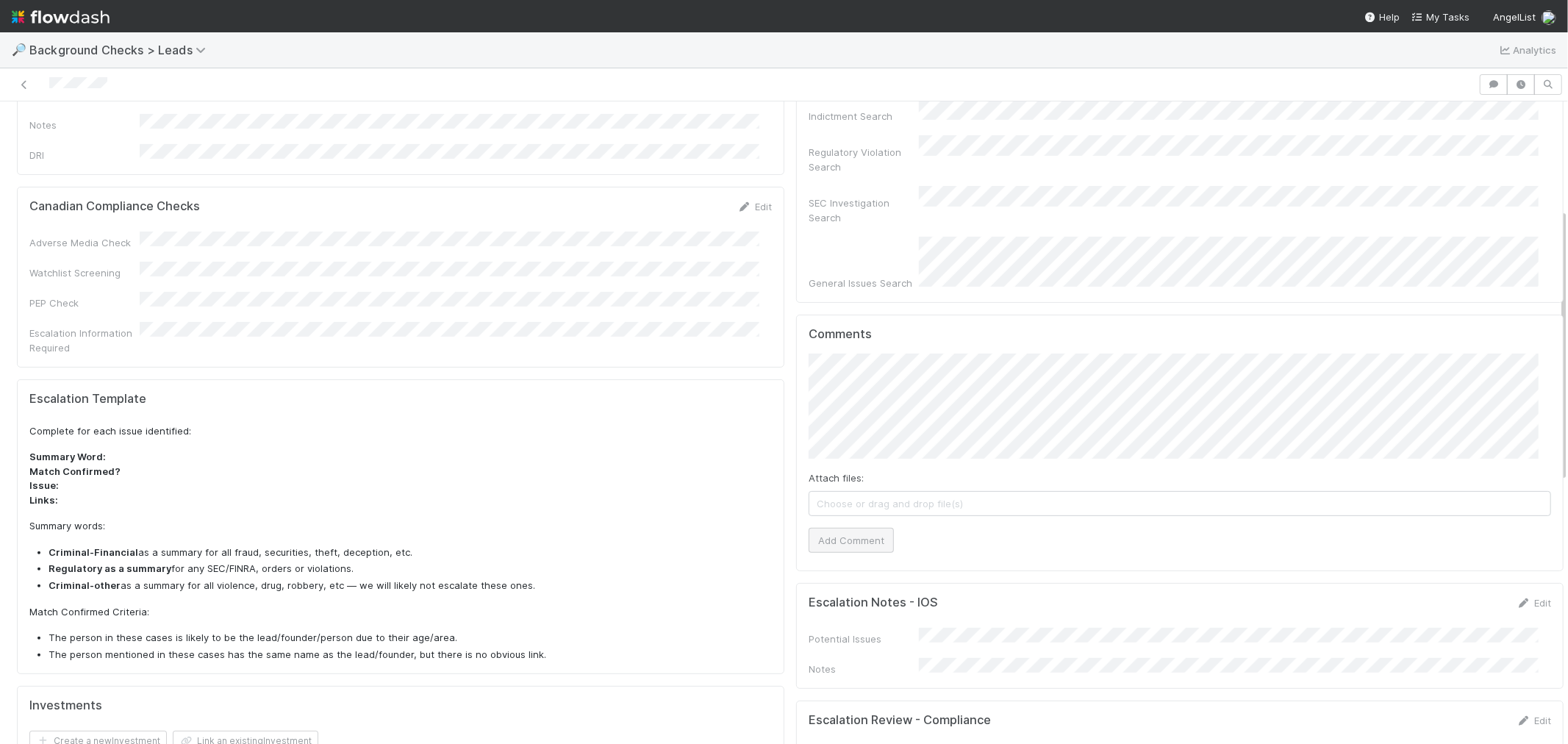
scroll to position [327, 0]
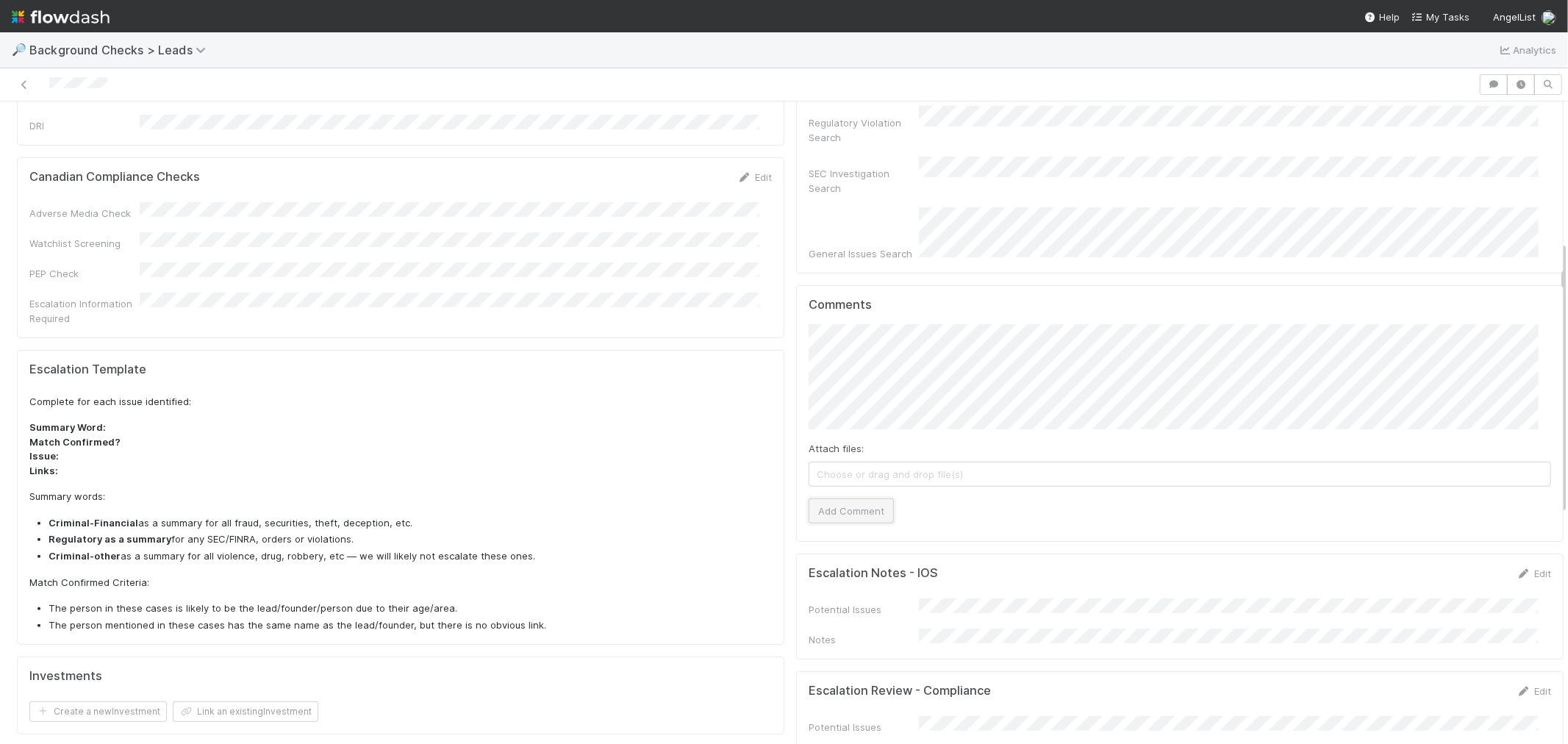
click at [840, 499] on button "Add Comment" at bounding box center [851, 511] width 85 height 25
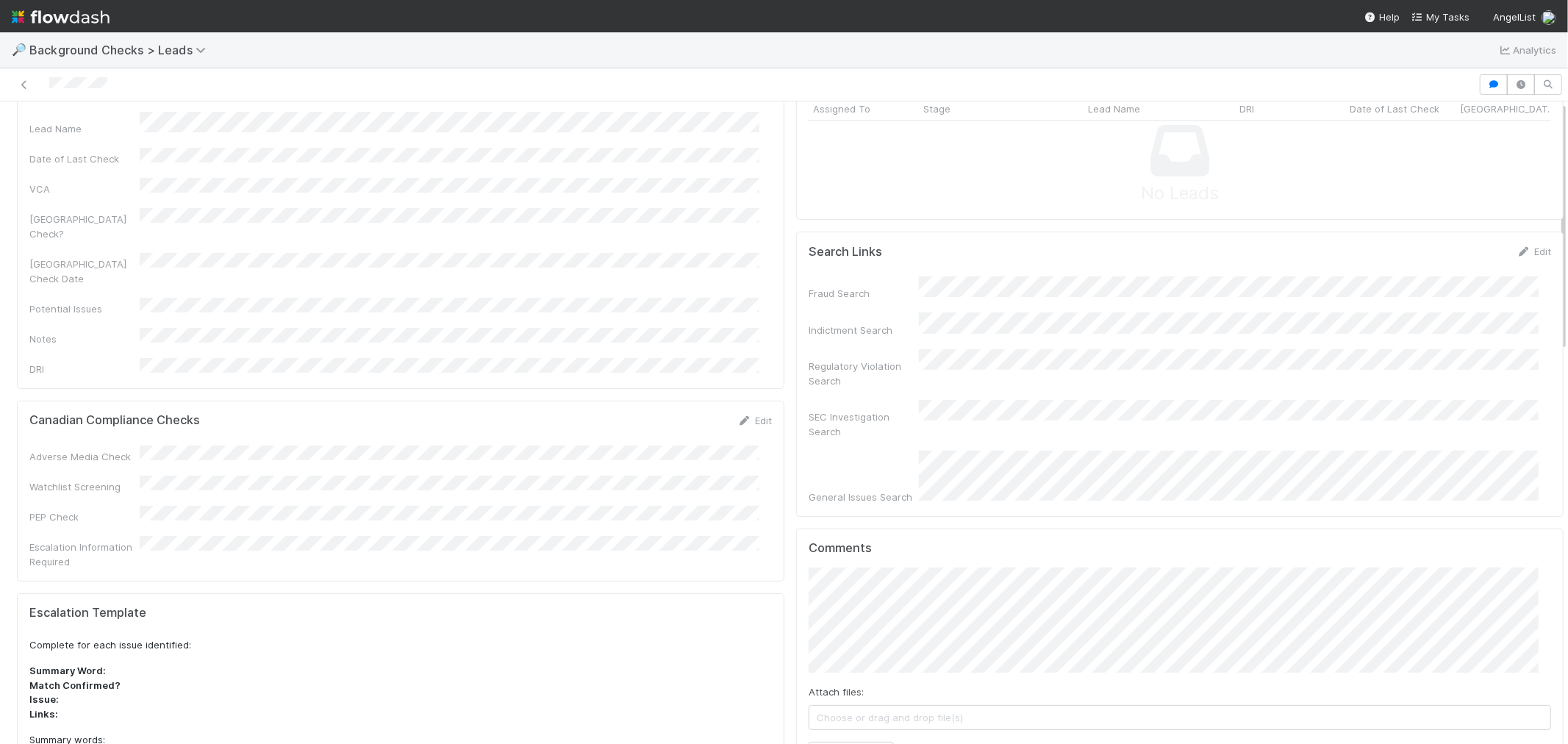
scroll to position [0, 0]
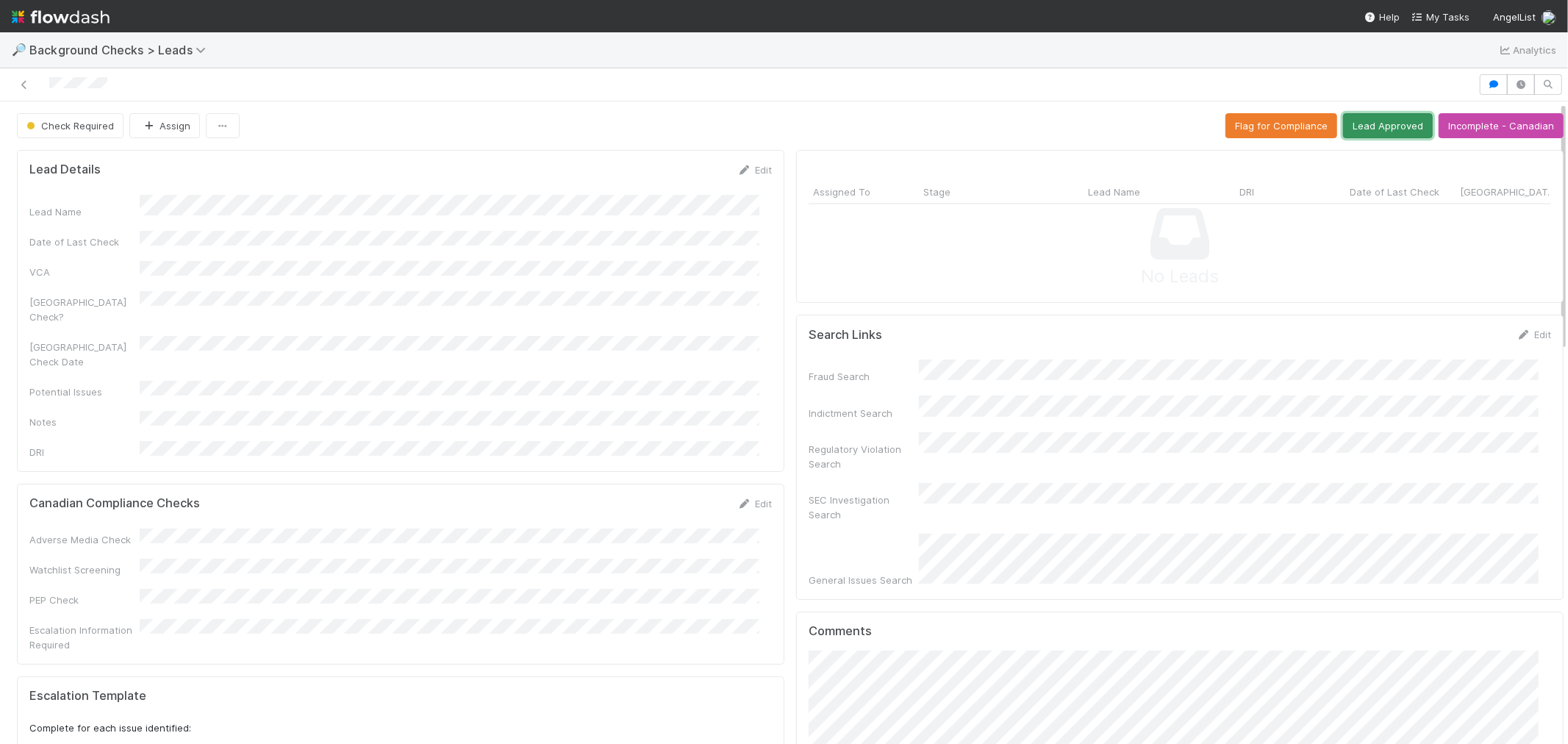
click at [1367, 117] on button "Lead Approved" at bounding box center [1388, 125] width 90 height 25
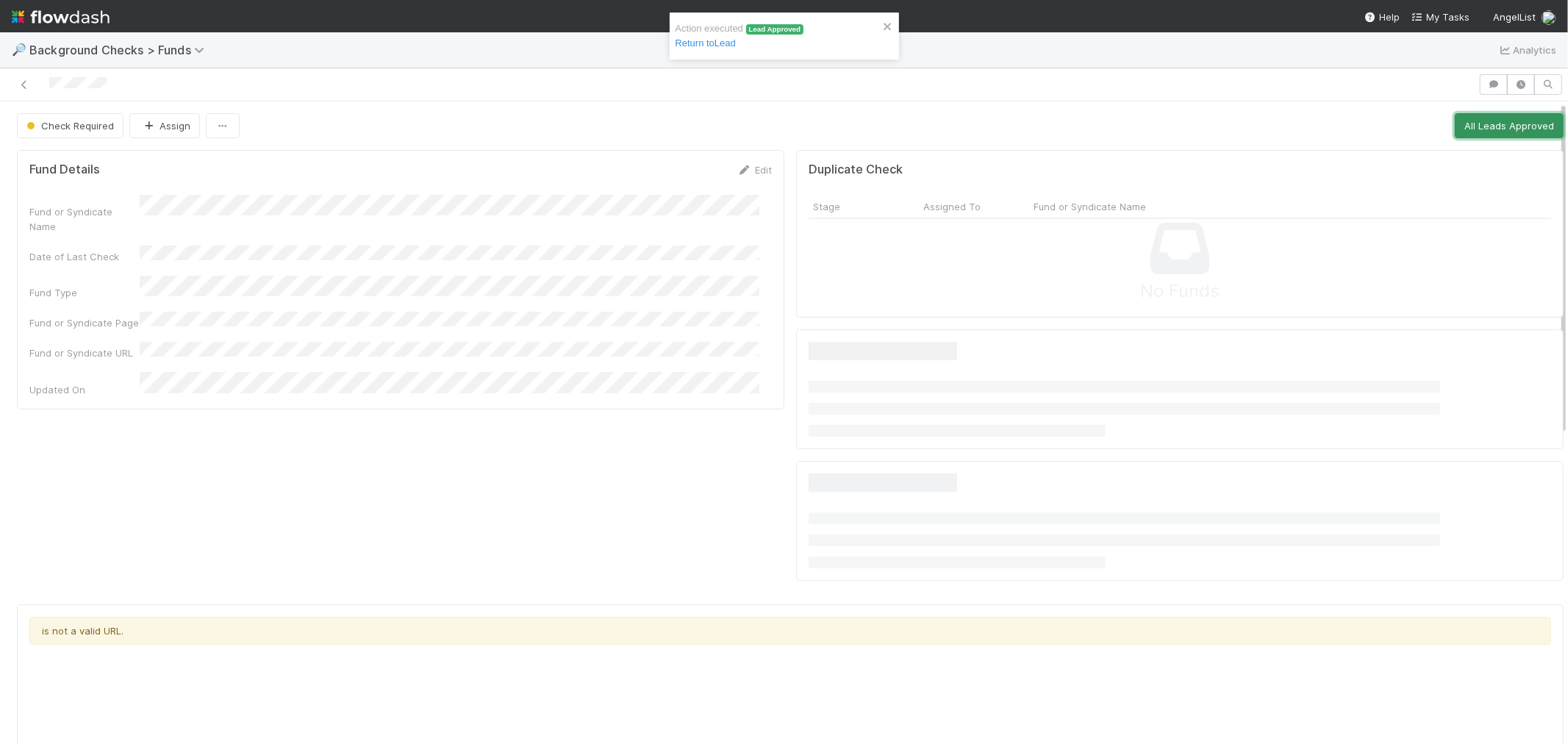
click at [1456, 129] on button "All Leads Approved" at bounding box center [1510, 125] width 109 height 25
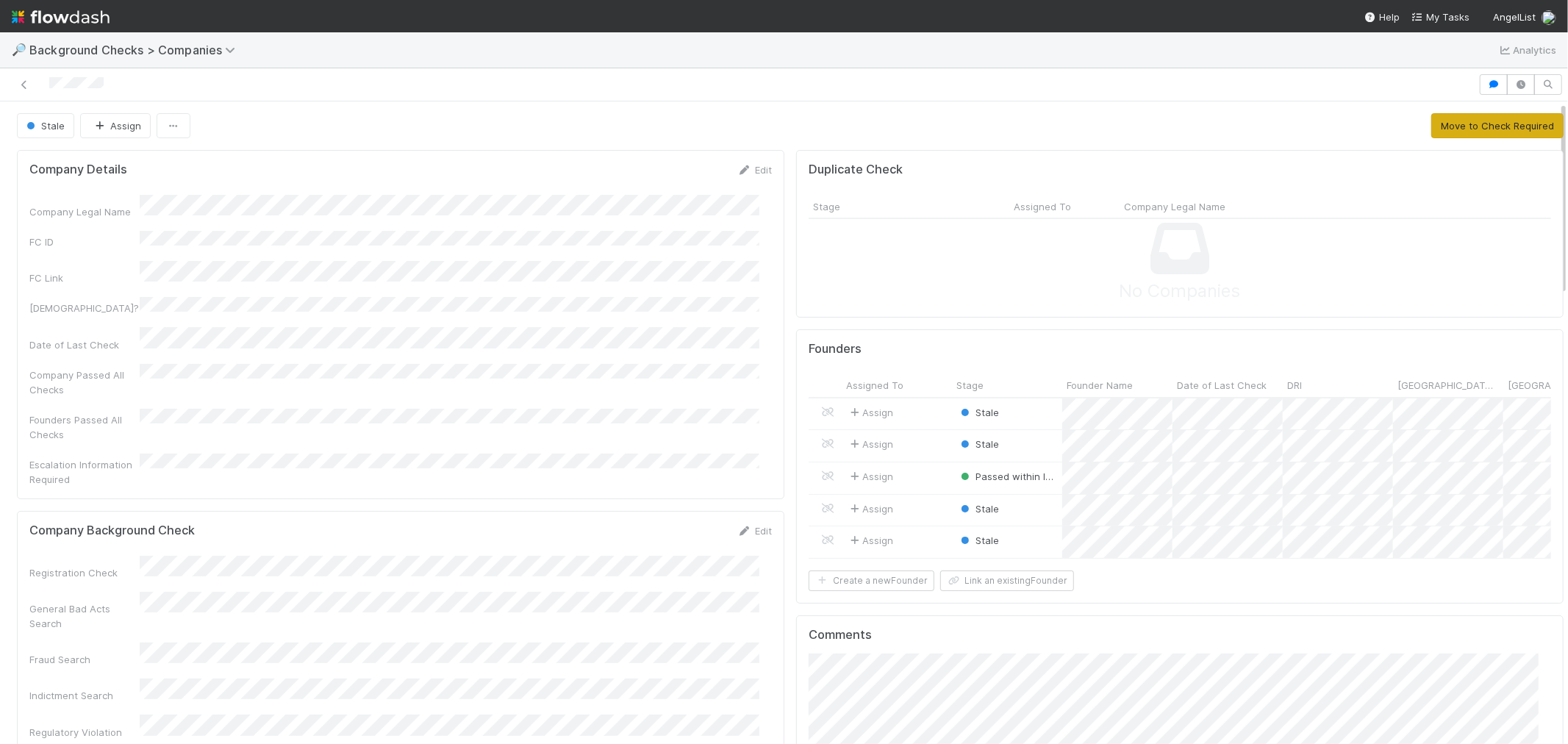
scroll to position [286, 1485]
click at [1431, 133] on button "Move to Check Required" at bounding box center [1497, 125] width 133 height 25
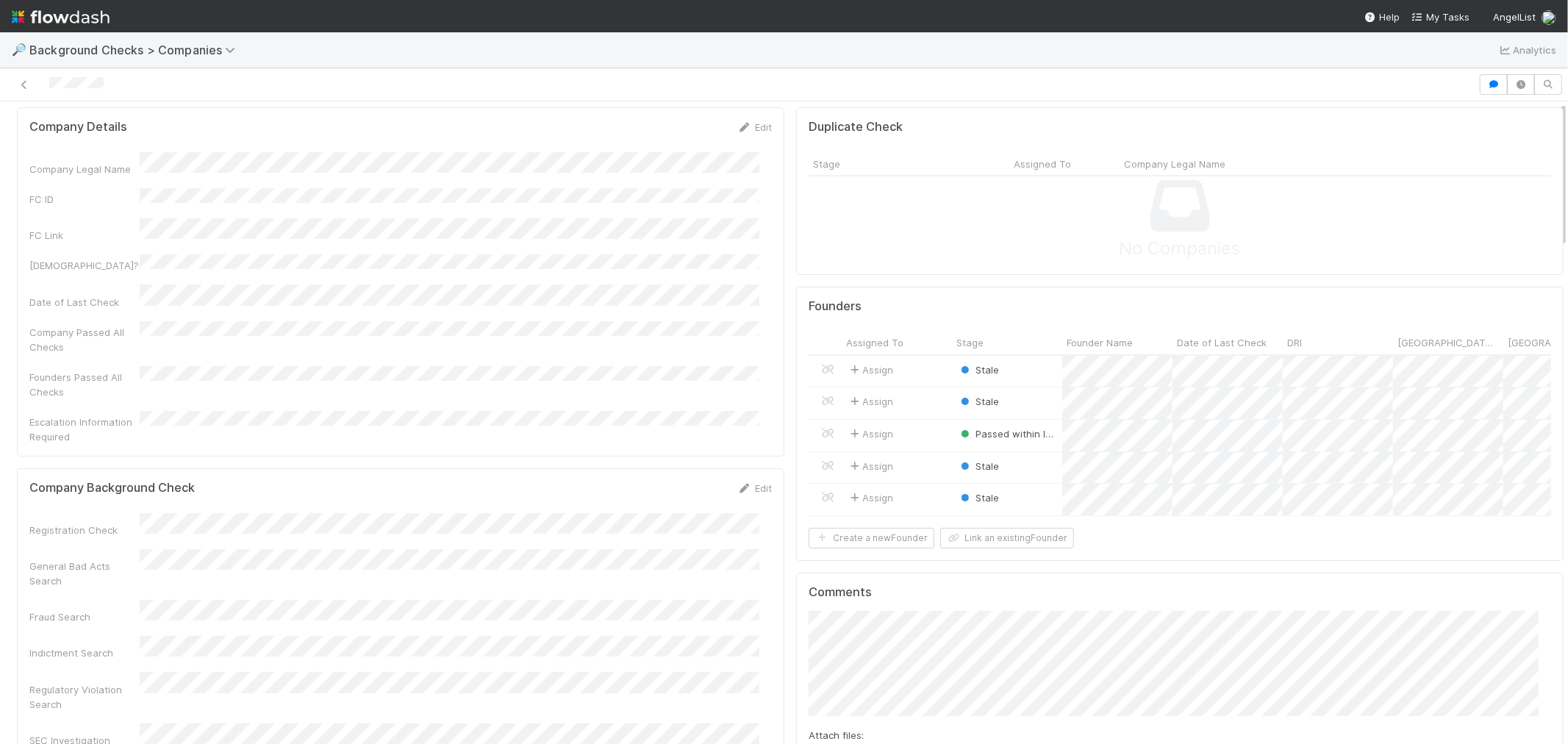
scroll to position [0, 0]
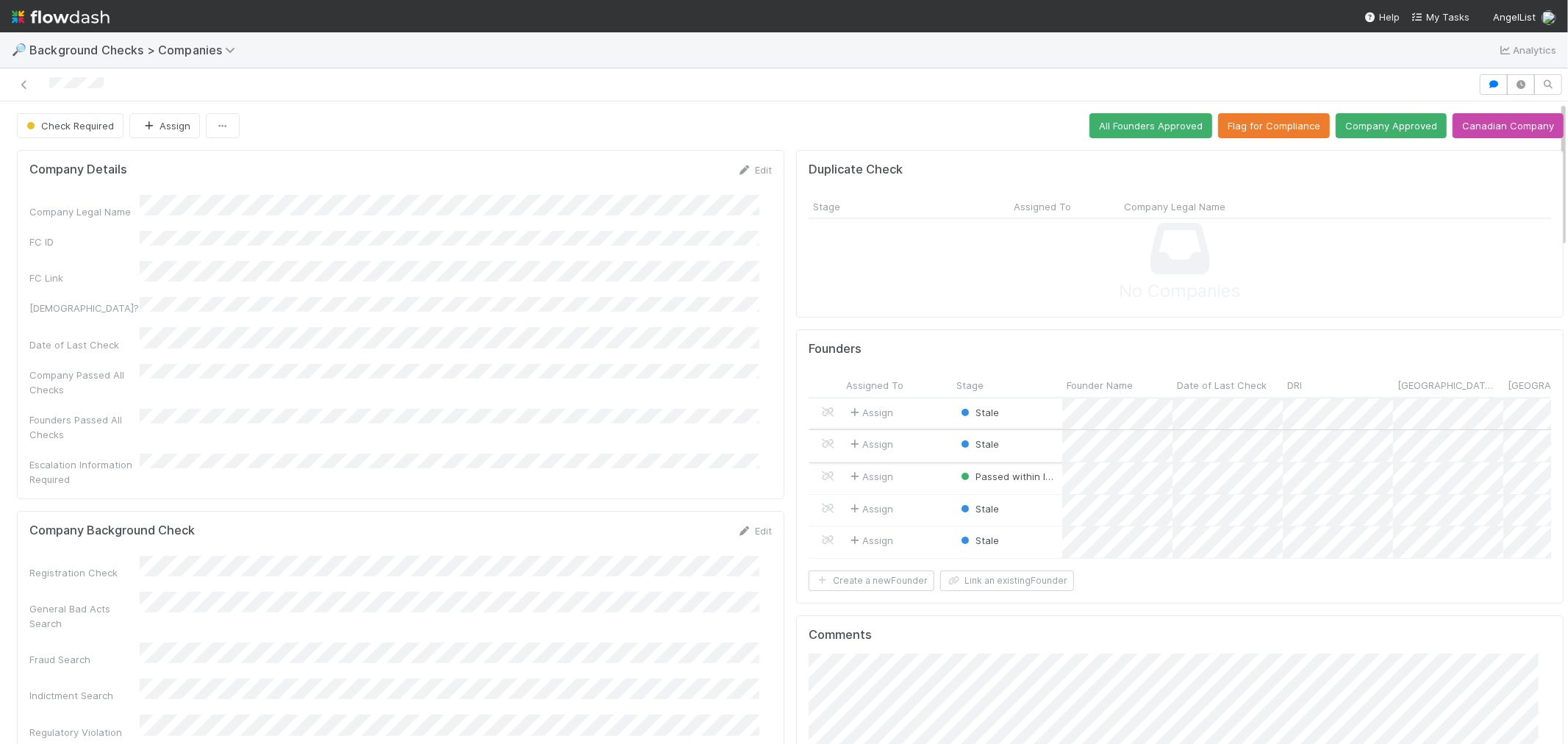
click at [1012, 438] on div "Stale" at bounding box center [1007, 445] width 110 height 31
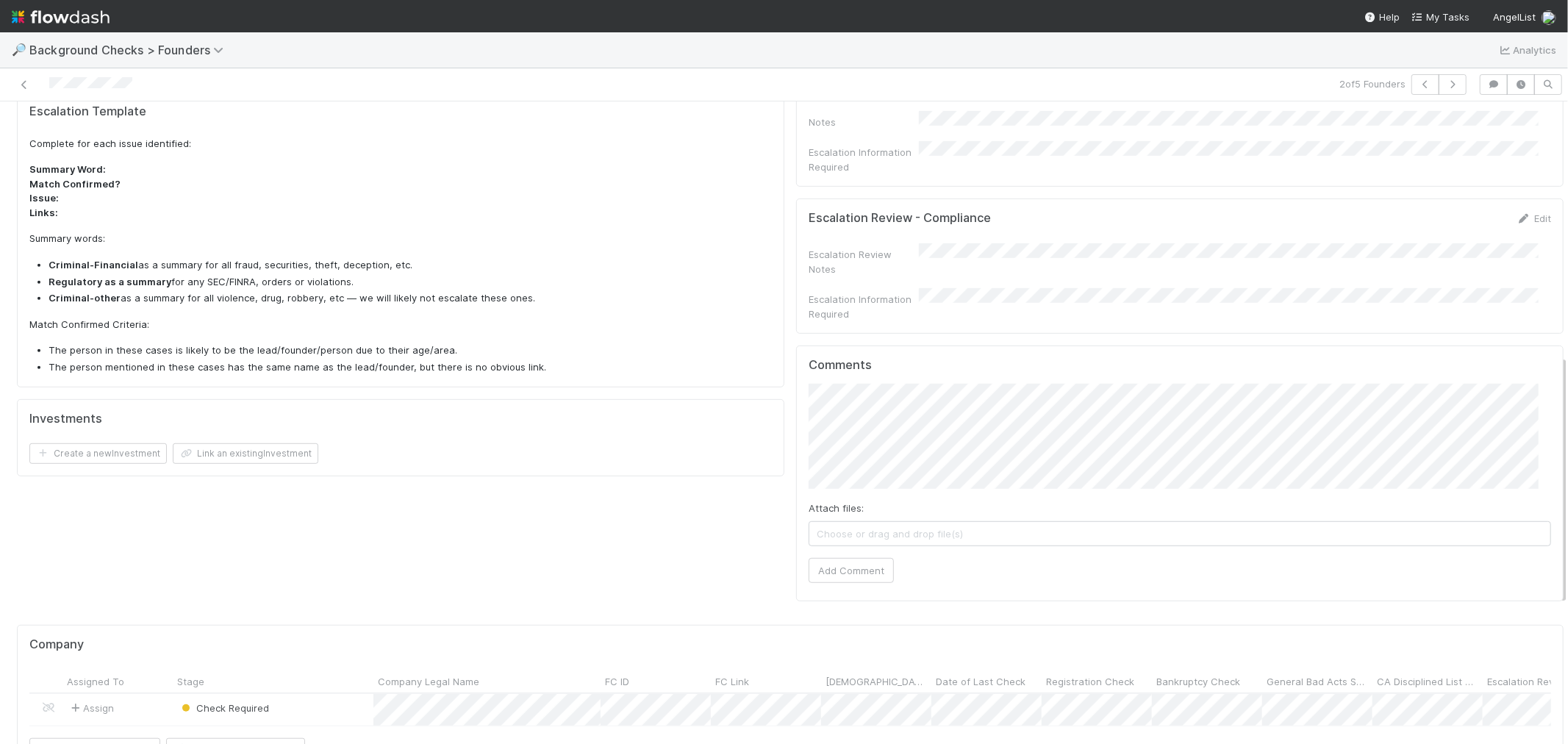
scroll to position [653, 0]
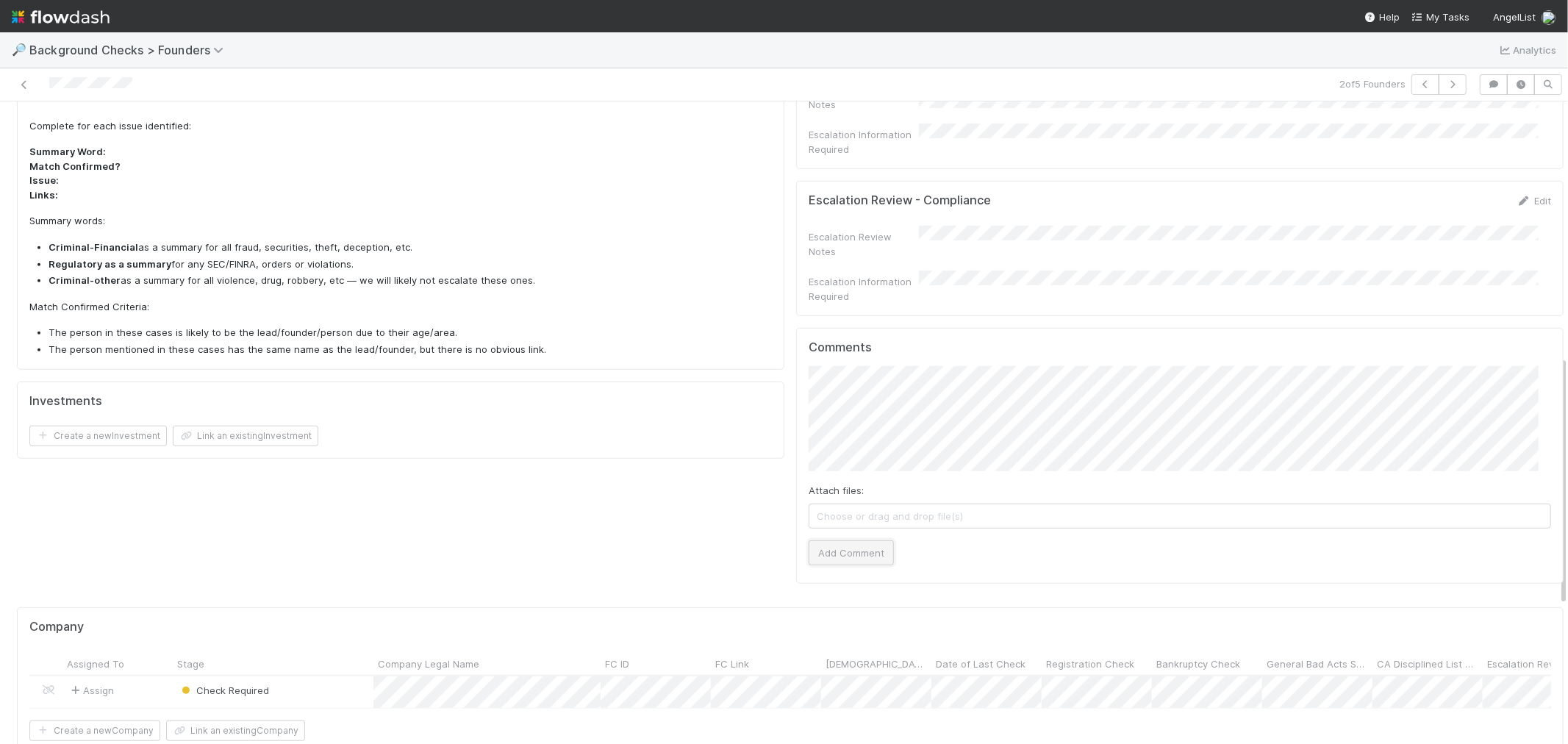
click at [853, 540] on button "Add Comment" at bounding box center [851, 552] width 85 height 25
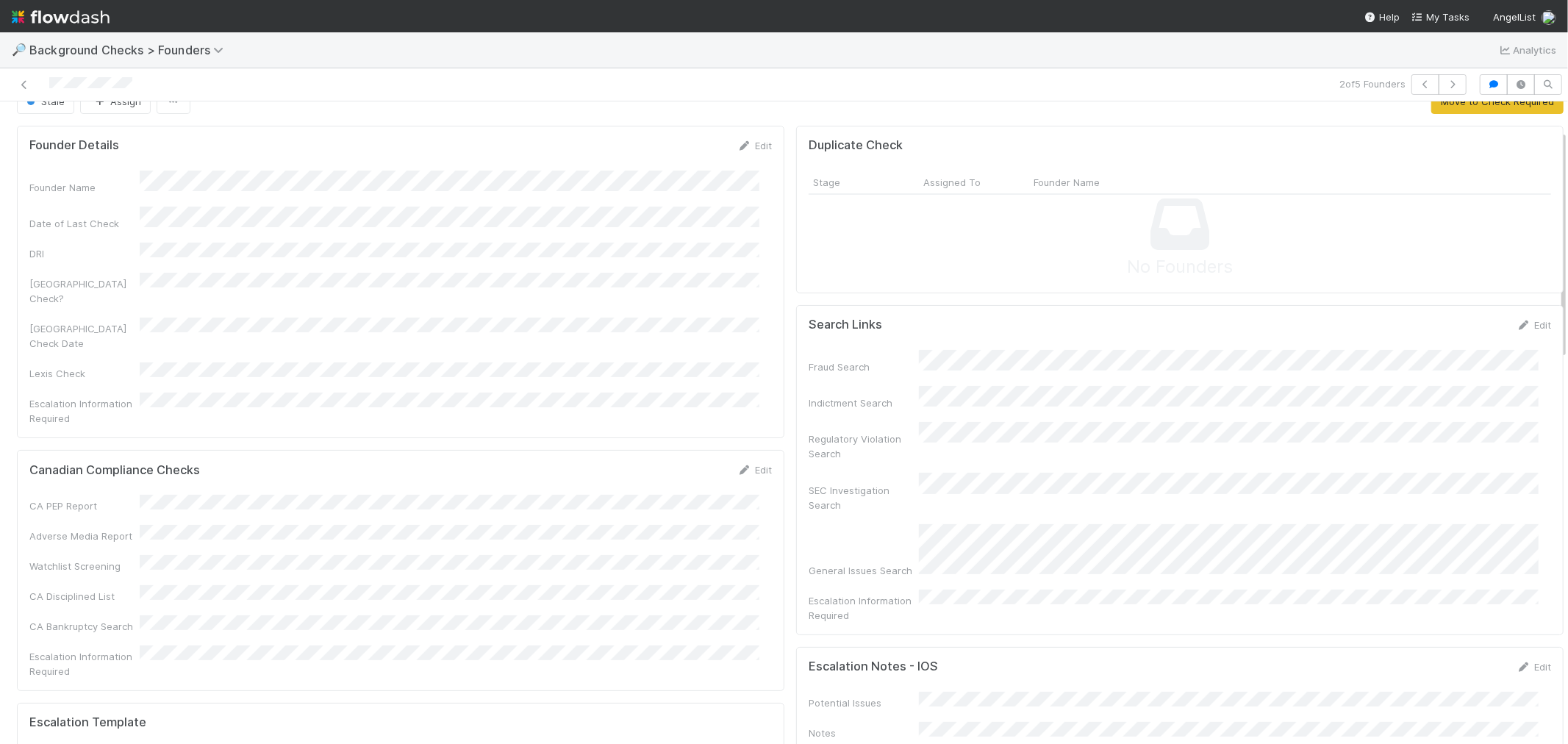
scroll to position [0, 0]
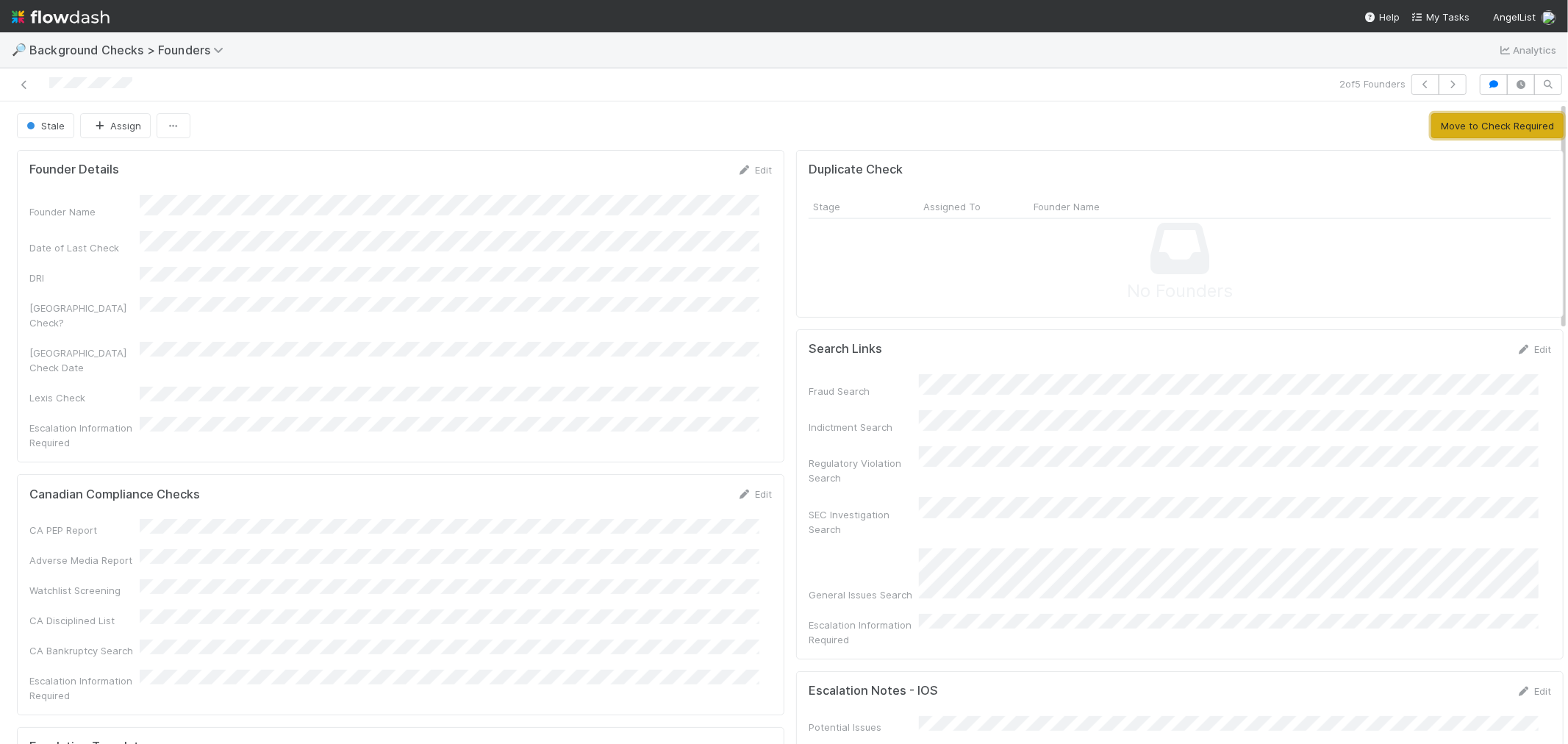
click at [1452, 126] on button "Move to Check Required" at bounding box center [1497, 125] width 133 height 25
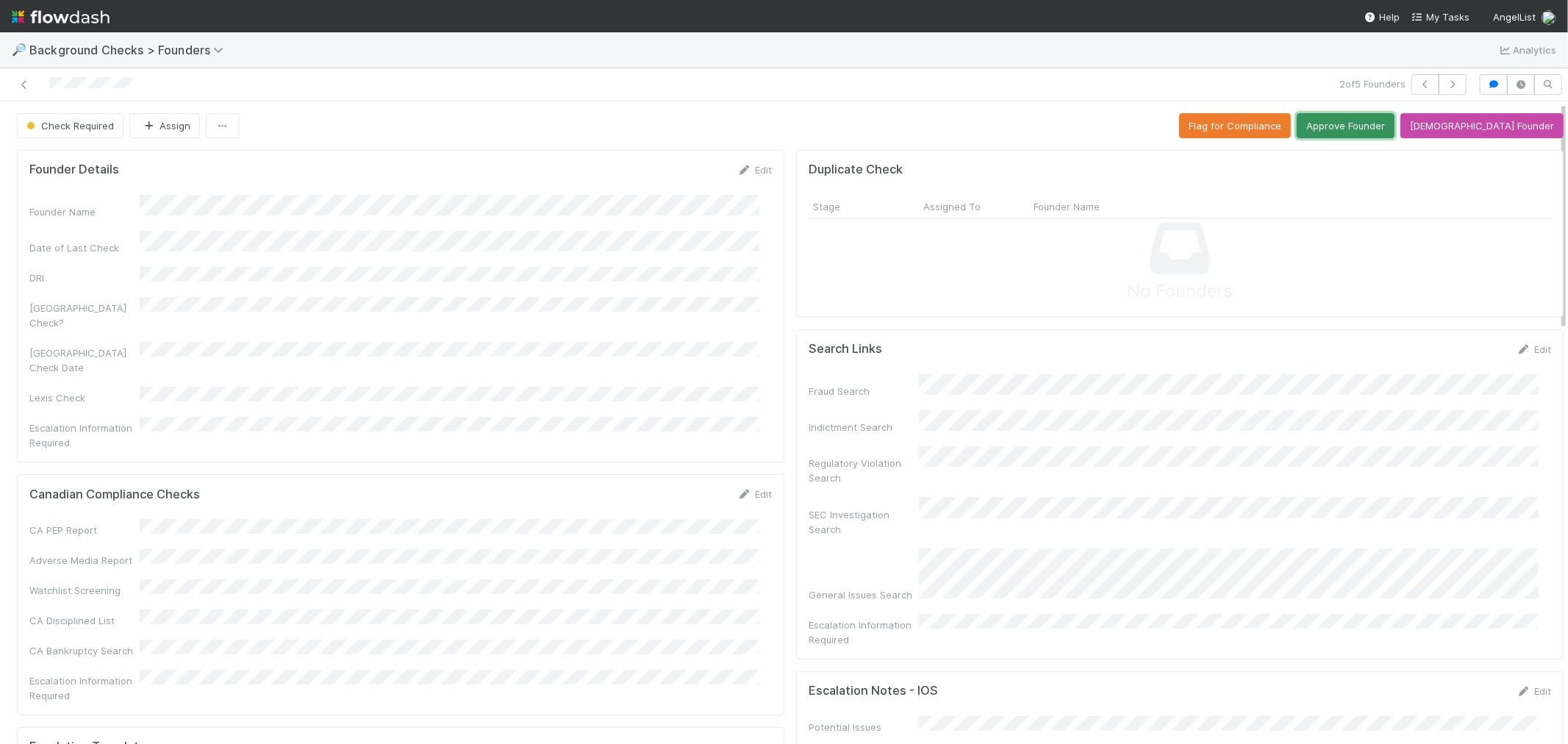
click at [1394, 131] on button "Approve Founder" at bounding box center [1345, 125] width 98 height 25
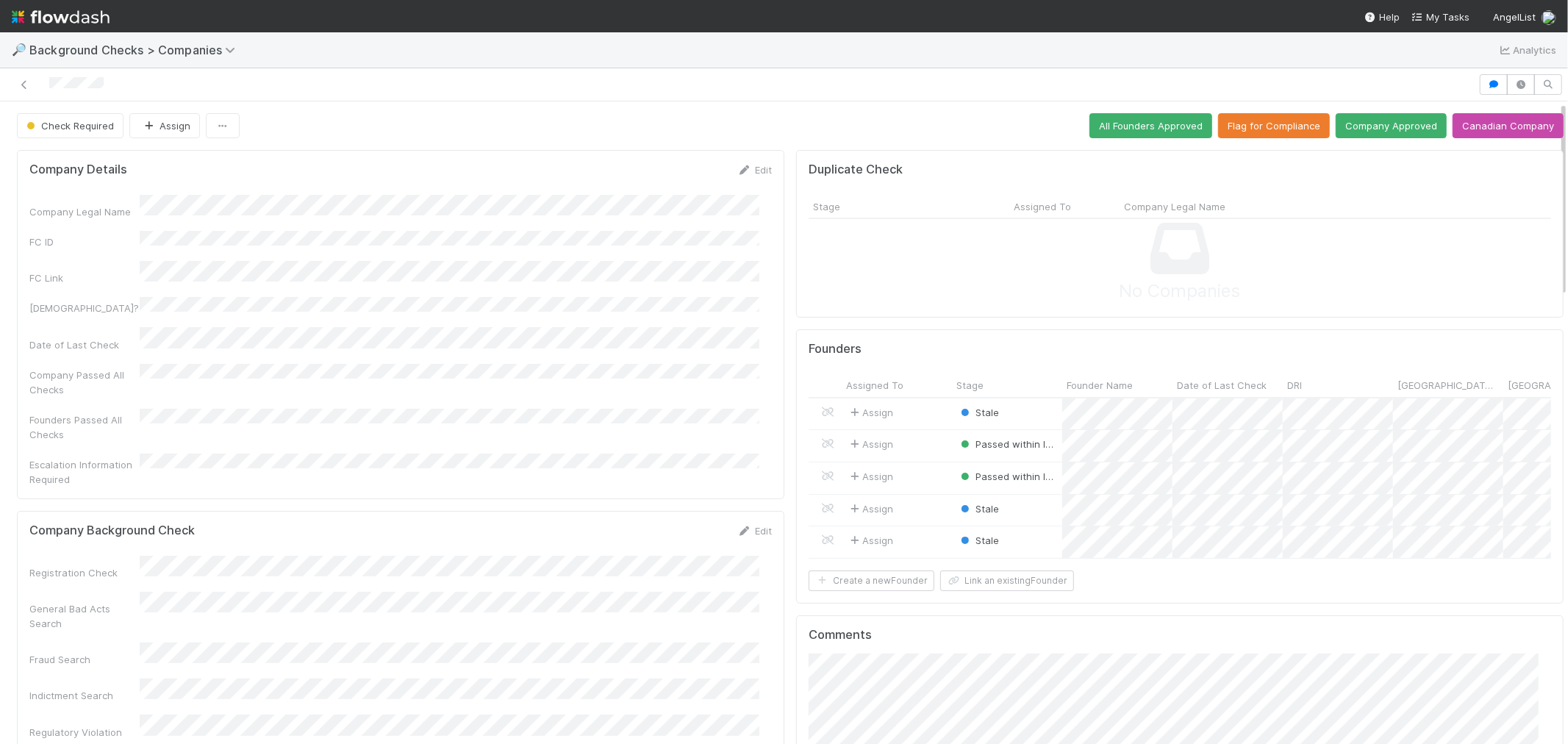
scroll to position [286, 1485]
click at [1028, 407] on div "Stale" at bounding box center [1007, 414] width 110 height 31
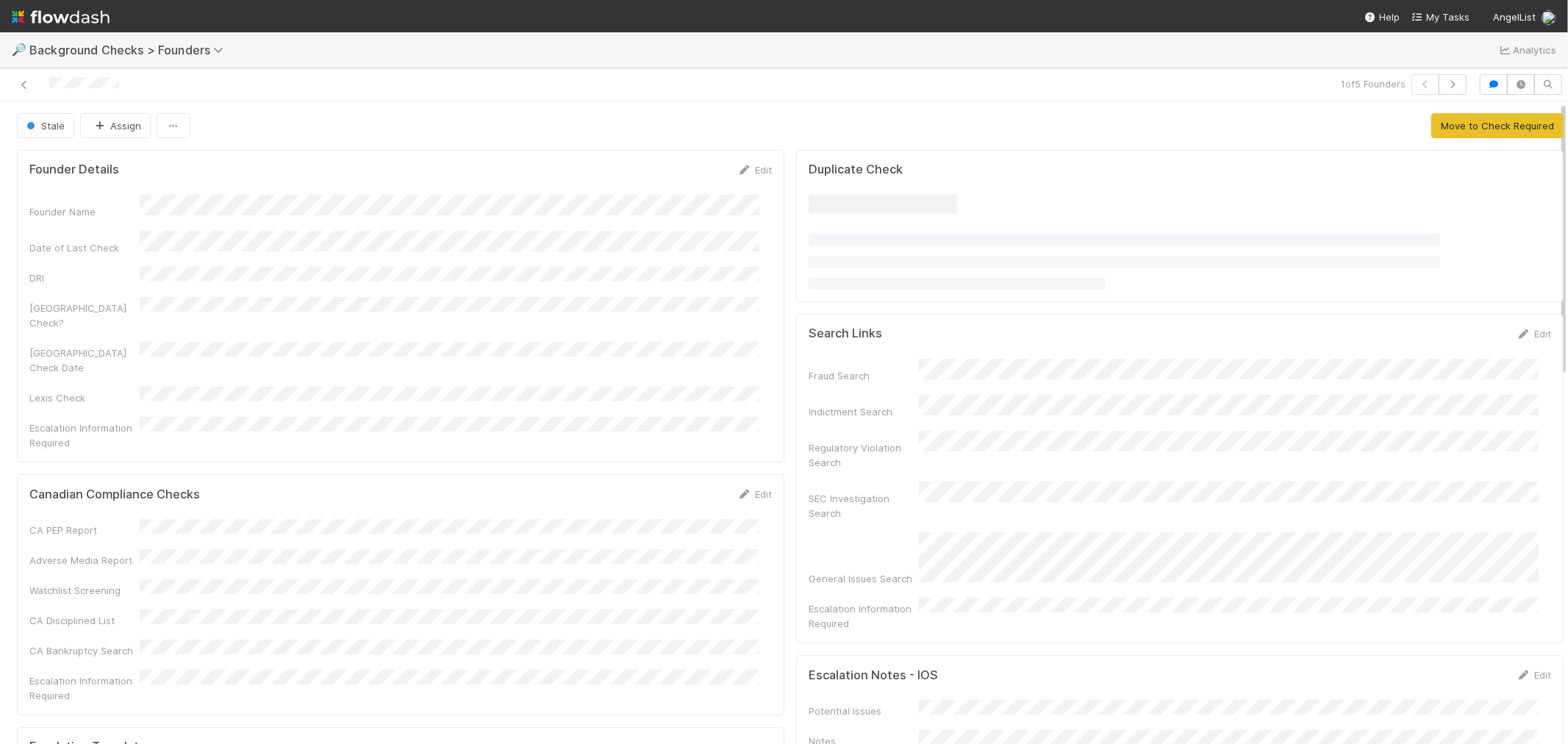
drag, startPoint x: 120, startPoint y: 82, endPoint x: 31, endPoint y: 82, distance: 89.0
click at [31, 82] on div at bounding box center [374, 84] width 736 height 21
click at [972, 232] on div "Assign" at bounding box center [973, 235] width 110 height 31
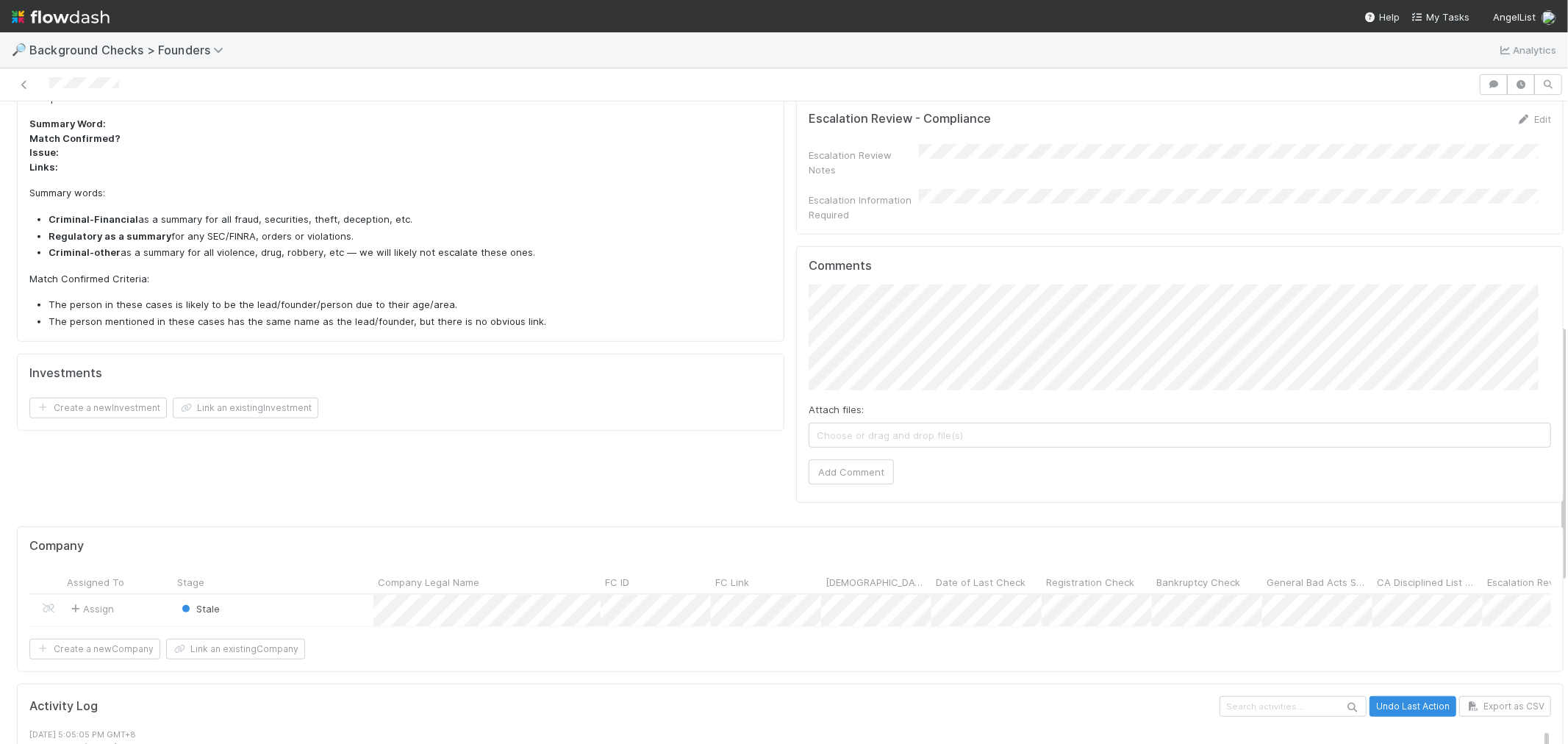
scroll to position [735, 0]
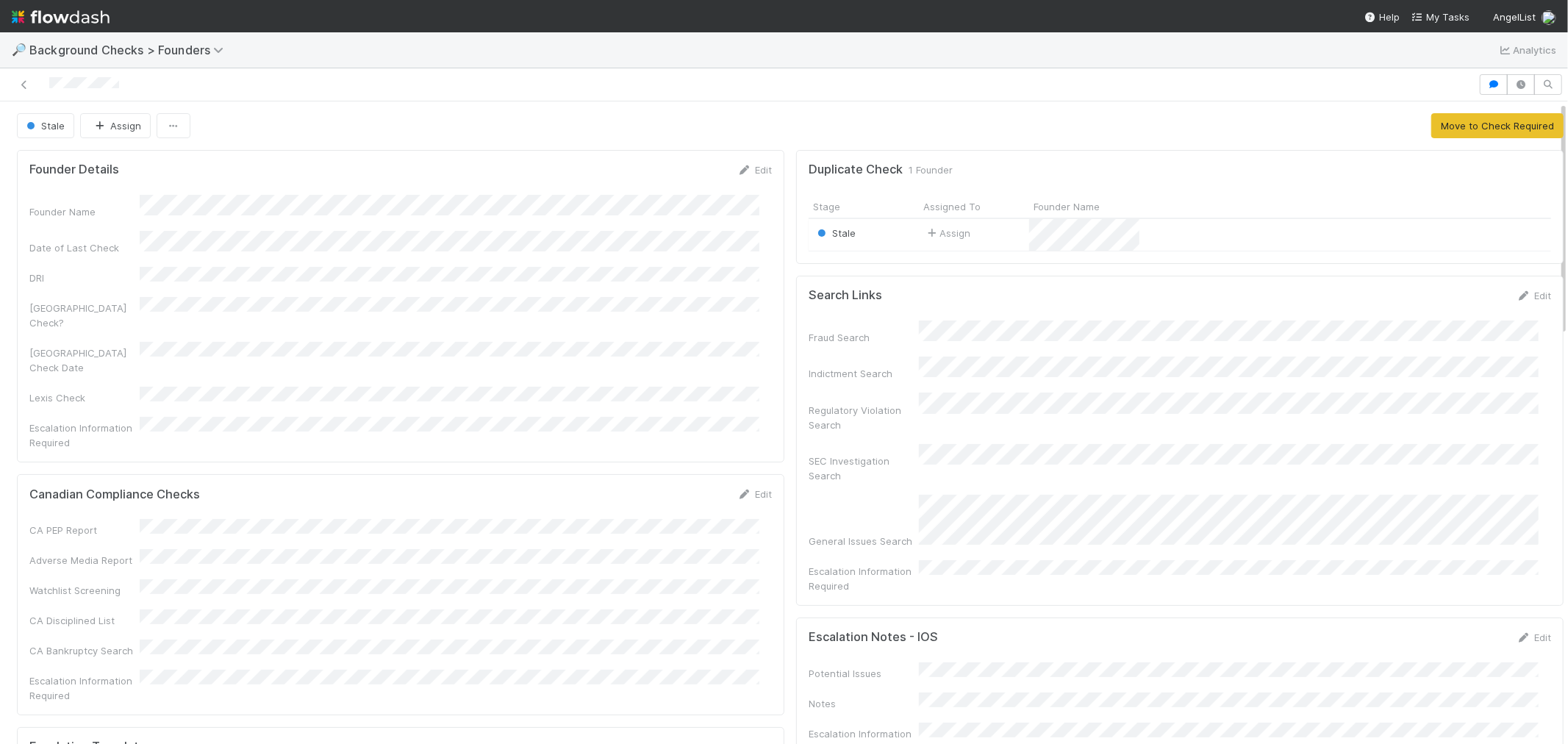
click at [865, 228] on div "Stale" at bounding box center [863, 235] width 110 height 31
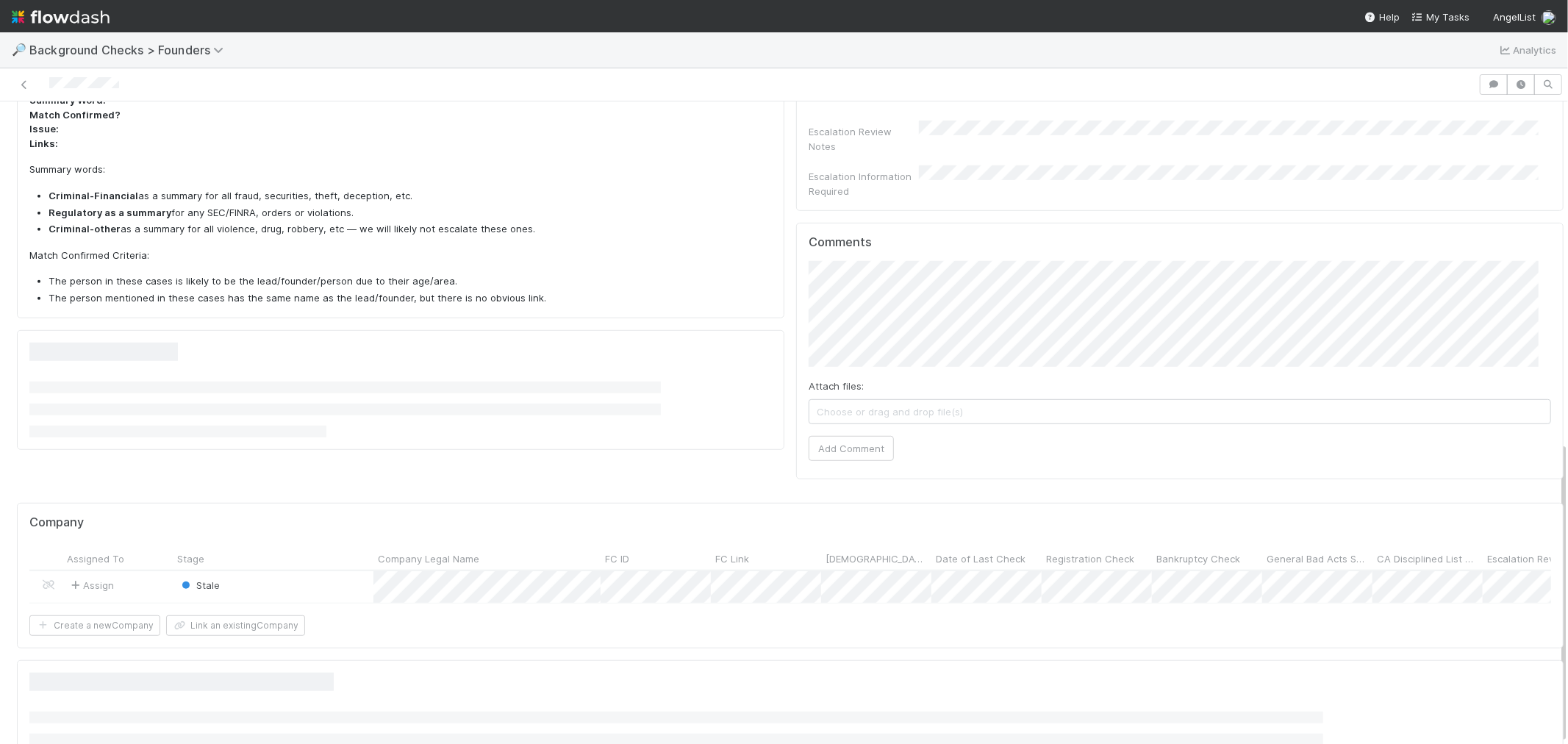
scroll to position [723, 0]
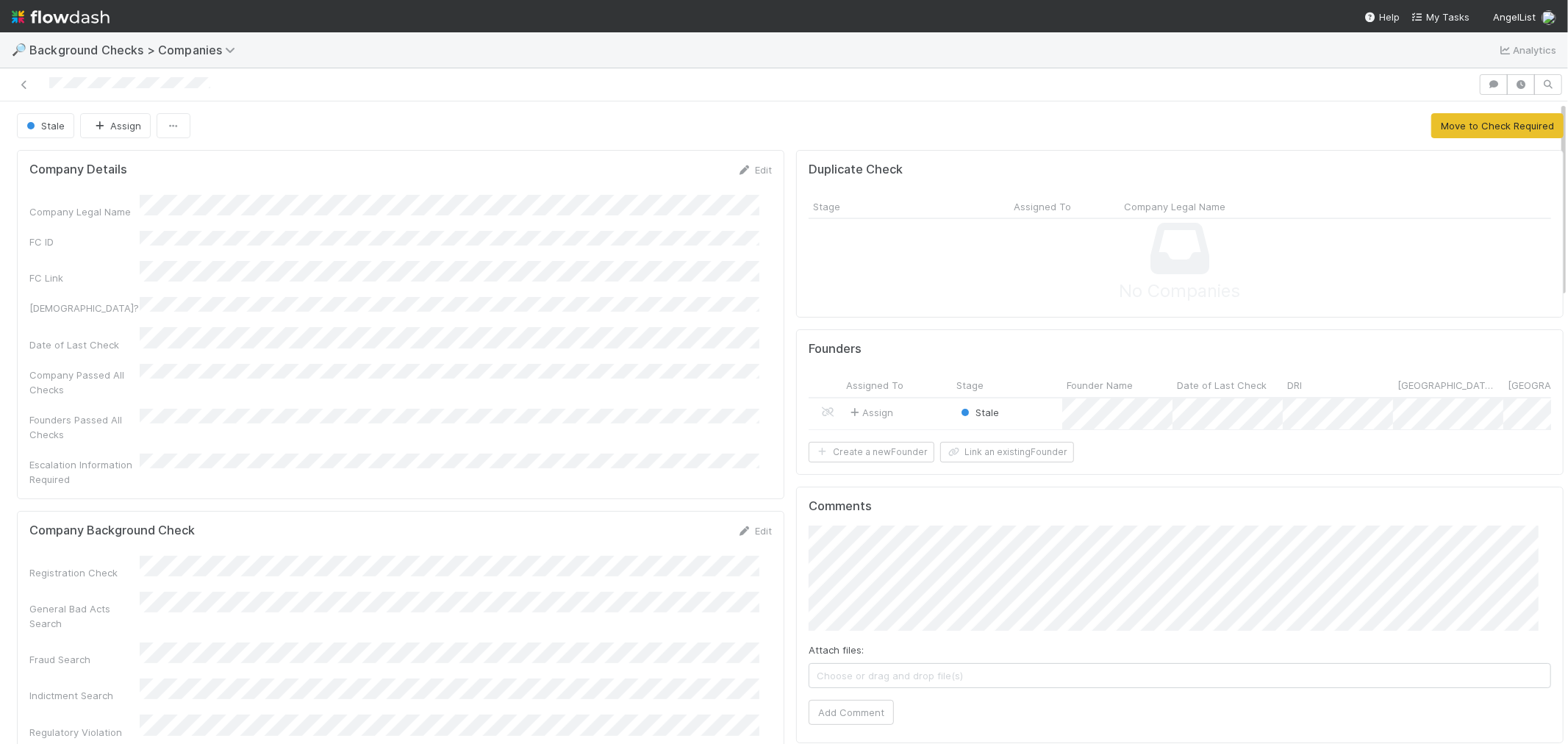
click at [904, 410] on div "Assign" at bounding box center [896, 414] width 110 height 31
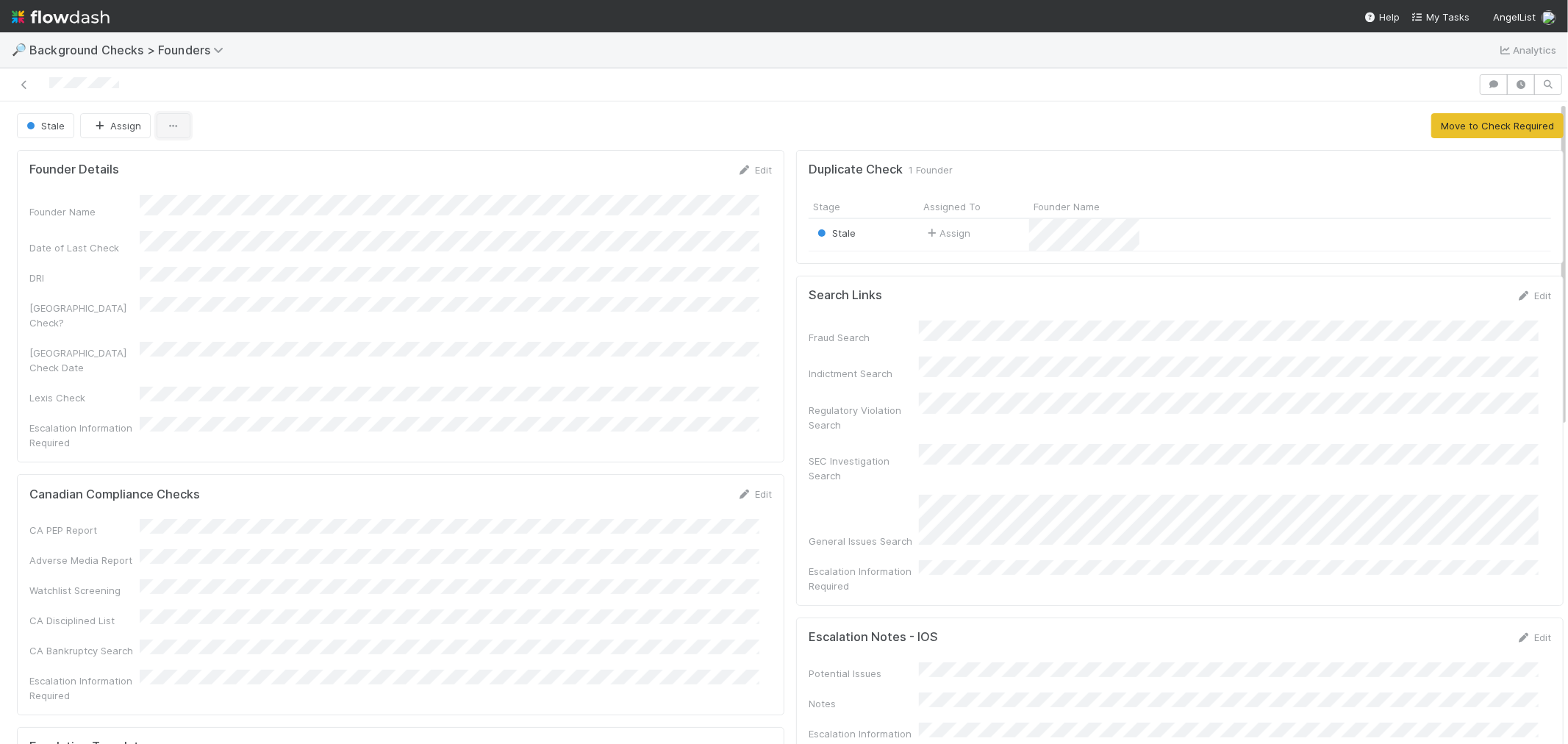
click at [179, 131] on button "button" at bounding box center [174, 125] width 34 height 25
drag, startPoint x: 128, startPoint y: 81, endPoint x: 35, endPoint y: 81, distance: 93.0
click at [35, 81] on div "Duplicate Delete" at bounding box center [784, 372] width 1568 height 744
click at [121, 87] on div at bounding box center [740, 84] width 1467 height 21
click at [183, 131] on button "button" at bounding box center [174, 125] width 34 height 25
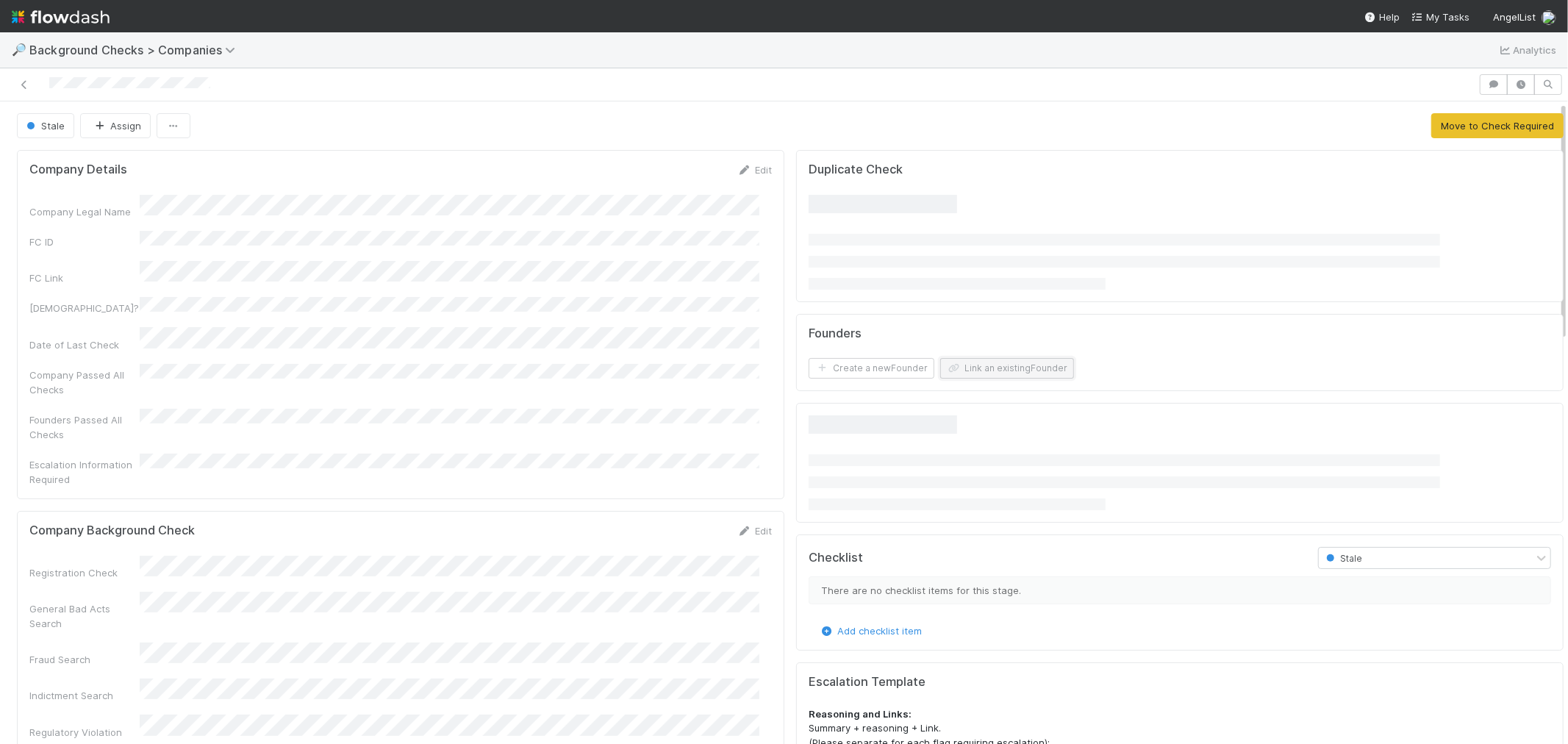
click at [1011, 366] on form "Founders Create a new Founder Link an existing Founder" at bounding box center [1179, 353] width 742 height 53
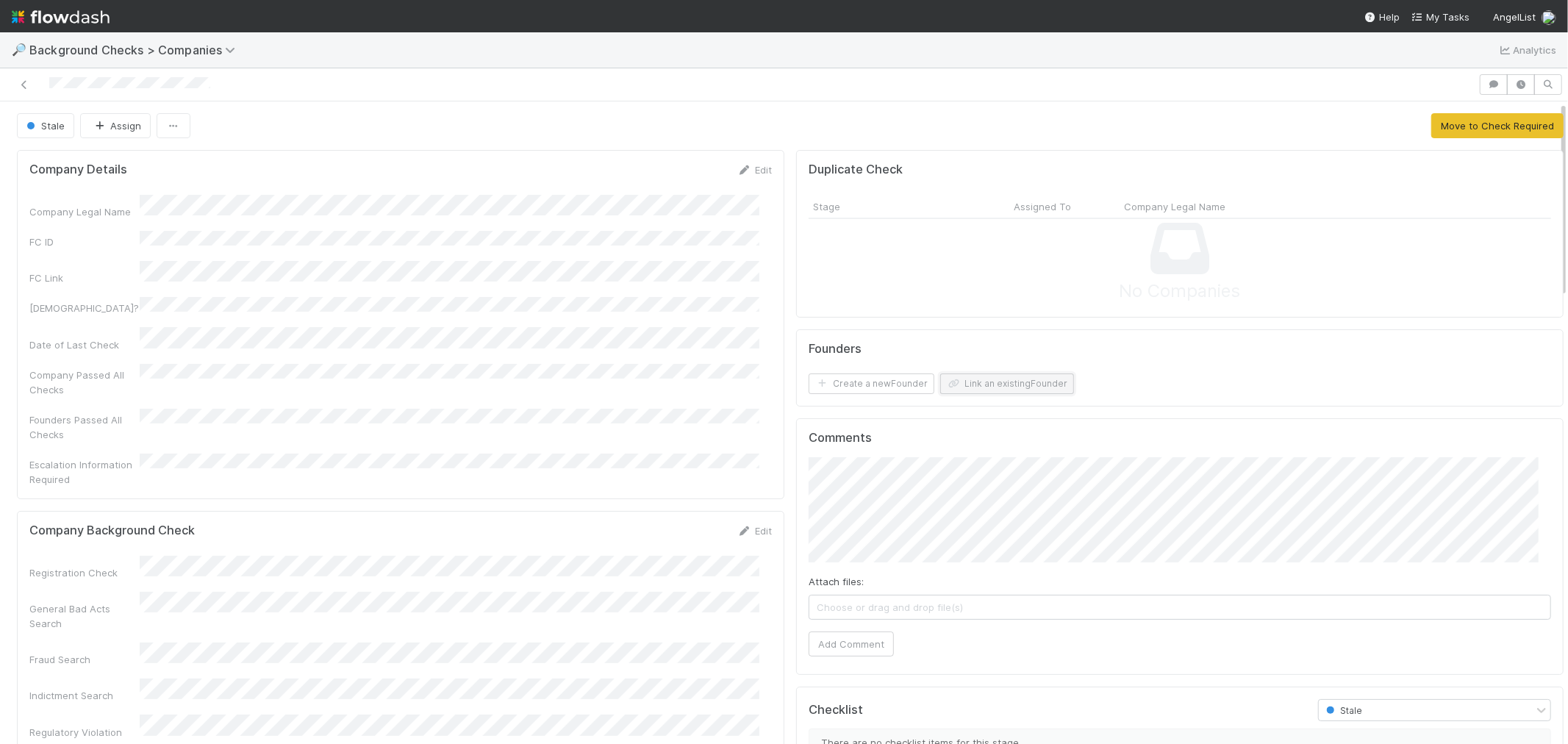
click at [982, 380] on button "Link an existing Founder" at bounding box center [1007, 383] width 133 height 21
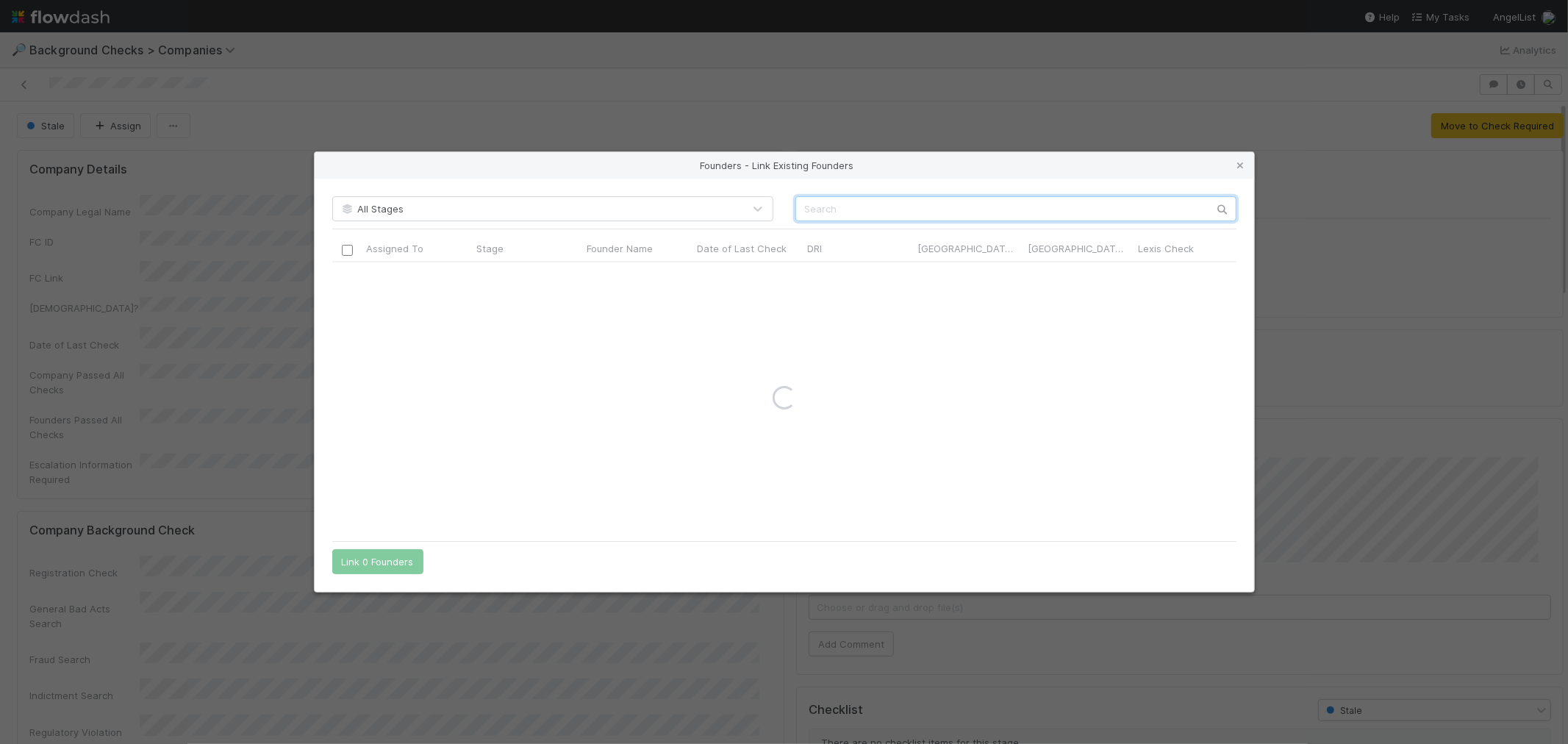
click at [886, 203] on input "text" at bounding box center [1015, 209] width 441 height 25
paste input "Greg Brockman"
type input "Greg Brockman"
click at [348, 276] on input "checkbox" at bounding box center [347, 278] width 11 height 11
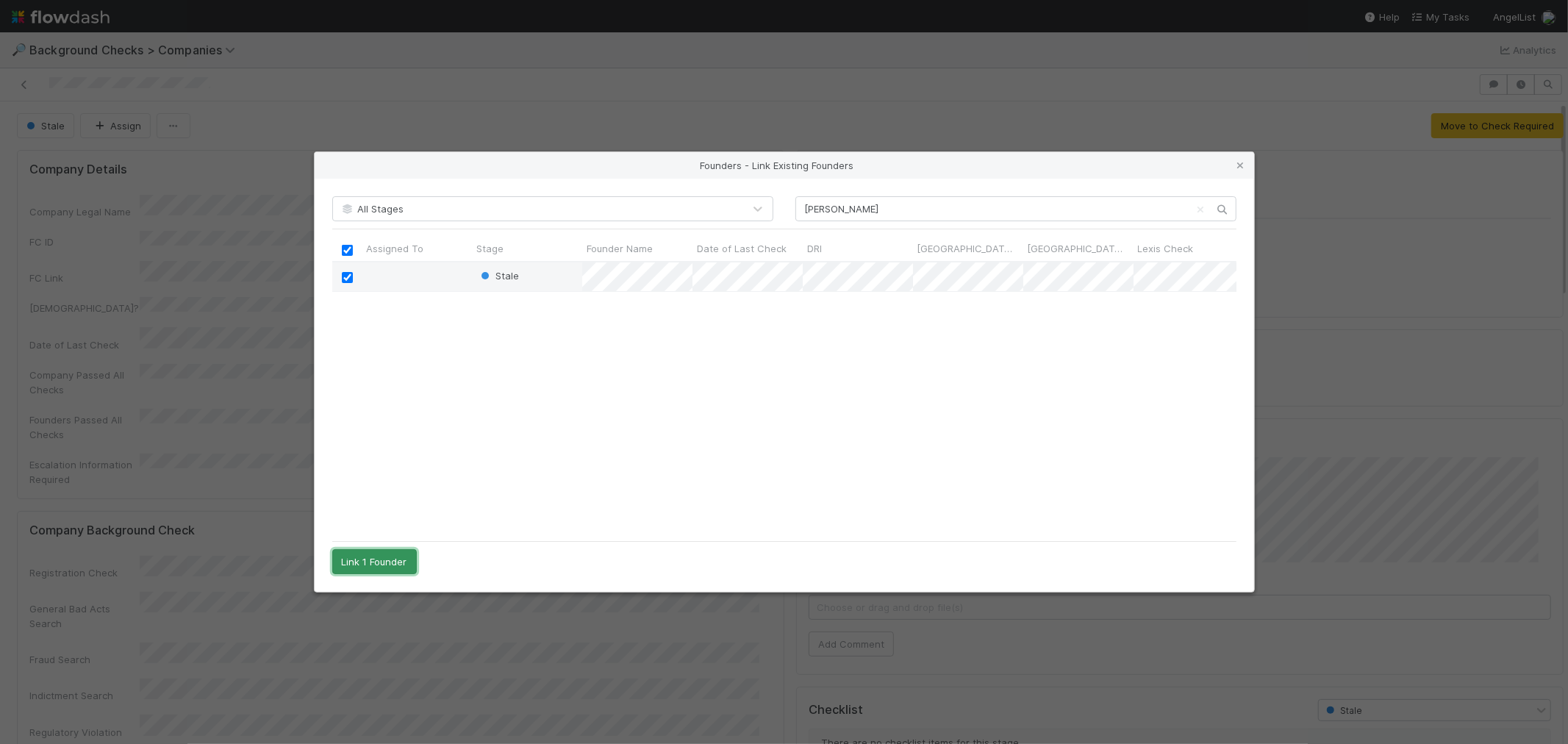
click at [390, 559] on button "Link 1 Founder" at bounding box center [374, 561] width 84 height 25
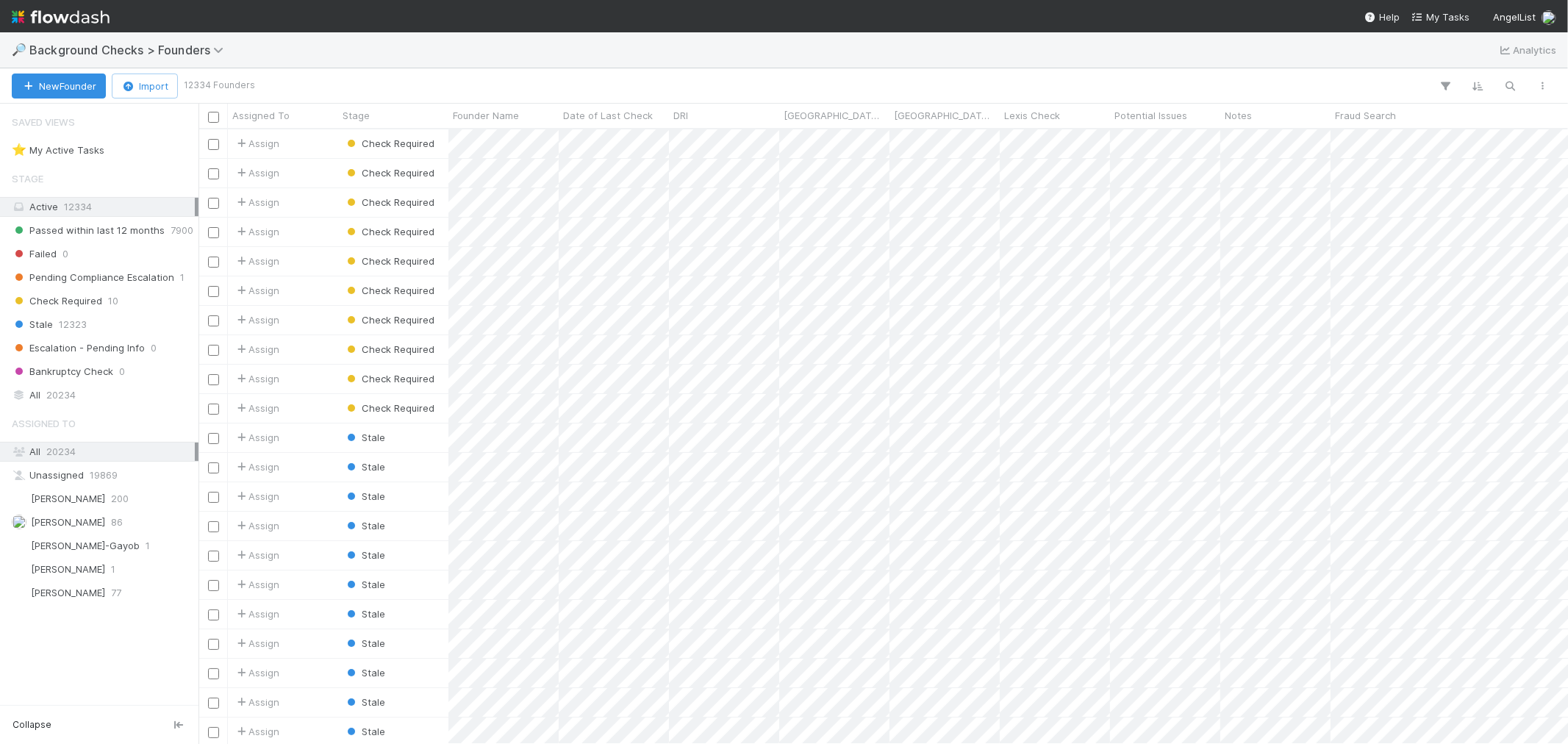
scroll to position [602, 1357]
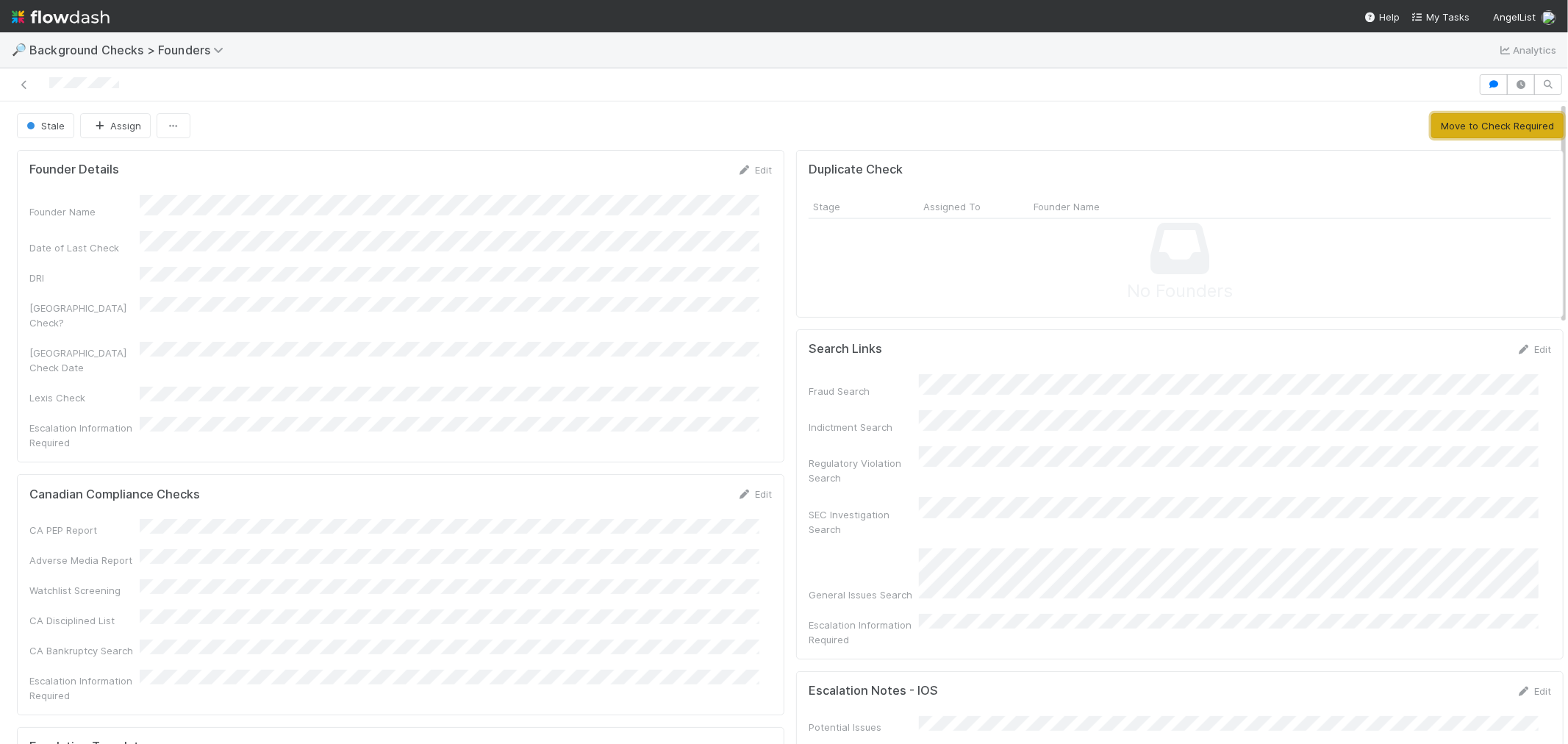
click at [1431, 131] on button "Move to Check Required" at bounding box center [1497, 125] width 133 height 25
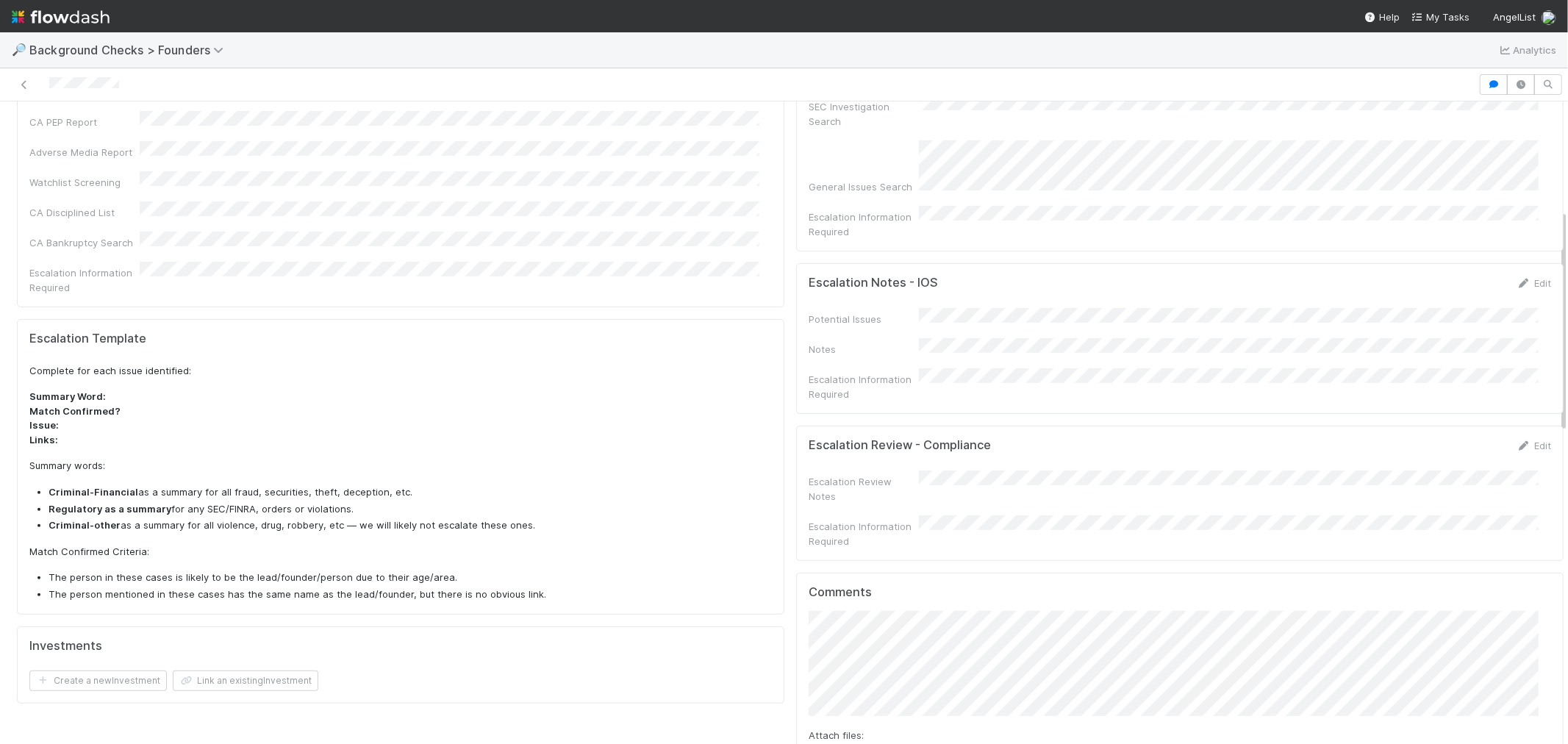
scroll to position [163, 0]
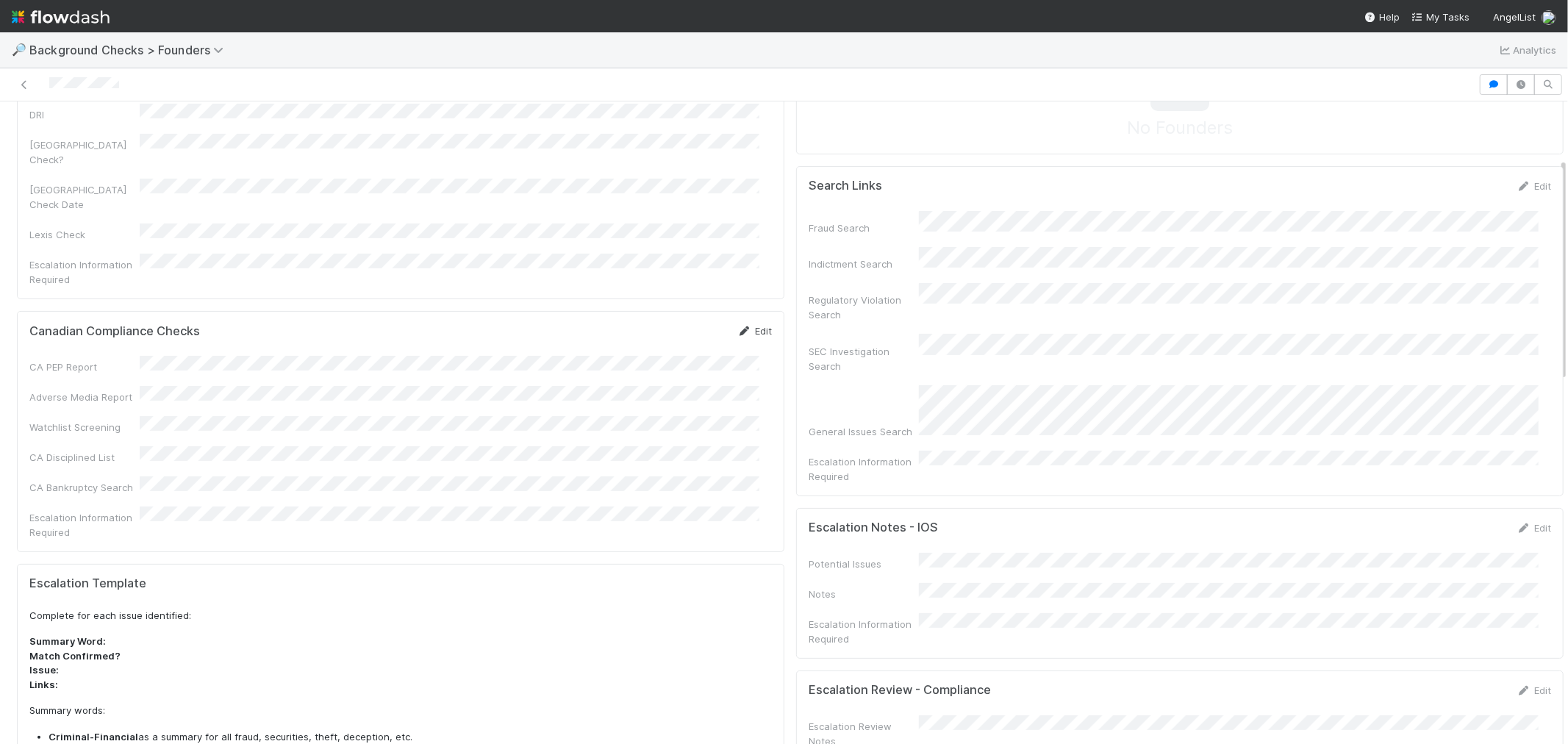
click at [739, 327] on icon at bounding box center [744, 331] width 14 height 10
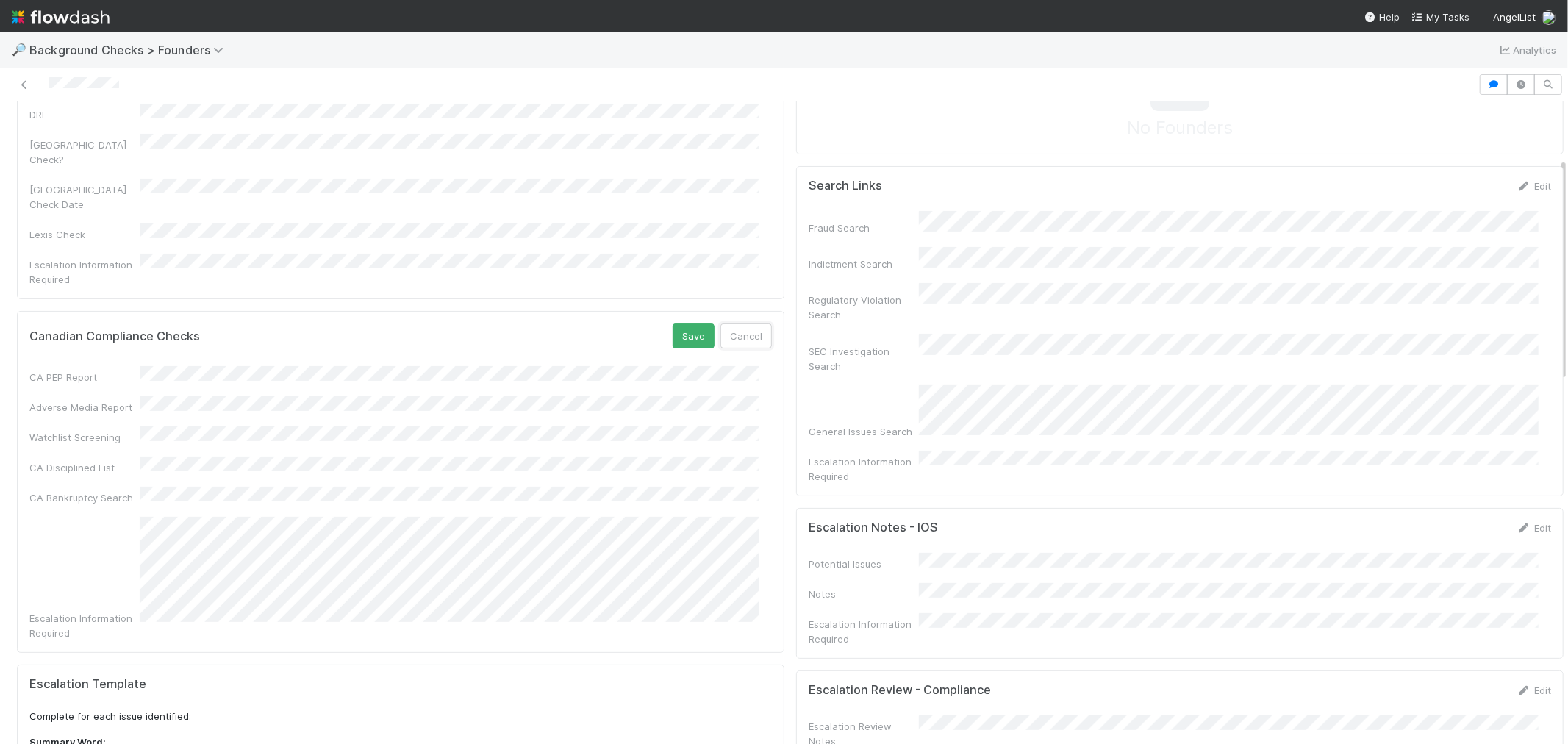
click at [739, 323] on button "Cancel" at bounding box center [746, 336] width 51 height 25
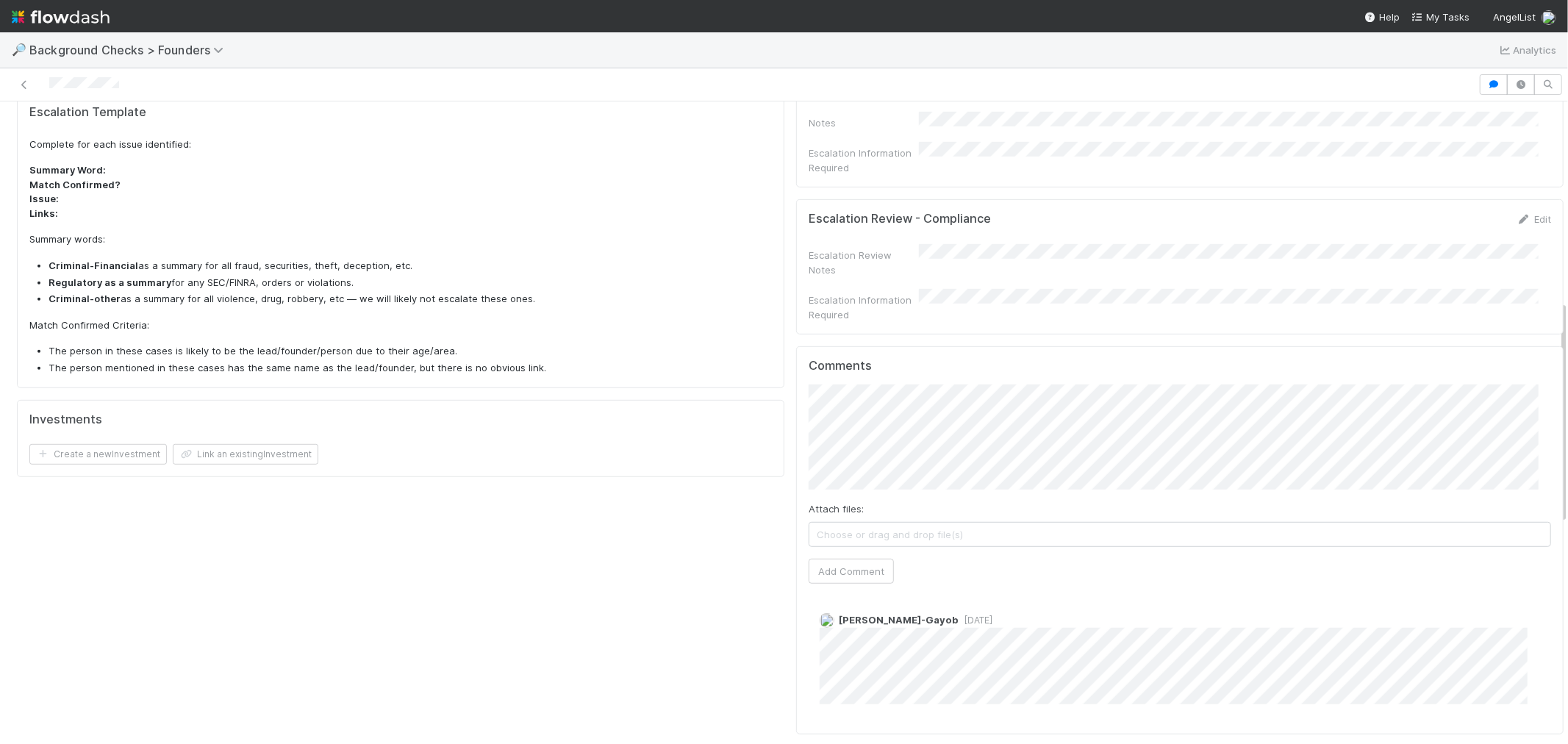
scroll to position [571, 0]
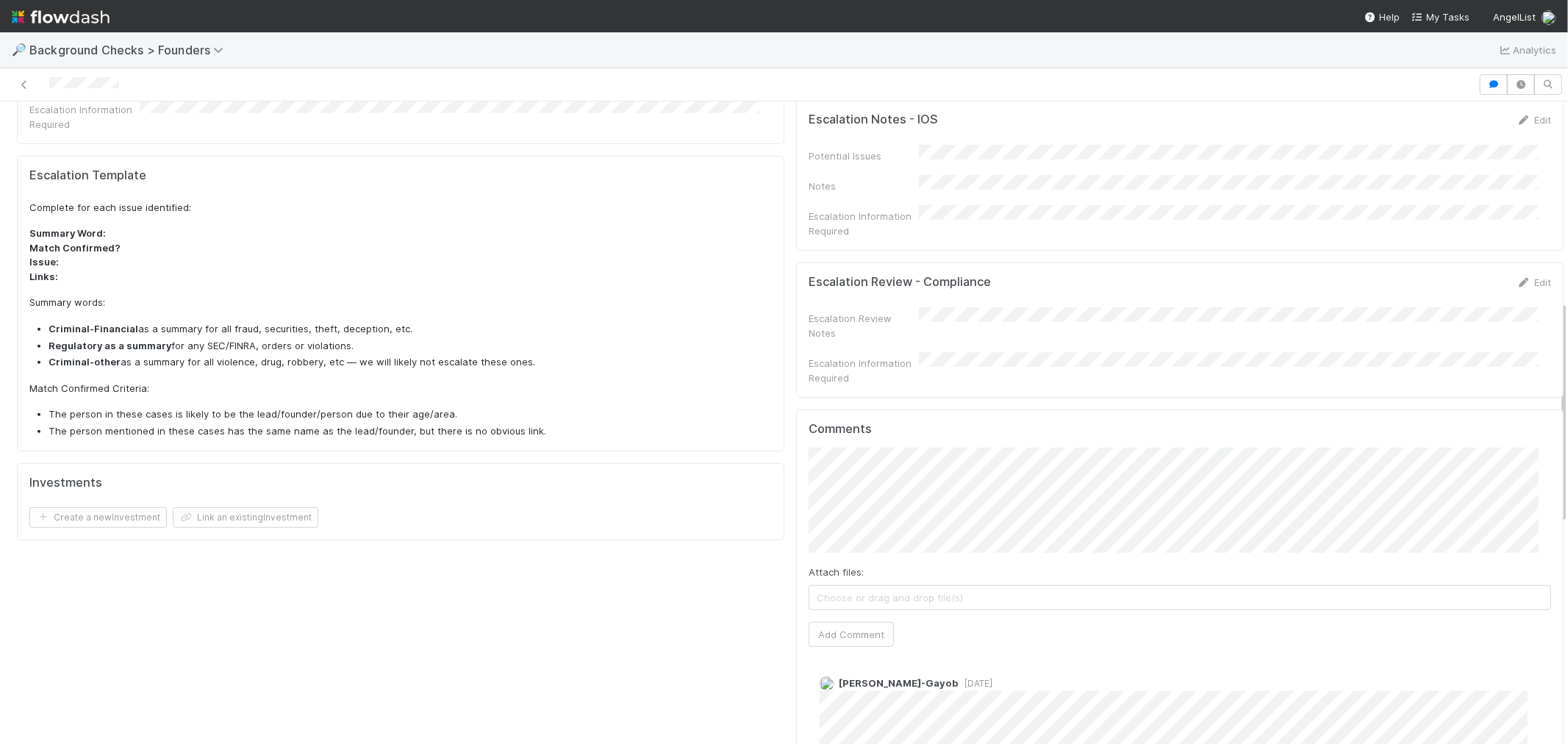
click at [750, 430] on div "Founder Details Edit Founder Name Date of Last Check DRI Canada Check? Canada C…" at bounding box center [790, 193] width 1558 height 1242
click at [864, 622] on button "Add Comment" at bounding box center [851, 635] width 85 height 25
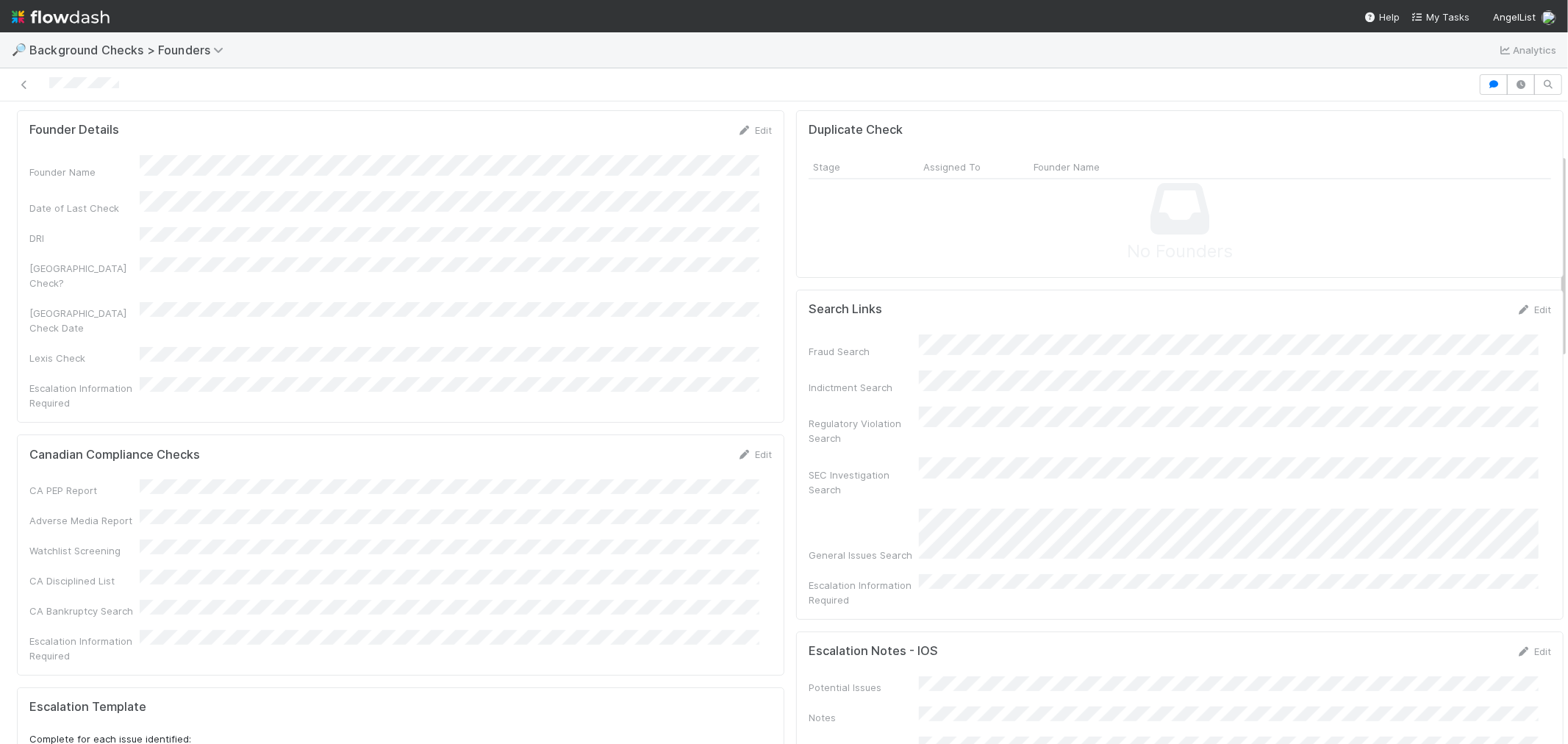
scroll to position [0, 0]
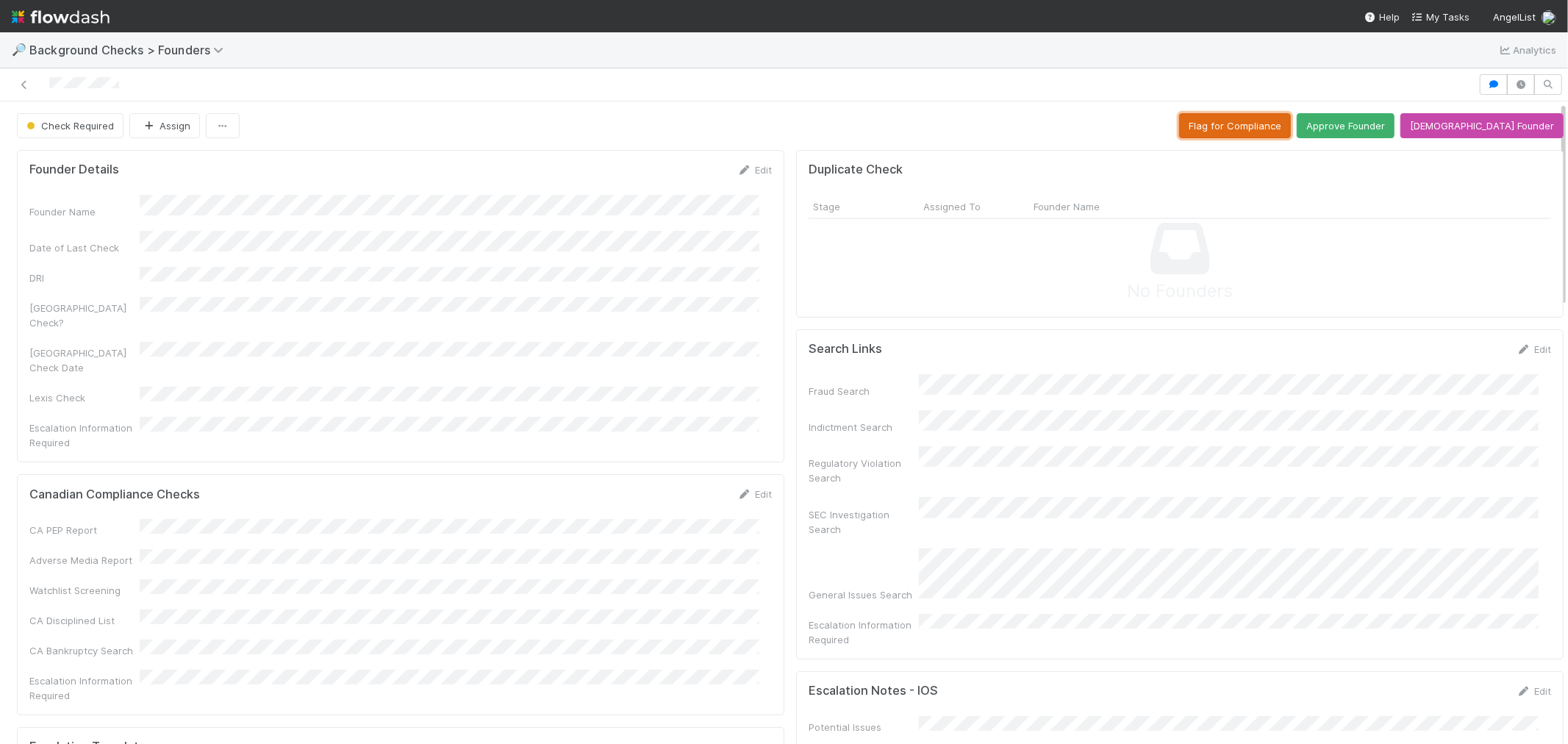
drag, startPoint x: 1296, startPoint y: 128, endPoint x: 1288, endPoint y: 128, distance: 8.0
click at [1288, 128] on button "Flag for Compliance" at bounding box center [1235, 125] width 112 height 25
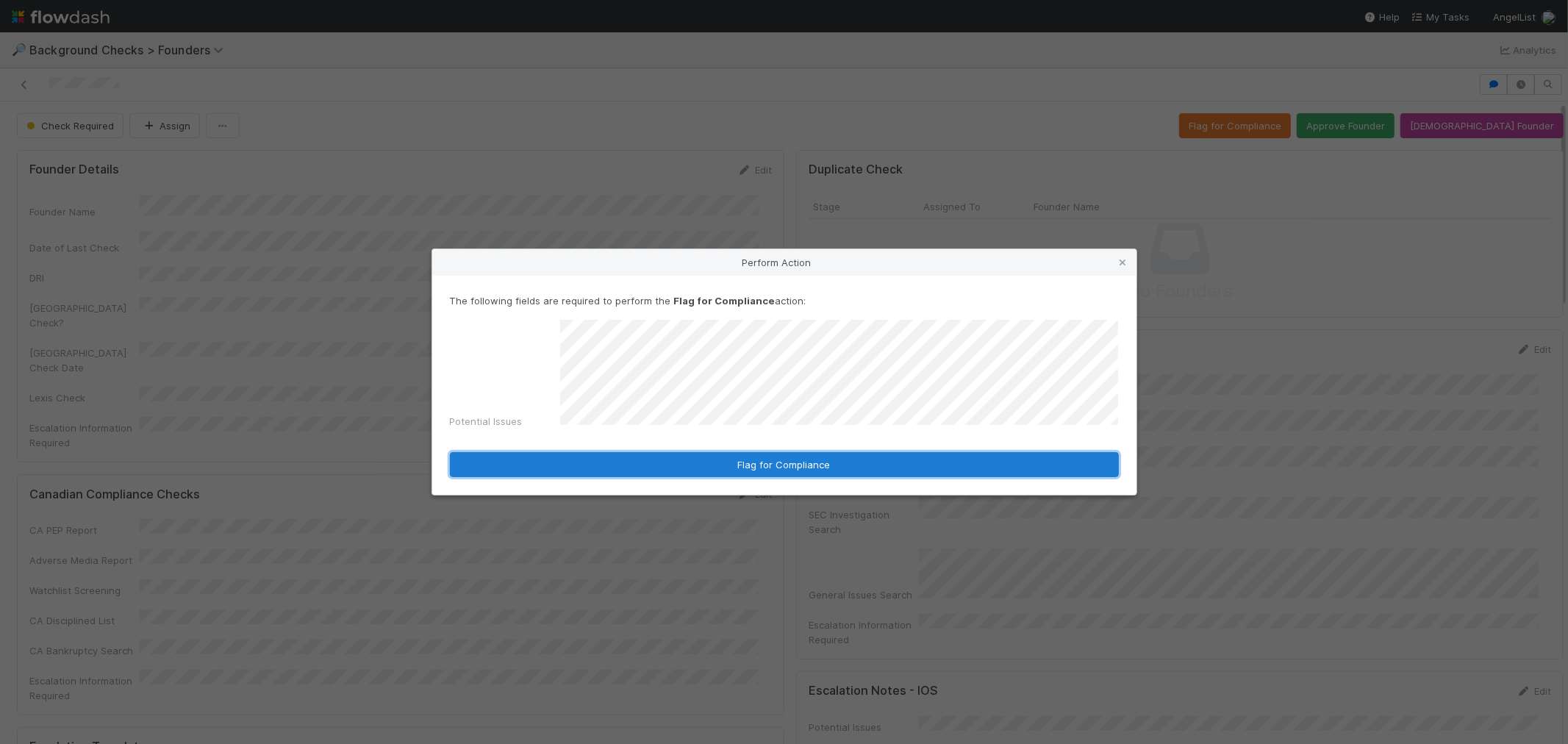
click at [743, 459] on button "Flag for Compliance" at bounding box center [784, 465] width 669 height 25
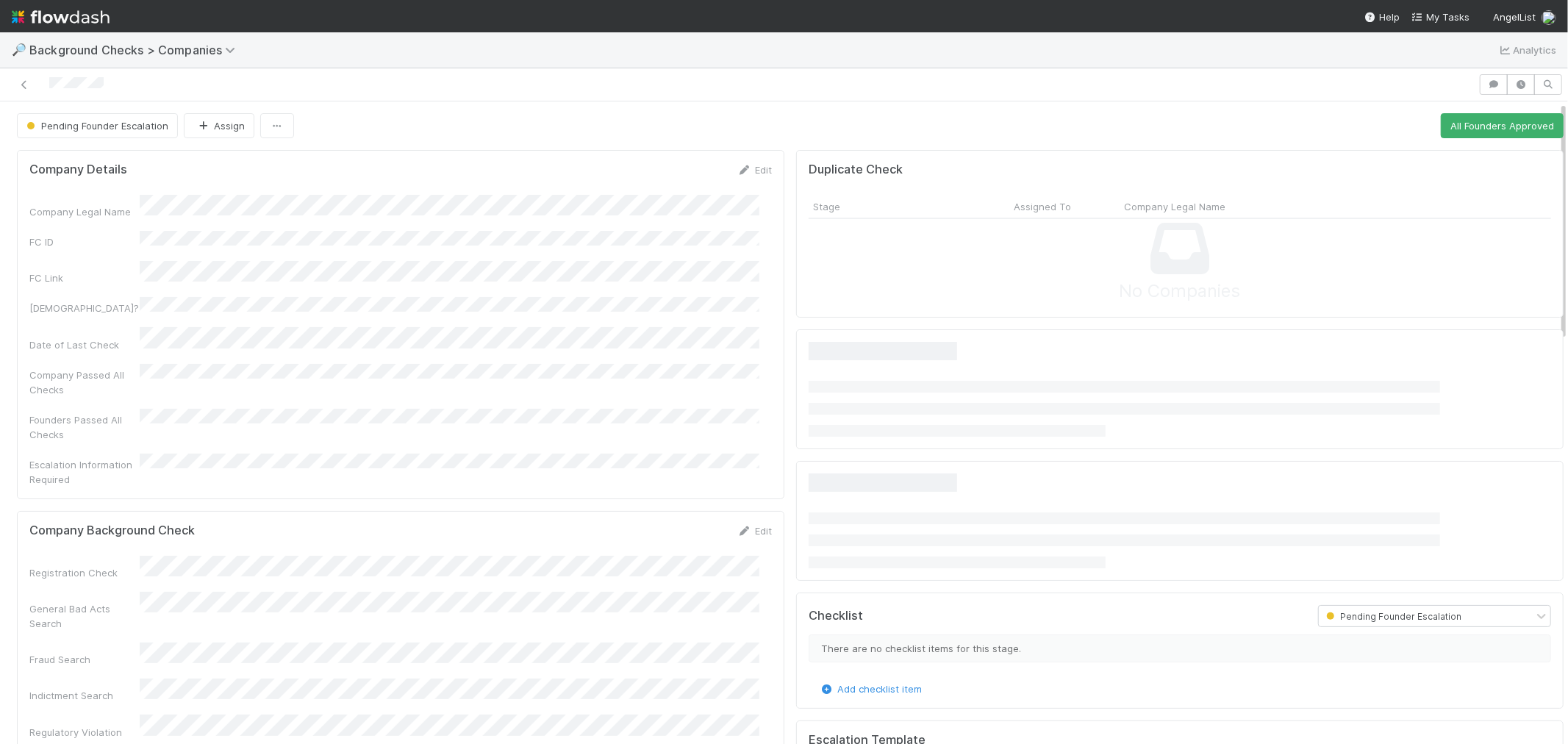
scroll to position [286, 1485]
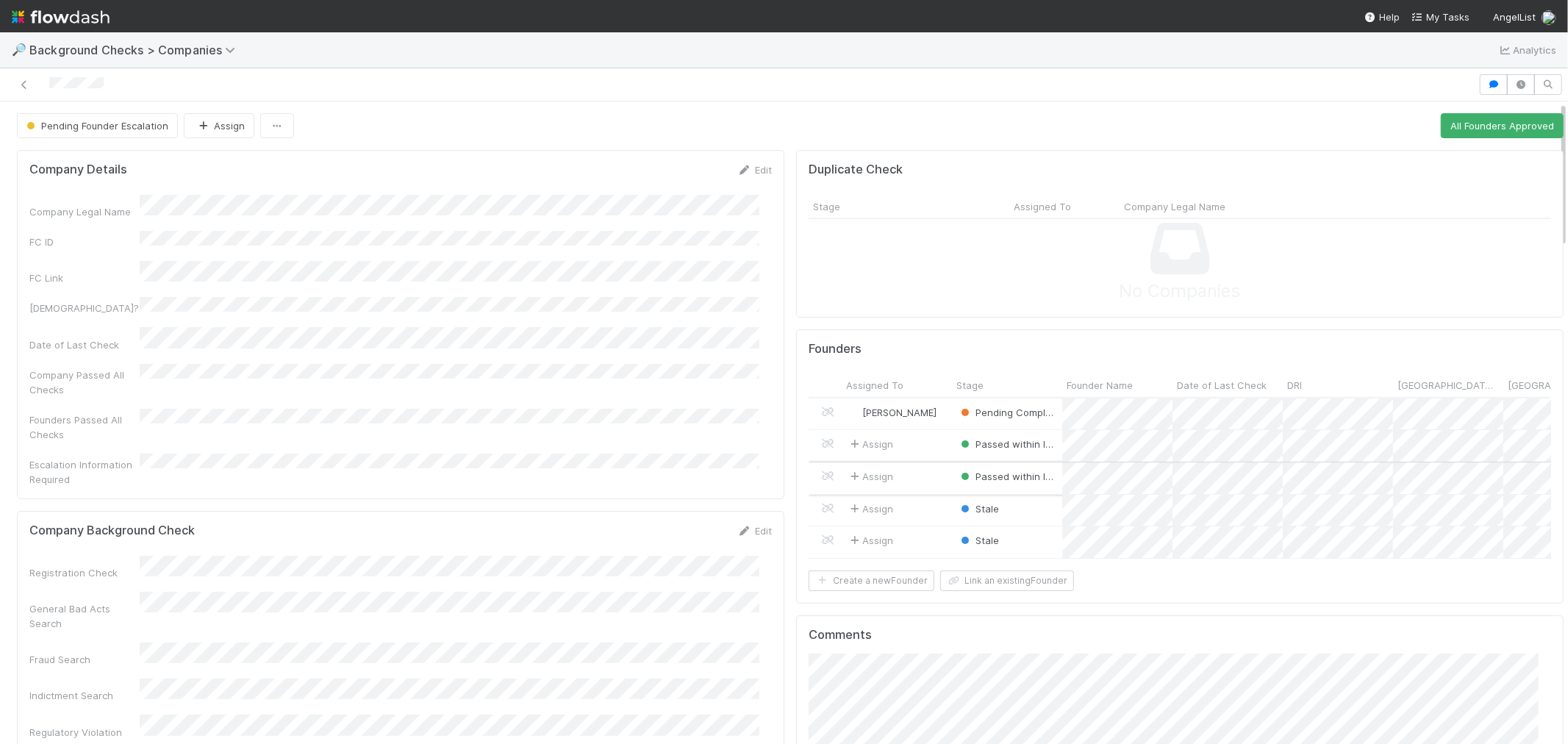
click at [925, 480] on div "Assign" at bounding box center [896, 477] width 110 height 31
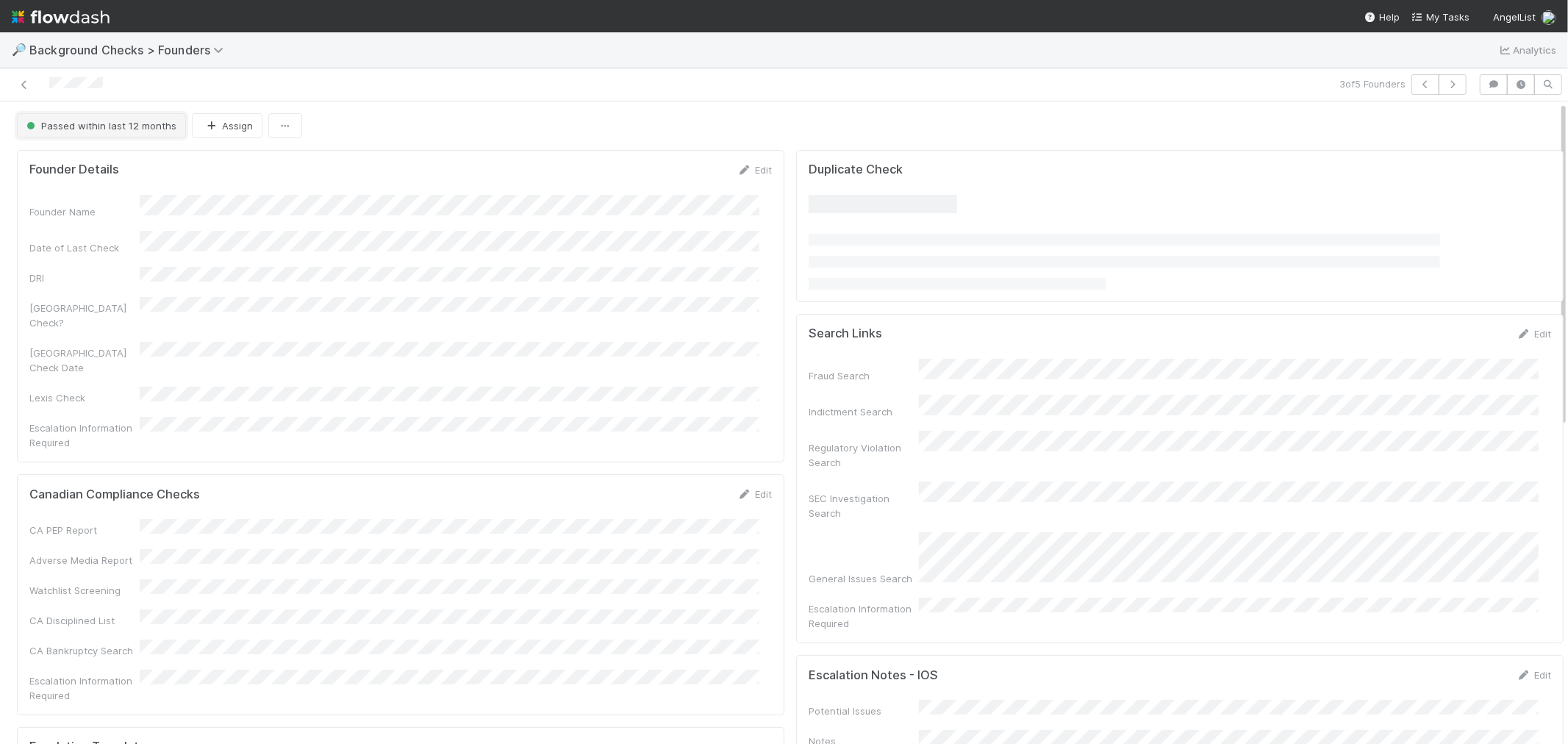
click at [121, 133] on button "Passed within last 12 months" at bounding box center [101, 125] width 169 height 25
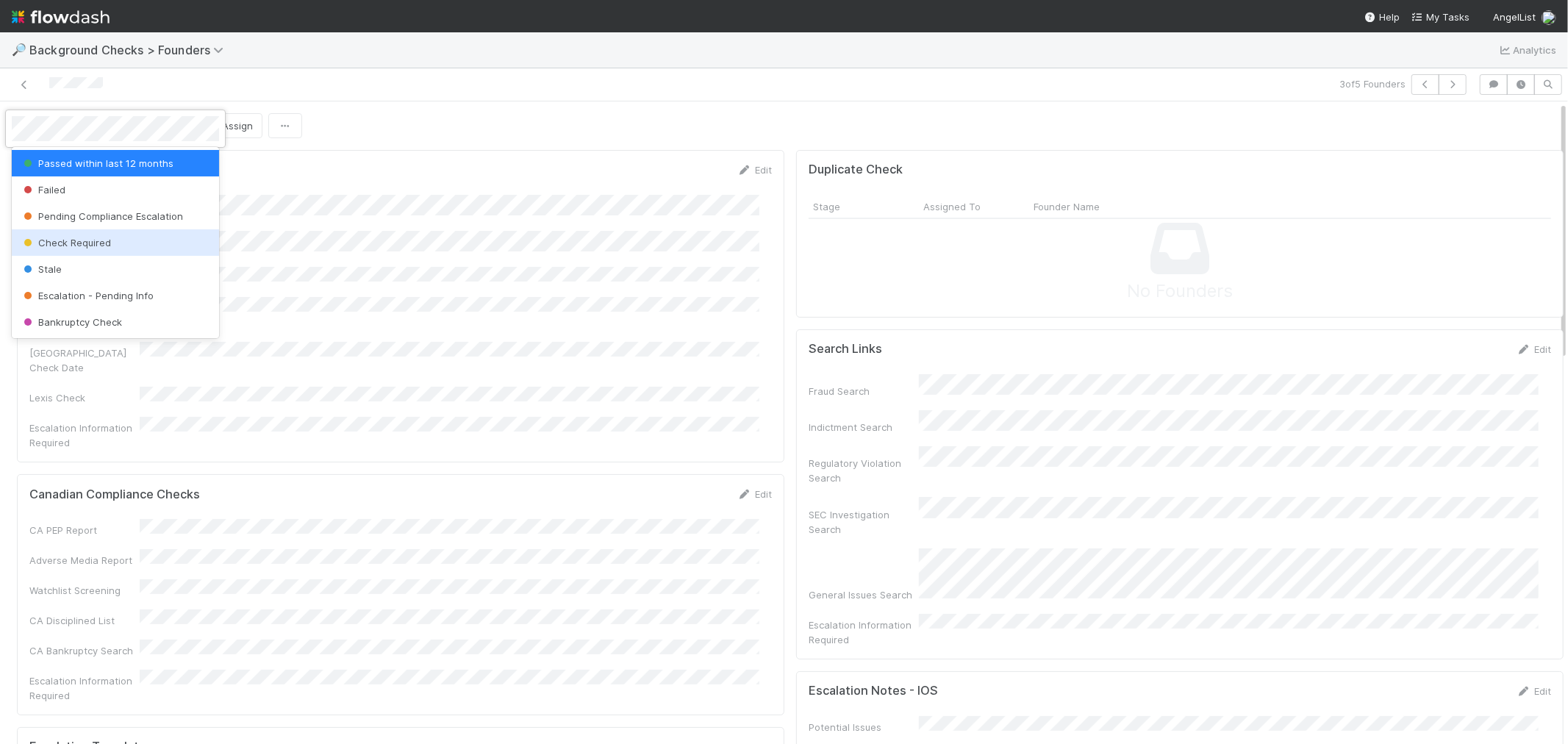
click at [105, 235] on div "Check Required" at bounding box center [116, 243] width 208 height 27
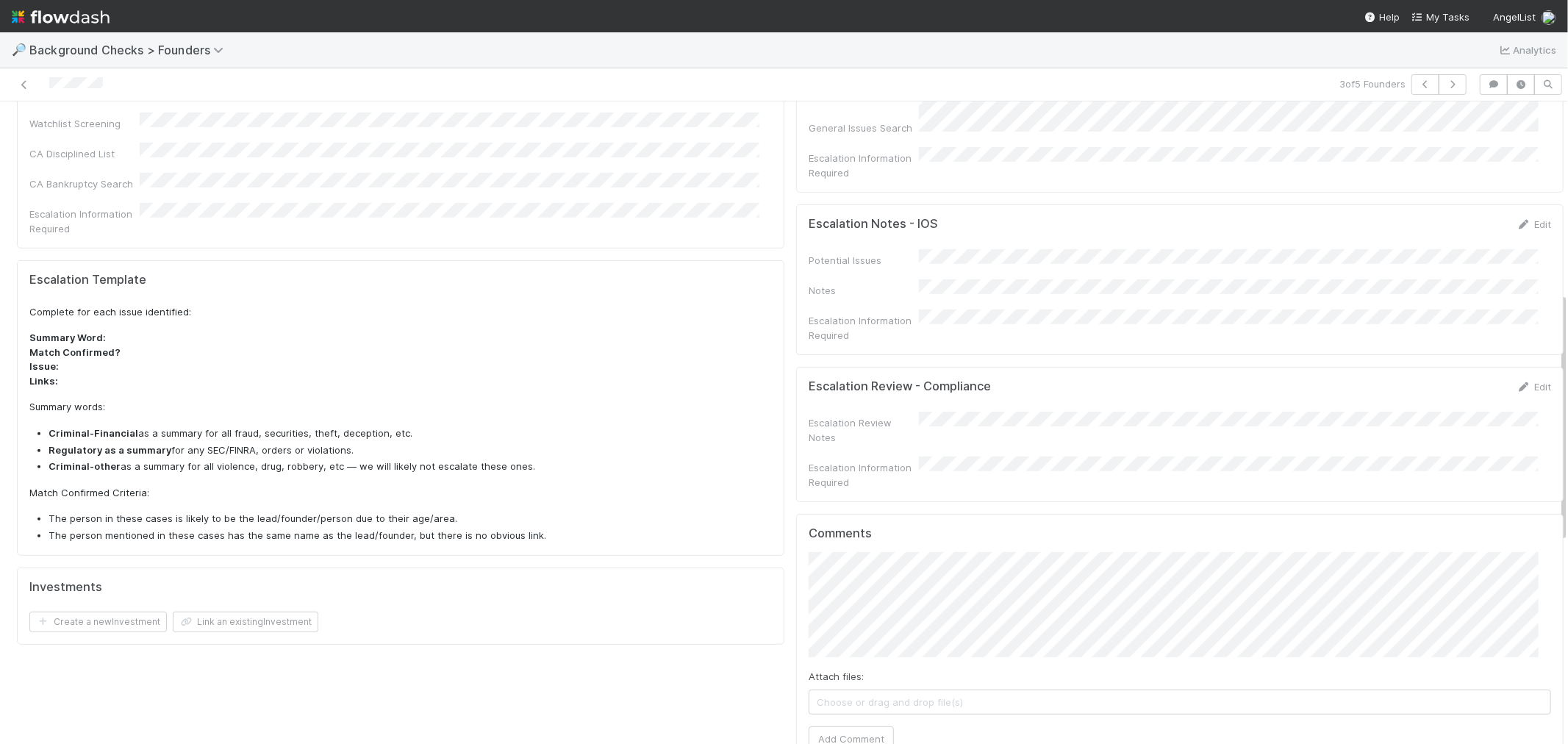
scroll to position [490, 0]
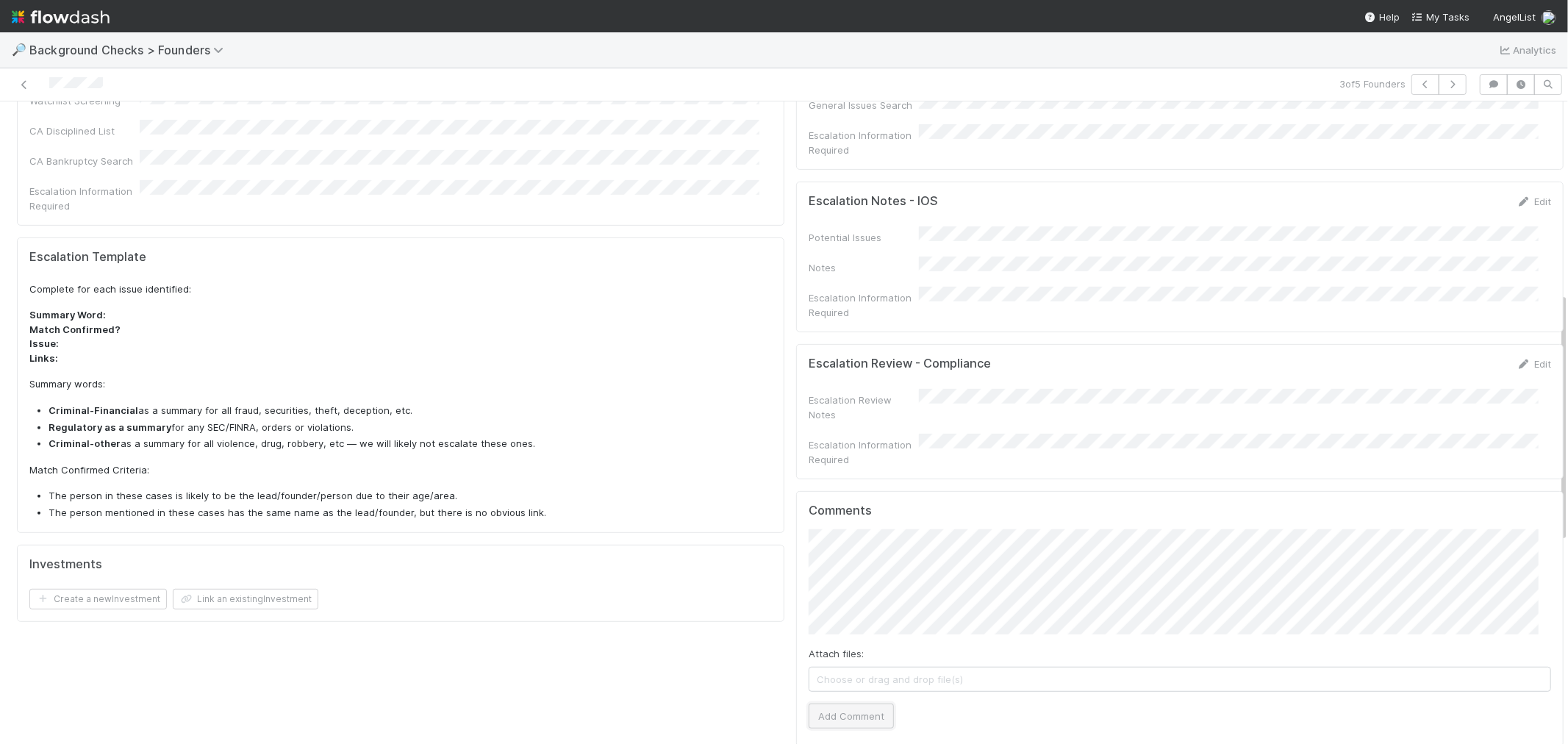
click at [814, 704] on button "Add Comment" at bounding box center [851, 716] width 85 height 25
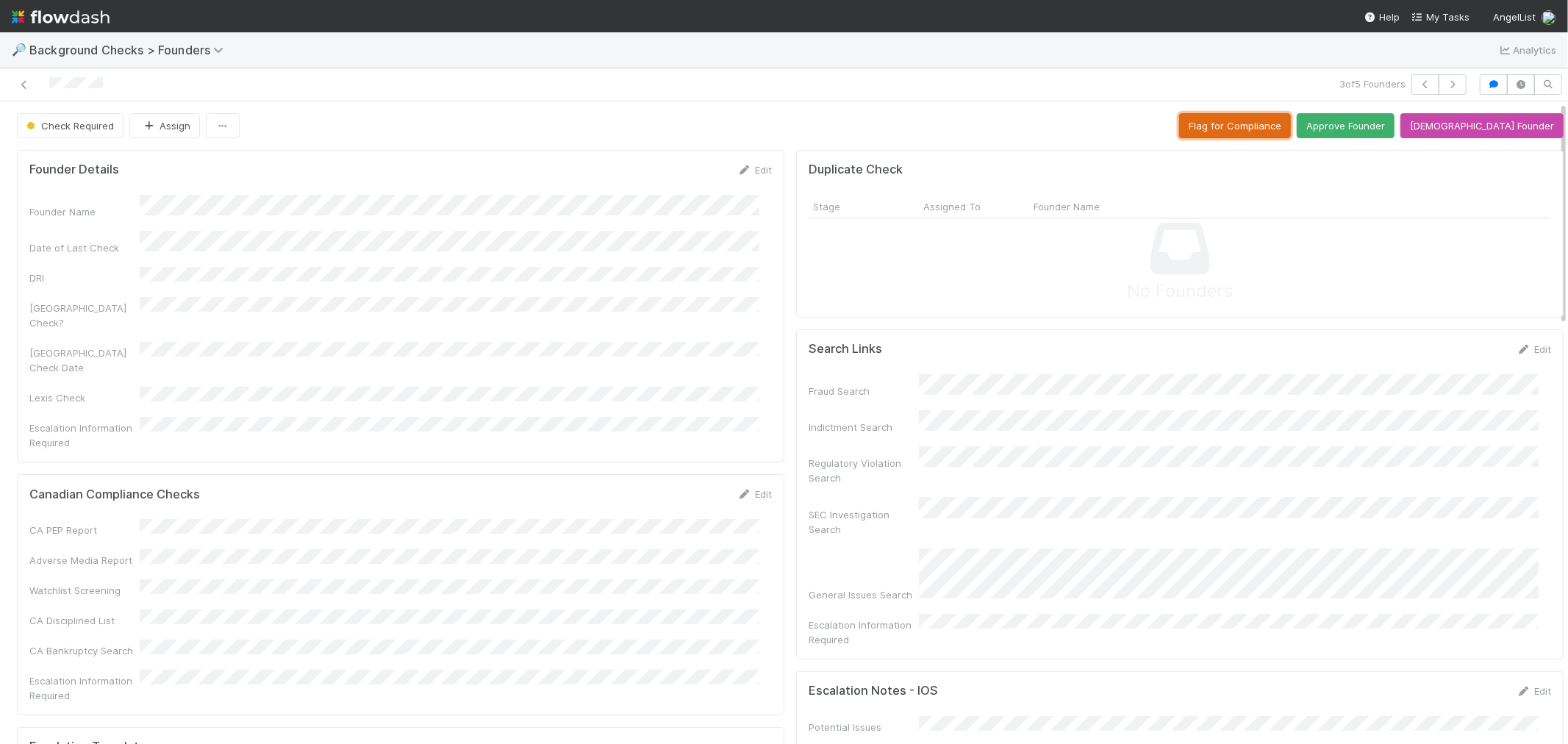
click at [1290, 129] on button "Flag for Compliance" at bounding box center [1235, 125] width 112 height 25
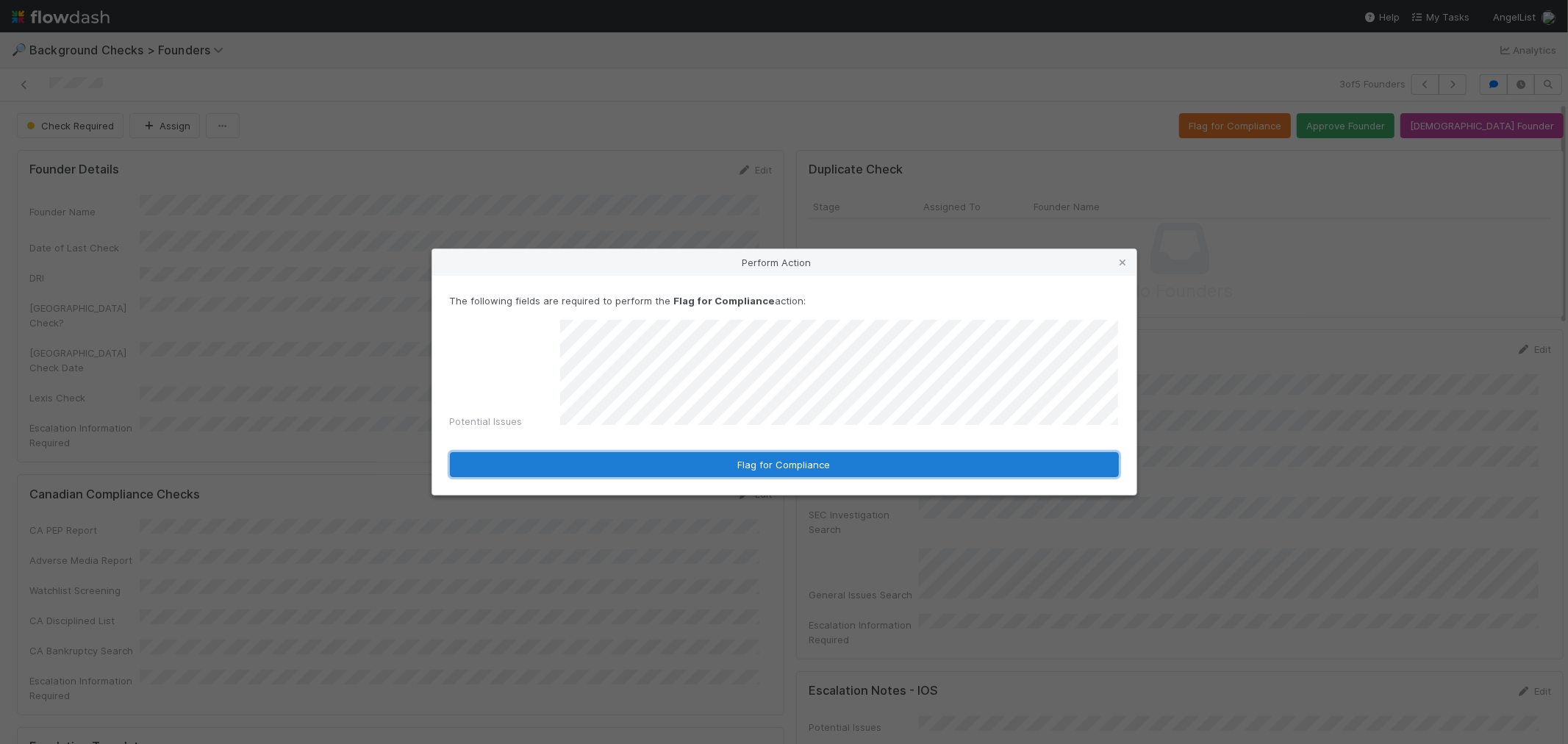
click at [750, 458] on button "Flag for Compliance" at bounding box center [784, 465] width 669 height 25
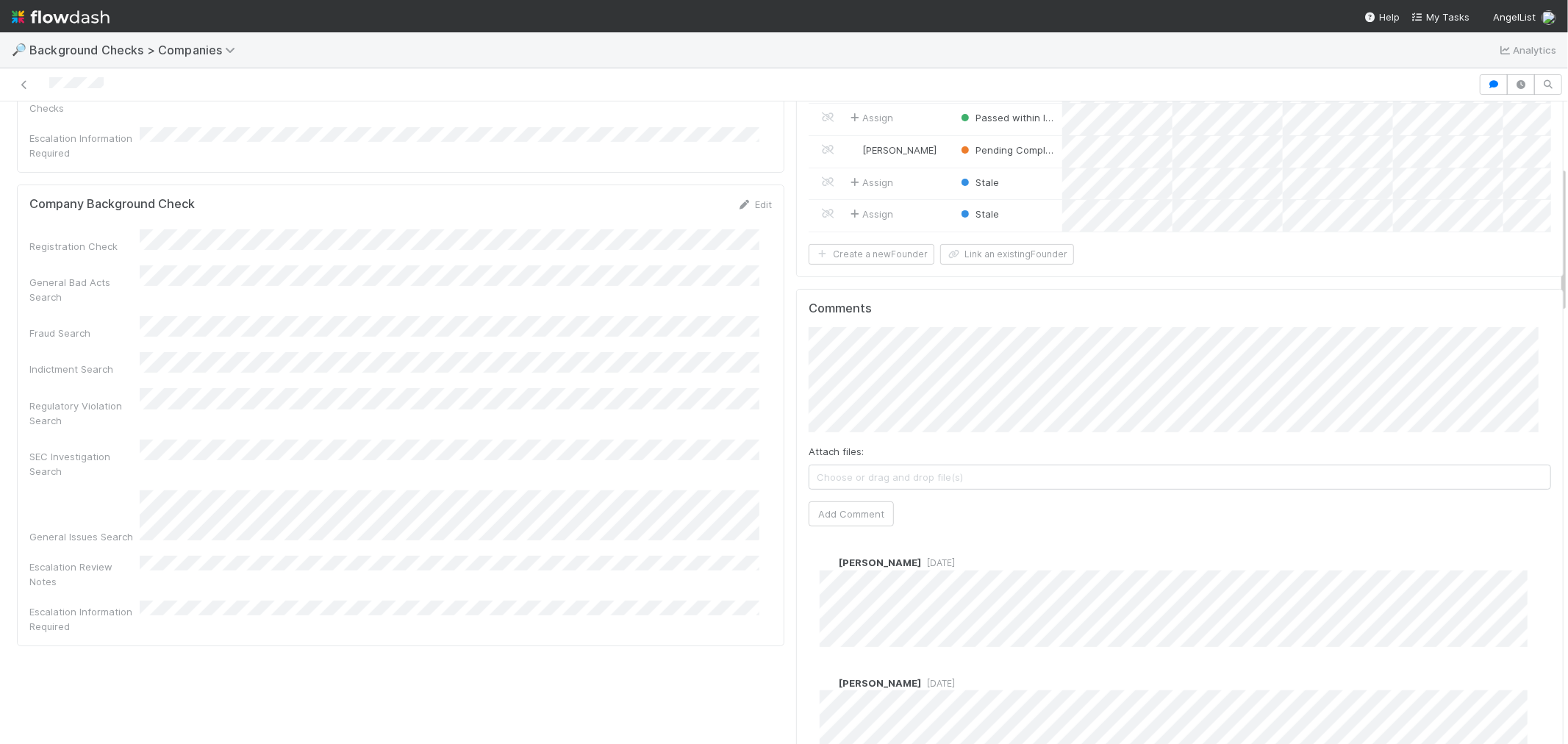
scroll to position [244, 0]
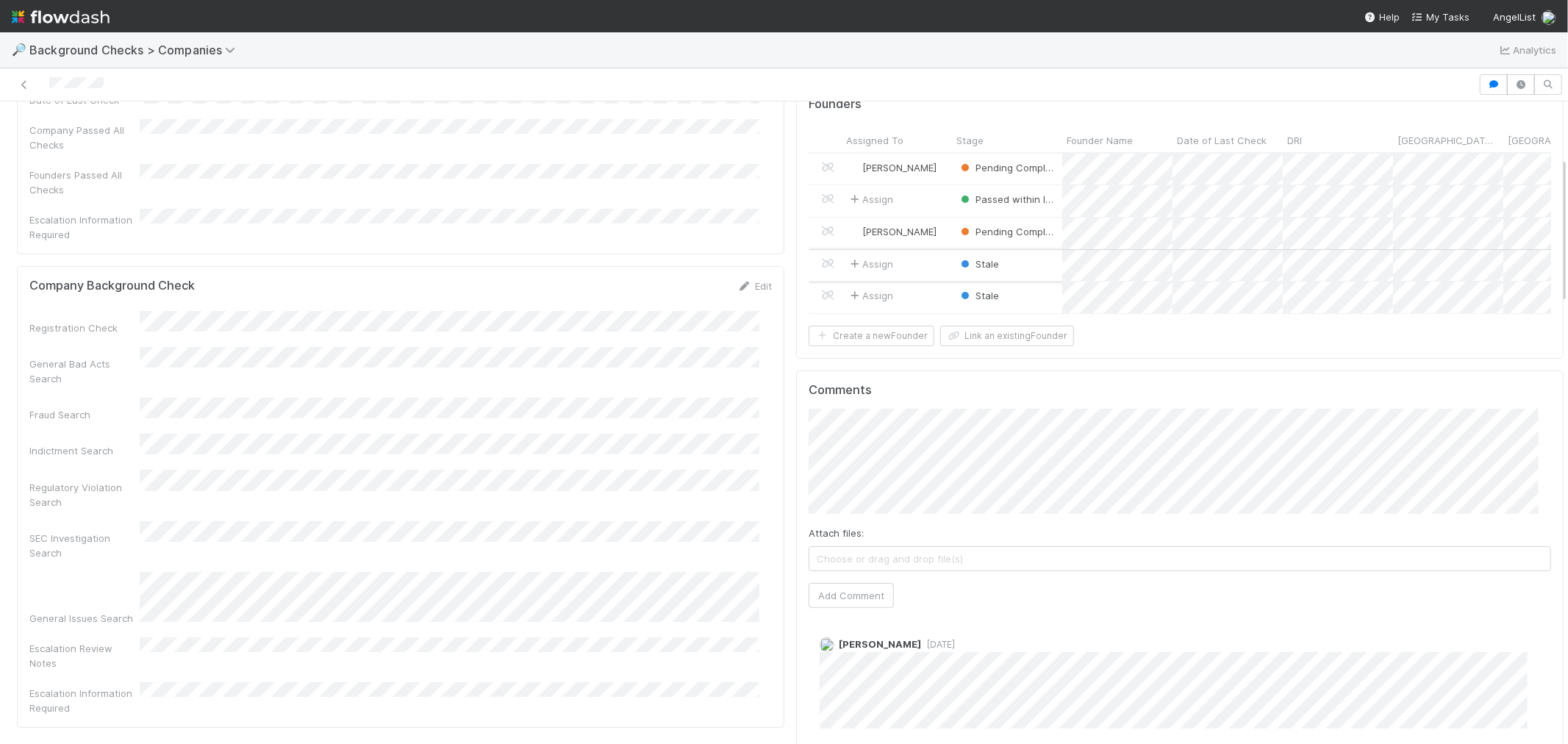
click at [1029, 262] on div "Stale" at bounding box center [1007, 265] width 110 height 31
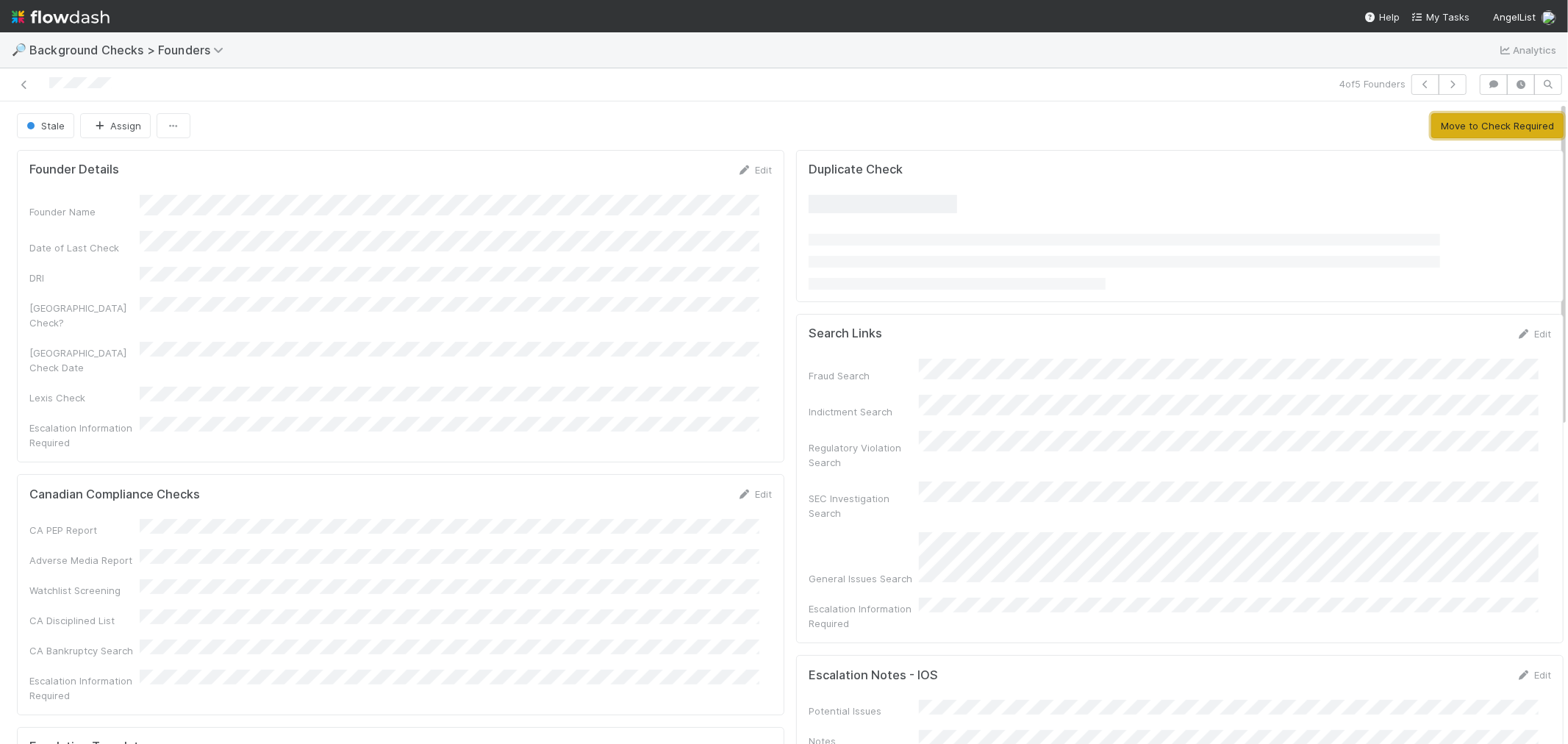
click at [1478, 130] on button "Move to Check Required" at bounding box center [1497, 125] width 133 height 25
drag, startPoint x: 137, startPoint y: 90, endPoint x: 38, endPoint y: 86, distance: 99.1
click at [38, 86] on div at bounding box center [374, 84] width 736 height 21
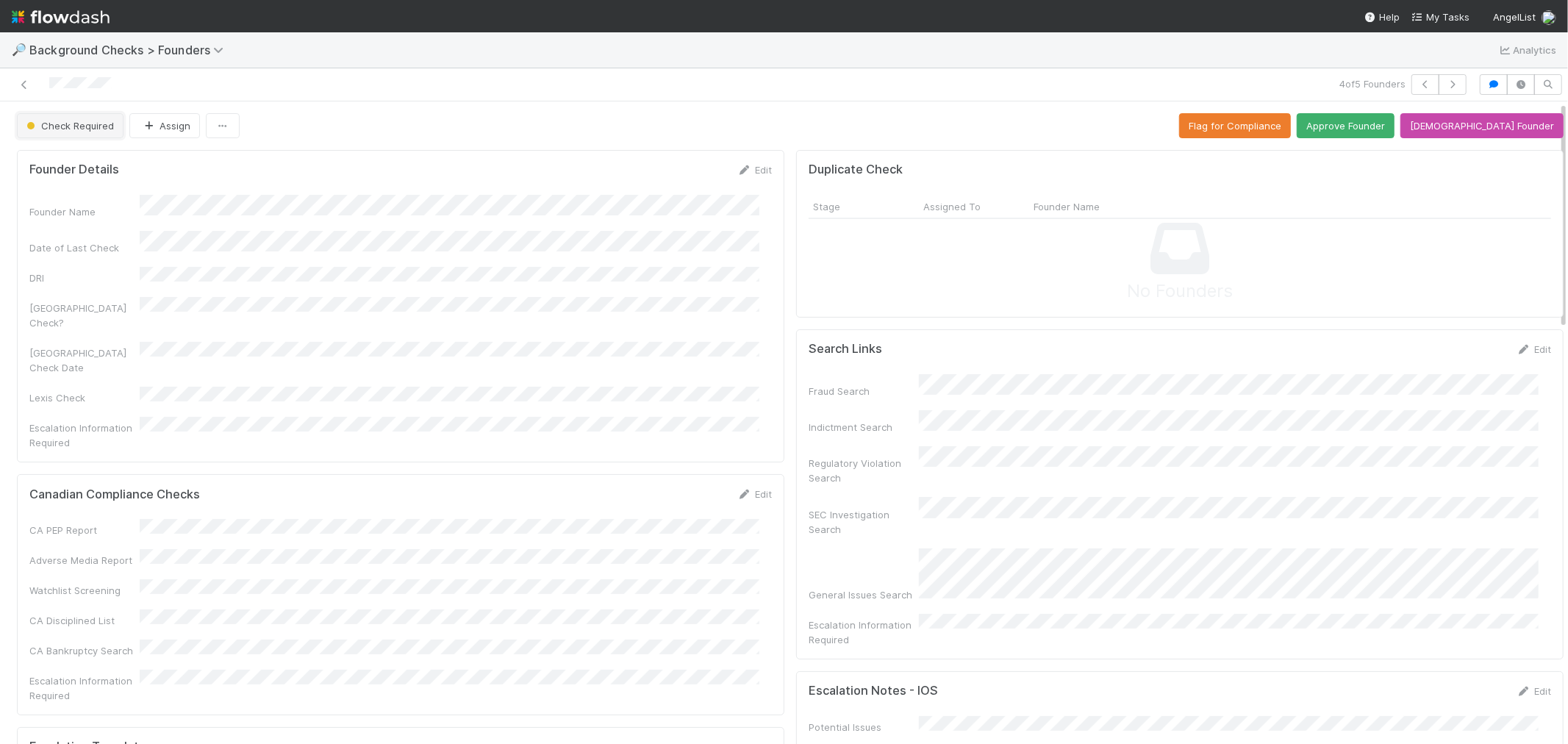
click at [96, 130] on span "Check Required" at bounding box center [68, 125] width 90 height 12
click at [91, 150] on div "Stale" at bounding box center [116, 163] width 208 height 27
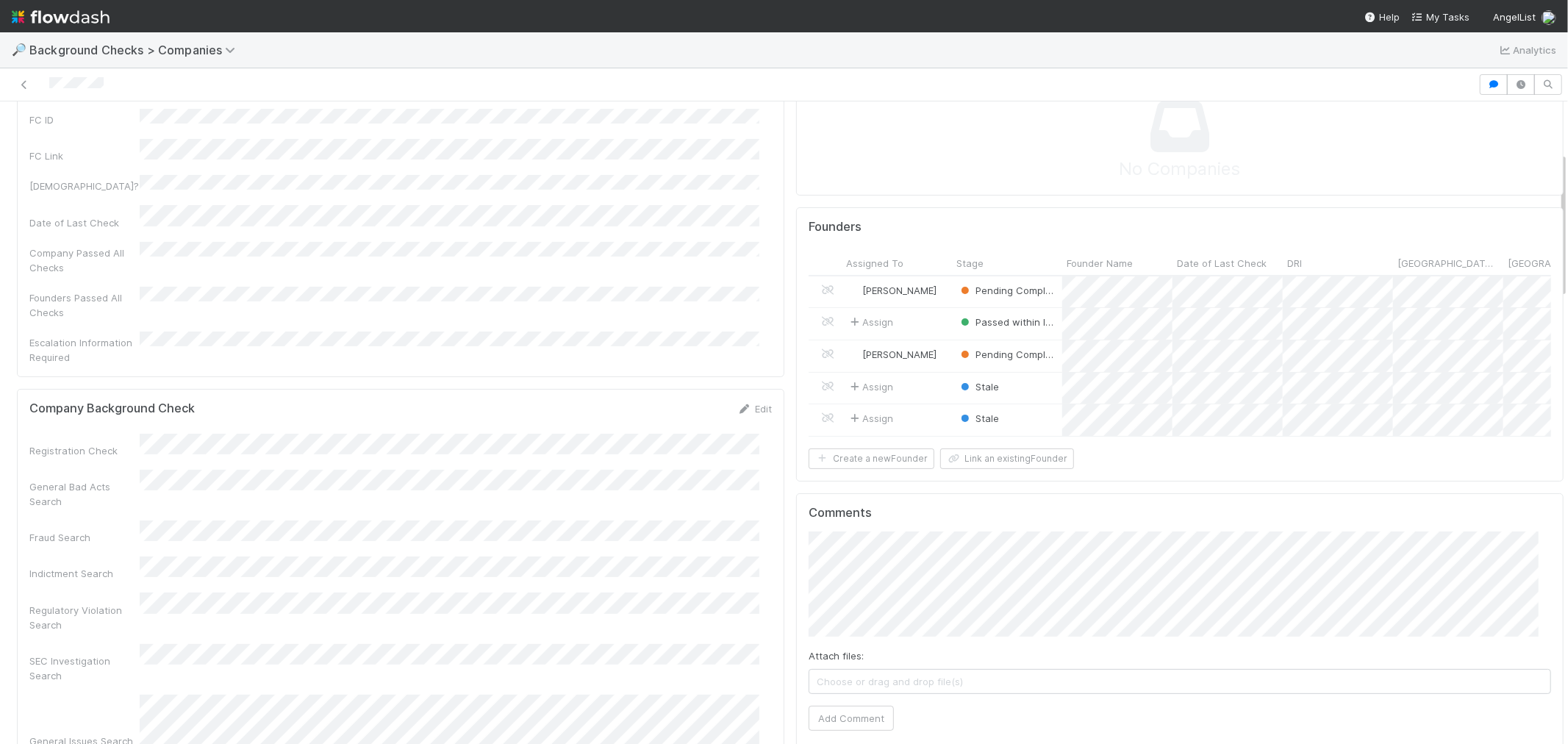
scroll to position [244, 0]
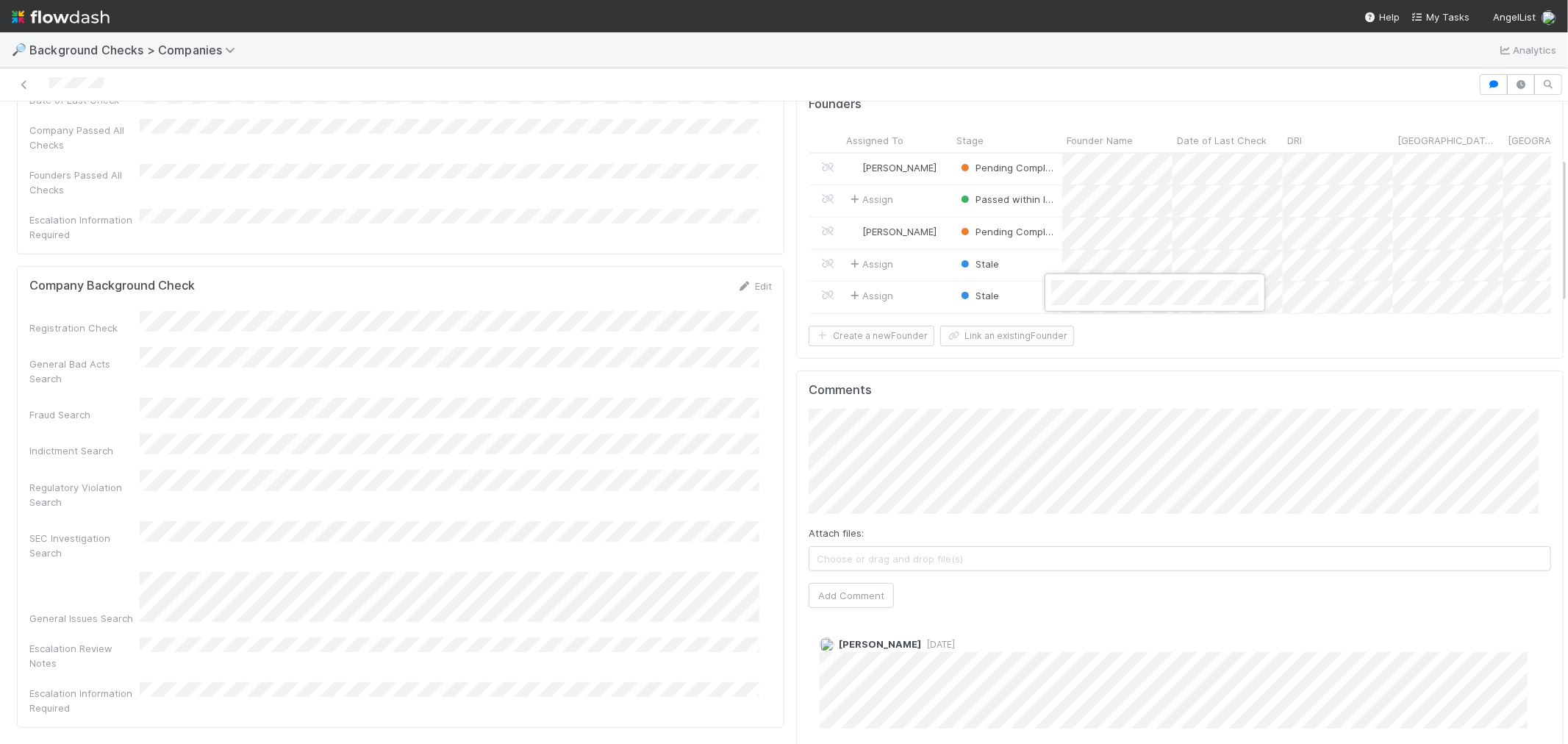
click at [1008, 456] on div at bounding box center [784, 372] width 1568 height 744
click at [805, 468] on div at bounding box center [784, 372] width 1568 height 744
click at [852, 600] on button "Add Comment" at bounding box center [851, 595] width 85 height 25
click at [737, 281] on icon at bounding box center [744, 286] width 14 height 10
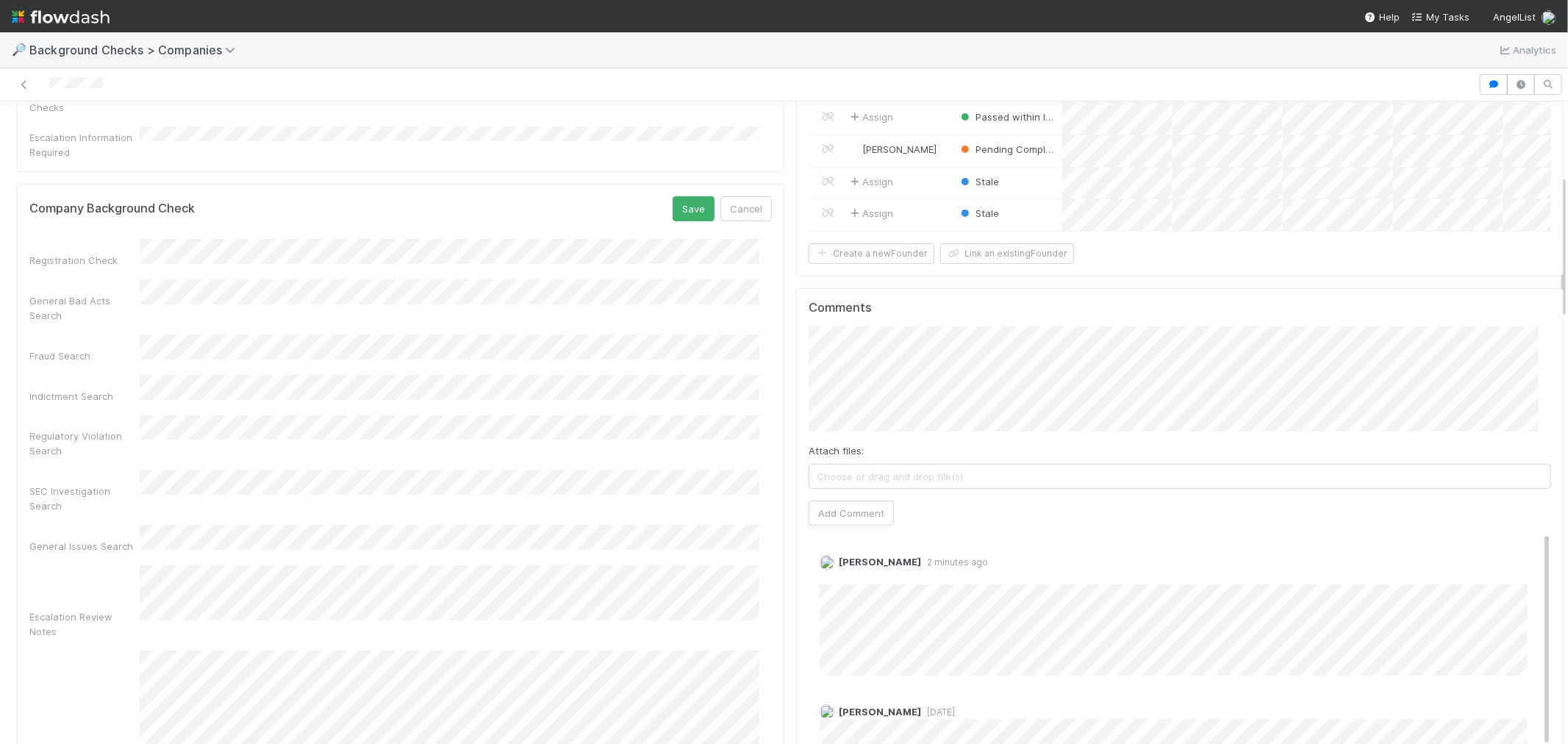
scroll to position [81, 0]
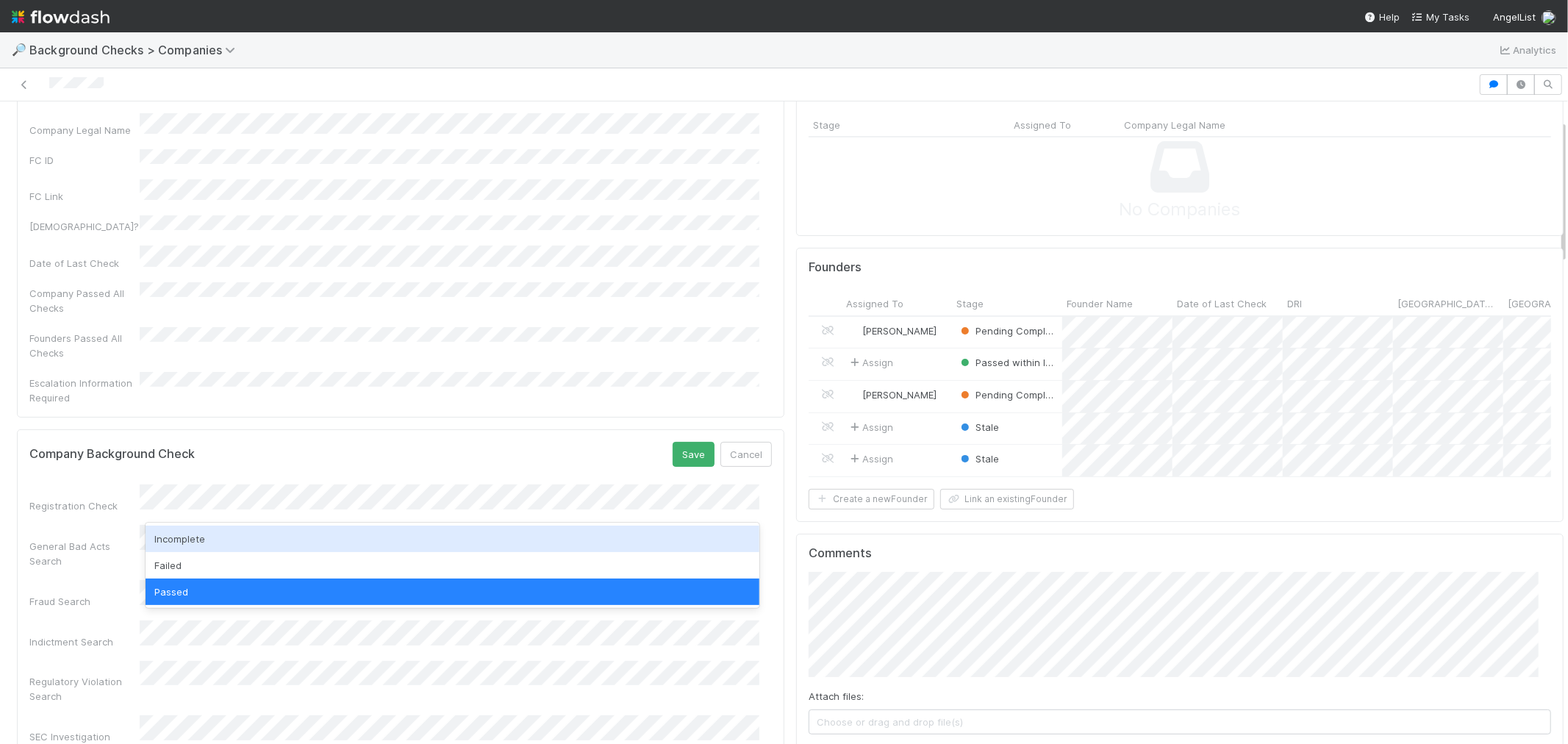
click at [189, 545] on div "Incomplete" at bounding box center [453, 539] width 614 height 27
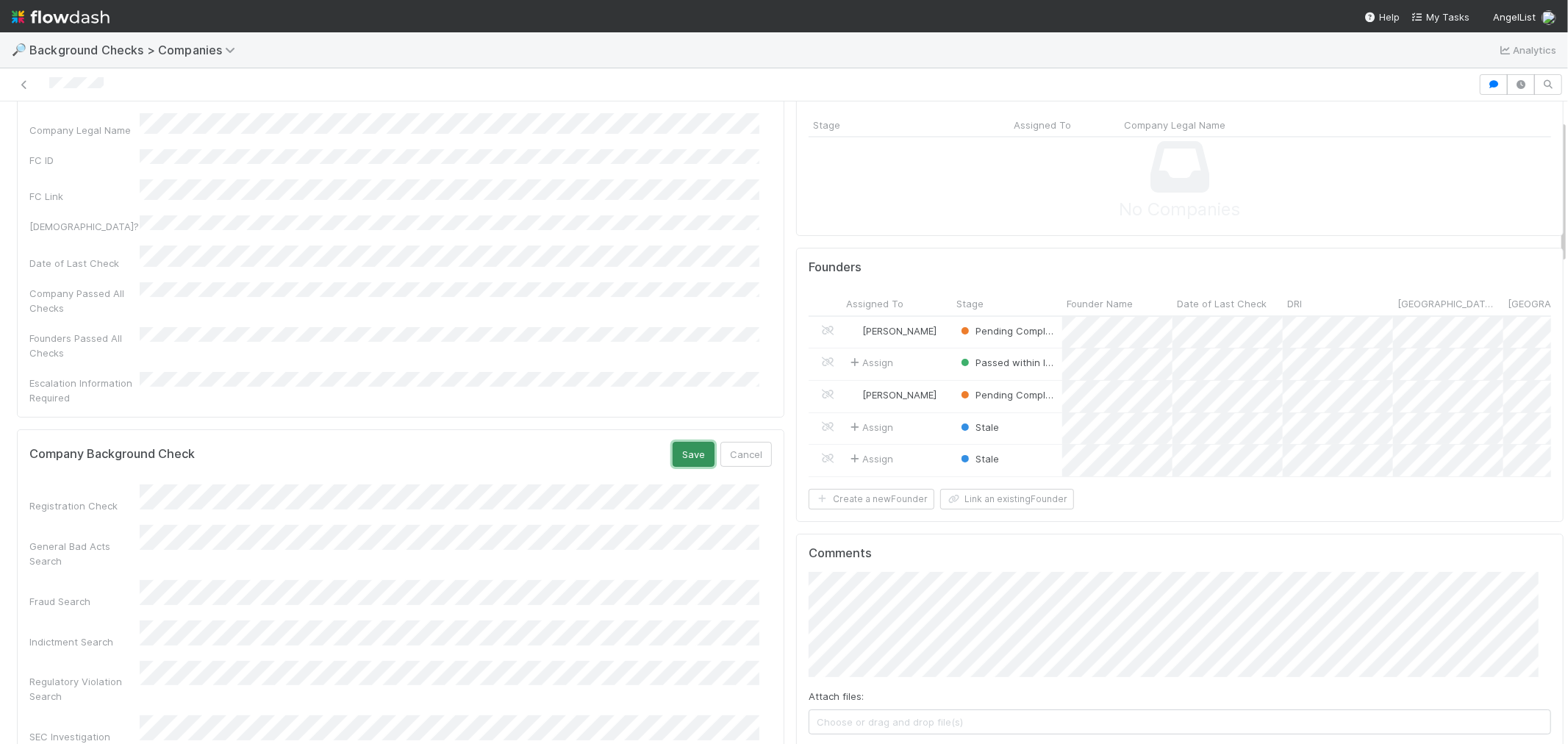
click at [680, 441] on button "Save" at bounding box center [693, 454] width 42 height 25
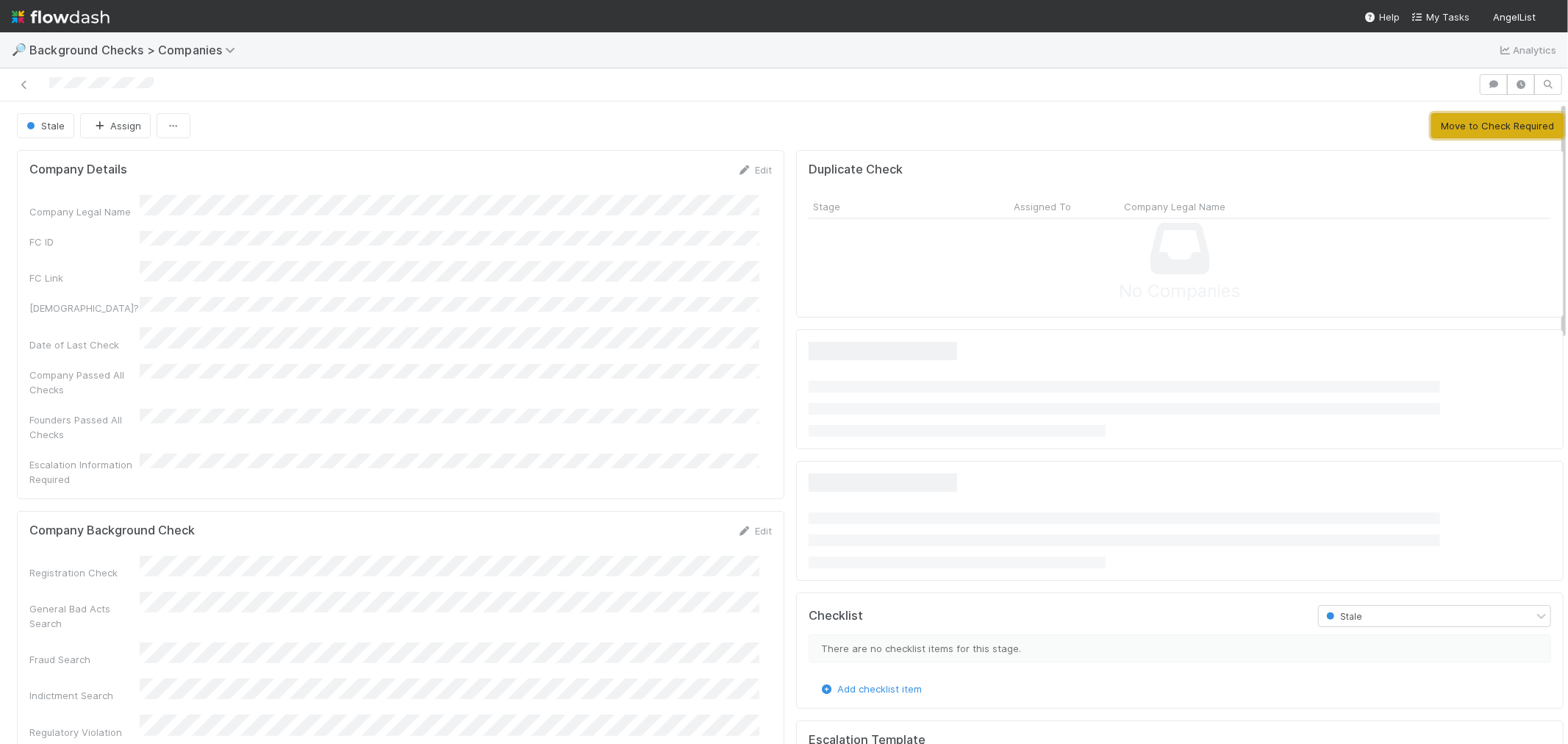
click at [1436, 128] on button "Move to Check Required" at bounding box center [1497, 125] width 133 height 25
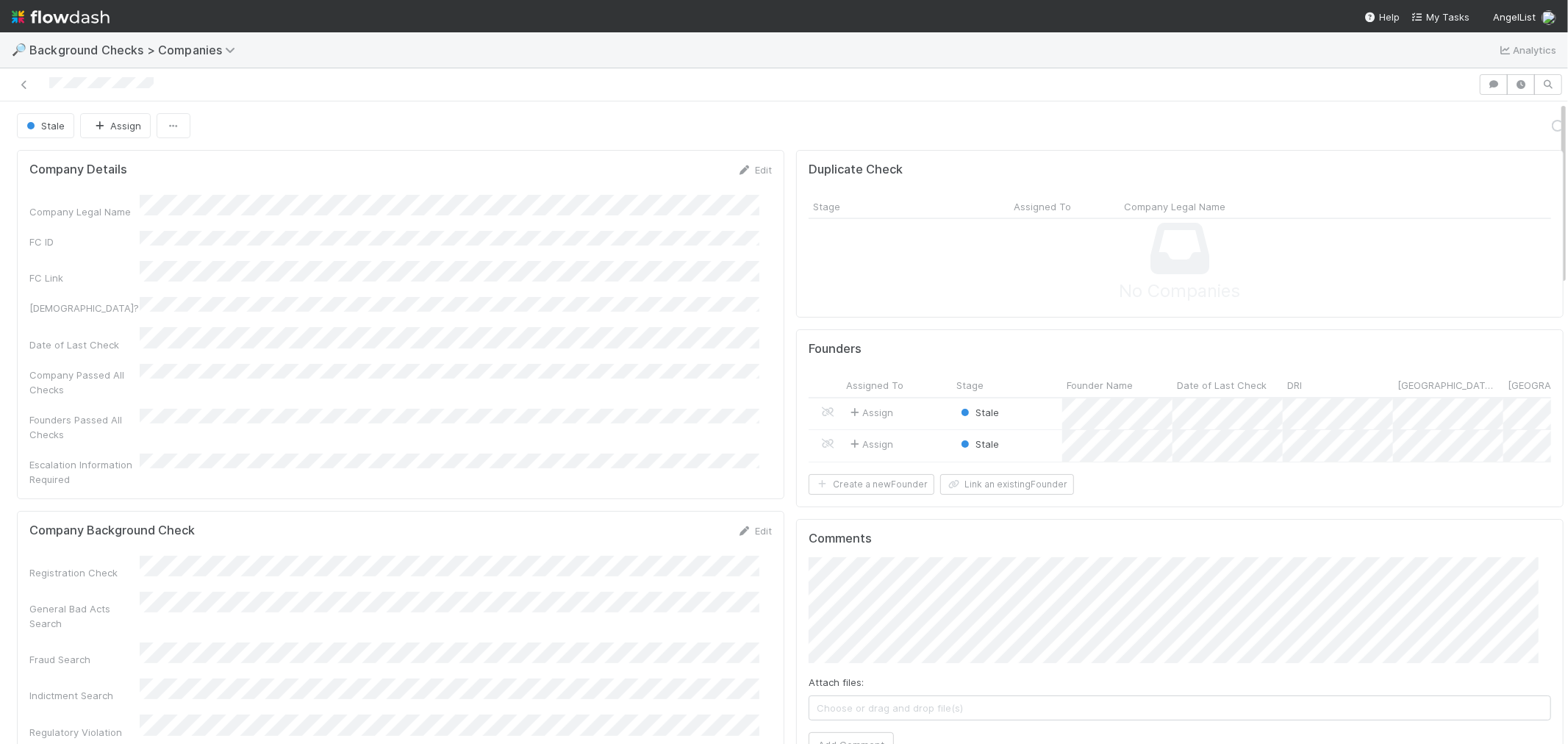
drag, startPoint x: 164, startPoint y: 86, endPoint x: 44, endPoint y: 90, distance: 120.1
click at [44, 90] on div at bounding box center [740, 84] width 1467 height 21
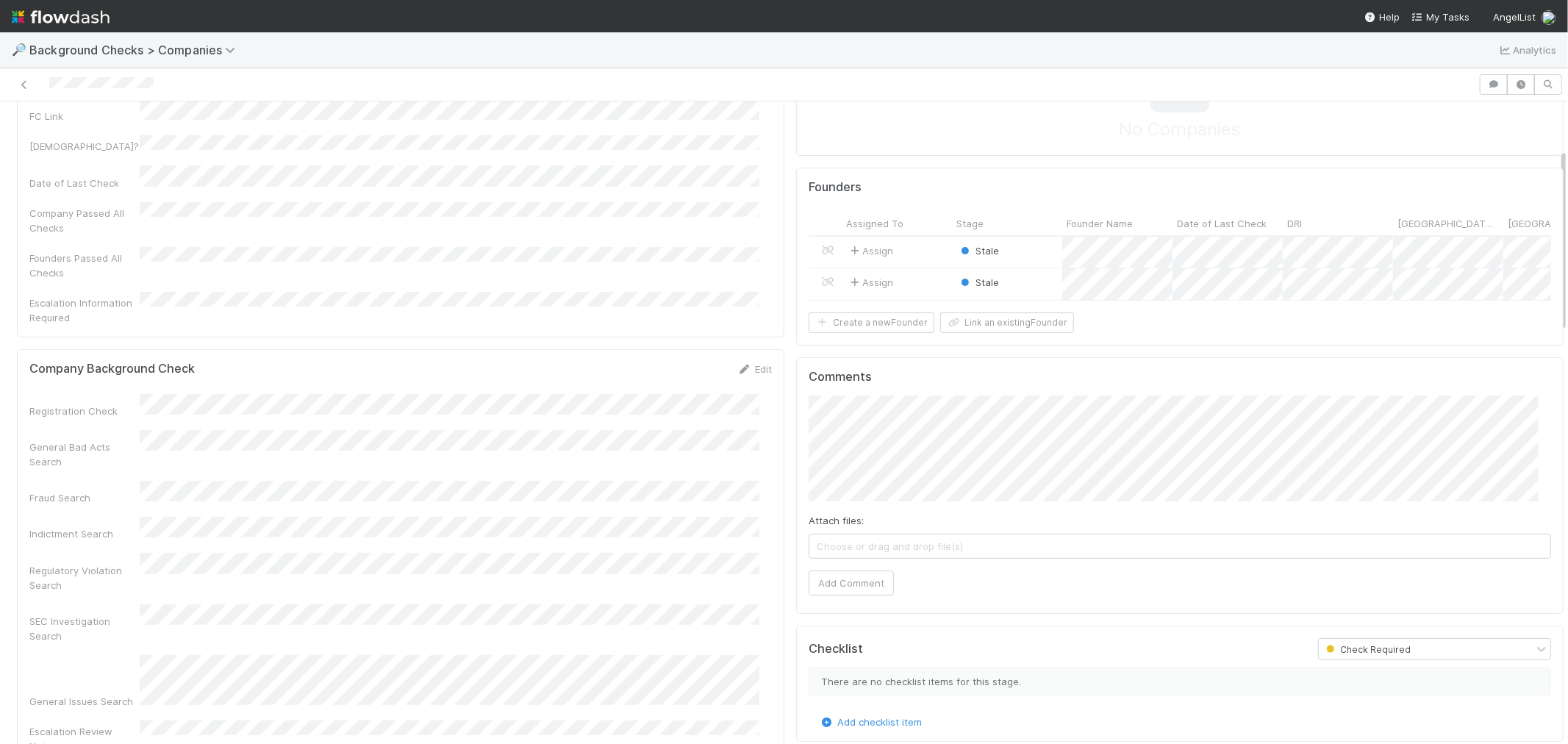
scroll to position [163, 0]
click at [844, 594] on button "Add Comment" at bounding box center [851, 581] width 85 height 25
click at [1031, 253] on div "Stale" at bounding box center [1007, 251] width 110 height 31
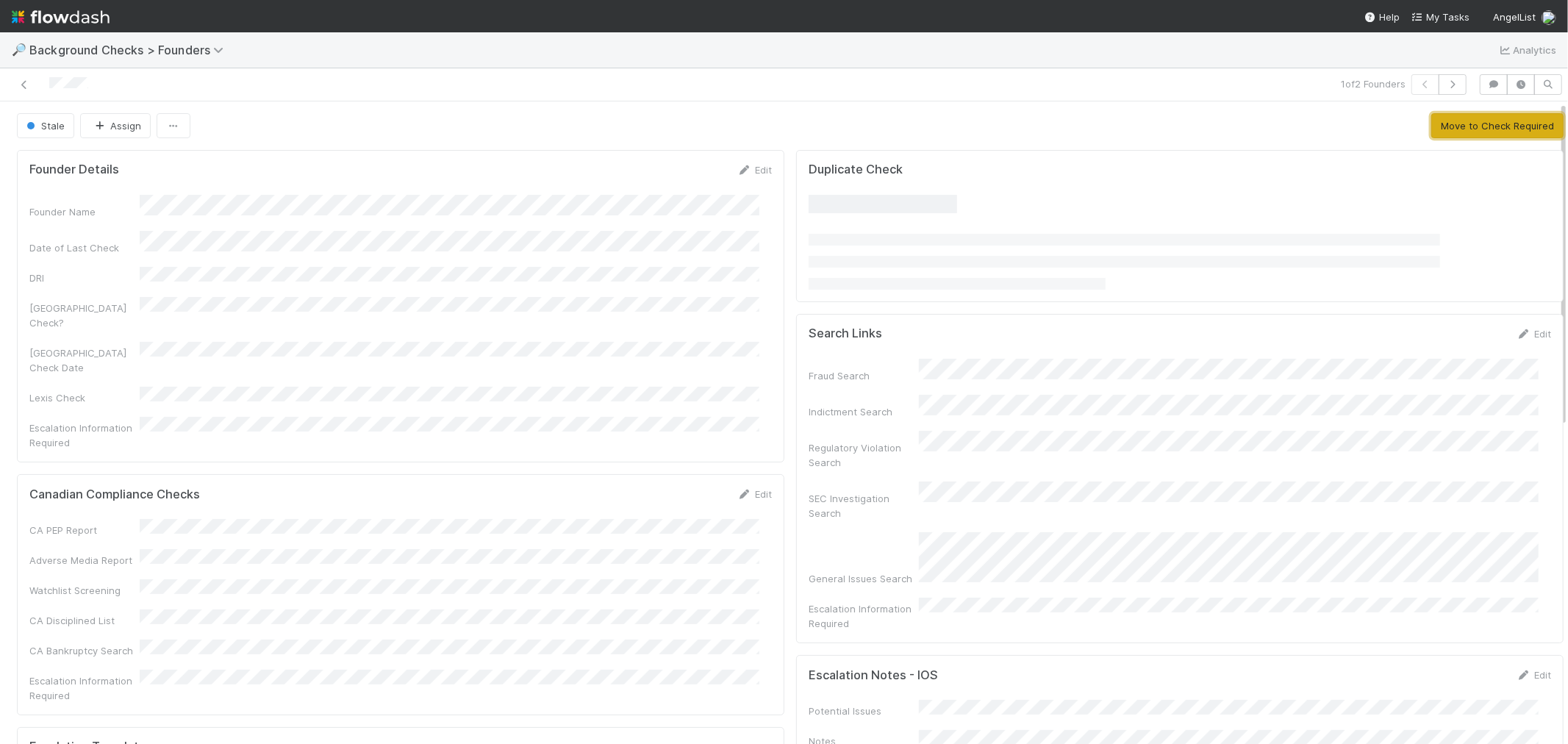
click at [1469, 127] on button "Move to Check Required" at bounding box center [1497, 125] width 133 height 25
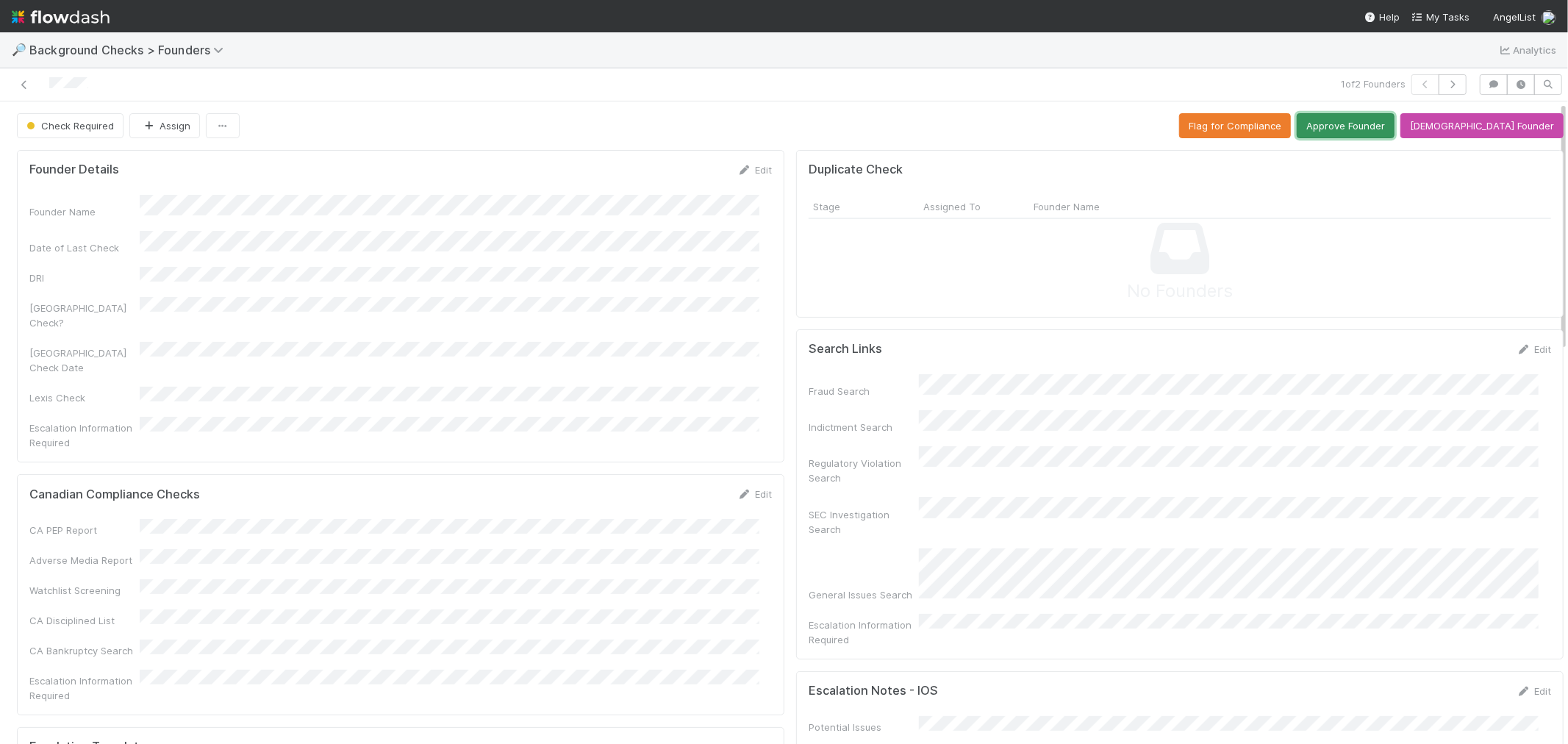
click at [1381, 133] on button "Approve Founder" at bounding box center [1345, 125] width 98 height 25
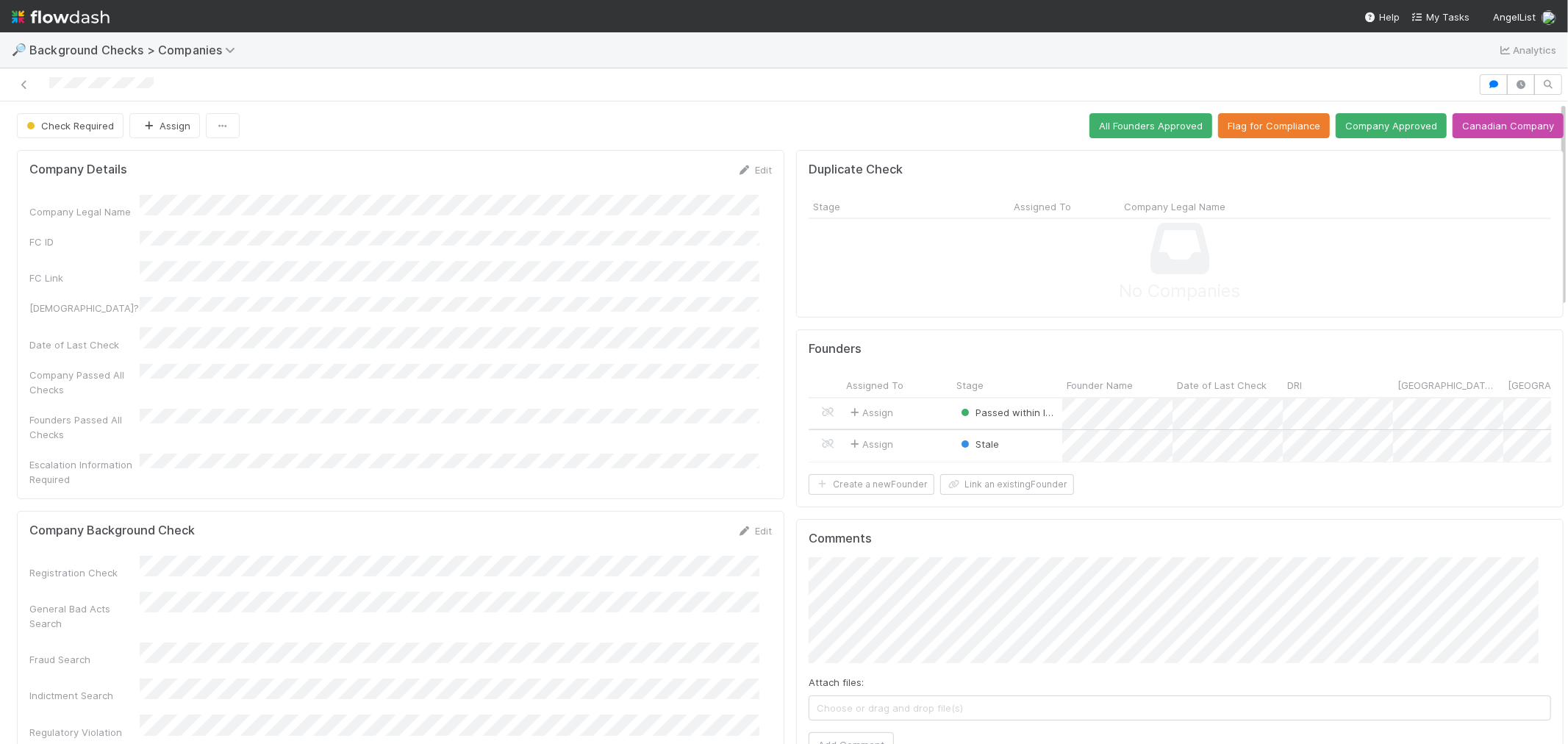
click at [1016, 449] on div "Stale" at bounding box center [1007, 445] width 110 height 31
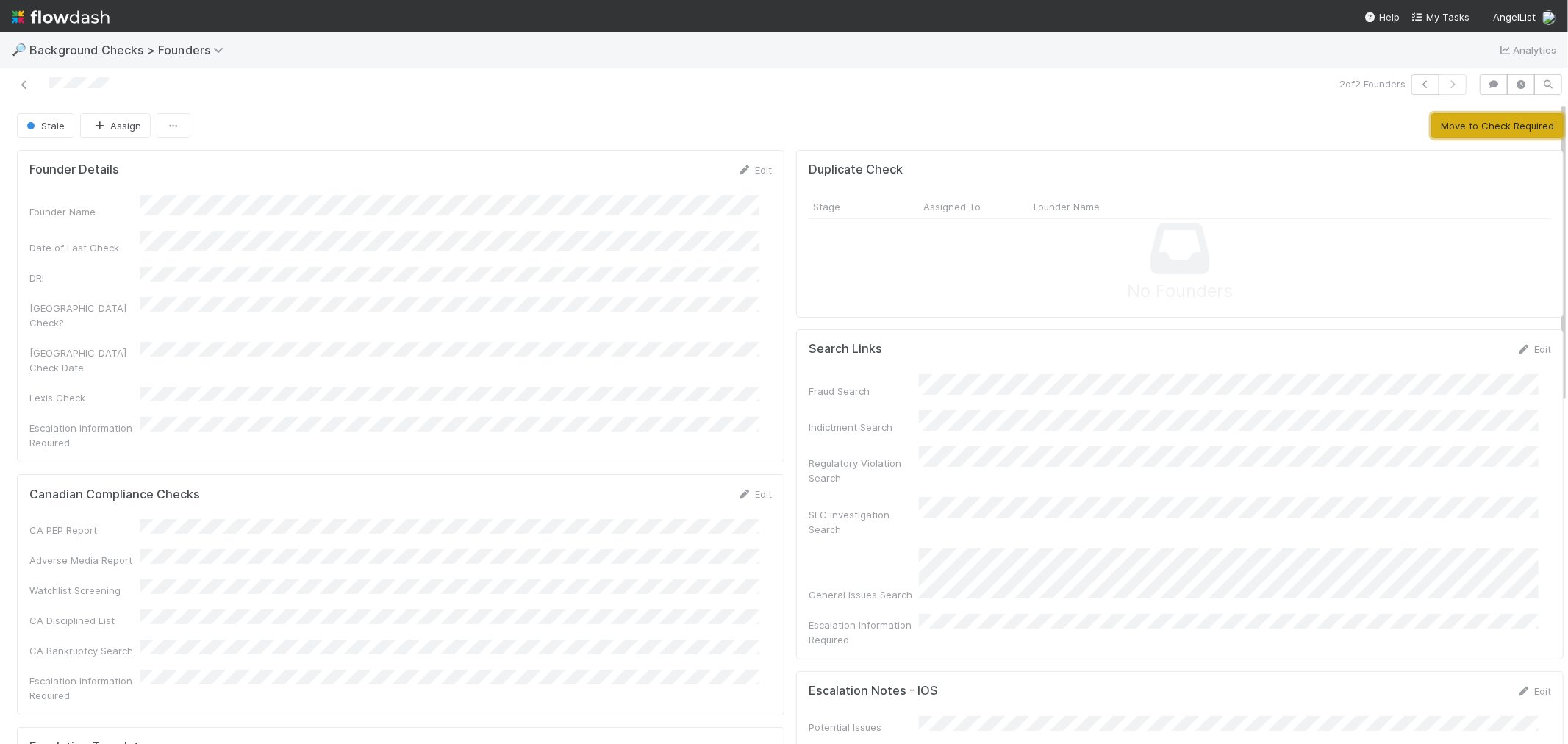
click at [1445, 125] on button "Move to Check Required" at bounding box center [1497, 125] width 133 height 25
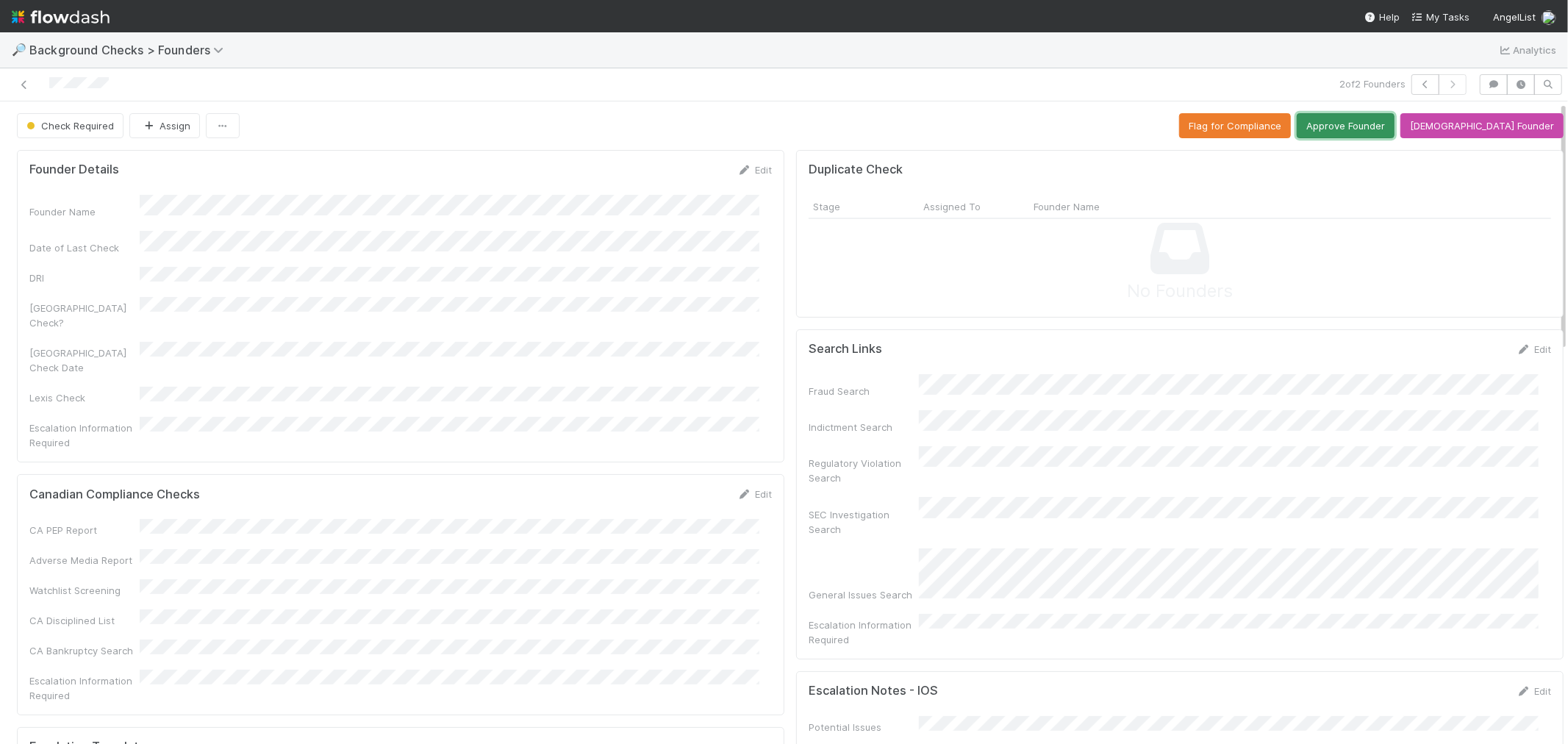
click at [1374, 127] on button "Approve Founder" at bounding box center [1345, 125] width 98 height 25
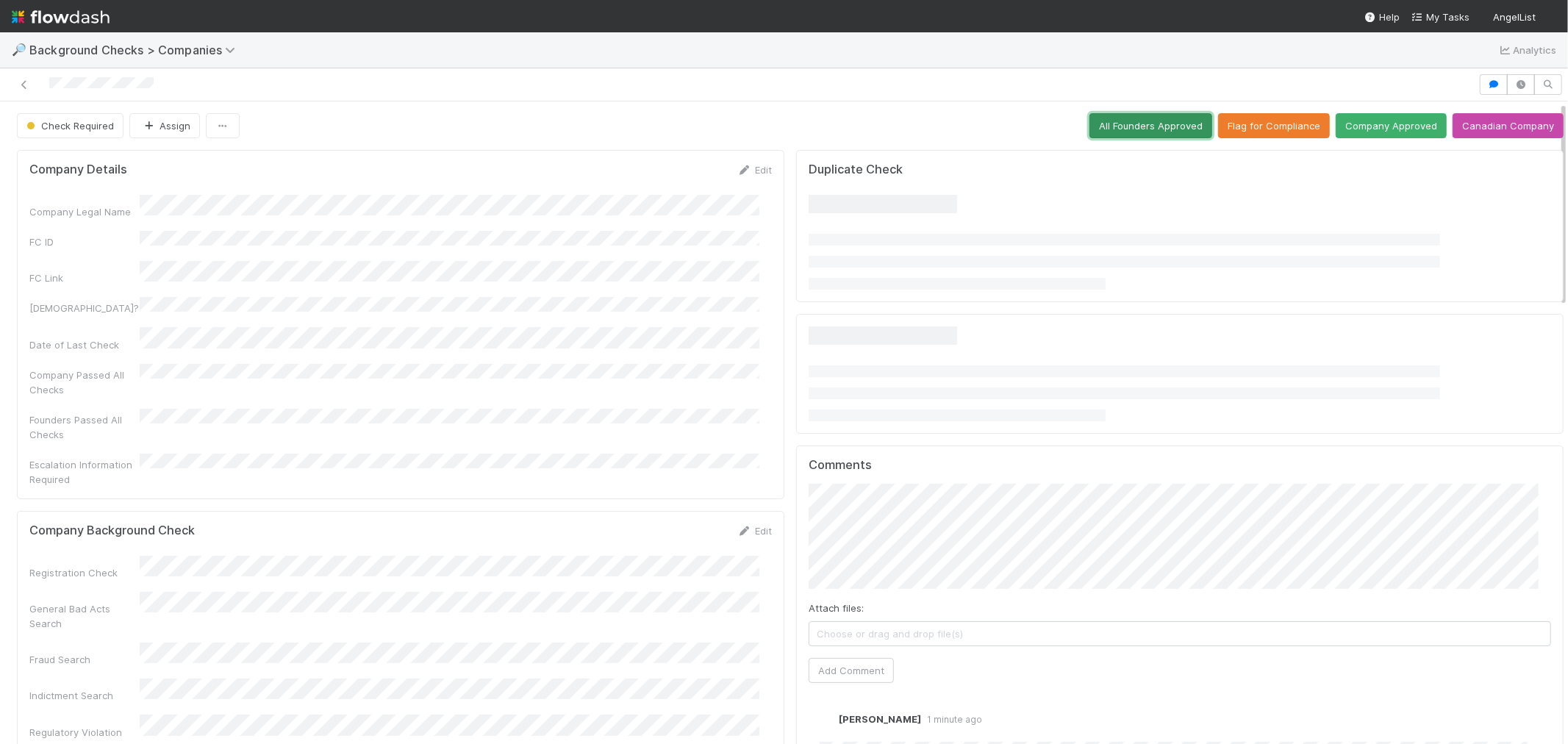
click at [1142, 123] on button "All Founders Approved" at bounding box center [1151, 125] width 123 height 25
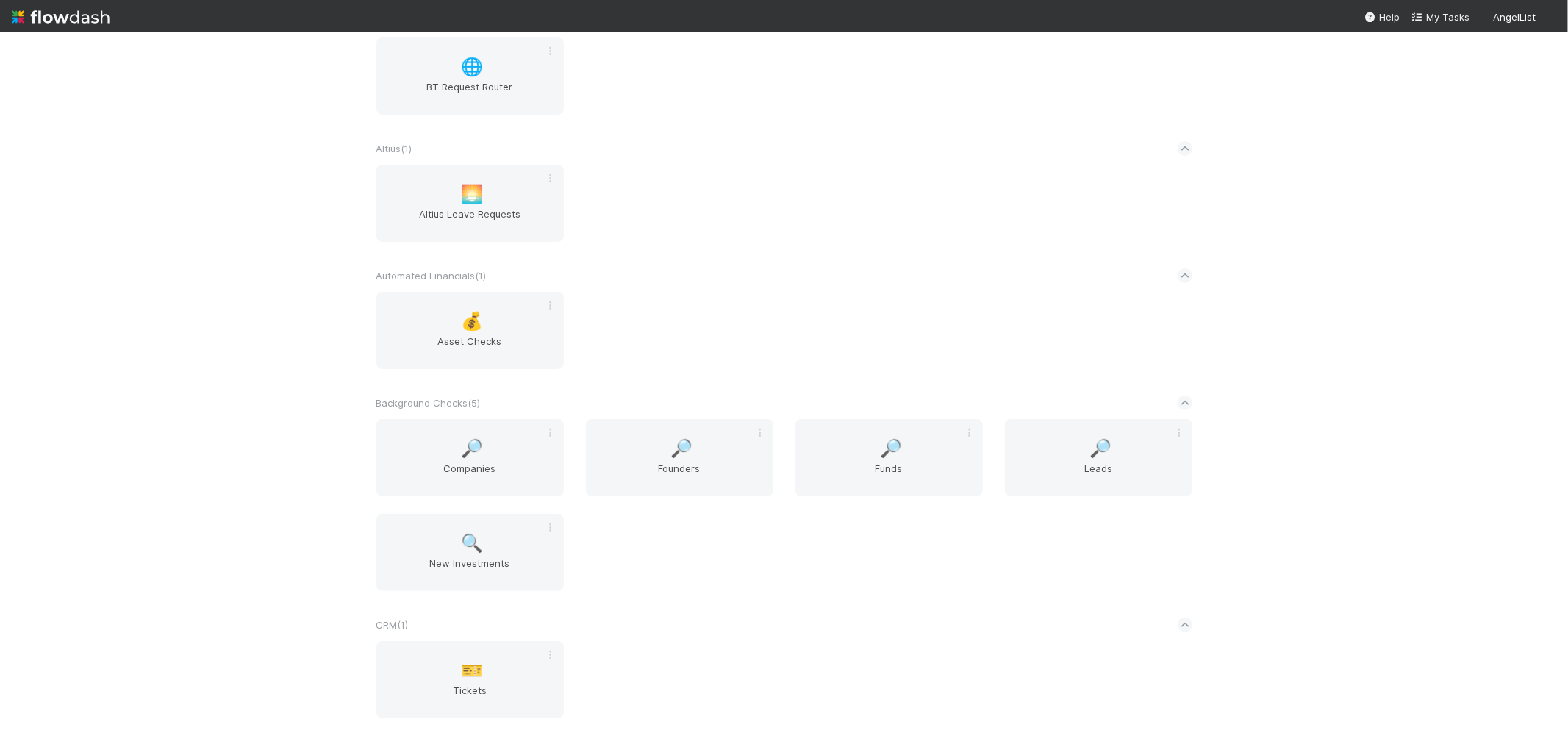
scroll to position [81, 0]
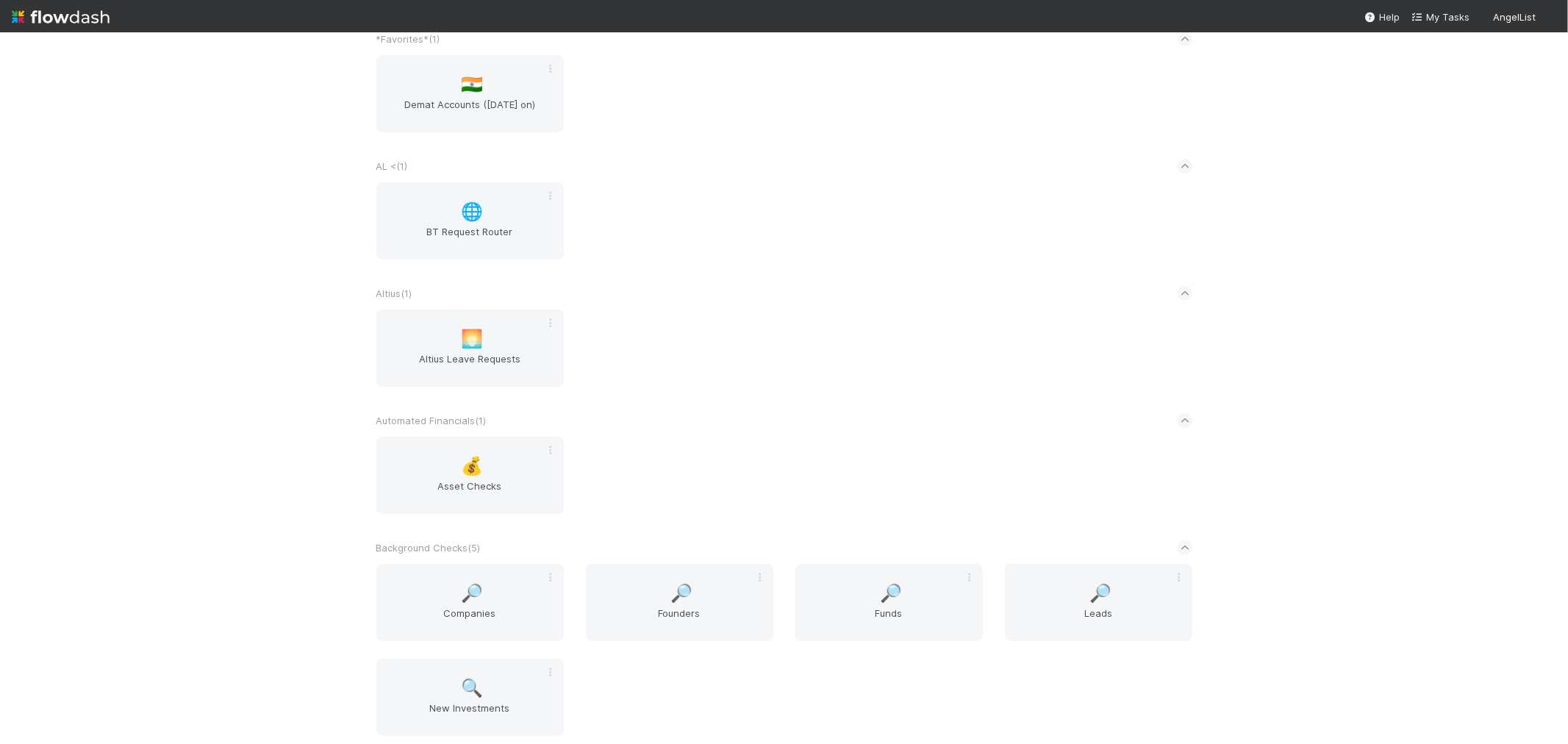
click at [985, 318] on div "🌅 [PERSON_NAME] Leave Requests" at bounding box center [784, 357] width 838 height 95
click at [466, 707] on span "New Investments" at bounding box center [470, 714] width 176 height 30
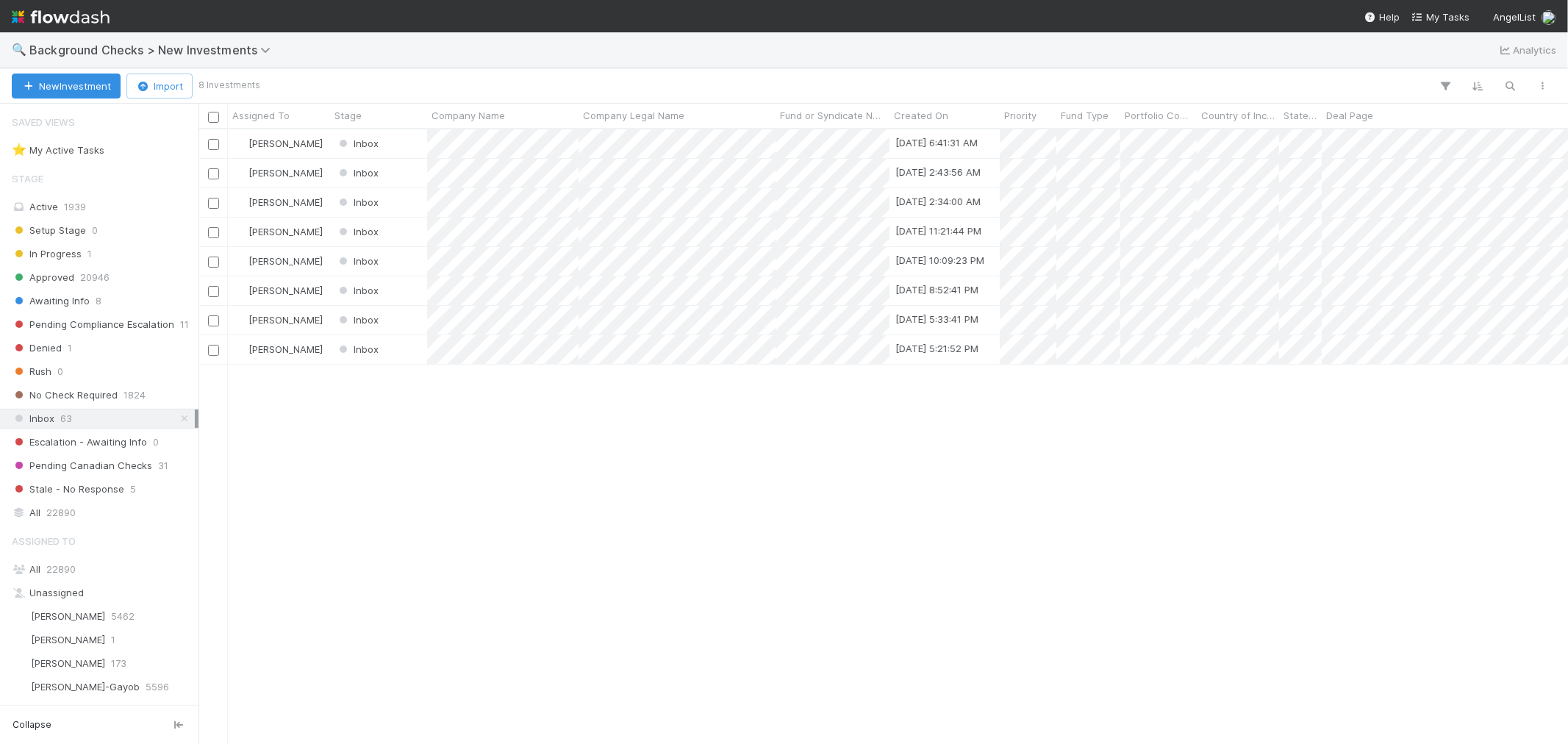
scroll to position [602, 1357]
click at [101, 256] on div "In Progress 1" at bounding box center [103, 253] width 183 height 19
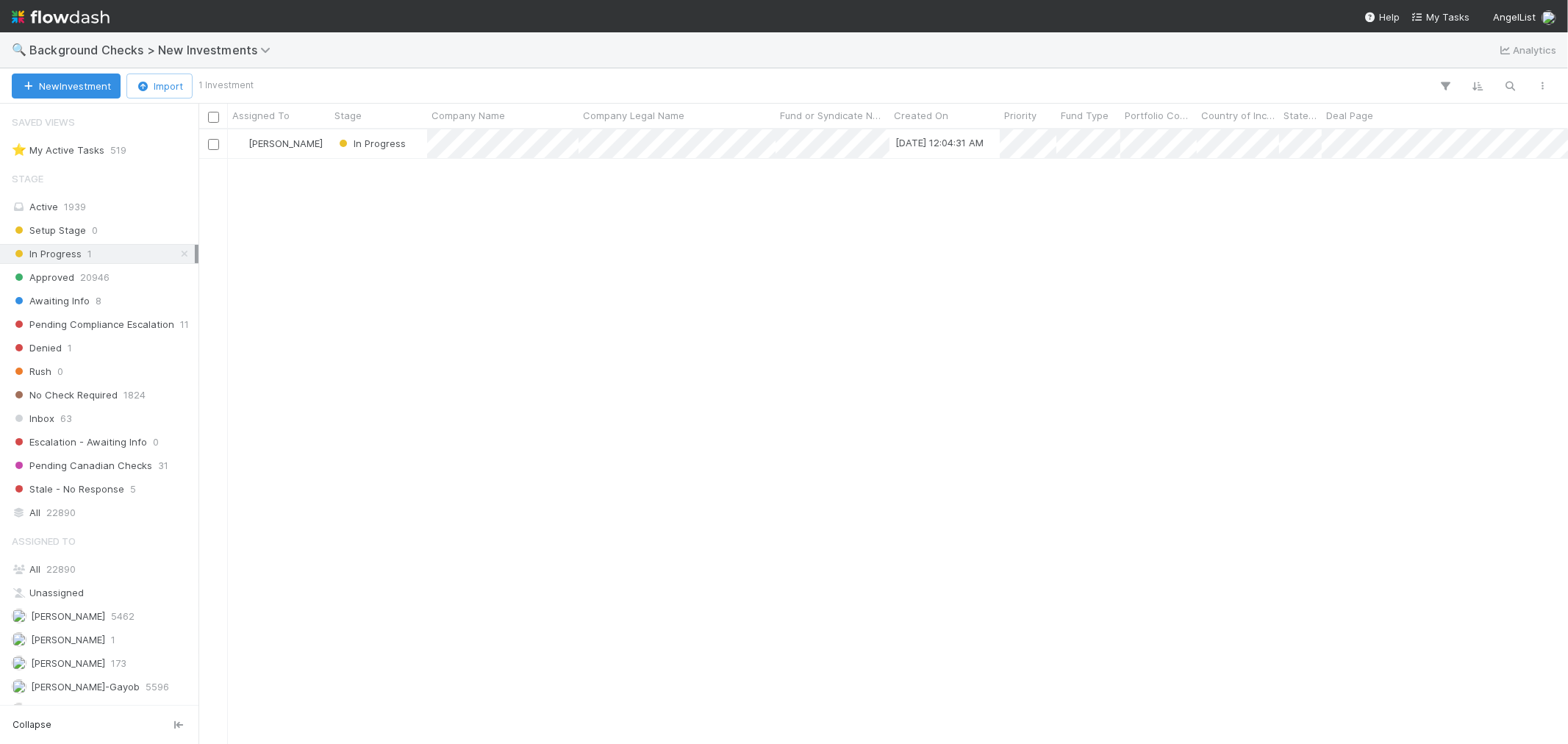
scroll to position [602, 1357]
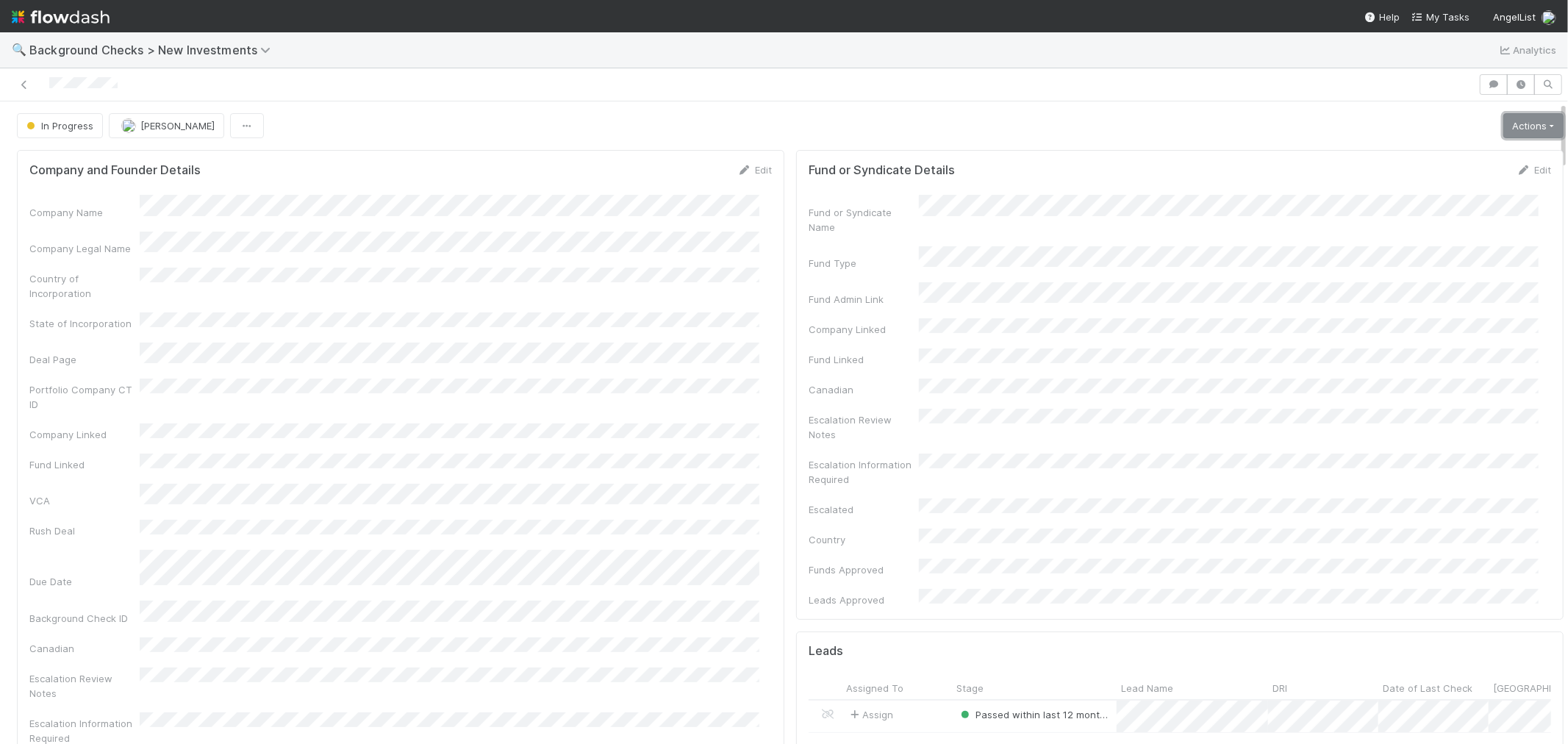
click at [1504, 123] on link "Actions" at bounding box center [1533, 125] width 60 height 25
click at [1451, 156] on button "Finish" at bounding box center [1483, 156] width 164 height 21
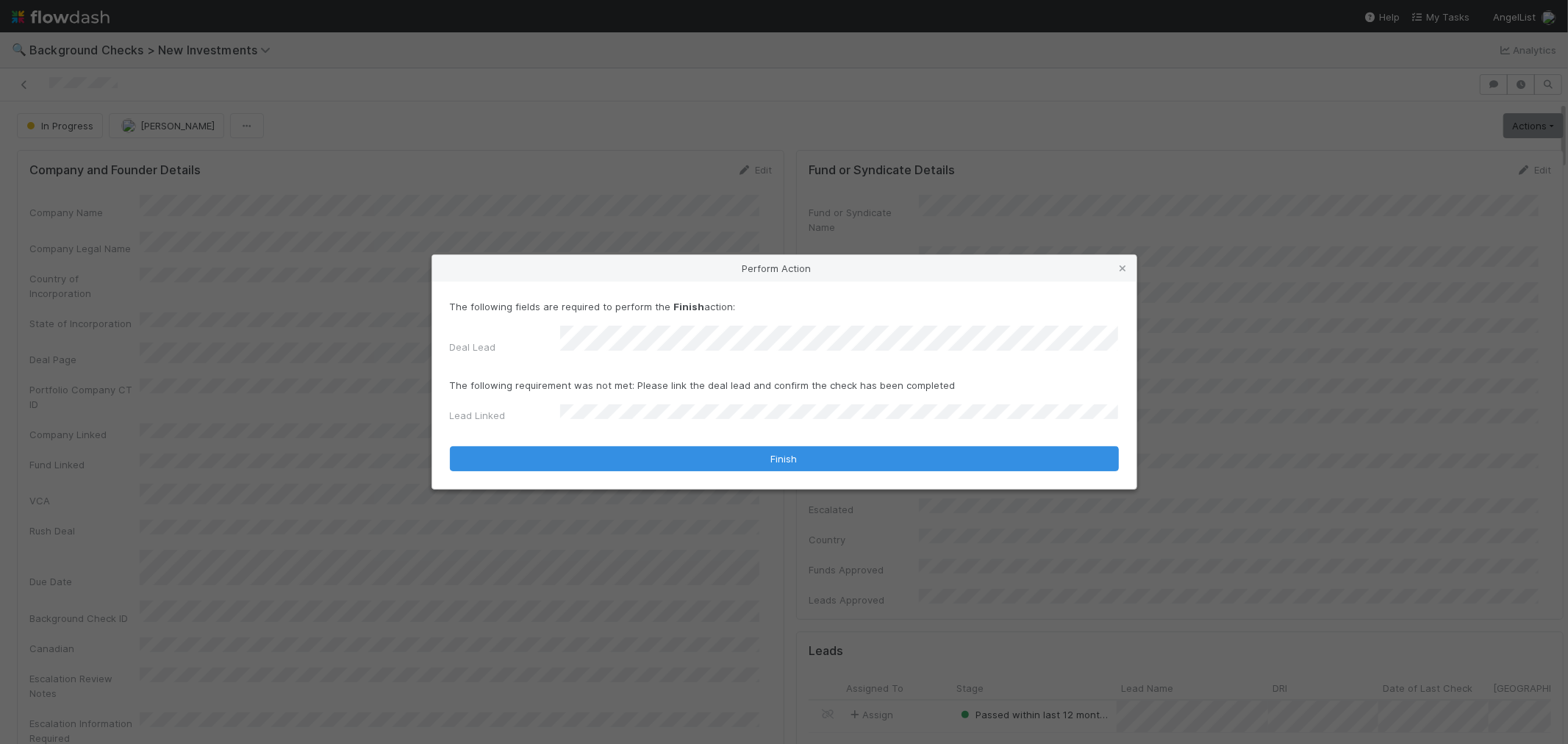
click at [578, 437] on form "The following fields are required to perform the Finish action: Deal Lead The f…" at bounding box center [784, 385] width 669 height 172
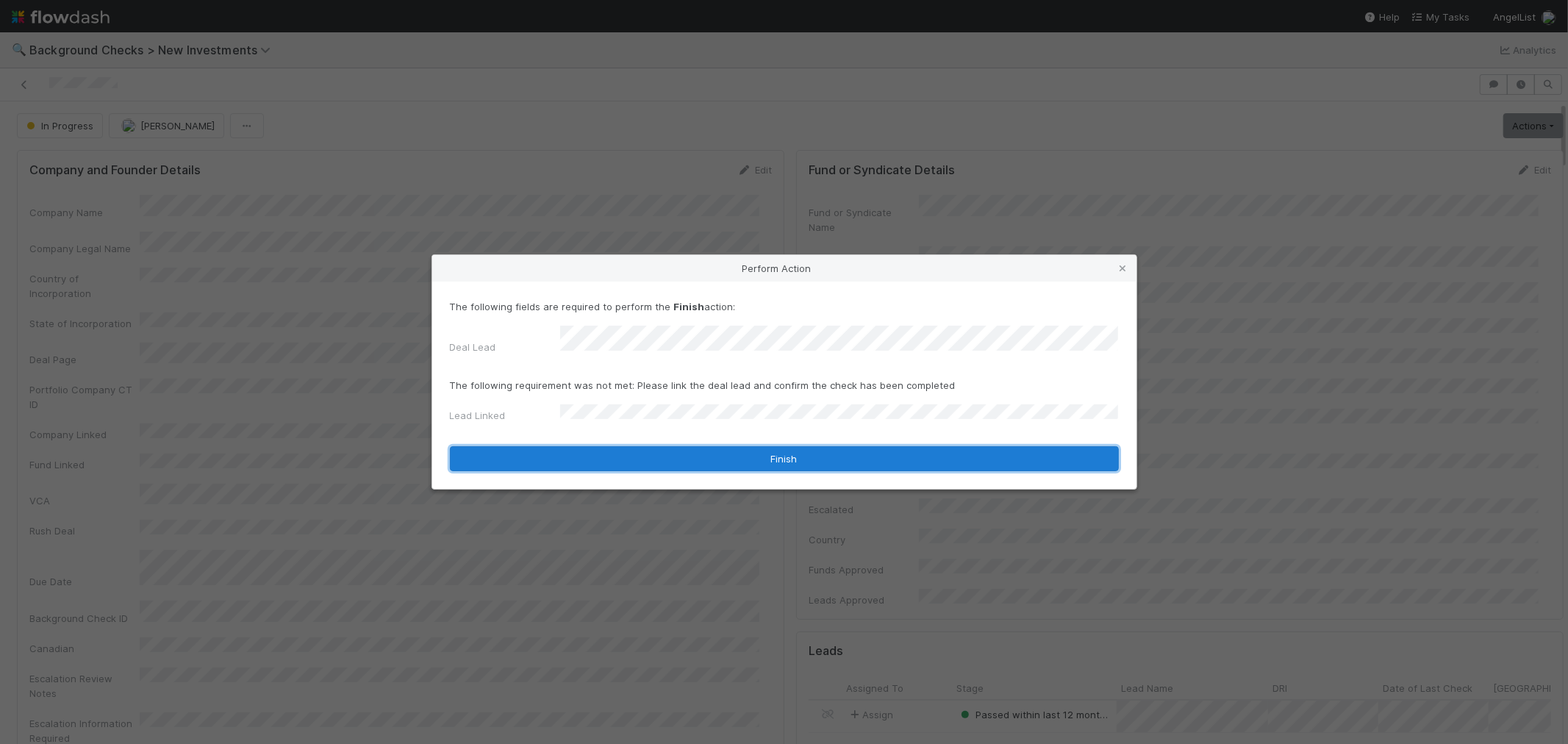
click at [581, 447] on button "Finish" at bounding box center [784, 458] width 669 height 25
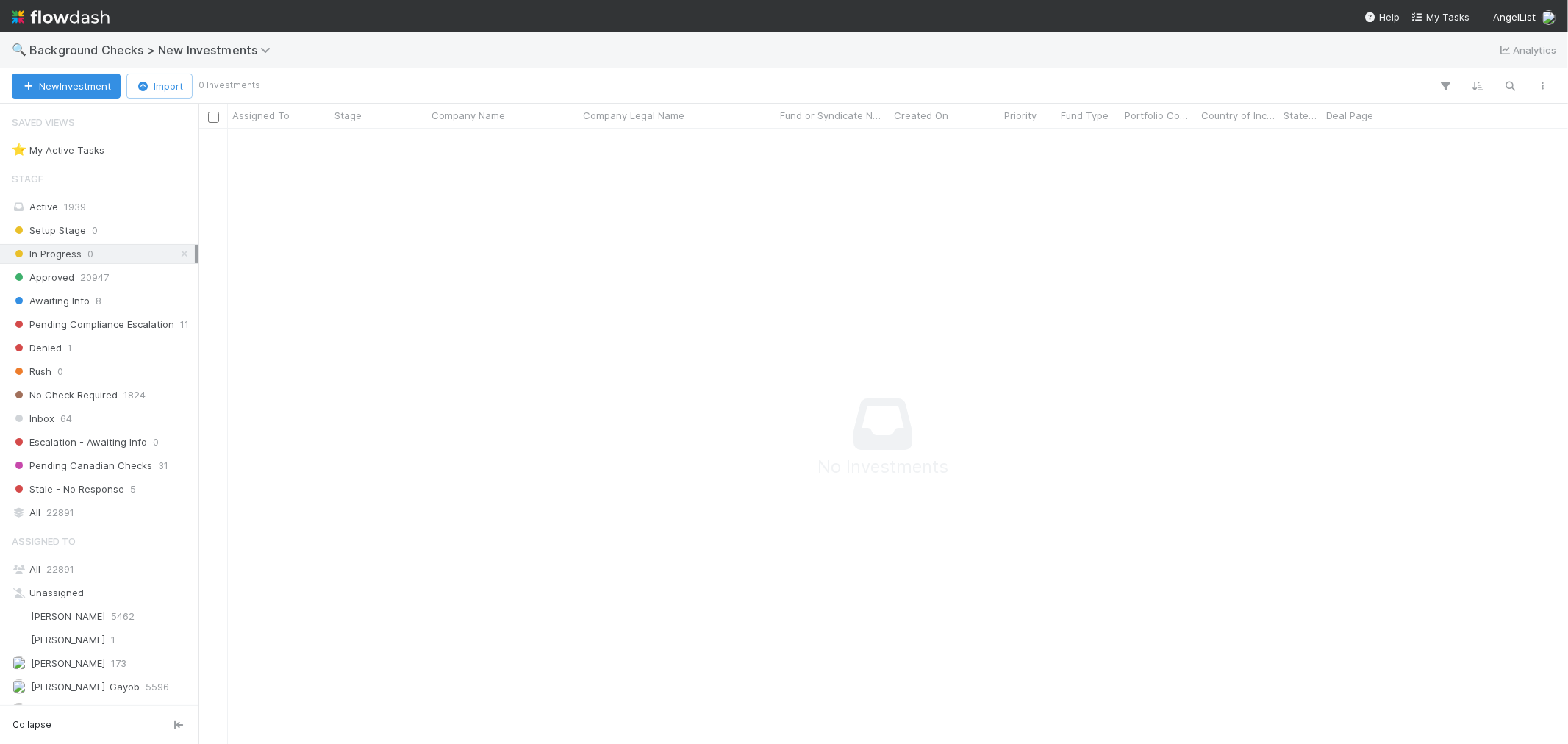
scroll to position [13, 13]
click at [84, 421] on div "Inbox 64" at bounding box center [103, 418] width 183 height 19
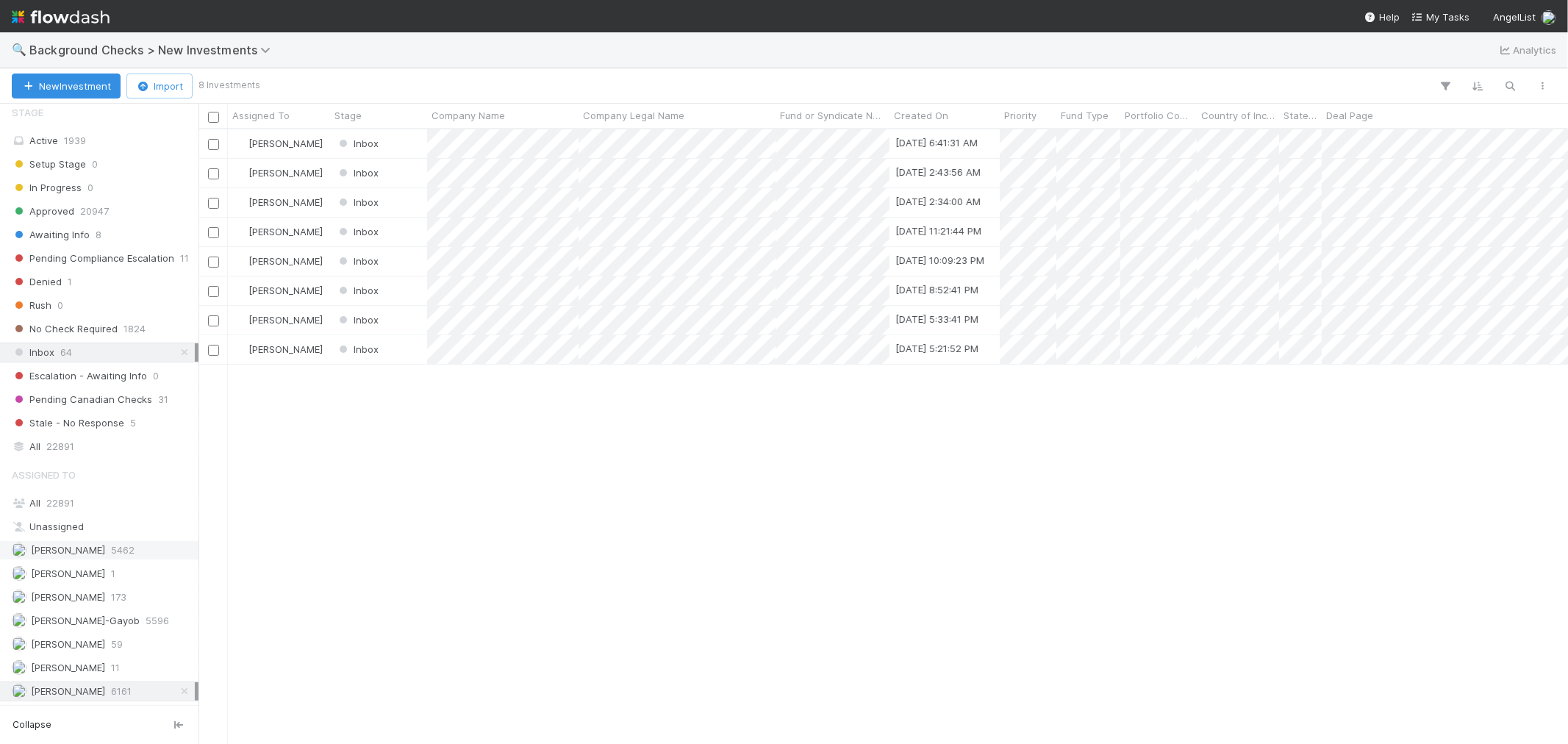
scroll to position [602, 1357]
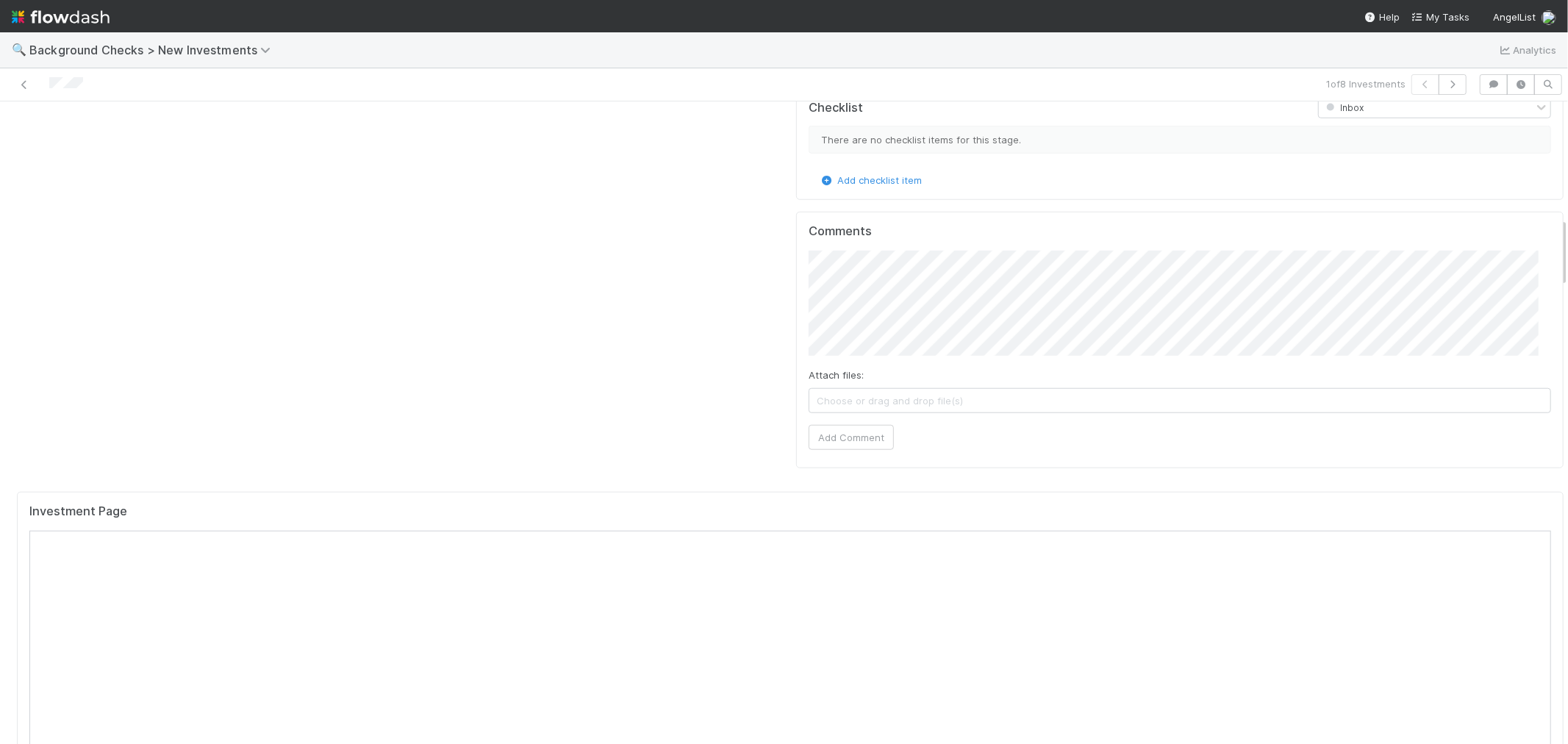
scroll to position [1061, 0]
click at [1439, 90] on button "button" at bounding box center [1452, 84] width 28 height 21
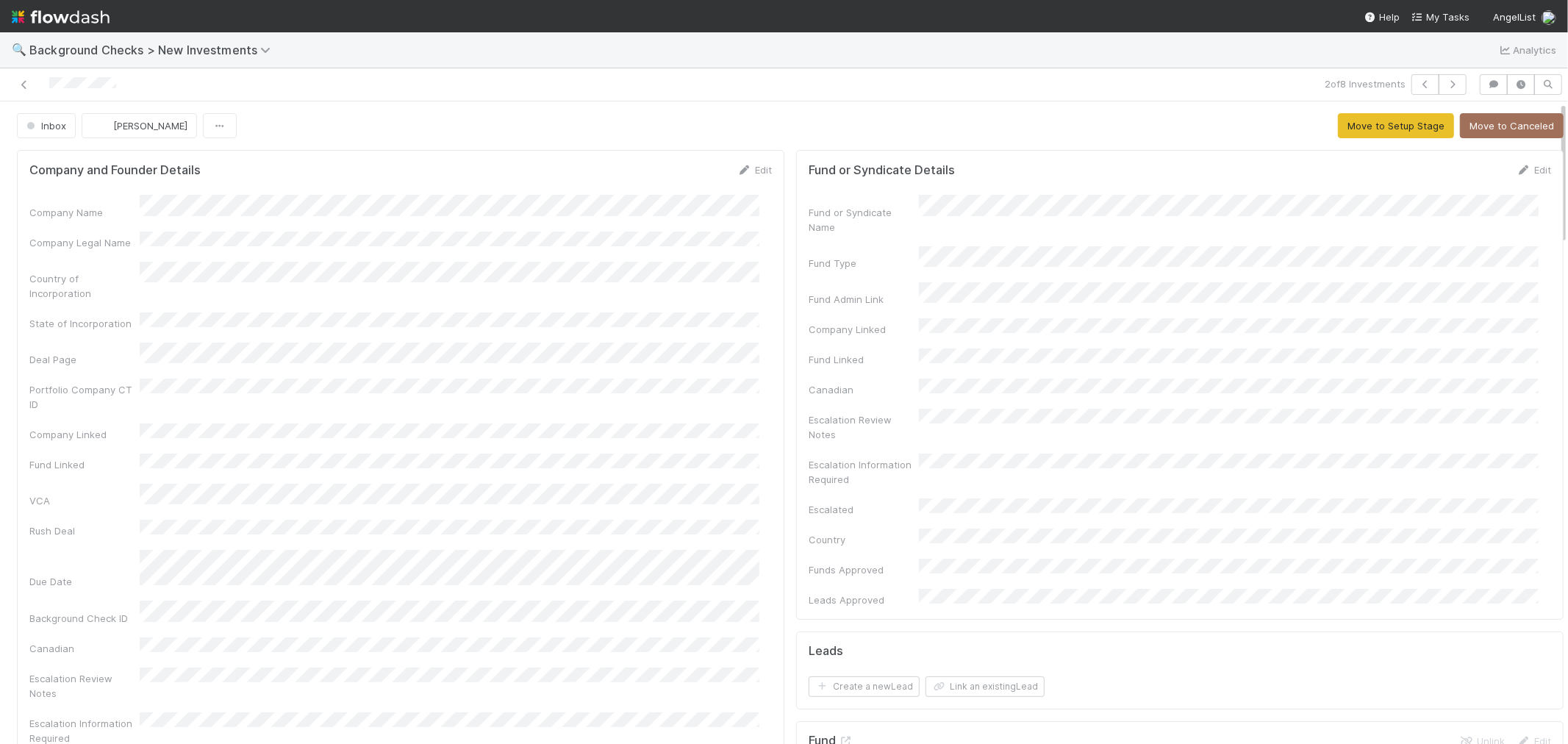
click at [653, 384] on div "Portfolio Company CT ID" at bounding box center [400, 395] width 742 height 33
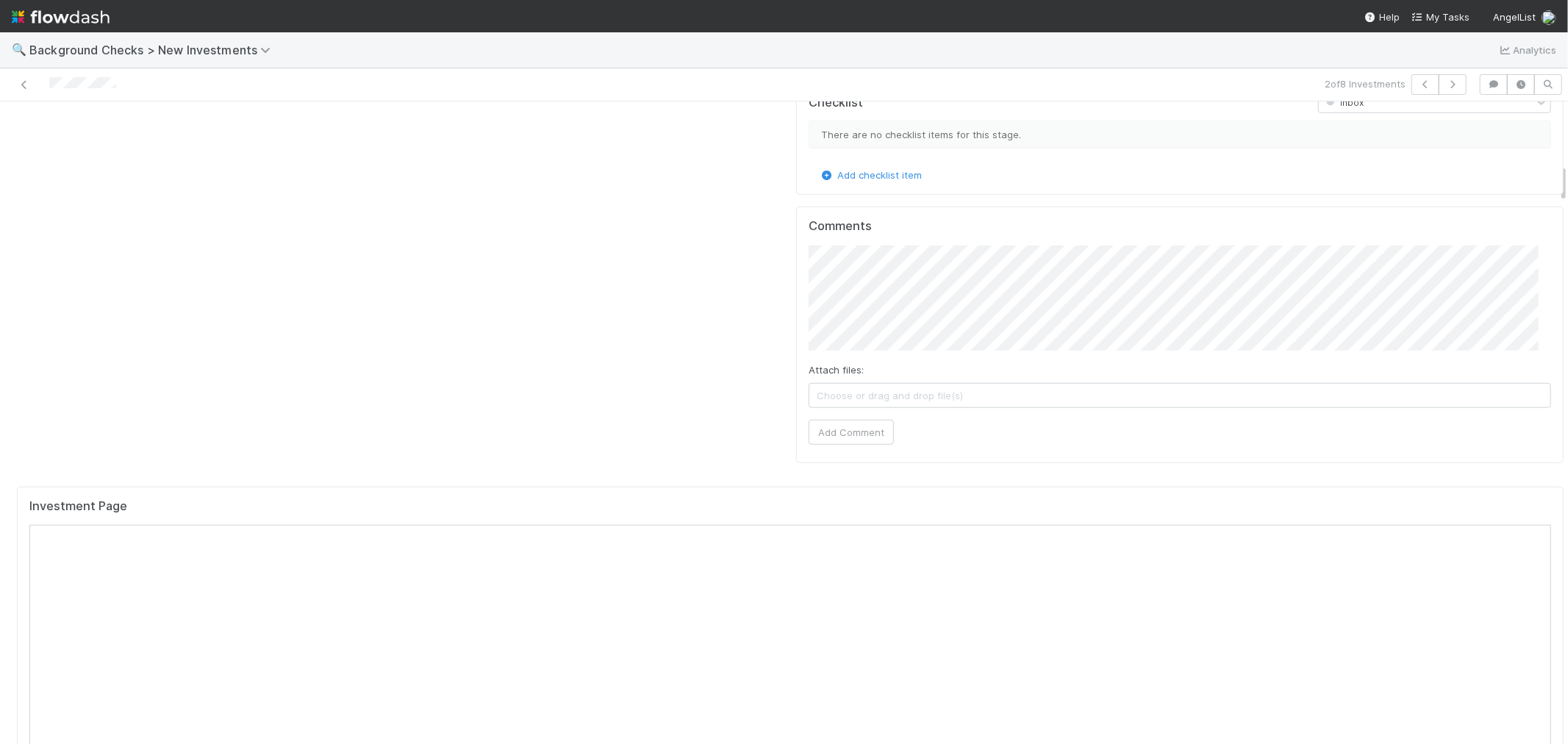
scroll to position [1143, 0]
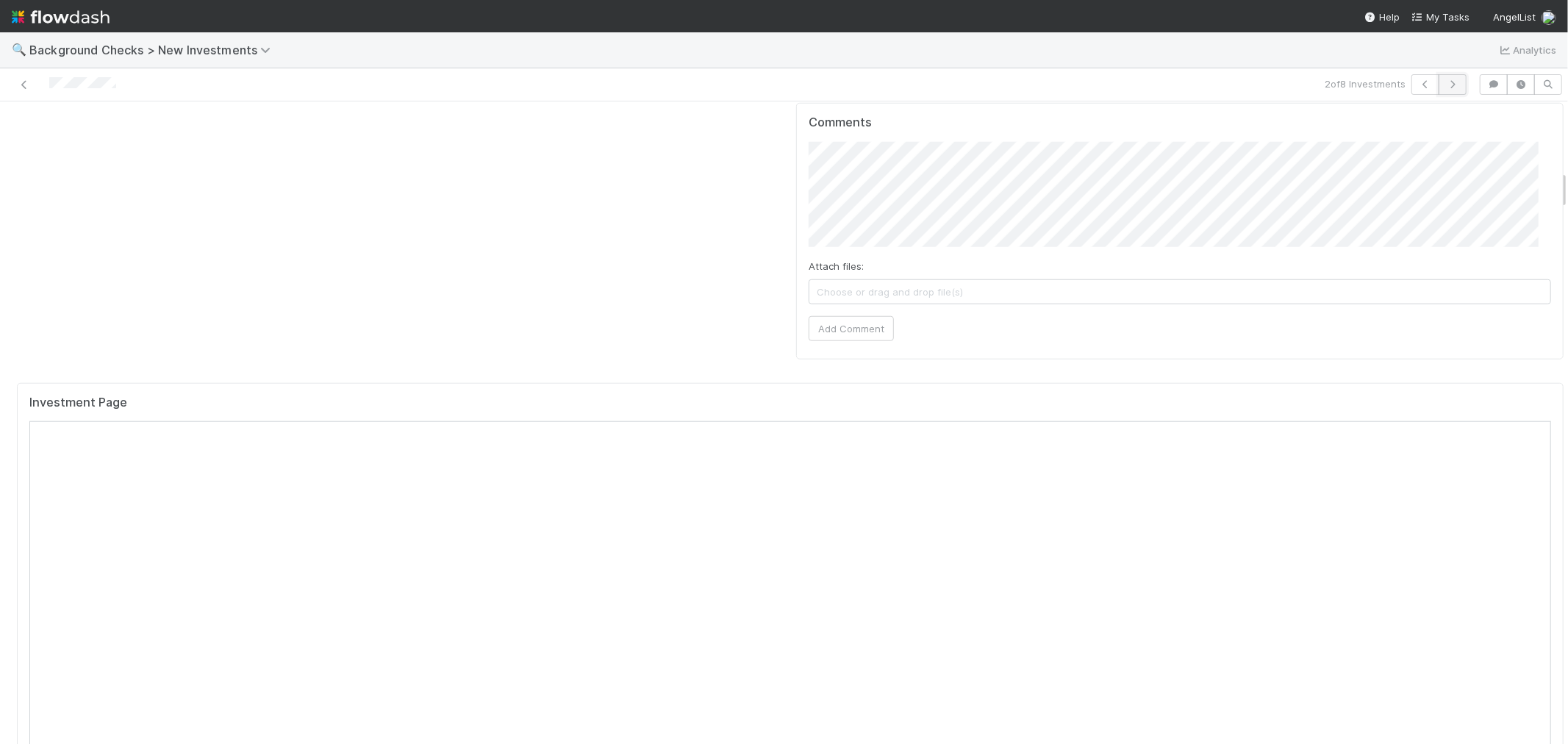
click at [1445, 85] on icon "button" at bounding box center [1452, 84] width 14 height 9
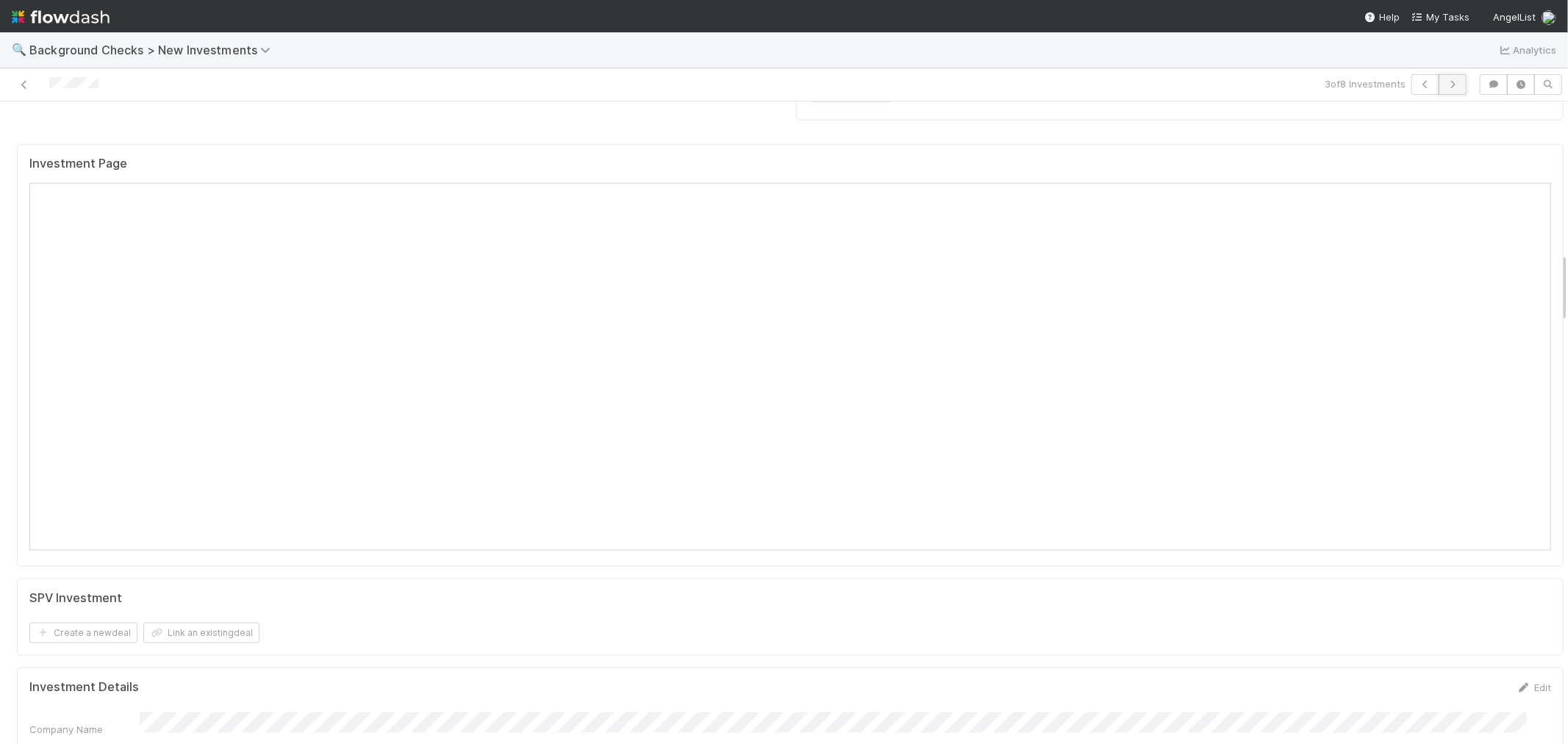
click at [1445, 85] on icon "button" at bounding box center [1452, 84] width 14 height 9
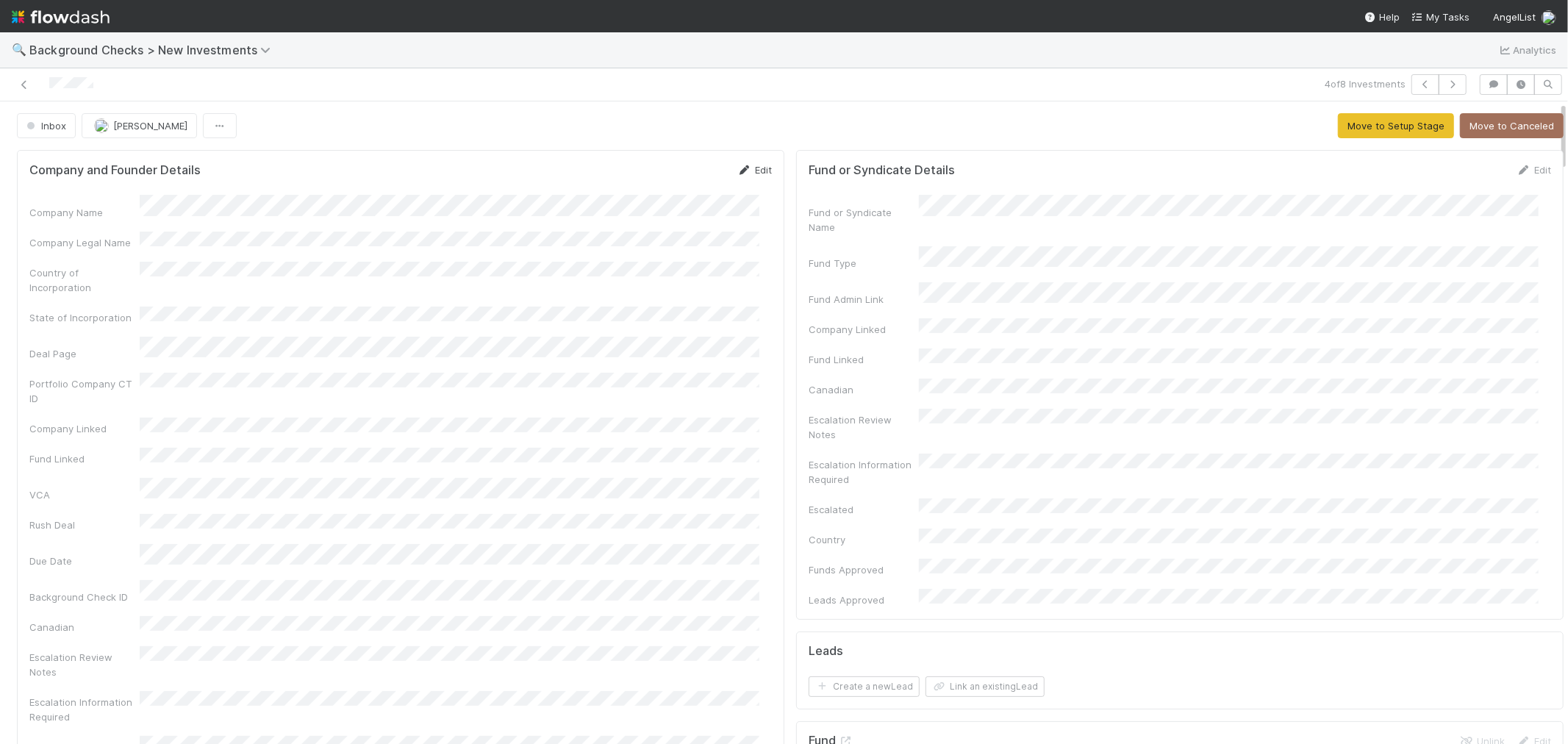
click at [748, 167] on link "Edit" at bounding box center [754, 169] width 35 height 12
click at [686, 178] on button "Save" at bounding box center [693, 175] width 42 height 25
click at [1349, 127] on button "Move to Setup Stage" at bounding box center [1396, 125] width 116 height 25
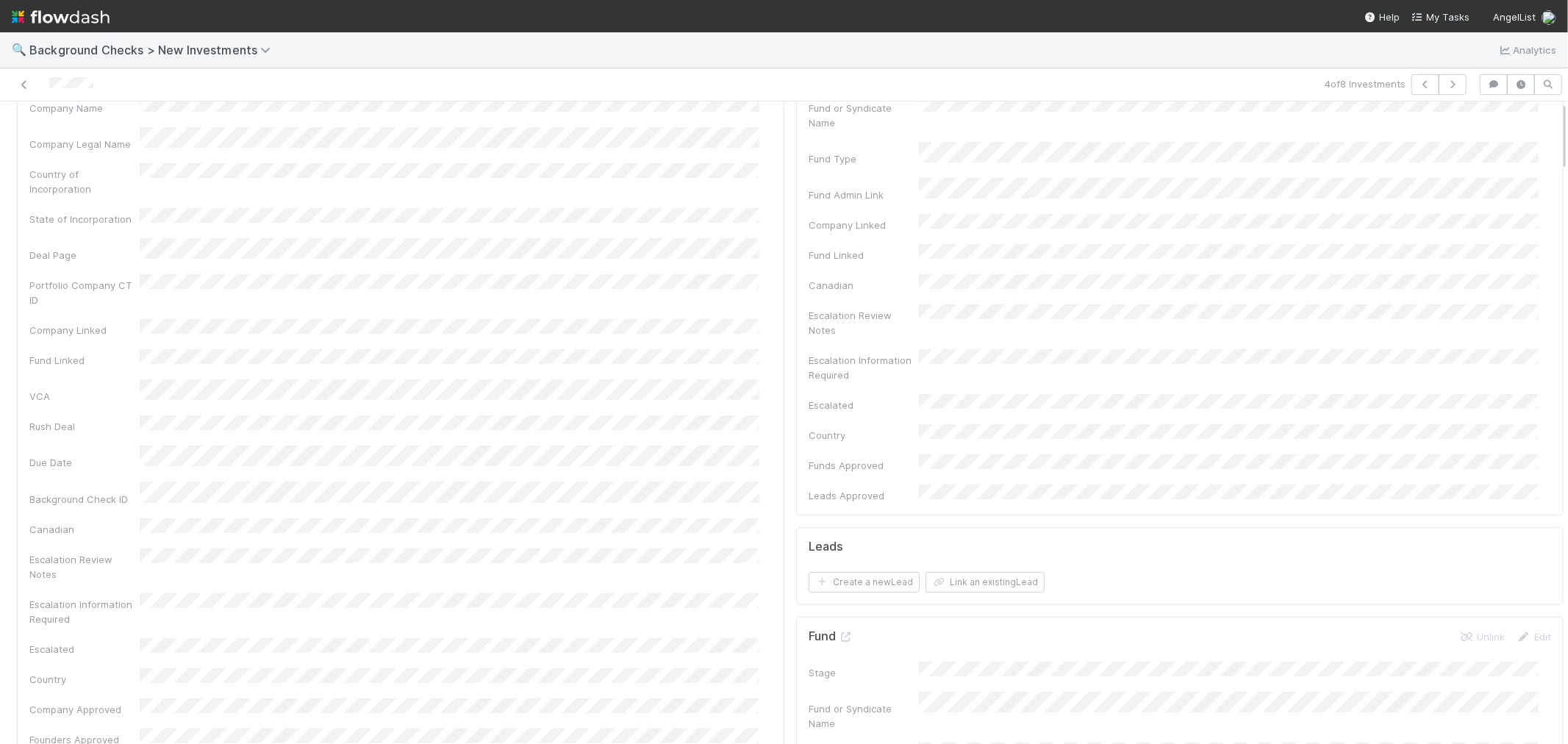
scroll to position [327, 0]
click at [278, 594] on button "Link an existing Company" at bounding box center [236, 603] width 139 height 21
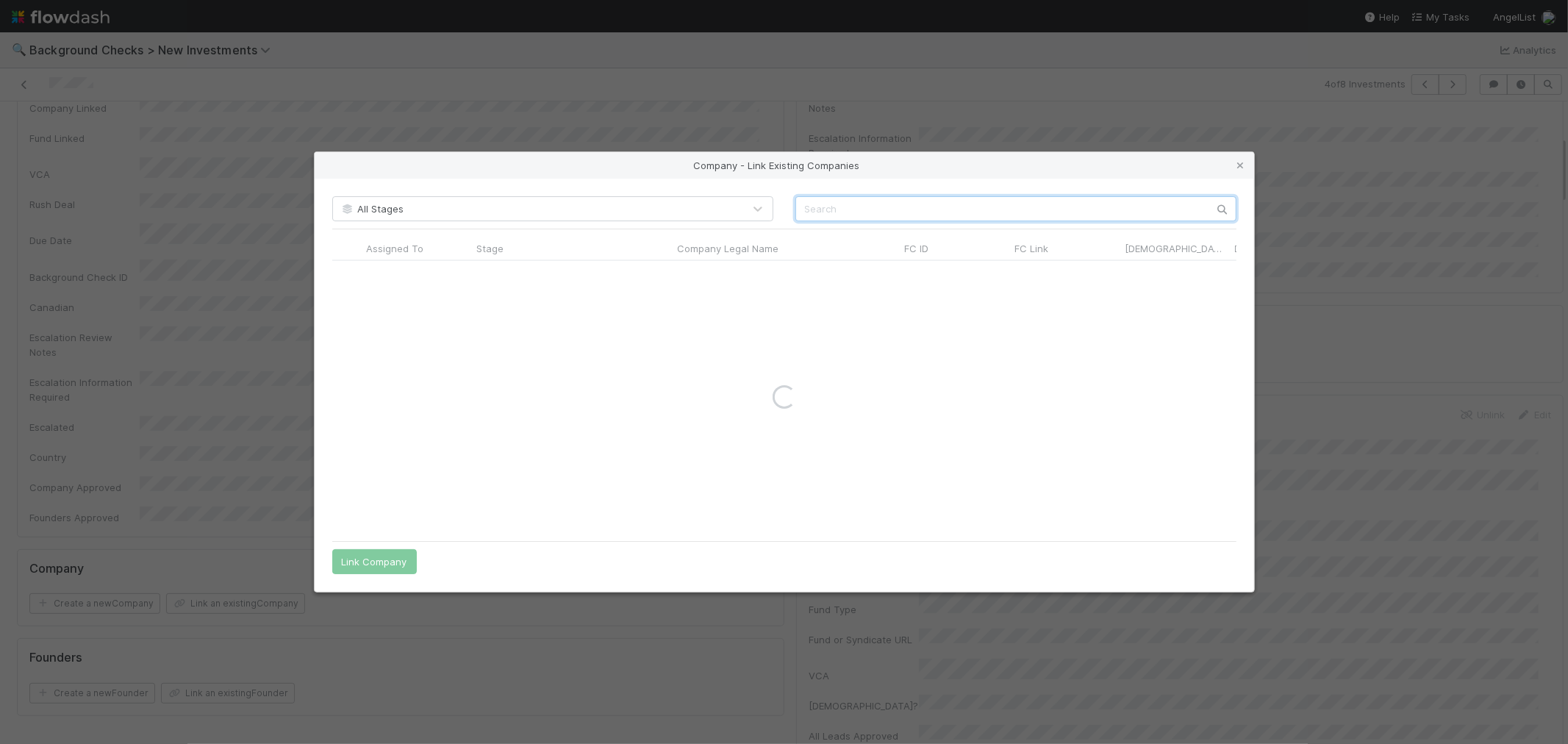
click at [866, 203] on input "text" at bounding box center [1015, 209] width 441 height 25
paste input "Anthropic PBC"
type input "Anthropic PBC"
click at [347, 273] on input "radio" at bounding box center [347, 275] width 10 height 10
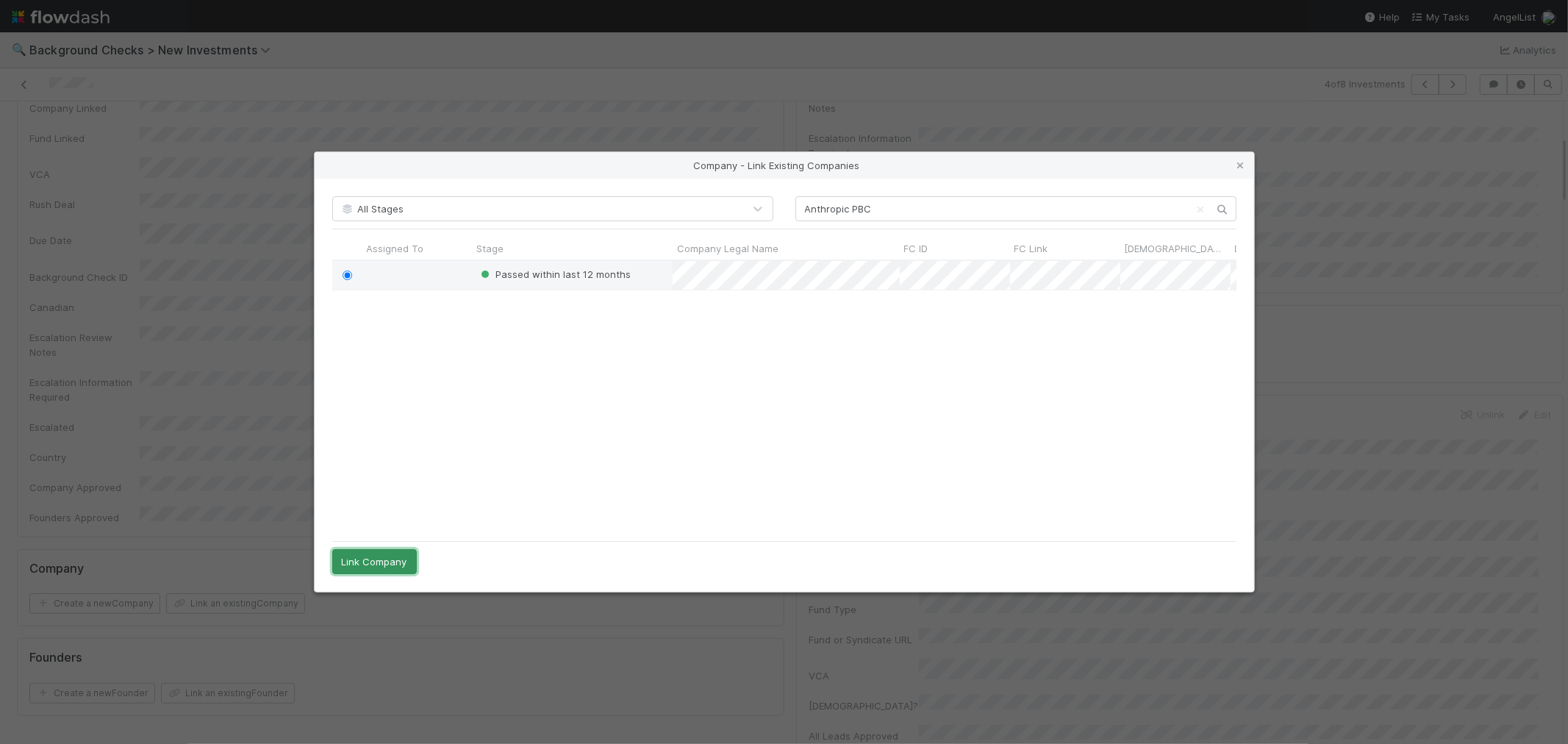
click at [407, 559] on button "Link Company" at bounding box center [374, 561] width 84 height 25
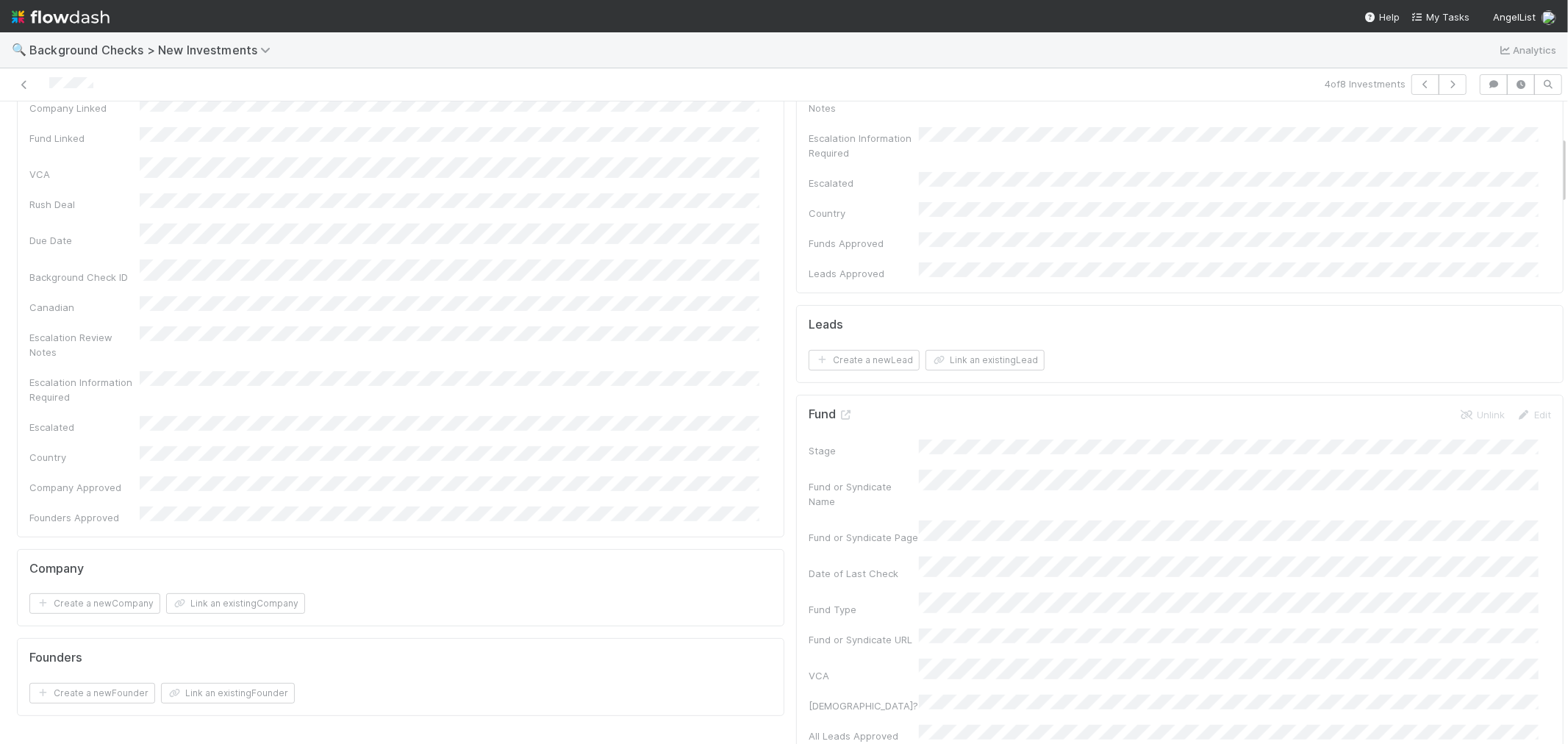
click at [676, 218] on div "Company Name Company Legal Name Country of Incorporation State of Incorporation…" at bounding box center [400, 196] width 742 height 655
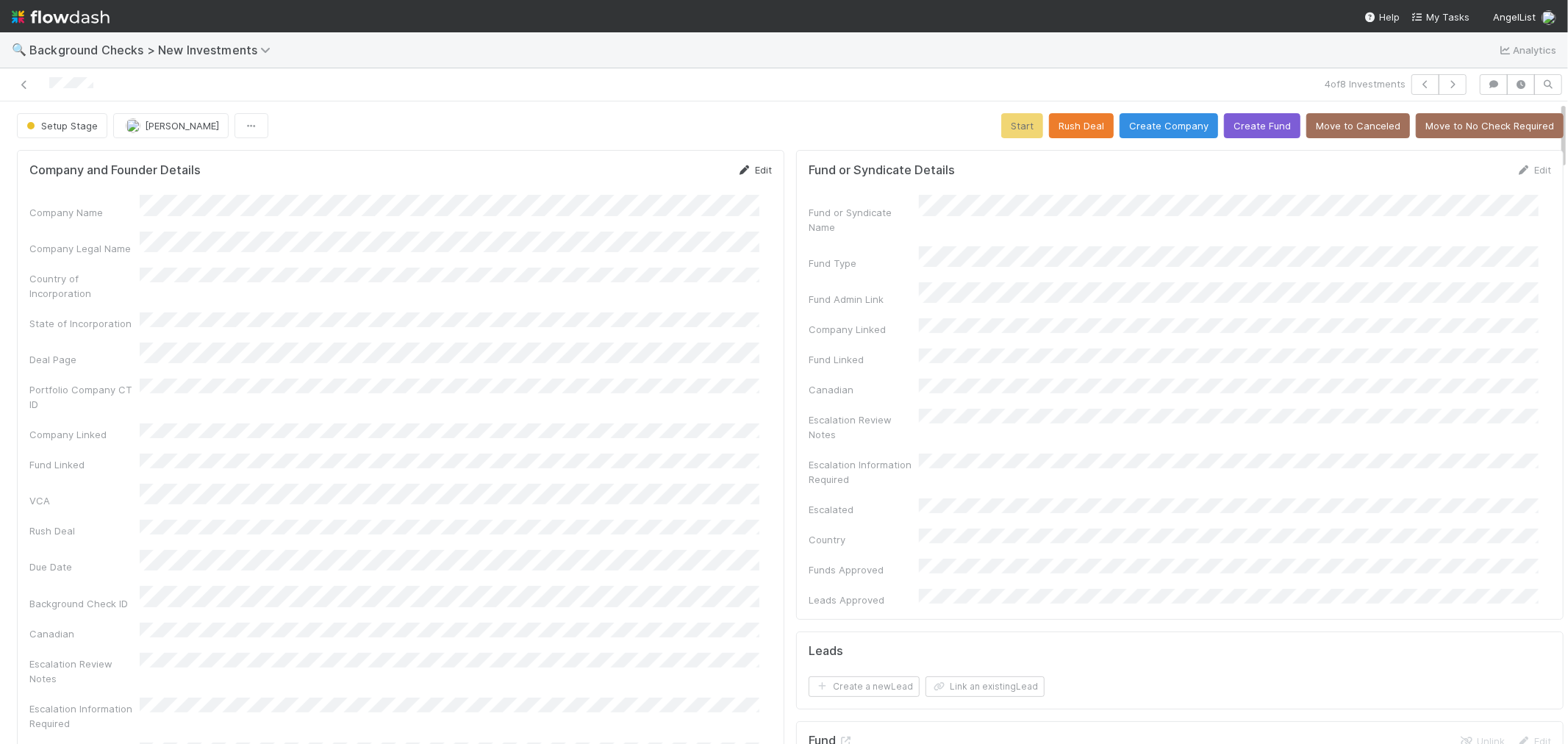
click at [741, 167] on link "Edit" at bounding box center [754, 169] width 35 height 12
click at [673, 159] on div "Company and Founder Details Save Cancel Company Name * Company Legal Name Count…" at bounding box center [400, 643] width 767 height 988
click at [680, 170] on button "Save" at bounding box center [693, 175] width 42 height 25
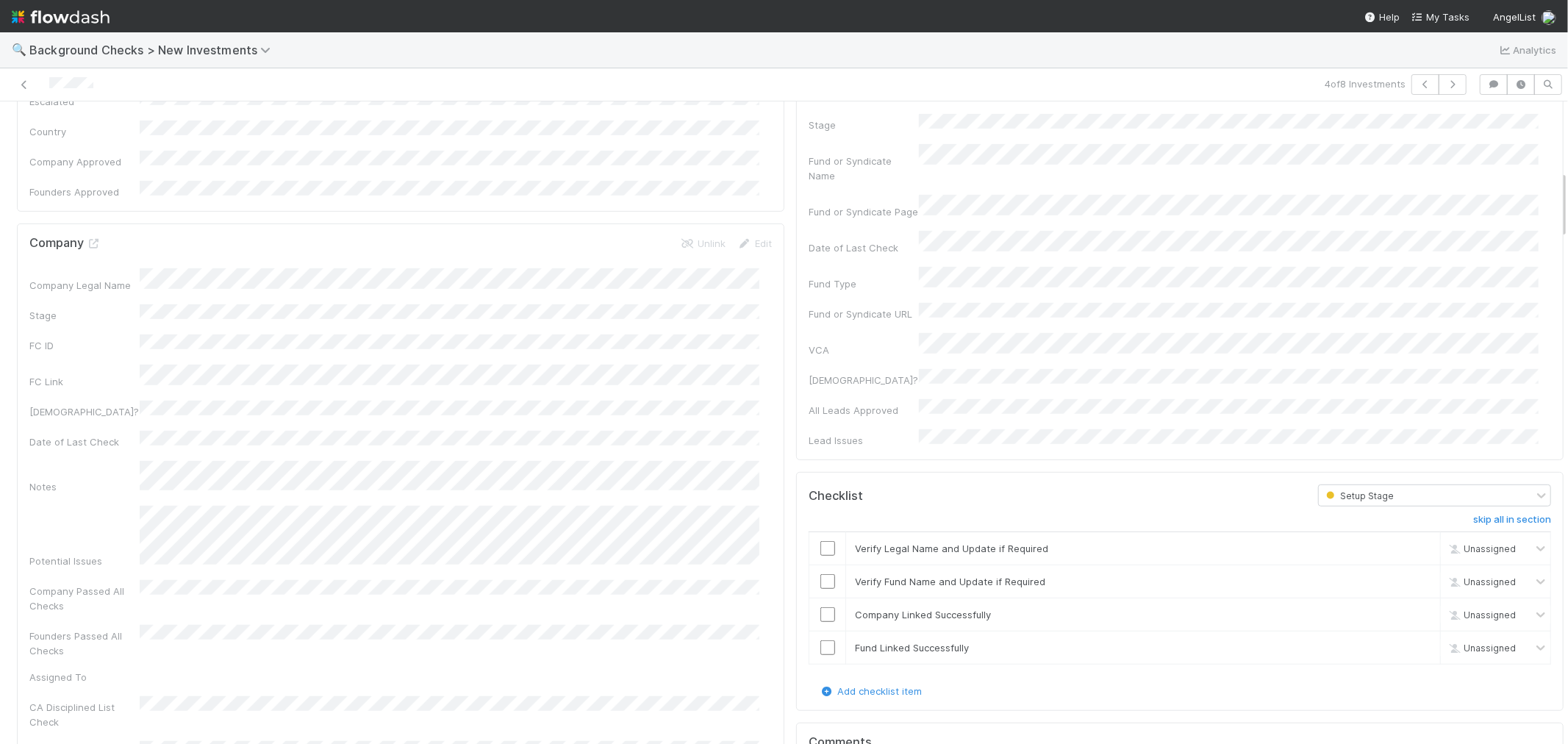
scroll to position [653, 0]
click at [820, 540] on input "checkbox" at bounding box center [827, 547] width 14 height 14
click at [820, 573] on input "checkbox" at bounding box center [827, 580] width 14 height 14
click at [820, 606] on input "checkbox" at bounding box center [827, 613] width 14 height 14
click at [820, 639] on input "checkbox" at bounding box center [827, 646] width 14 height 14
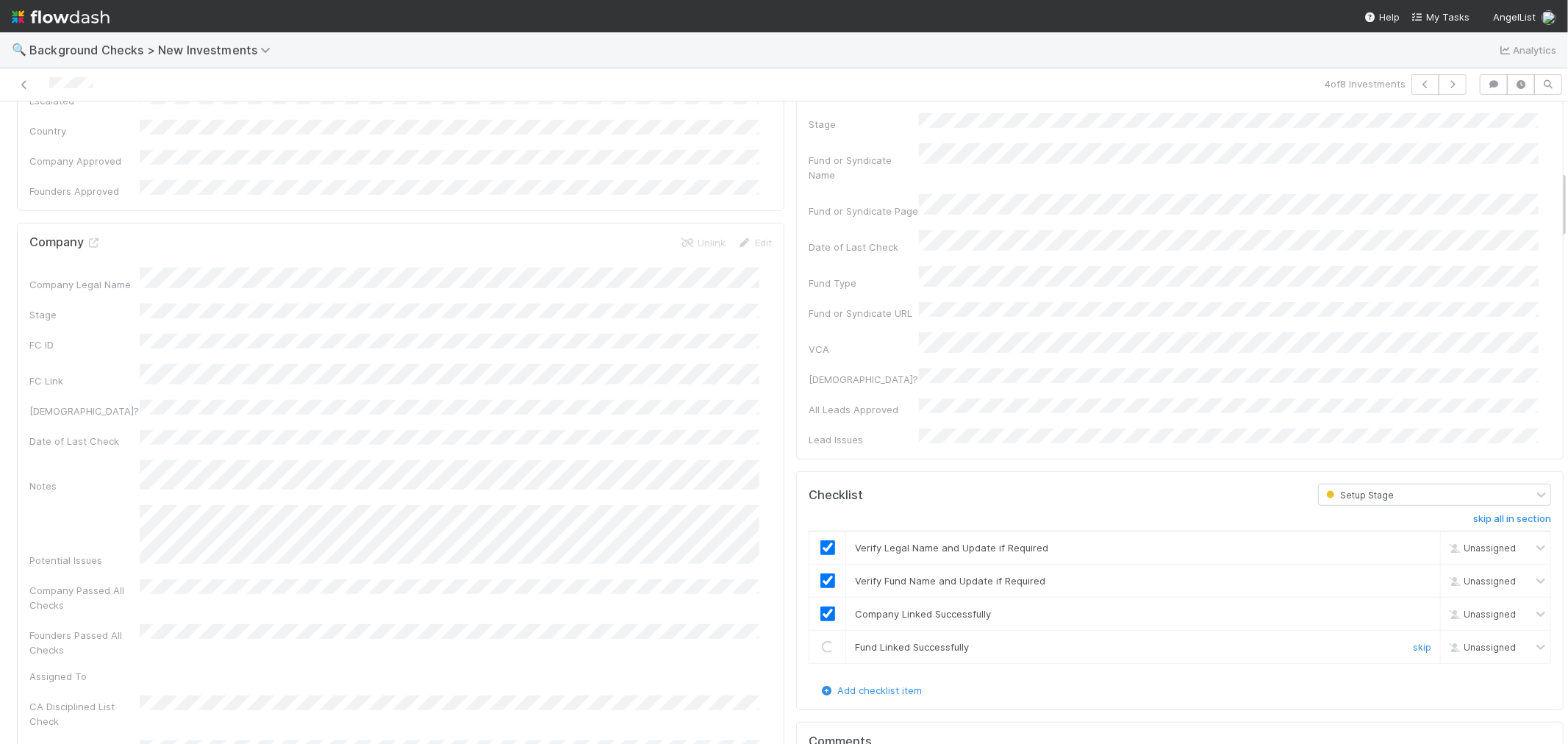
checkbox input "true"
click at [820, 639] on input "checkbox" at bounding box center [827, 646] width 14 height 14
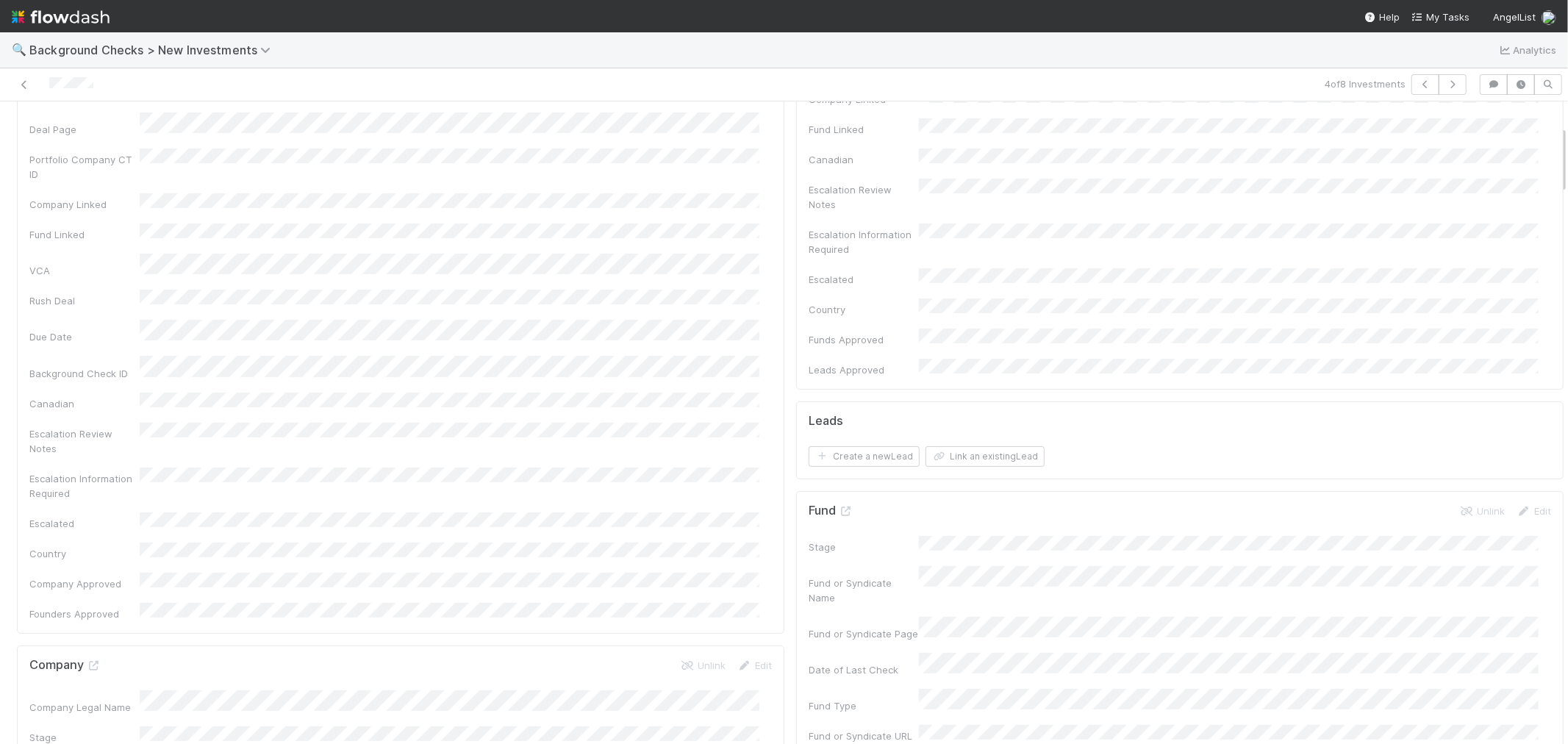
scroll to position [0, 0]
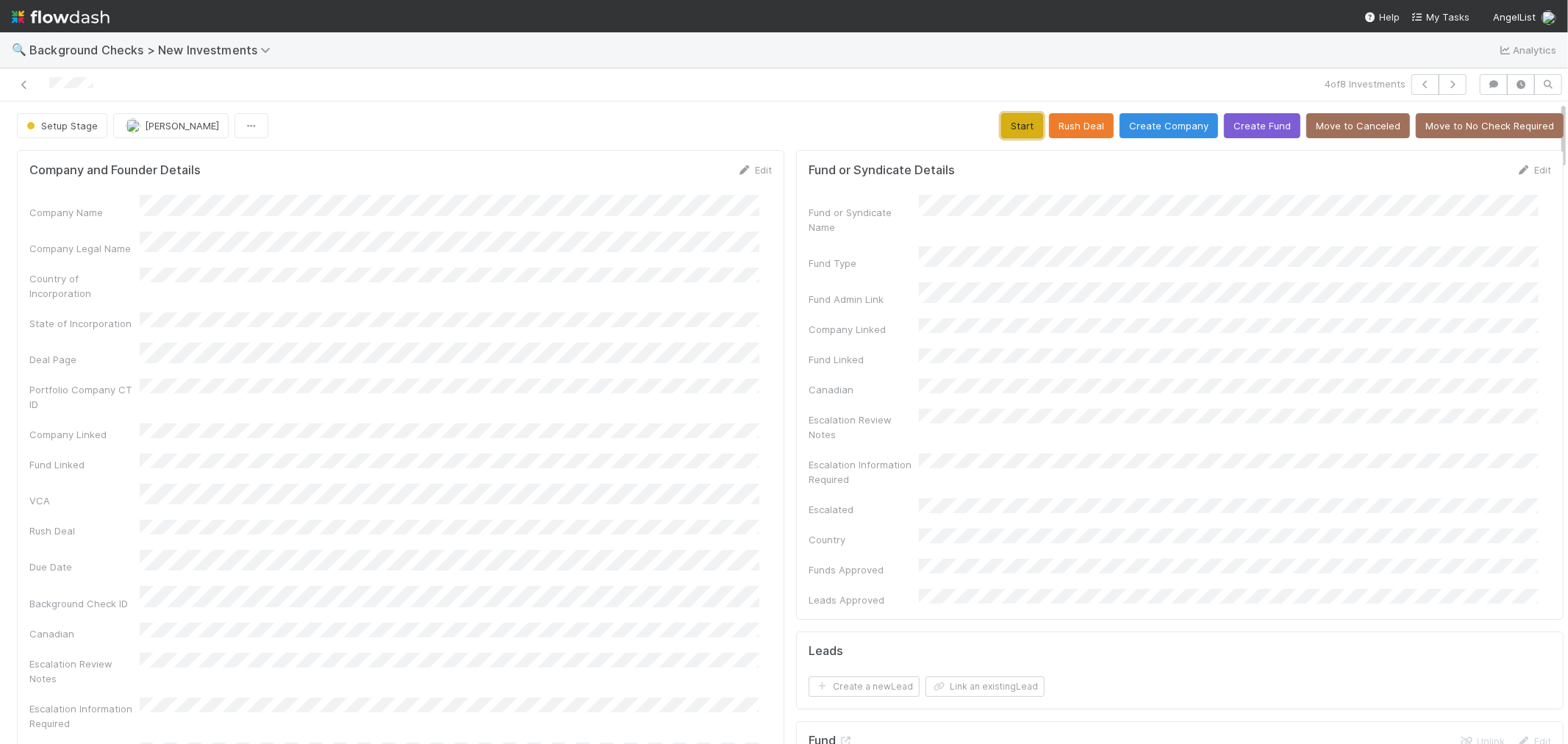
click at [1002, 126] on button "Start" at bounding box center [1022, 125] width 42 height 25
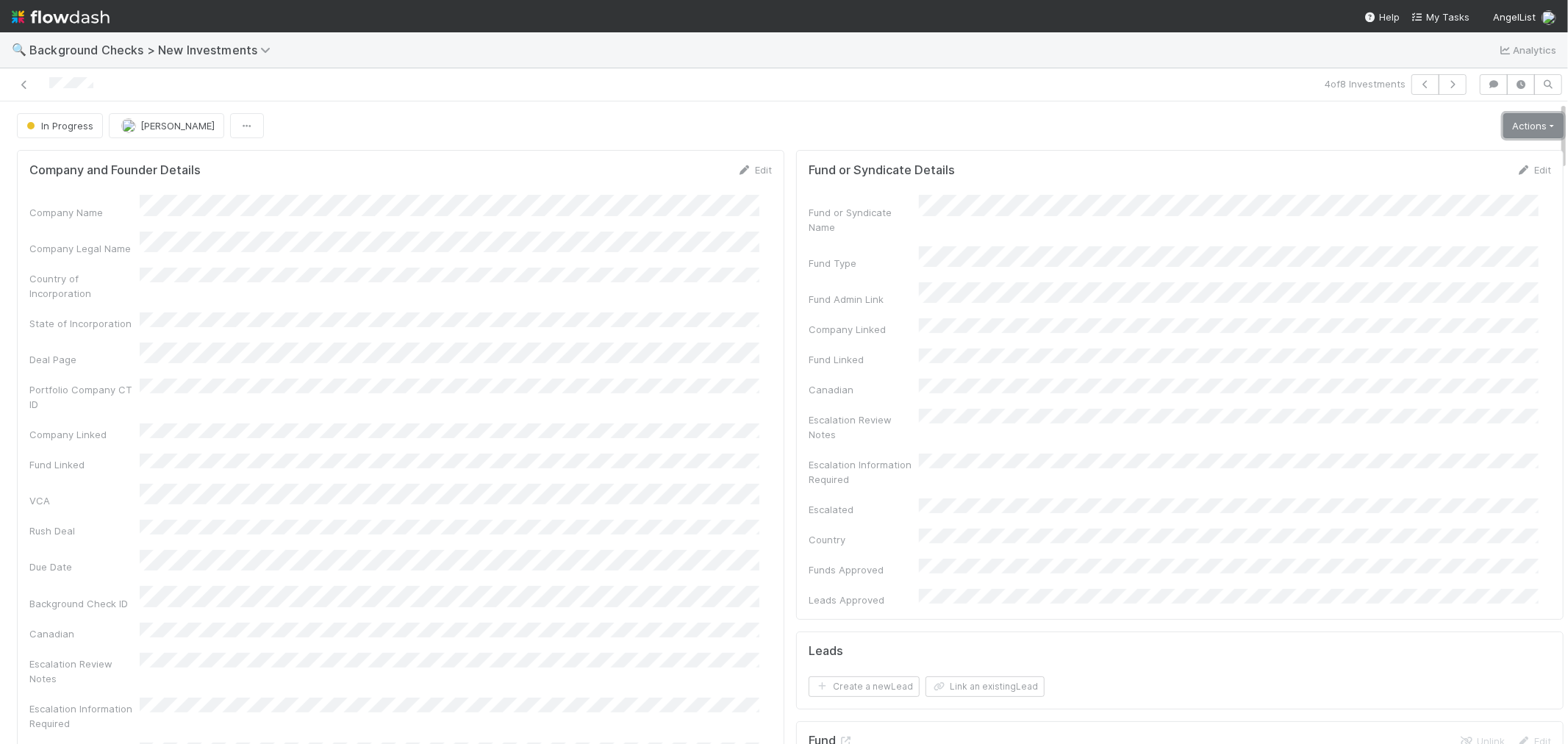
click at [1504, 133] on link "Actions" at bounding box center [1533, 125] width 60 height 25
click at [1401, 297] on button "Link Lead" at bounding box center [1483, 300] width 164 height 21
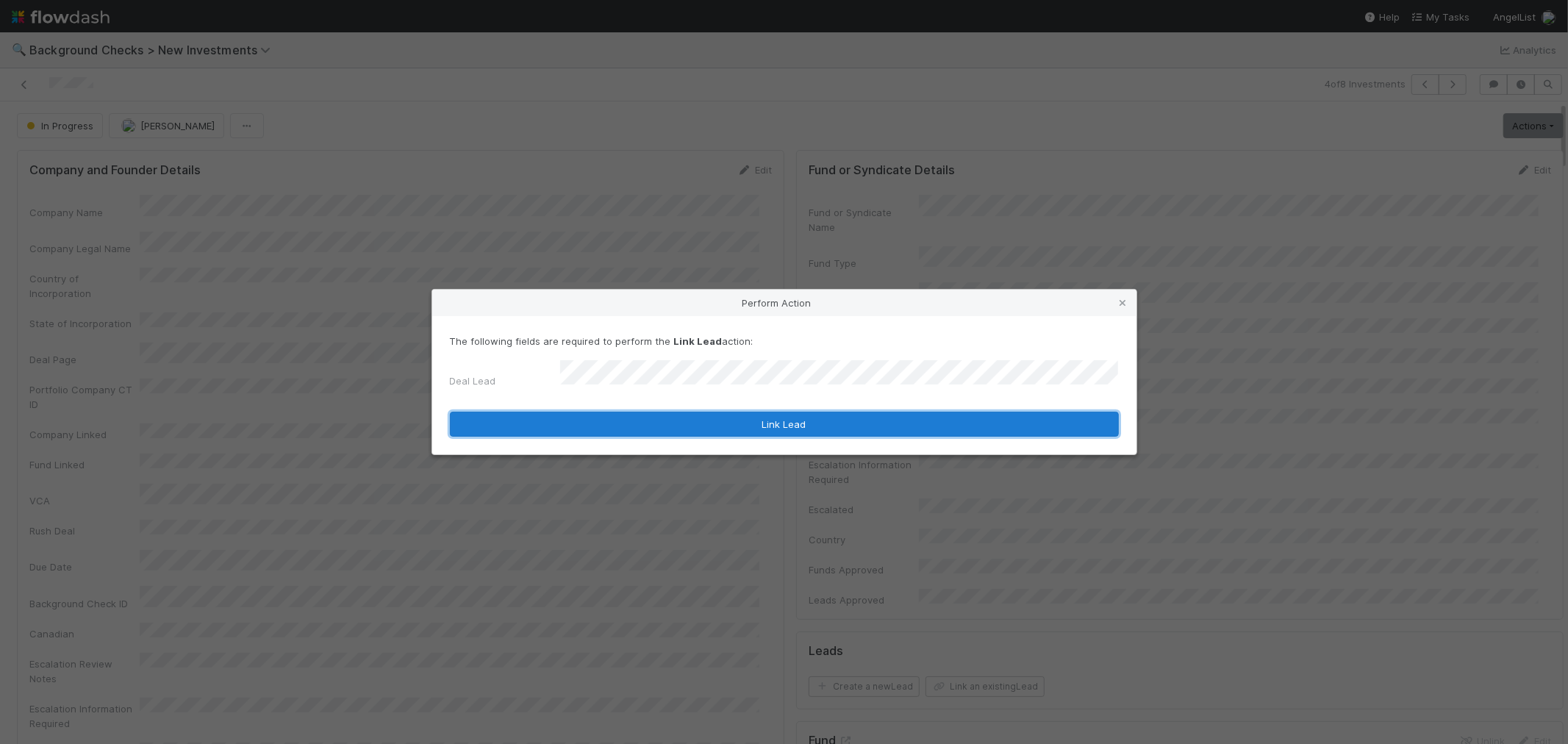
click at [840, 415] on button "Link Lead" at bounding box center [784, 424] width 669 height 25
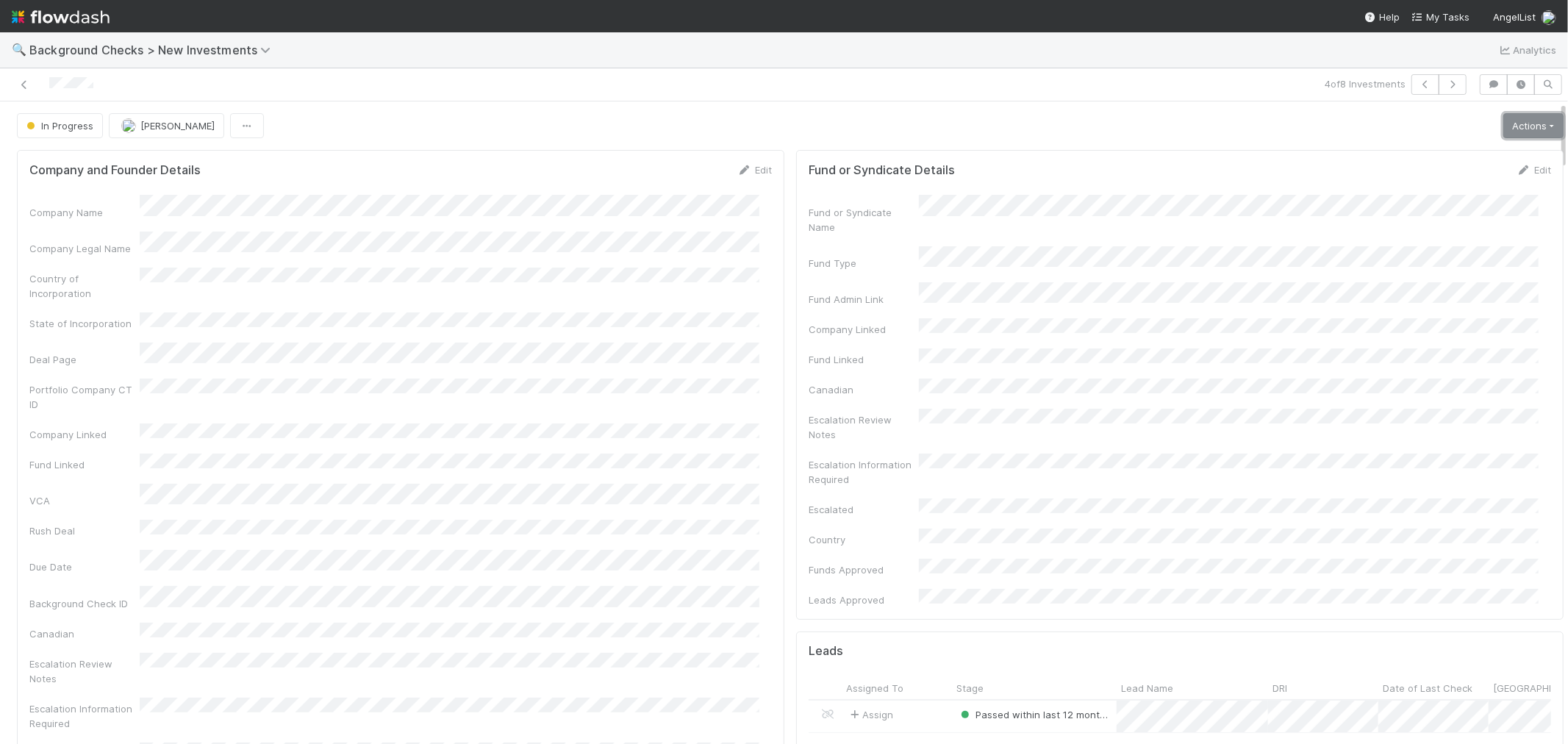
click at [1504, 129] on link "Actions" at bounding box center [1533, 125] width 60 height 25
click at [1449, 153] on button "Finish" at bounding box center [1483, 156] width 164 height 21
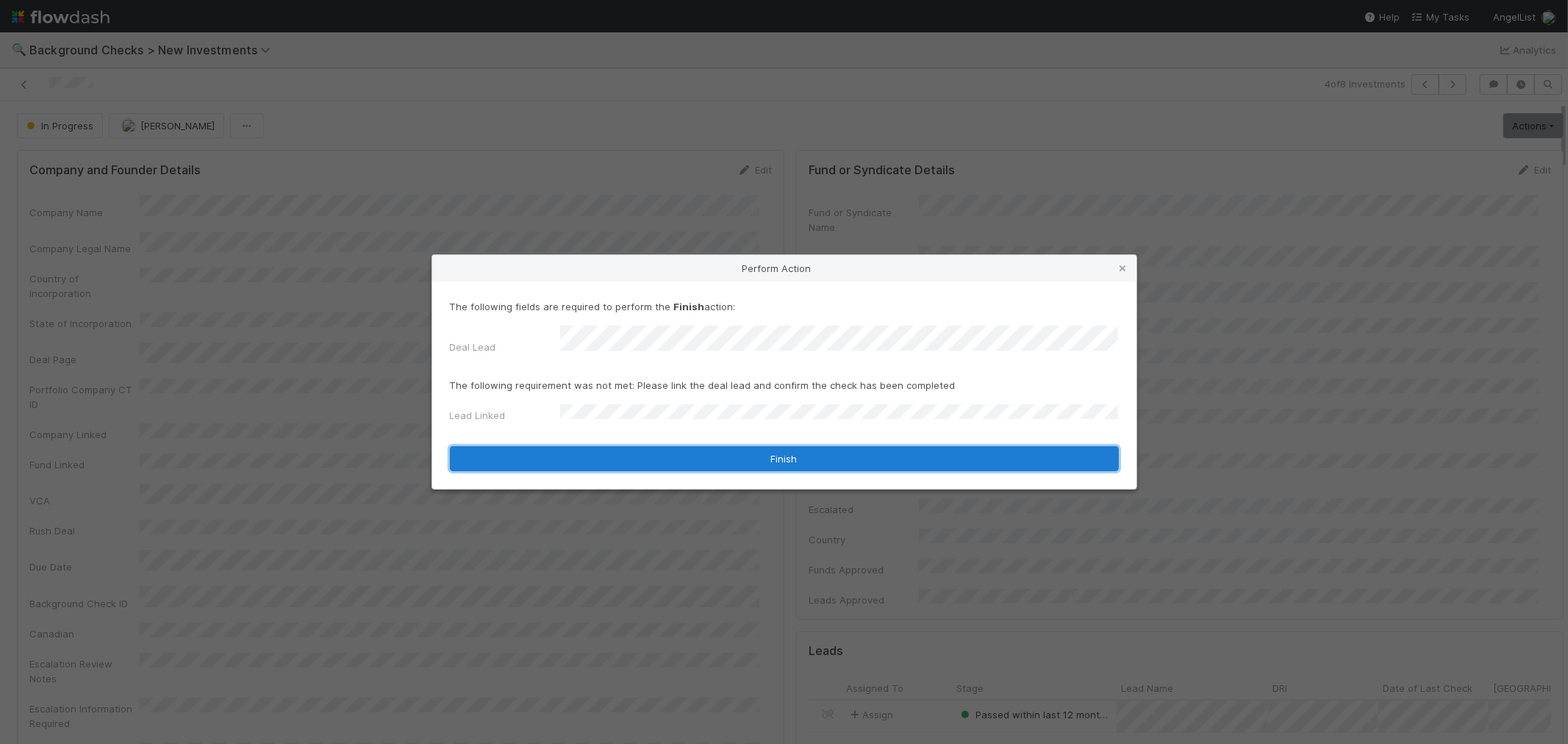
click at [590, 454] on button "Finish" at bounding box center [784, 458] width 669 height 25
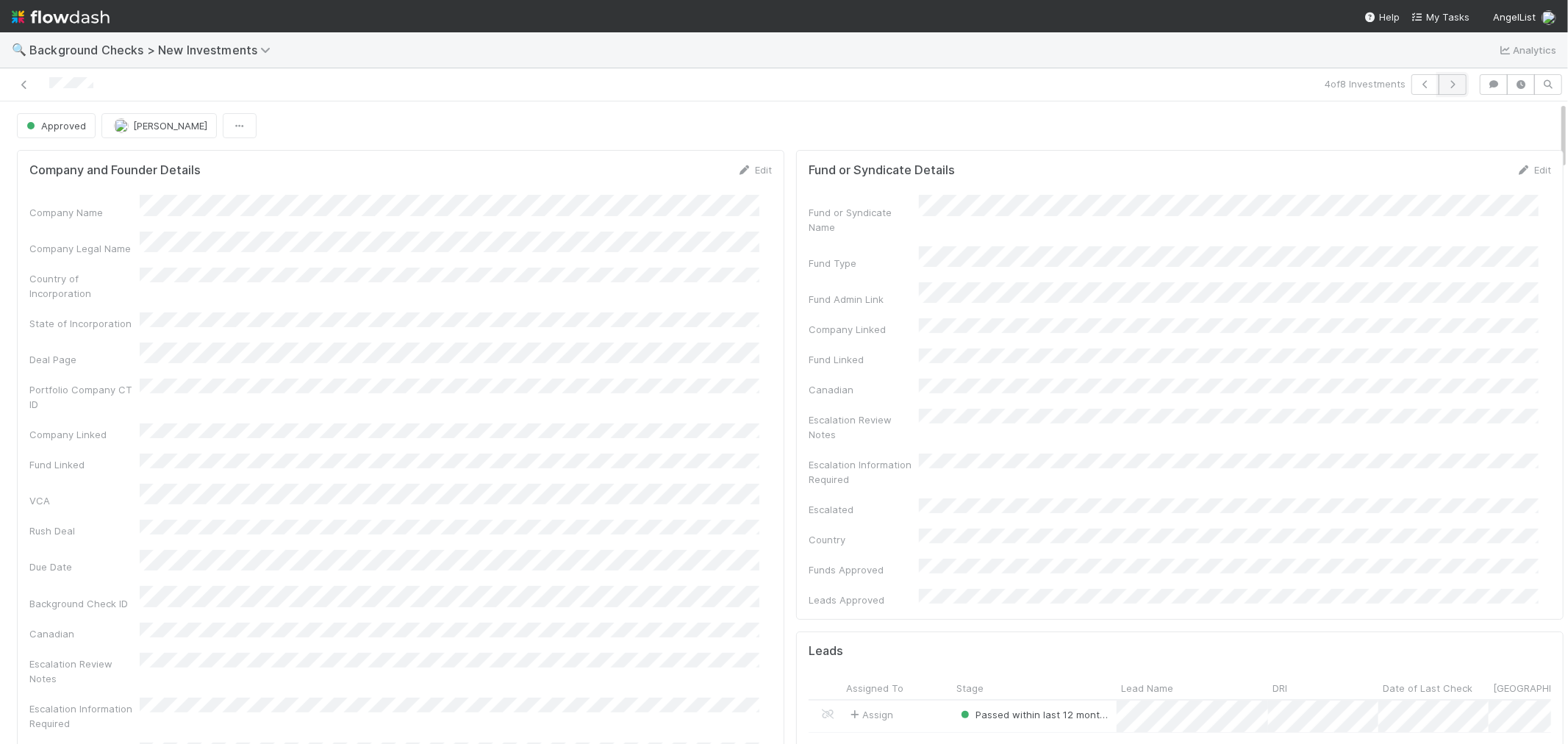
click at [1445, 84] on icon "button" at bounding box center [1452, 84] width 14 height 9
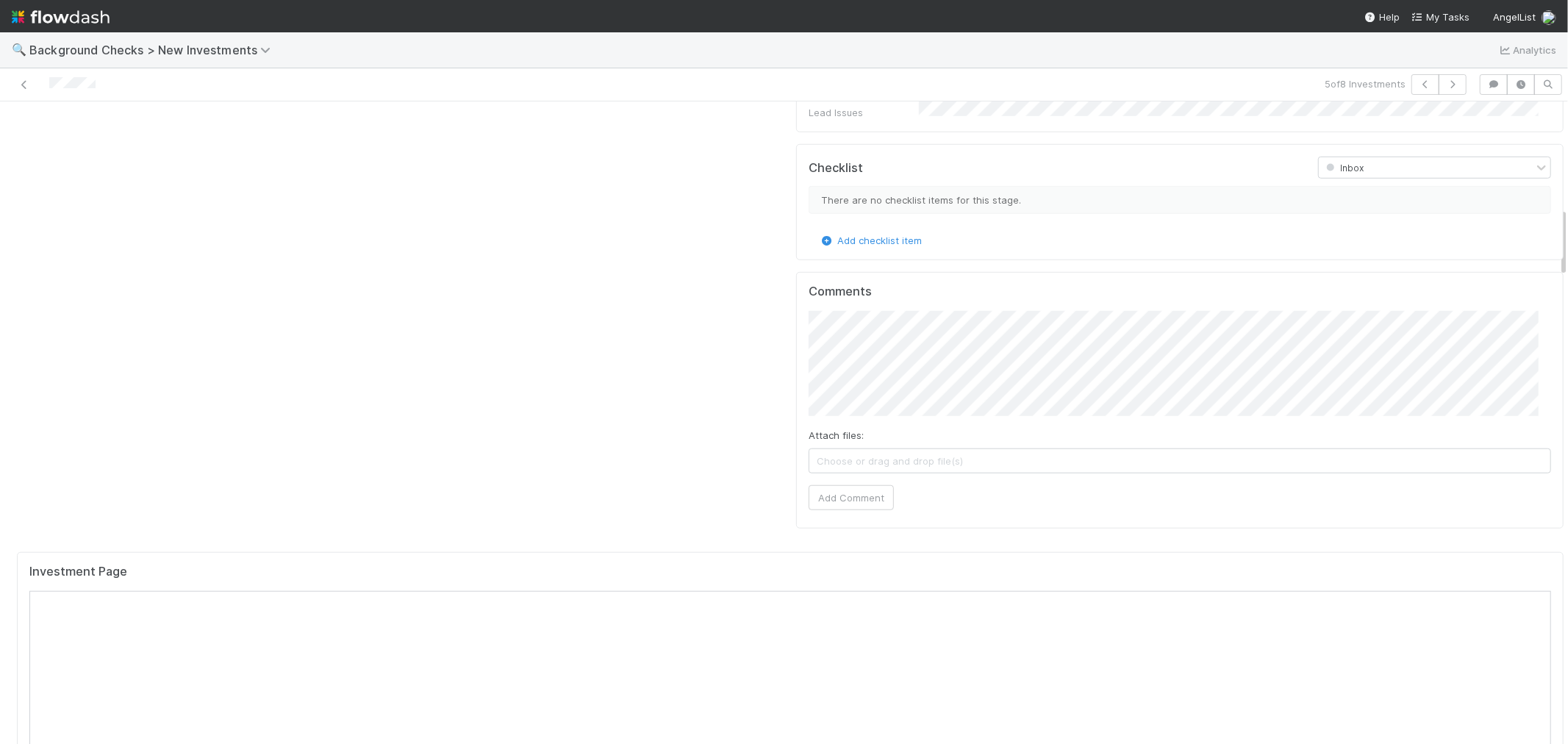
scroll to position [1306, 0]
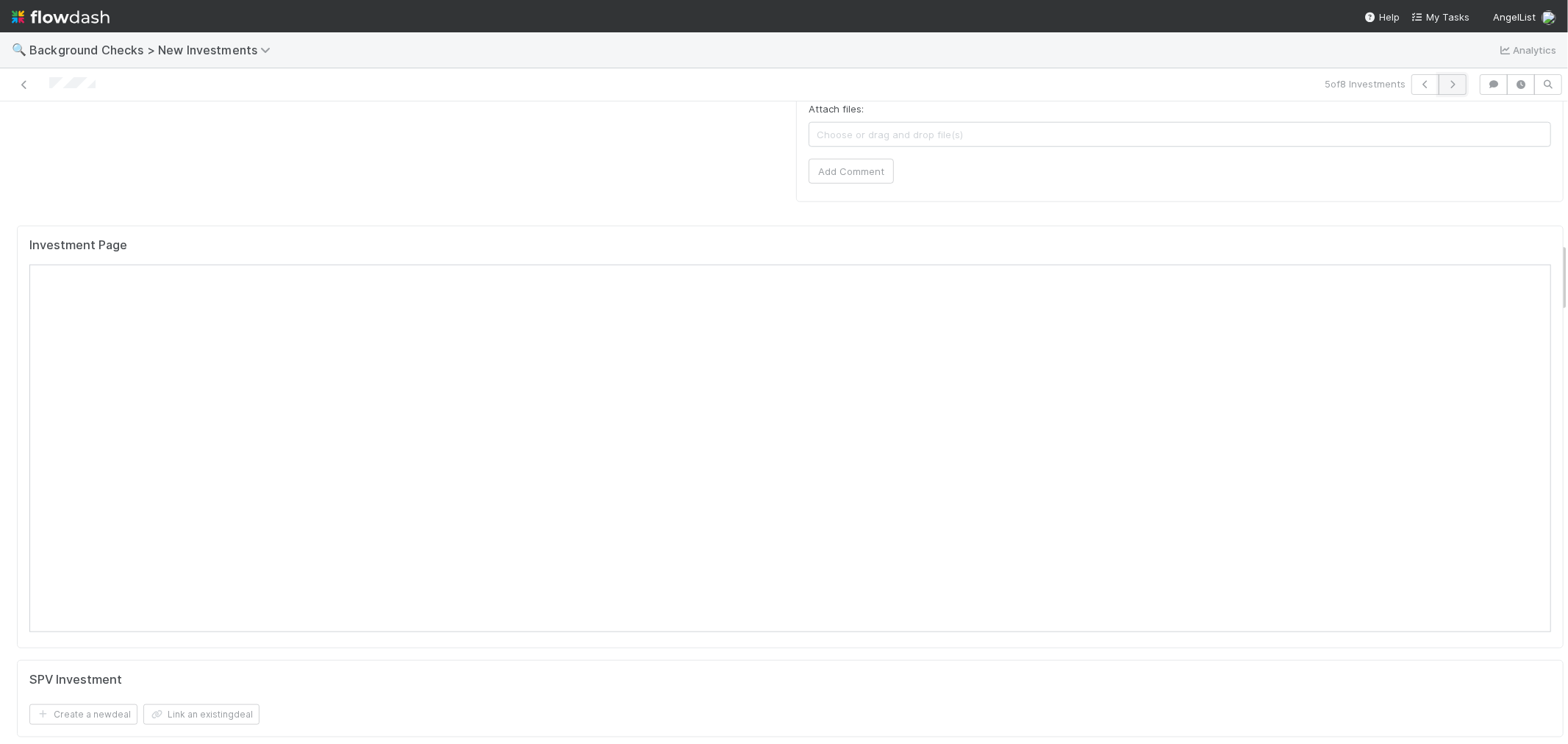
click at [1443, 74] on button "button" at bounding box center [1452, 84] width 28 height 21
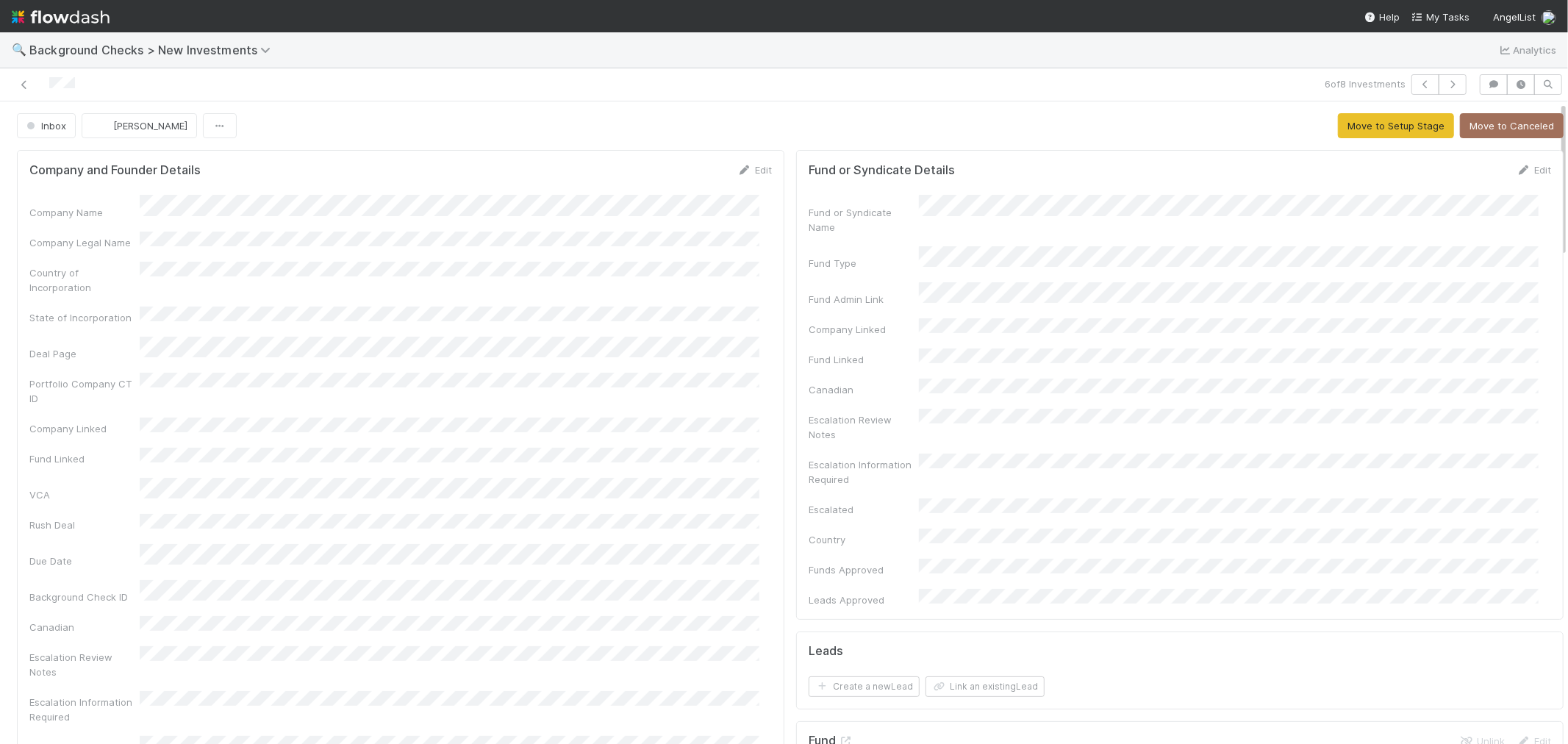
click at [713, 372] on div "Portfolio Company CT ID" at bounding box center [400, 389] width 742 height 33
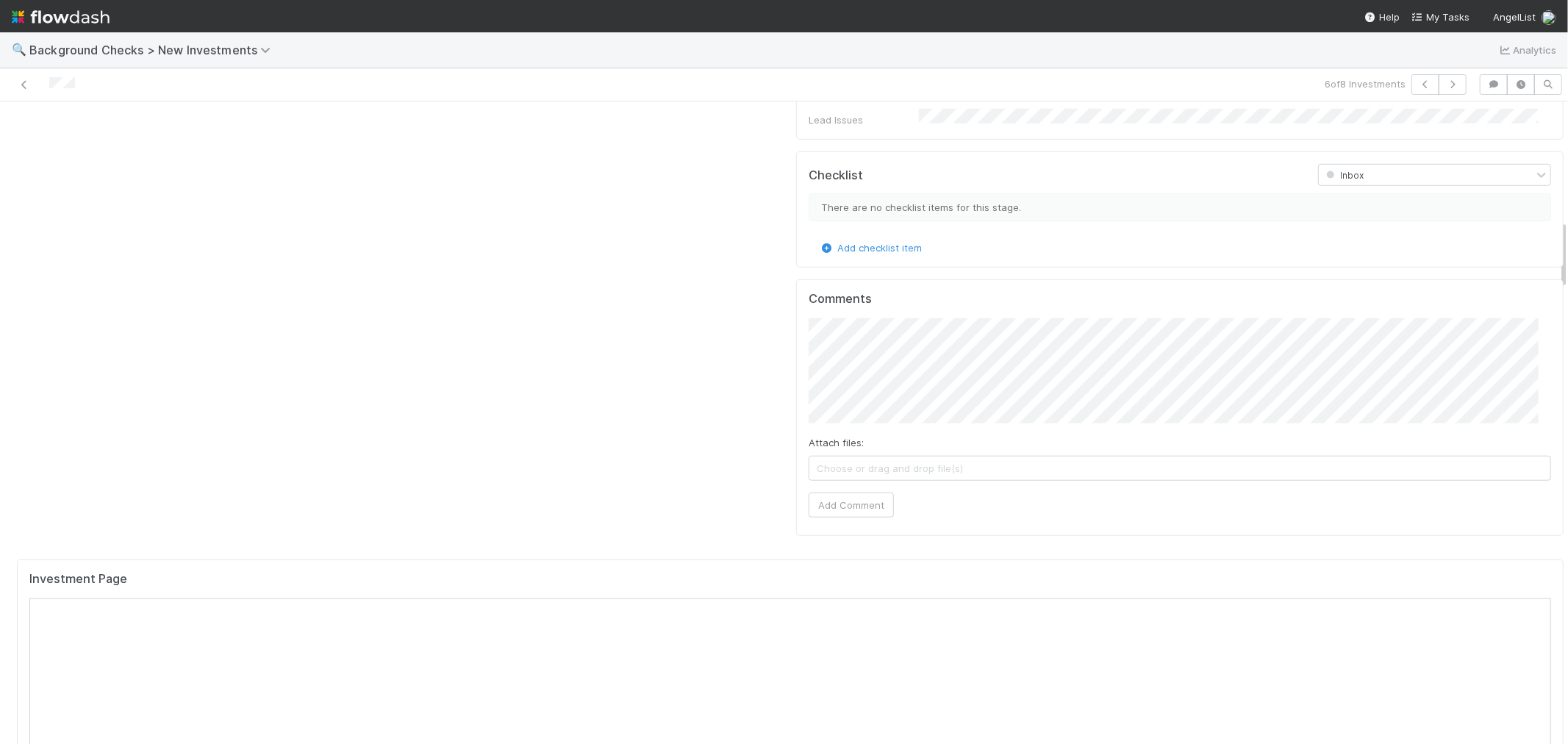
scroll to position [1143, 0]
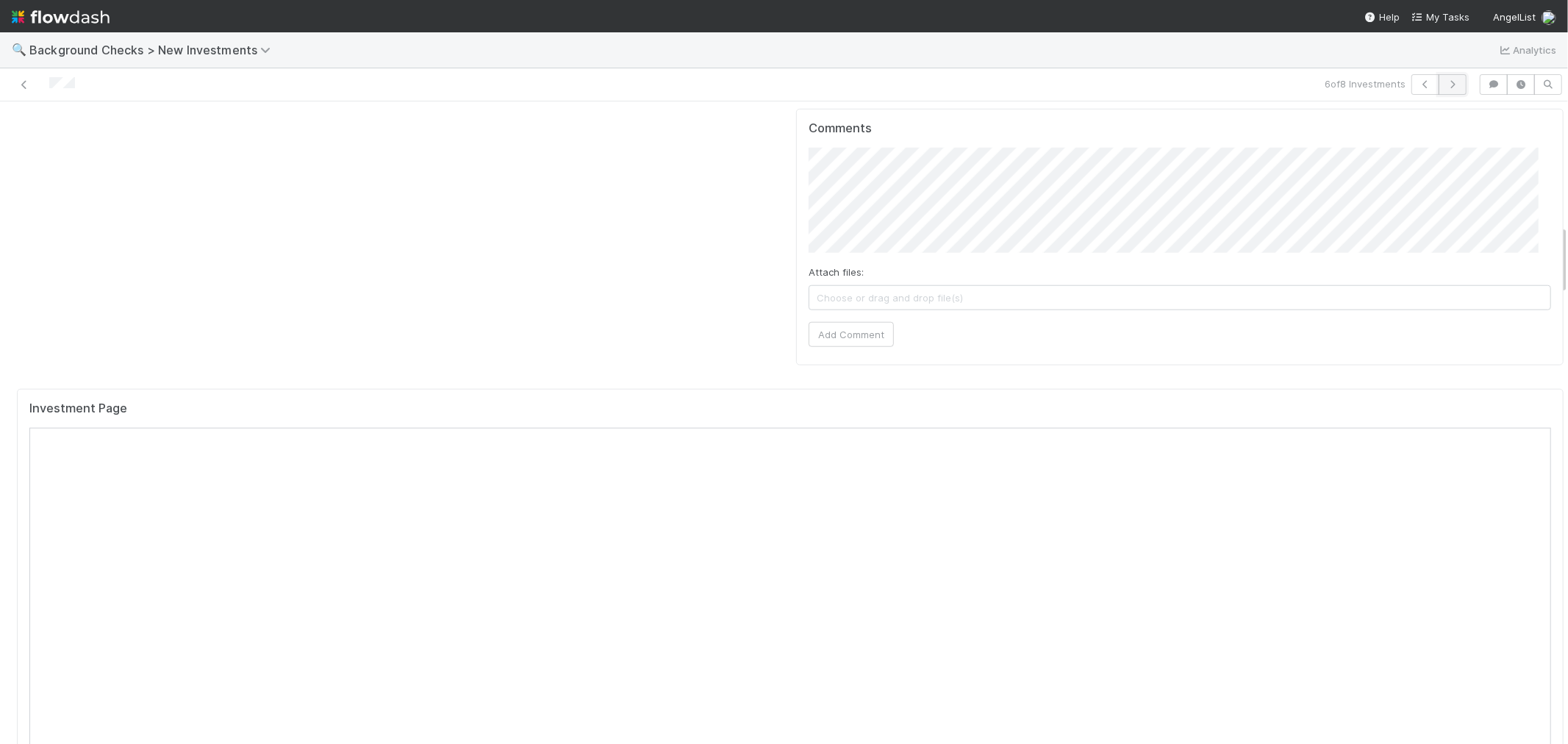
click at [1443, 90] on button "button" at bounding box center [1452, 84] width 28 height 21
click at [1442, 91] on button "button" at bounding box center [1452, 84] width 28 height 21
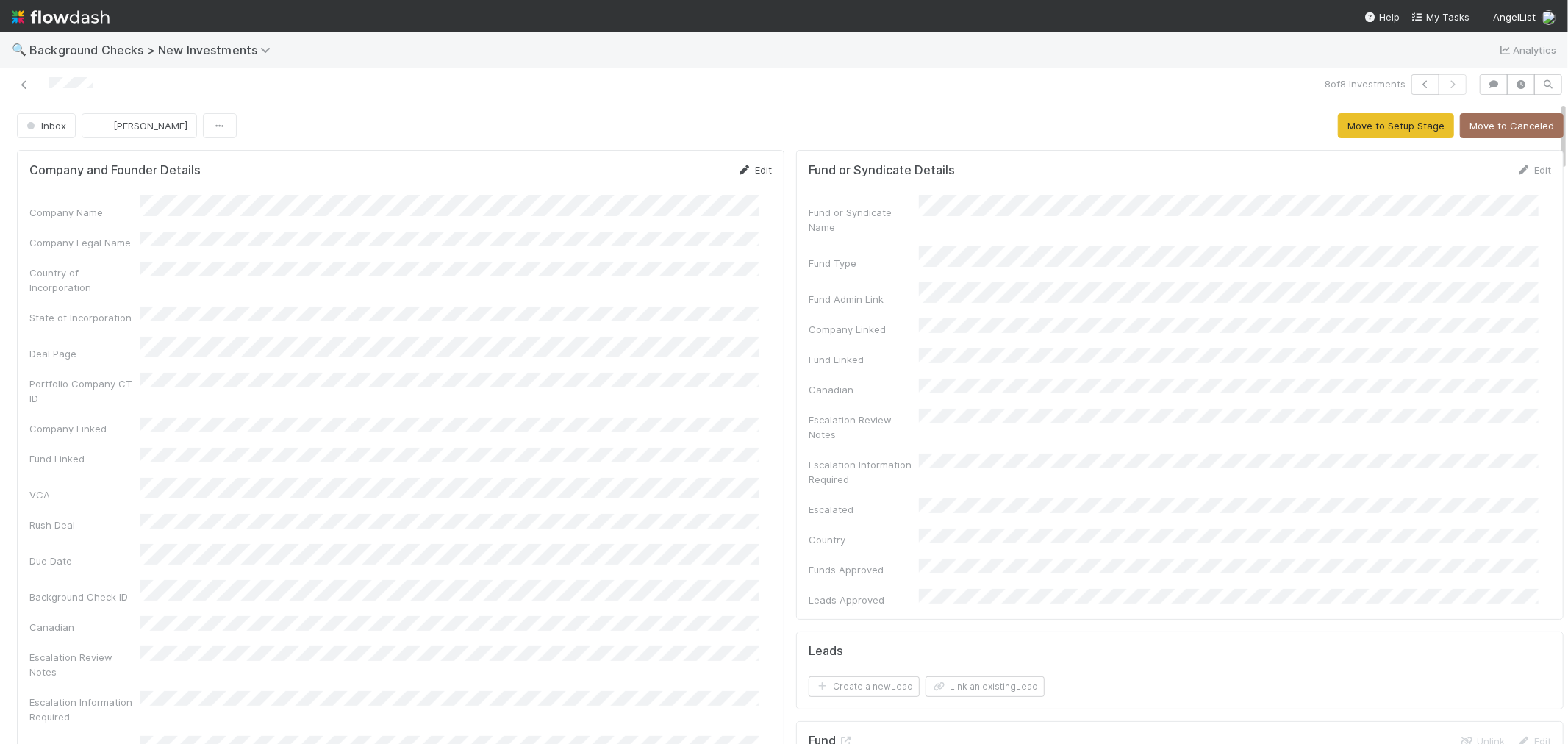
click at [737, 167] on icon at bounding box center [744, 170] width 14 height 10
click at [692, 174] on button "Save" at bounding box center [693, 175] width 42 height 25
click at [1347, 127] on button "Move to Setup Stage" at bounding box center [1396, 125] width 116 height 25
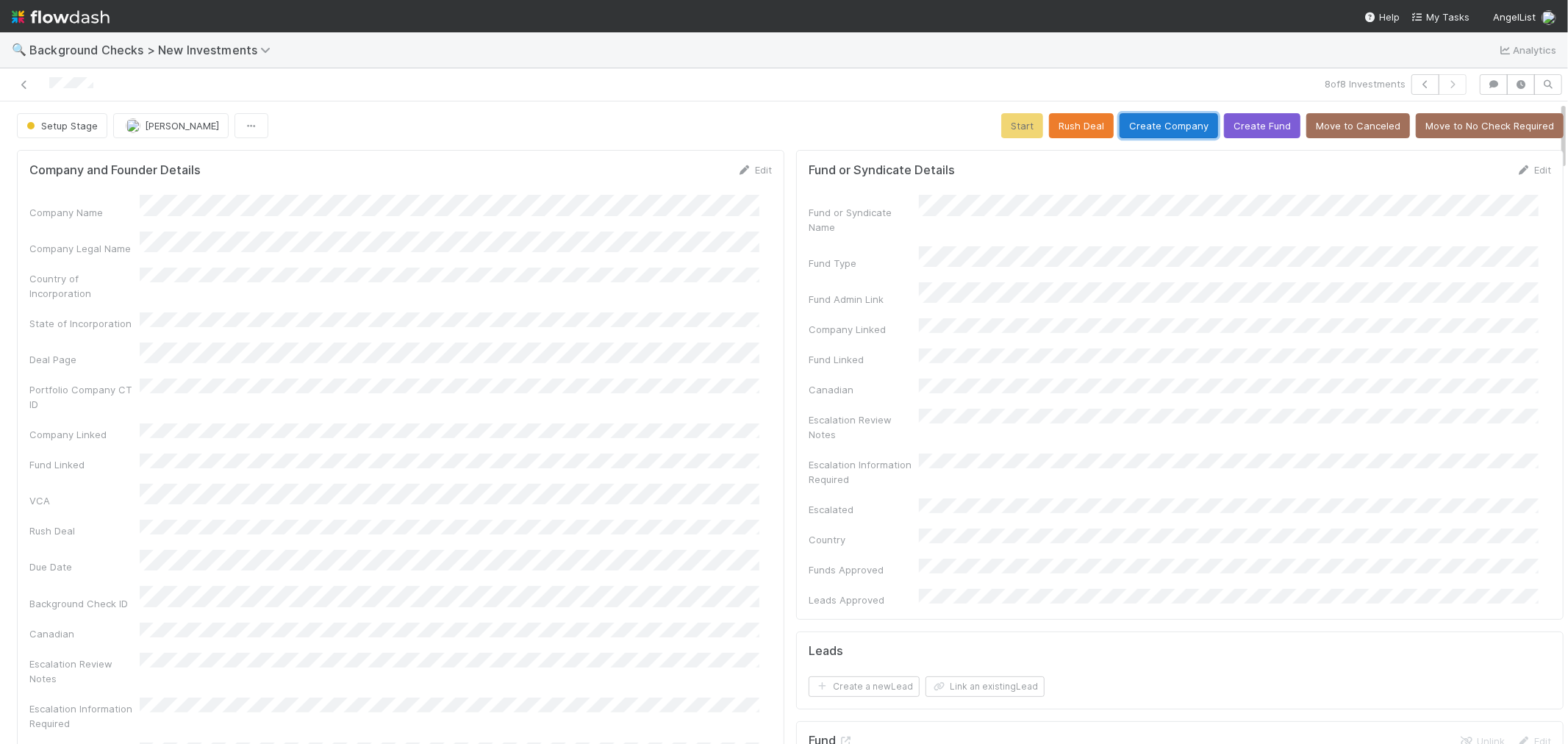
click at [1134, 126] on button "Create Company" at bounding box center [1169, 125] width 99 height 25
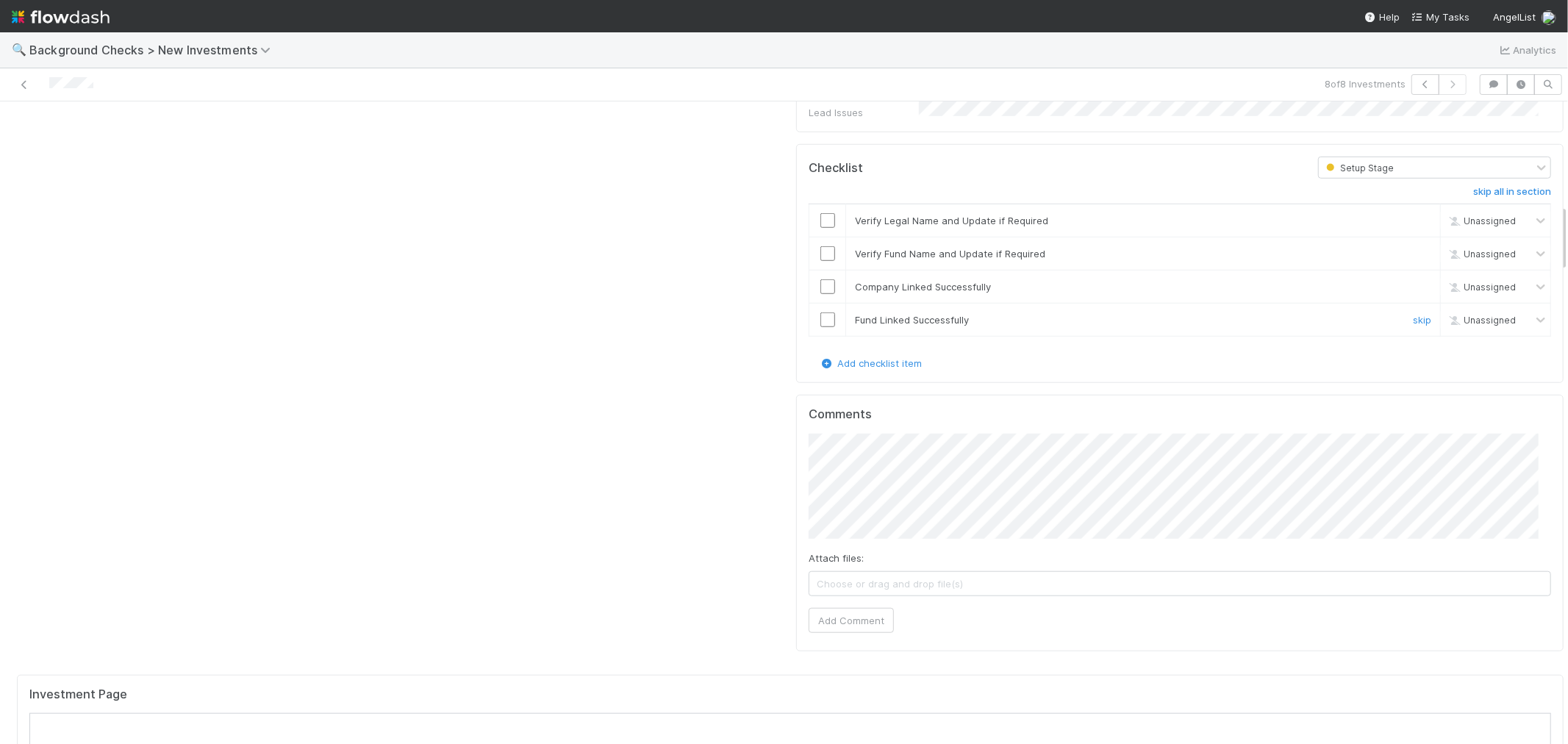
scroll to position [817, 0]
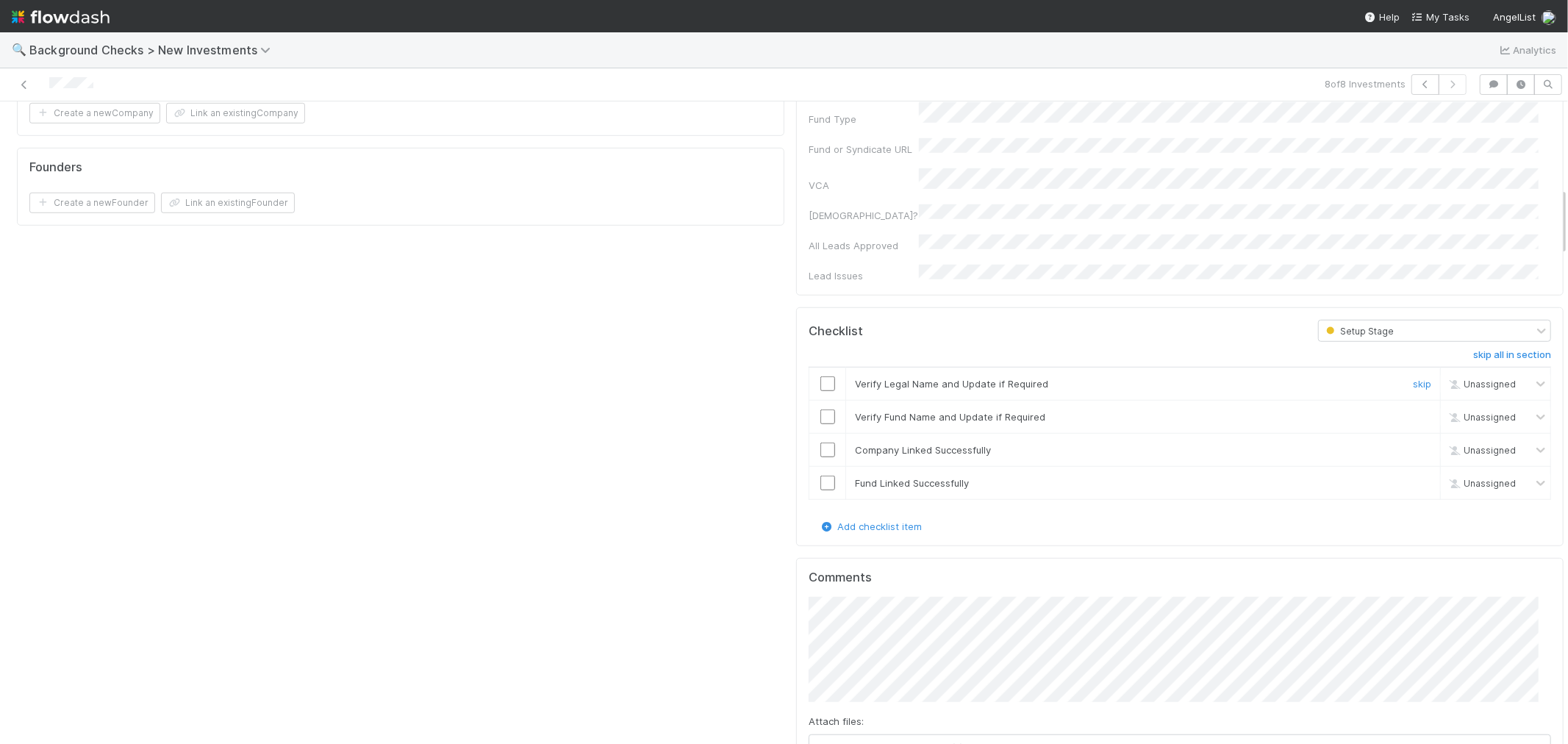
drag, startPoint x: 814, startPoint y: 289, endPoint x: 813, endPoint y: 327, distance: 38.0
click at [820, 376] on input "checkbox" at bounding box center [827, 383] width 14 height 14
click at [820, 409] on input "checkbox" at bounding box center [827, 416] width 14 height 14
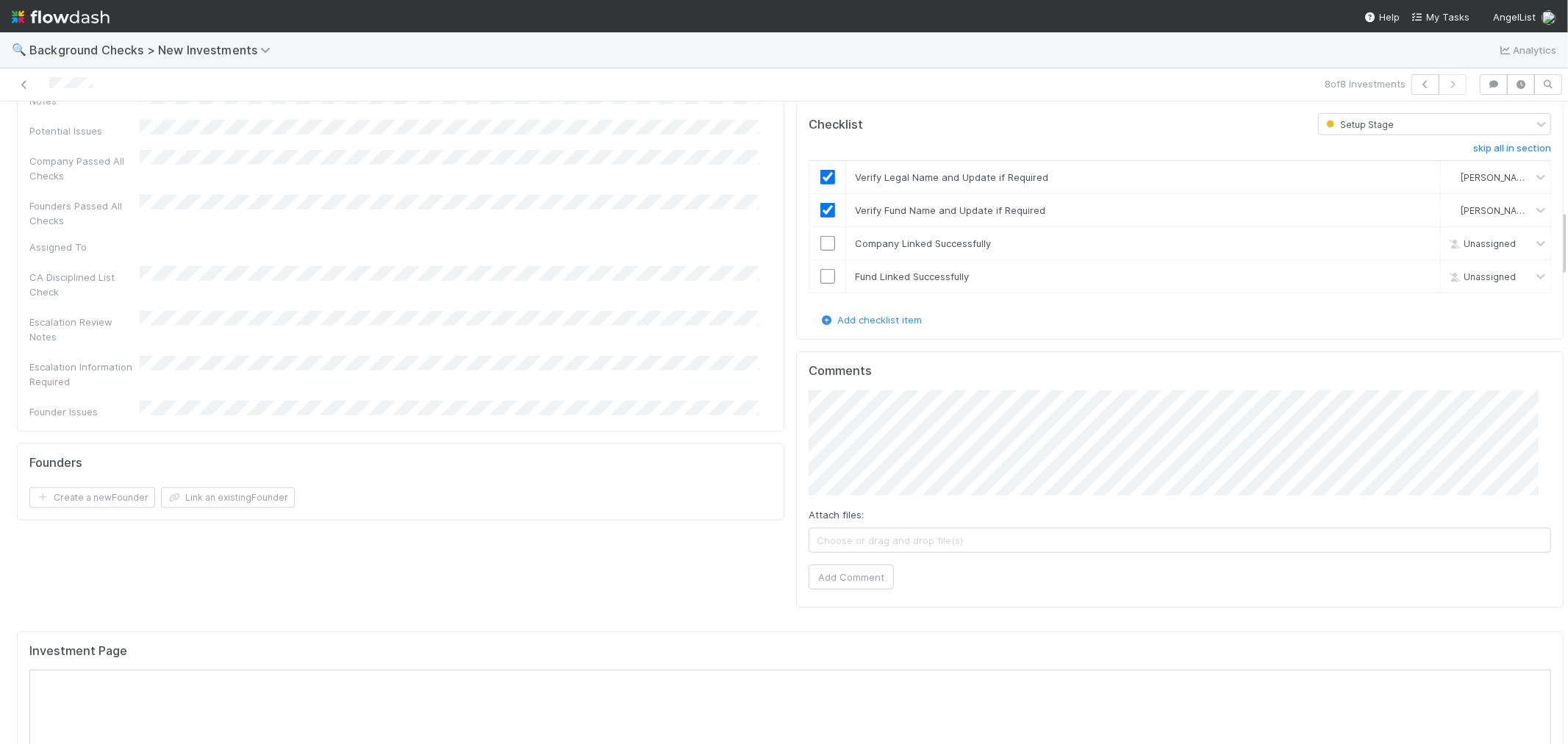
scroll to position [1022, 0]
click at [820, 237] on input "checkbox" at bounding box center [827, 244] width 14 height 14
click at [820, 270] on input "checkbox" at bounding box center [827, 278] width 14 height 14
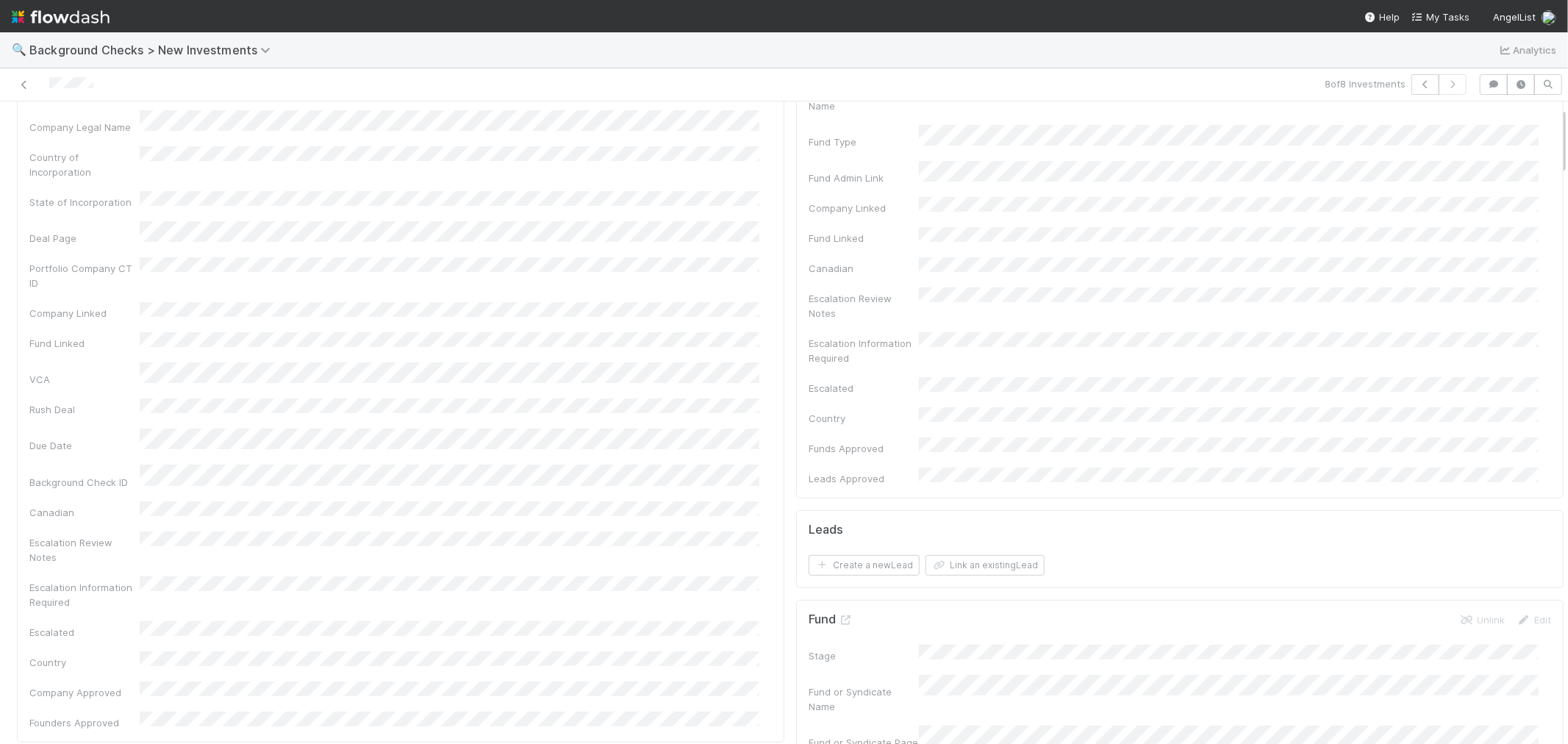
scroll to position [0, 0]
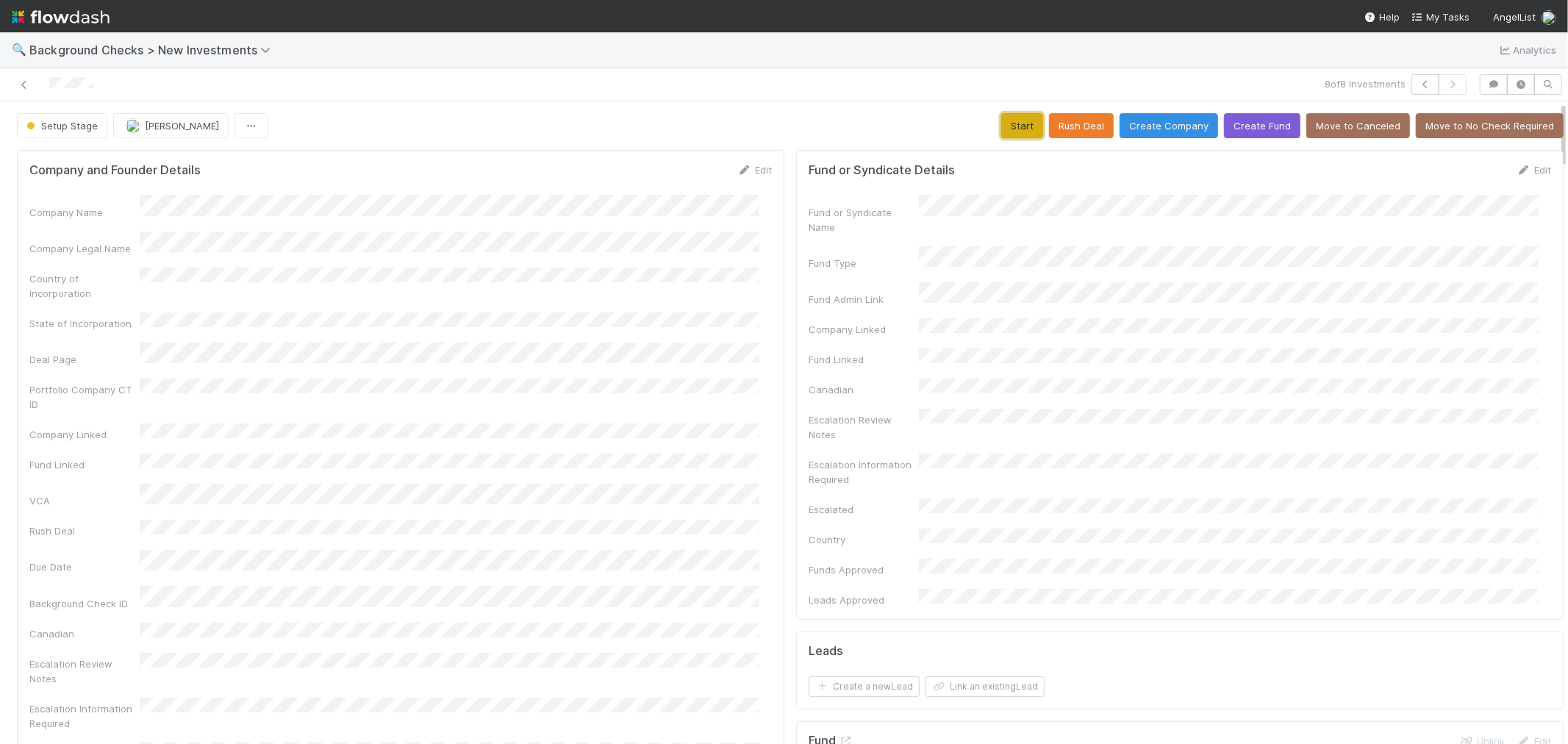
click at [1004, 125] on button "Start" at bounding box center [1022, 125] width 42 height 25
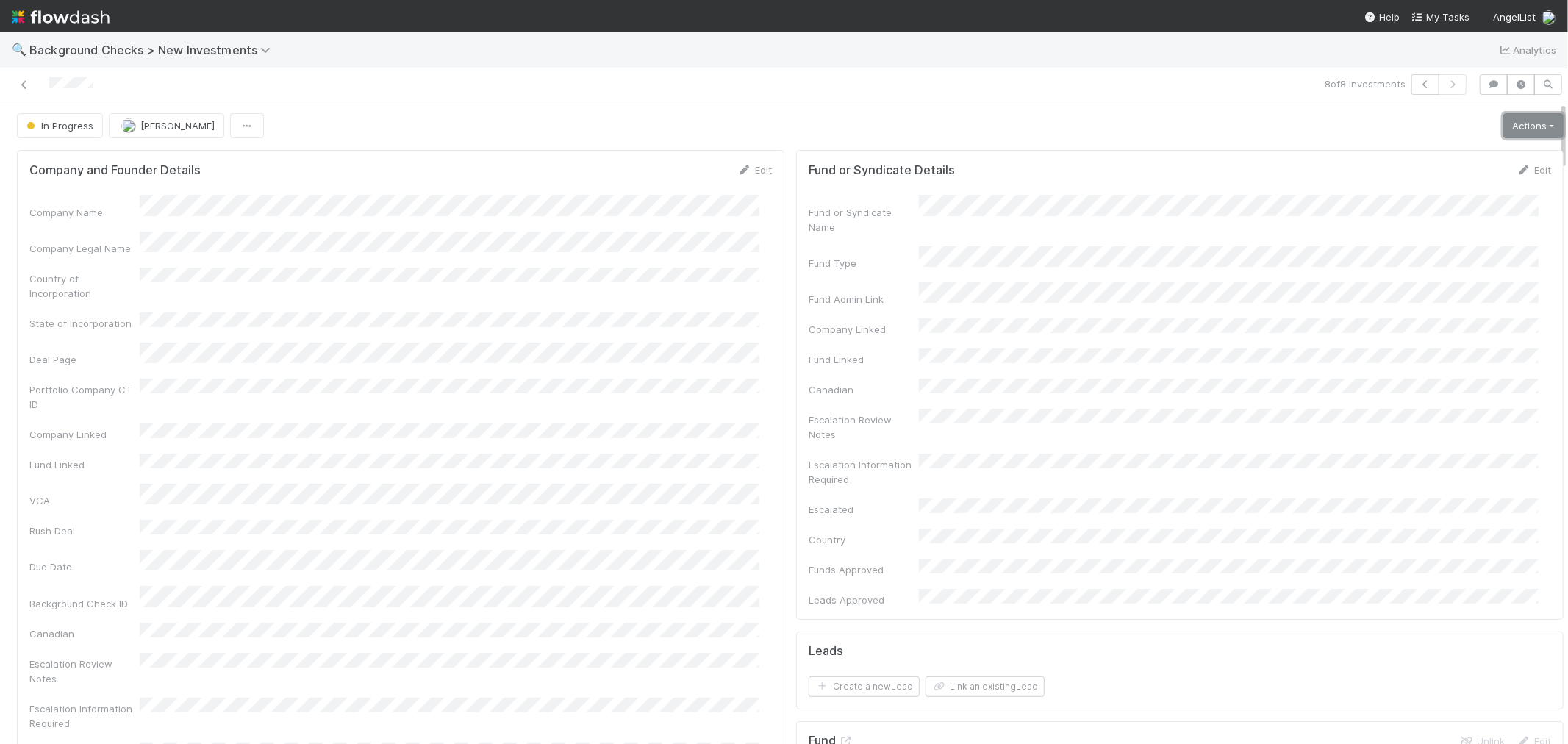
click at [1504, 117] on link "Actions" at bounding box center [1533, 125] width 60 height 25
click at [1401, 299] on button "Link Lead" at bounding box center [1483, 300] width 164 height 21
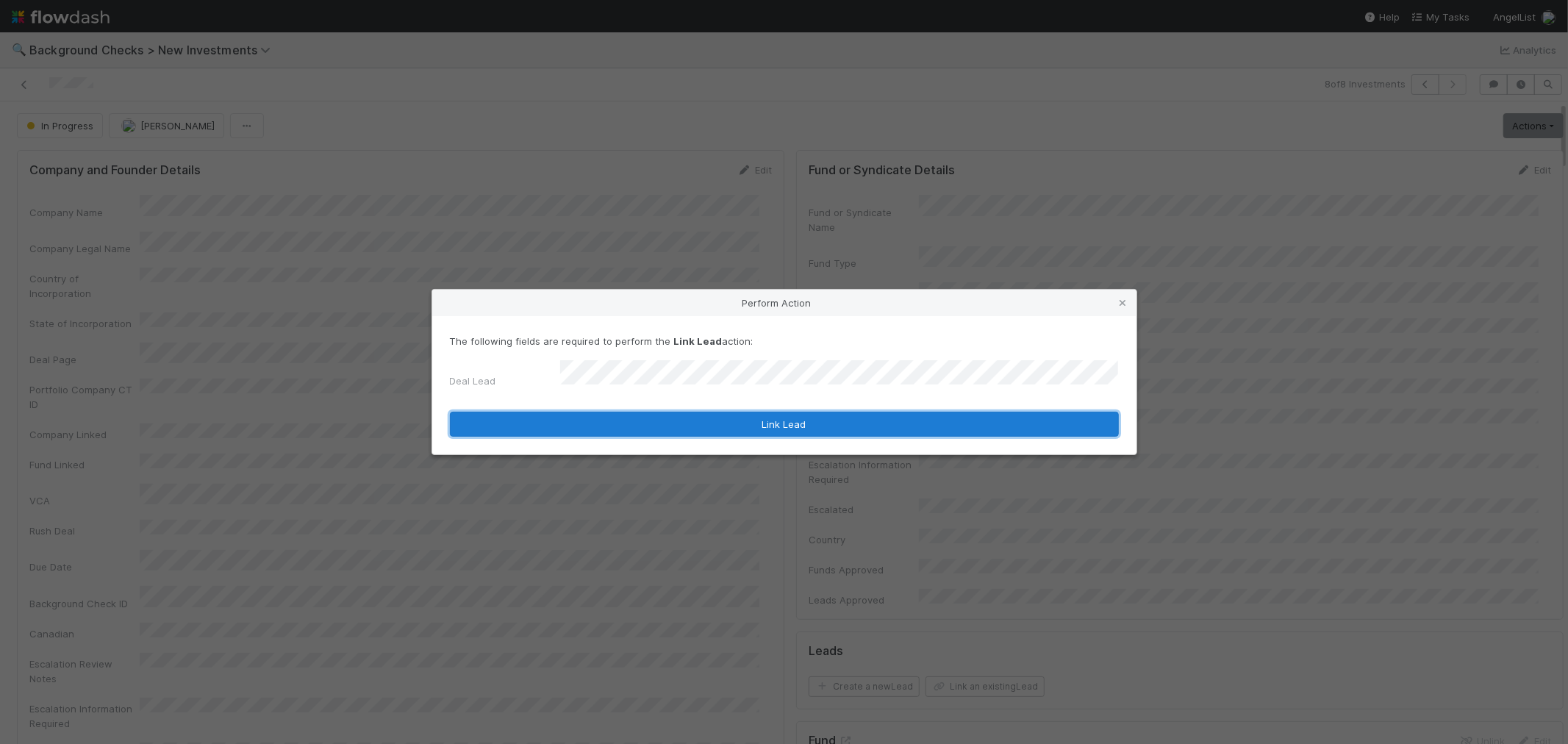
click at [934, 413] on button "Link Lead" at bounding box center [784, 424] width 669 height 25
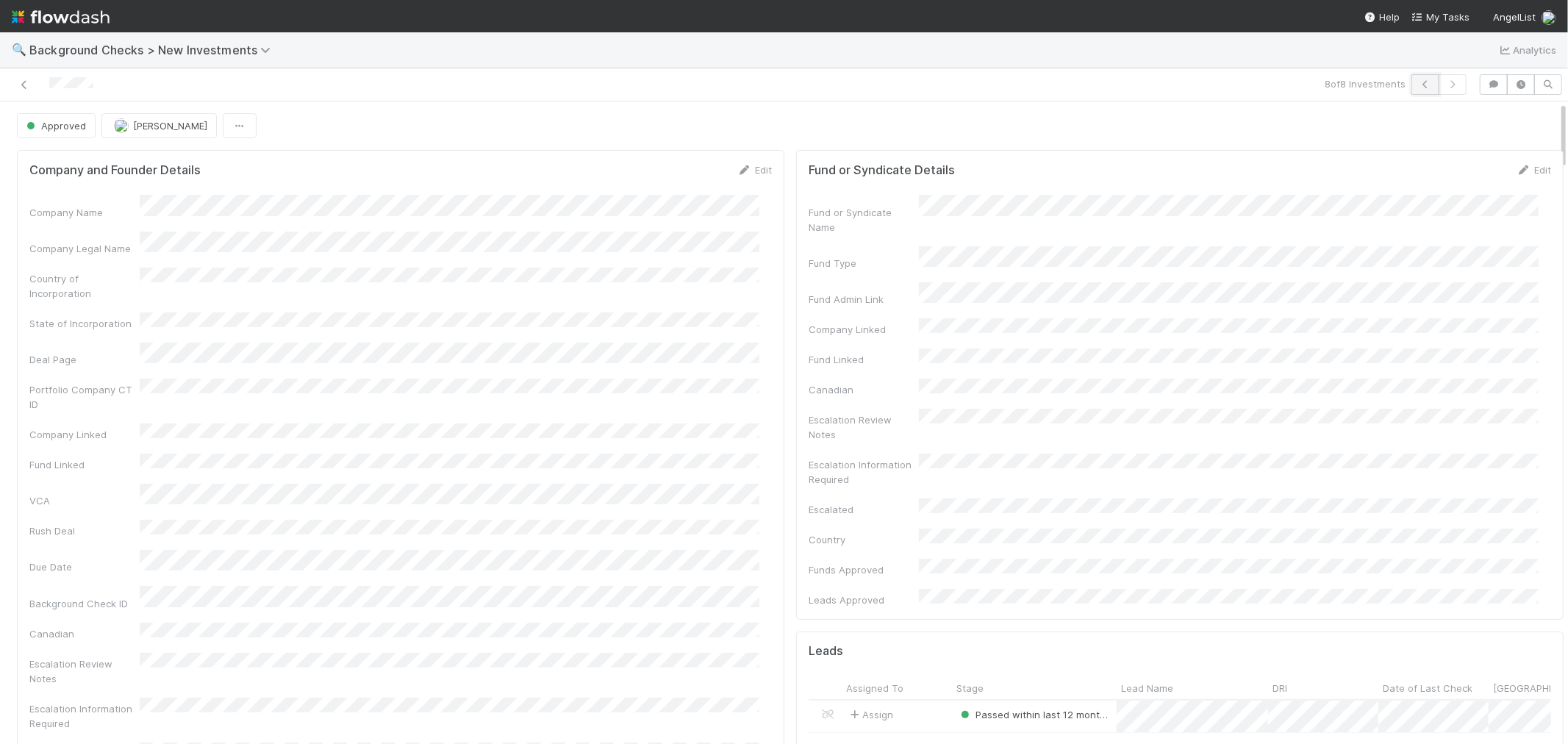
click at [1418, 85] on icon "button" at bounding box center [1426, 84] width 14 height 9
click at [553, 277] on div "Country of Incorporation" at bounding box center [400, 278] width 742 height 33
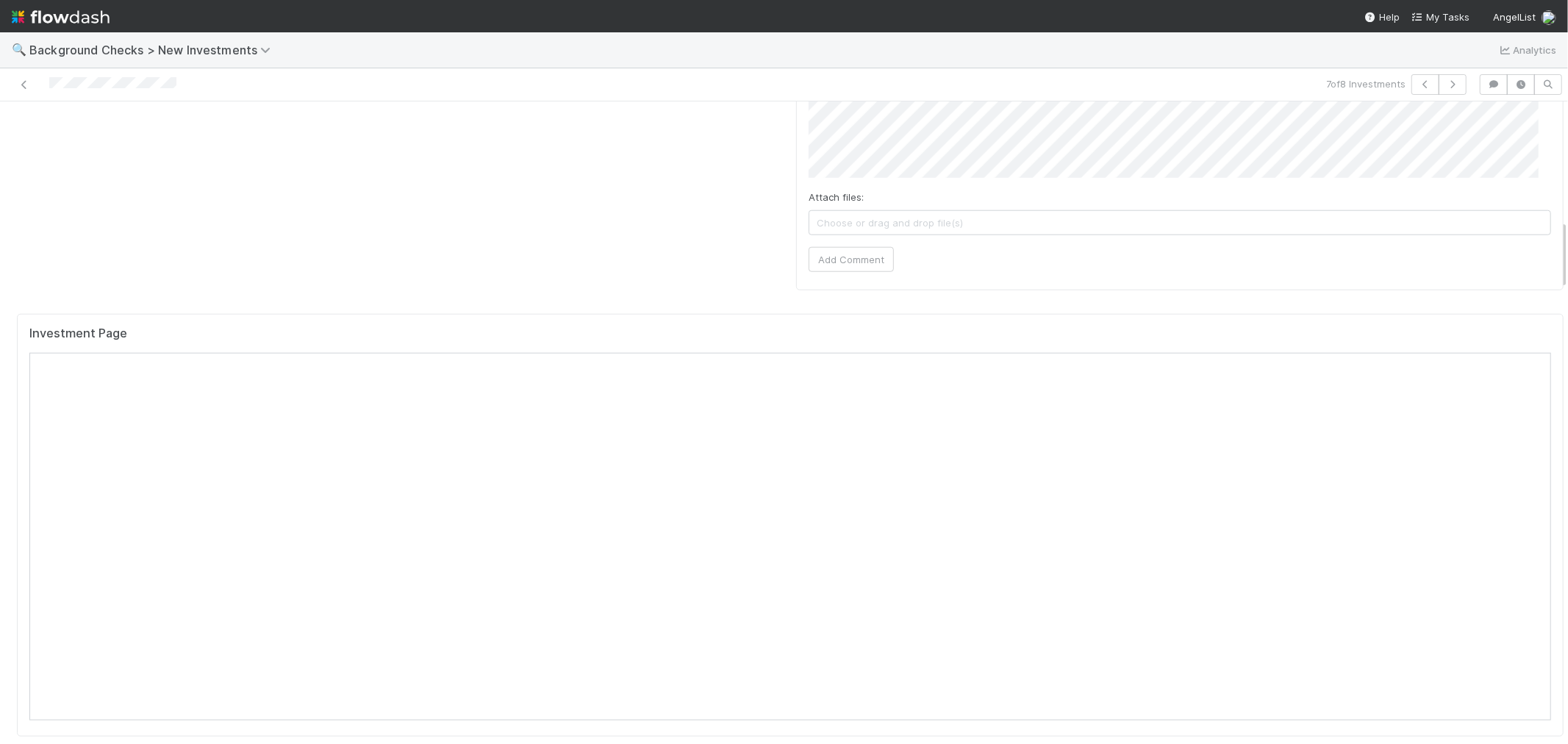
scroll to position [1306, 0]
click at [753, 226] on div "Investment Page" at bounding box center [790, 437] width 1547 height 423
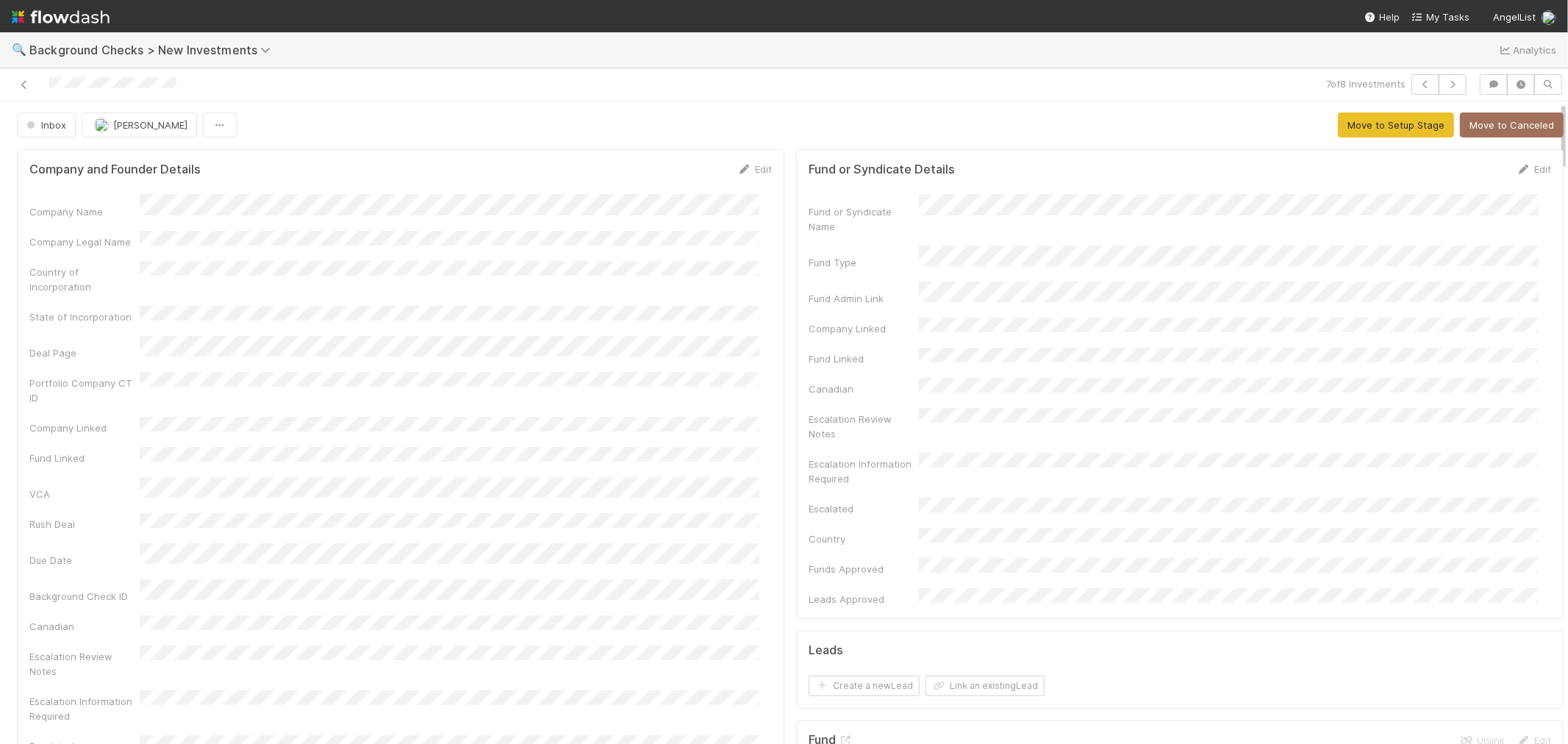
scroll to position [0, 0]
click at [738, 167] on icon at bounding box center [744, 170] width 14 height 10
click at [673, 167] on button "Save" at bounding box center [693, 175] width 42 height 25
click at [1348, 127] on button "Move to Setup Stage" at bounding box center [1396, 125] width 116 height 25
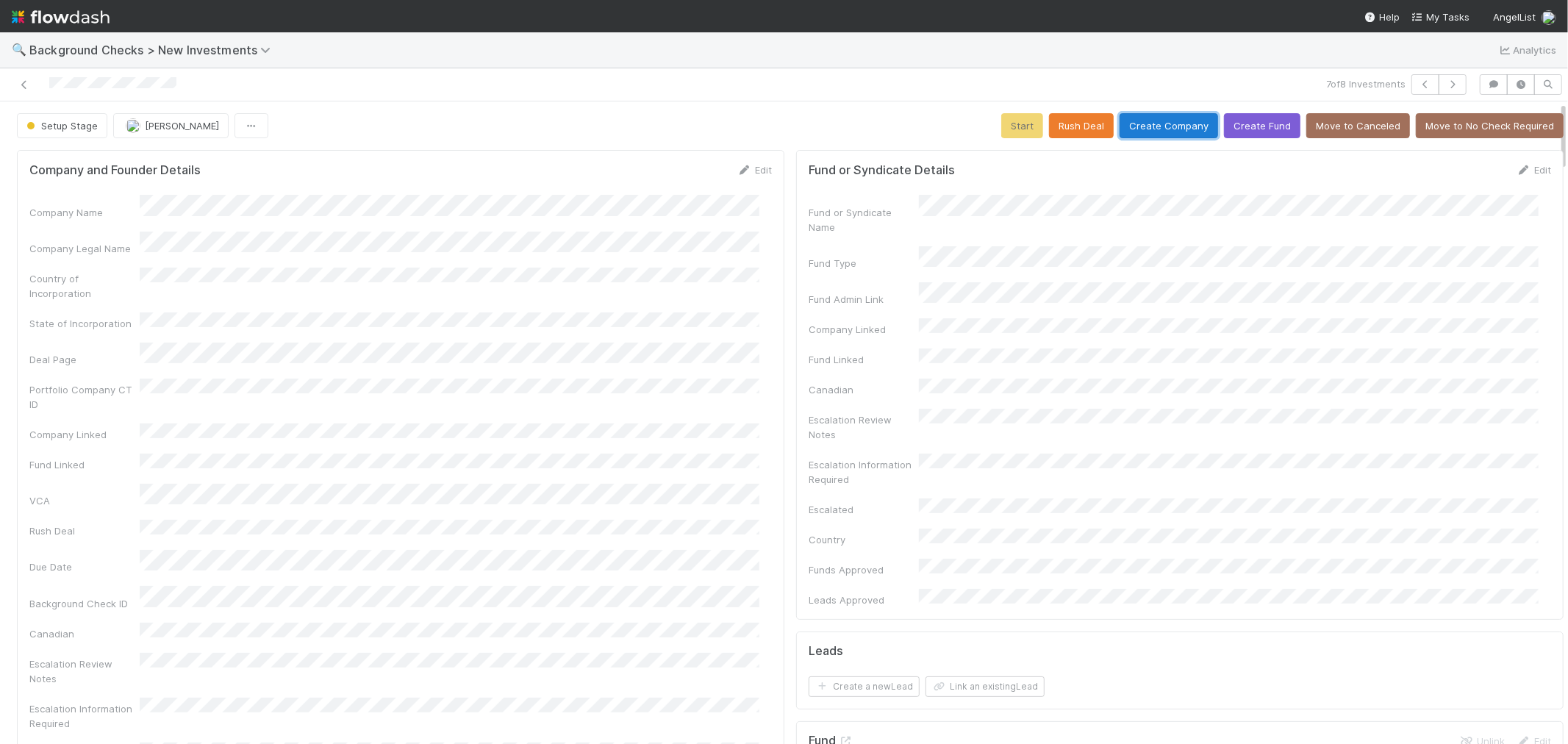
click at [1160, 128] on button "Create Company" at bounding box center [1169, 125] width 99 height 25
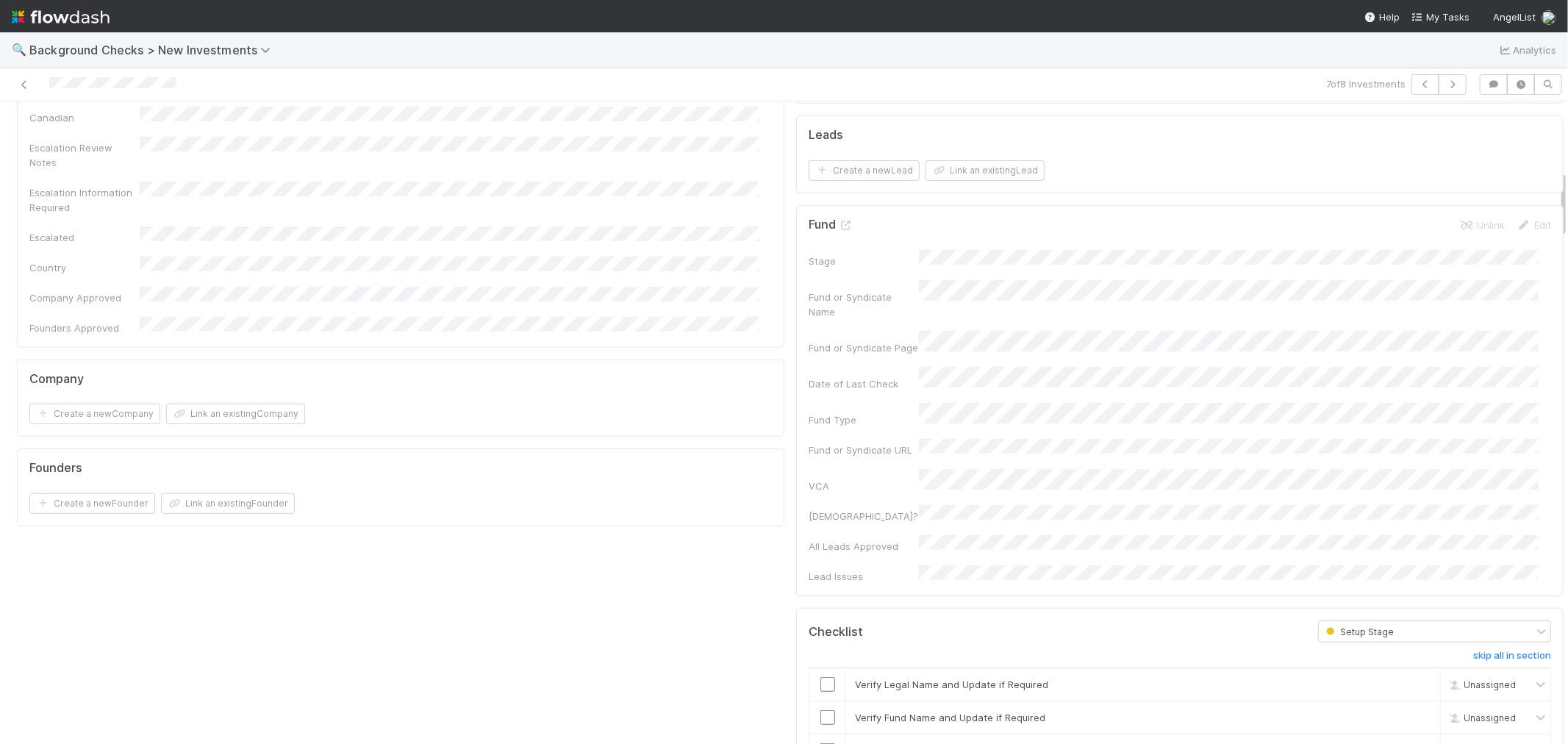
scroll to position [653, 0]
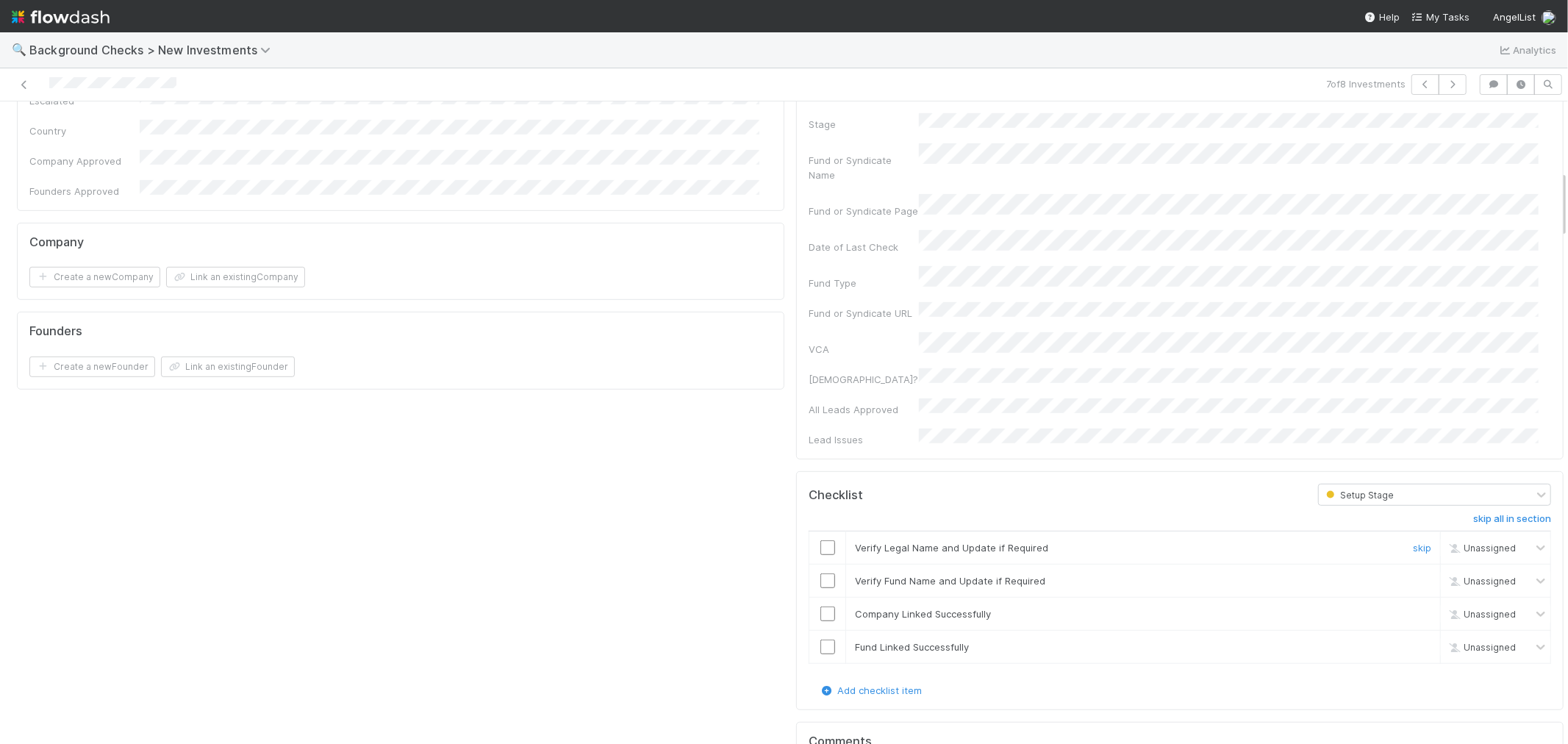
click at [820, 540] on input "checkbox" at bounding box center [827, 547] width 14 height 14
click at [820, 573] on input "checkbox" at bounding box center [827, 580] width 14 height 14
click at [820, 606] on input "checkbox" at bounding box center [827, 613] width 14 height 14
click at [820, 639] on input "checkbox" at bounding box center [827, 646] width 14 height 14
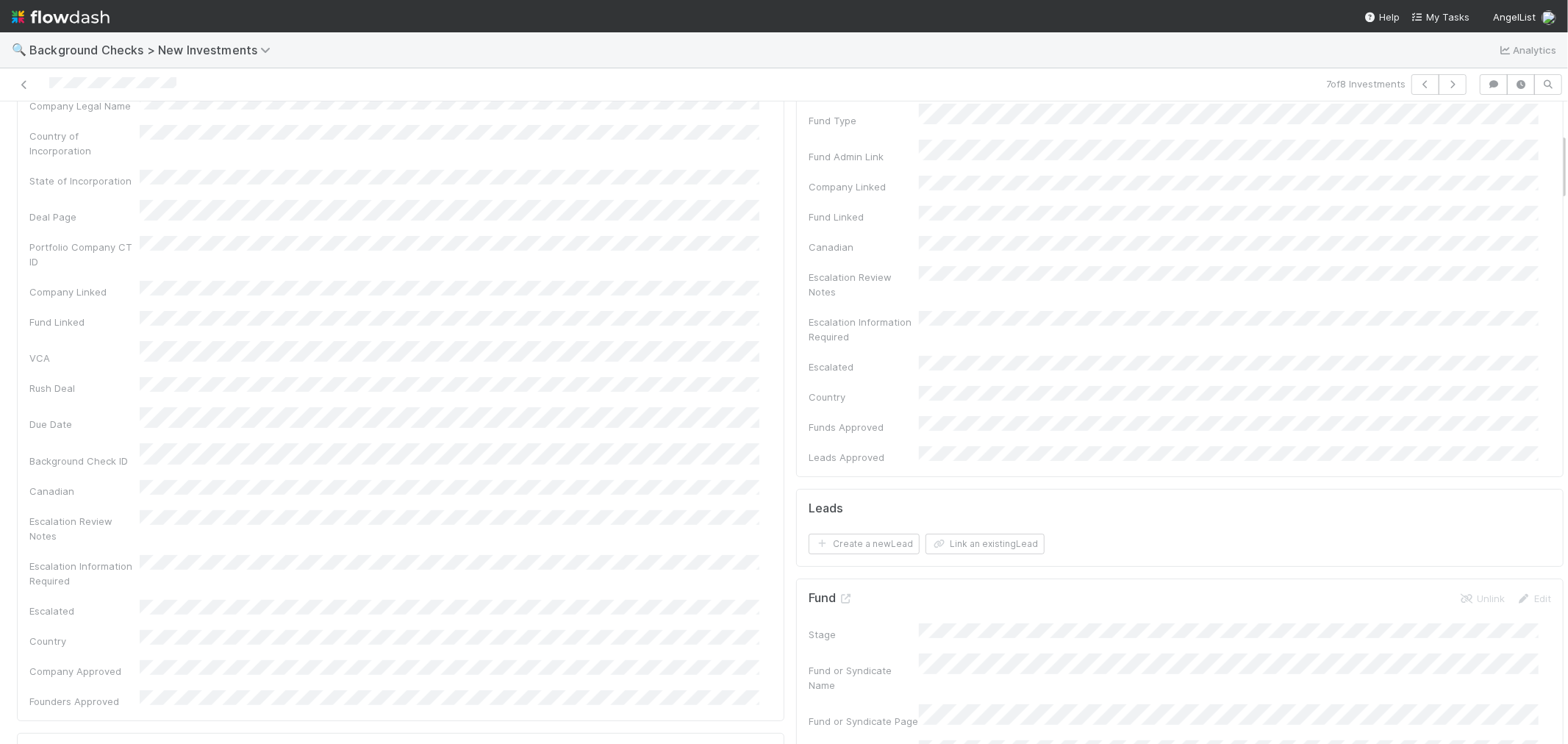
scroll to position [0, 0]
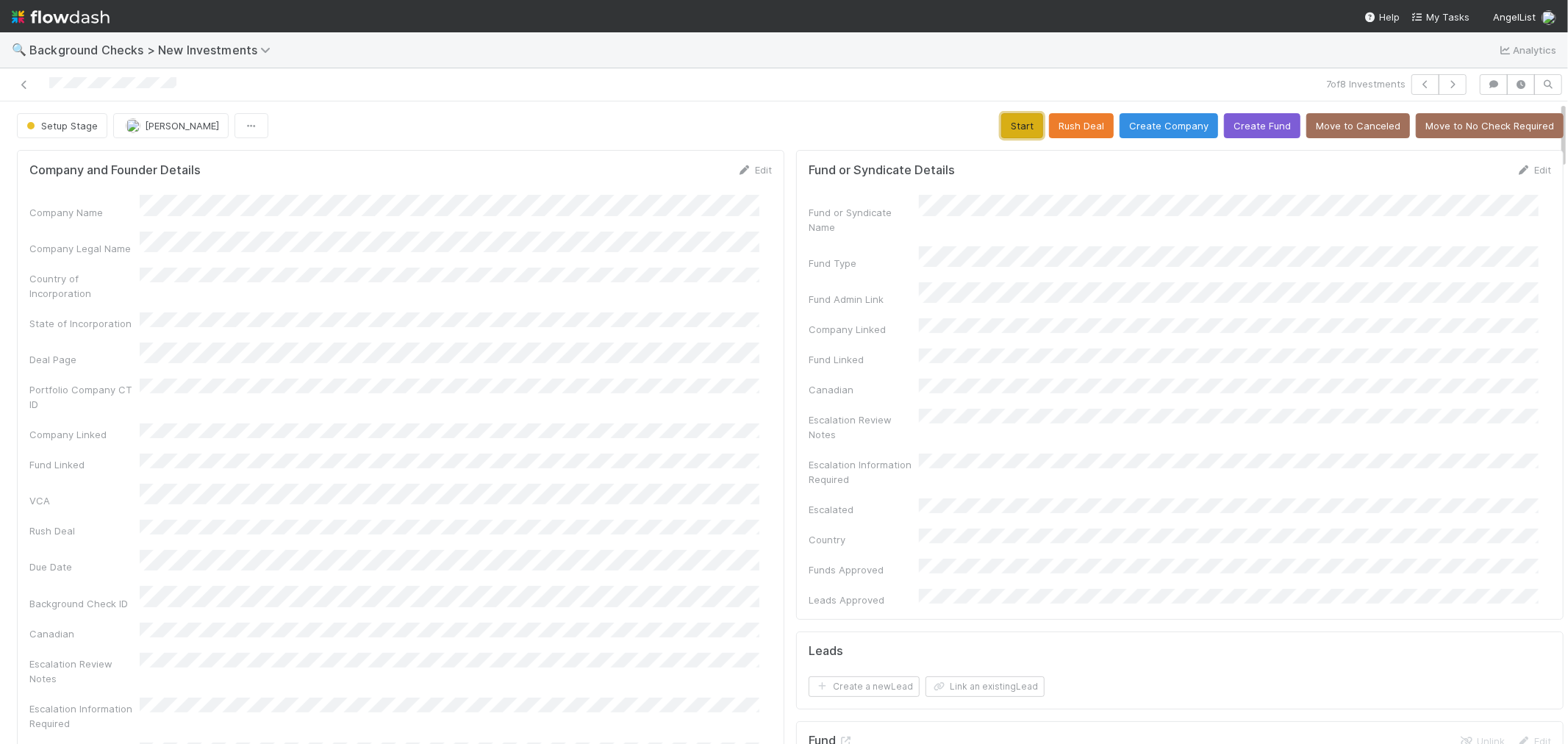
click at [1001, 128] on button "Start" at bounding box center [1022, 125] width 42 height 25
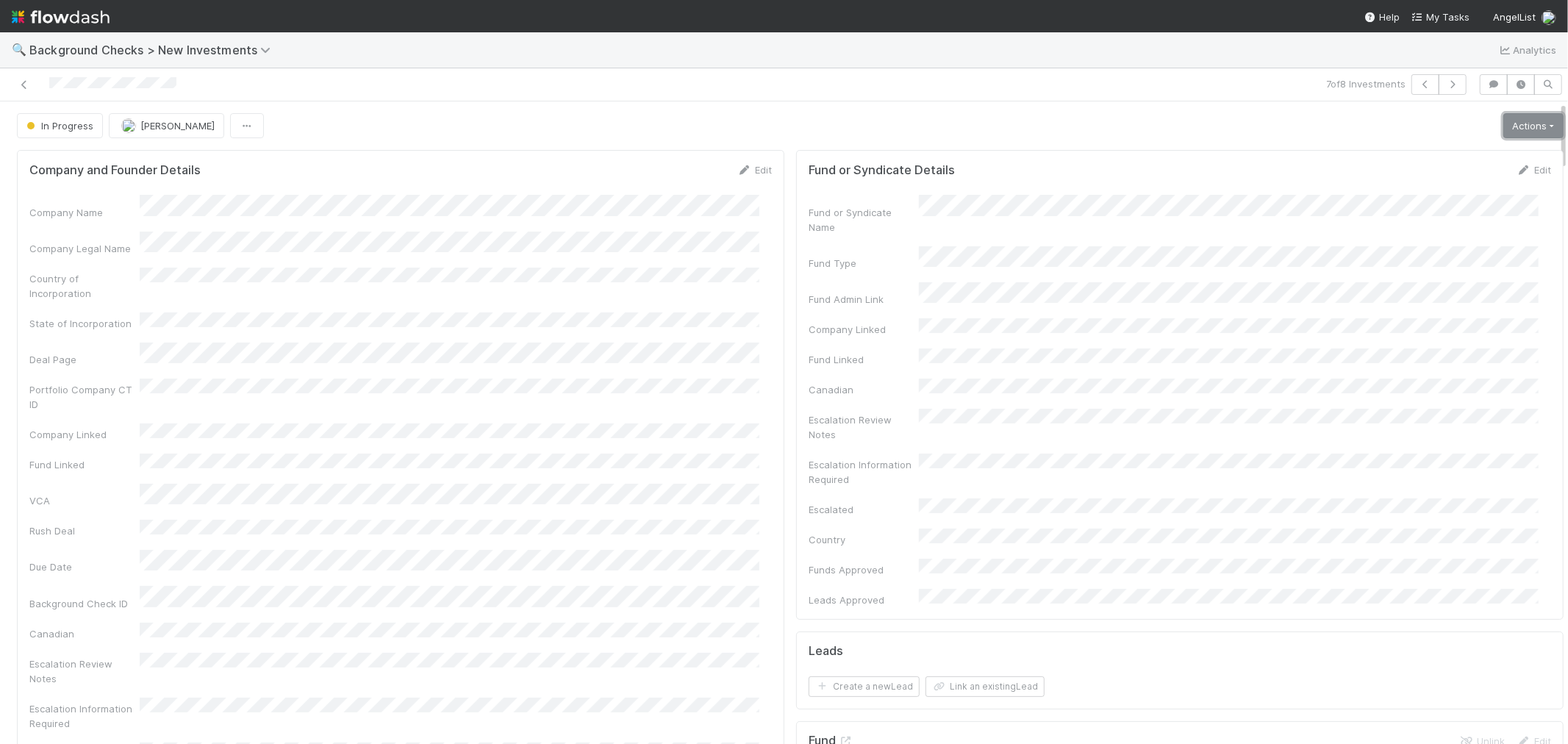
click at [1504, 133] on link "Actions" at bounding box center [1533, 125] width 60 height 25
click at [1409, 296] on button "Link Lead" at bounding box center [1483, 300] width 164 height 21
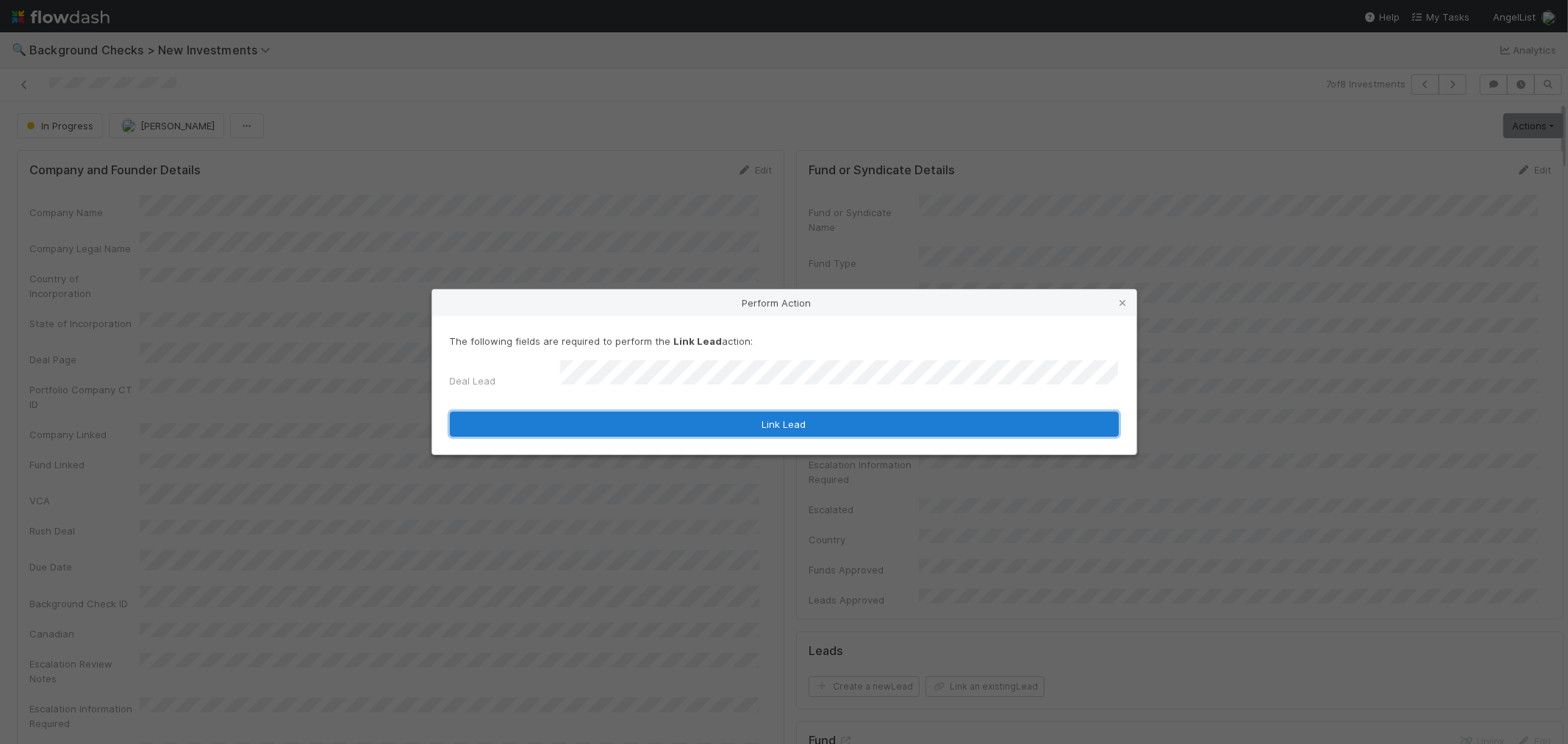
click at [929, 413] on button "Link Lead" at bounding box center [784, 424] width 669 height 25
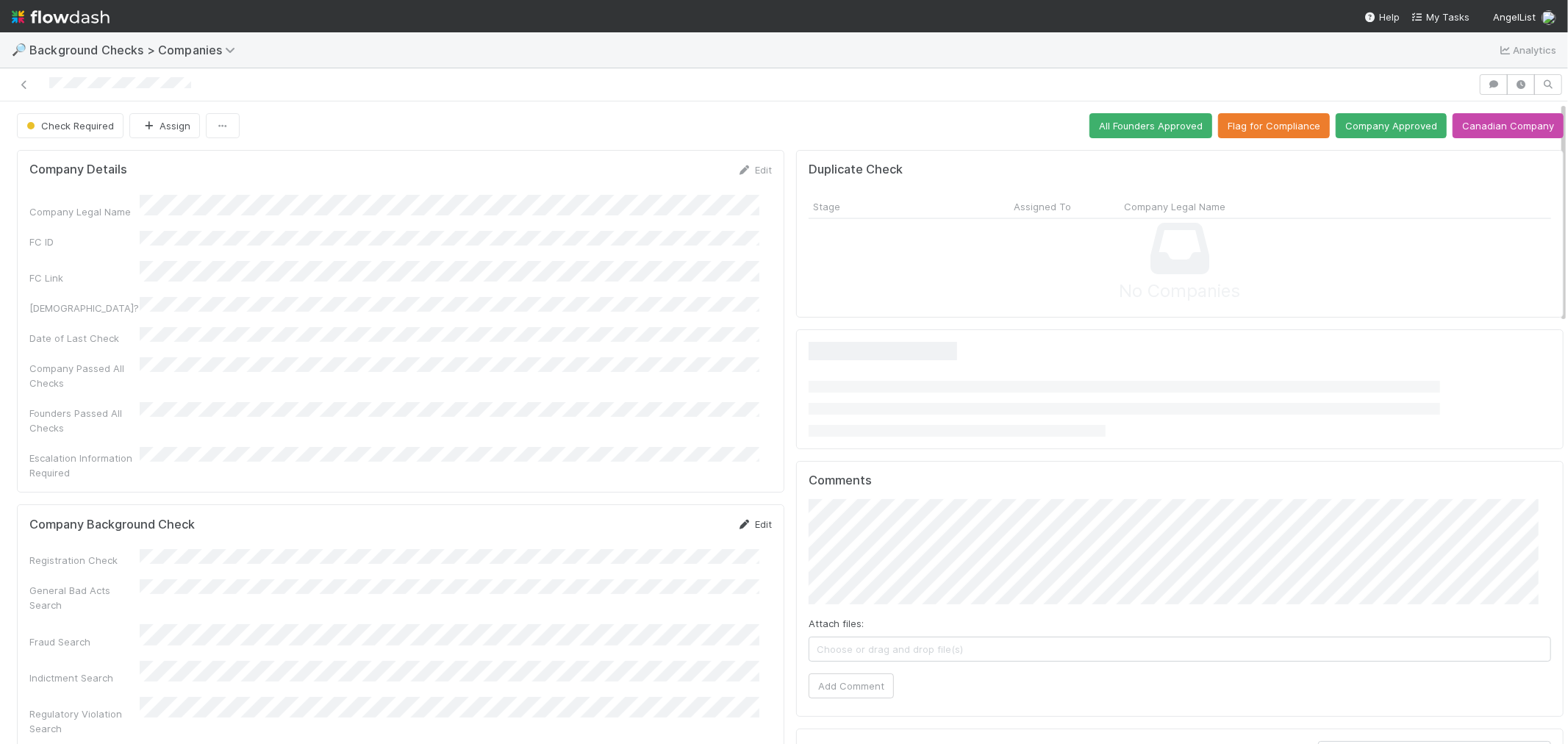
click at [750, 518] on link "Edit" at bounding box center [754, 524] width 35 height 12
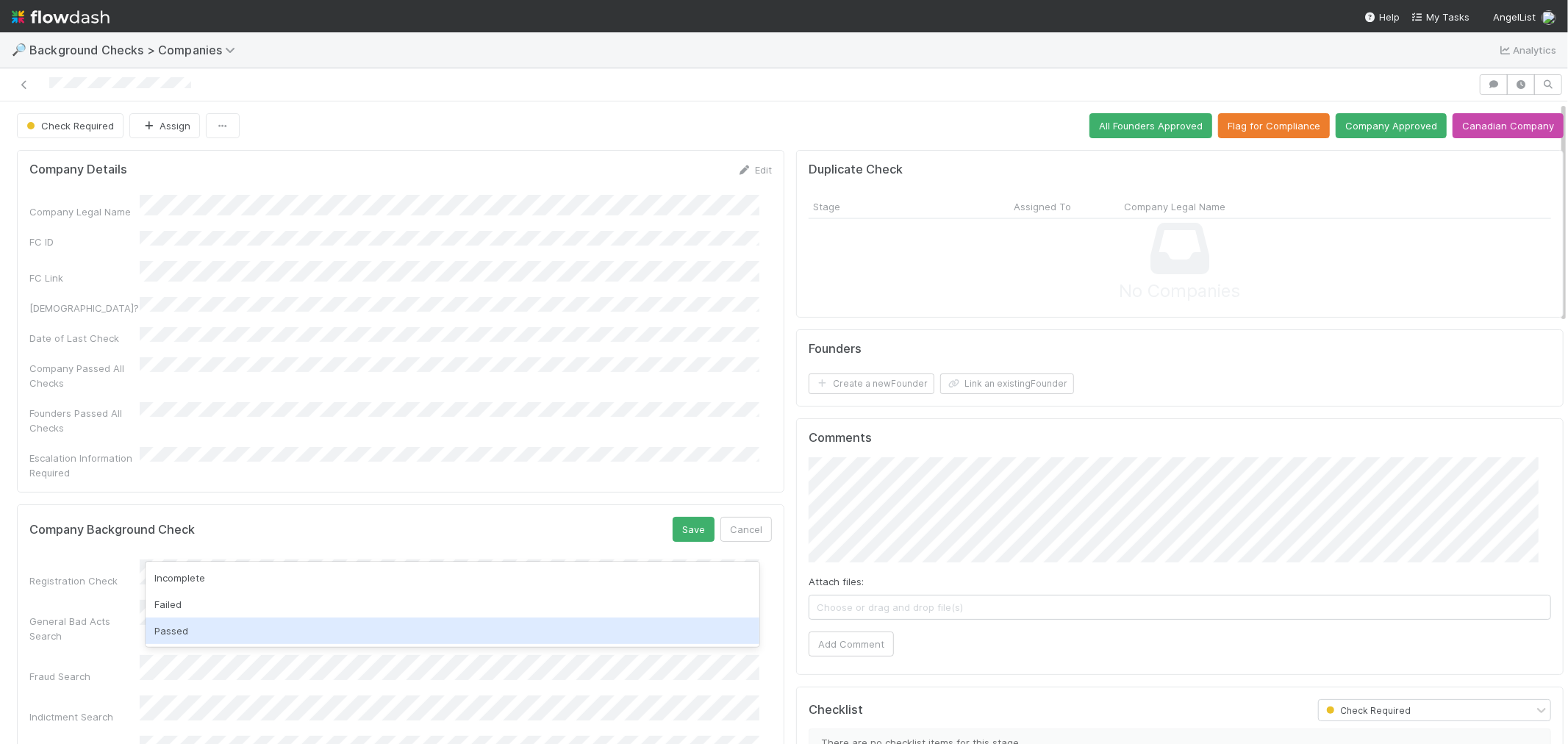
click at [208, 626] on div "Passed" at bounding box center [453, 631] width 614 height 27
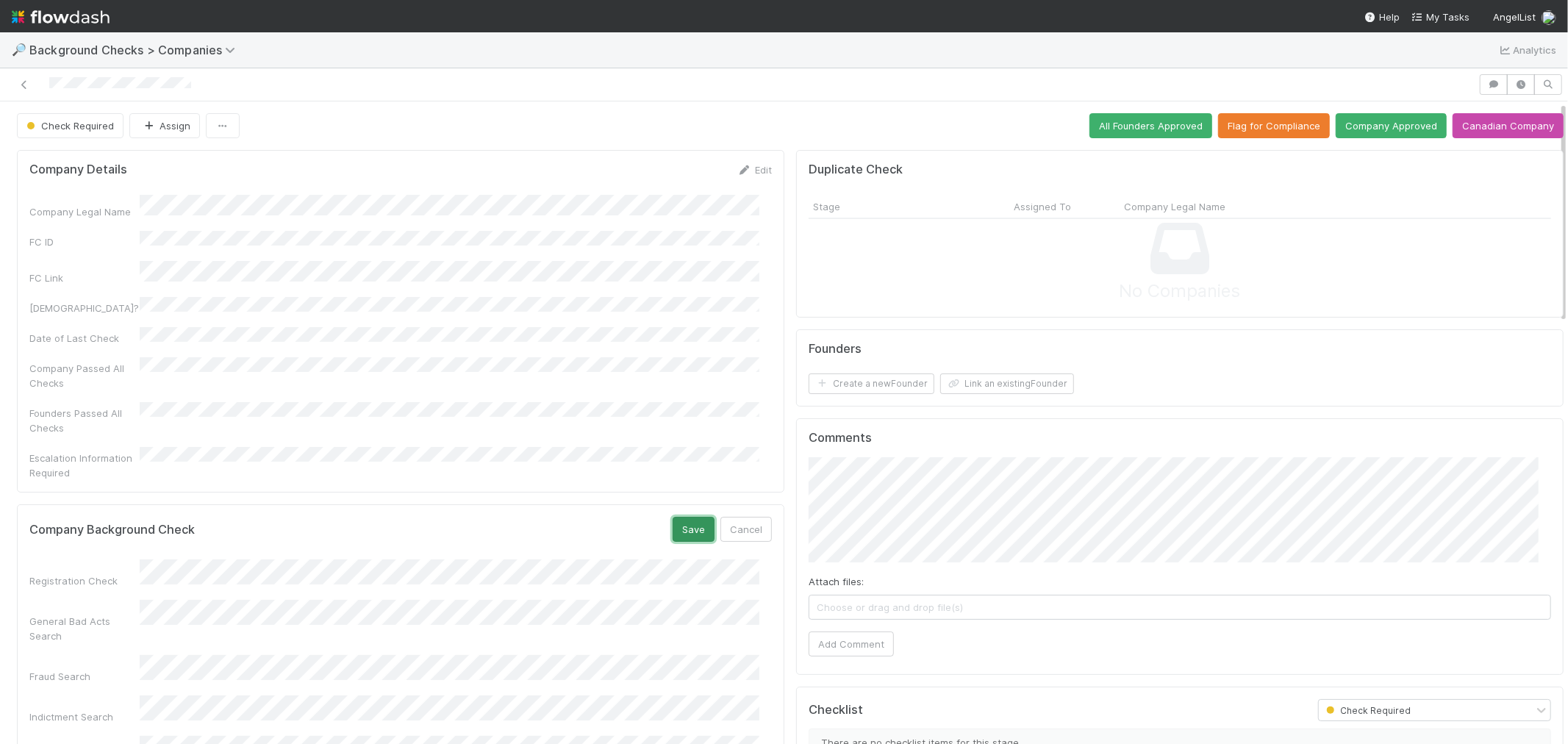
click at [681, 517] on button "Save" at bounding box center [693, 529] width 42 height 25
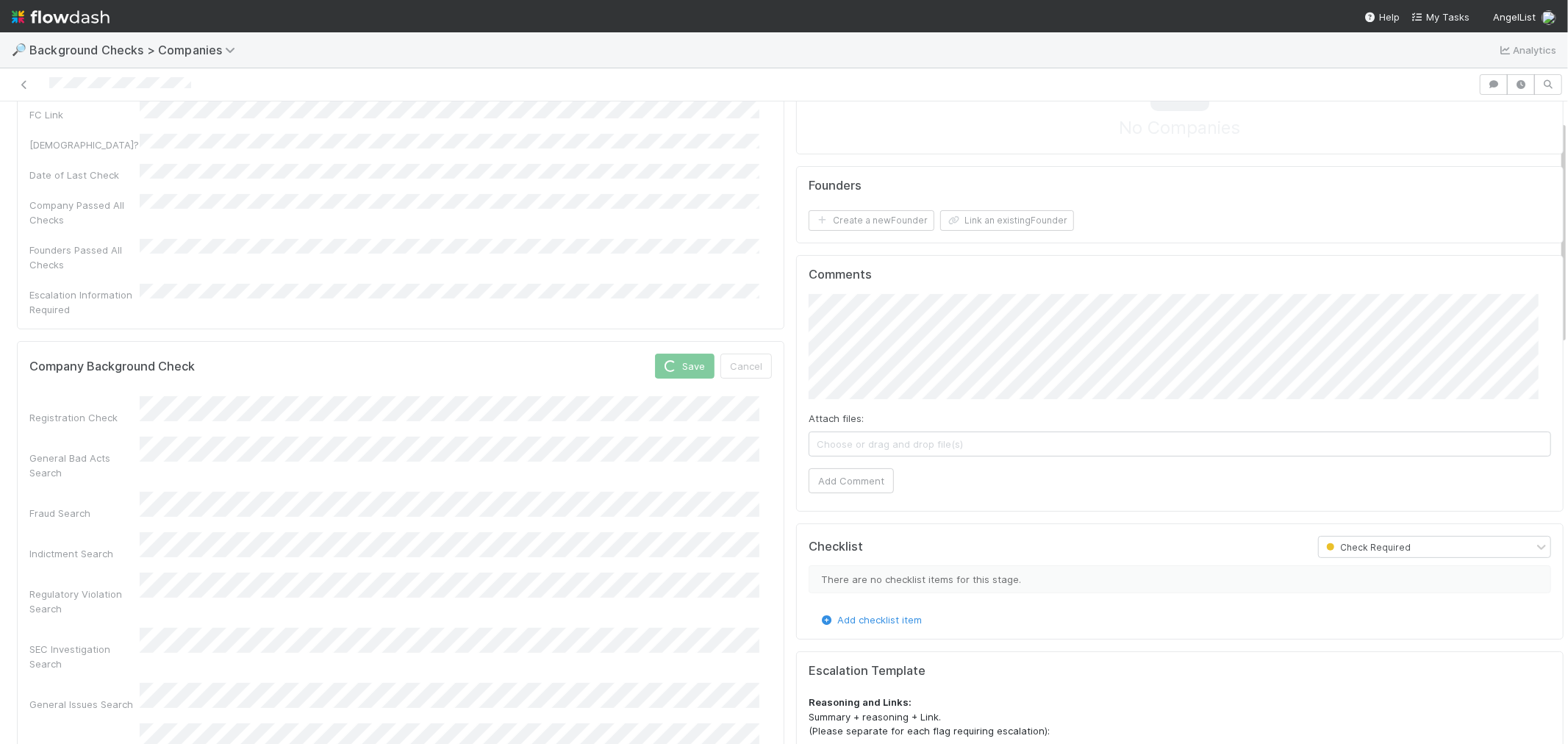
scroll to position [244, 0]
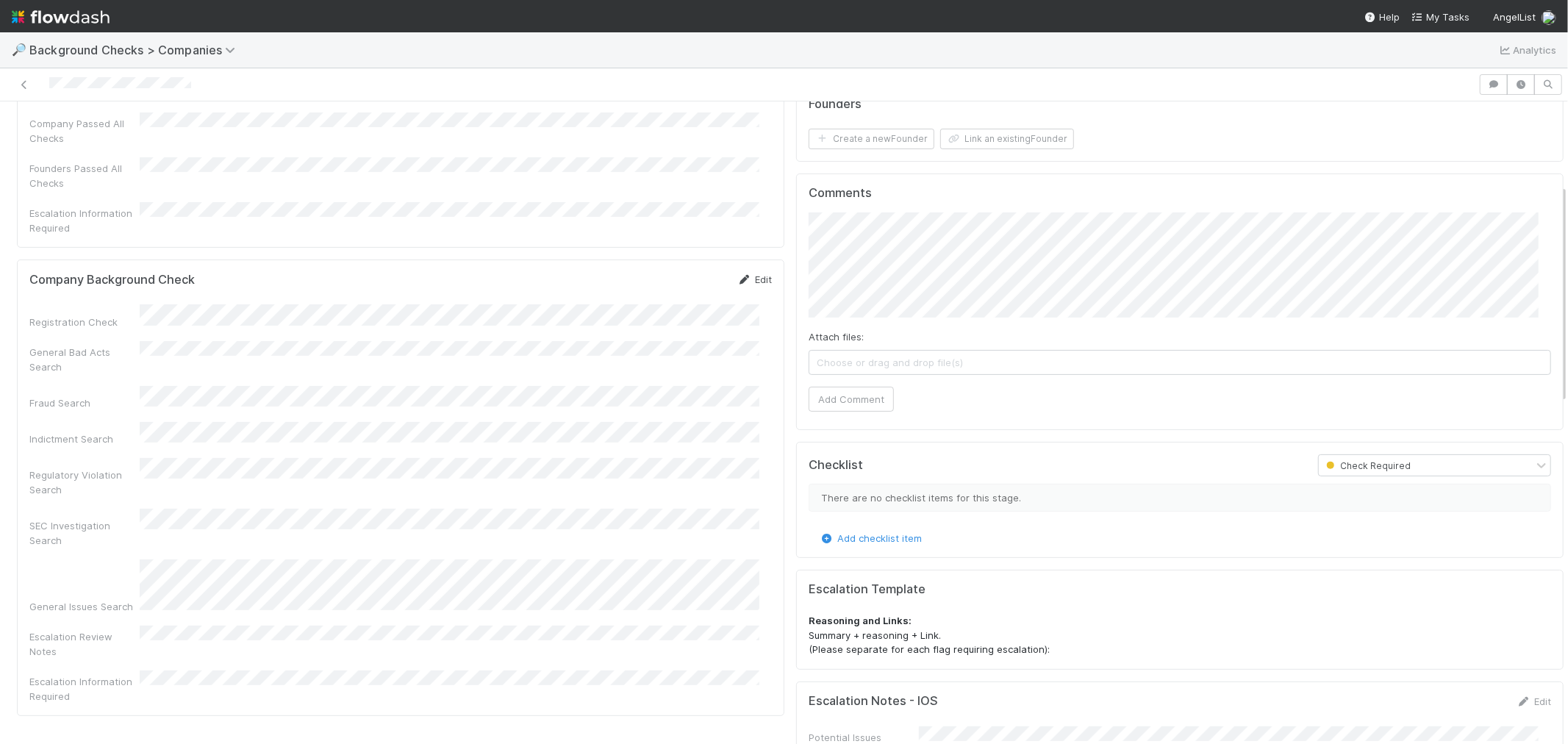
click at [739, 275] on icon at bounding box center [744, 279] width 14 height 10
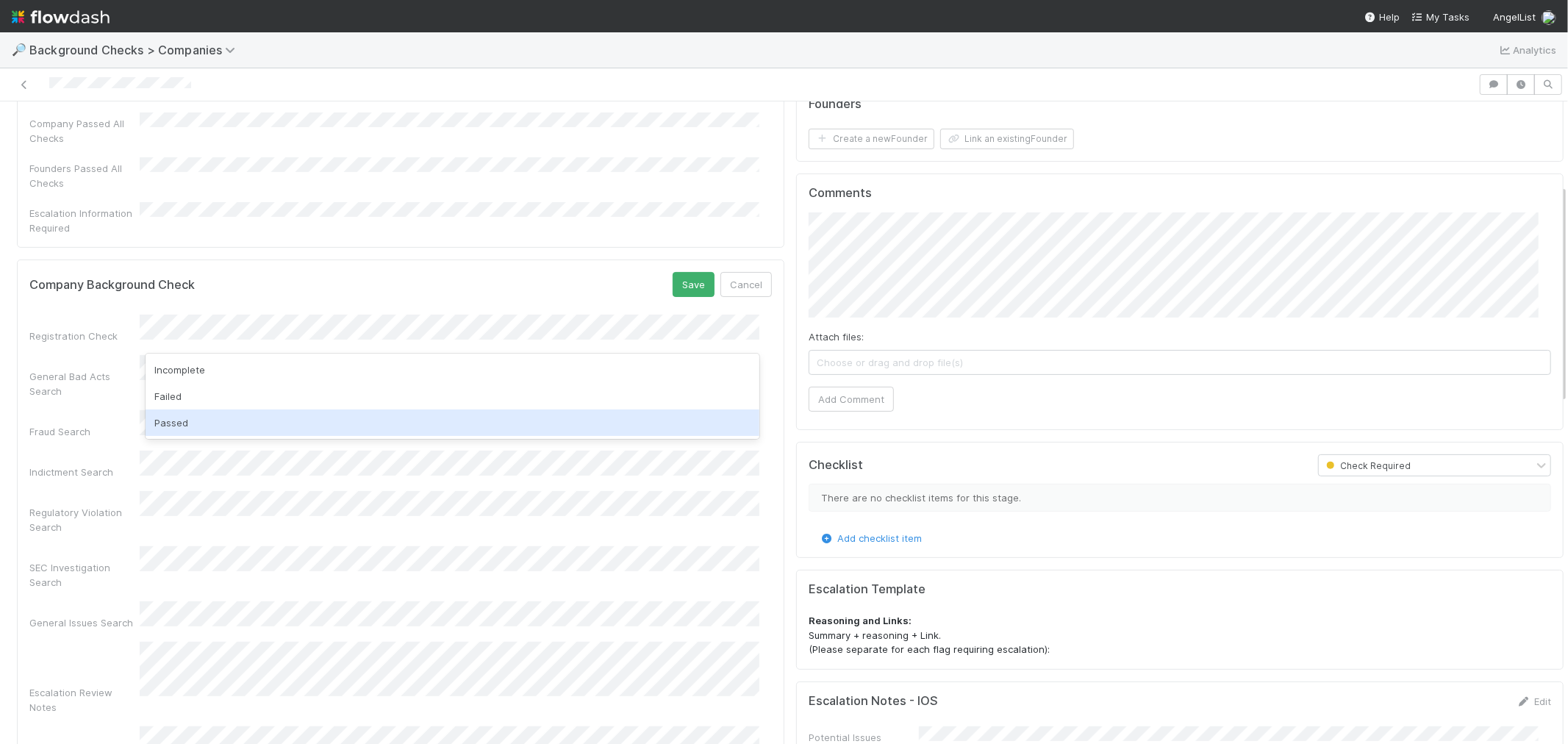
click at [199, 419] on div "Passed" at bounding box center [453, 423] width 614 height 27
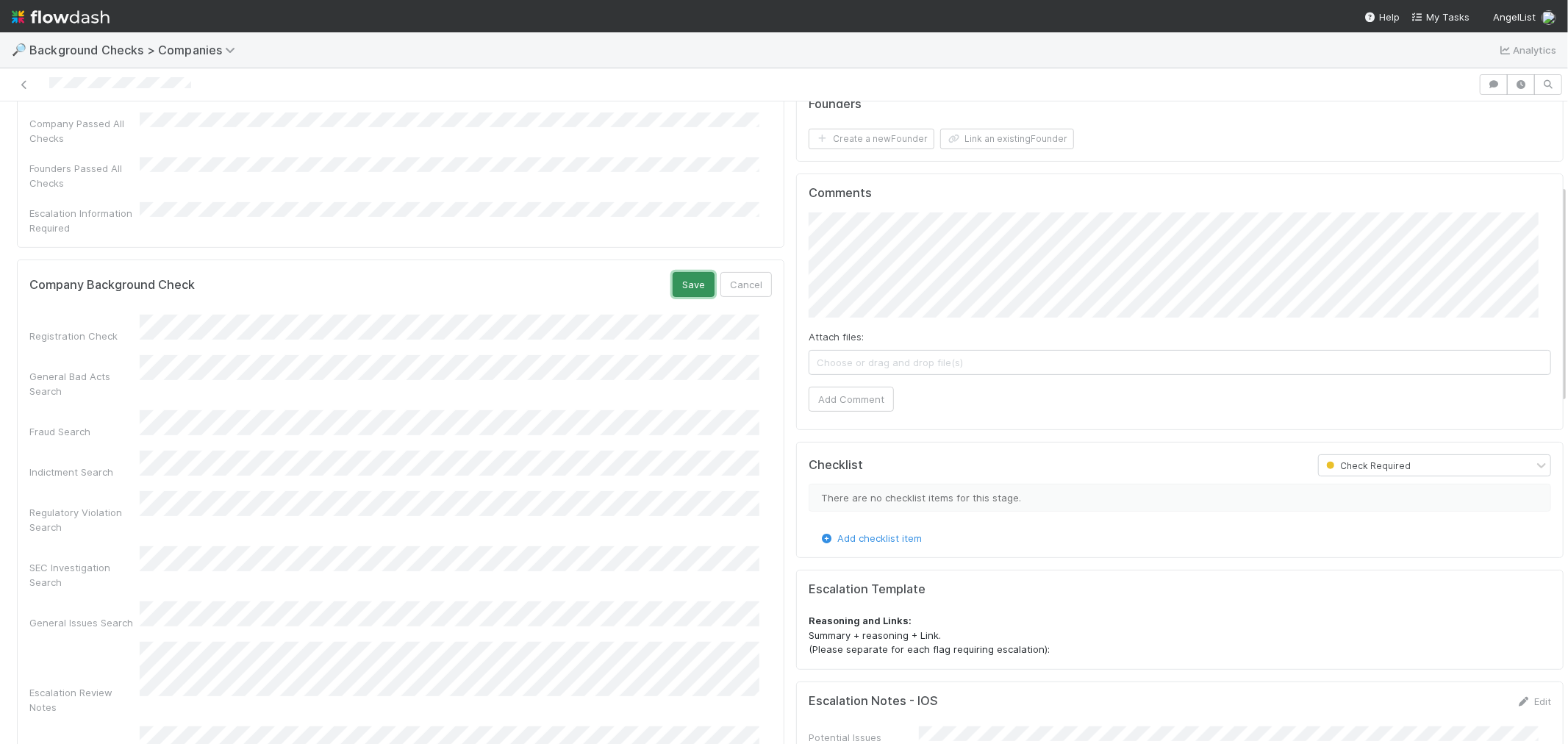
click at [676, 272] on button "Save" at bounding box center [693, 285] width 42 height 25
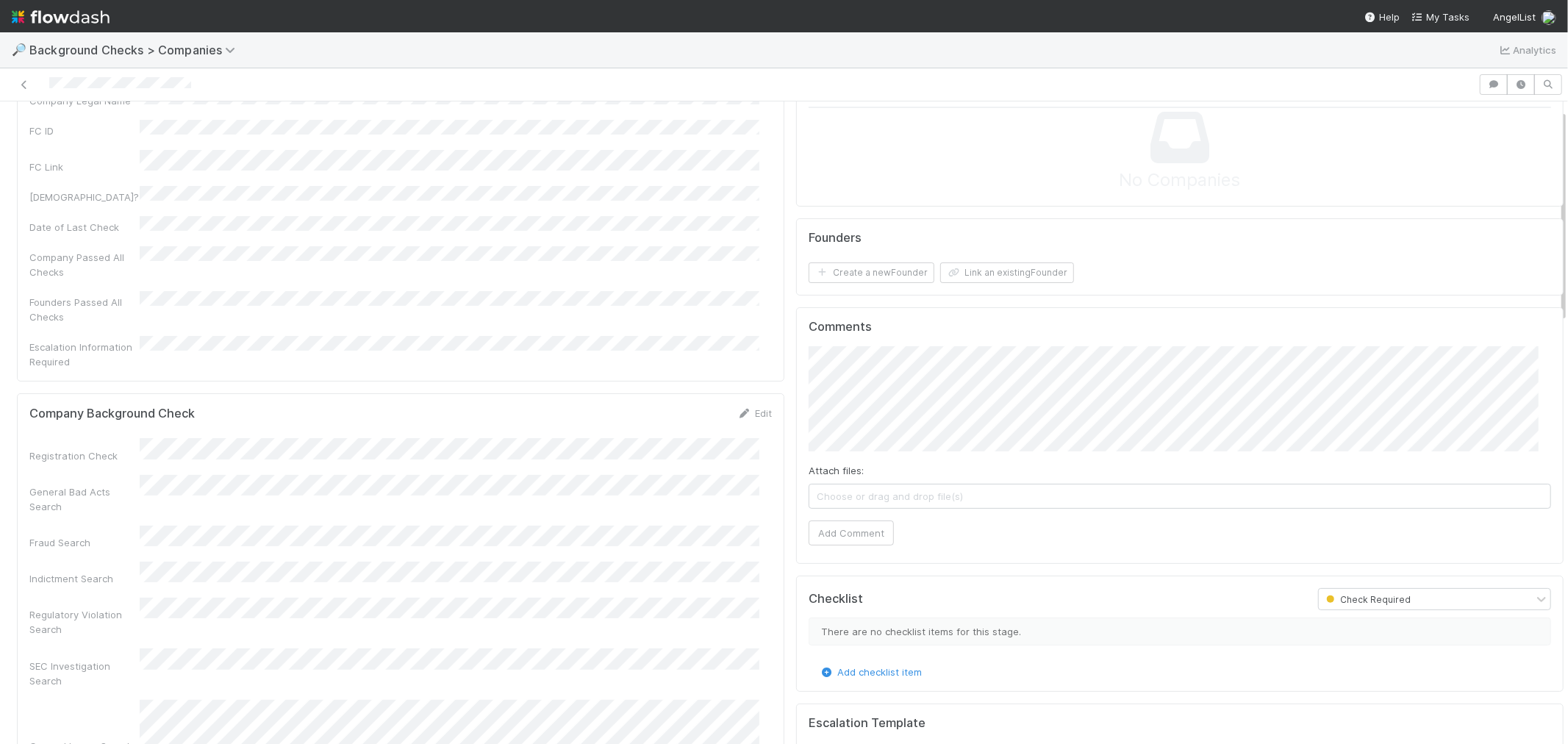
scroll to position [0, 0]
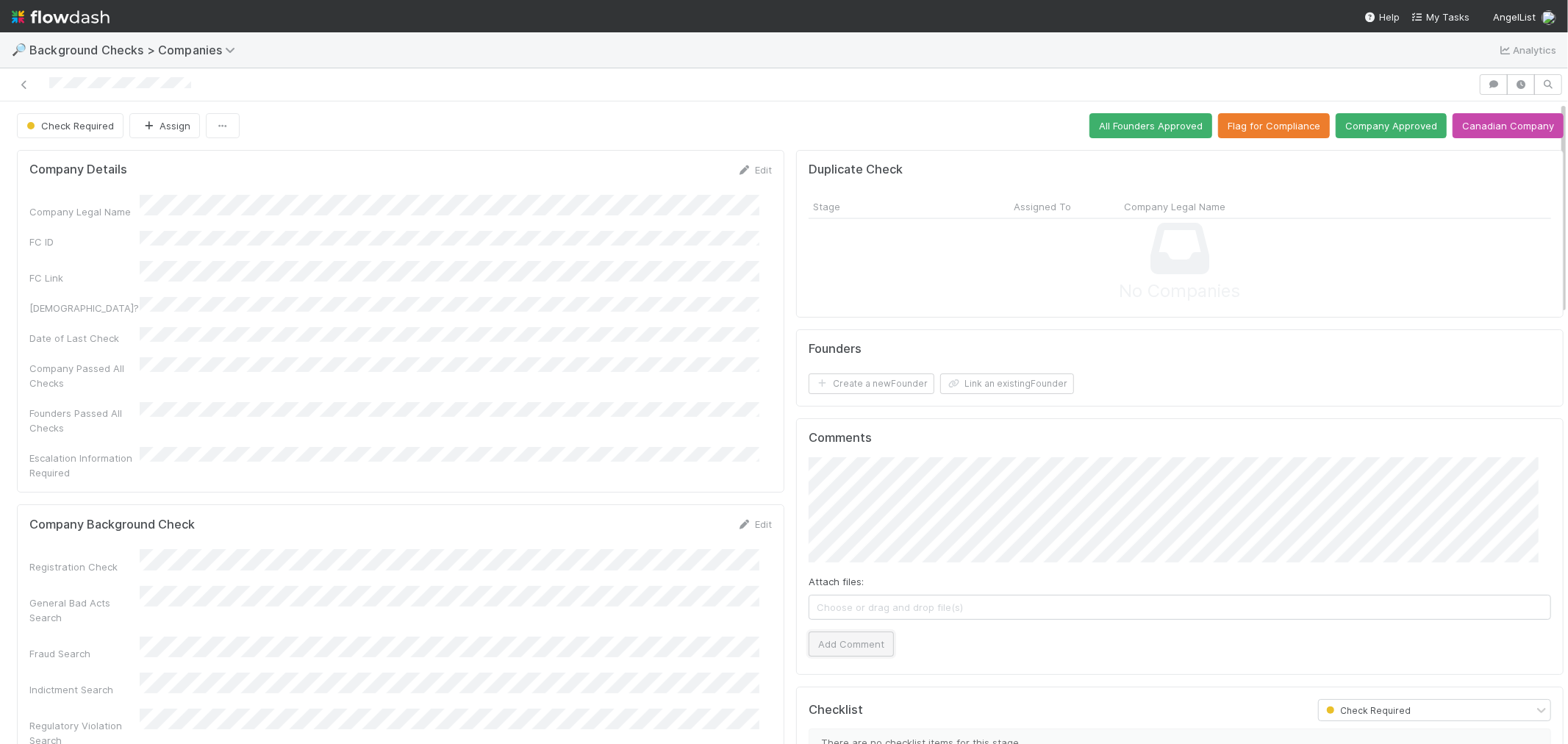
click at [838, 634] on button "Add Comment" at bounding box center [851, 644] width 85 height 25
click at [875, 387] on button "Create a new Founder" at bounding box center [871, 383] width 125 height 21
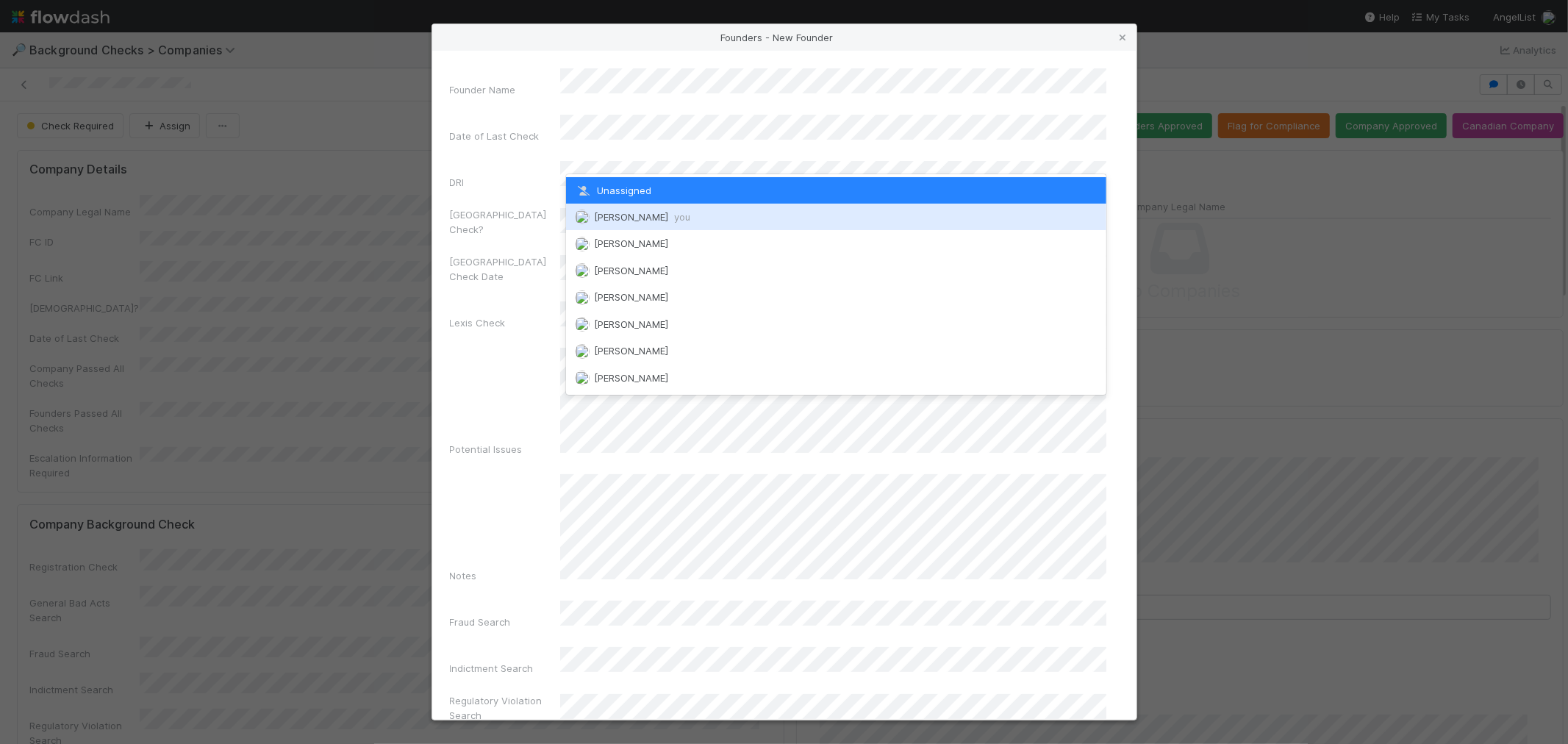
click at [629, 217] on span "[PERSON_NAME] you" at bounding box center [642, 217] width 97 height 12
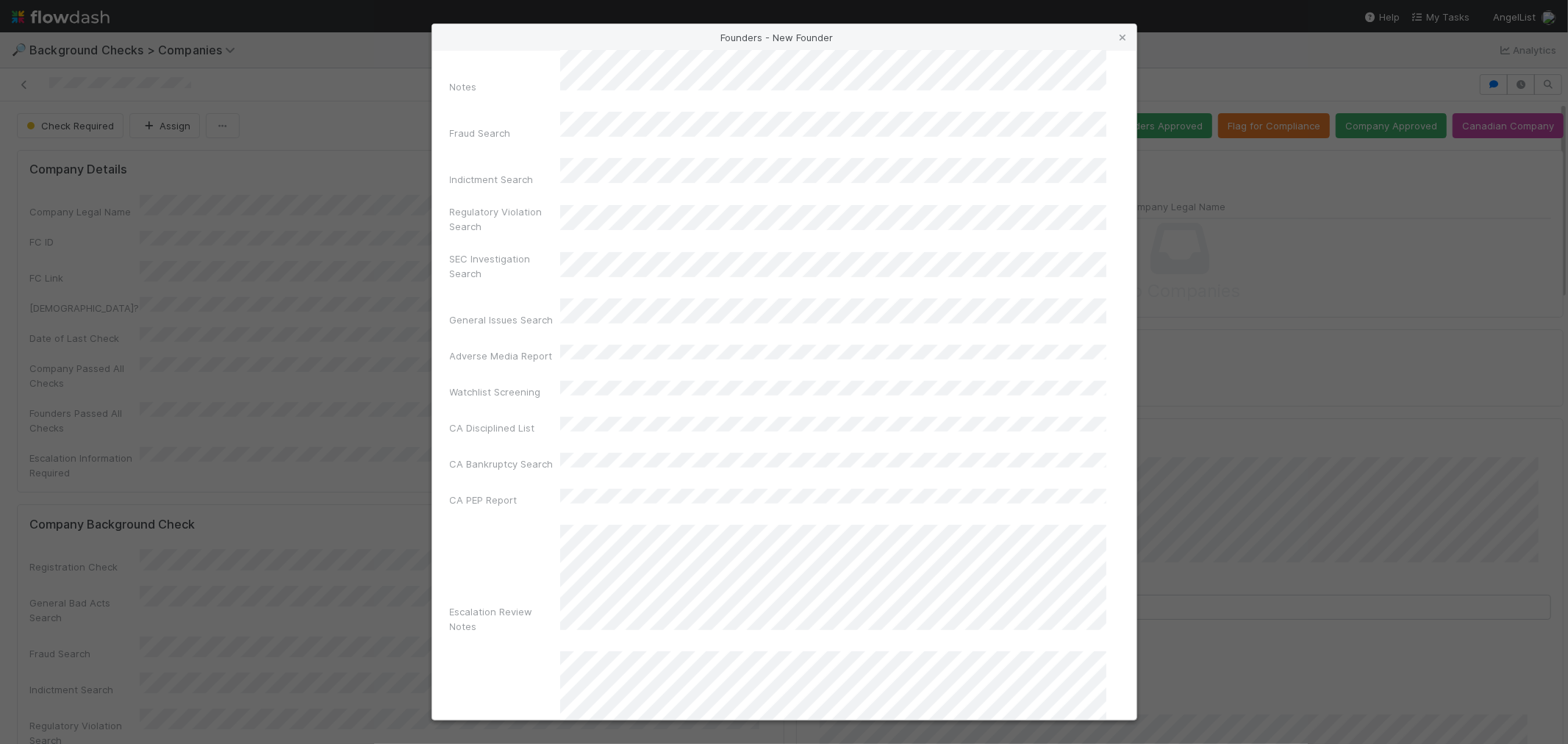
scroll to position [519, 0]
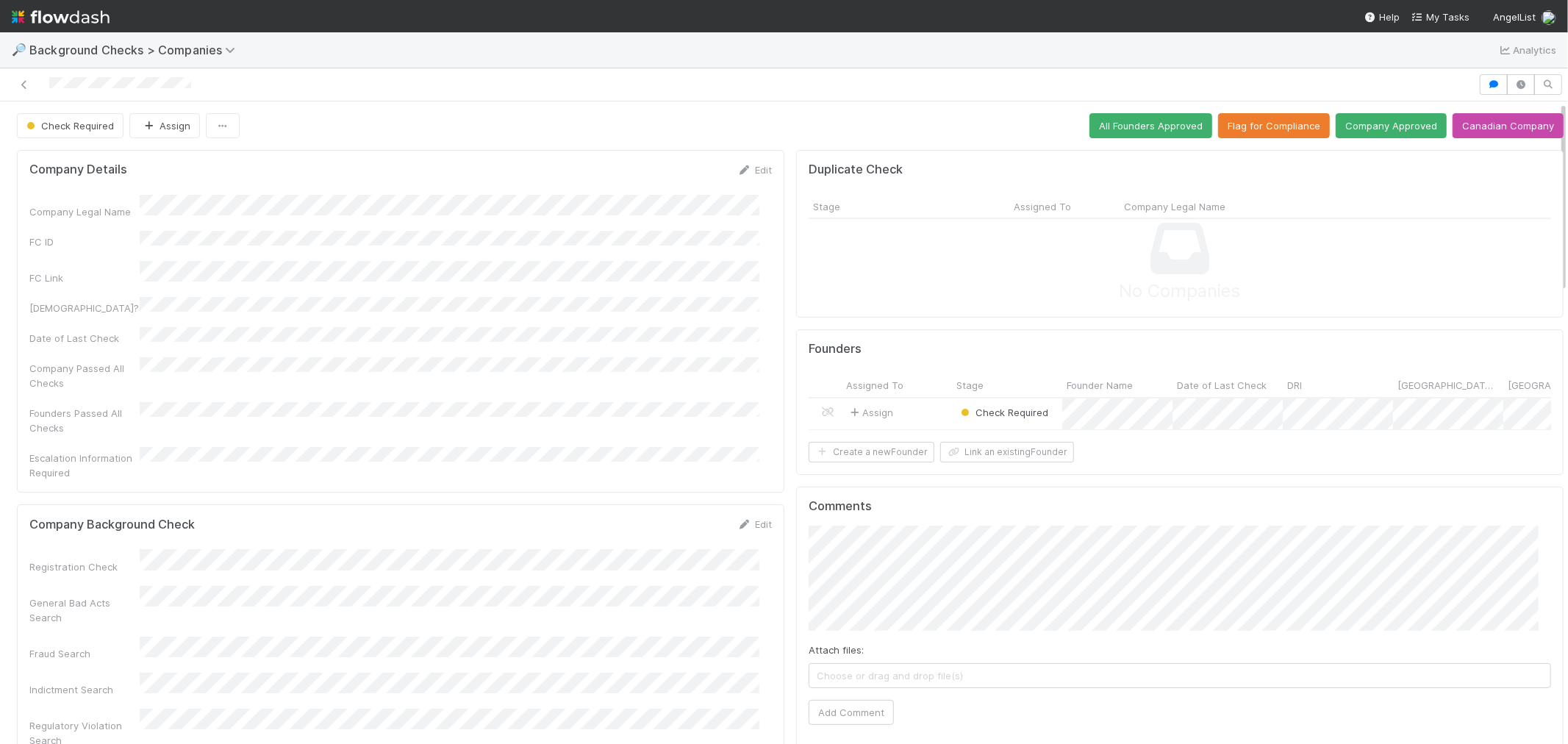
click at [920, 414] on div "Assign" at bounding box center [896, 414] width 110 height 31
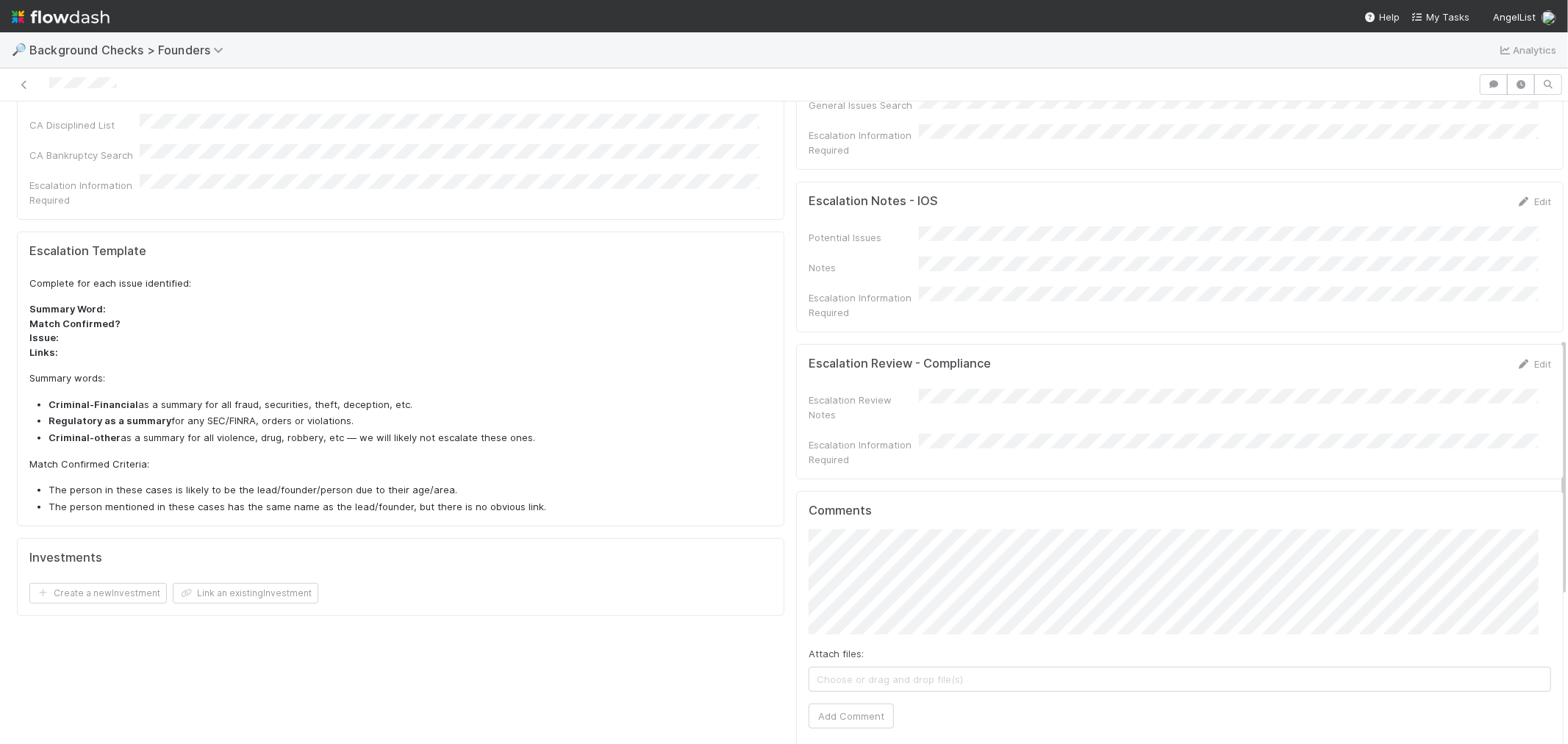
scroll to position [948, 0]
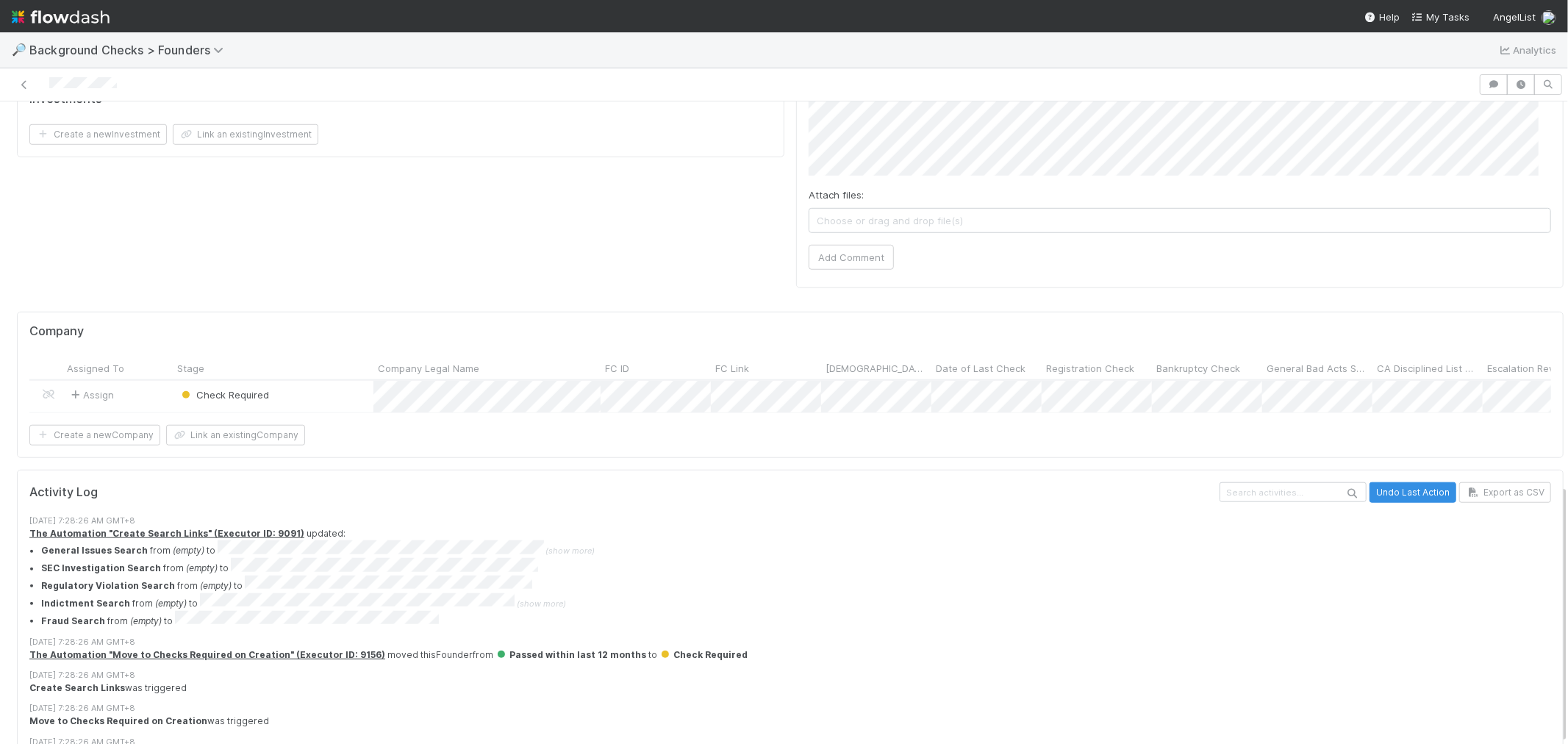
click at [882, 97] on div at bounding box center [784, 84] width 1568 height 33
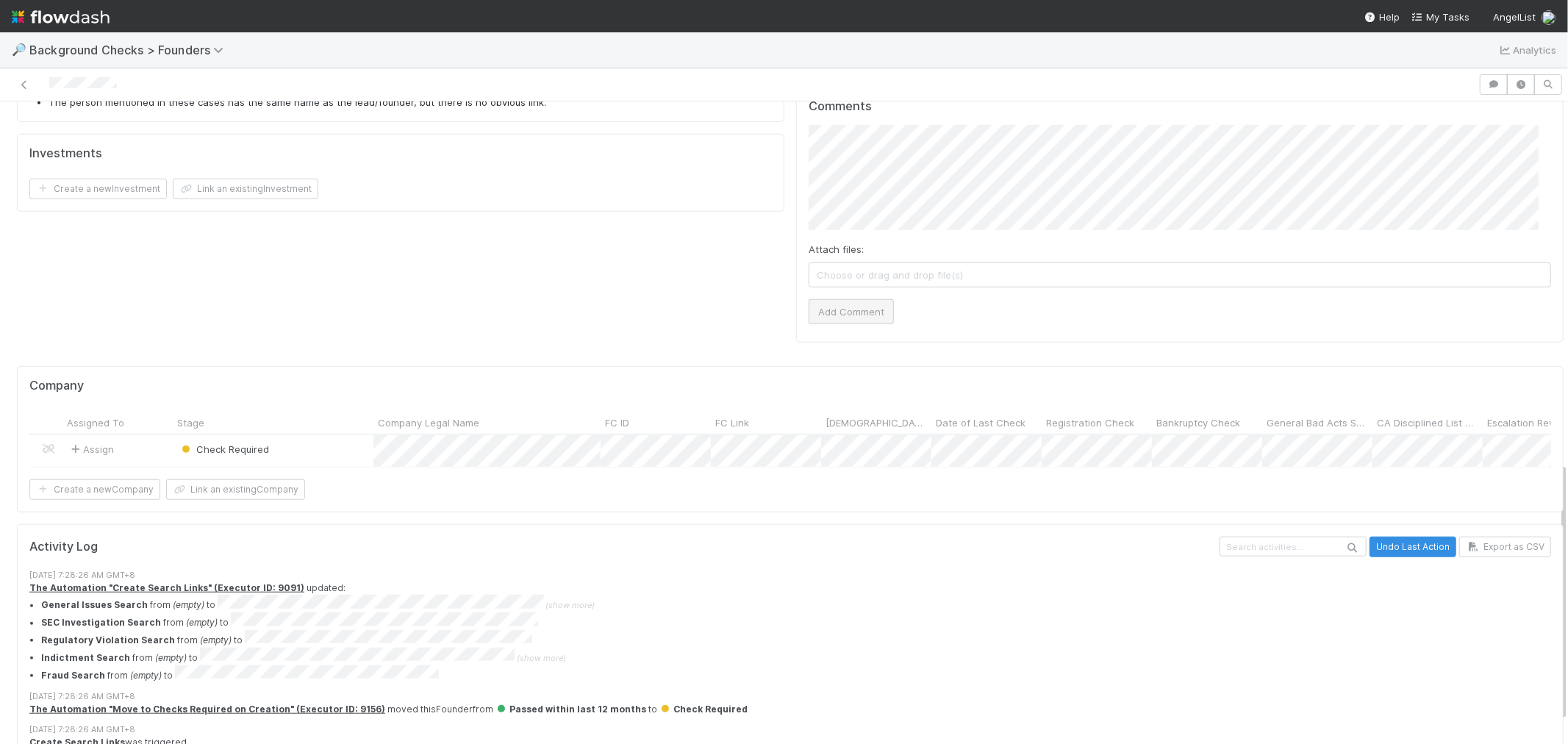
click at [844, 252] on div "Attach files: Choose or drag and drop file(s) Add Comment" at bounding box center [1179, 225] width 742 height 199
click at [841, 299] on button "Add Comment" at bounding box center [851, 312] width 85 height 25
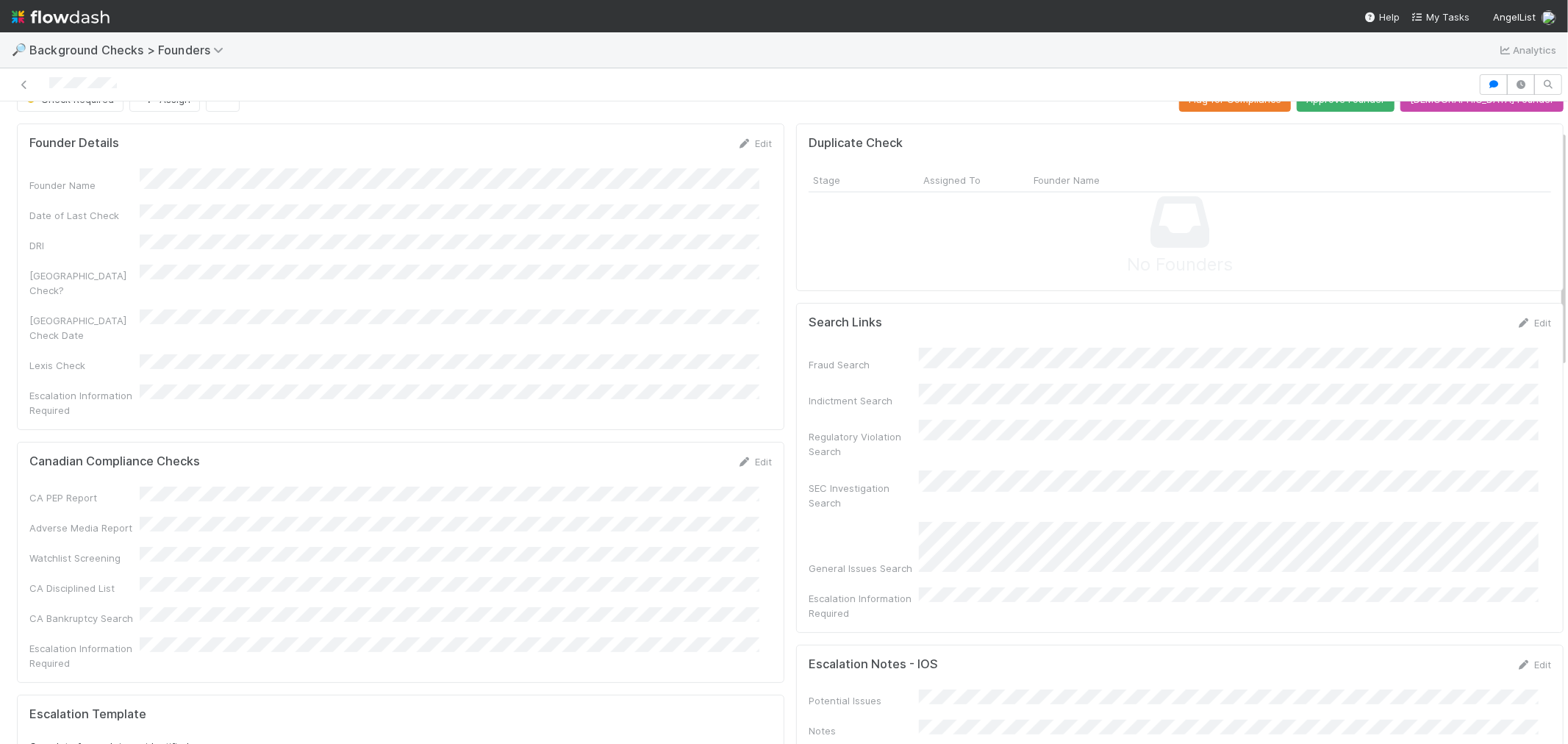
scroll to position [0, 0]
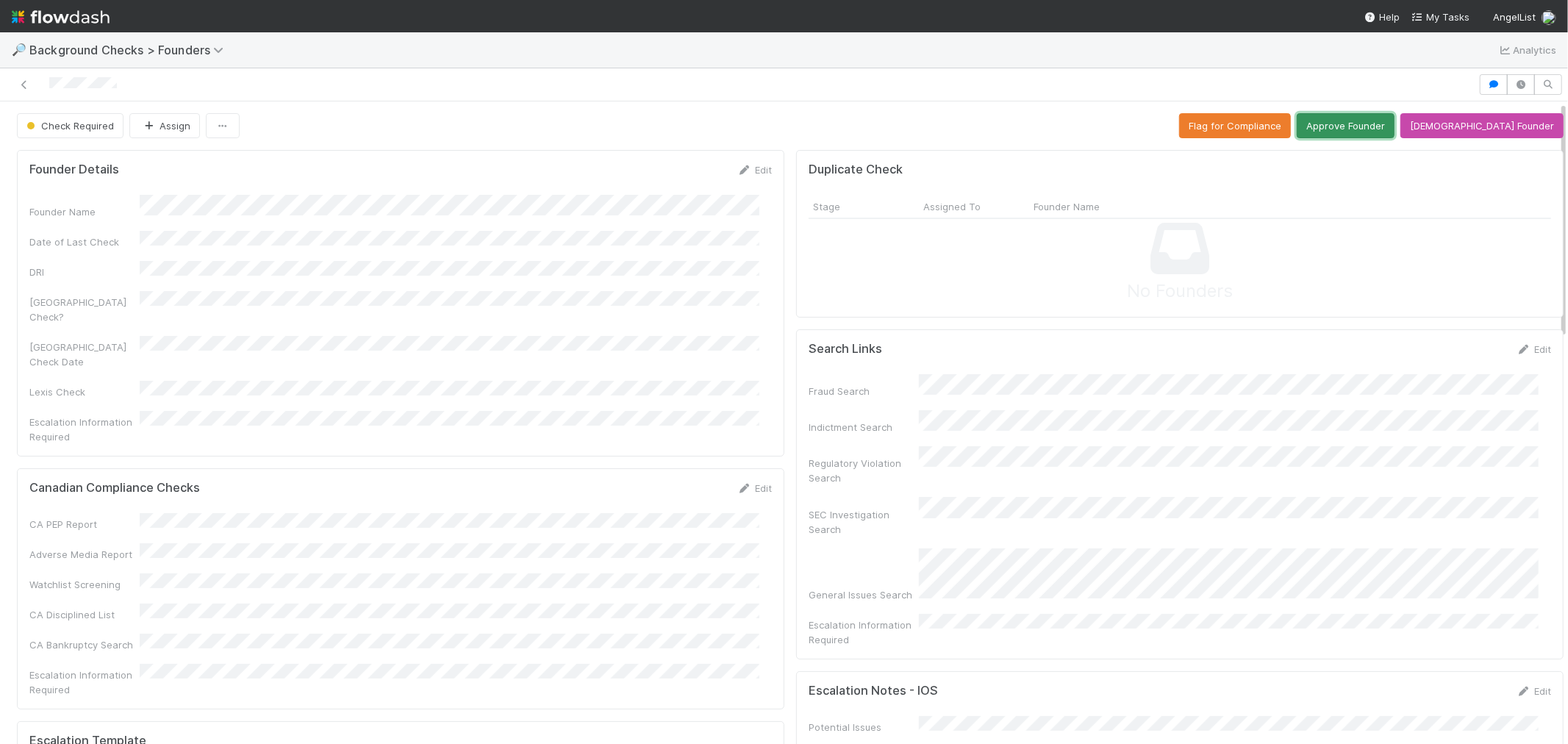
click at [1390, 119] on button "Approve Founder" at bounding box center [1345, 125] width 98 height 25
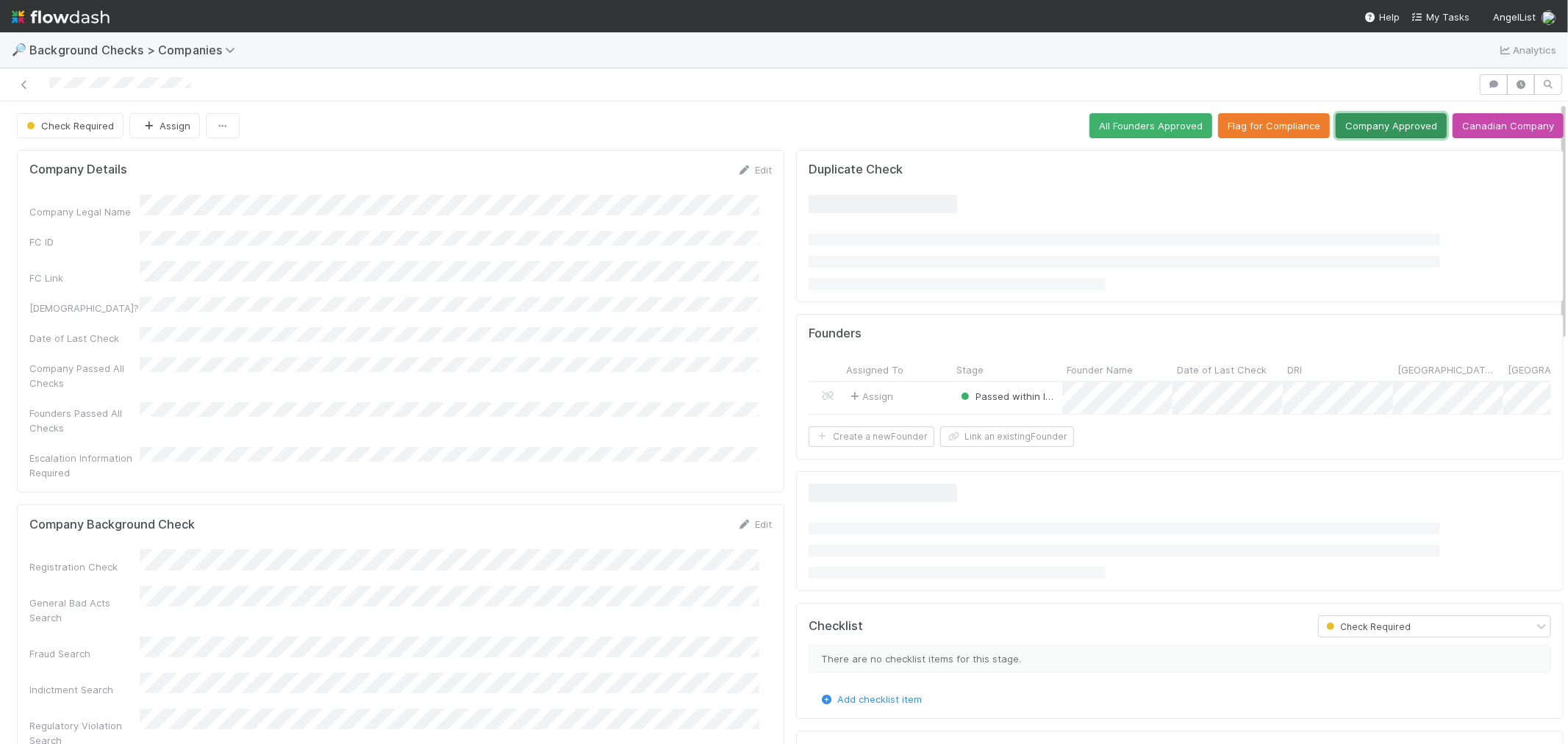
click at [1363, 130] on button "Company Approved" at bounding box center [1392, 125] width 111 height 25
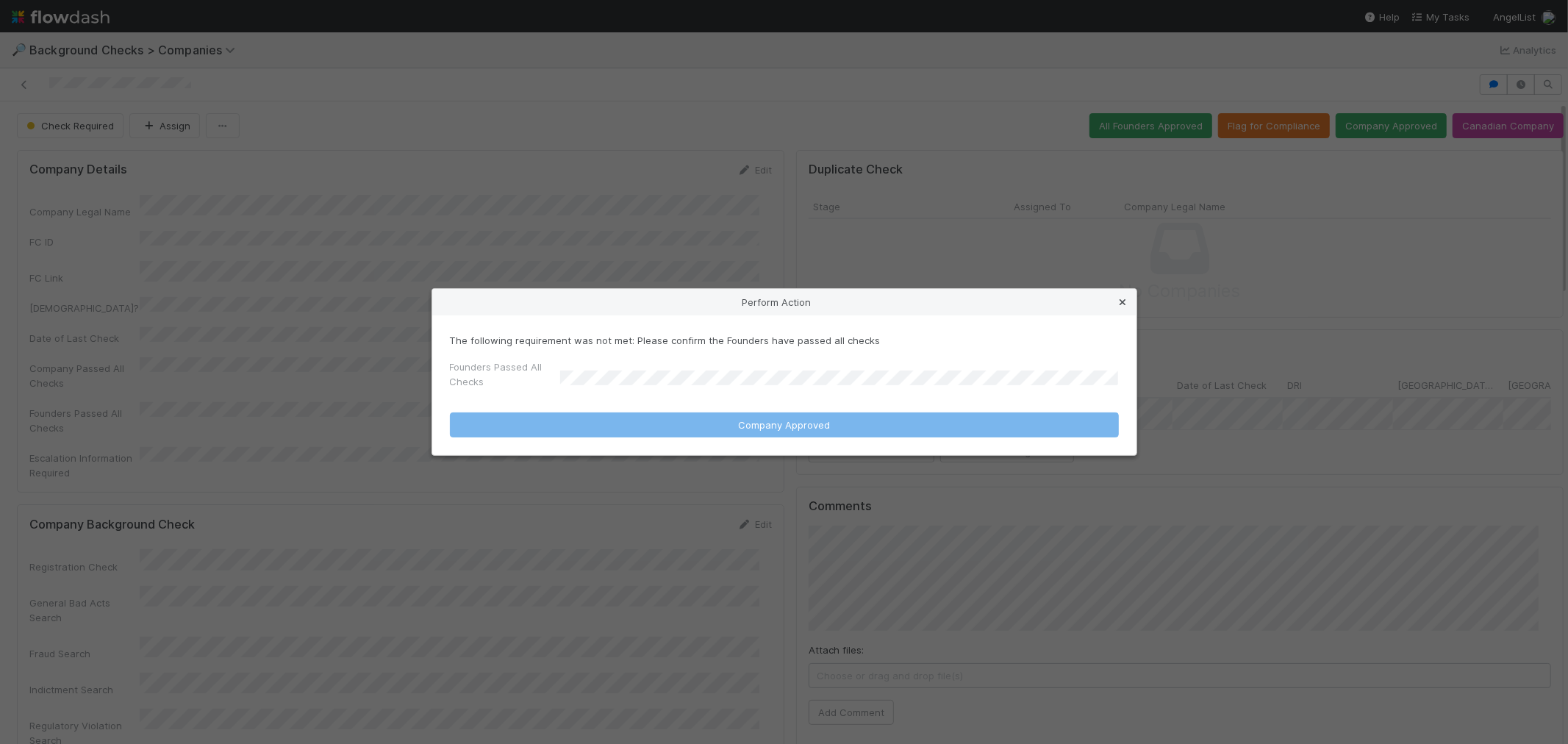
click at [1129, 304] on icon at bounding box center [1123, 302] width 14 height 10
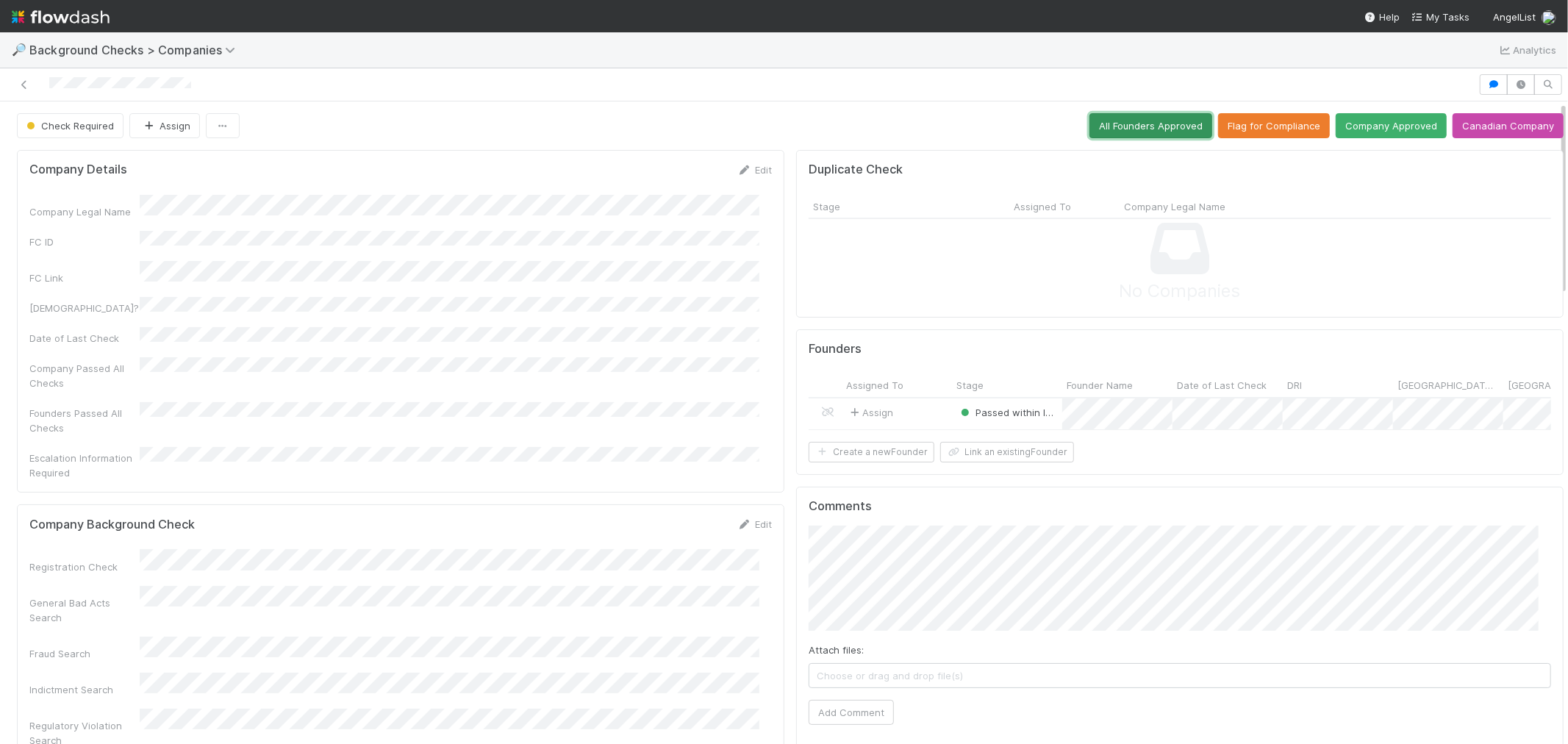
click at [1139, 125] on button "All Founders Approved" at bounding box center [1151, 125] width 123 height 25
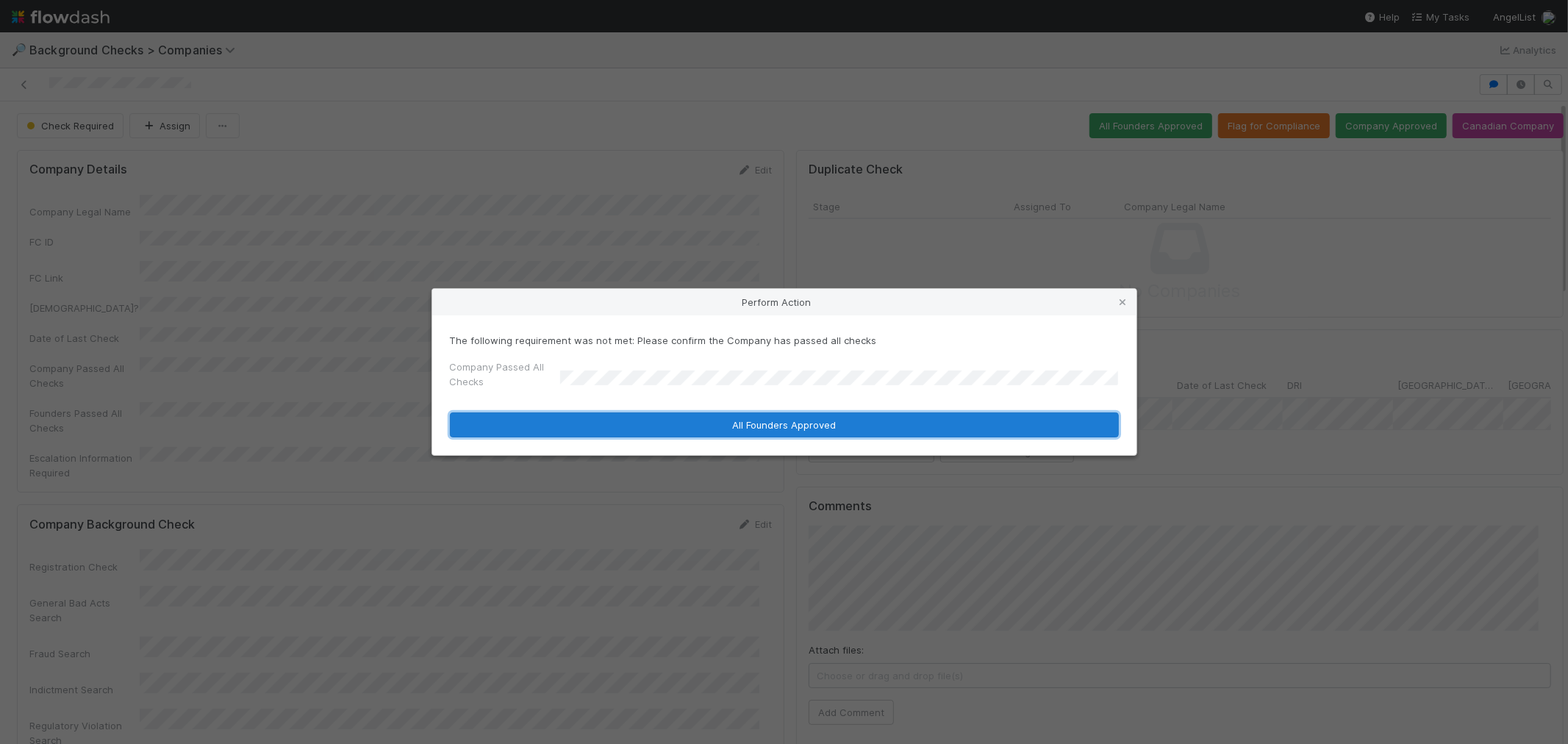
click at [585, 415] on button "All Founders Approved" at bounding box center [784, 425] width 669 height 25
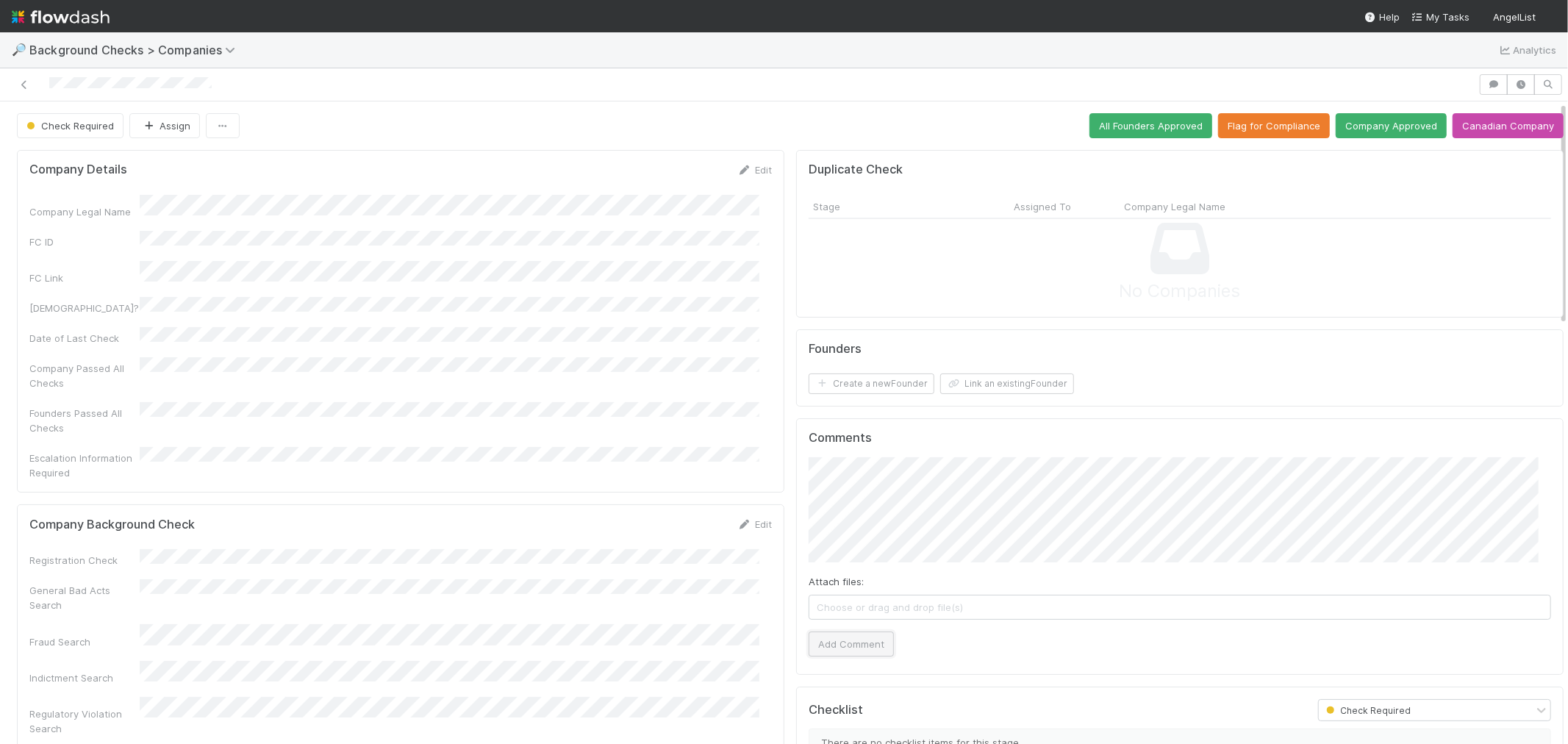
drag, startPoint x: 850, startPoint y: 641, endPoint x: 832, endPoint y: 639, distance: 18.1
click at [850, 640] on button "Add Comment" at bounding box center [851, 644] width 85 height 25
click at [741, 518] on link "Edit" at bounding box center [754, 524] width 35 height 12
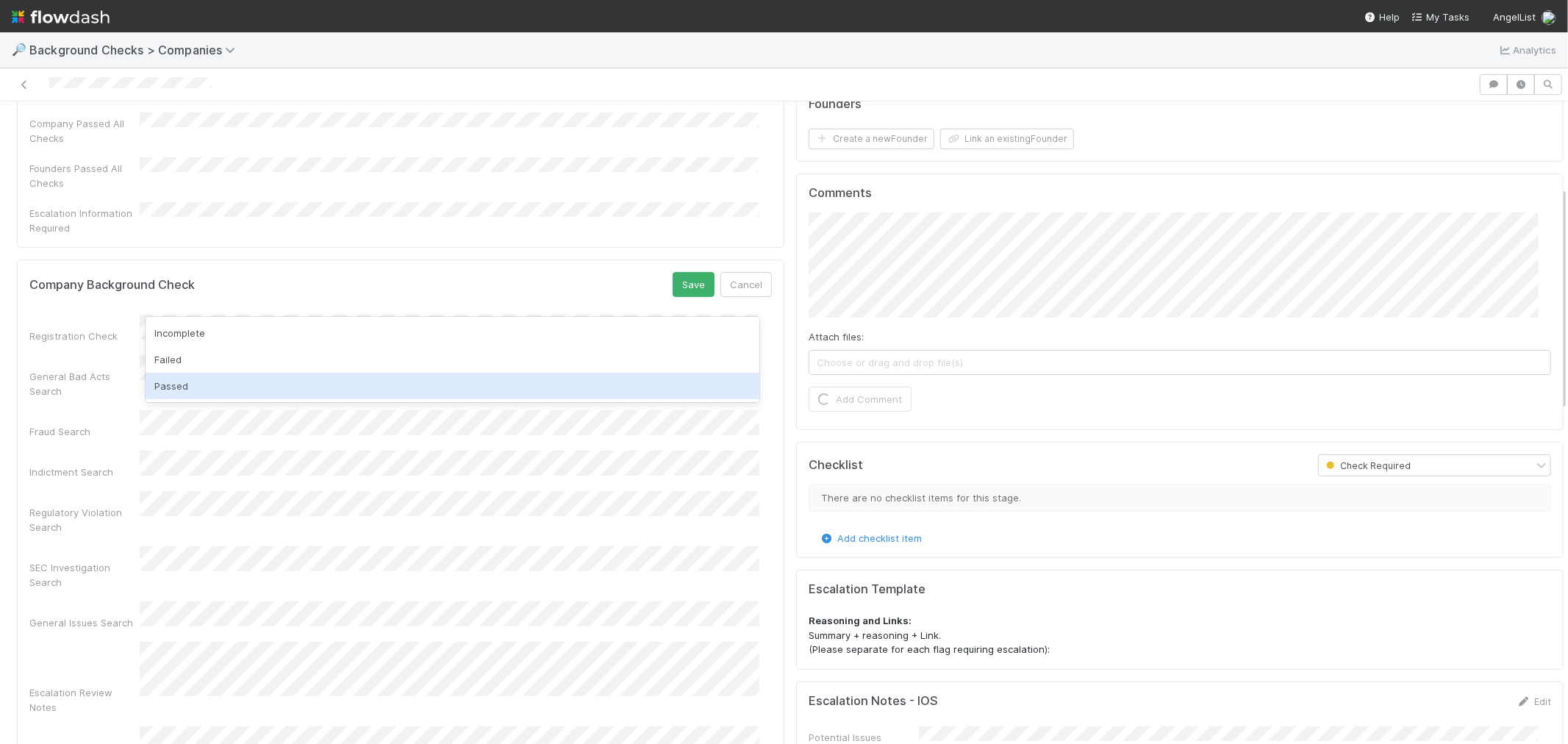
click at [197, 389] on div "Passed" at bounding box center [453, 386] width 614 height 27
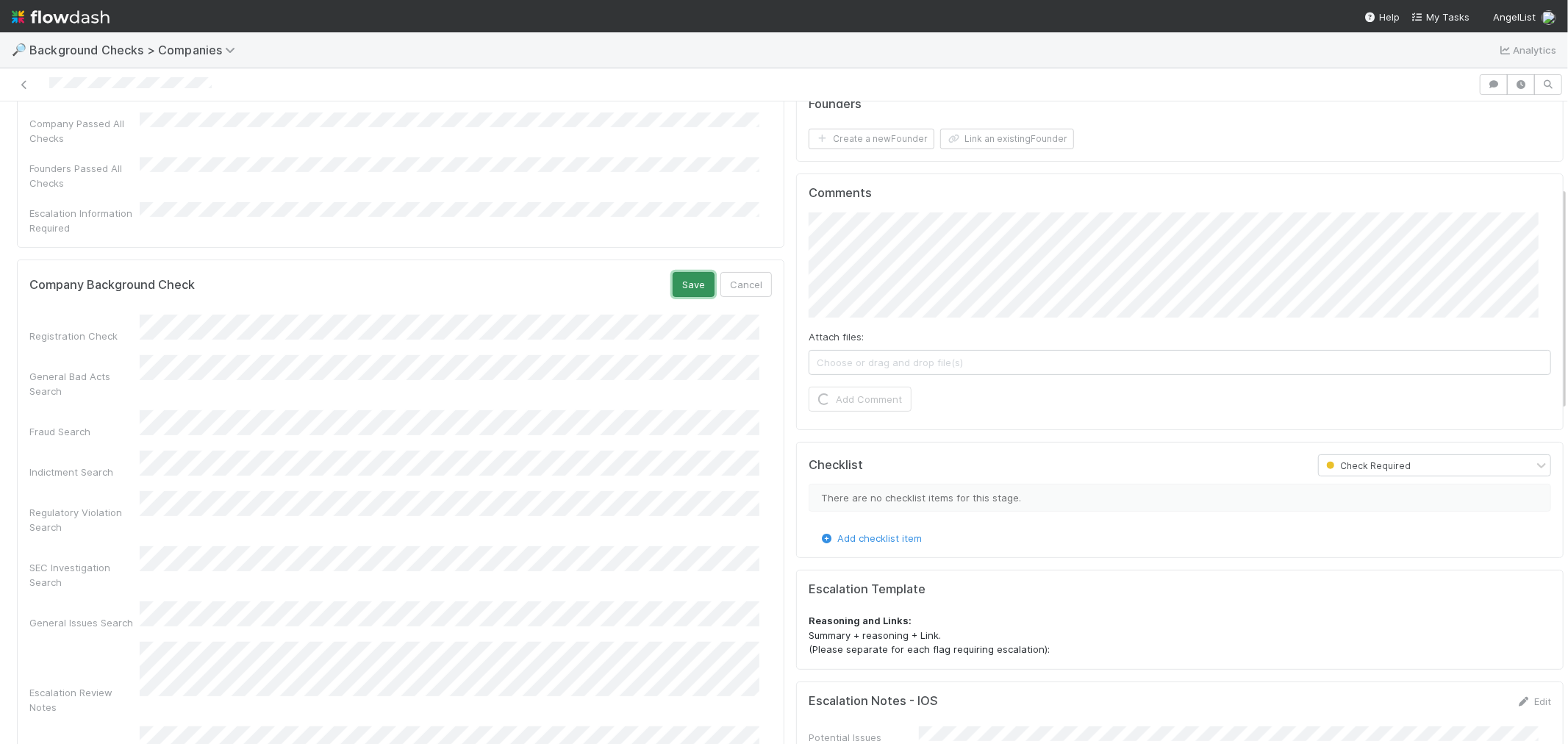
click at [673, 272] on button "Save" at bounding box center [693, 285] width 42 height 25
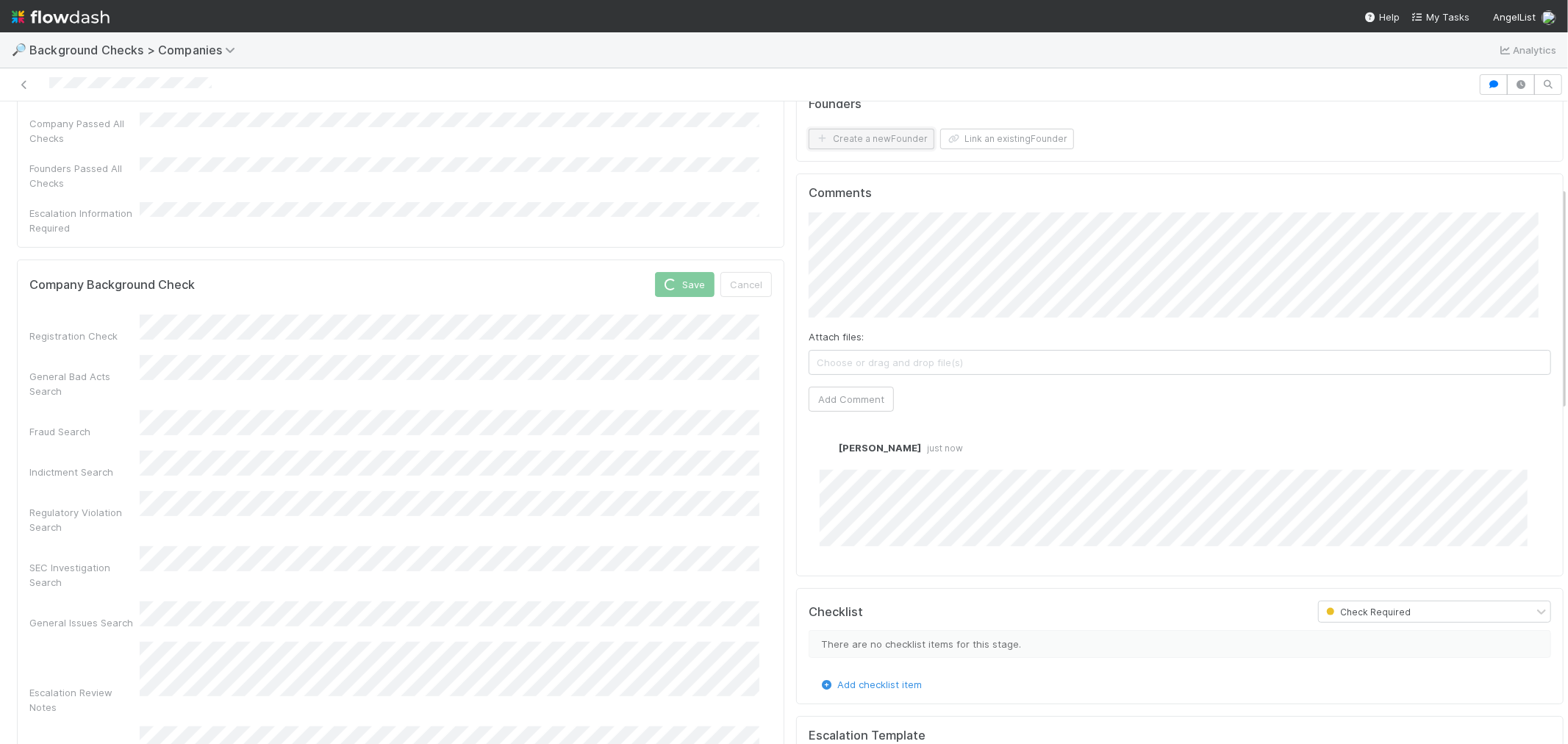
click at [898, 141] on button "Create a new Founder" at bounding box center [871, 139] width 125 height 21
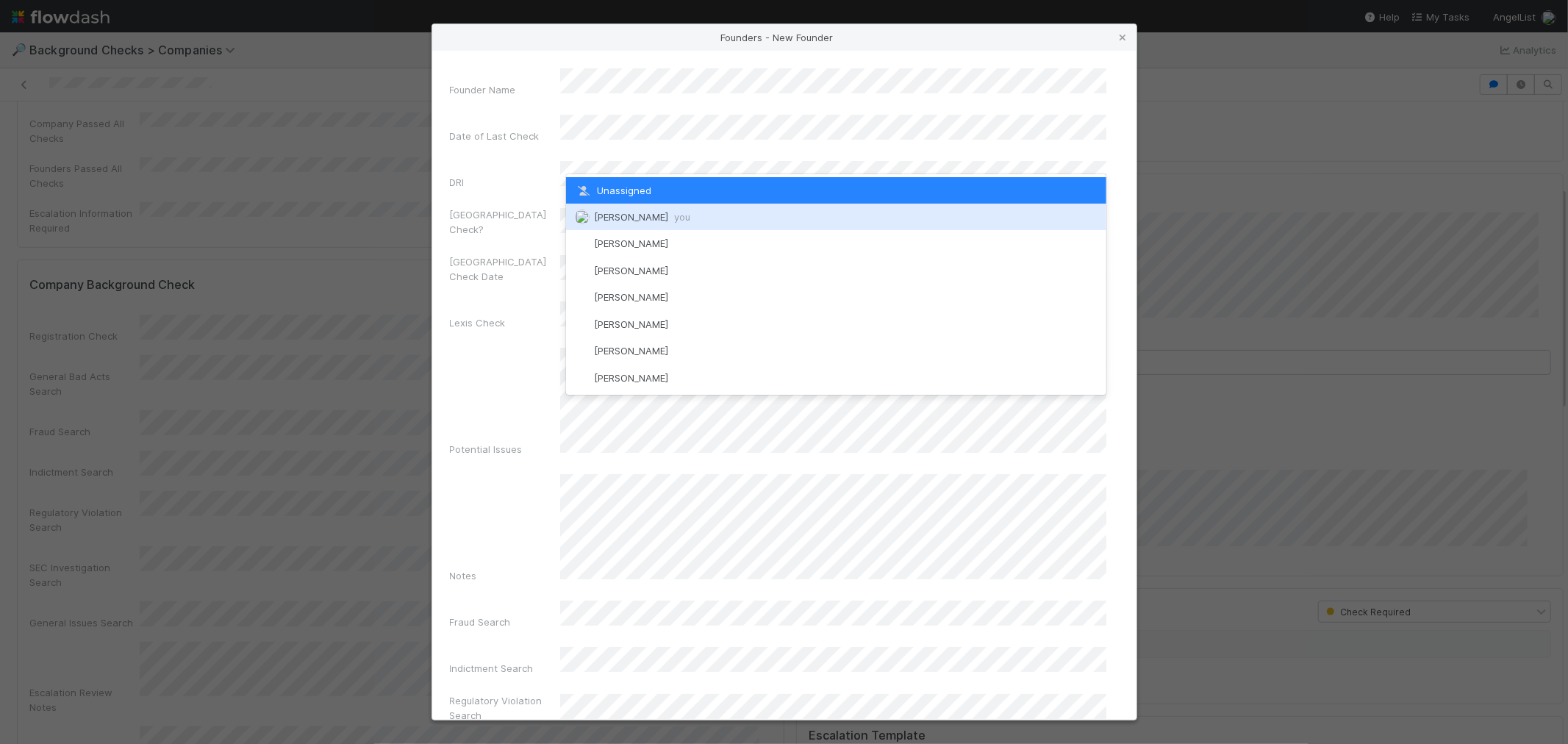
click at [630, 224] on div "[PERSON_NAME] you" at bounding box center [835, 217] width 540 height 27
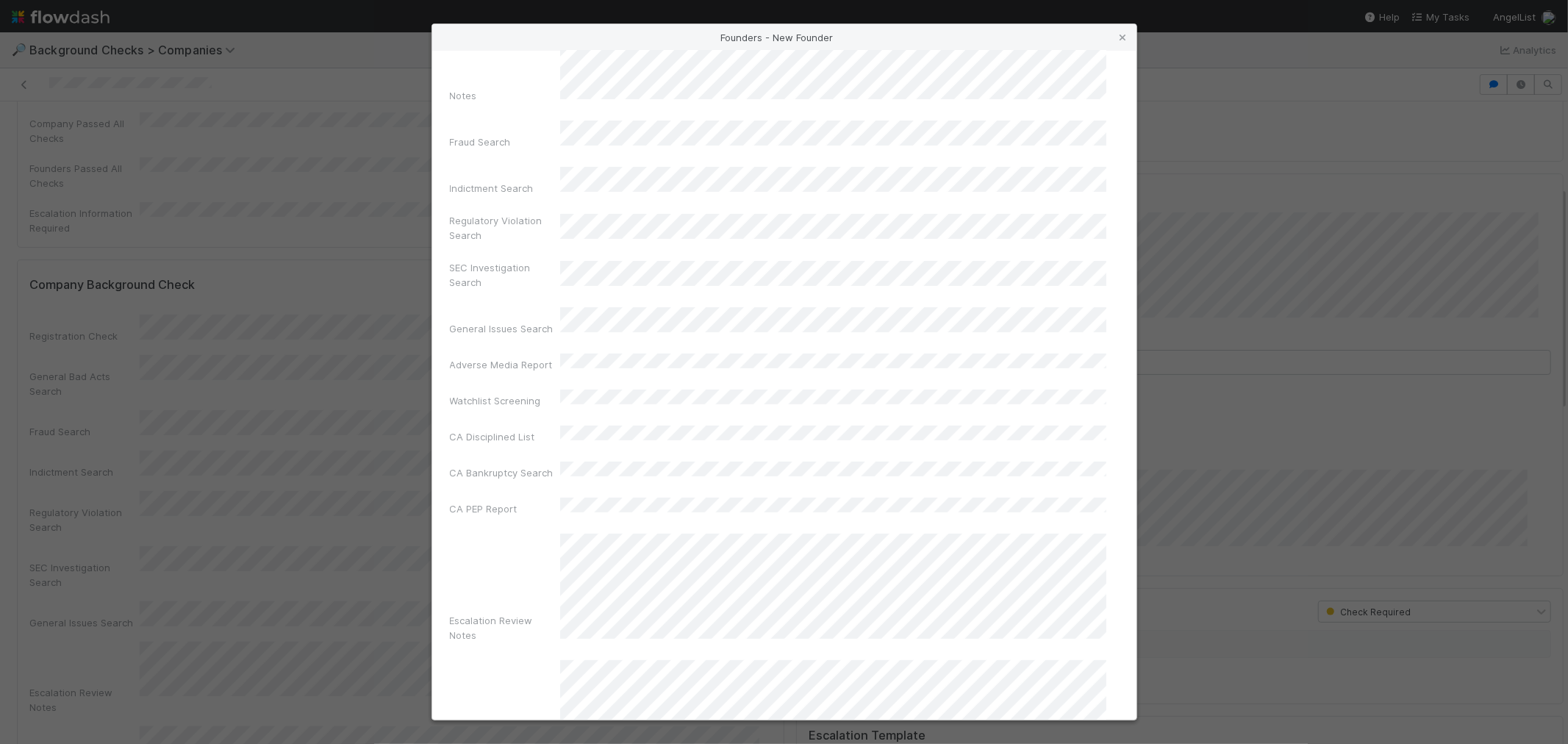
scroll to position [519, 0]
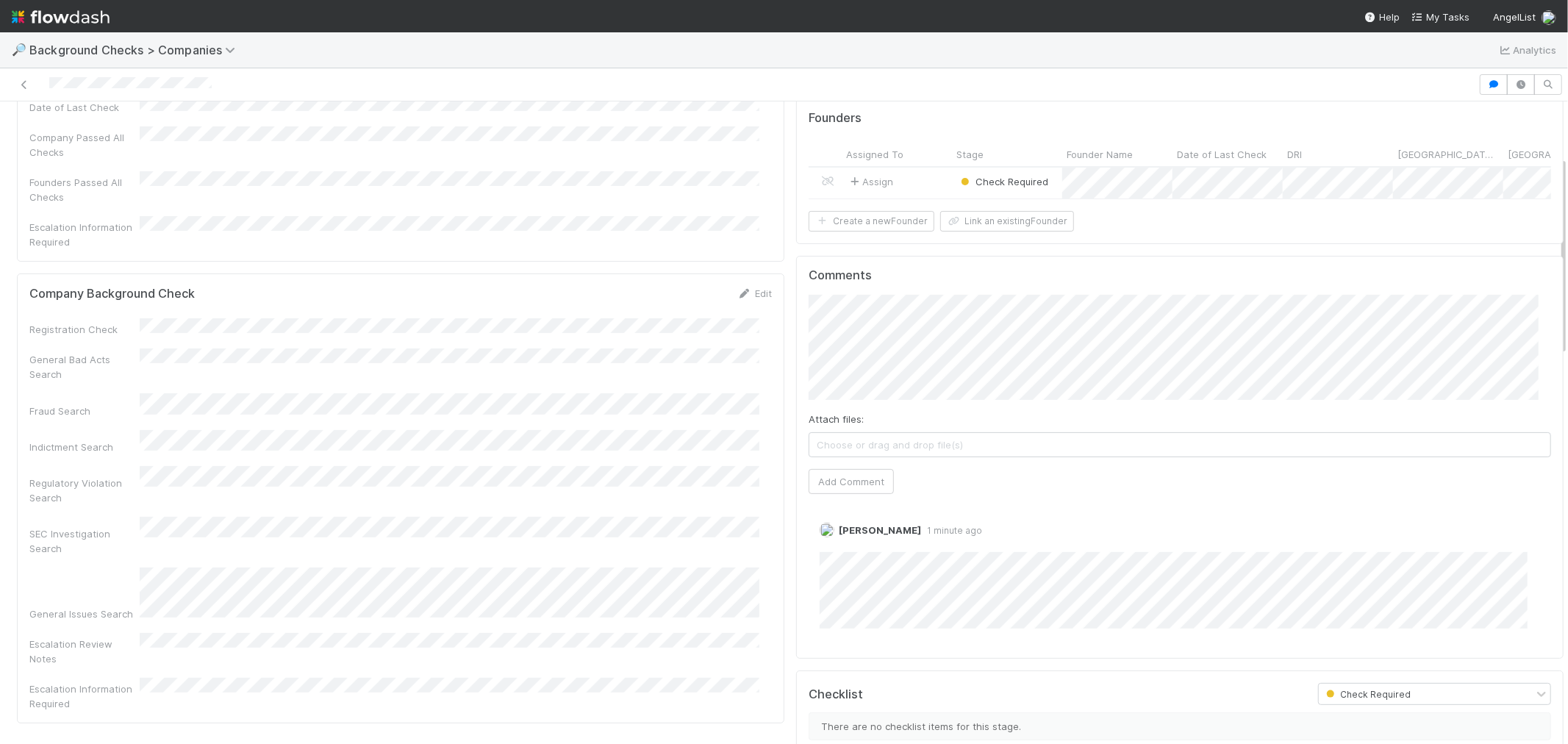
scroll to position [162, 0]
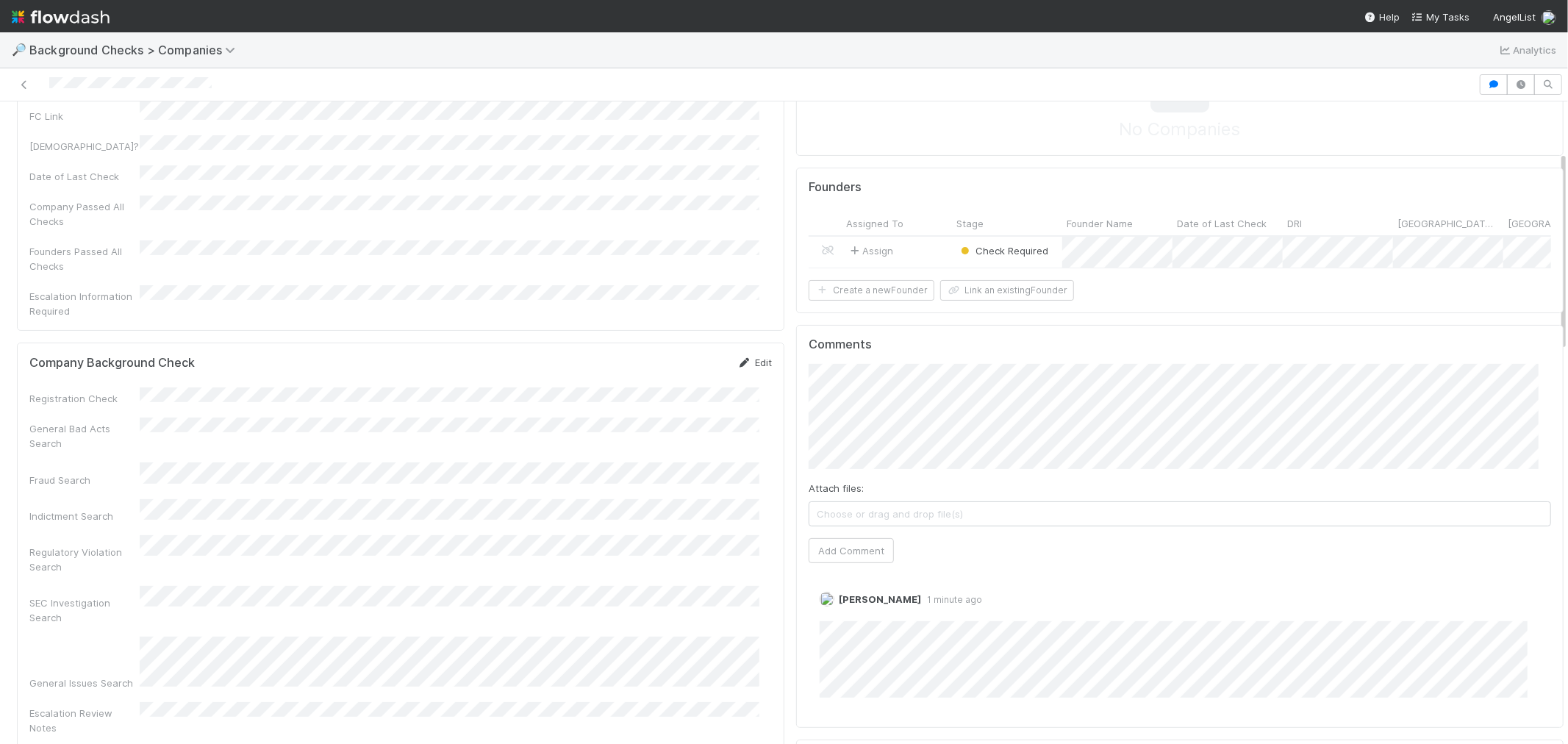
click at [751, 356] on link "Edit" at bounding box center [754, 362] width 35 height 12
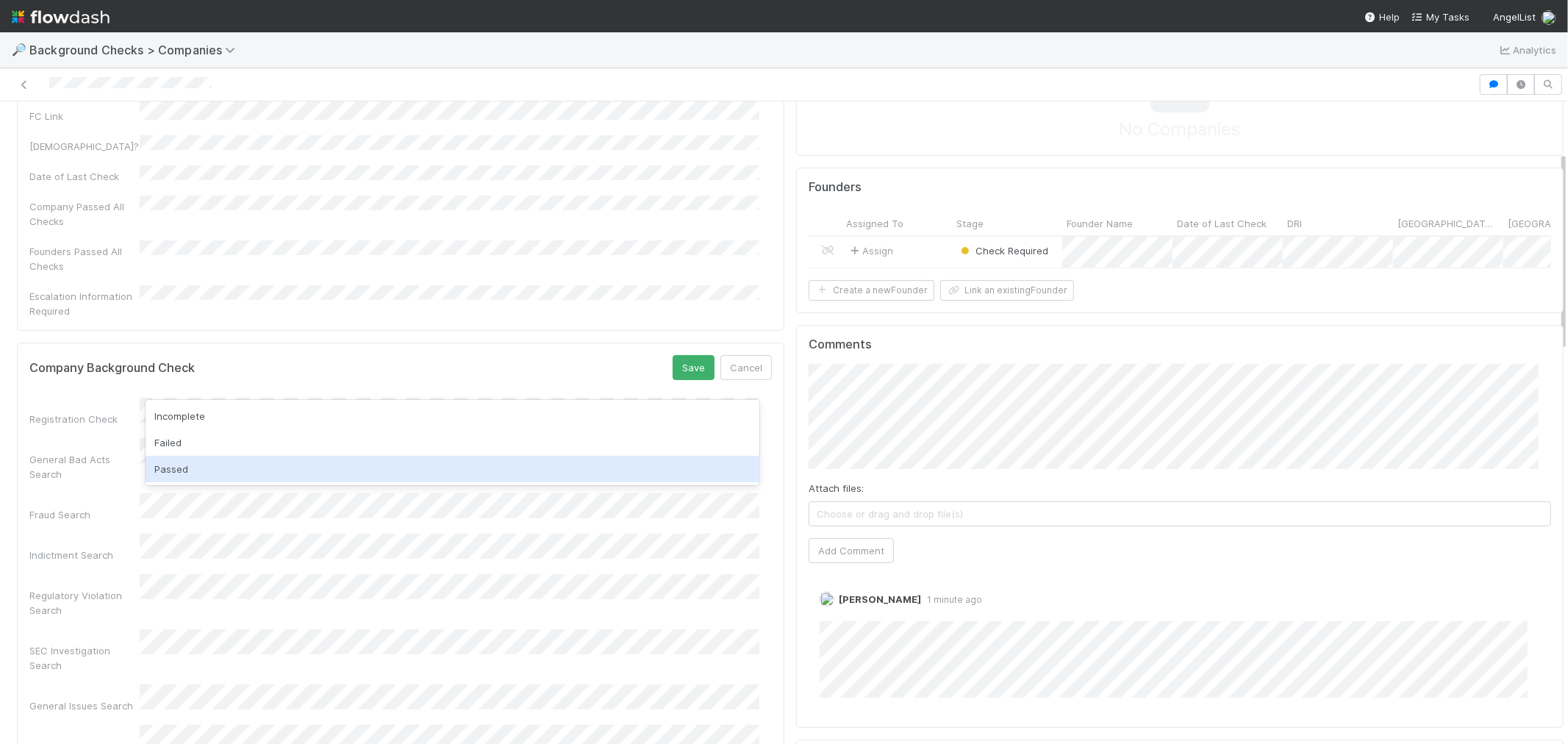
click at [211, 458] on div "Passed" at bounding box center [453, 469] width 614 height 27
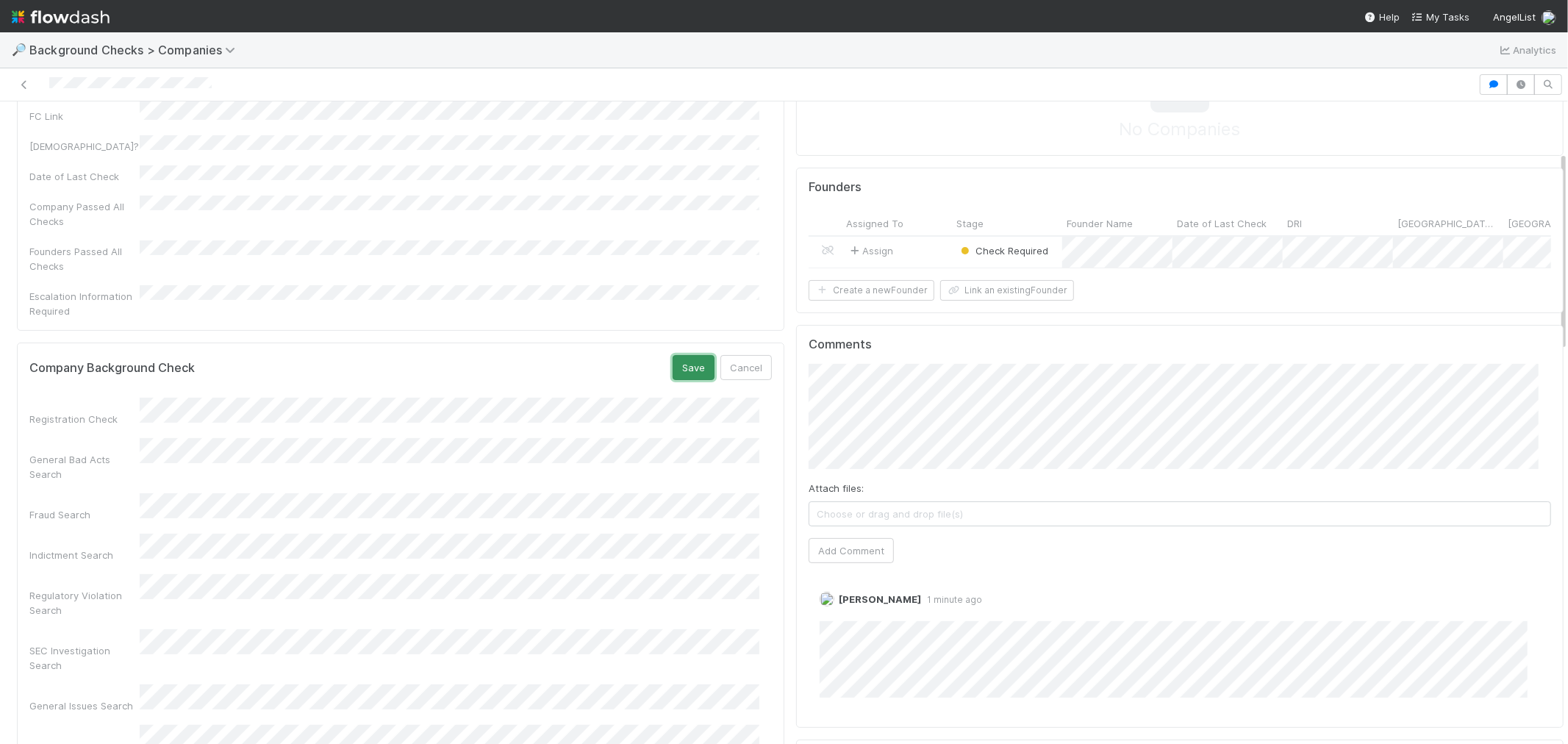
click at [680, 355] on button "Save" at bounding box center [693, 368] width 42 height 25
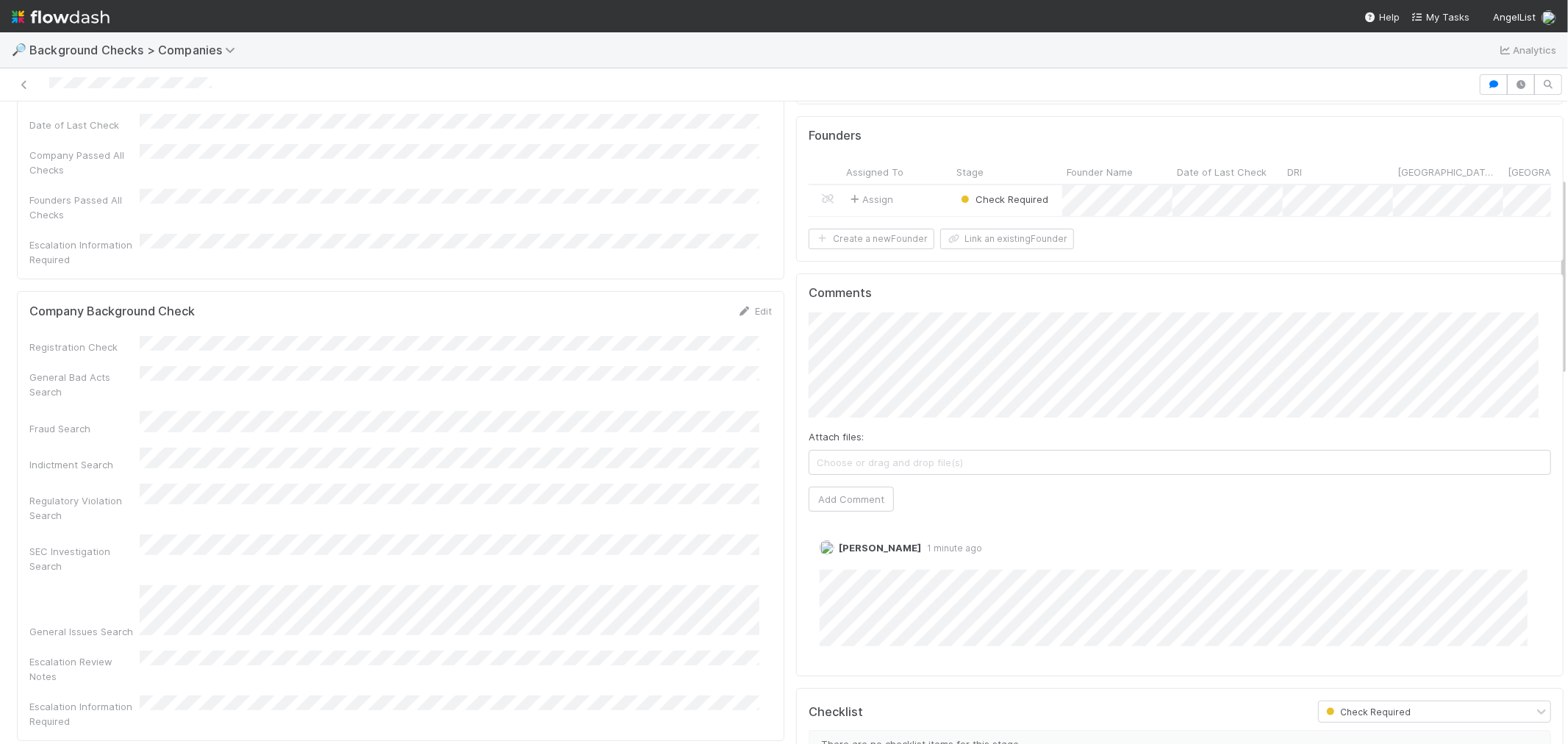
scroll to position [244, 0]
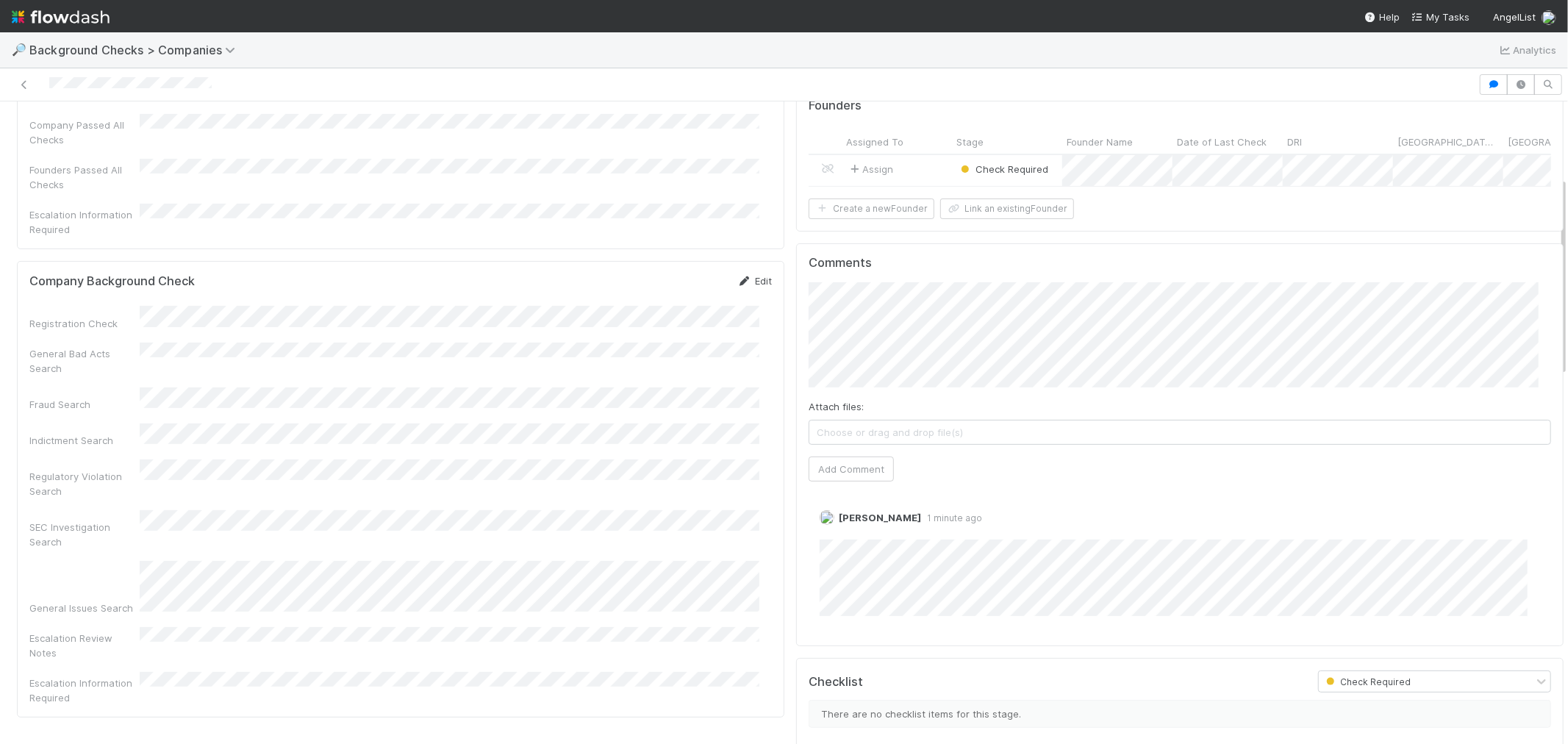
click at [737, 277] on icon at bounding box center [744, 281] width 14 height 10
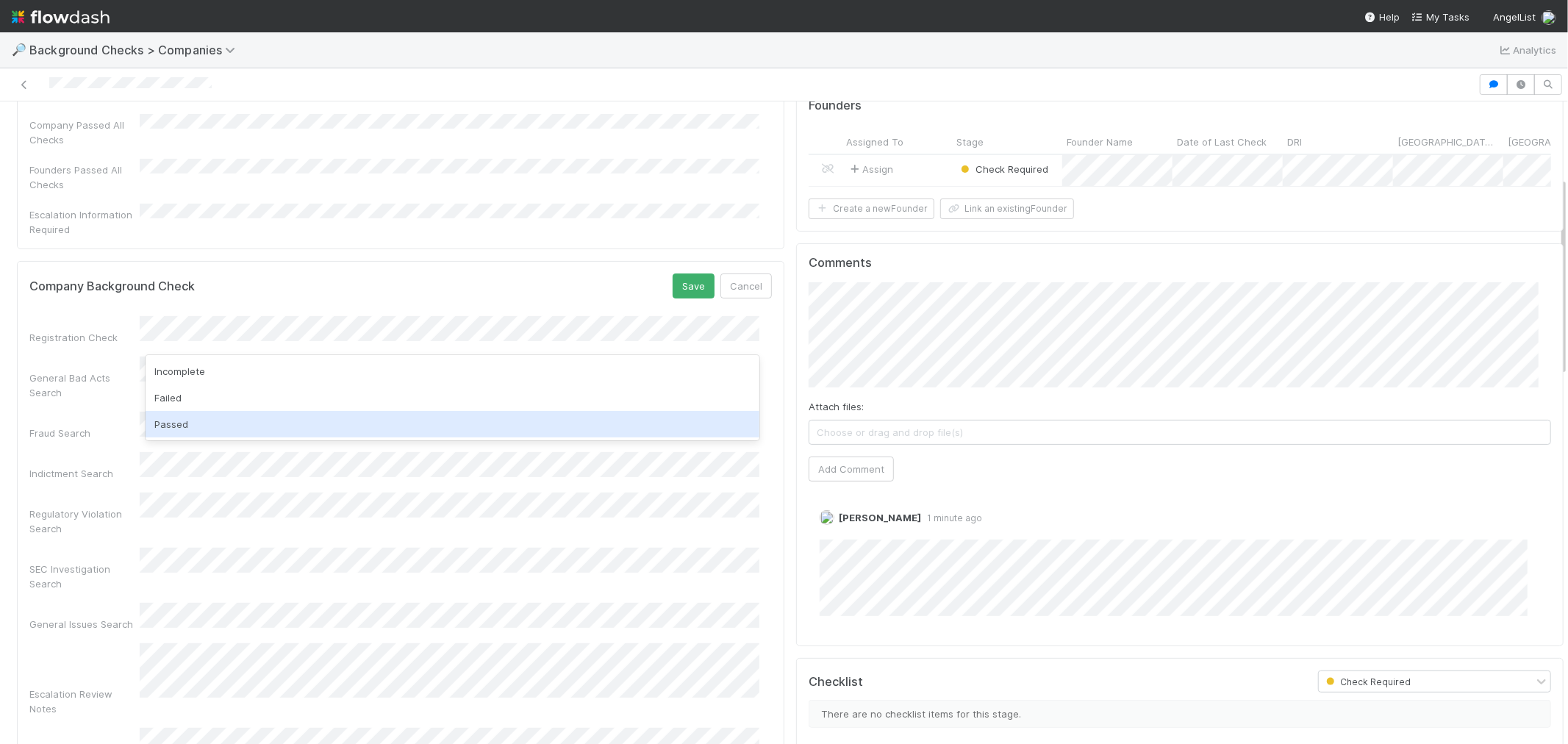
click at [193, 423] on div "Passed" at bounding box center [453, 424] width 614 height 27
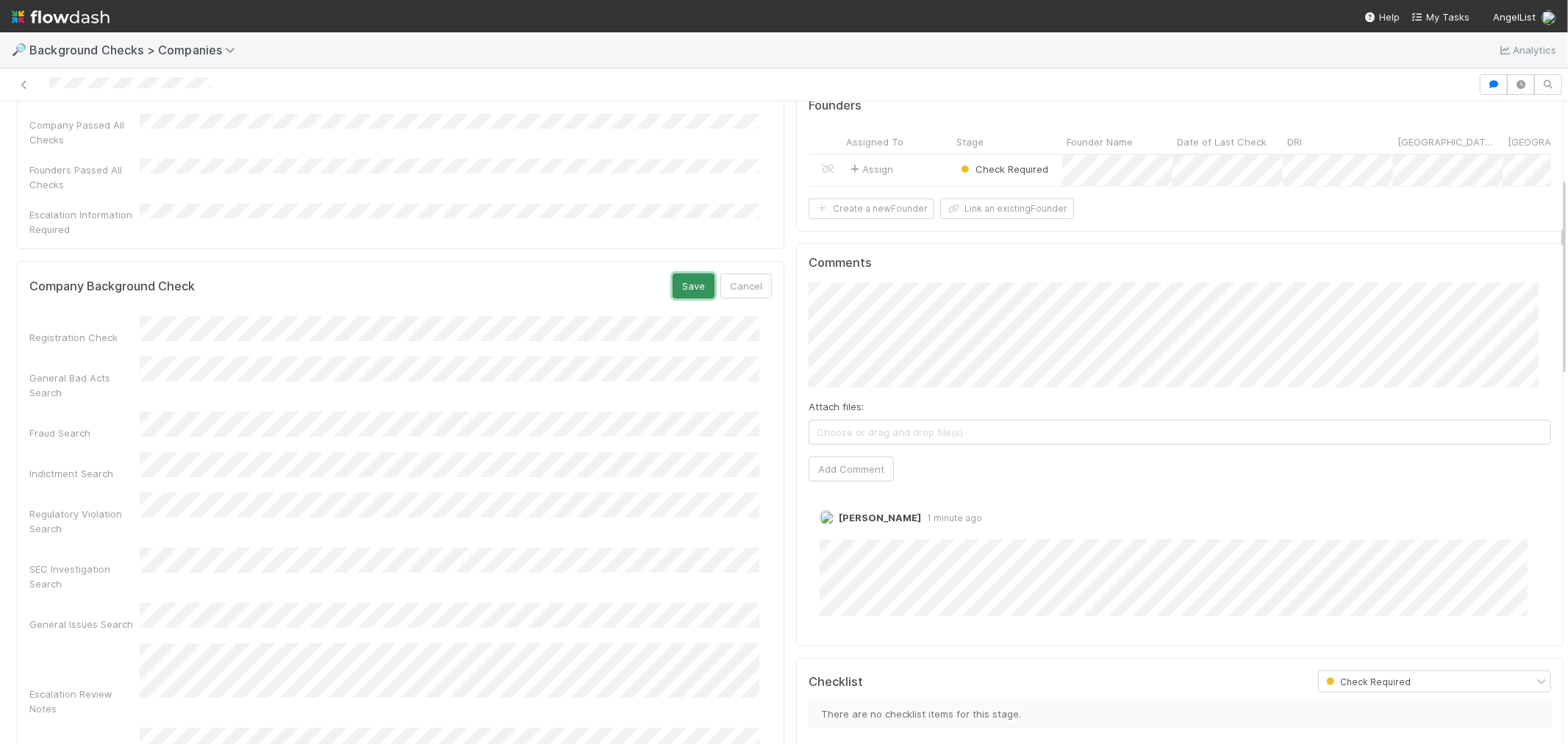
click at [676, 273] on button "Save" at bounding box center [693, 286] width 42 height 25
click at [893, 216] on button "Create a new Founder" at bounding box center [871, 209] width 125 height 21
